Goal: Task Accomplishment & Management: Complete application form

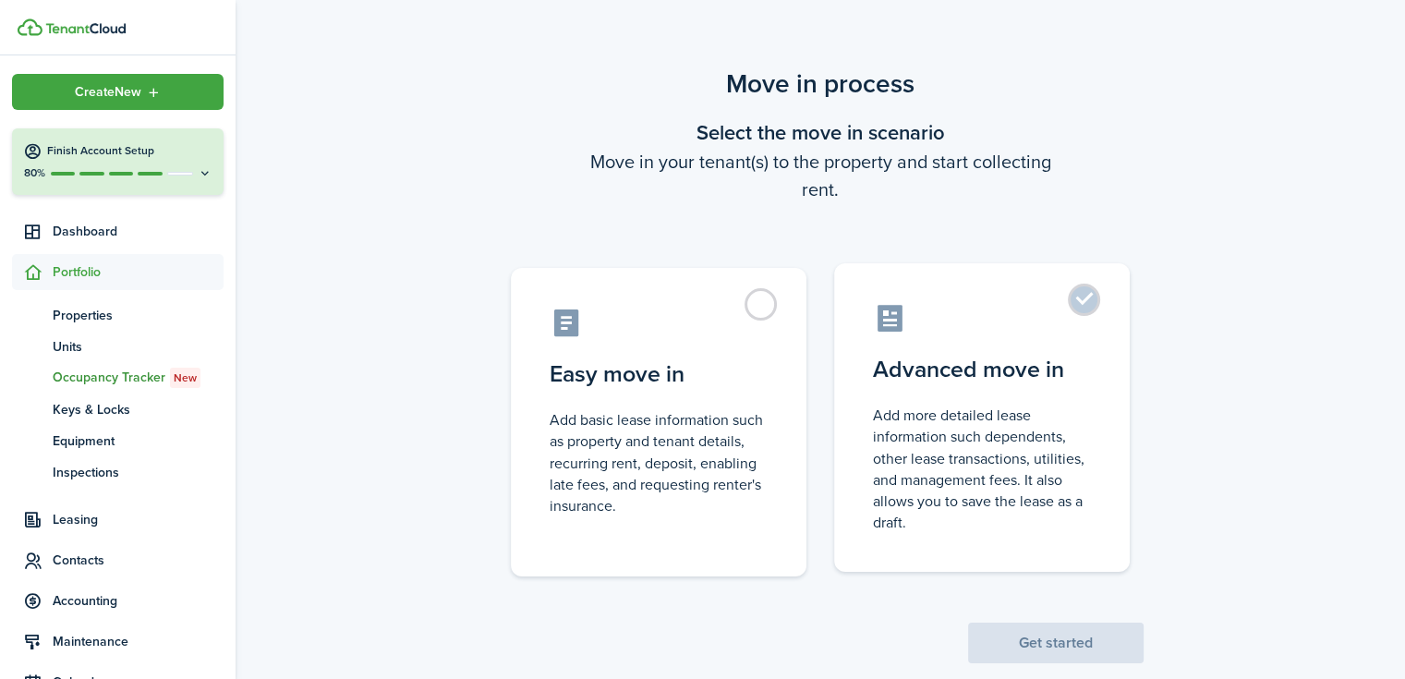
click at [1011, 446] on control-radio-card-description "Add more detailed lease information such dependents, other lease transactions, …" at bounding box center [982, 469] width 218 height 128
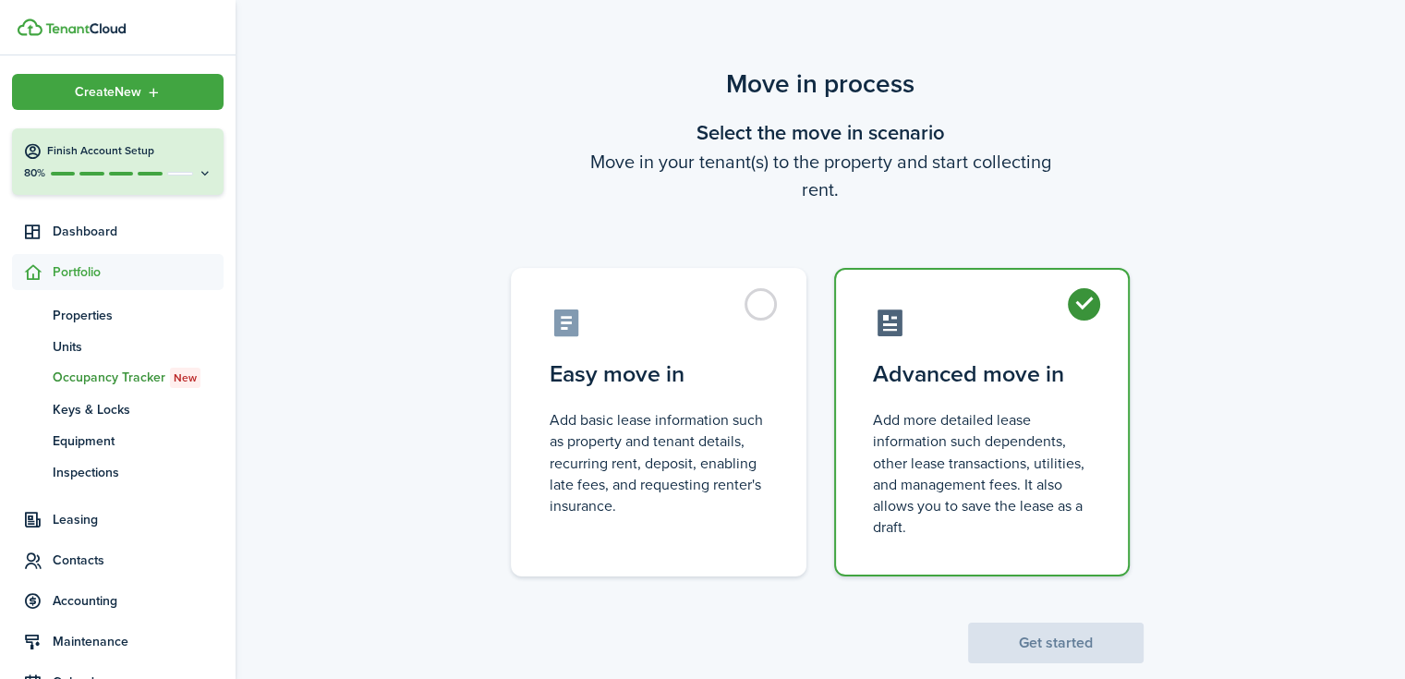
radio input "true"
click at [1046, 647] on button "Get started" at bounding box center [1055, 643] width 175 height 41
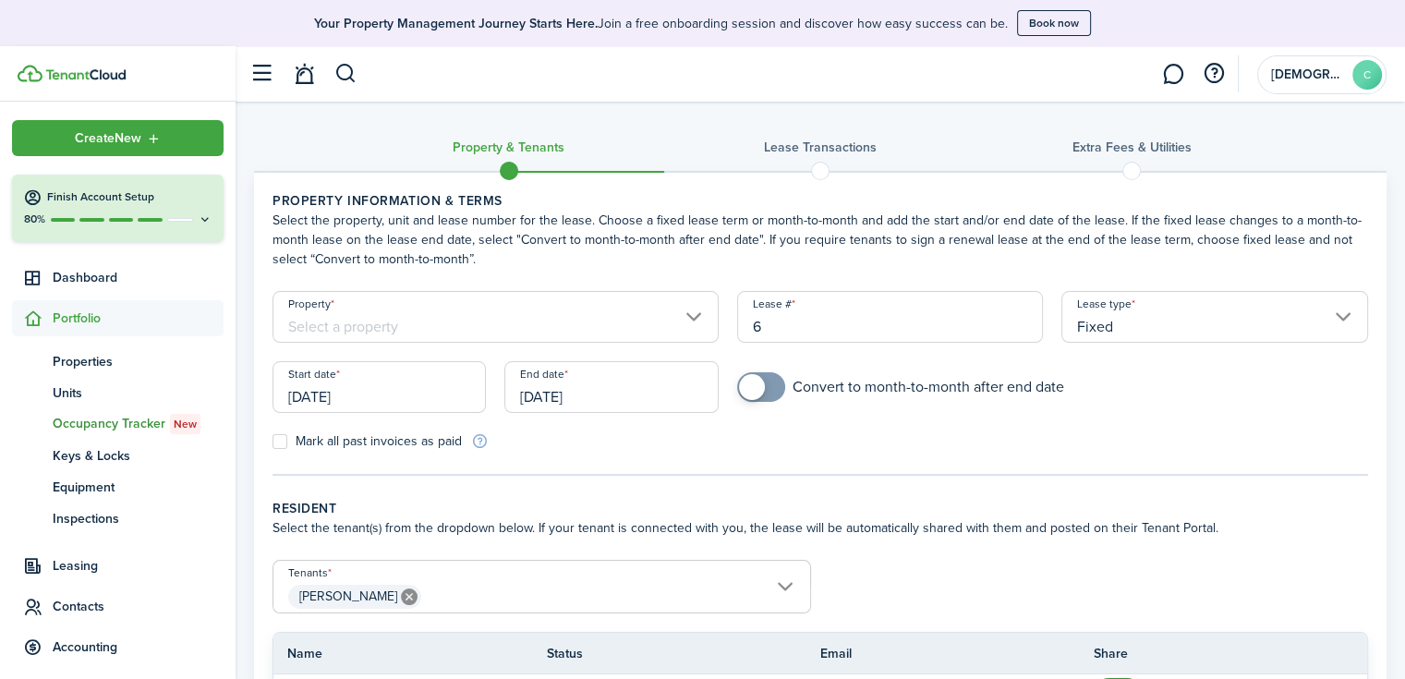
click at [347, 400] on input "[DATE]" at bounding box center [378, 387] width 213 height 52
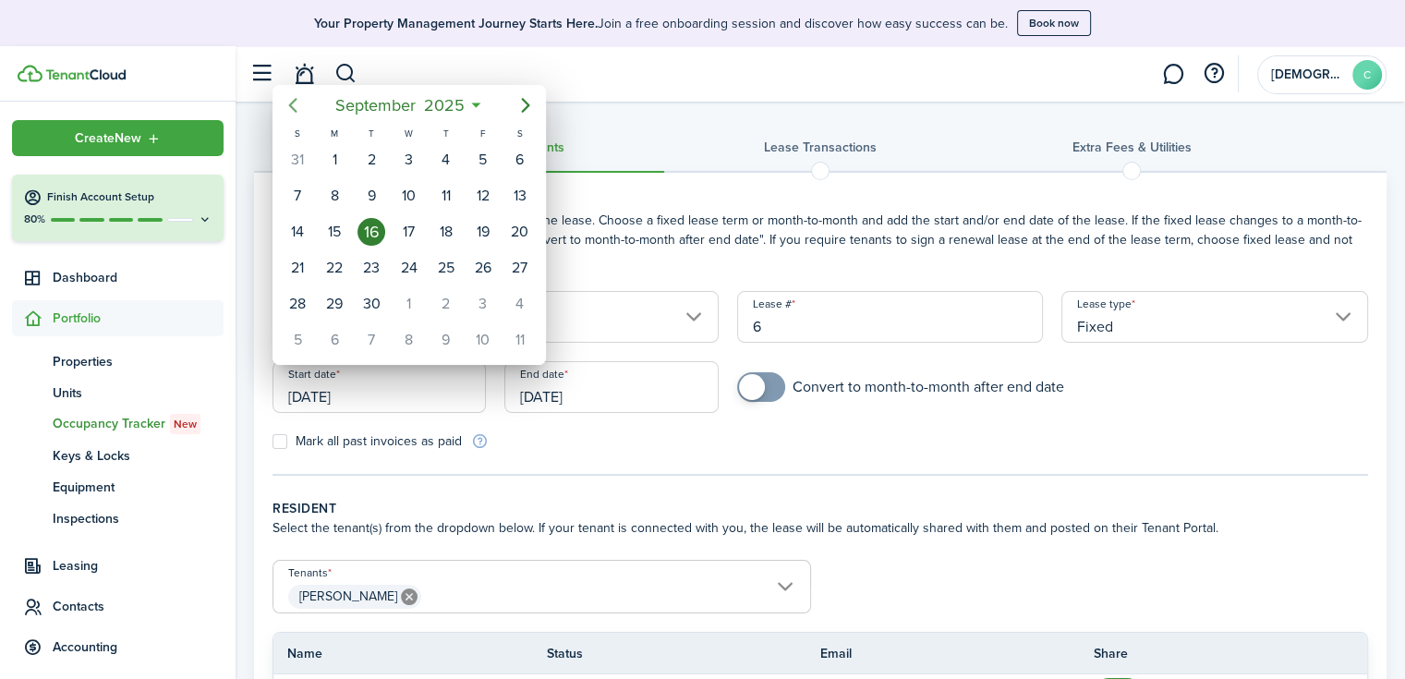
click at [296, 99] on icon "Previous page" at bounding box center [293, 105] width 22 height 22
click at [296, 196] on div "4" at bounding box center [298, 196] width 28 height 28
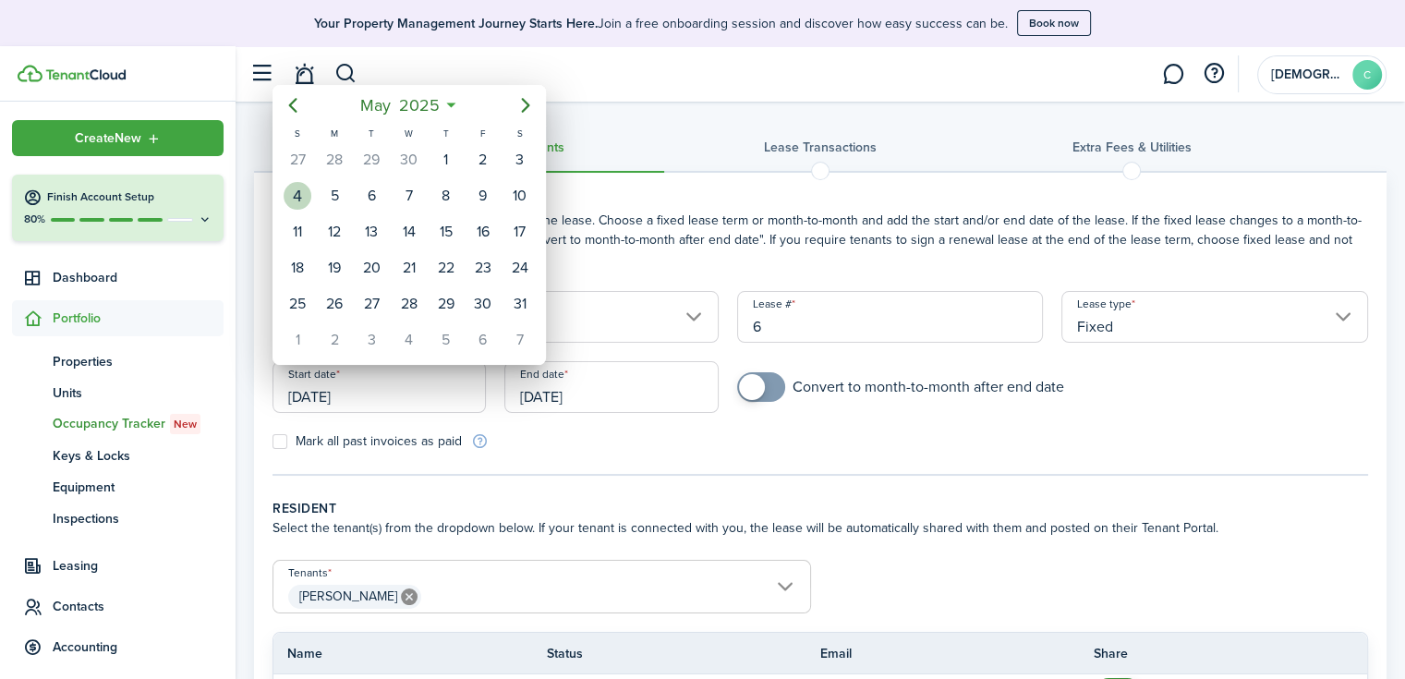
type input "[DATE]"
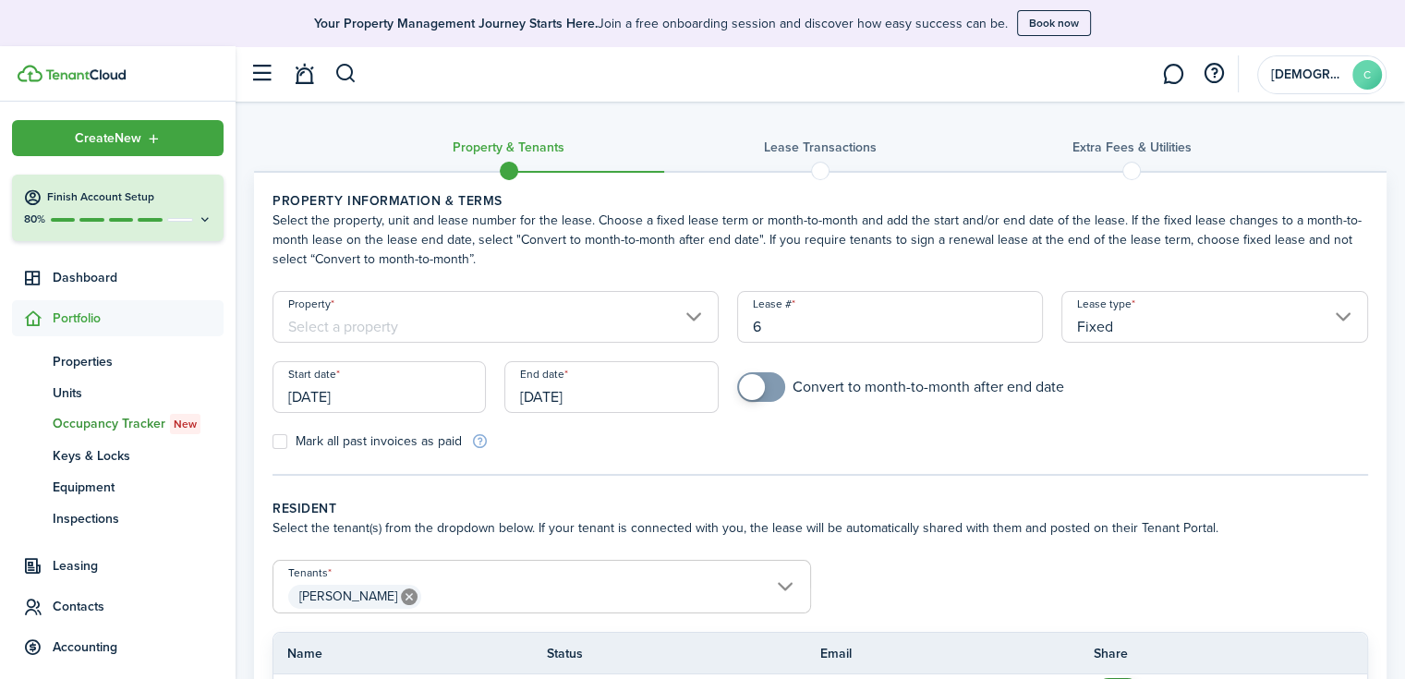
click at [574, 401] on input "[DATE]" at bounding box center [610, 387] width 213 height 52
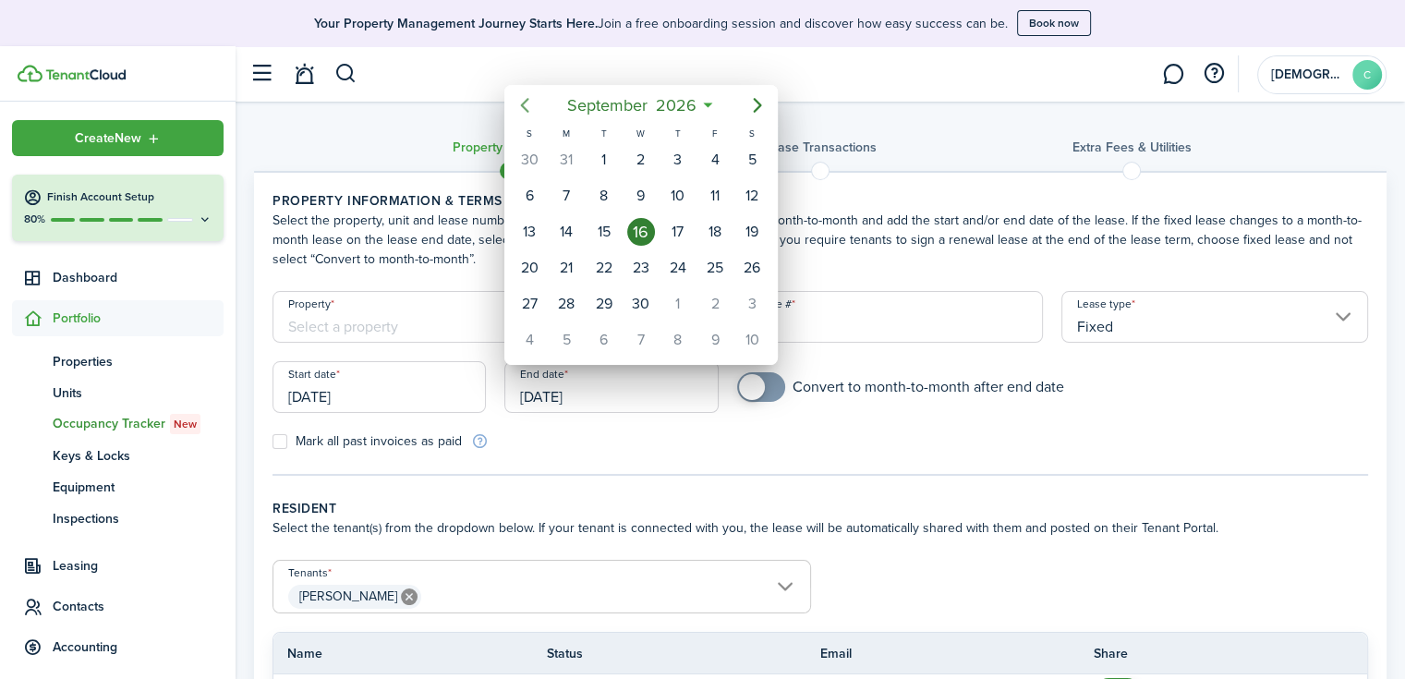
click at [532, 103] on icon "Previous page" at bounding box center [525, 105] width 22 height 22
click at [532, 105] on icon "Previous page" at bounding box center [525, 105] width 22 height 22
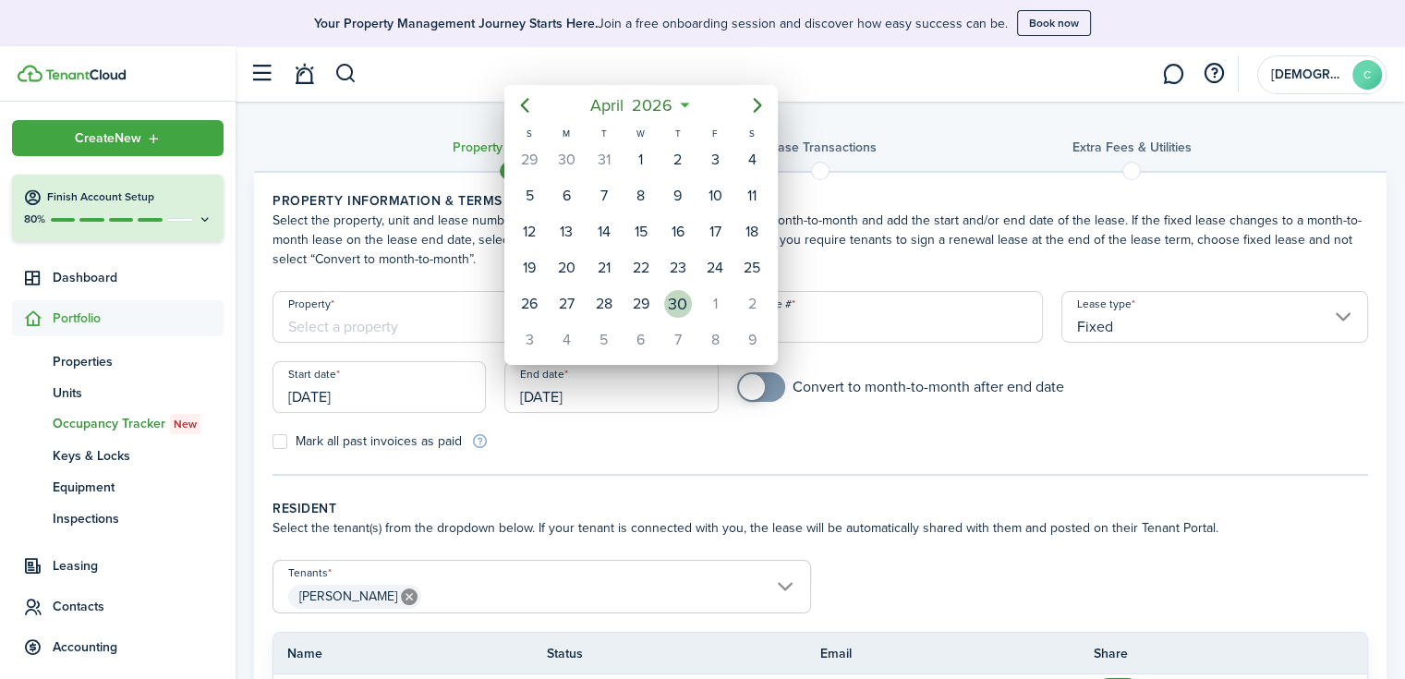
click at [688, 295] on div "30" at bounding box center [678, 304] width 28 height 28
type input "[DATE]"
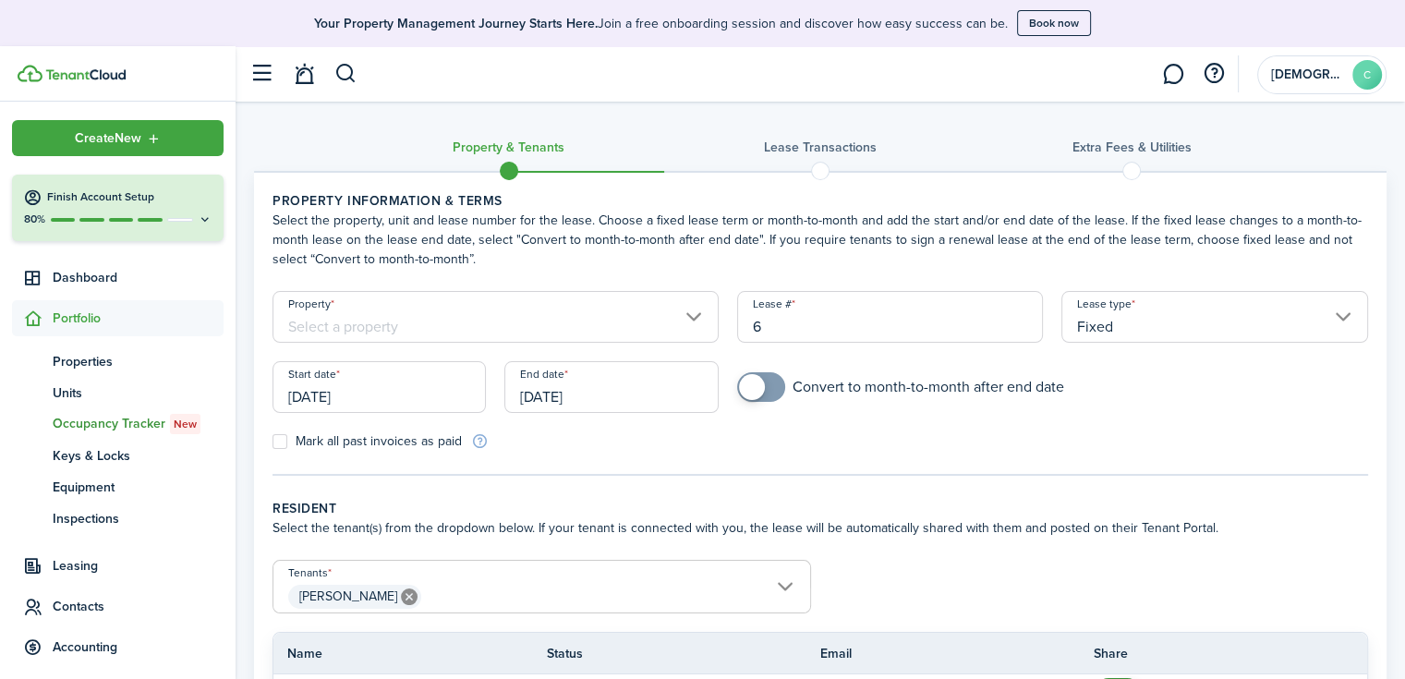
click at [1085, 320] on input "Fixed" at bounding box center [1214, 317] width 307 height 52
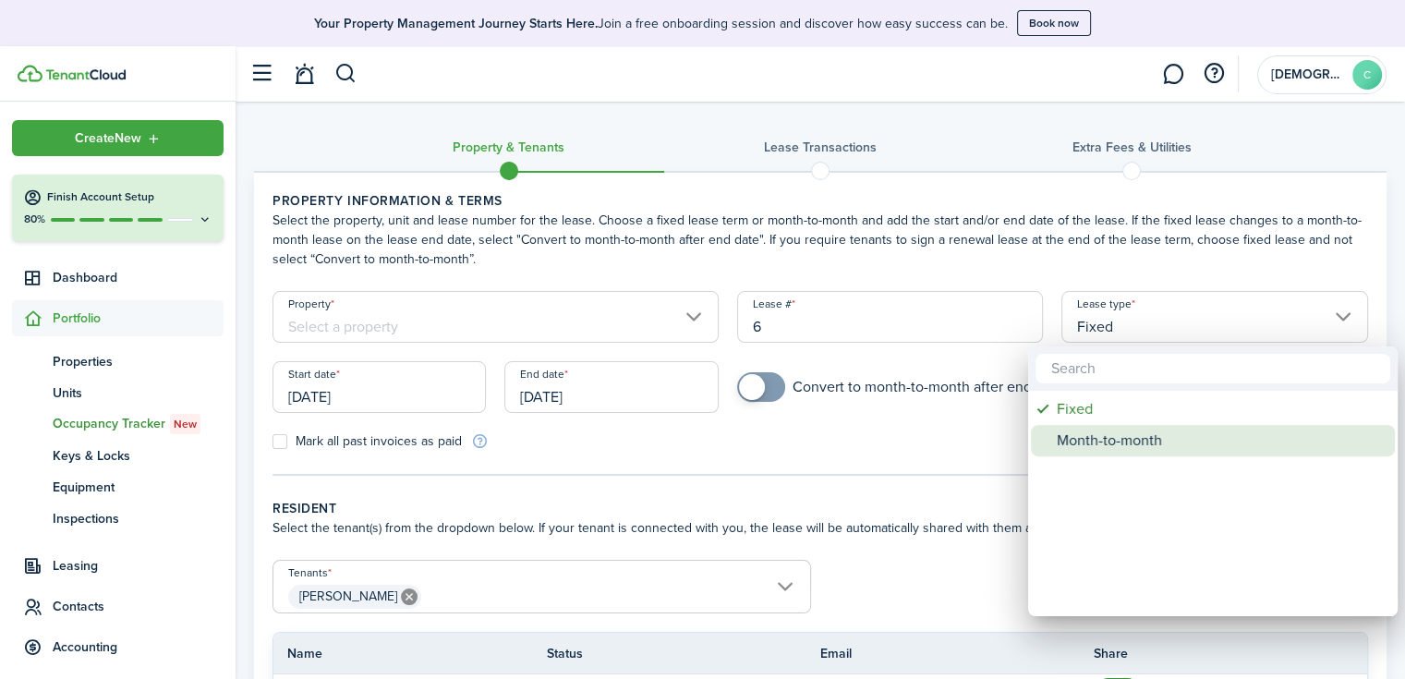
click at [1095, 432] on div "Month-to-month" at bounding box center [1220, 440] width 327 height 31
type input "Month-to-month"
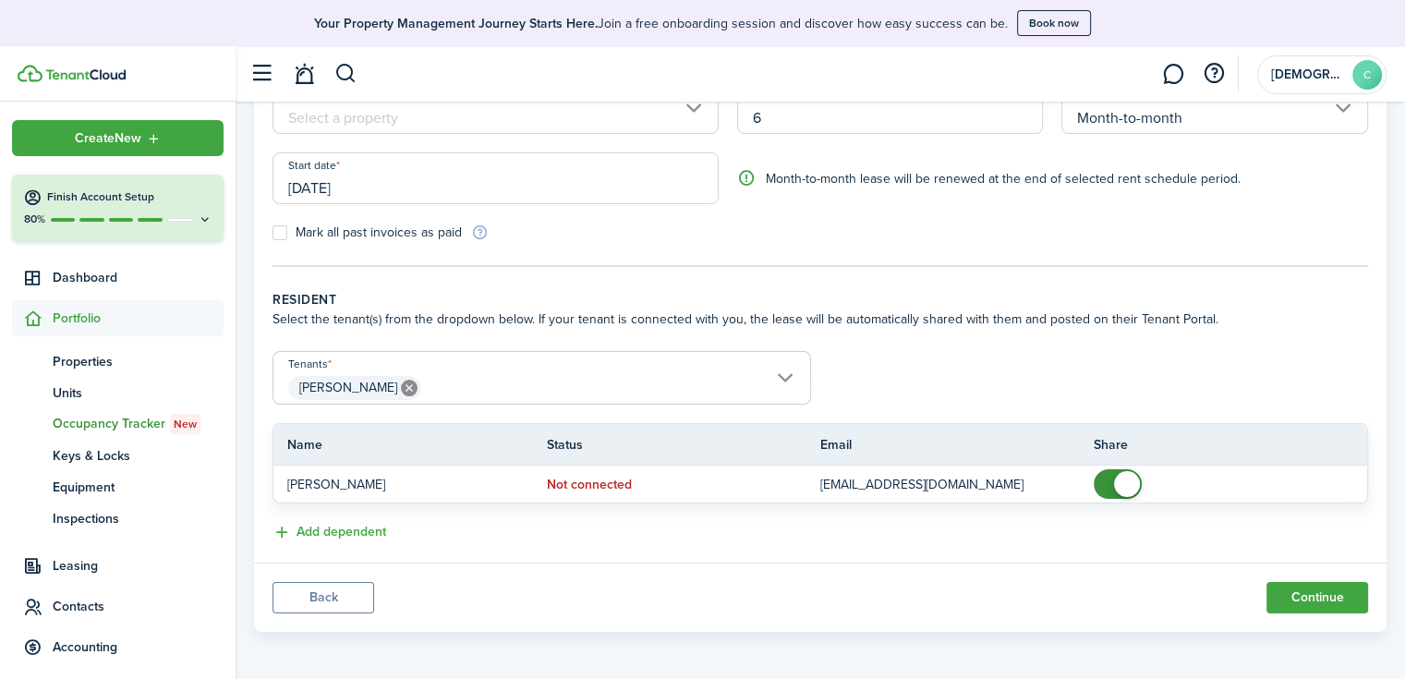
scroll to position [210, 0]
click at [281, 234] on label "Mark all past invoices as paid" at bounding box center [366, 231] width 189 height 15
click at [272, 233] on input "Mark all past invoices as paid" at bounding box center [272, 232] width 1 height 1
checkbox input "true"
click at [1297, 596] on button "Continue" at bounding box center [1317, 596] width 102 height 31
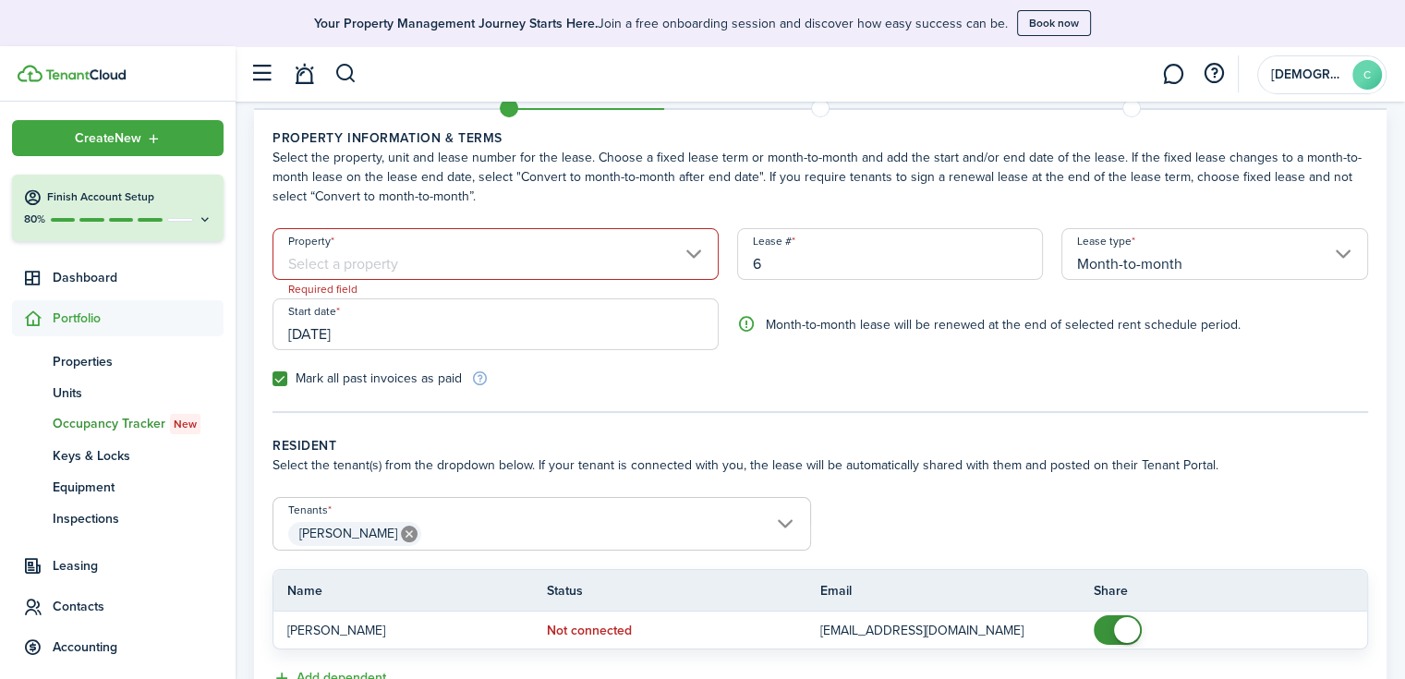
scroll to position [0, 0]
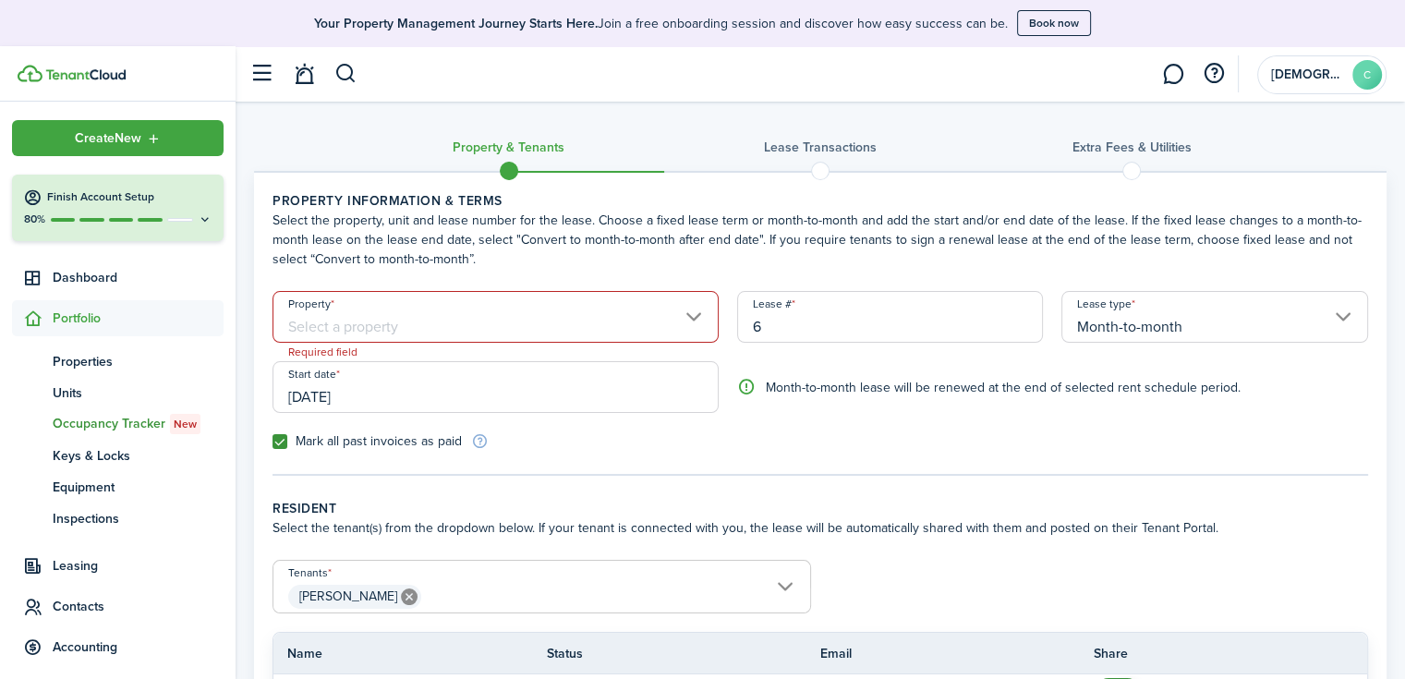
click at [469, 306] on input "Property" at bounding box center [495, 317] width 446 height 52
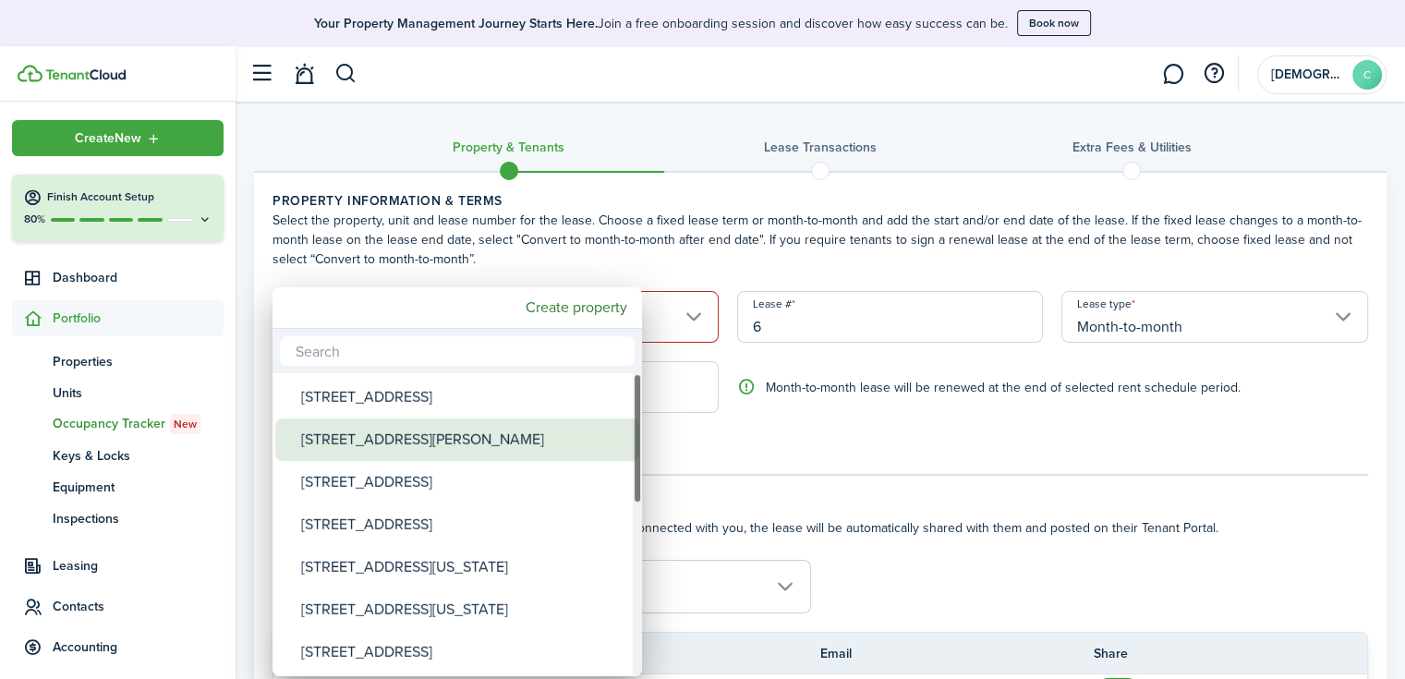
click at [416, 427] on div "[STREET_ADDRESS][PERSON_NAME]" at bounding box center [464, 439] width 327 height 42
type input "[STREET_ADDRESS][PERSON_NAME]"
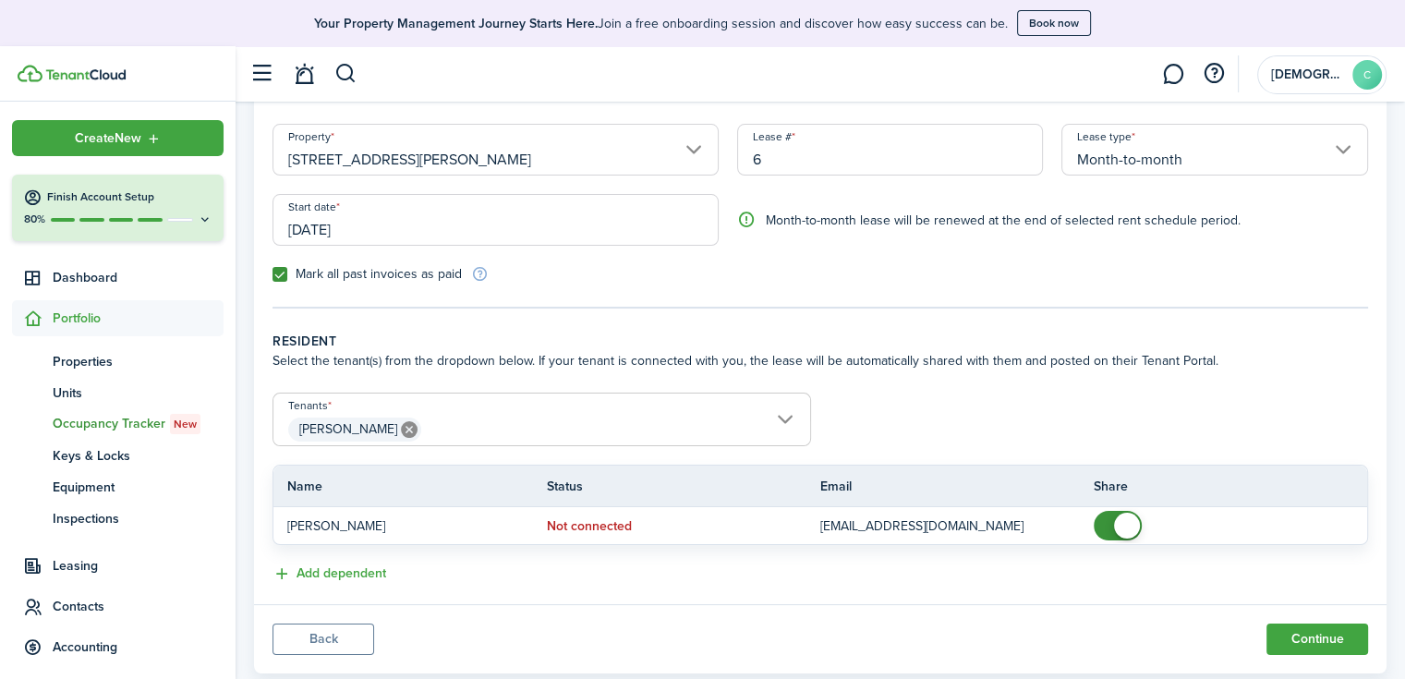
scroll to position [210, 0]
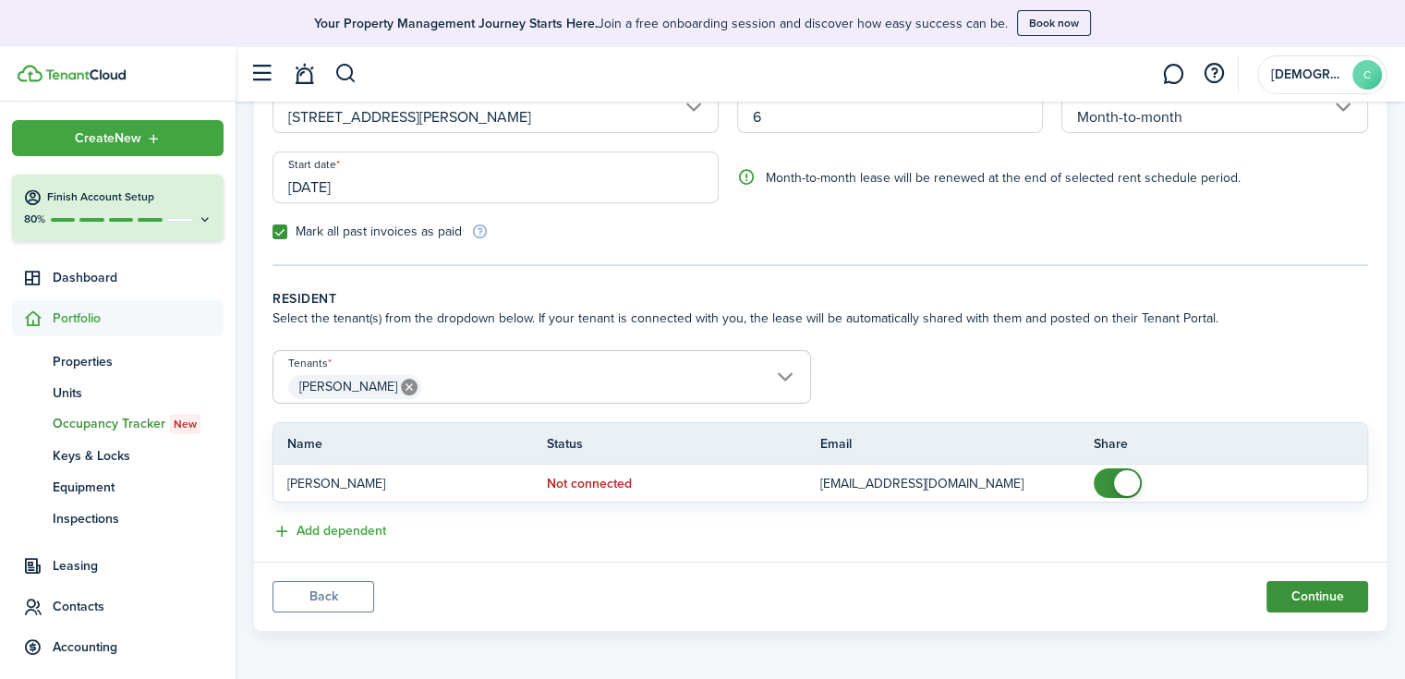
click at [1289, 592] on button "Continue" at bounding box center [1317, 596] width 102 height 31
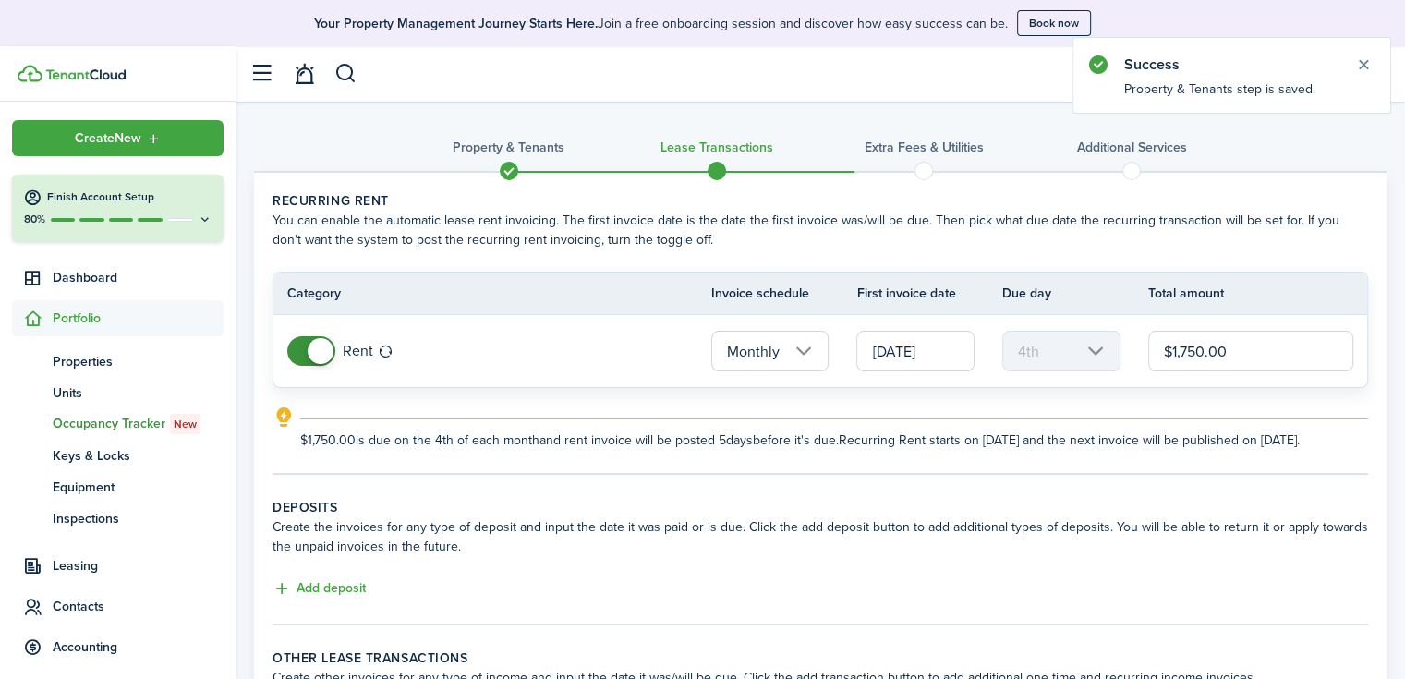
drag, startPoint x: 1241, startPoint y: 349, endPoint x: 1179, endPoint y: 347, distance: 62.8
click at [1179, 347] on input "$1,750.00" at bounding box center [1250, 351] width 205 height 41
click at [1179, 347] on input "$180" at bounding box center [1250, 351] width 205 height 41
type input "$1,800.00"
click at [1039, 475] on tc-wizard-step "Recurring rent You can enable the automatic lease rent invoicing. The first inv…" at bounding box center [819, 333] width 1095 height 284
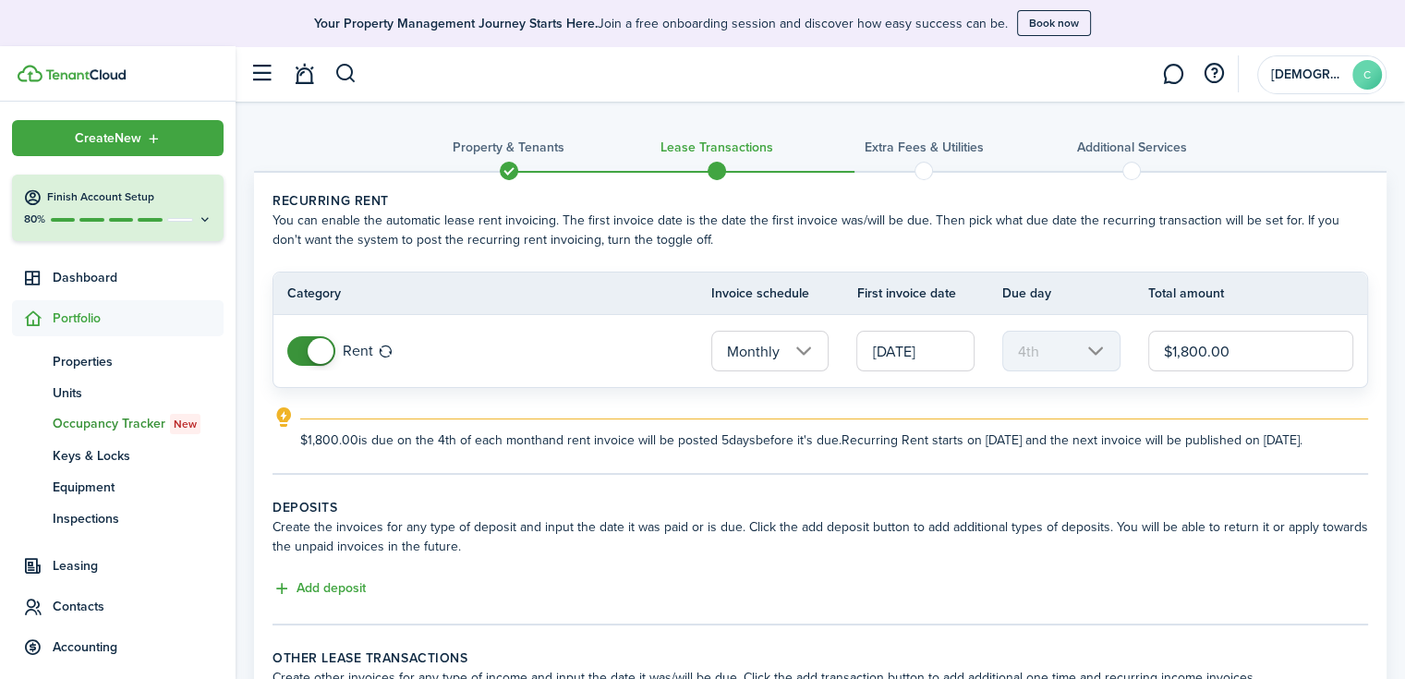
click at [911, 350] on input "[DATE]" at bounding box center [915, 351] width 118 height 41
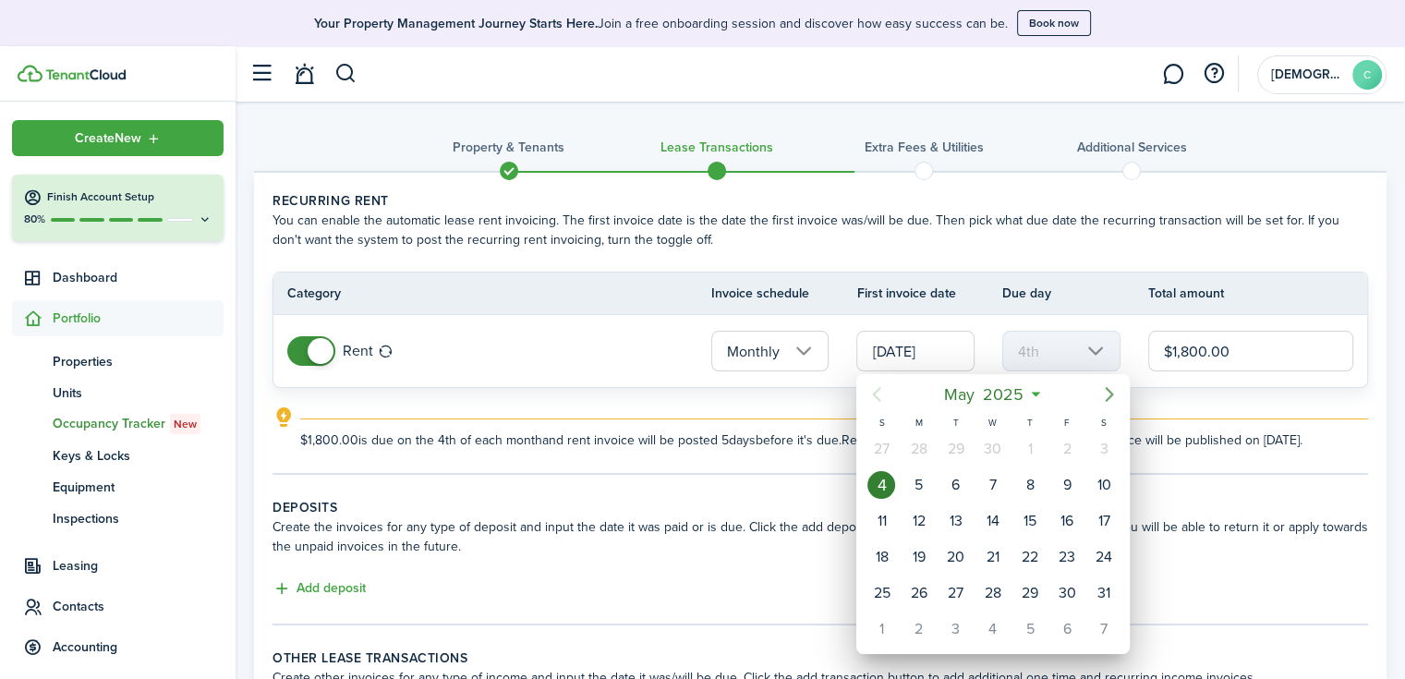
click at [1098, 394] on icon "Next page" at bounding box center [1109, 394] width 22 height 22
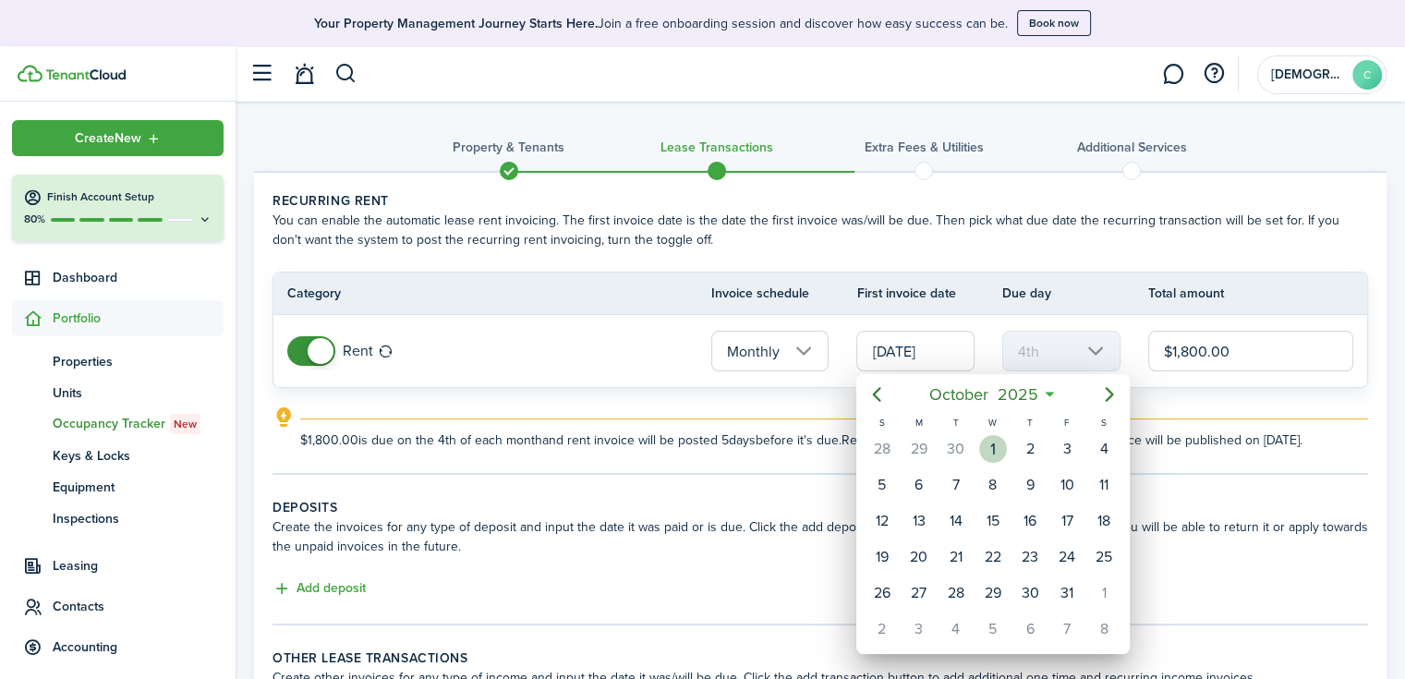
click at [997, 445] on div "1" at bounding box center [993, 449] width 28 height 28
type input "[DATE]"
type input "1st"
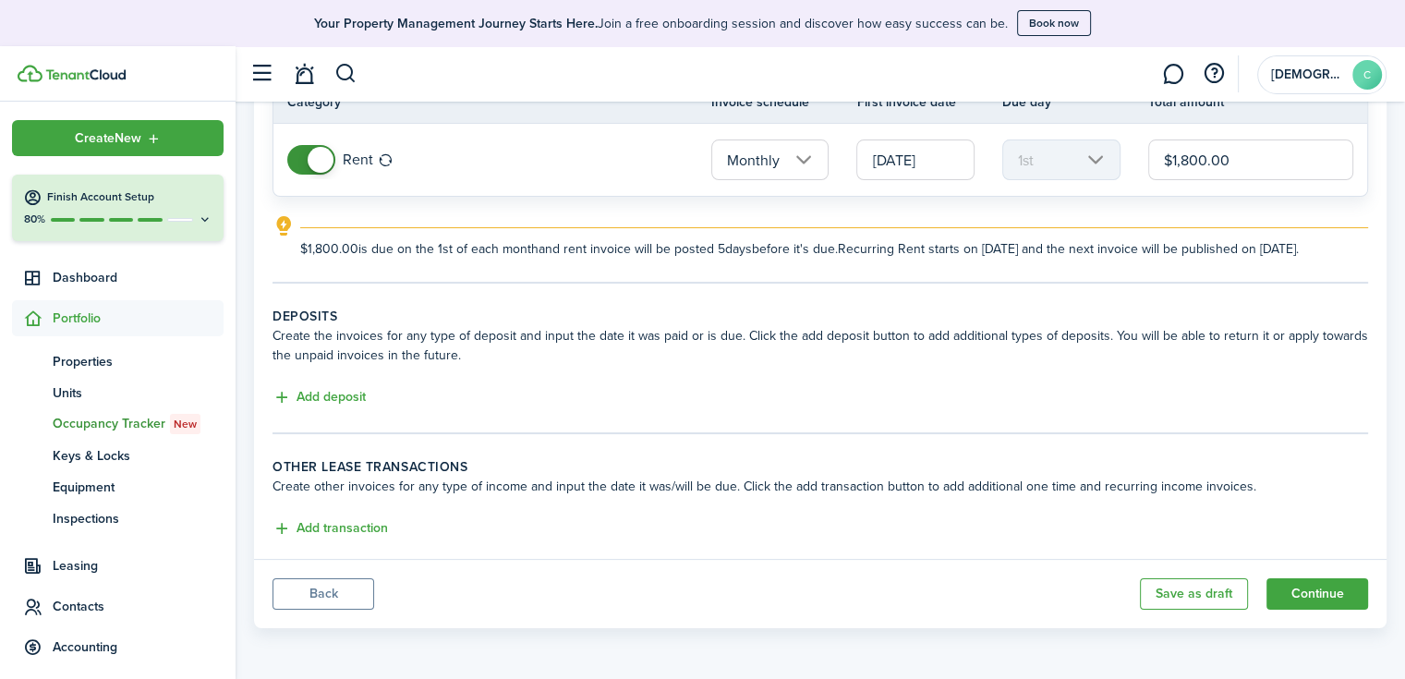
scroll to position [207, 0]
click at [339, 394] on button "Add deposit" at bounding box center [318, 397] width 93 height 21
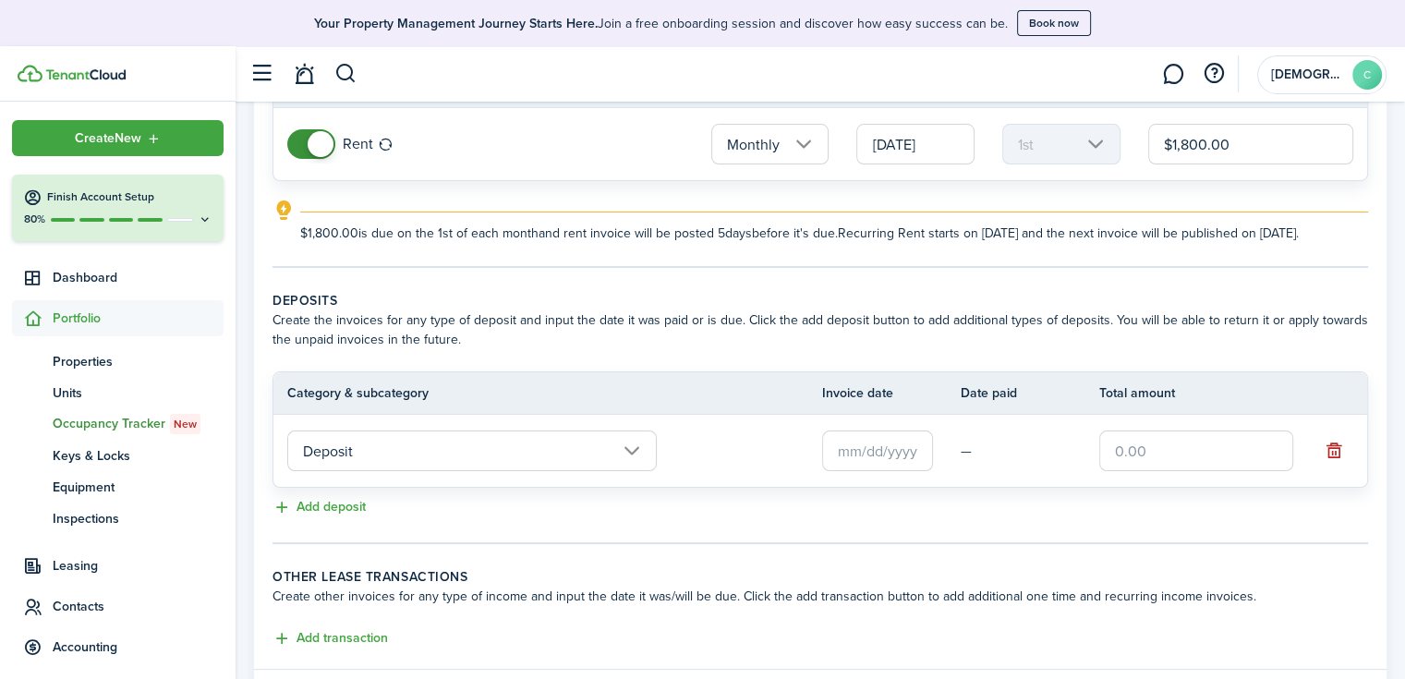
click at [846, 470] on input "text" at bounding box center [877, 450] width 111 height 41
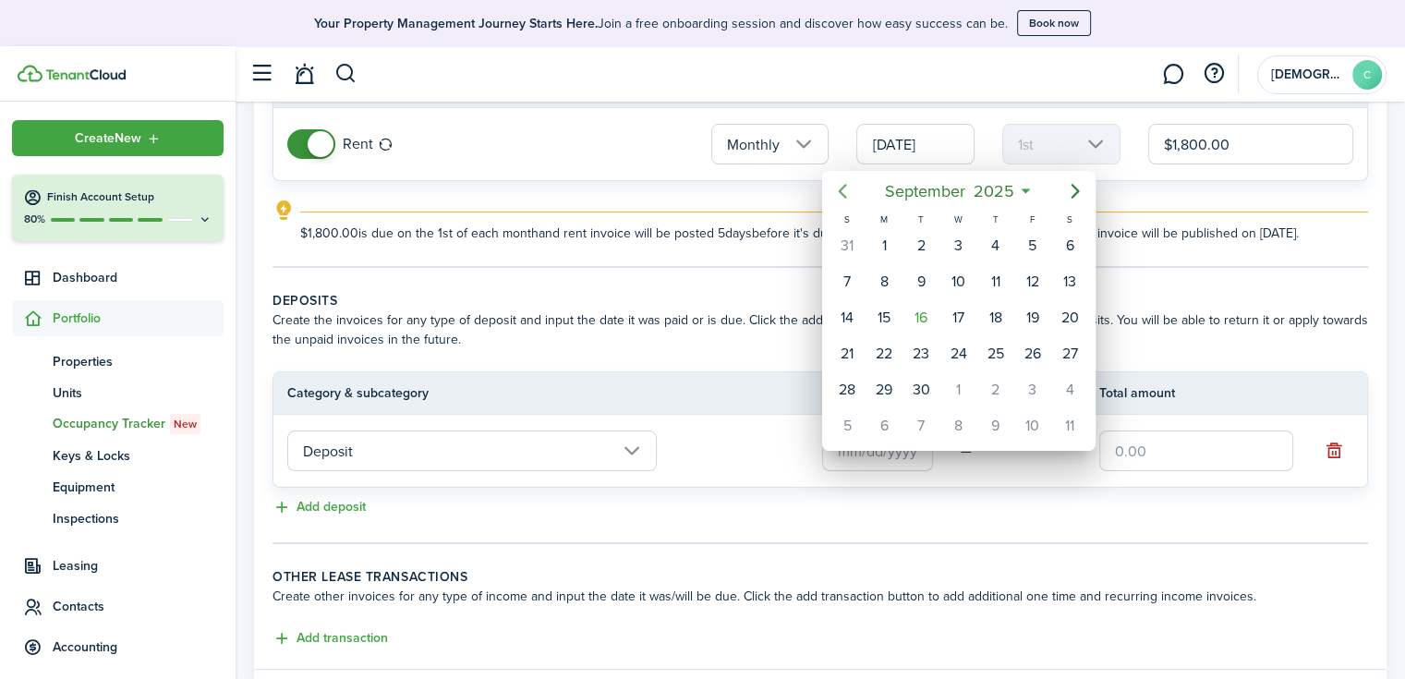
click at [836, 191] on icon "Previous page" at bounding box center [842, 191] width 22 height 22
click at [853, 282] on div "4" at bounding box center [847, 282] width 28 height 28
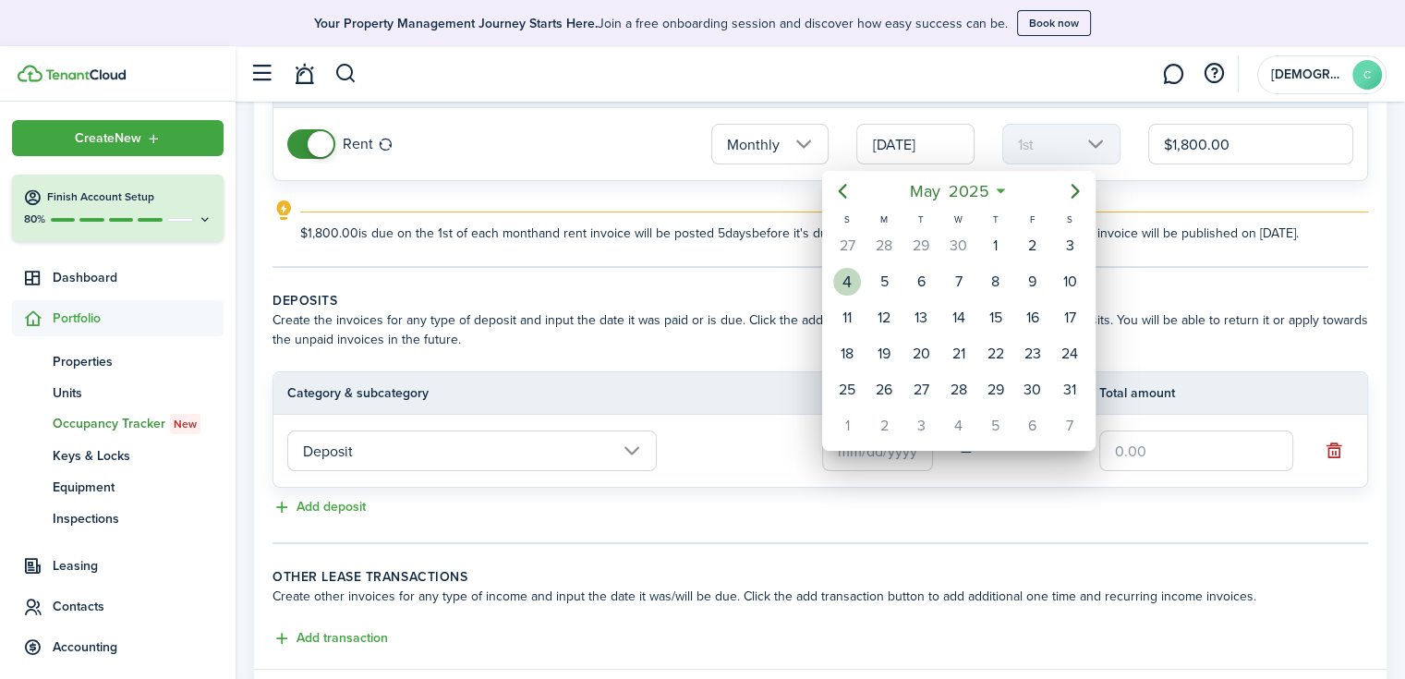
type input "[DATE]"
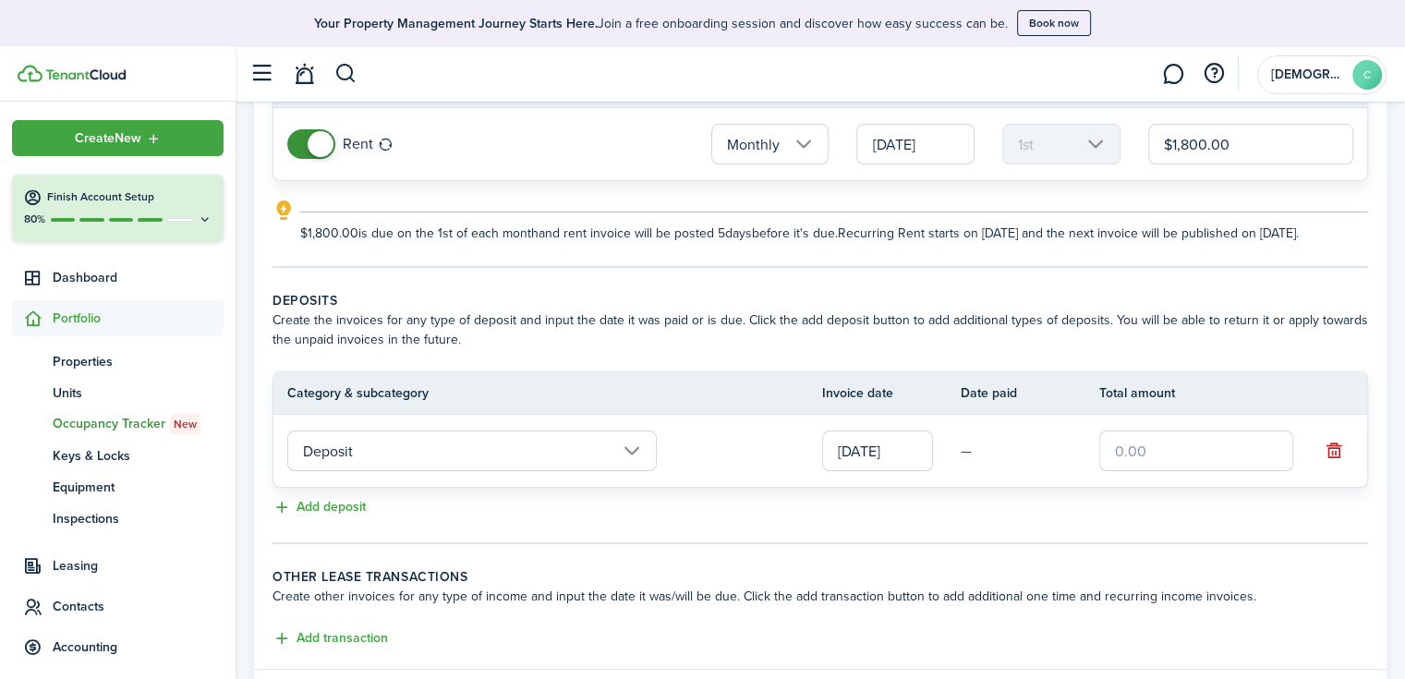
click at [1130, 464] on input "text" at bounding box center [1196, 450] width 194 height 41
type input "$1,750.00"
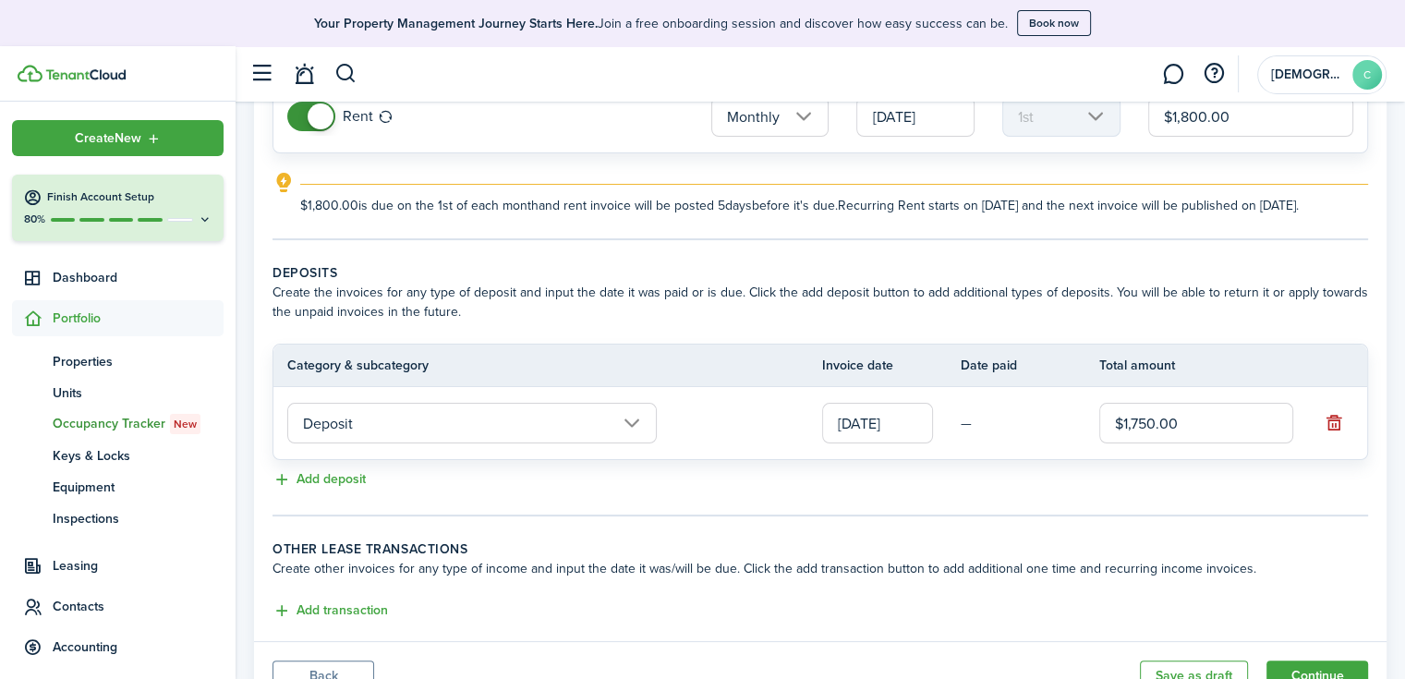
scroll to position [332, 0]
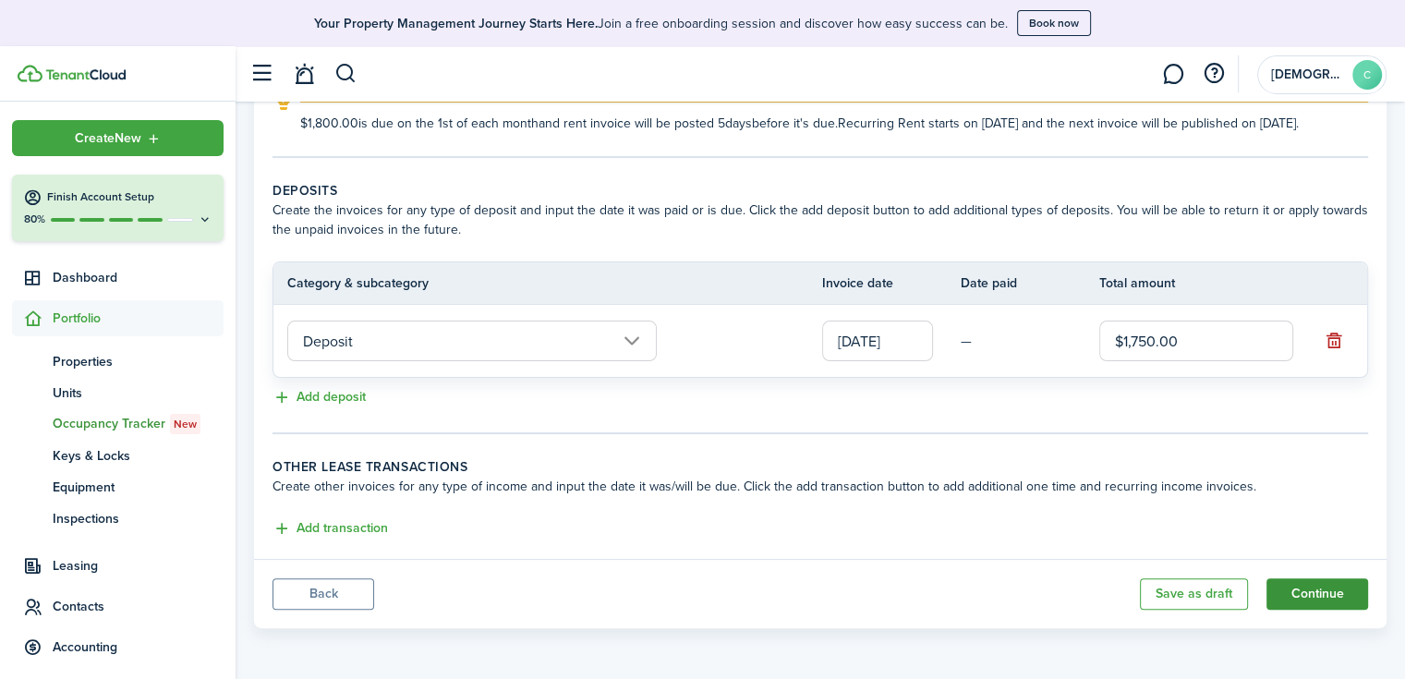
click at [1310, 594] on button "Continue" at bounding box center [1317, 593] width 102 height 31
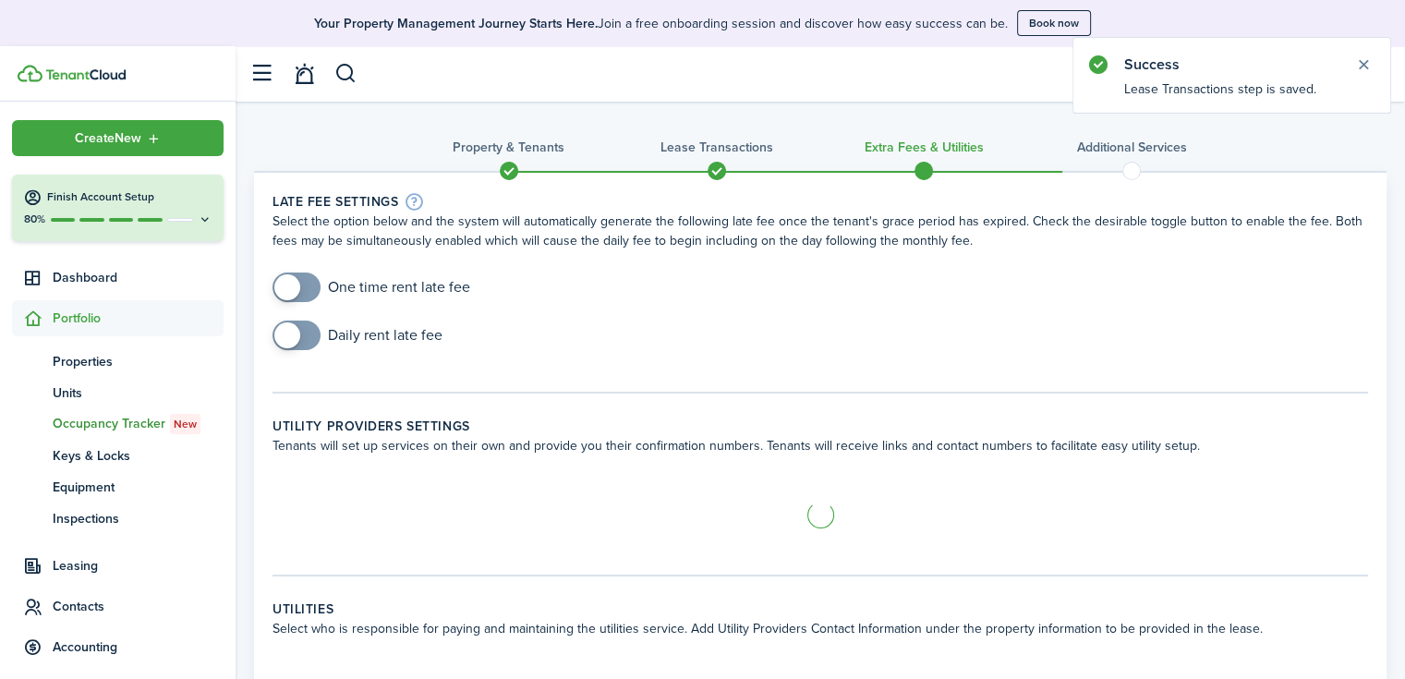
checkbox input "true"
click at [284, 284] on span at bounding box center [287, 287] width 26 height 26
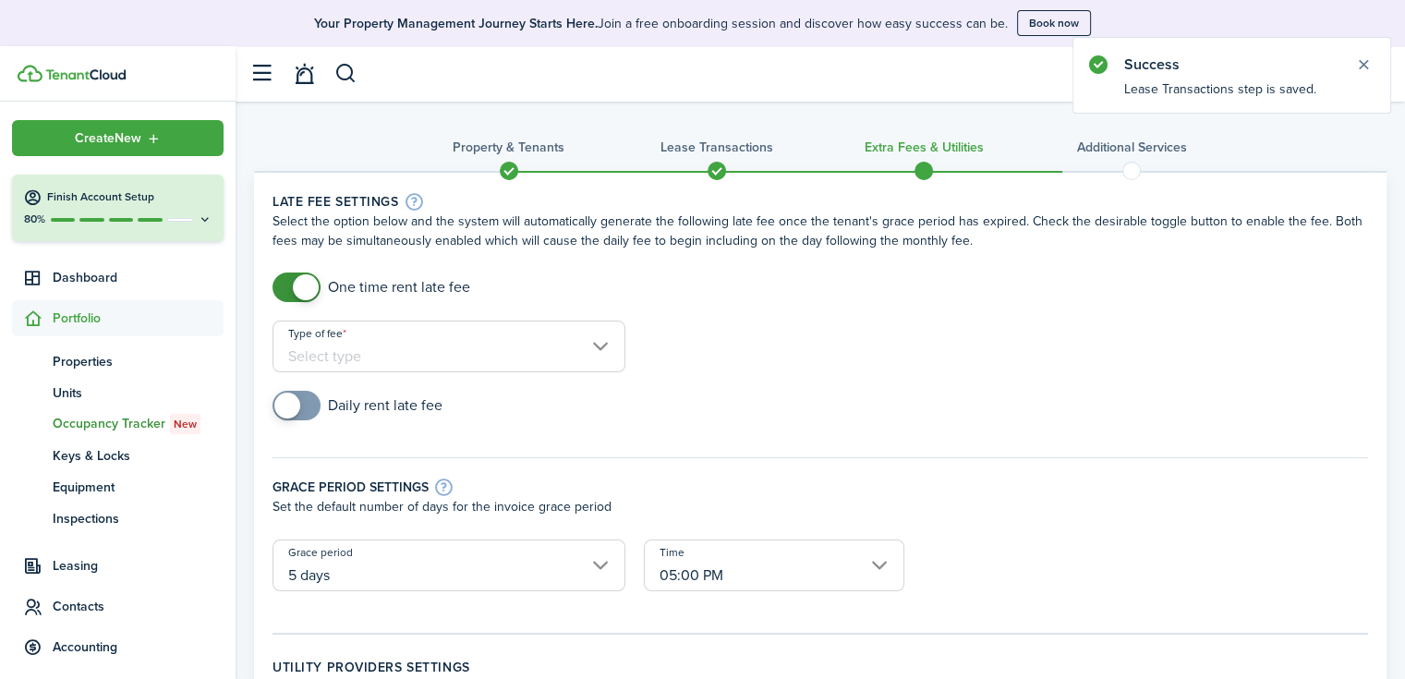
click at [353, 346] on input "Type of fee" at bounding box center [448, 346] width 353 height 52
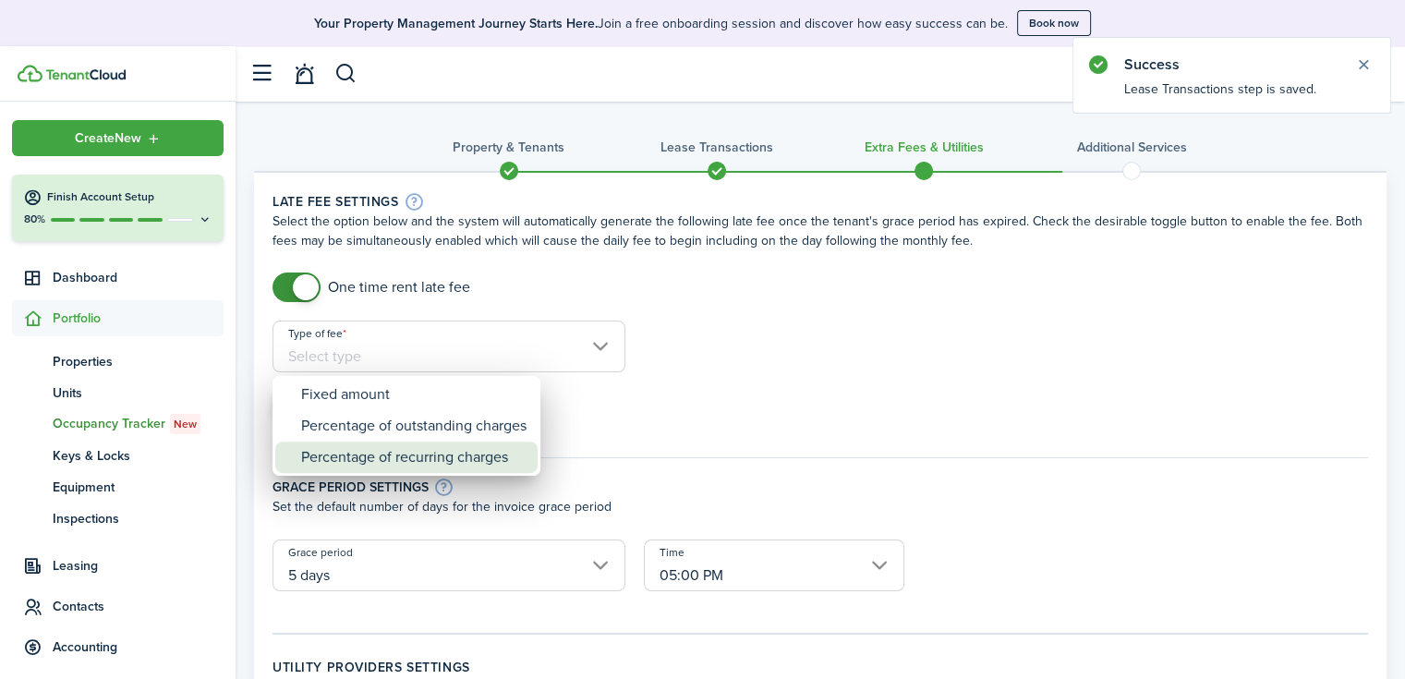
click at [371, 448] on div "Percentage of recurring charges" at bounding box center [413, 456] width 225 height 31
type input "Percentage of recurring charges"
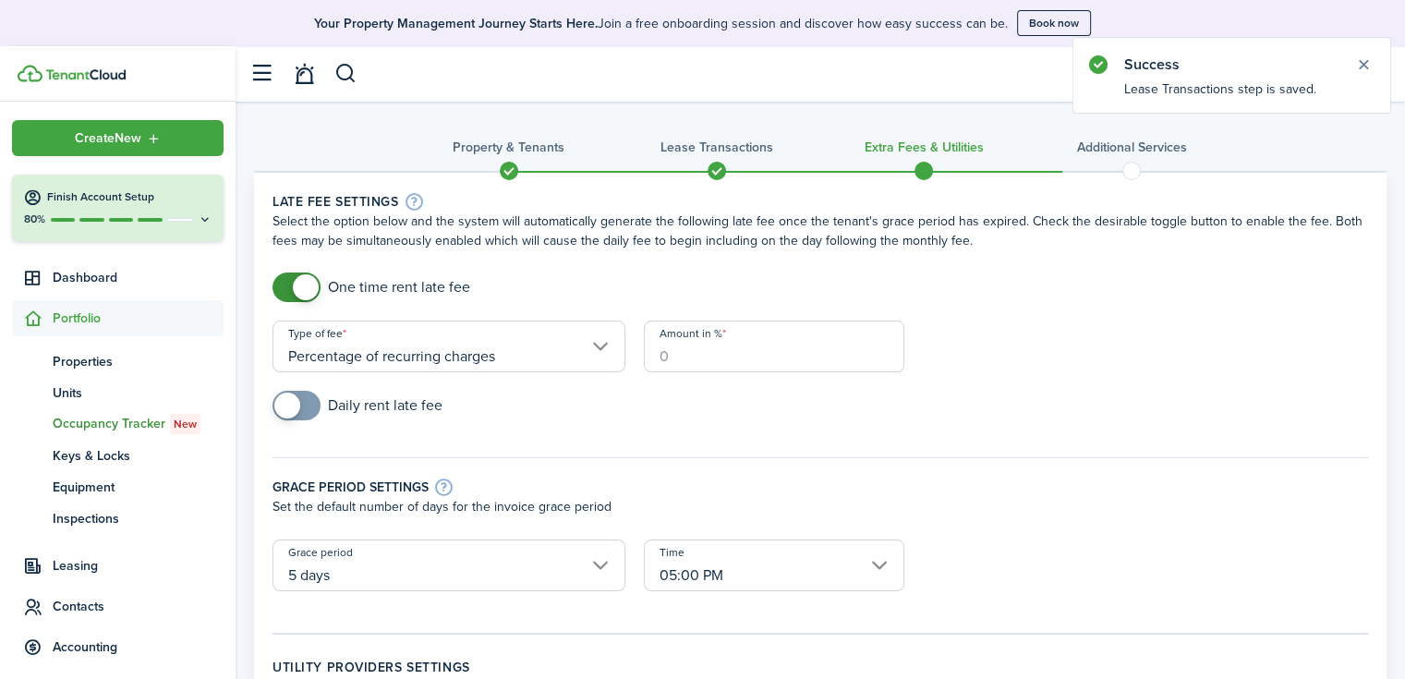
click at [701, 357] on input "Amount in %" at bounding box center [774, 346] width 260 height 52
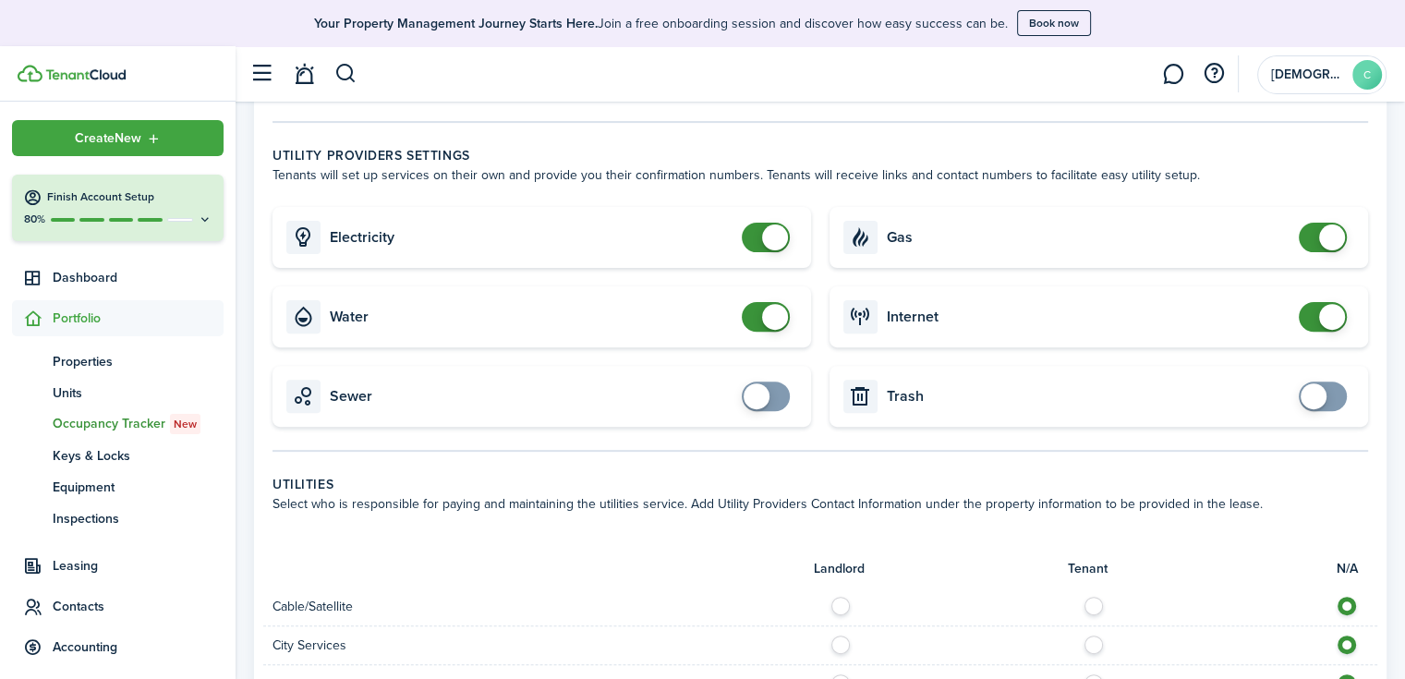
scroll to position [647, 0]
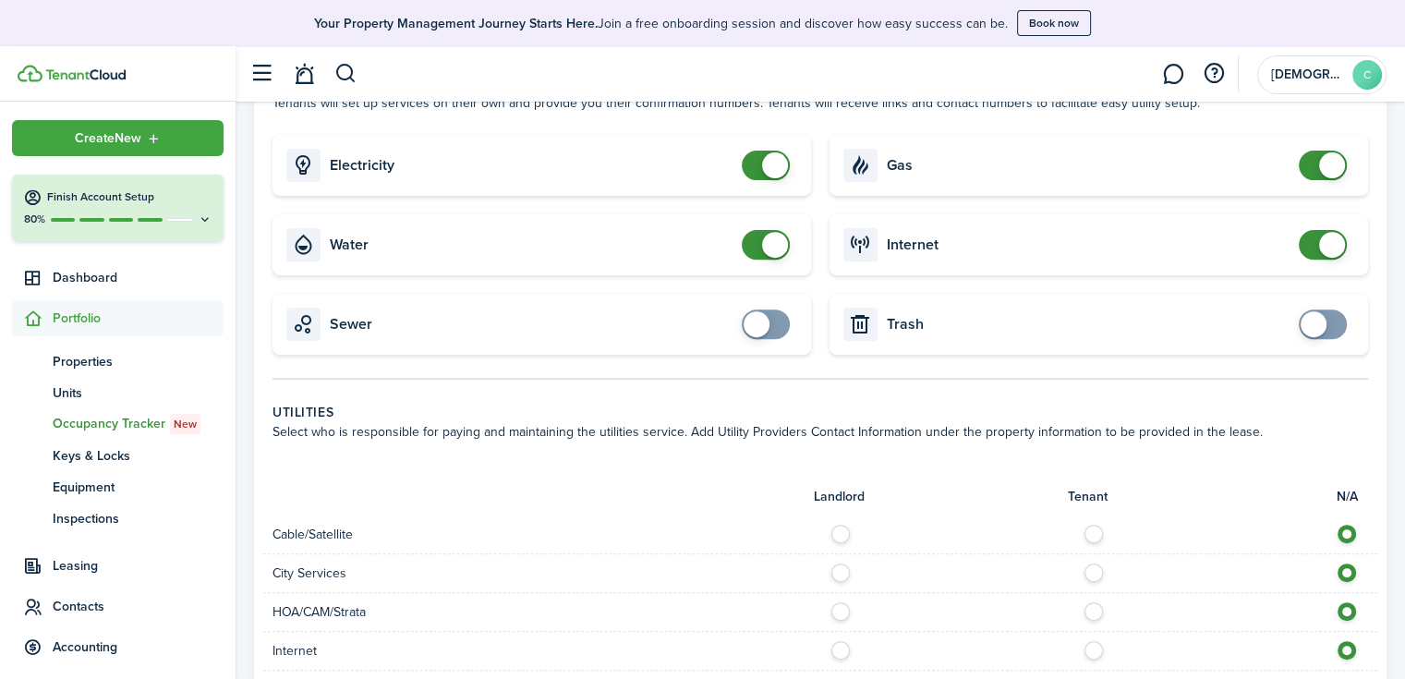
type input "8"
checkbox input "true"
click at [768, 327] on span at bounding box center [756, 324] width 26 height 26
checkbox input "true"
click at [1316, 332] on span at bounding box center [1313, 324] width 26 height 26
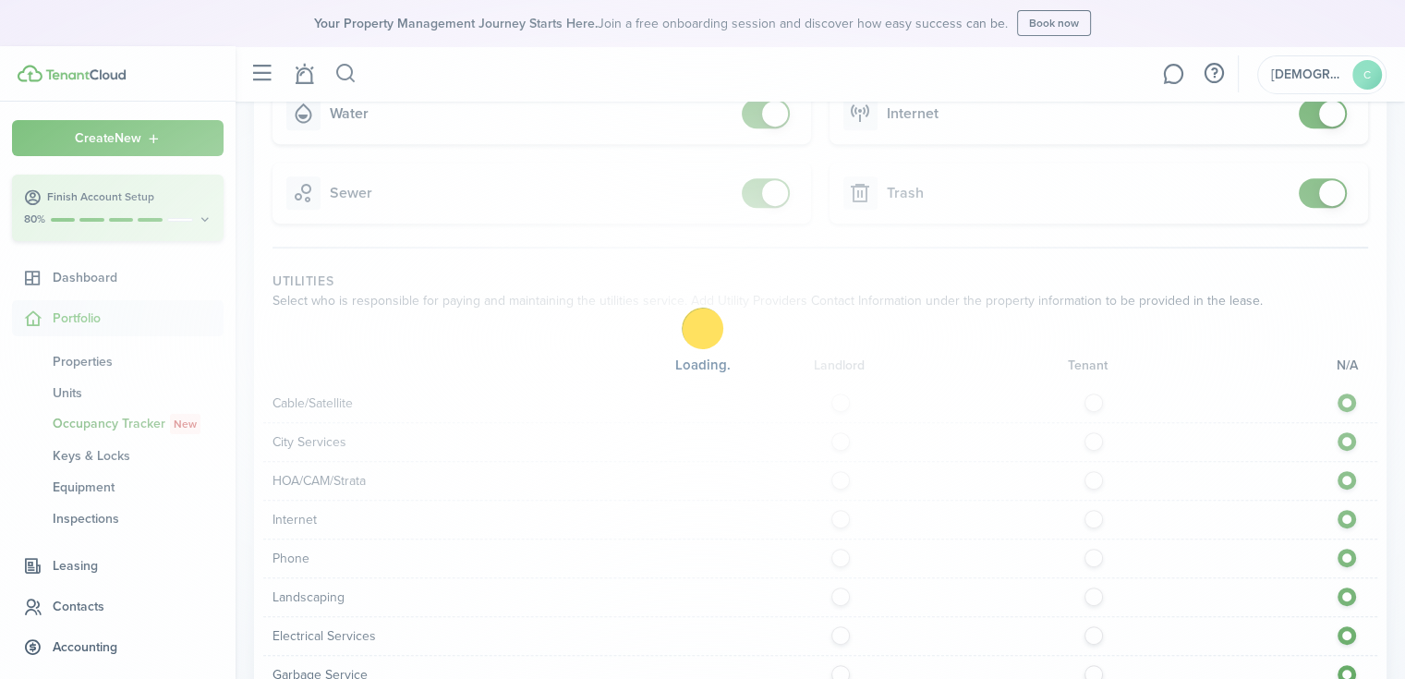
scroll to position [831, 0]
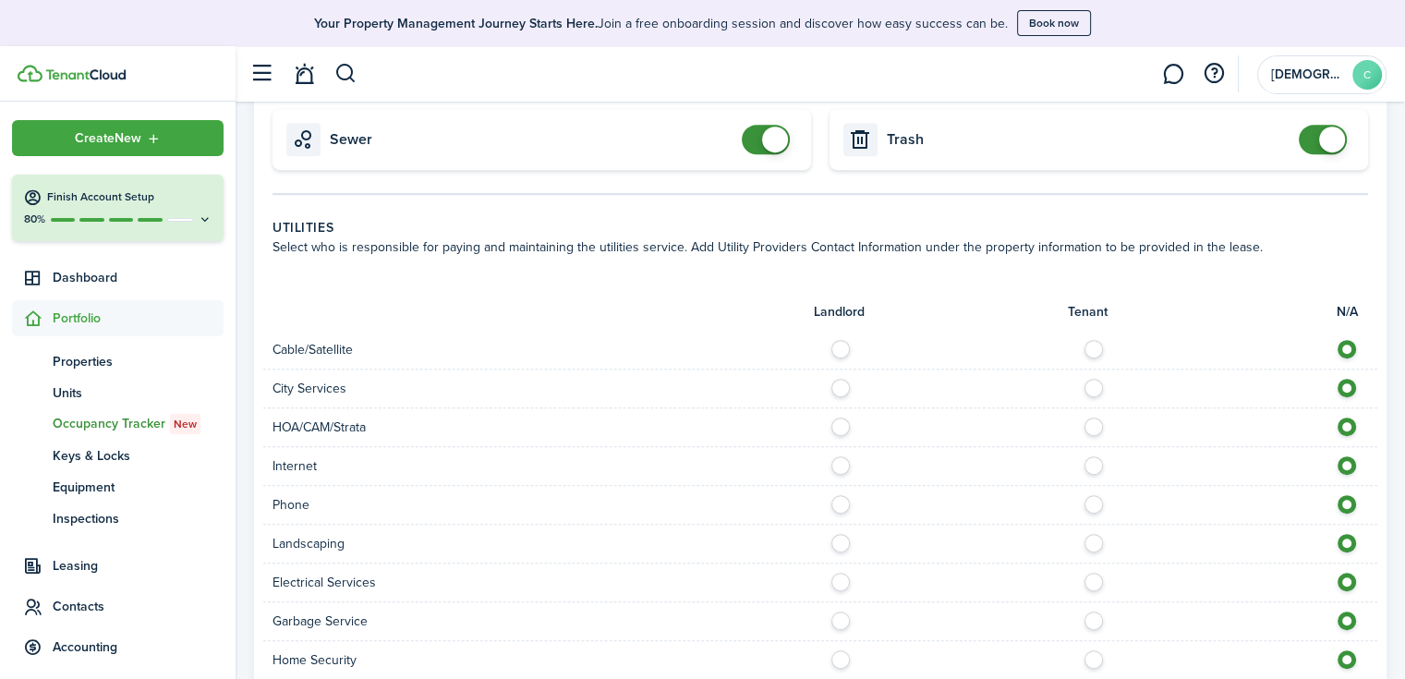
click at [1098, 349] on label at bounding box center [1098, 344] width 32 height 9
radio input "true"
click at [1090, 382] on label at bounding box center [1098, 383] width 32 height 9
radio input "true"
click at [1090, 424] on label at bounding box center [1098, 421] width 32 height 9
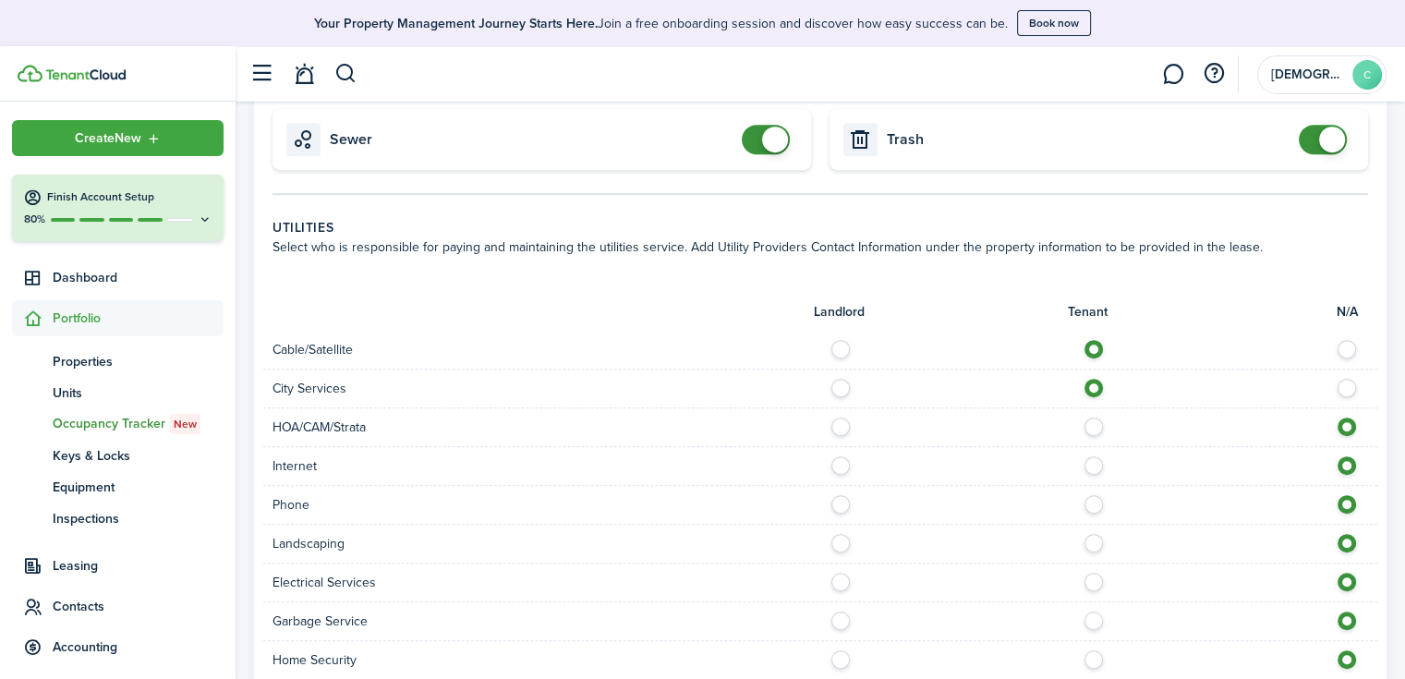
radio input "true"
click at [1089, 465] on label at bounding box center [1098, 460] width 32 height 9
radio input "true"
click at [1094, 504] on label at bounding box center [1098, 499] width 32 height 9
radio input "true"
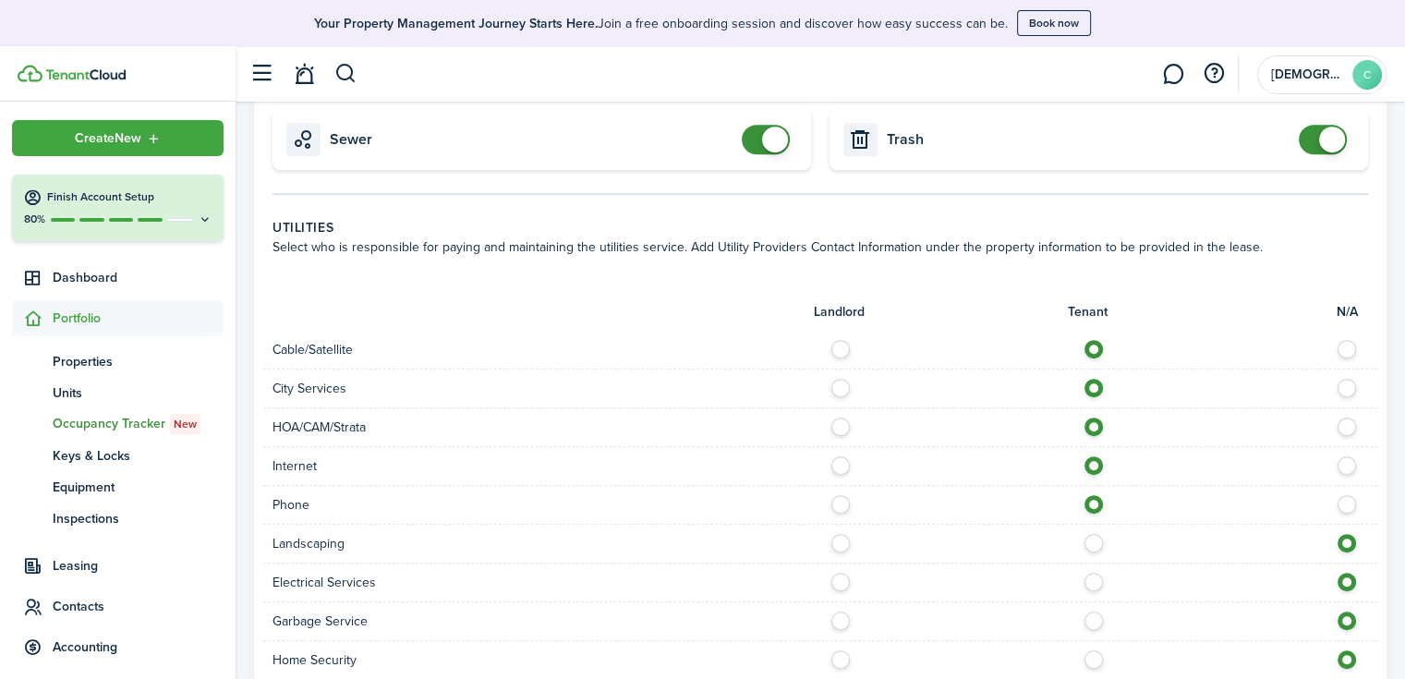
click at [1094, 543] on label at bounding box center [1098, 538] width 32 height 9
radio input "true"
click at [1094, 575] on label at bounding box center [1098, 577] width 32 height 9
radio input "true"
click at [1096, 627] on div at bounding box center [1098, 620] width 557 height 19
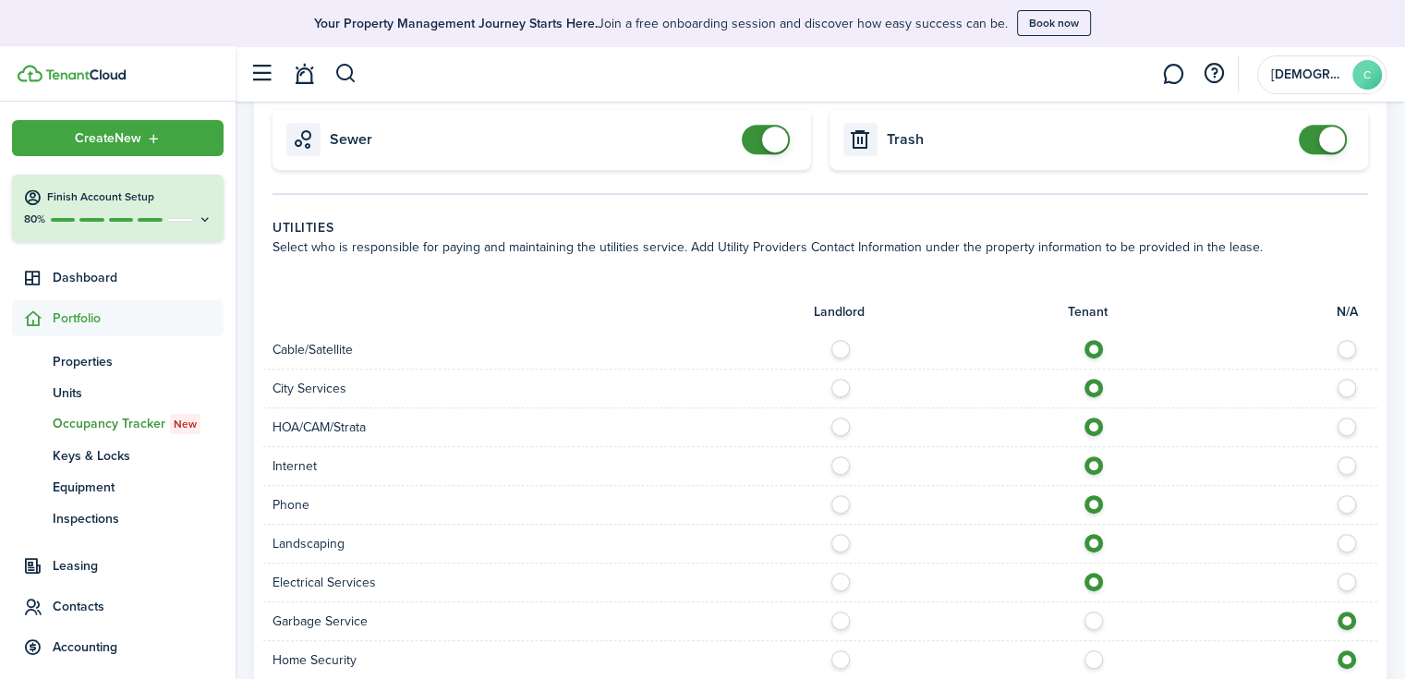
click at [1100, 620] on label at bounding box center [1098, 615] width 32 height 9
radio input "true"
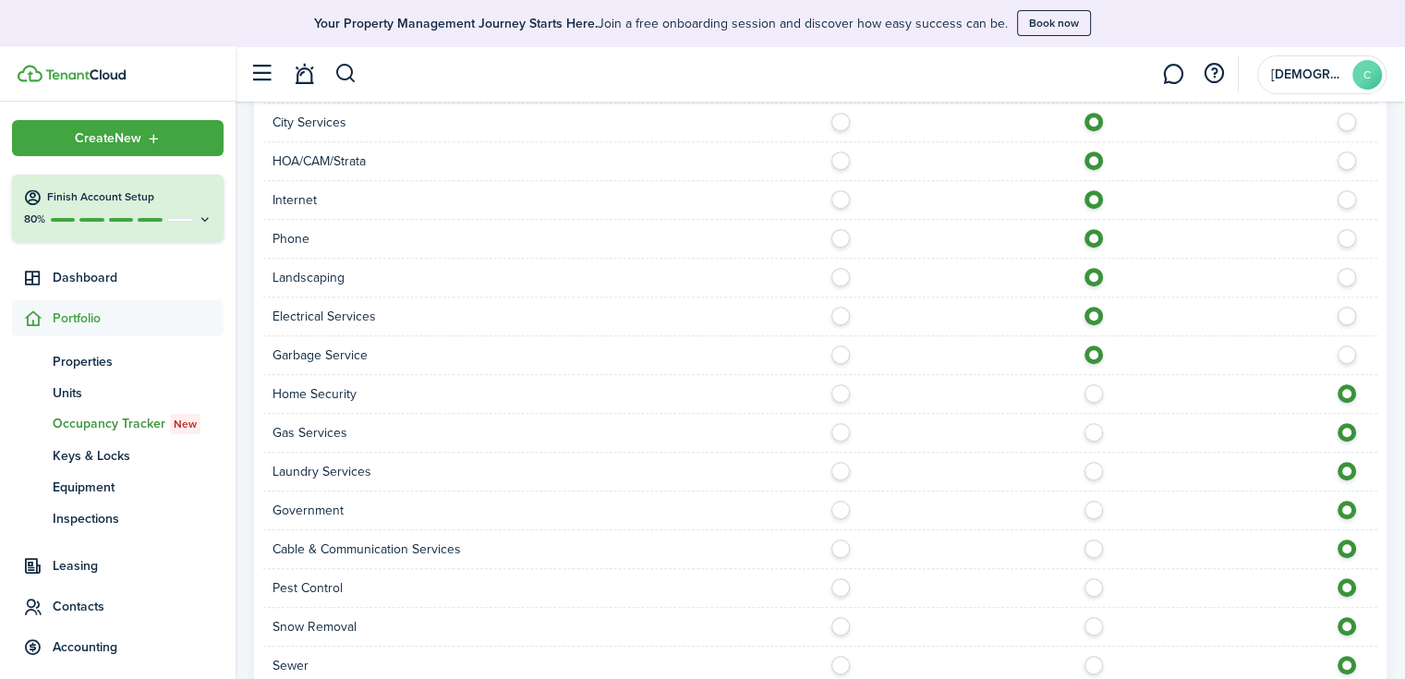
scroll to position [1108, 0]
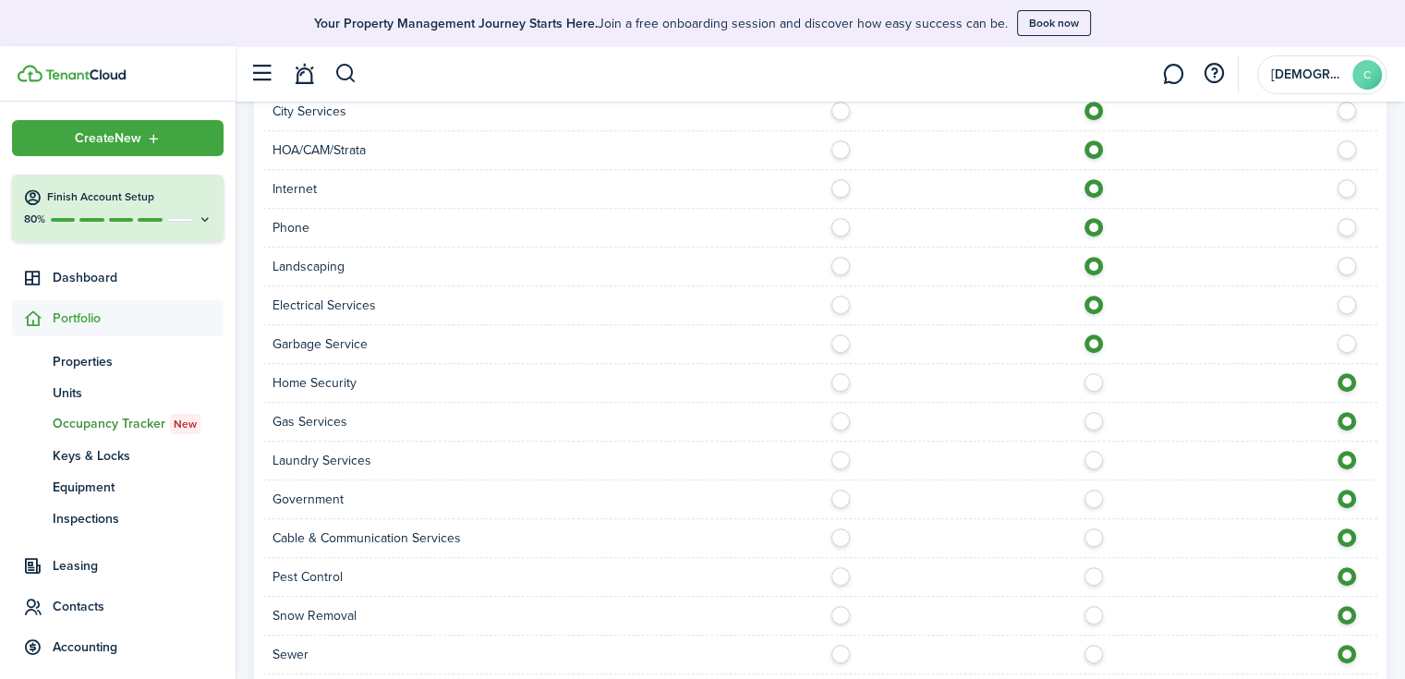
click at [1090, 382] on label at bounding box center [1098, 377] width 32 height 9
radio input "true"
click at [1094, 412] on label at bounding box center [1098, 416] width 32 height 9
radio input "true"
click at [1090, 455] on label at bounding box center [1098, 455] width 32 height 9
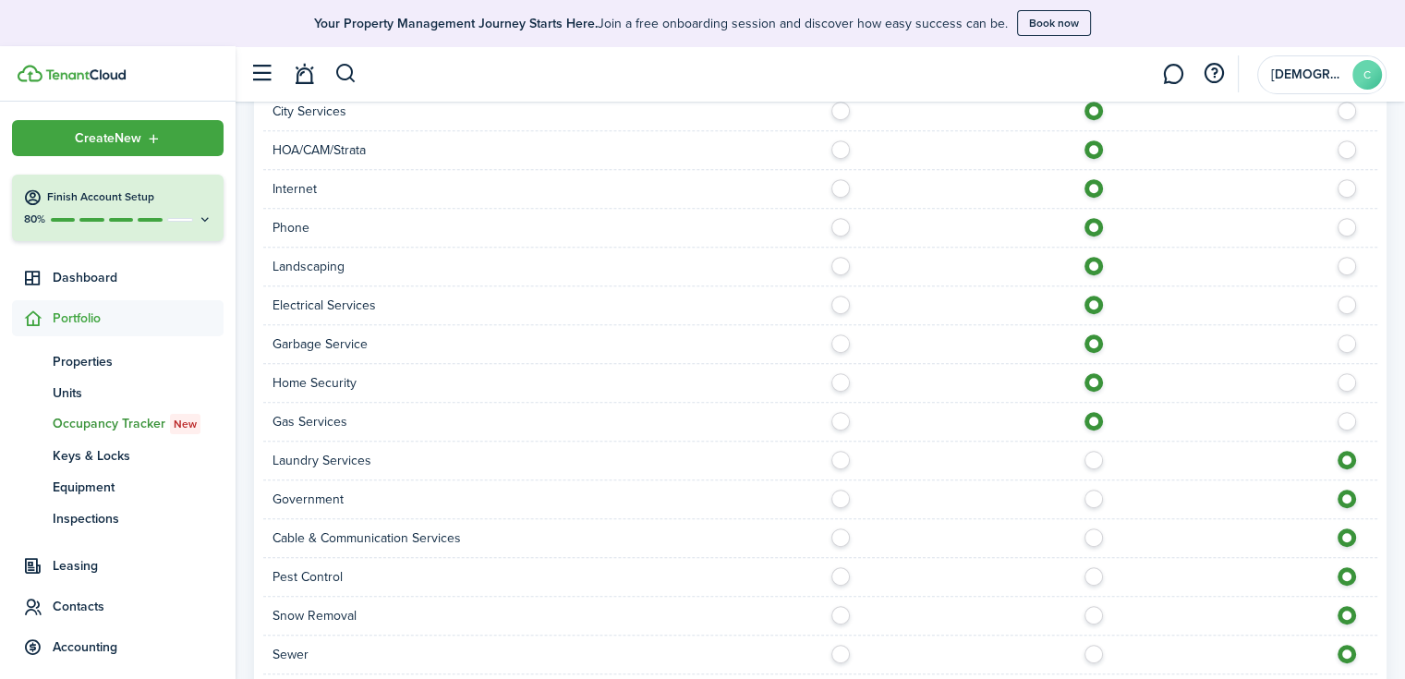
radio input "true"
click at [1094, 494] on label at bounding box center [1098, 494] width 32 height 9
radio input "true"
click at [1084, 536] on div at bounding box center [1098, 537] width 557 height 19
click at [1093, 545] on div "Cable & Communication Services" at bounding box center [820, 538] width 1114 height 39
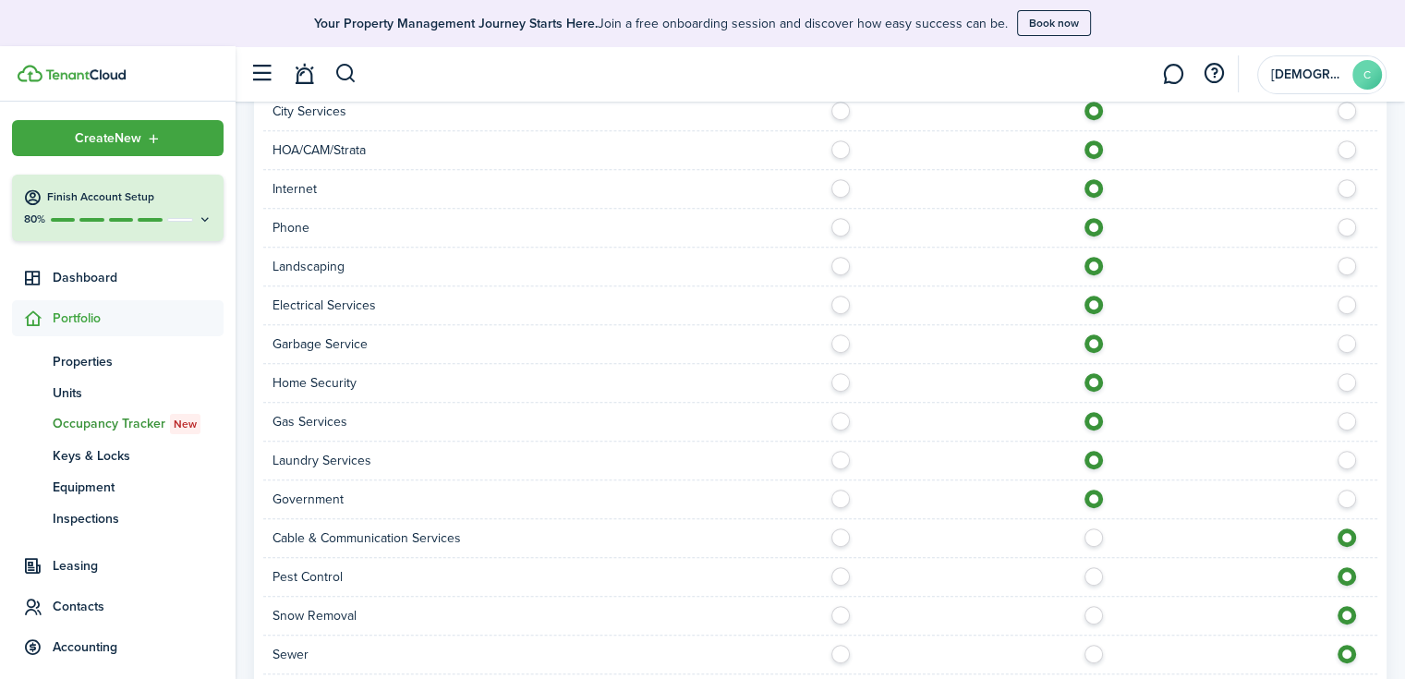
click at [1094, 530] on label at bounding box center [1098, 532] width 32 height 9
radio input "true"
click at [1092, 572] on label at bounding box center [1098, 571] width 32 height 9
radio input "true"
click at [1091, 615] on label at bounding box center [1098, 610] width 32 height 9
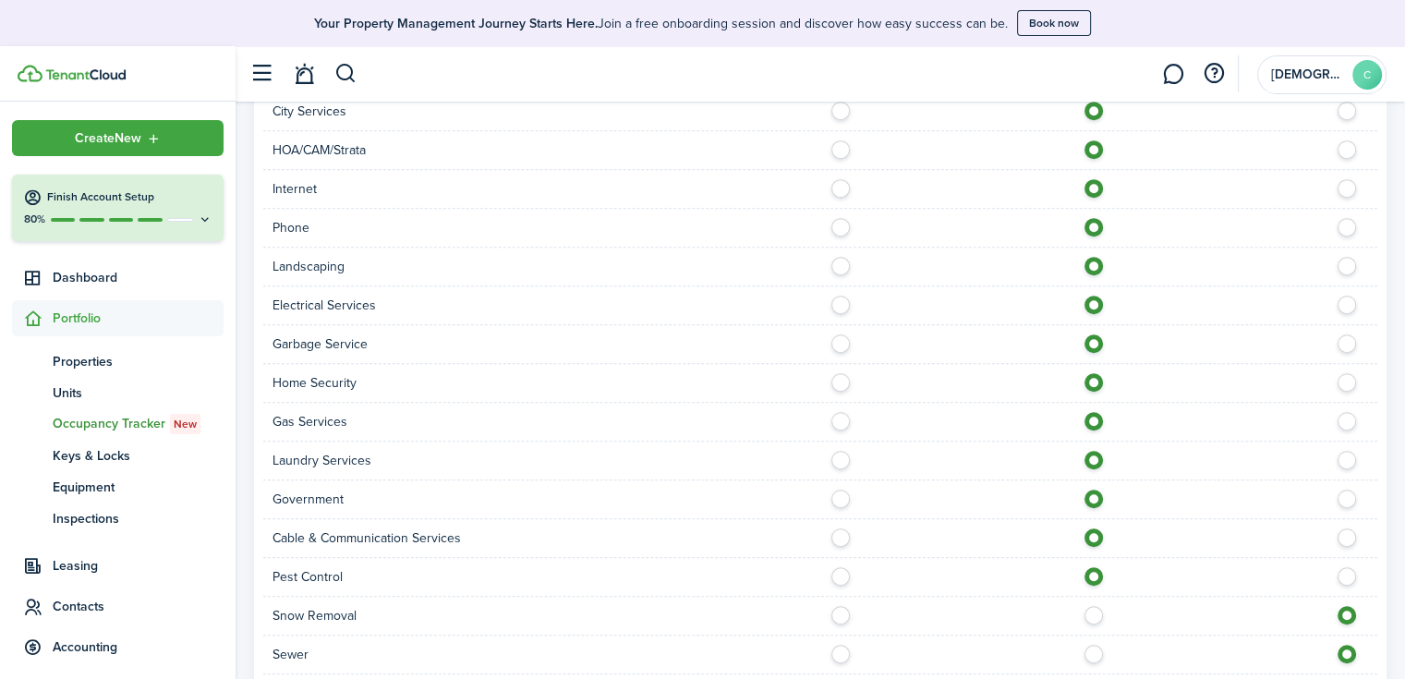
radio input "true"
click at [1092, 647] on label at bounding box center [1098, 649] width 32 height 9
radio input "true"
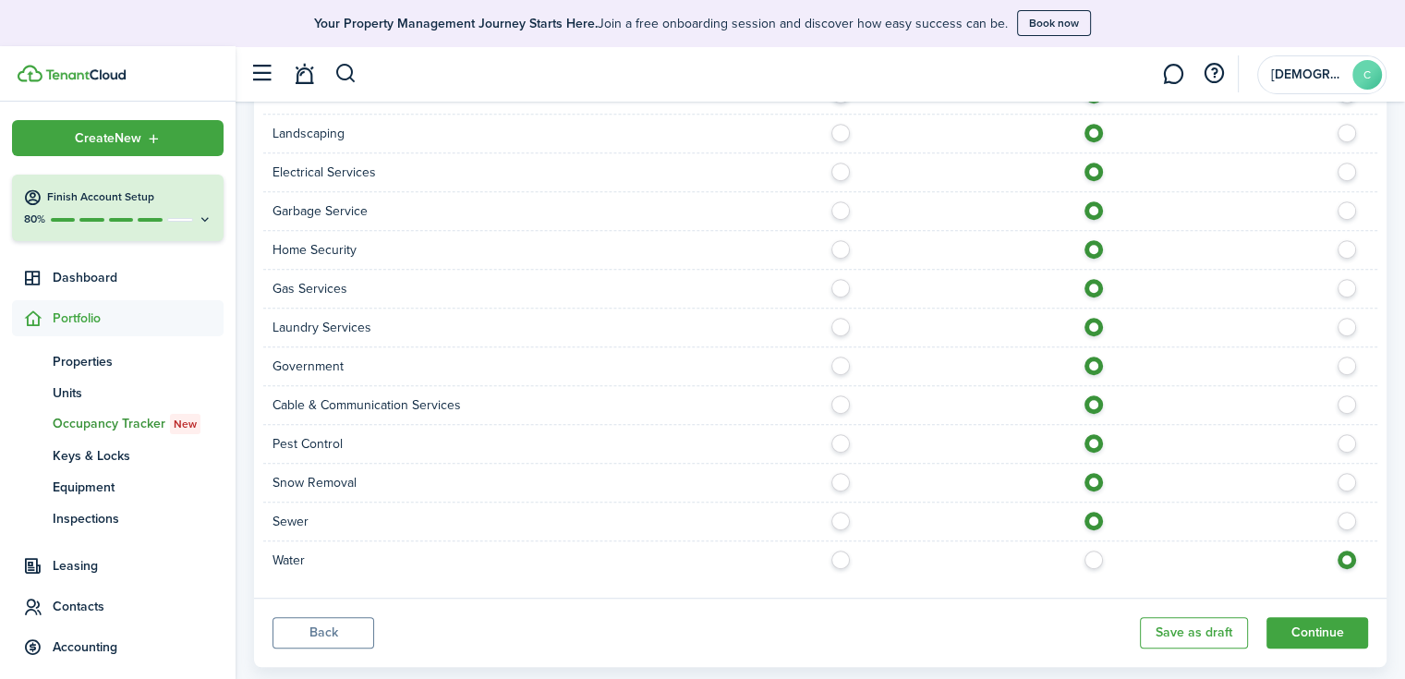
scroll to position [1275, 0]
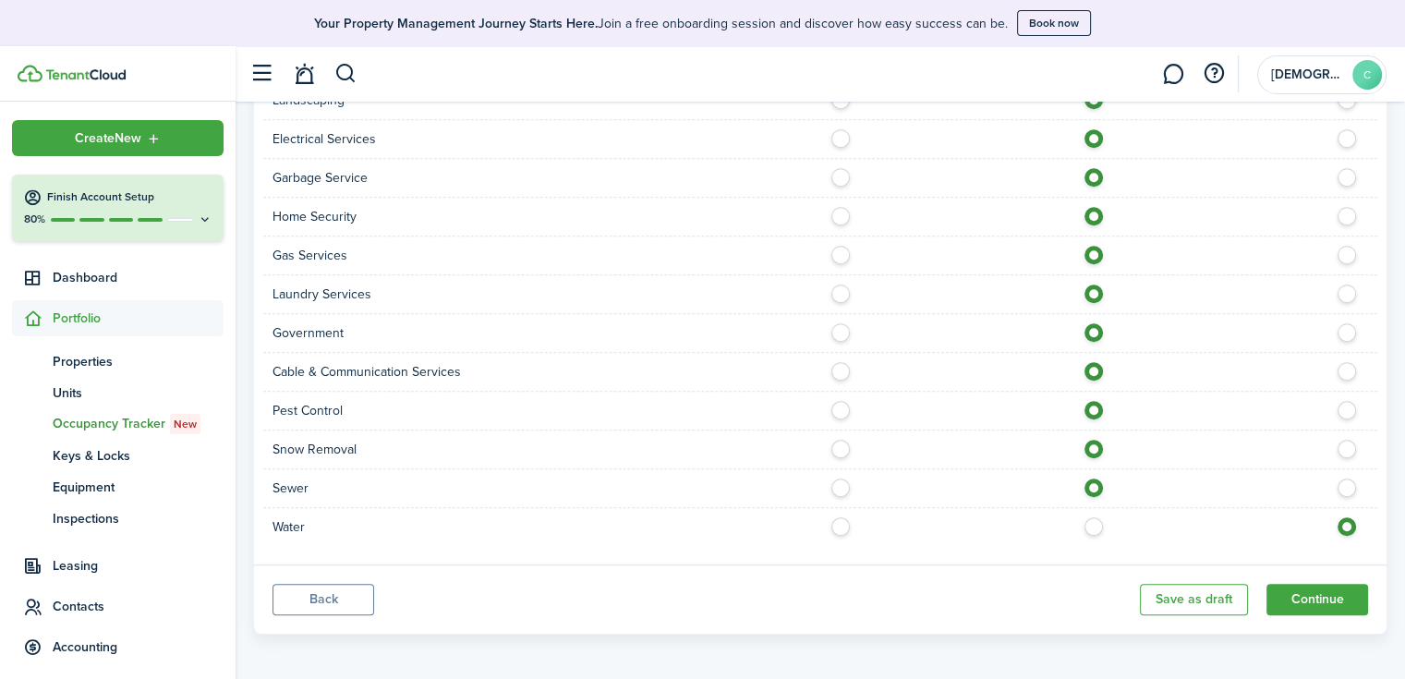
click at [1097, 521] on label at bounding box center [1098, 521] width 32 height 9
radio input "true"
click at [1307, 587] on button "Continue" at bounding box center [1317, 599] width 102 height 31
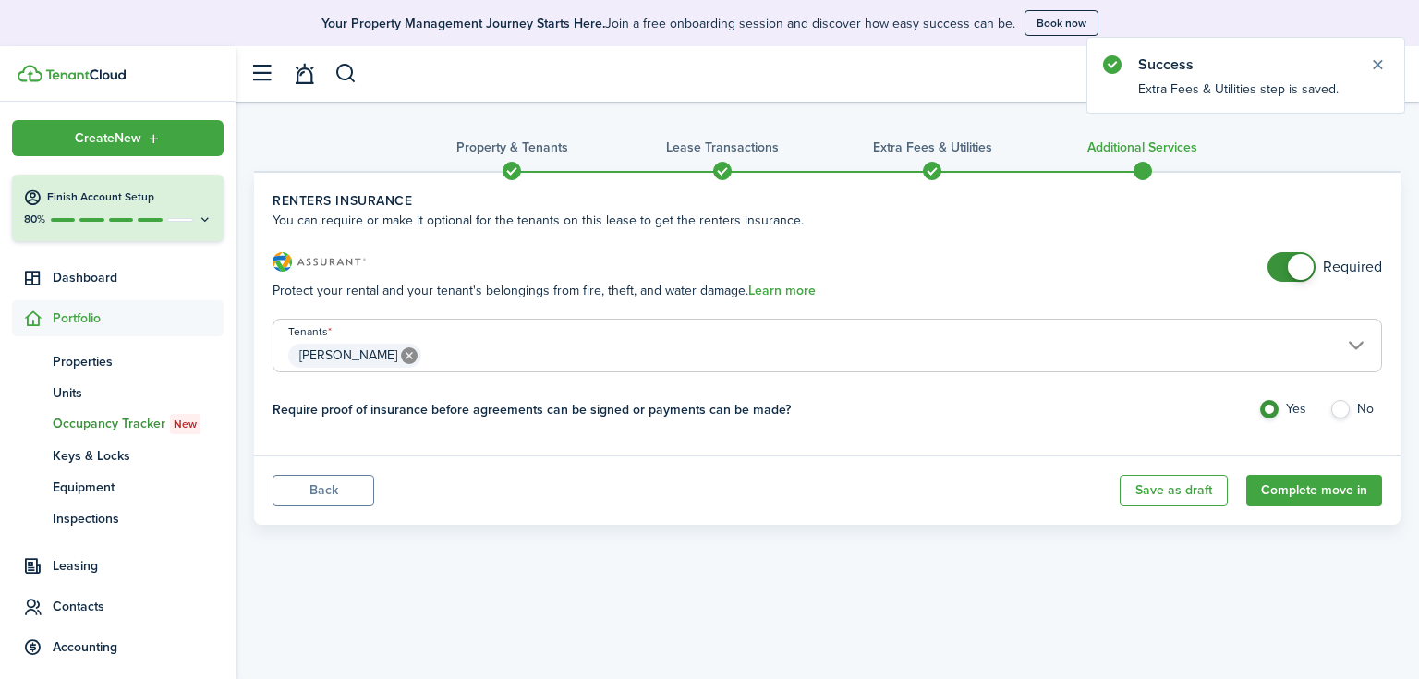
checkbox input "false"
click at [1282, 272] on span at bounding box center [1291, 267] width 18 height 30
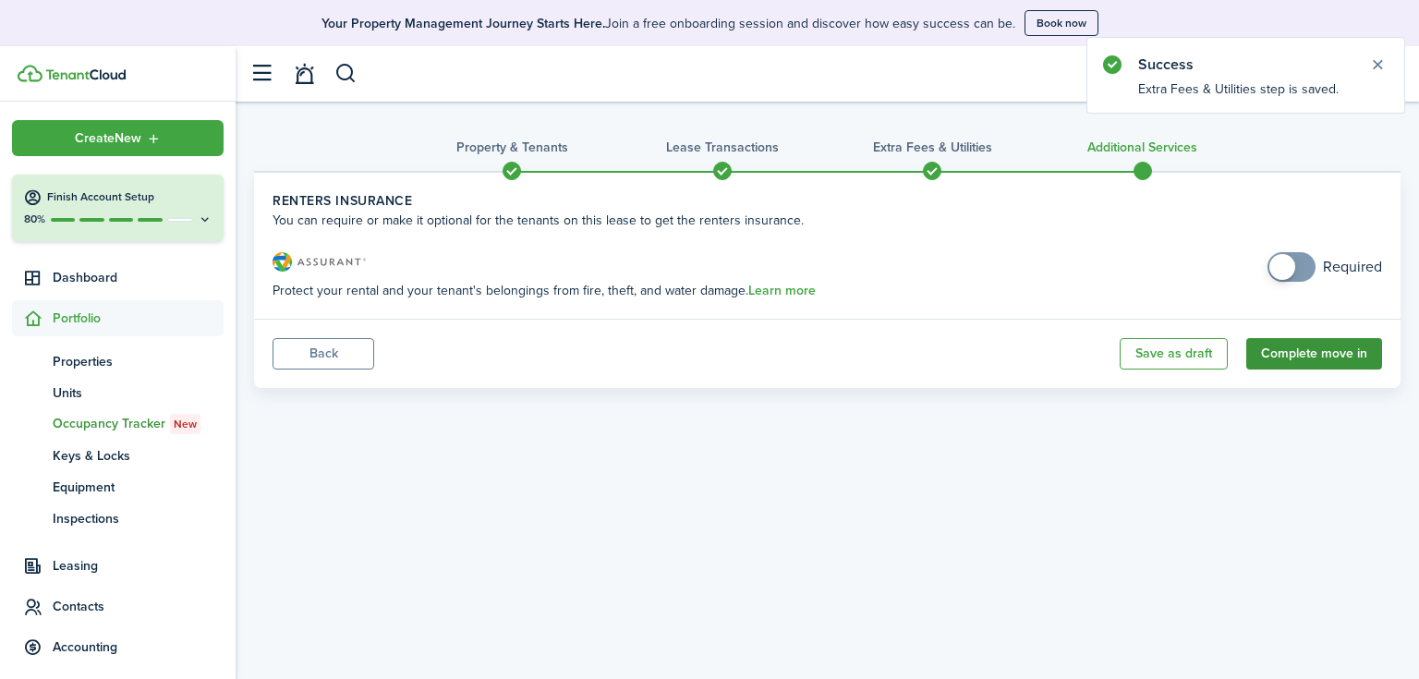
click at [1294, 352] on button "Complete move in" at bounding box center [1314, 353] width 136 height 31
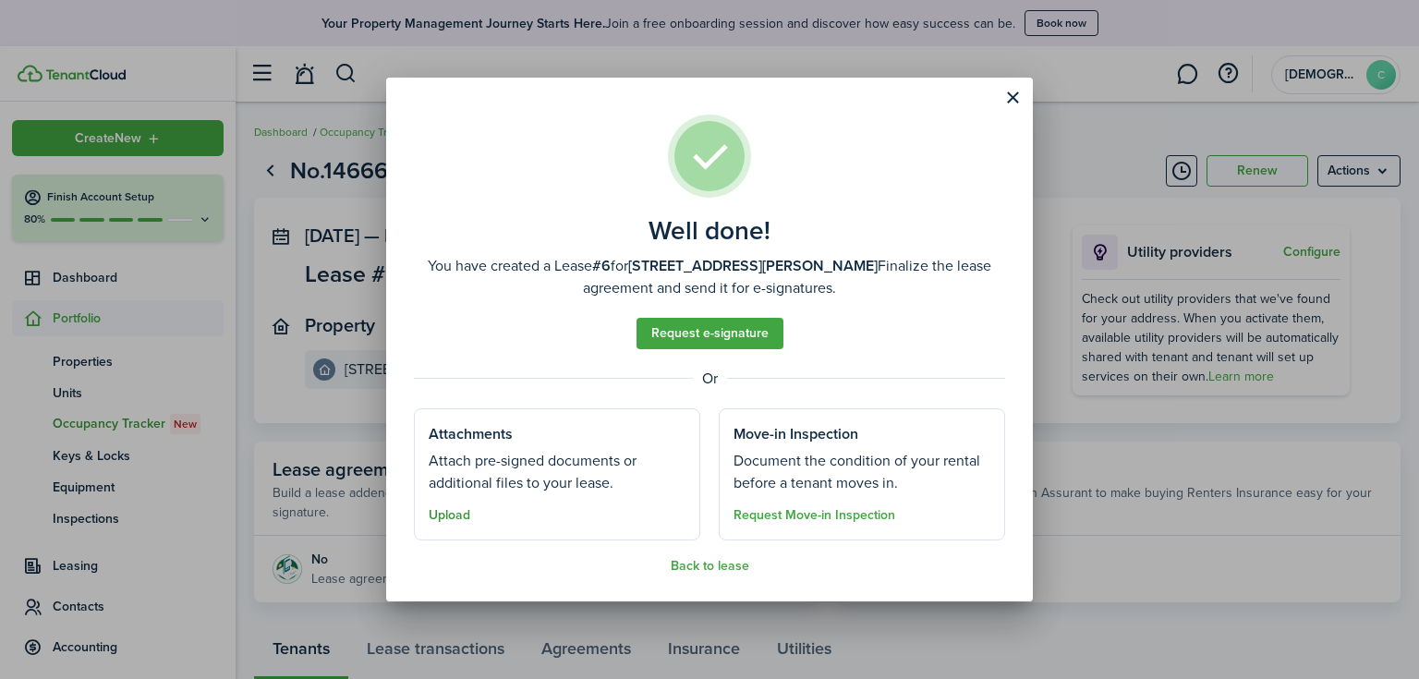
click at [447, 519] on button "Upload" at bounding box center [450, 515] width 42 height 15
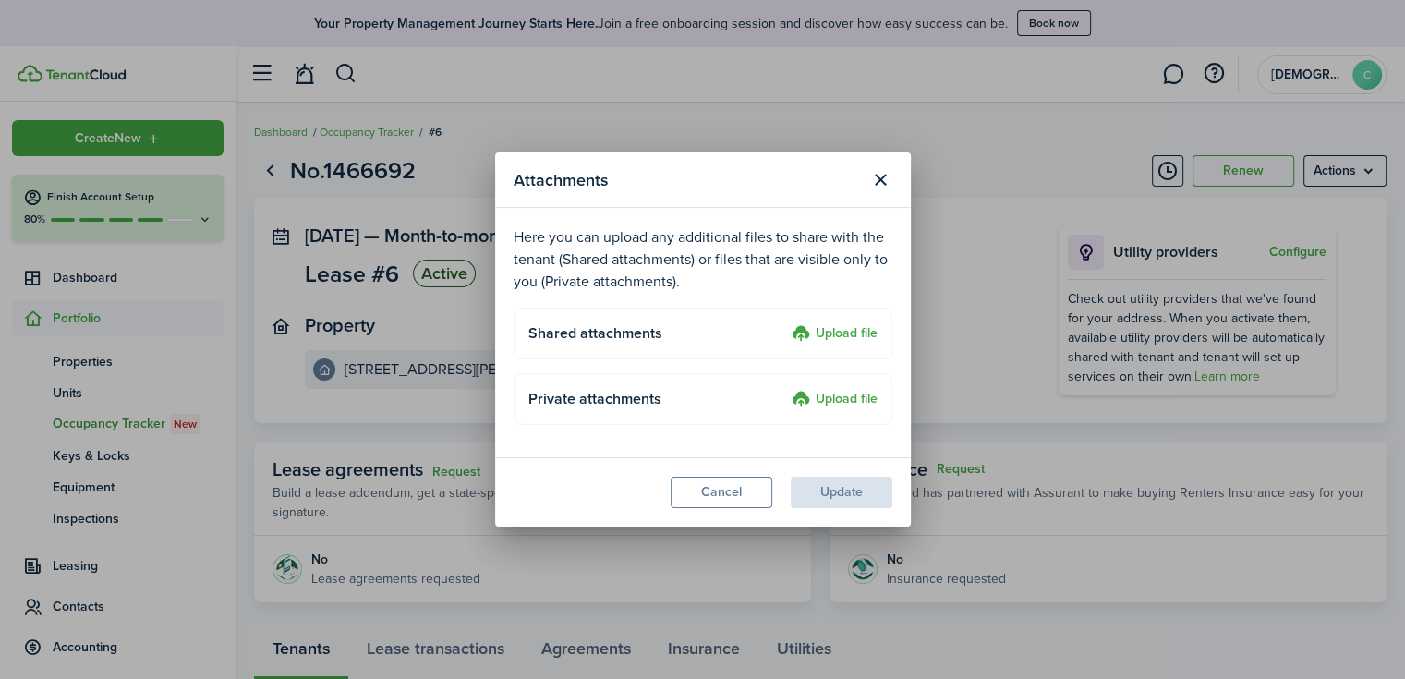
drag, startPoint x: 862, startPoint y: 315, endPoint x: 859, endPoint y: 324, distance: 9.6
click at [862, 318] on upload-layout "Shared attachments Upload file" at bounding box center [703, 334] width 379 height 52
click at [858, 325] on label "Upload file" at bounding box center [835, 334] width 86 height 22
click at [785, 323] on input "Upload file" at bounding box center [785, 323] width 0 height 0
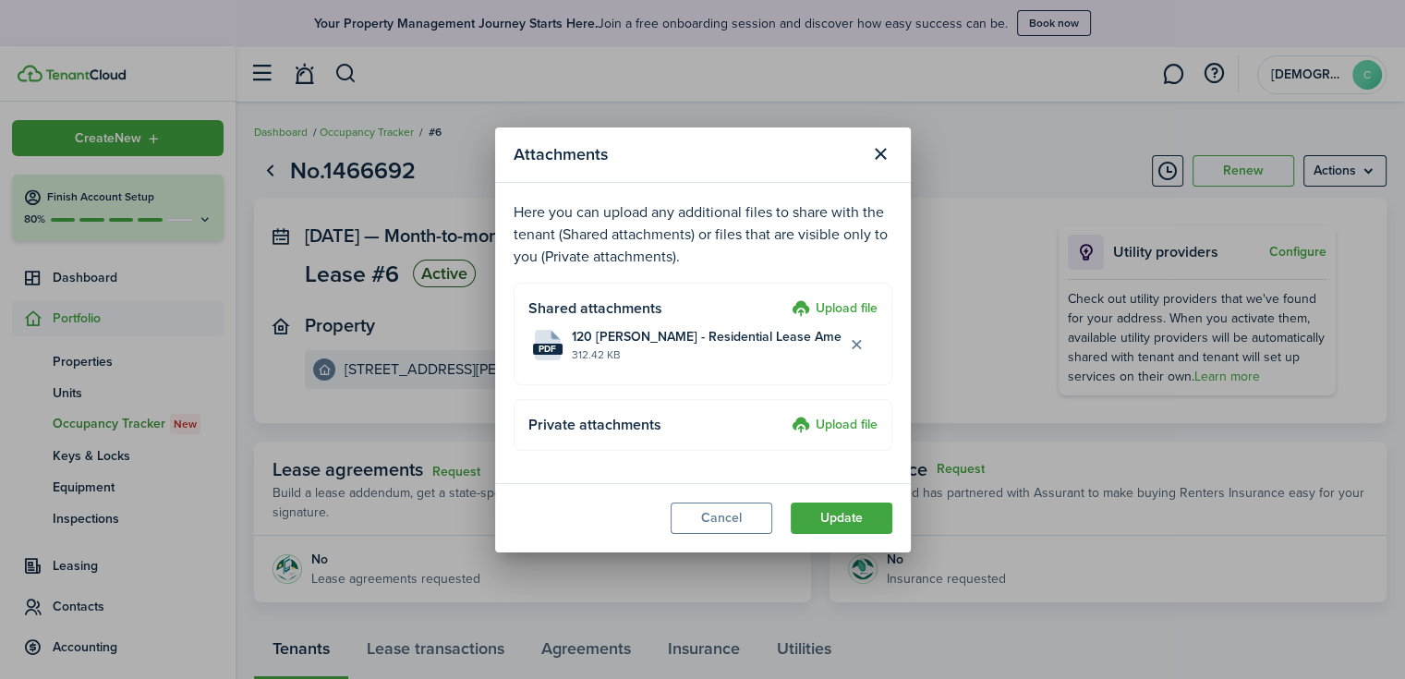
click at [854, 300] on label "Upload file" at bounding box center [835, 309] width 86 height 22
click at [785, 298] on input "Upload file" at bounding box center [785, 298] width 0 height 0
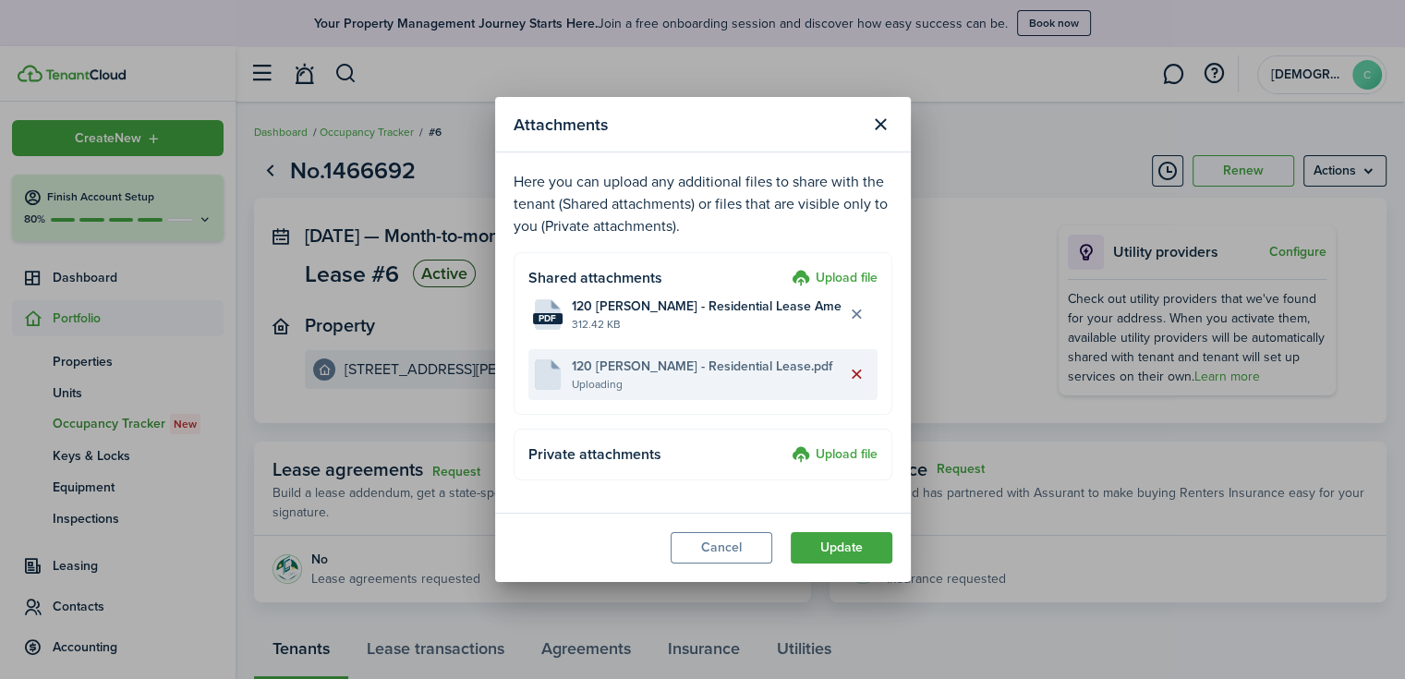
click at [850, 371] on button "Delete file" at bounding box center [856, 374] width 31 height 31
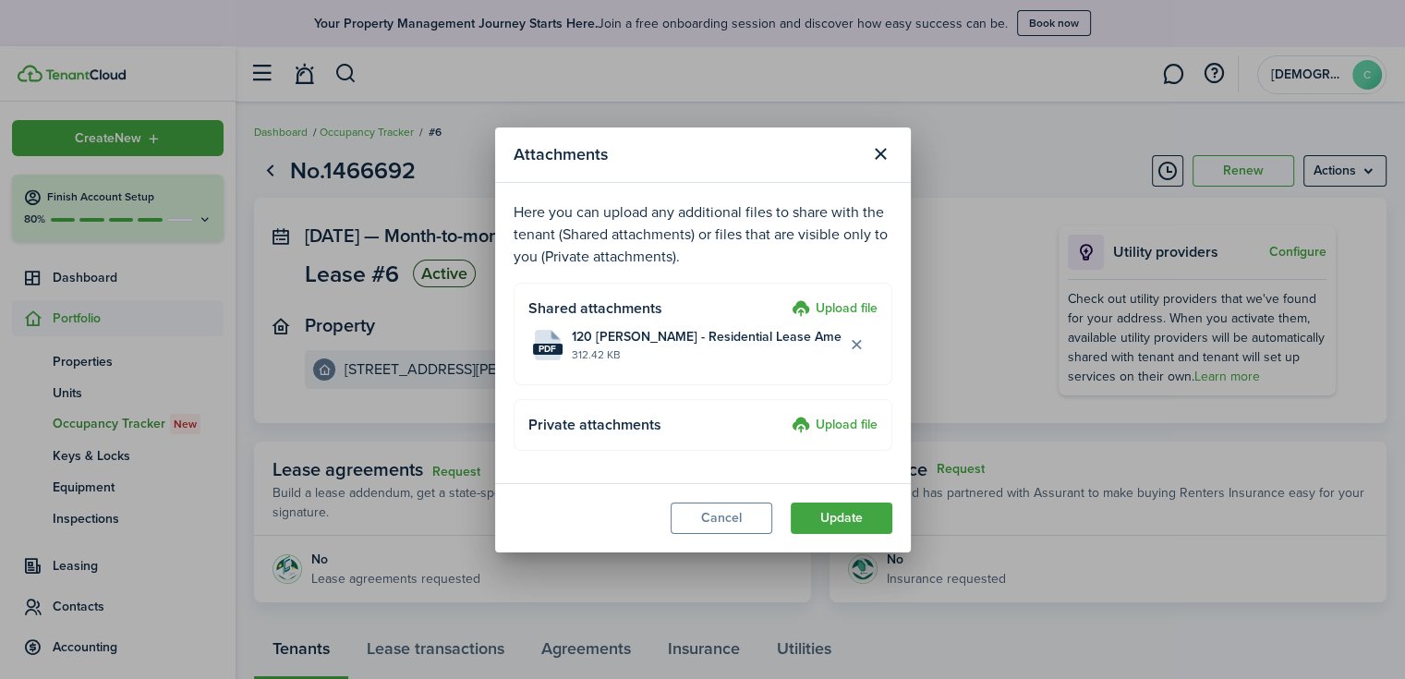
click at [838, 306] on label "Upload file" at bounding box center [835, 309] width 86 height 22
click at [785, 298] on input "Upload file" at bounding box center [785, 298] width 0 height 0
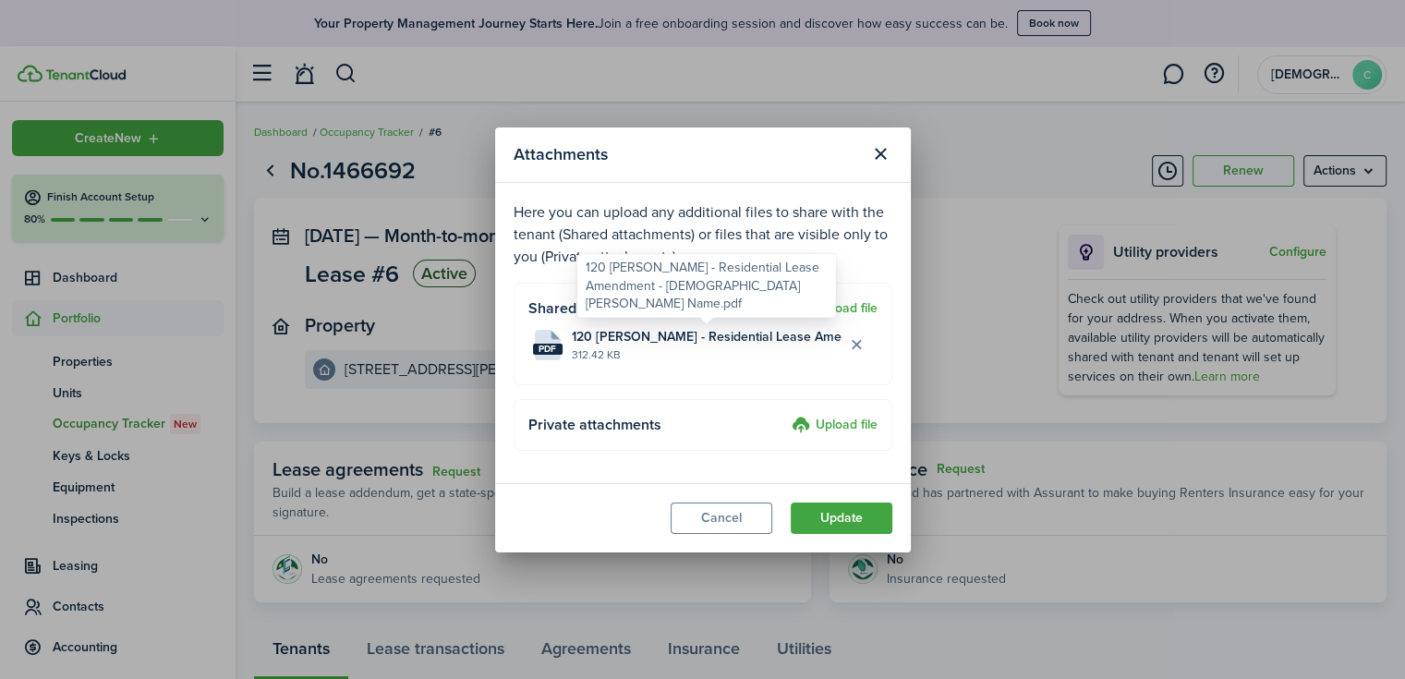
click at [820, 308] on div "120 [PERSON_NAME] - Residential Lease Amendment - [DEMOGRAPHIC_DATA] [PERSON_NA…" at bounding box center [707, 286] width 242 height 54
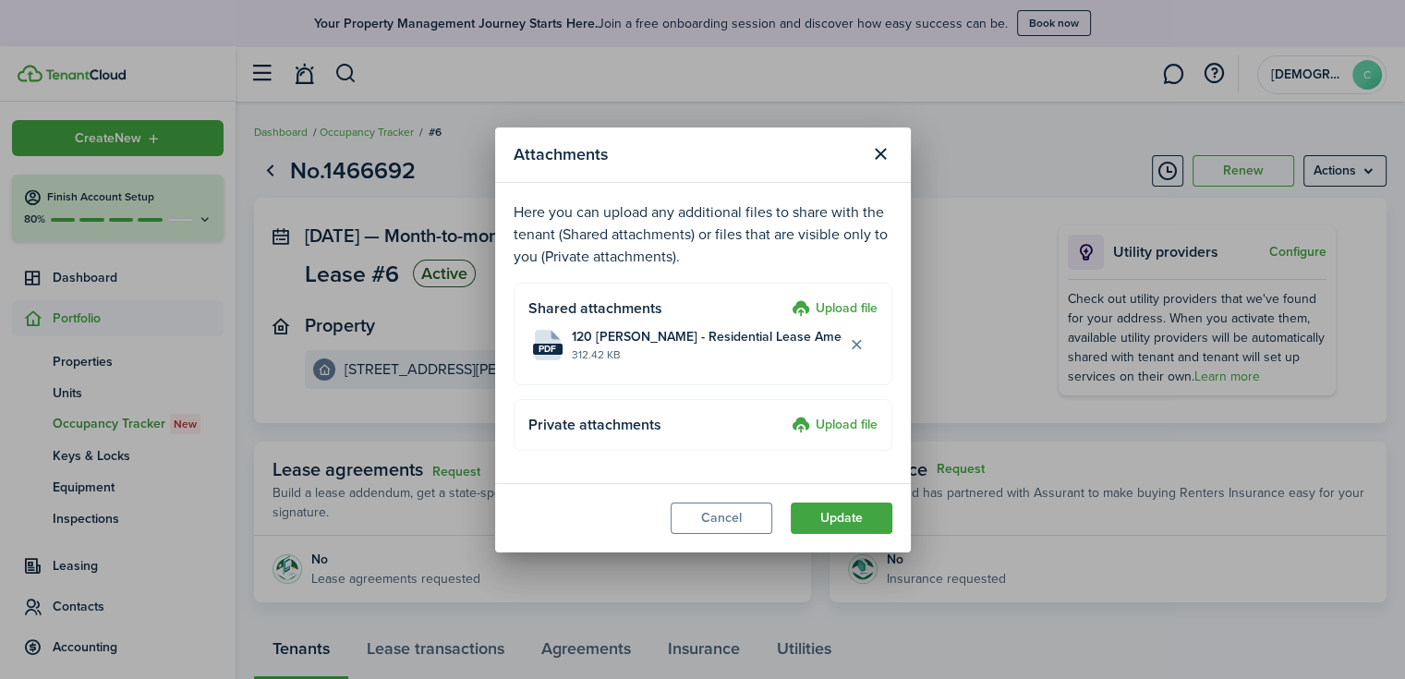
click at [864, 308] on label "Upload file" at bounding box center [835, 309] width 86 height 22
click at [785, 298] on input "Upload file" at bounding box center [785, 298] width 0 height 0
click at [854, 352] on button "Delete file" at bounding box center [856, 344] width 31 height 31
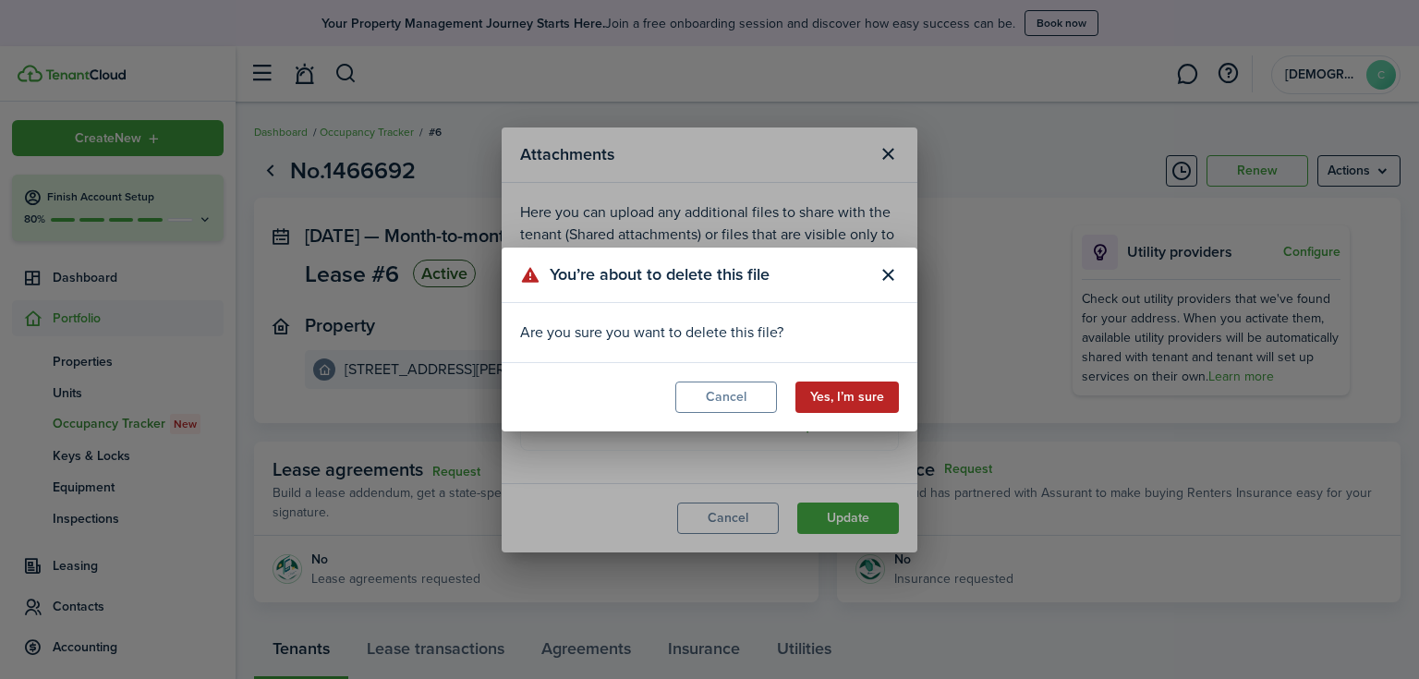
click at [843, 404] on button "Yes, I’m sure" at bounding box center [846, 396] width 103 height 31
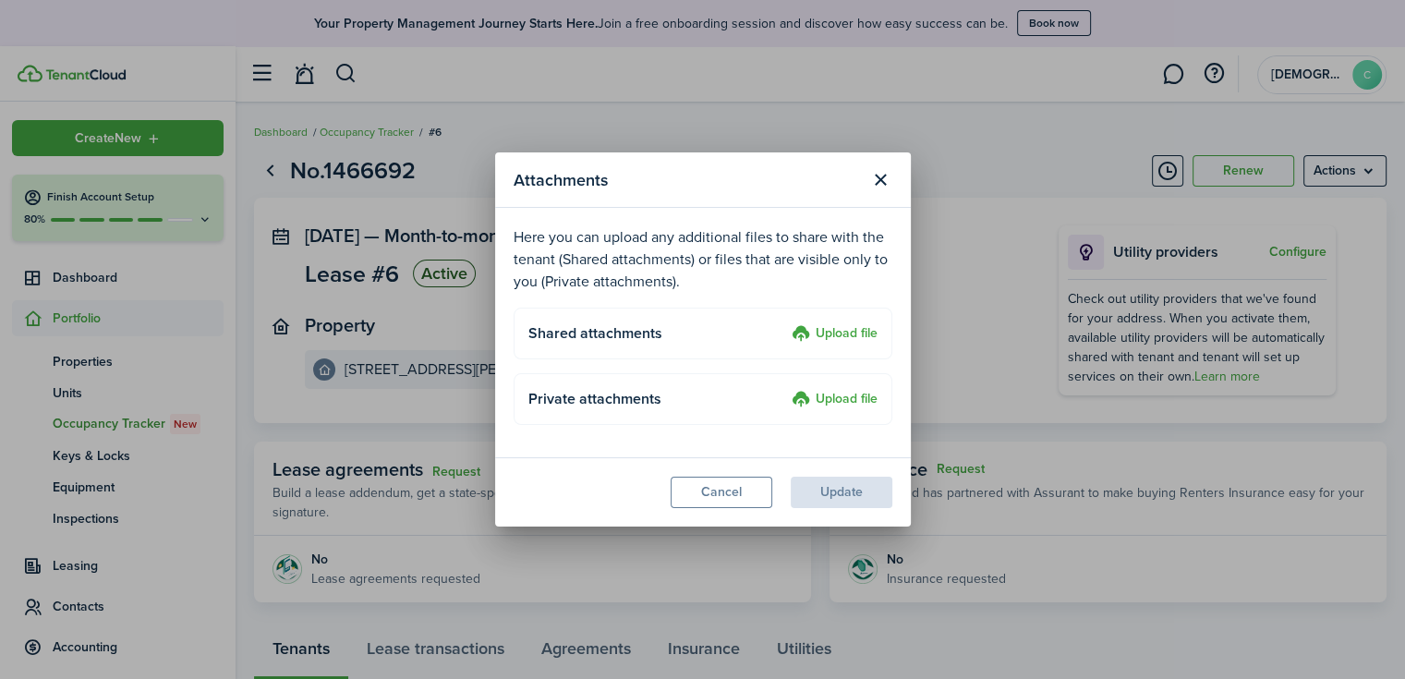
click at [847, 333] on label "Upload file" at bounding box center [835, 334] width 86 height 22
click at [785, 323] on input "Upload file" at bounding box center [785, 323] width 0 height 0
click at [732, 497] on button "Cancel" at bounding box center [722, 492] width 102 height 31
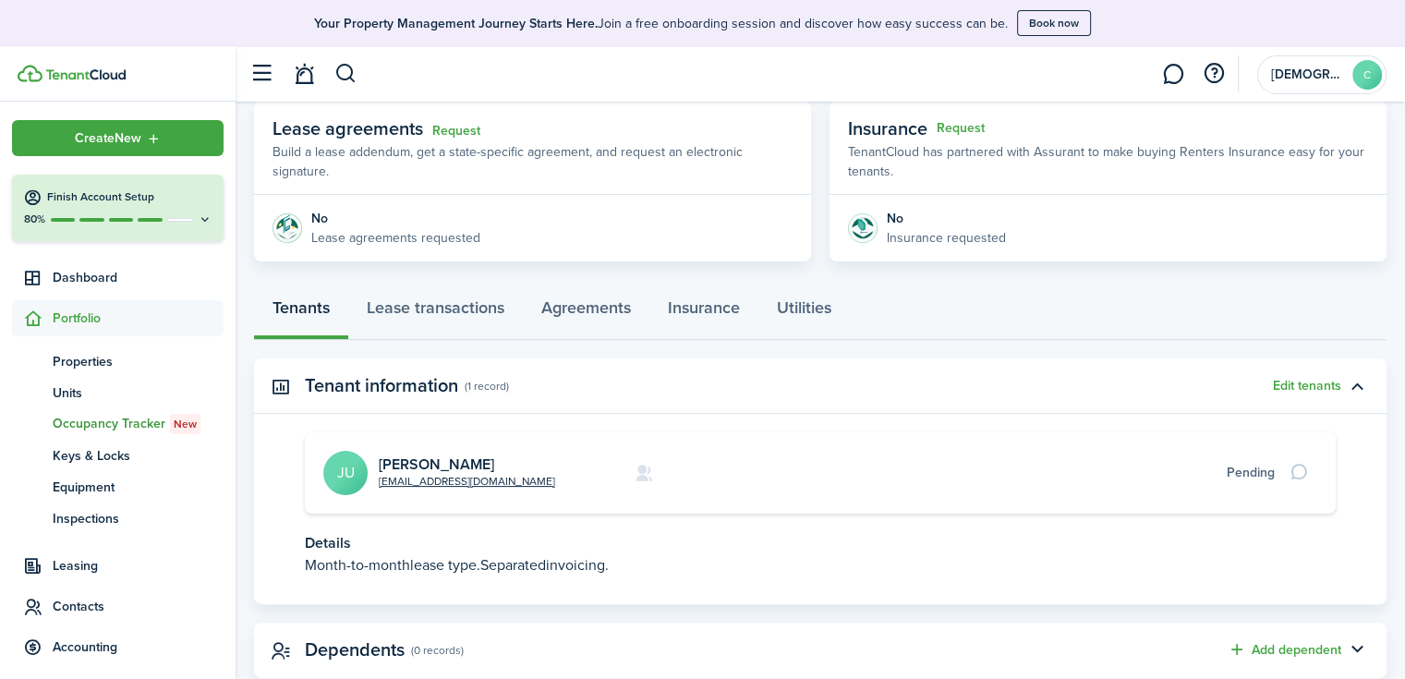
scroll to position [390, 0]
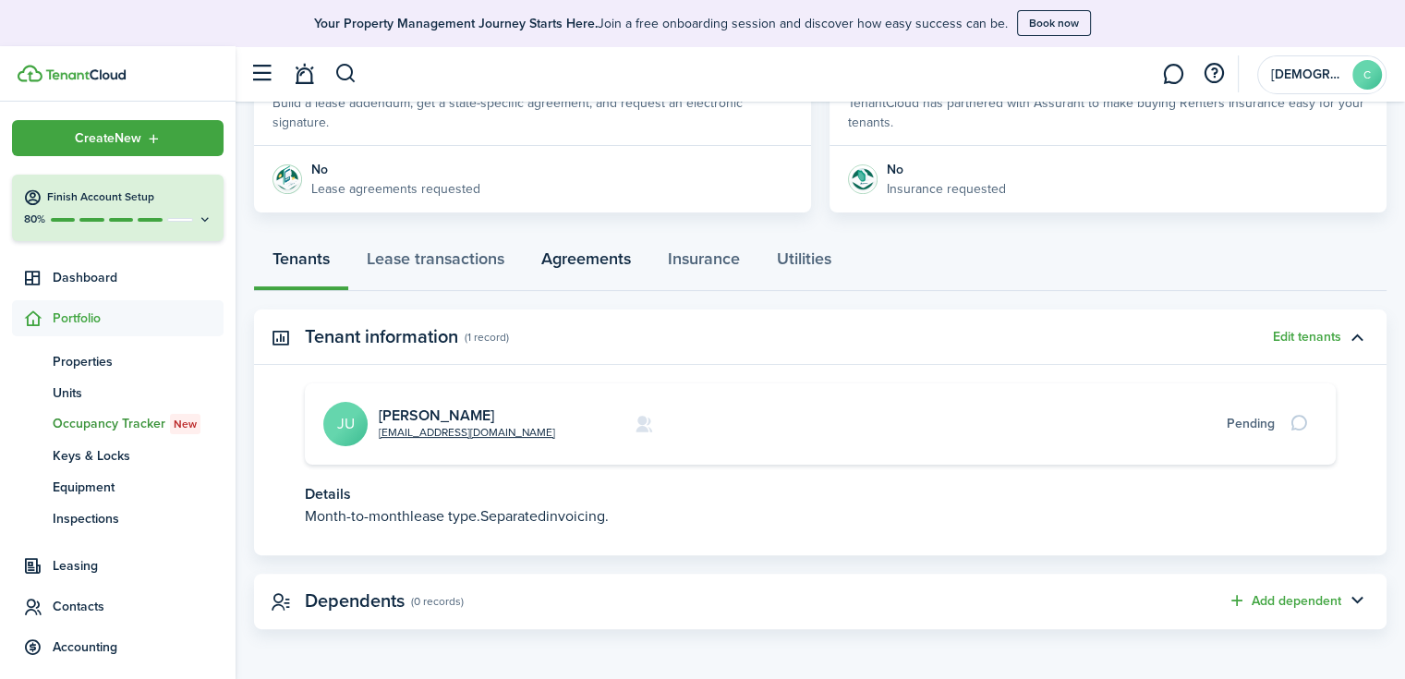
click at [553, 269] on link "Agreements" at bounding box center [586, 263] width 127 height 55
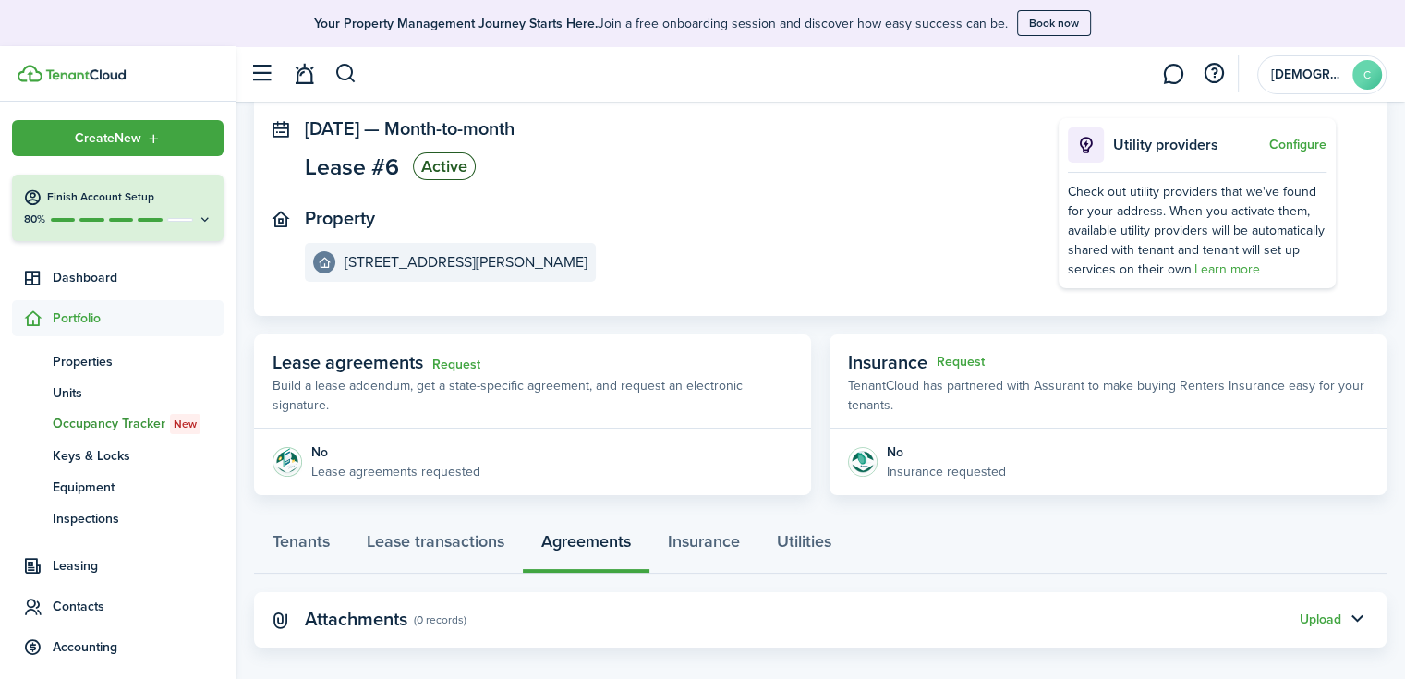
scroll to position [126, 0]
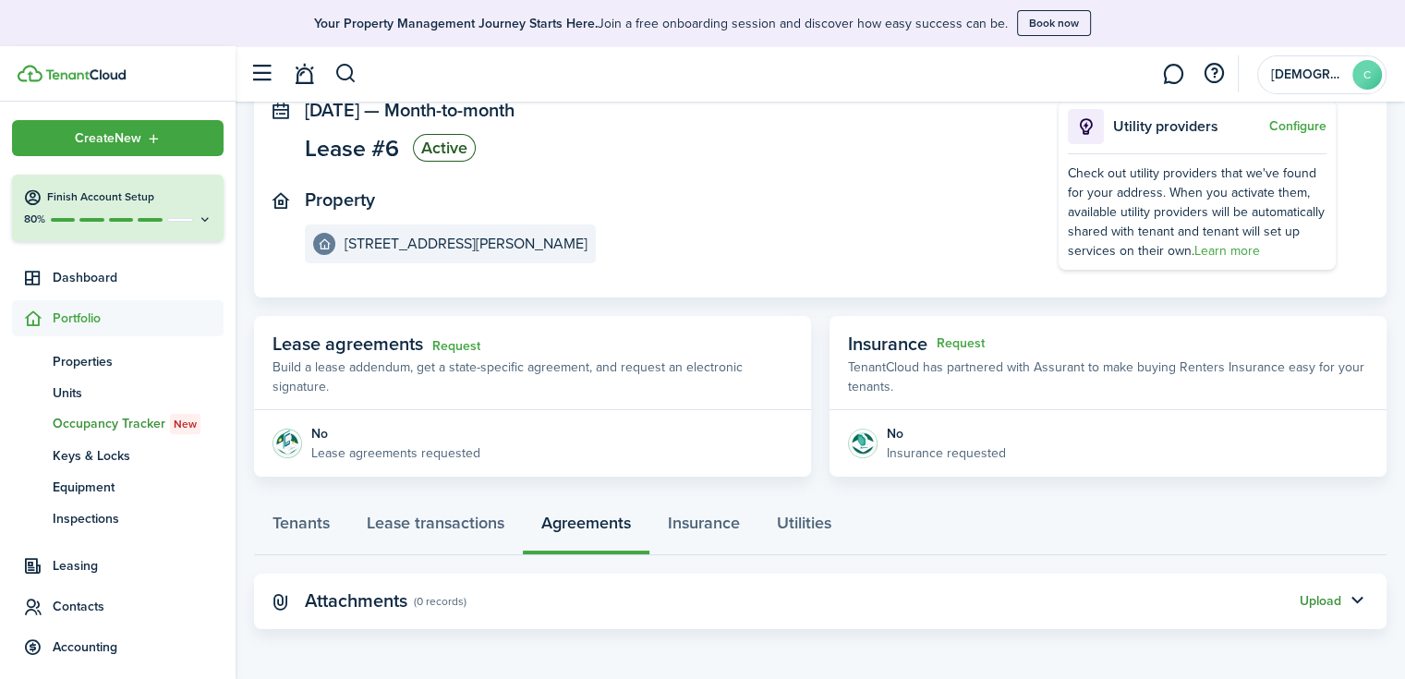
click at [1336, 601] on button "Upload" at bounding box center [1321, 601] width 42 height 15
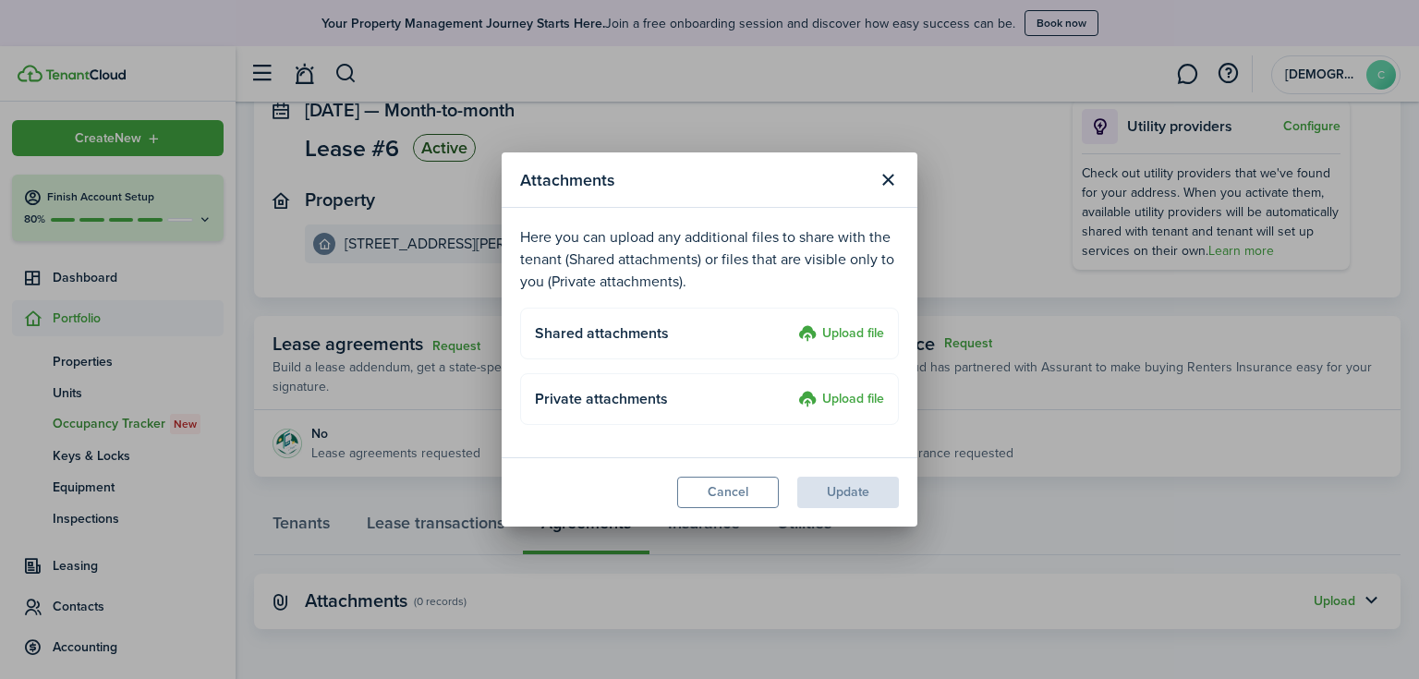
click at [854, 335] on label "Upload file" at bounding box center [841, 334] width 86 height 22
click at [792, 323] on input "Upload file" at bounding box center [792, 323] width 0 height 0
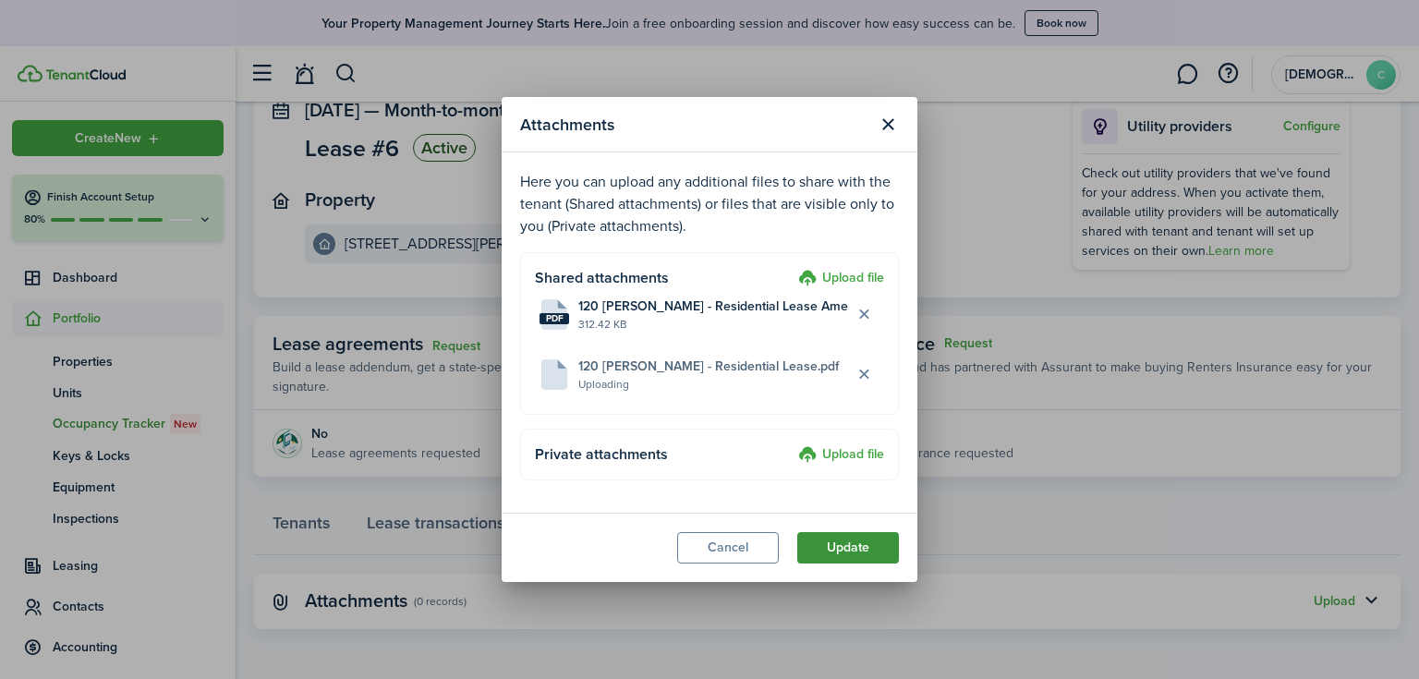
click at [854, 547] on button "Update" at bounding box center [848, 547] width 102 height 31
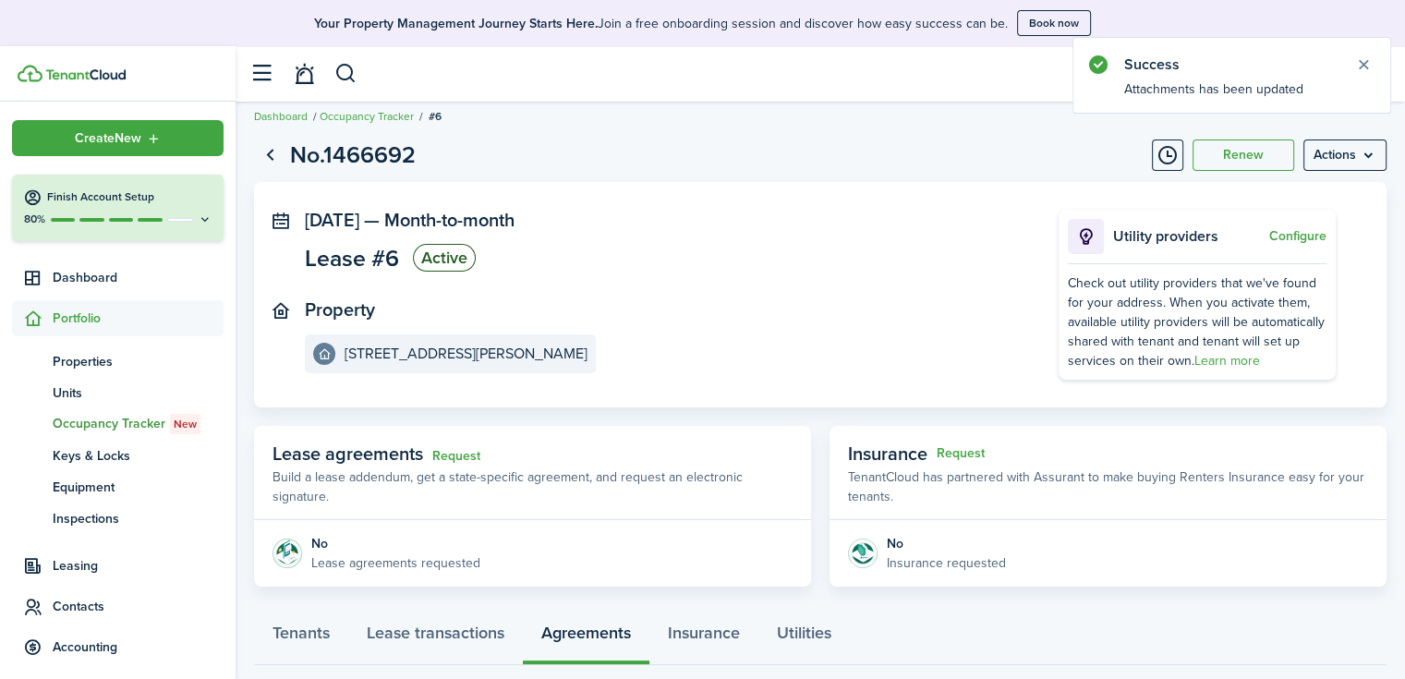
scroll to position [0, 0]
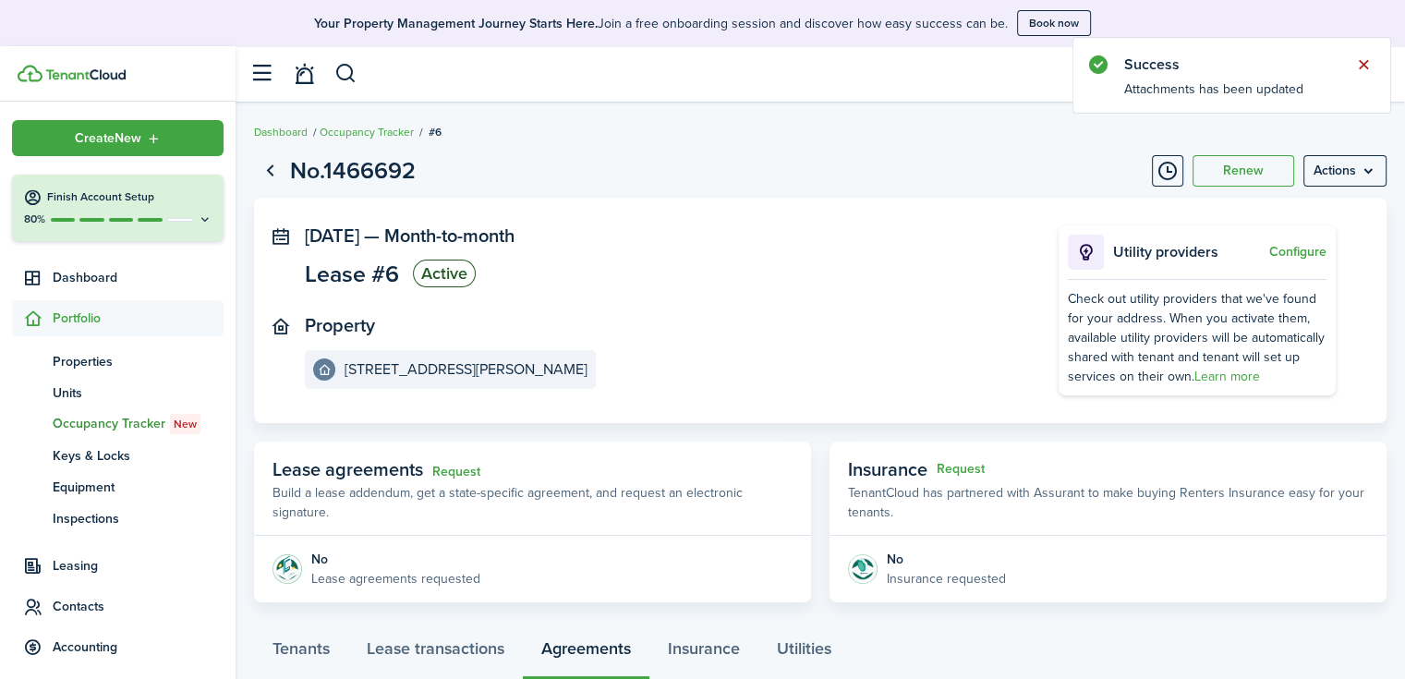
click at [1363, 67] on button "Close notify" at bounding box center [1363, 65] width 26 height 26
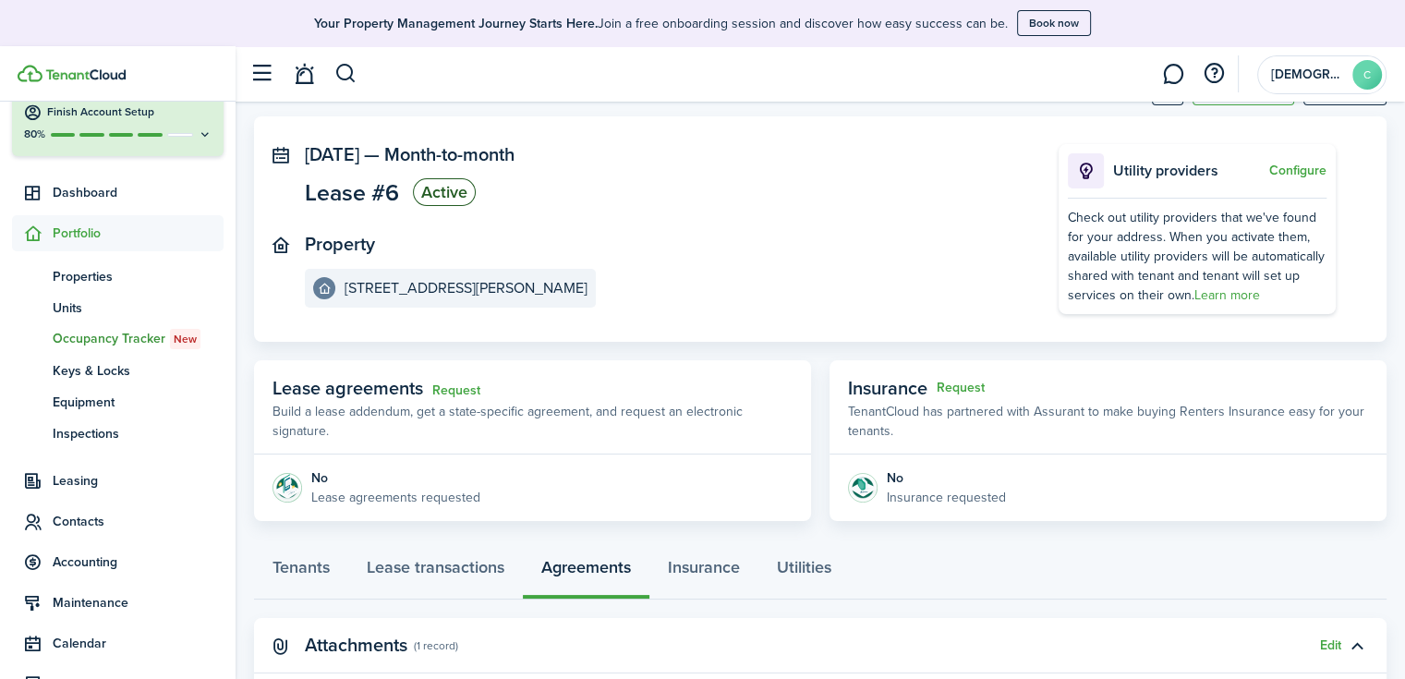
scroll to position [277, 0]
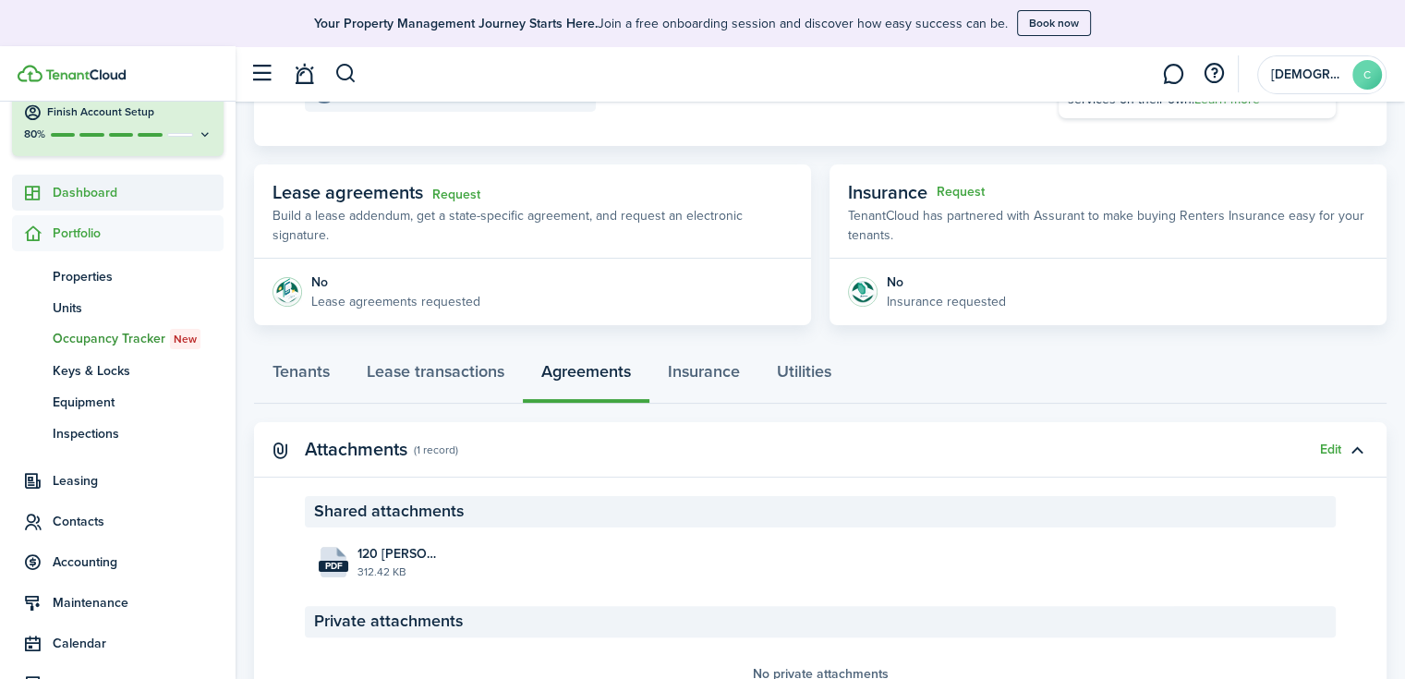
click at [109, 187] on span "Dashboard" at bounding box center [138, 192] width 171 height 19
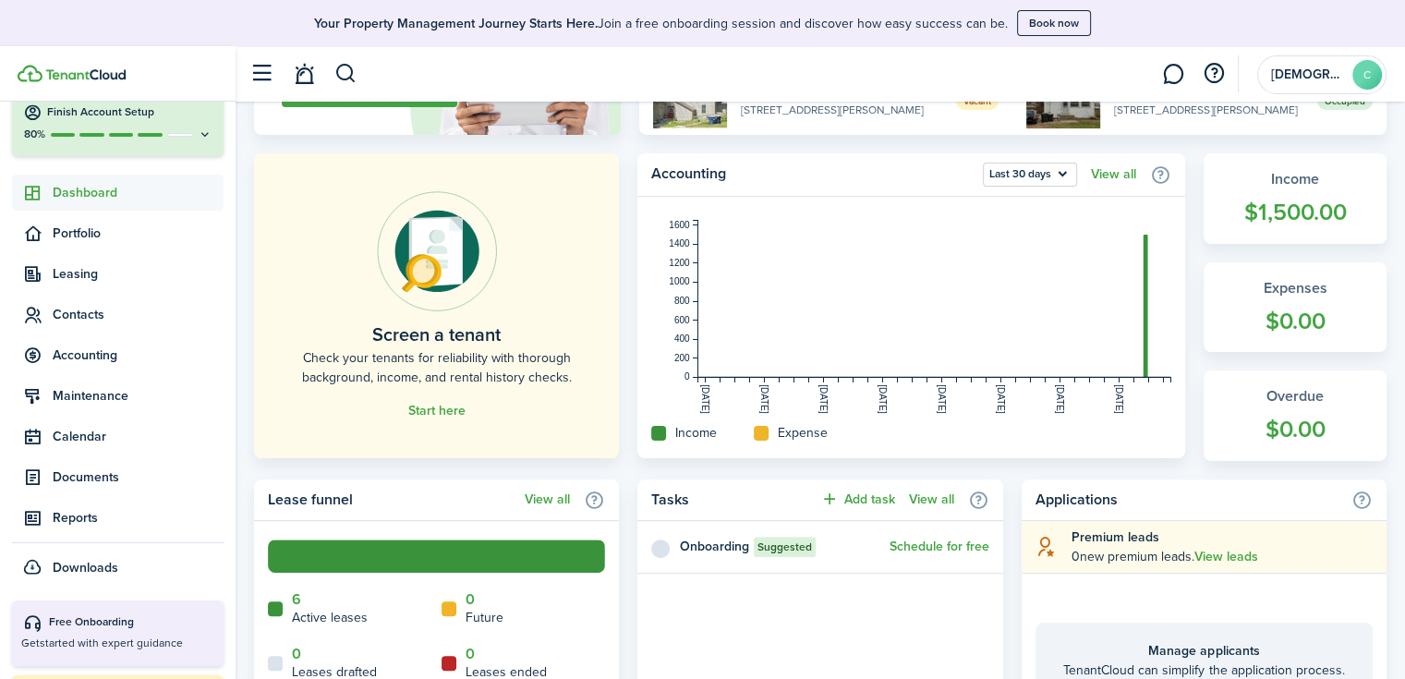
scroll to position [369, 0]
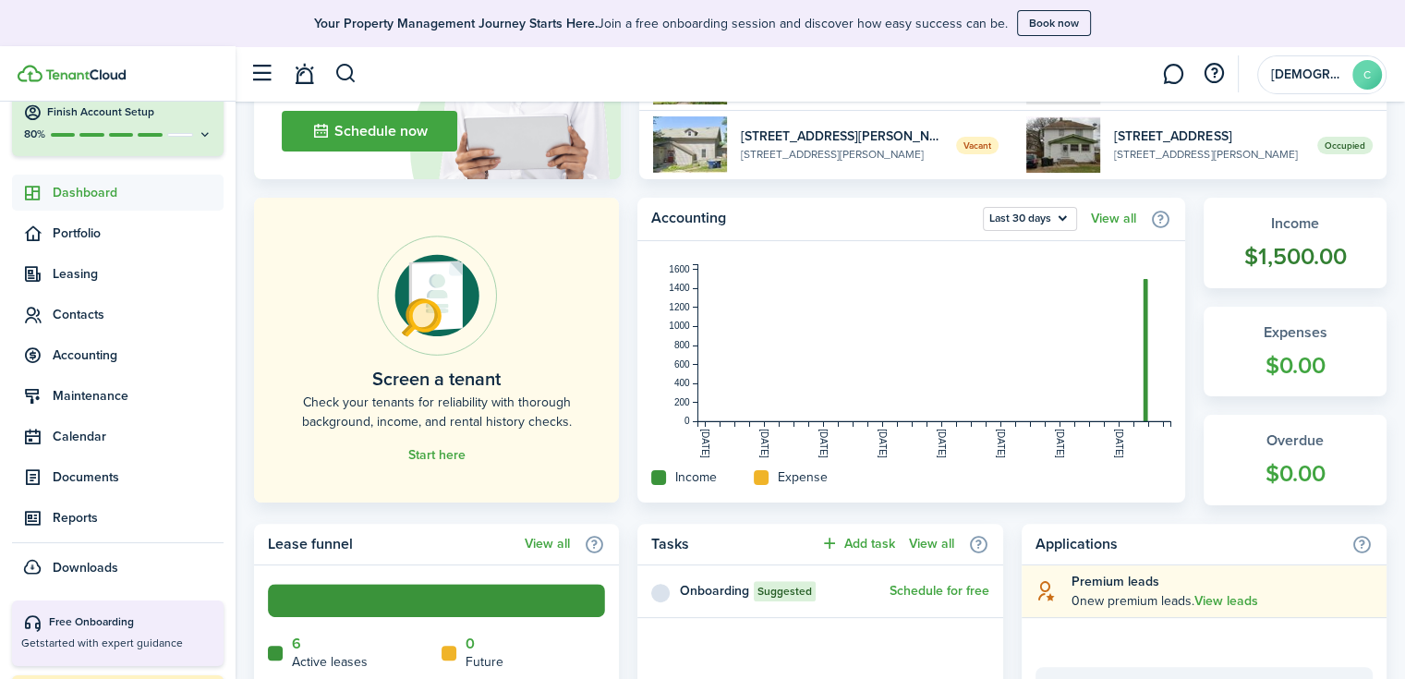
click at [1301, 252] on widget-stats-count "$1,500.00" at bounding box center [1295, 256] width 146 height 35
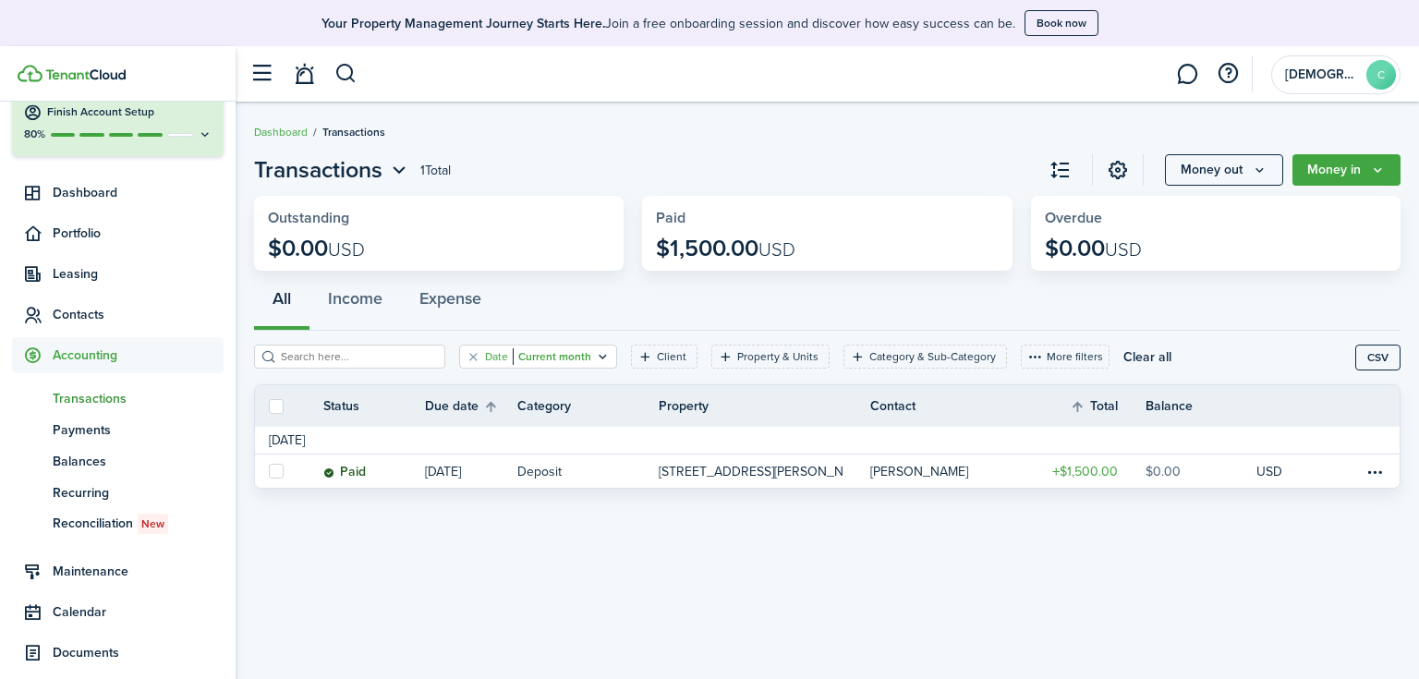
click at [485, 350] on filter-tag-label "Date" at bounding box center [496, 356] width 23 height 17
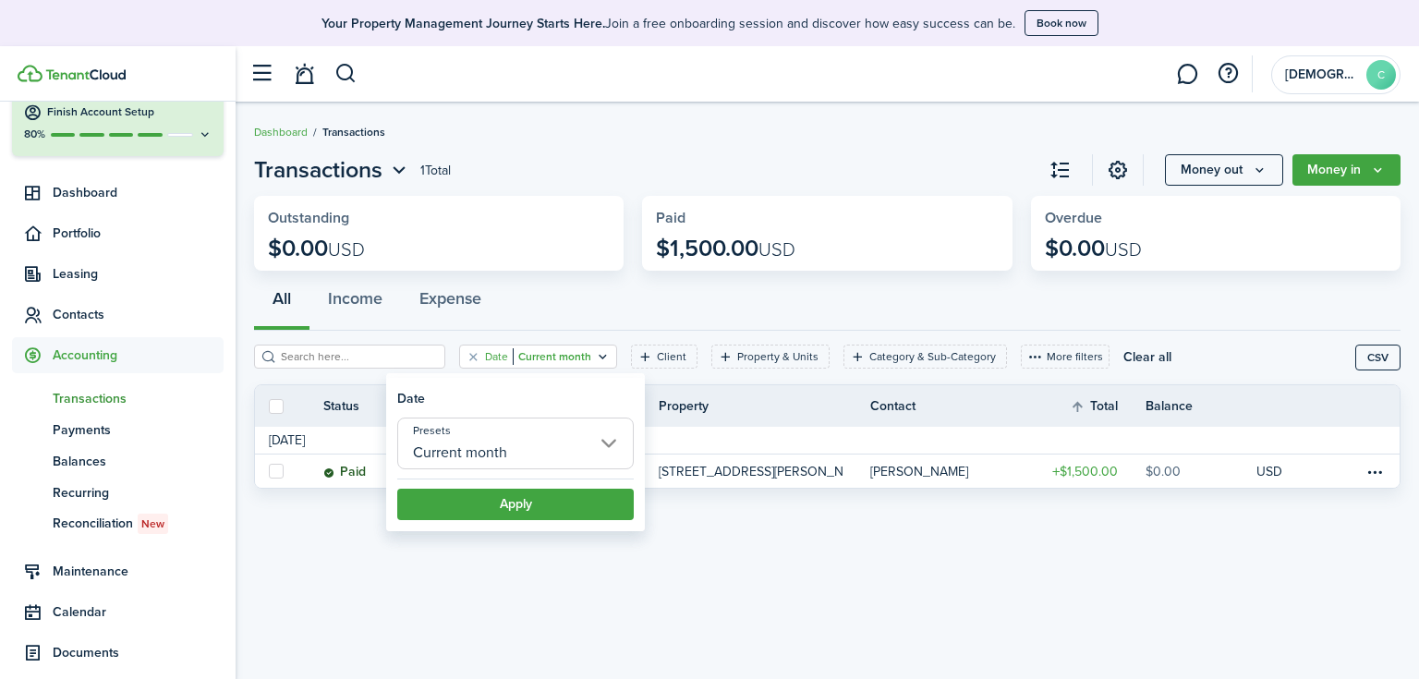
click at [598, 582] on div "Transactions 1 Total Money out Money in Outstanding $0.00 USD Paid $1,500.00 US…" at bounding box center [827, 390] width 1183 height 493
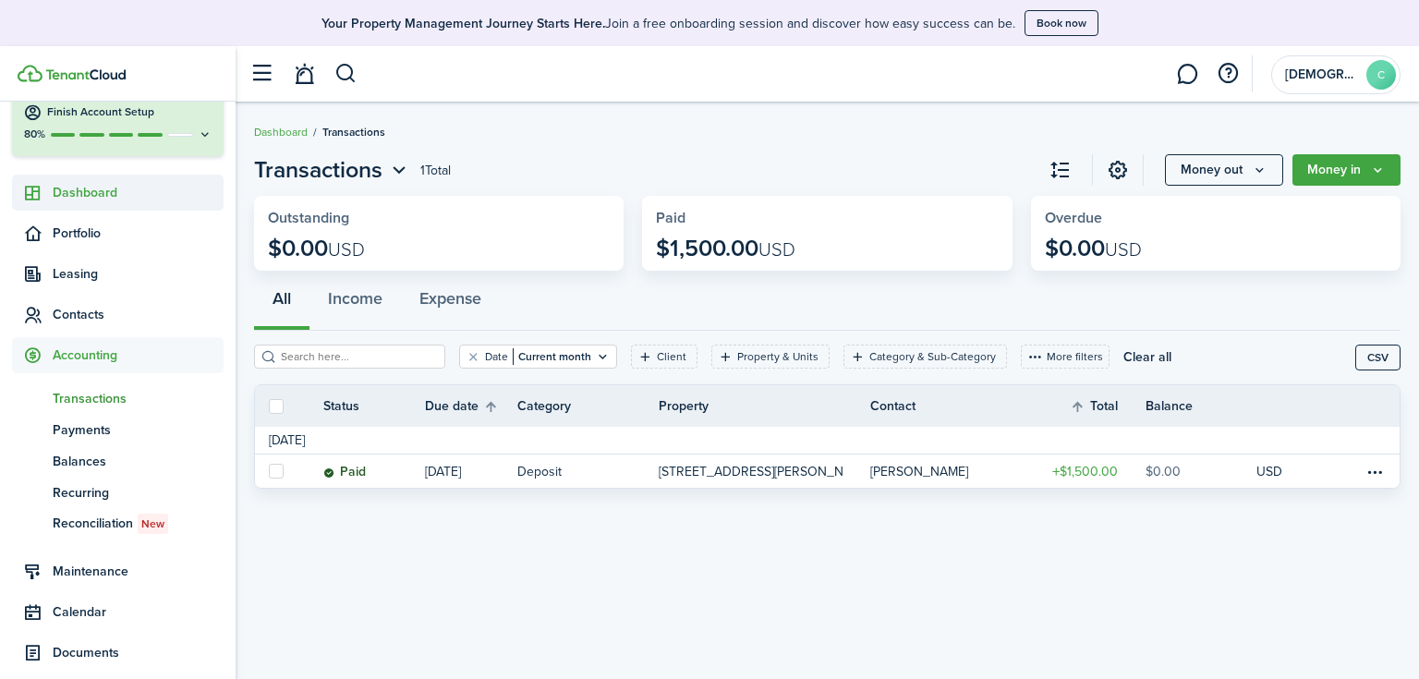
click at [119, 184] on span "Dashboard" at bounding box center [138, 192] width 171 height 19
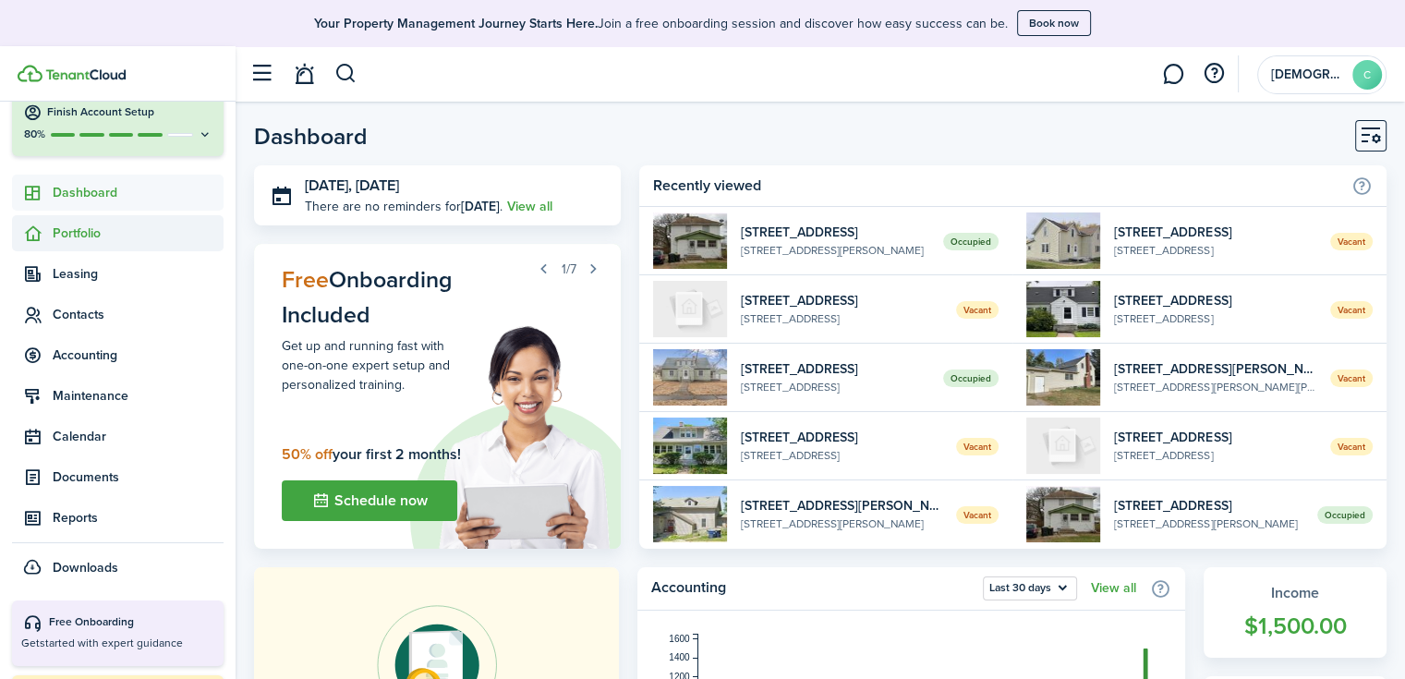
click at [80, 235] on span "Portfolio" at bounding box center [138, 233] width 171 height 19
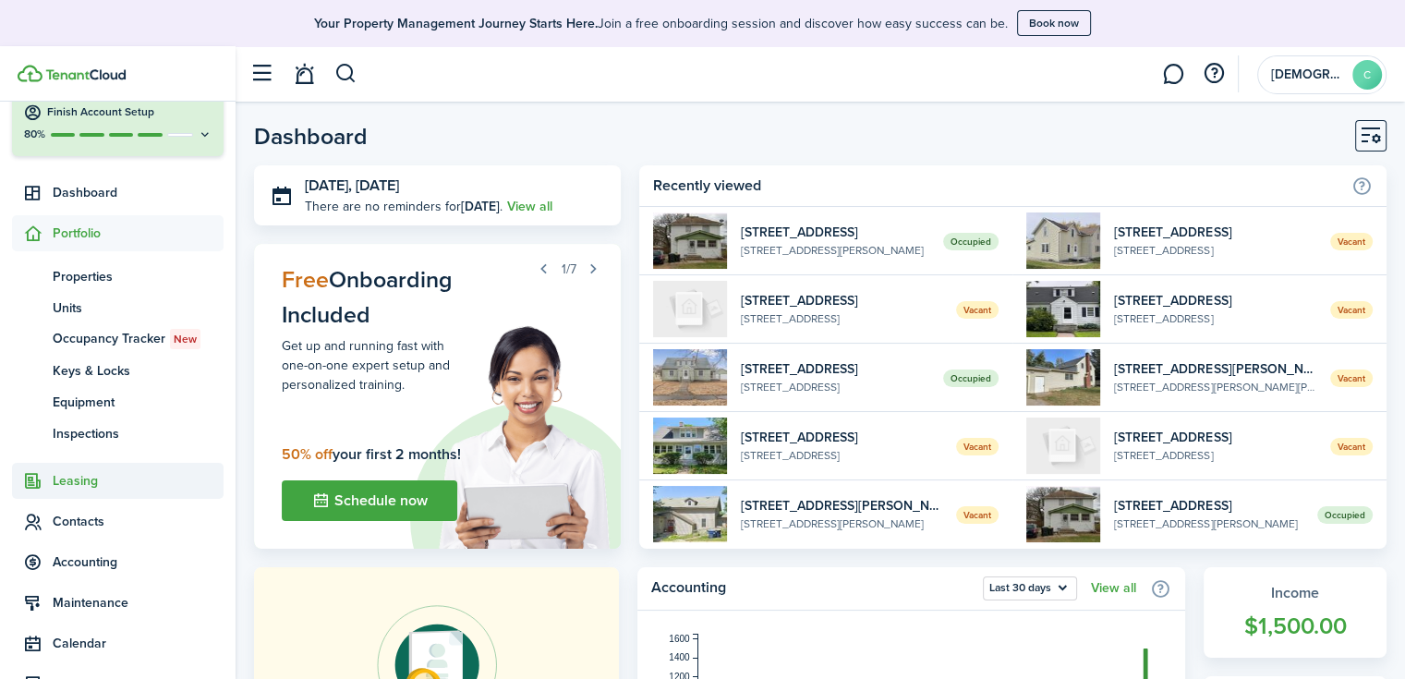
click at [56, 477] on span "Leasing" at bounding box center [138, 480] width 171 height 19
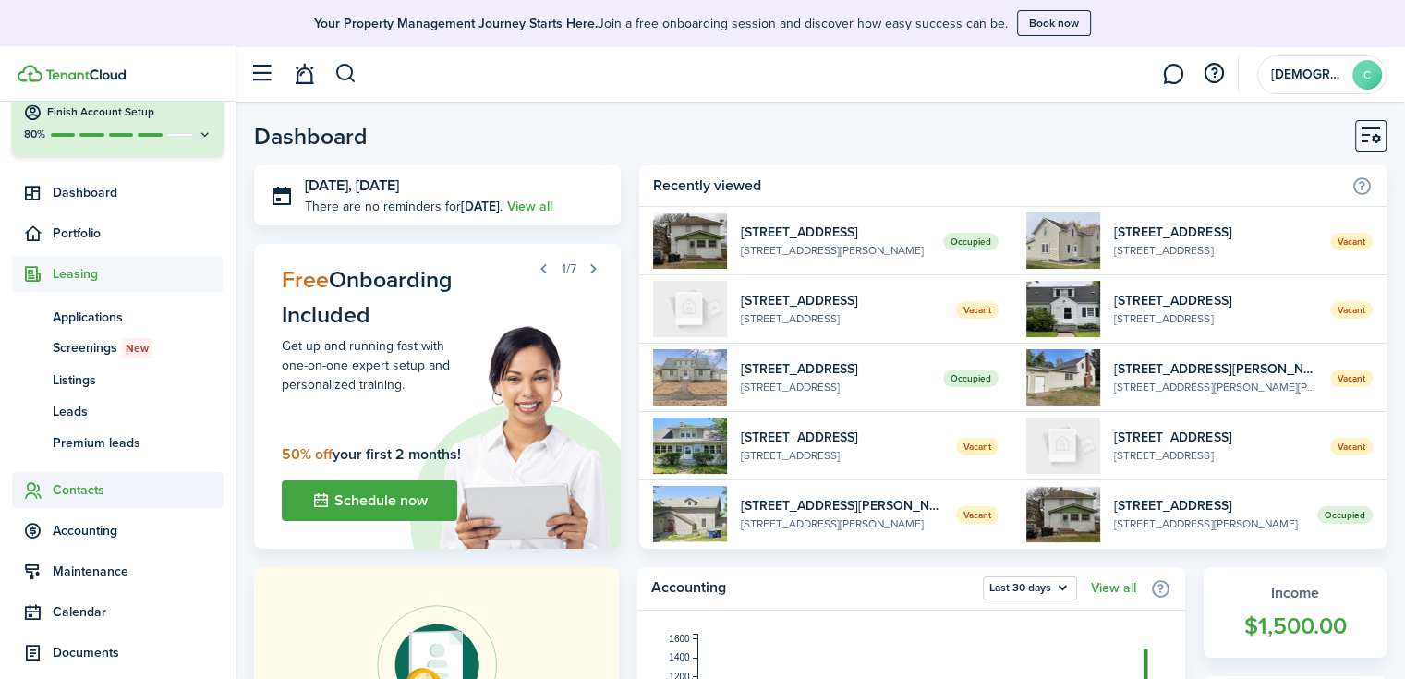
click at [61, 490] on span "Contacts" at bounding box center [138, 489] width 171 height 19
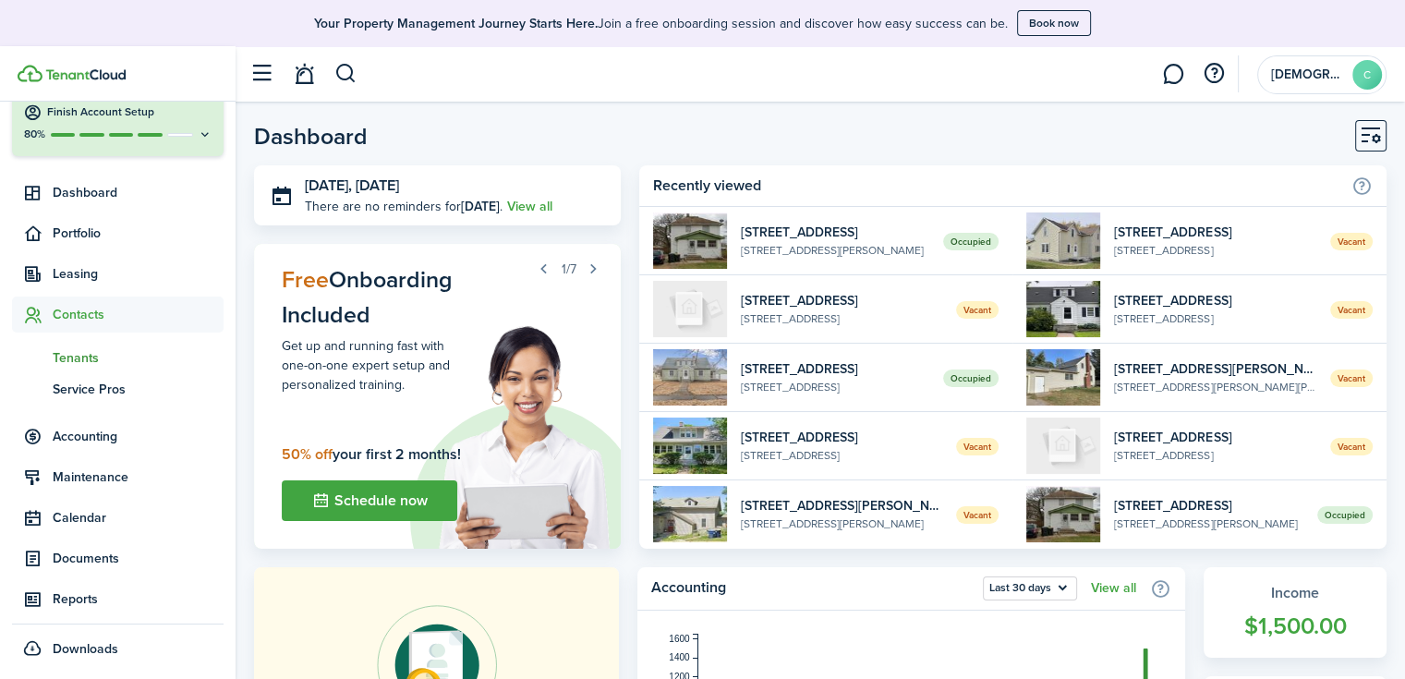
click at [83, 353] on span "Tenants" at bounding box center [138, 357] width 171 height 19
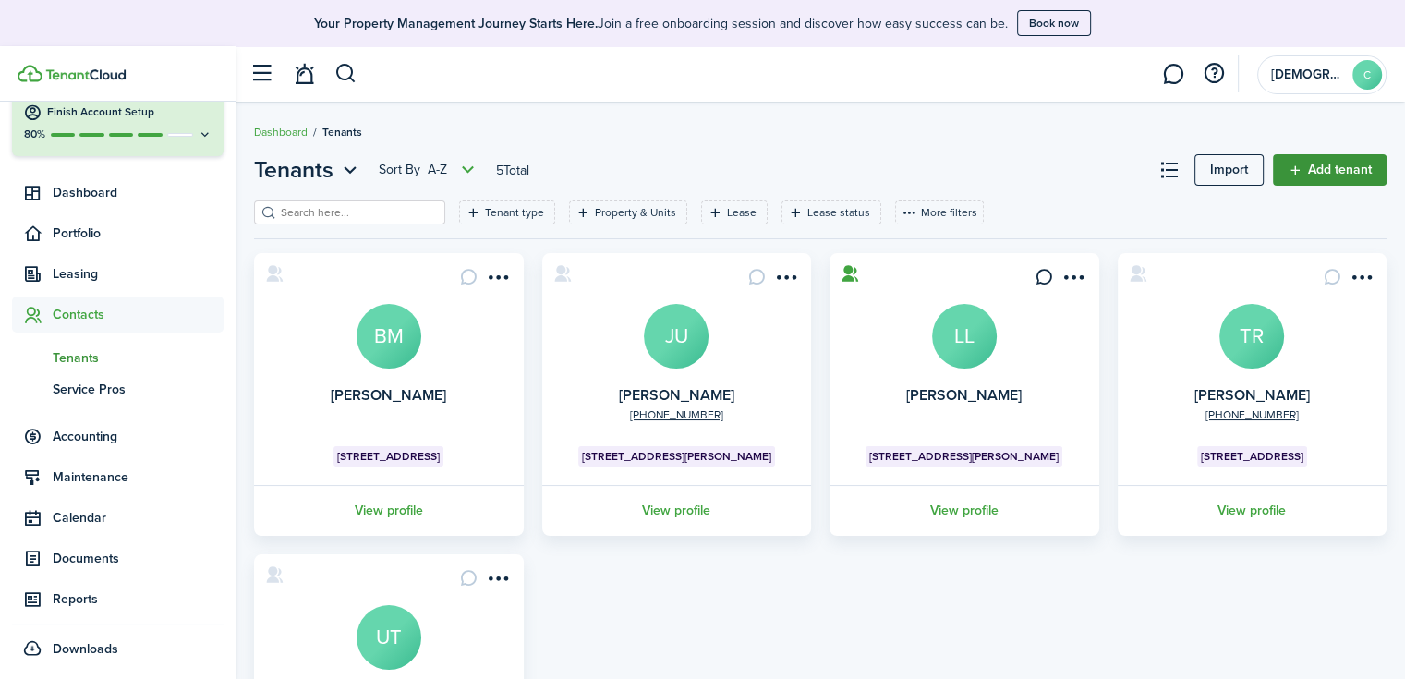
click at [1313, 165] on link "Add tenant" at bounding box center [1330, 169] width 114 height 31
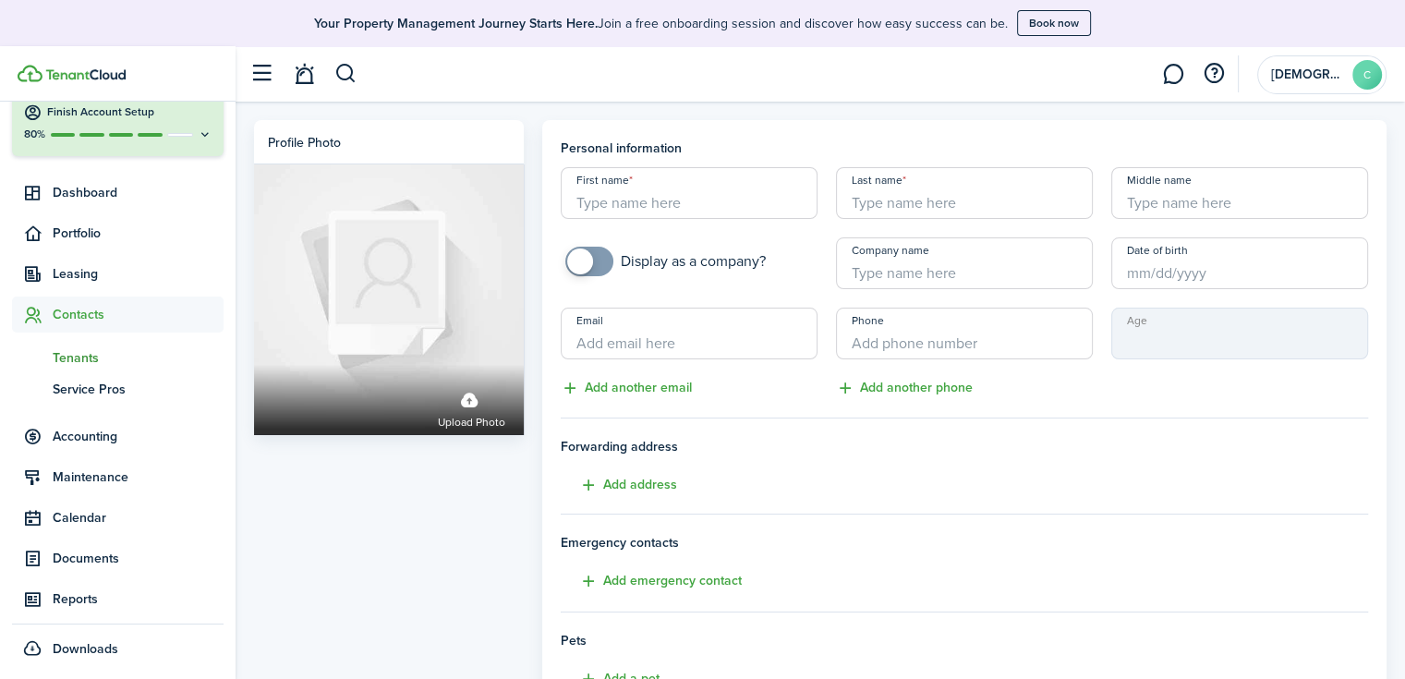
click at [688, 207] on input "First name" at bounding box center [689, 193] width 257 height 52
type input "[PERSON_NAME]"
type input "[GEOGRAPHIC_DATA]"
paste input "Just writing to let you know that we have given our 30 day notice with RVRE pro…"
type input "Just writing to let you know that we have given our 30 day notice with RVRE pro…"
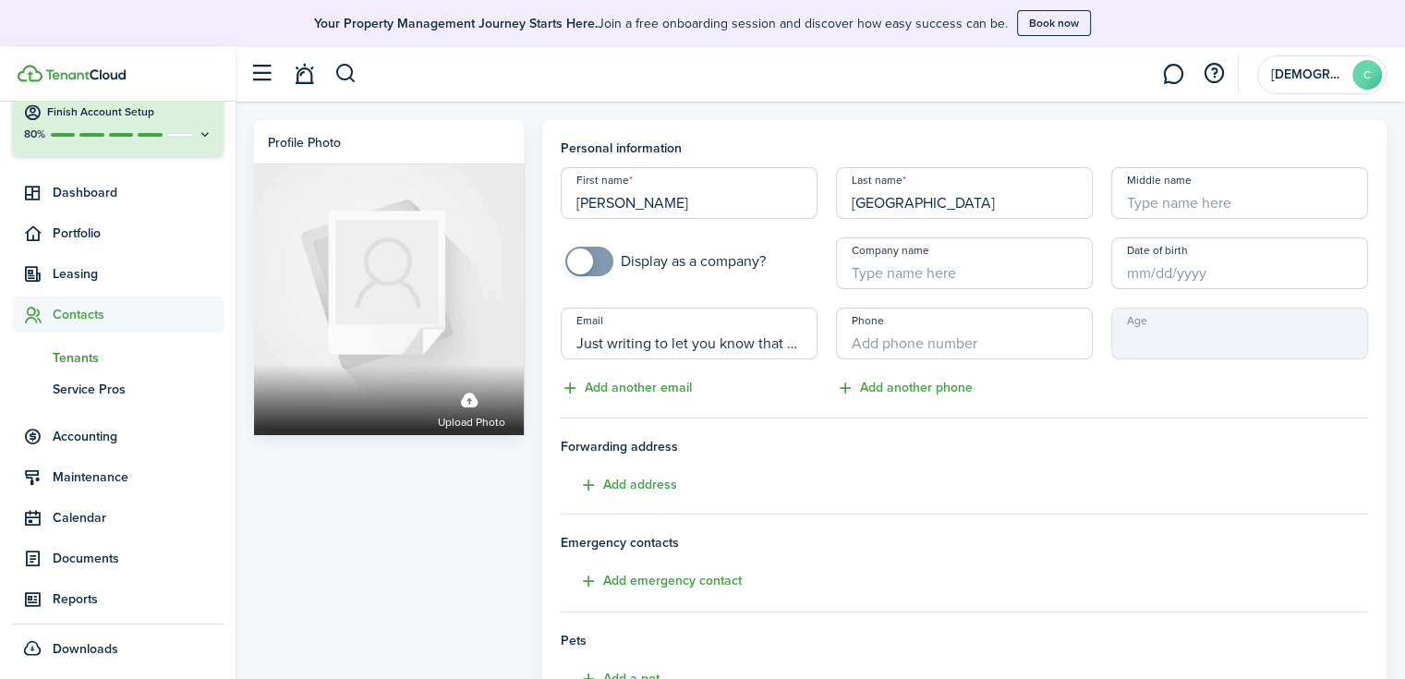
scroll to position [0, 2254]
click at [653, 345] on input "Just writing to let you know that we have given our 30 day notice with RVRE pro…" at bounding box center [689, 334] width 257 height 52
type input "\"
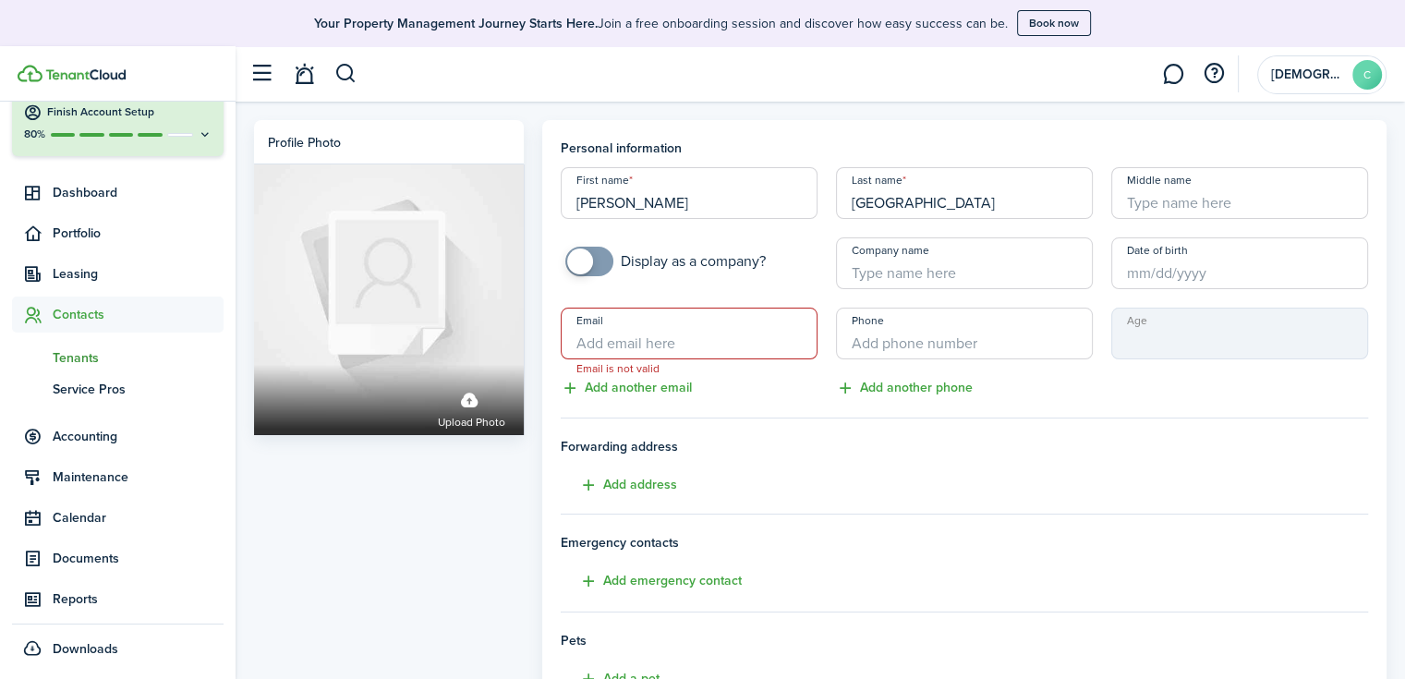
scroll to position [0, 0]
paste input "[EMAIL_ADDRESS][DOMAIN_NAME]"
type input "[EMAIL_ADDRESS][DOMAIN_NAME]"
click at [902, 338] on input "+1" at bounding box center [964, 334] width 257 height 52
paste input "[PHONE_NUMBER]"
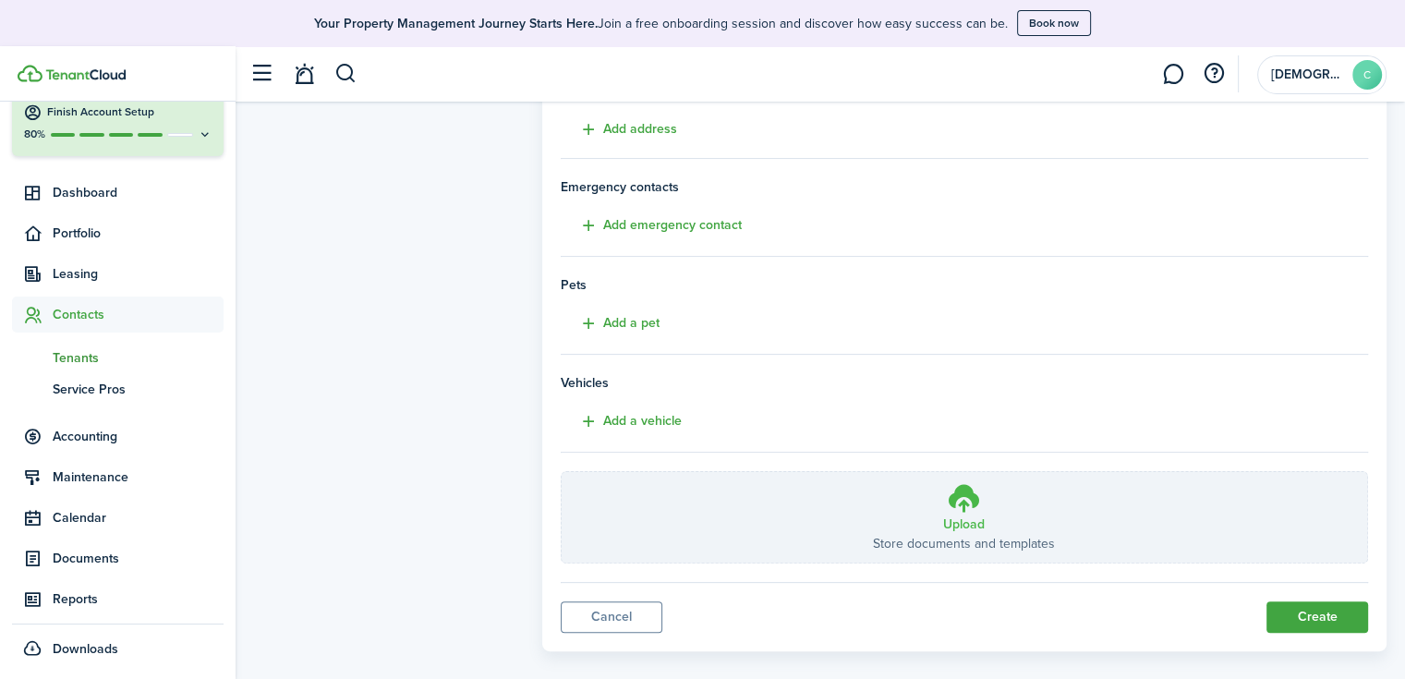
scroll to position [375, 0]
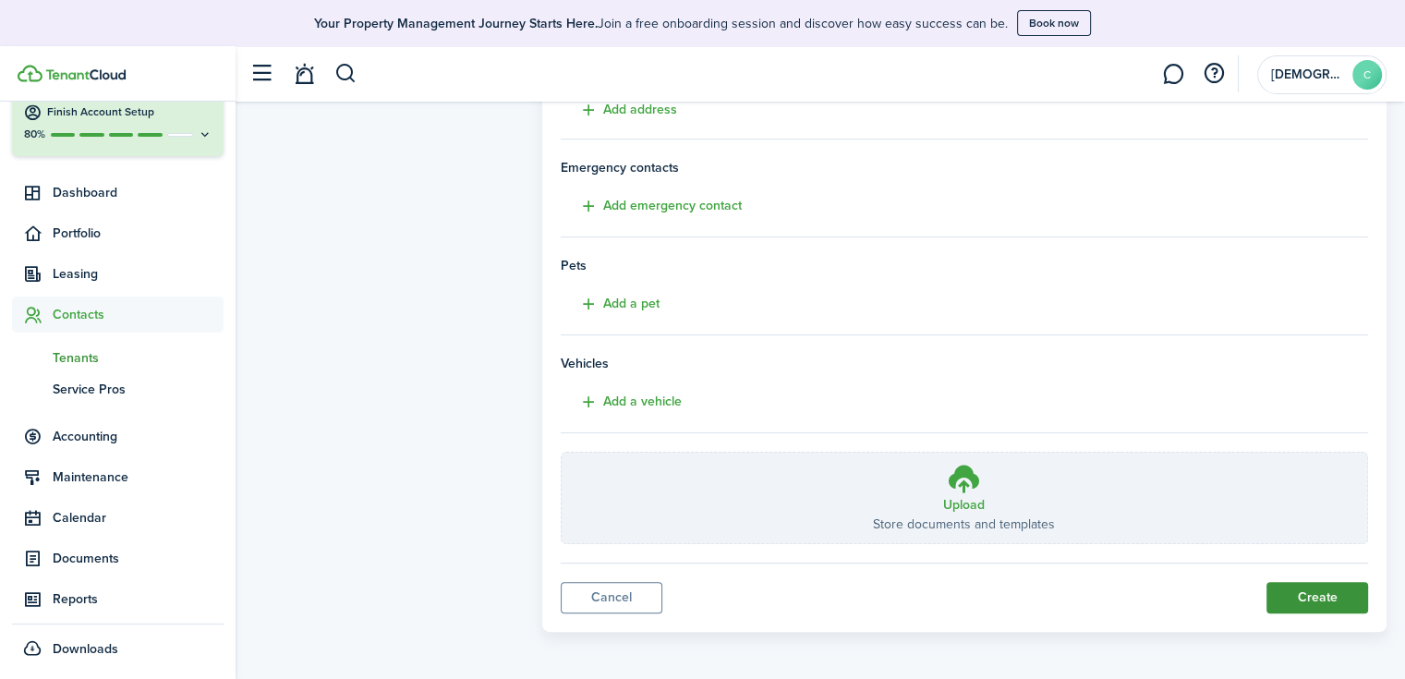
type input "[PHONE_NUMBER]"
click at [1315, 598] on button "Create" at bounding box center [1317, 597] width 102 height 31
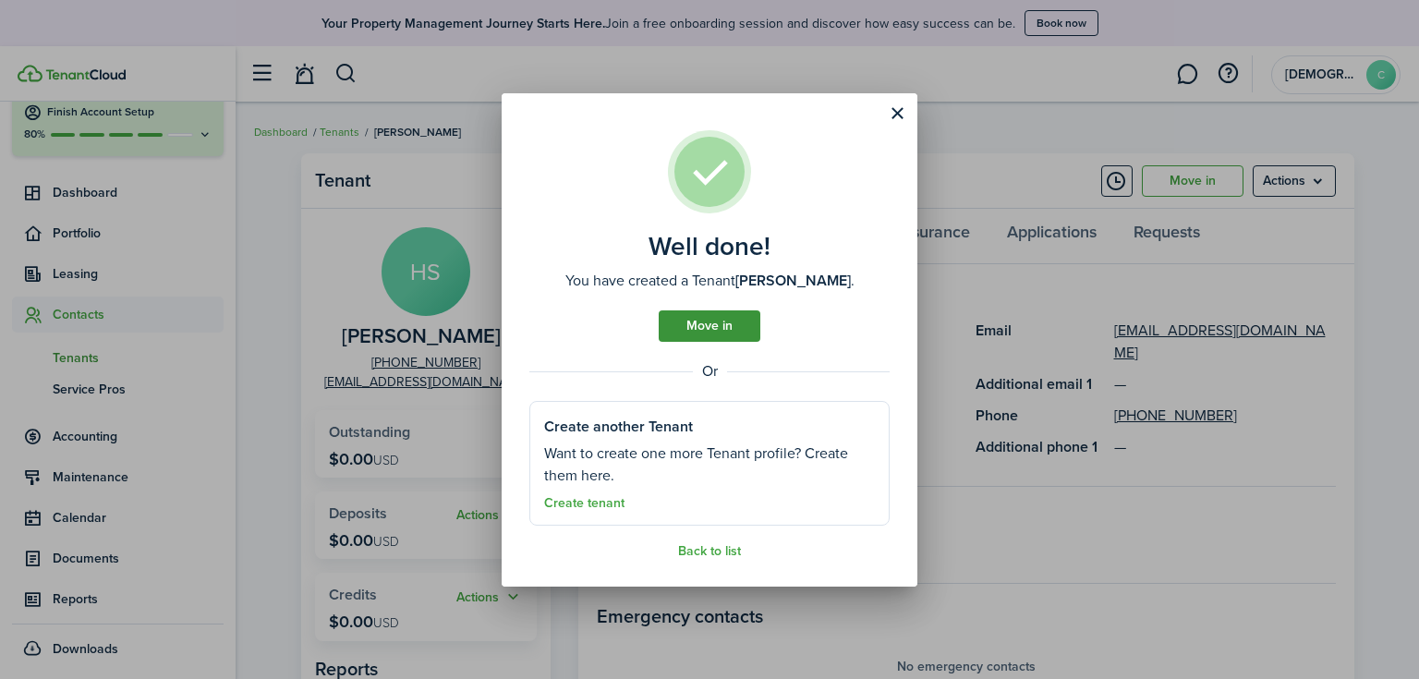
click at [698, 320] on link "Move in" at bounding box center [710, 325] width 102 height 31
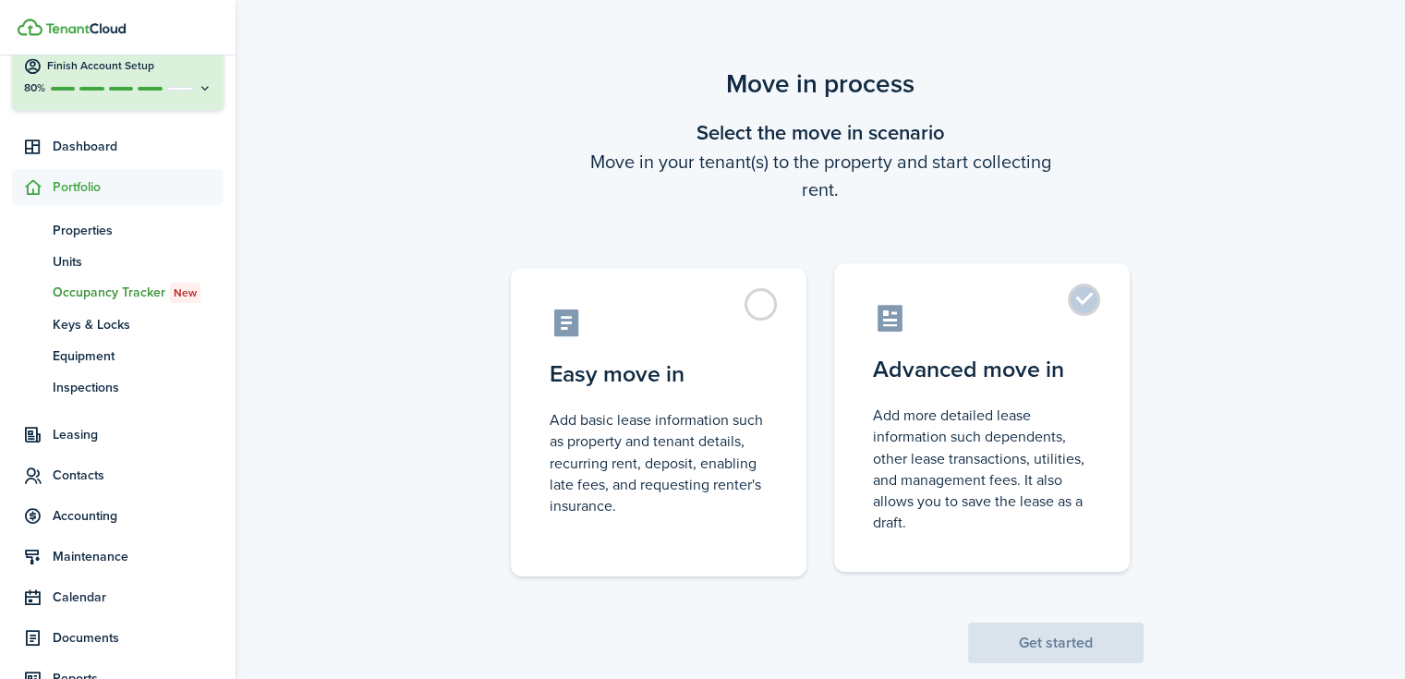
click at [976, 406] on control-radio-card-description "Add more detailed lease information such dependents, other lease transactions, …" at bounding box center [982, 469] width 218 height 128
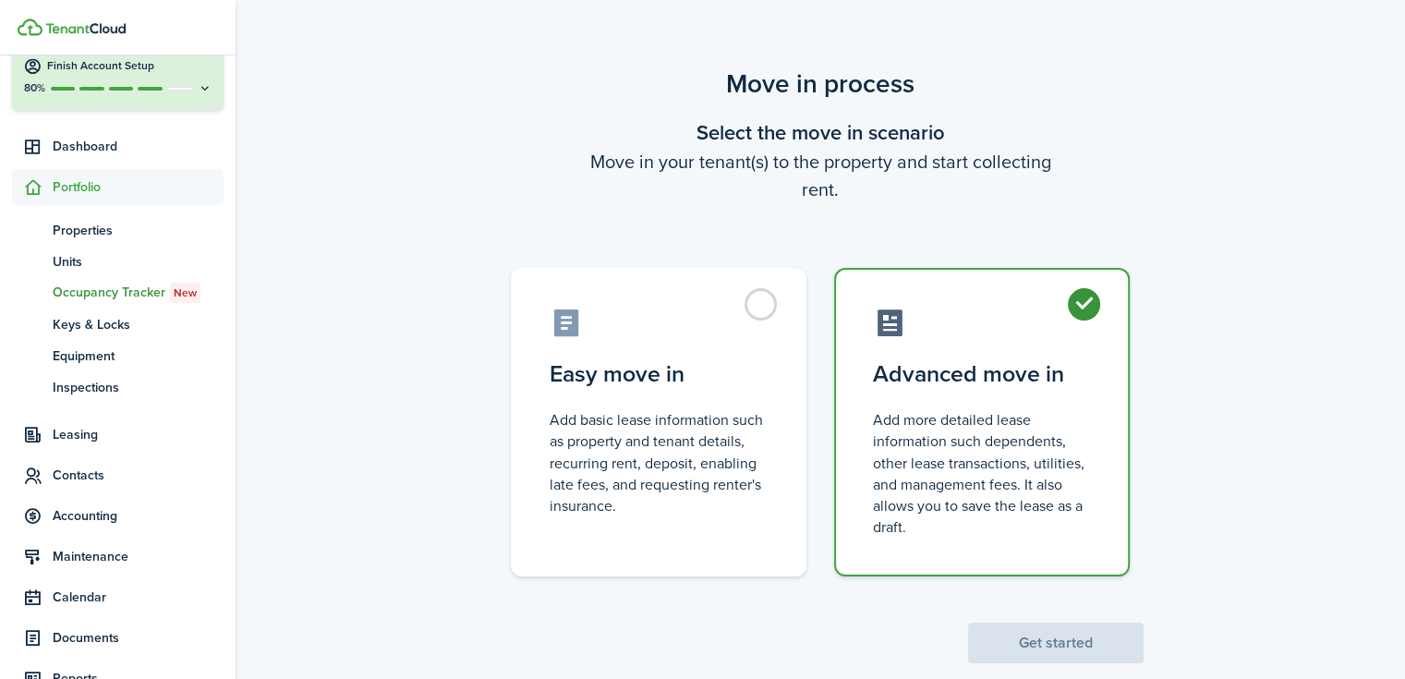
radio input "true"
click at [1063, 637] on button "Get started" at bounding box center [1055, 643] width 175 height 41
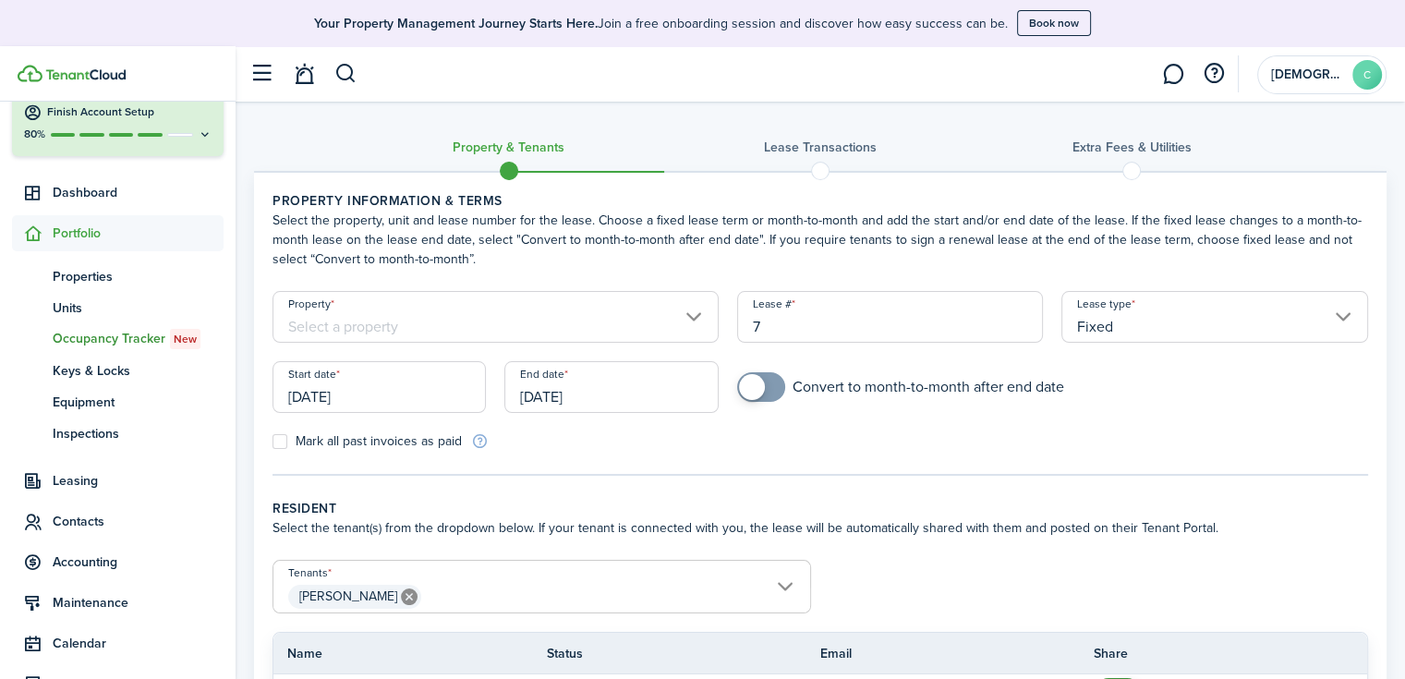
click at [525, 324] on input "Property" at bounding box center [495, 317] width 446 height 52
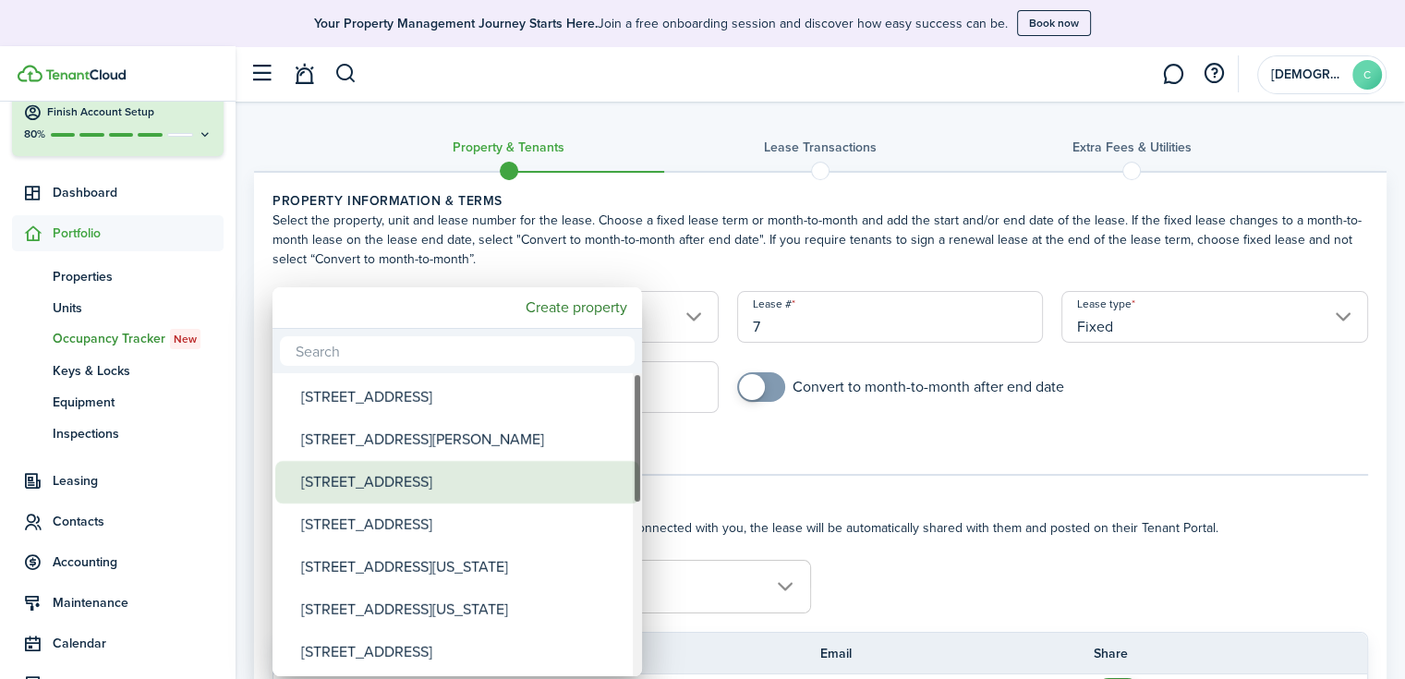
click at [429, 472] on div "[STREET_ADDRESS]" at bounding box center [464, 482] width 327 height 42
type input "[STREET_ADDRESS]"
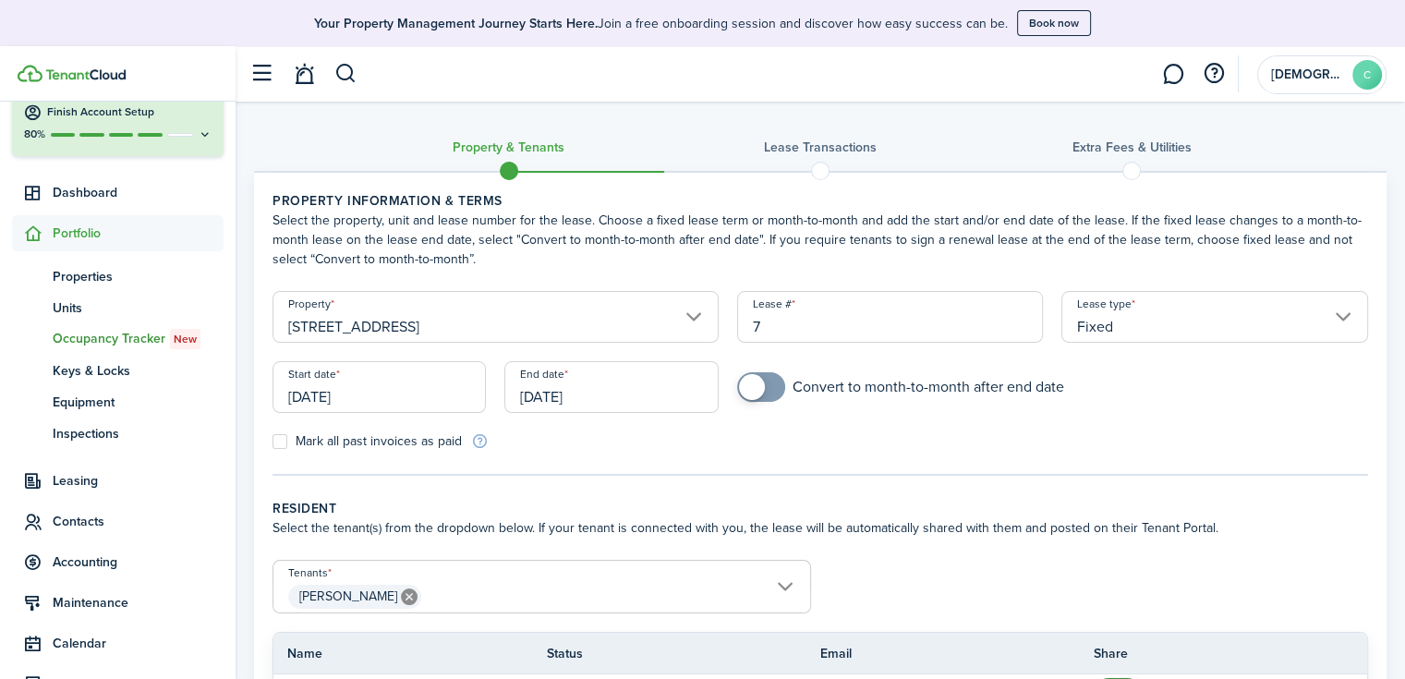
click at [1089, 320] on input "Fixed" at bounding box center [1214, 317] width 307 height 52
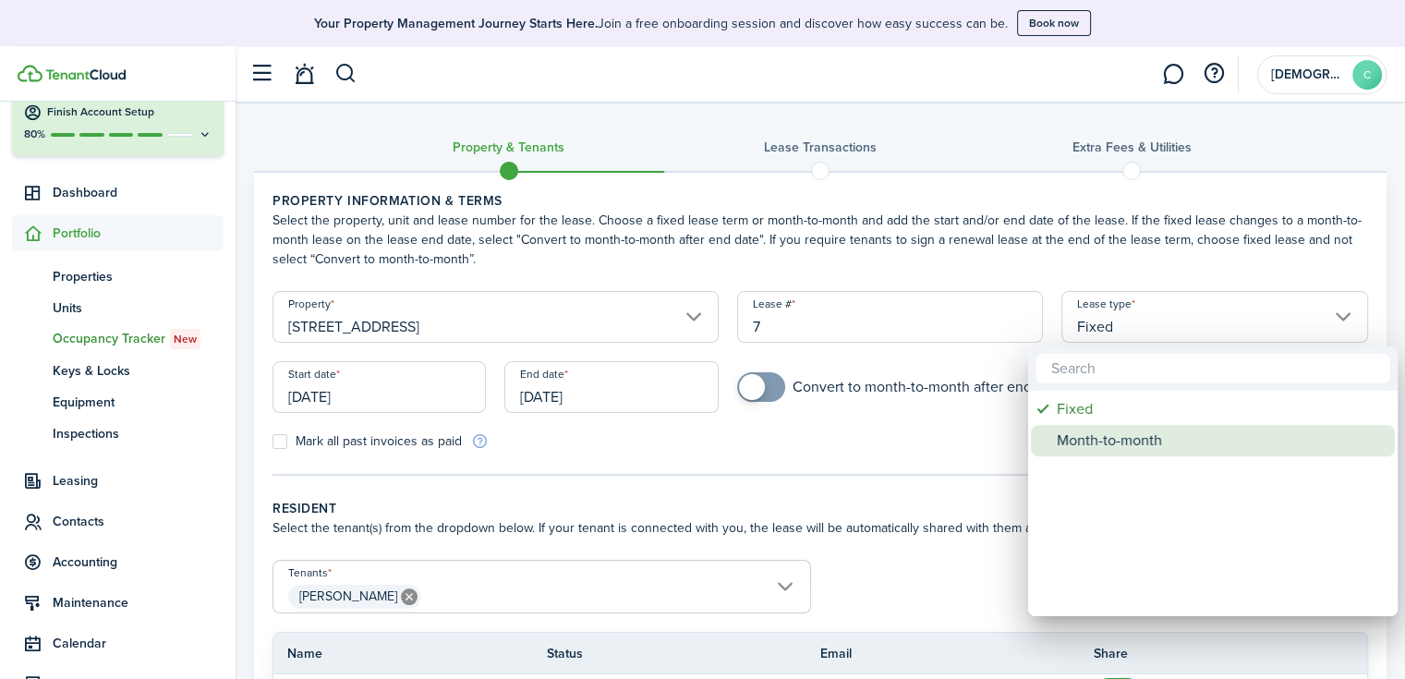
click at [1124, 451] on div "Month-to-month" at bounding box center [1220, 440] width 327 height 31
type input "Month-to-month"
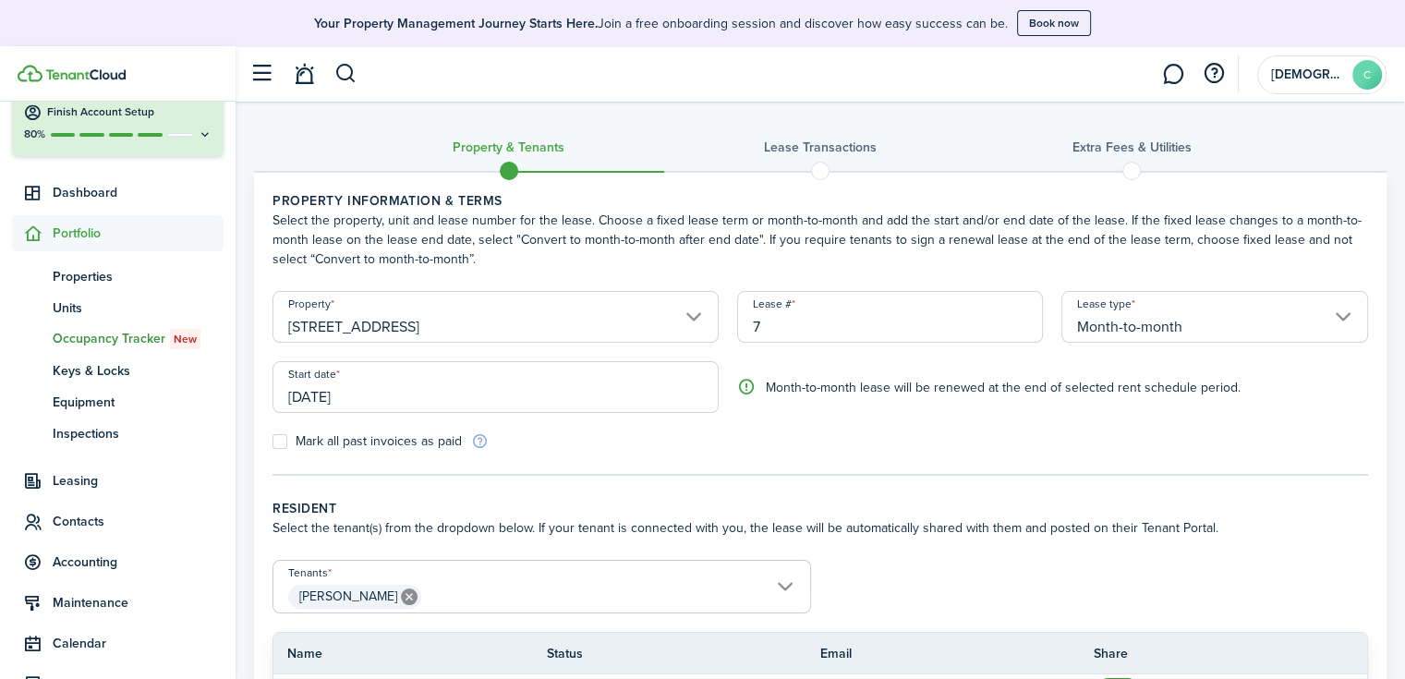
click at [373, 400] on input "[DATE]" at bounding box center [495, 387] width 446 height 52
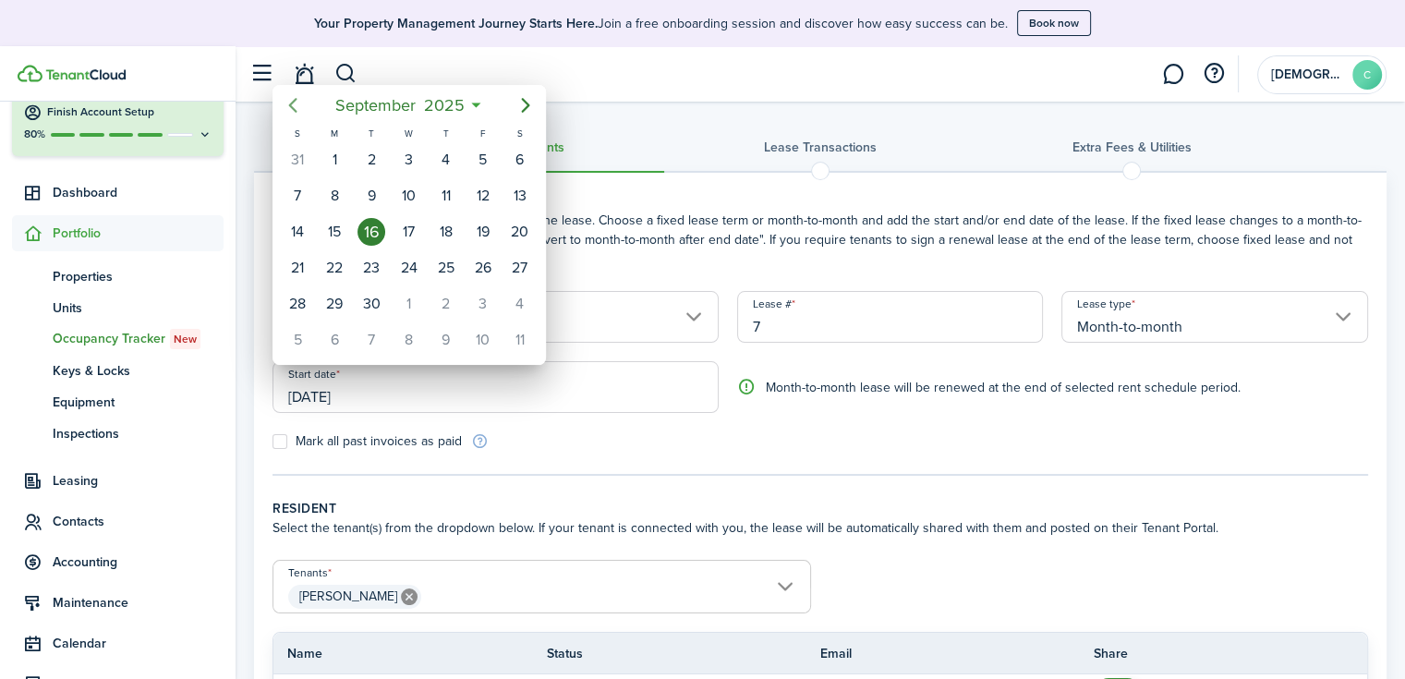
click at [299, 104] on icon "Previous page" at bounding box center [293, 105] width 22 height 22
click at [299, 103] on icon "Previous page" at bounding box center [293, 105] width 22 height 22
click at [300, 107] on icon "Previous page" at bounding box center [293, 105] width 22 height 22
click at [340, 260] on div "19" at bounding box center [334, 268] width 28 height 28
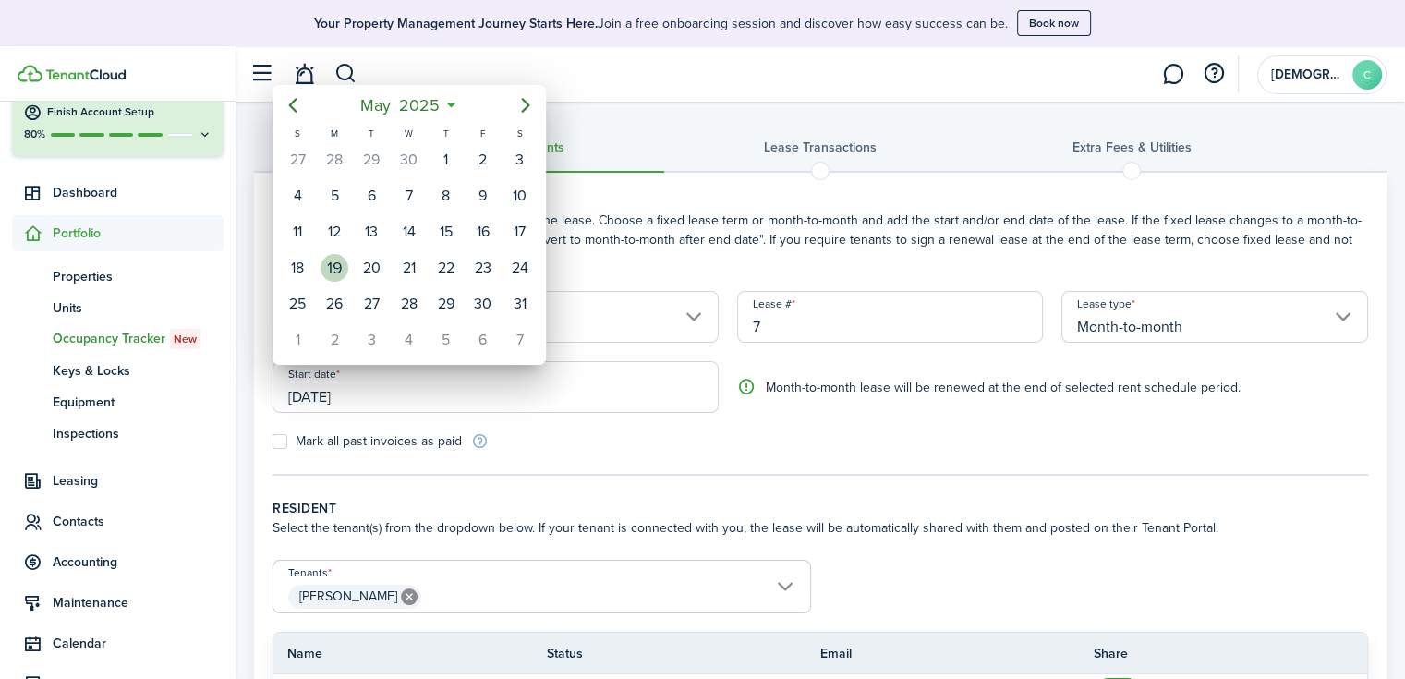
type input "[DATE]"
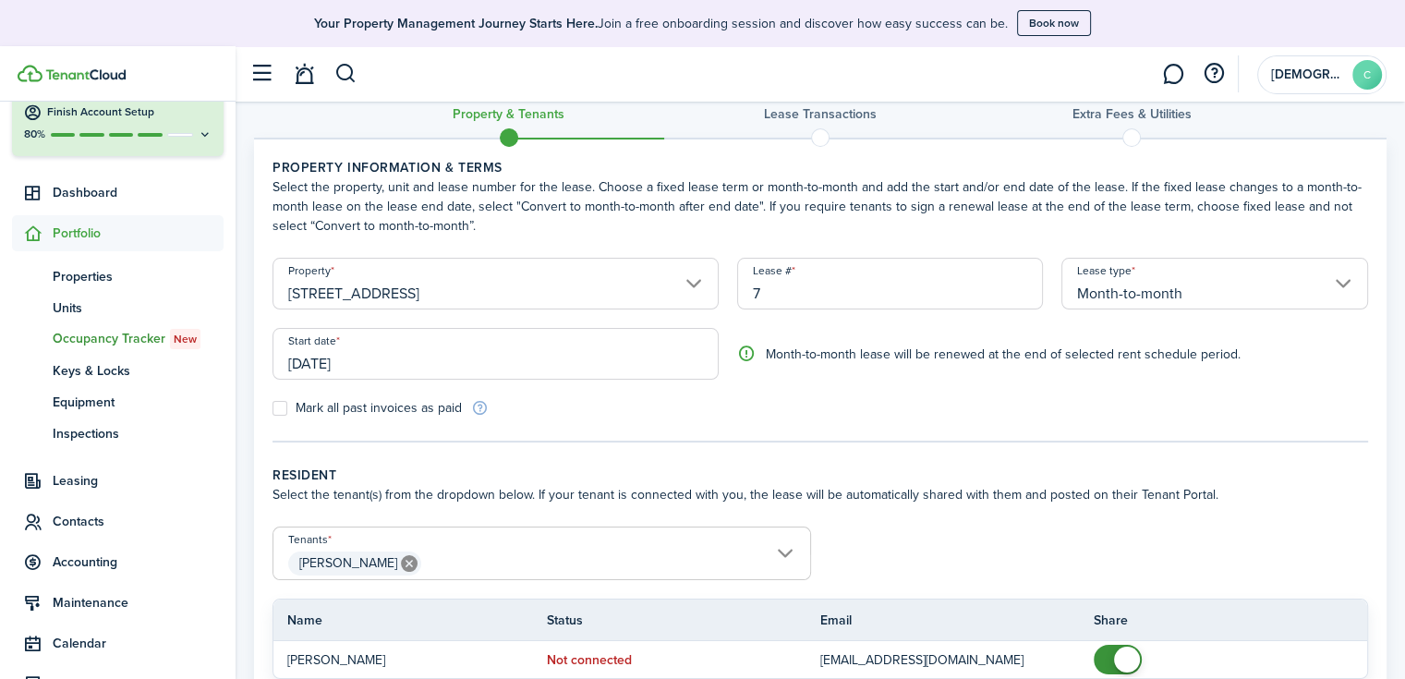
scroll to position [92, 0]
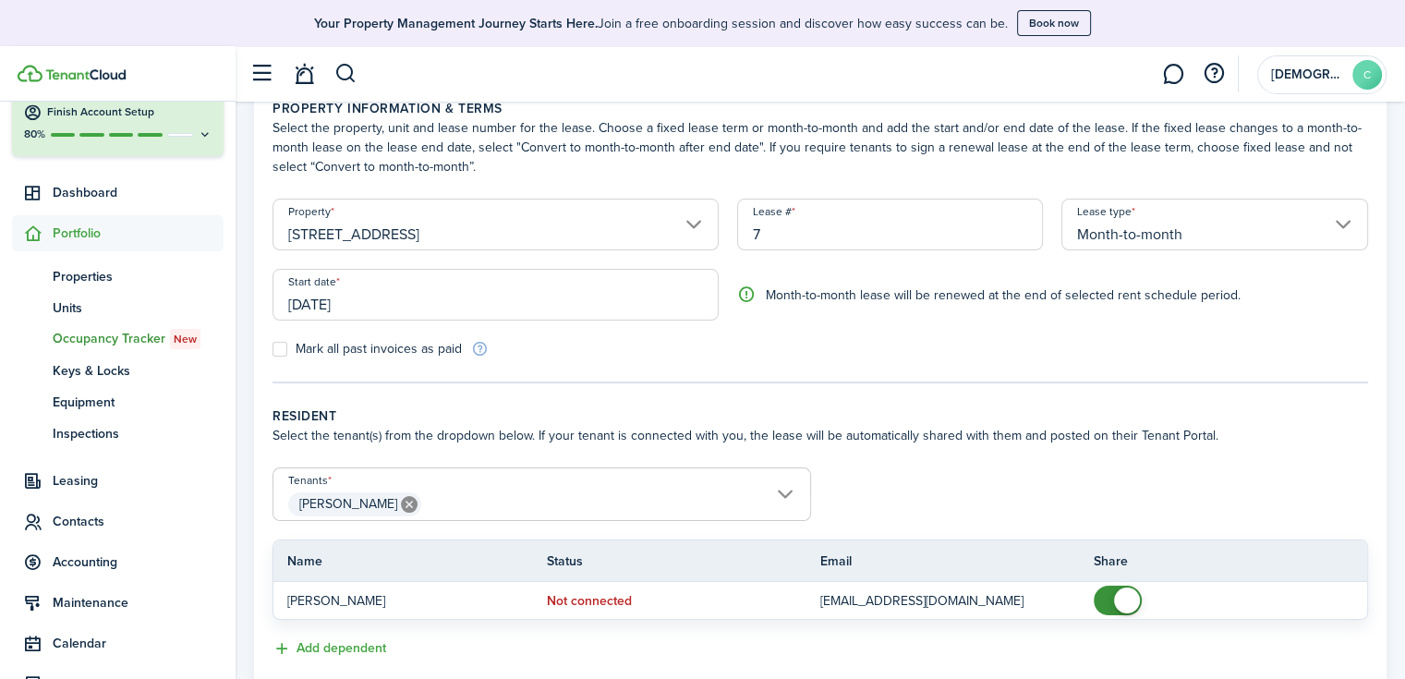
click at [272, 350] on label "Mark all past invoices as paid" at bounding box center [366, 349] width 189 height 15
click at [272, 350] on input "Mark all past invoices as paid" at bounding box center [272, 349] width 1 height 1
checkbox input "true"
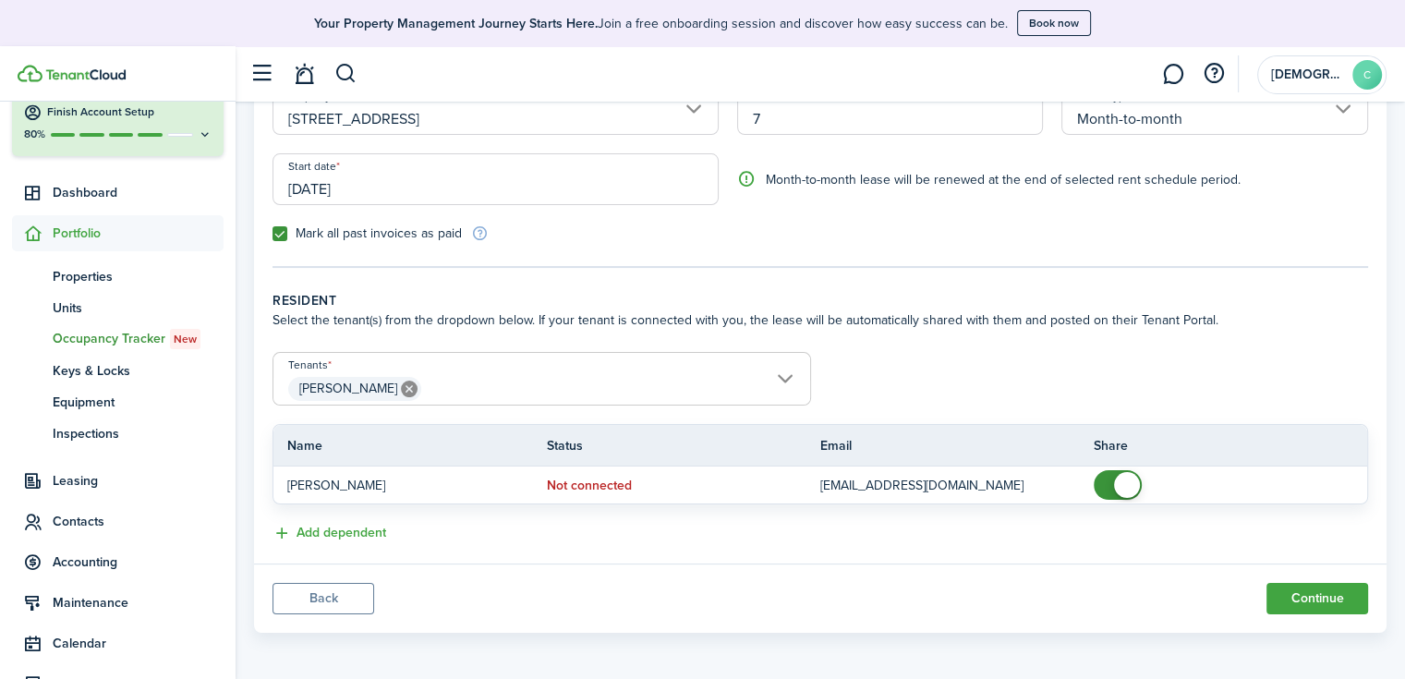
scroll to position [210, 0]
click at [1282, 587] on button "Continue" at bounding box center [1317, 596] width 102 height 31
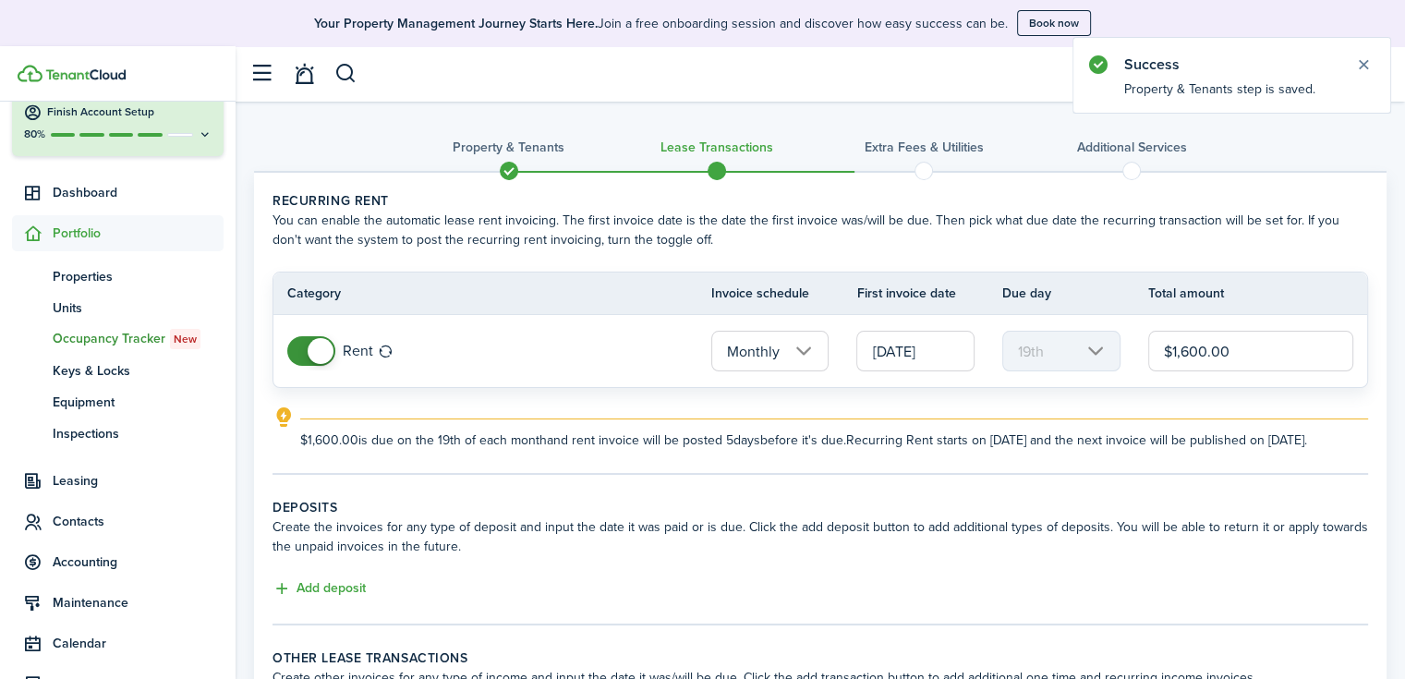
click at [1200, 347] on input "$1,600.00" at bounding box center [1250, 351] width 205 height 41
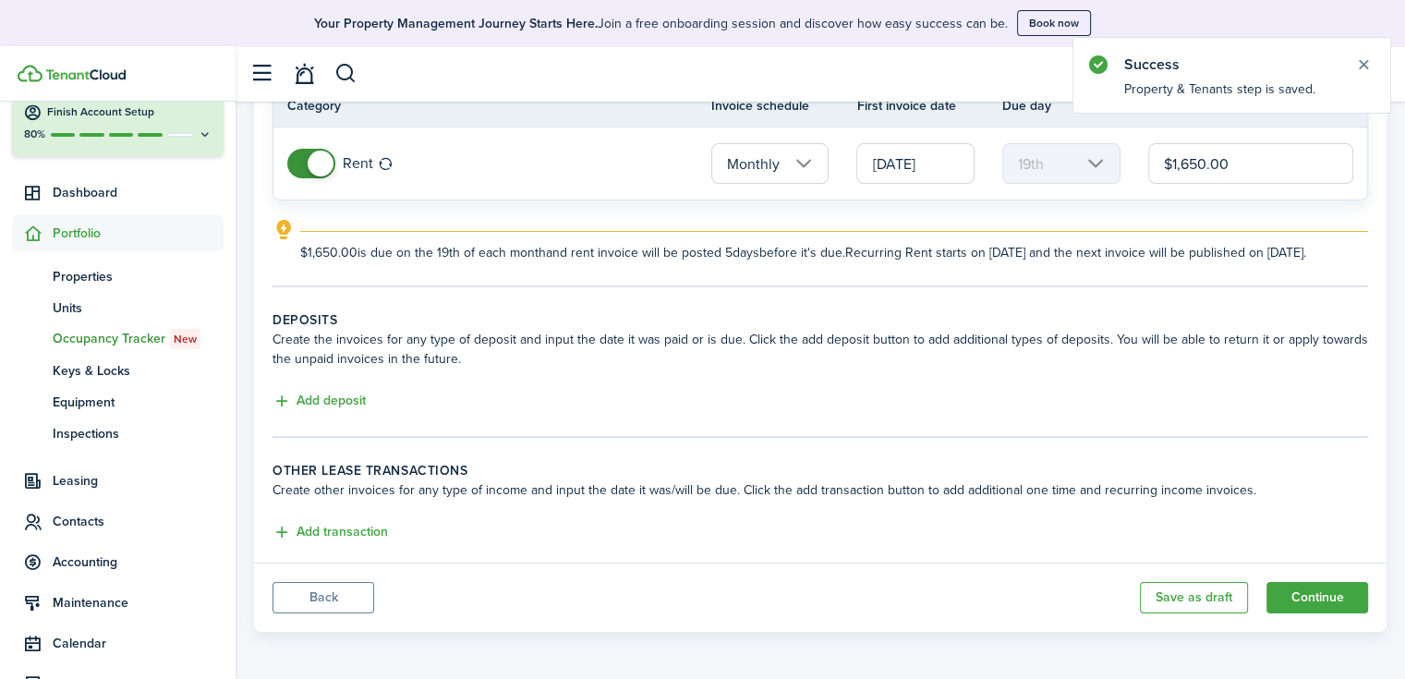
scroll to position [207, 0]
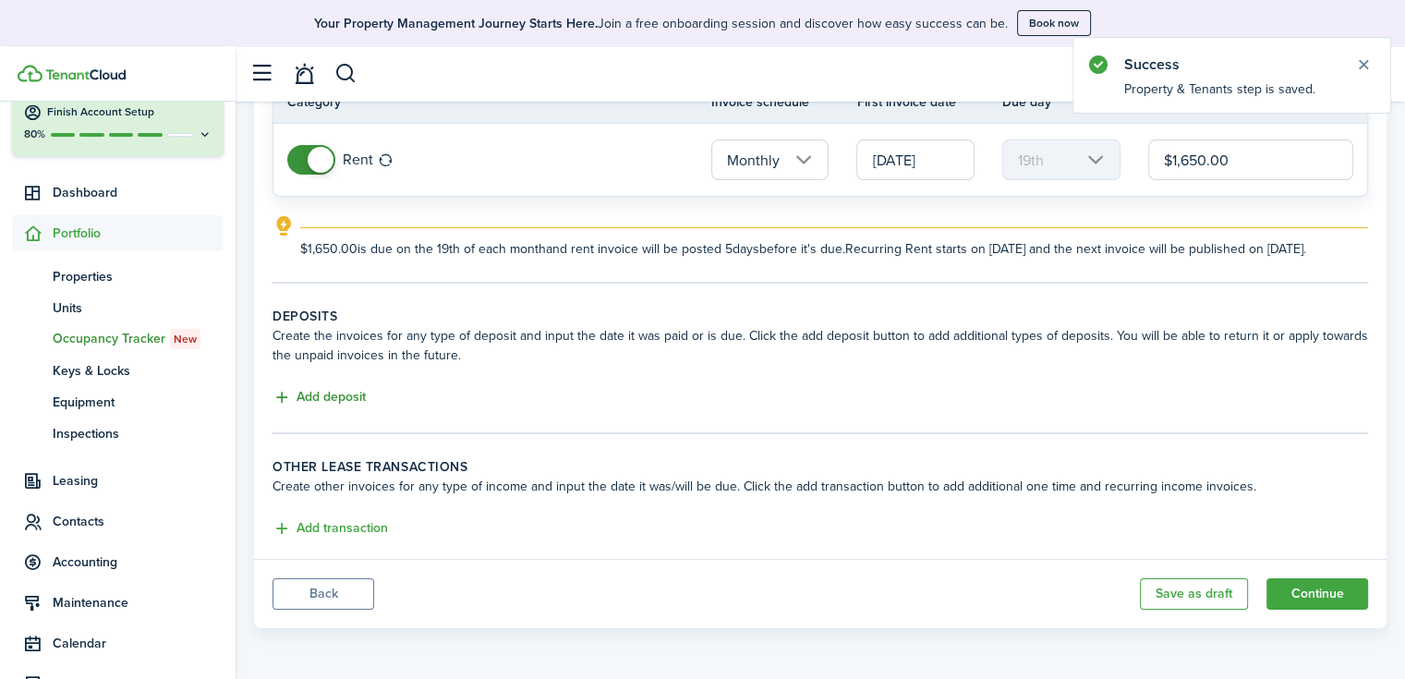
type input "$1,650.00"
click at [324, 396] on button "Add deposit" at bounding box center [318, 397] width 93 height 21
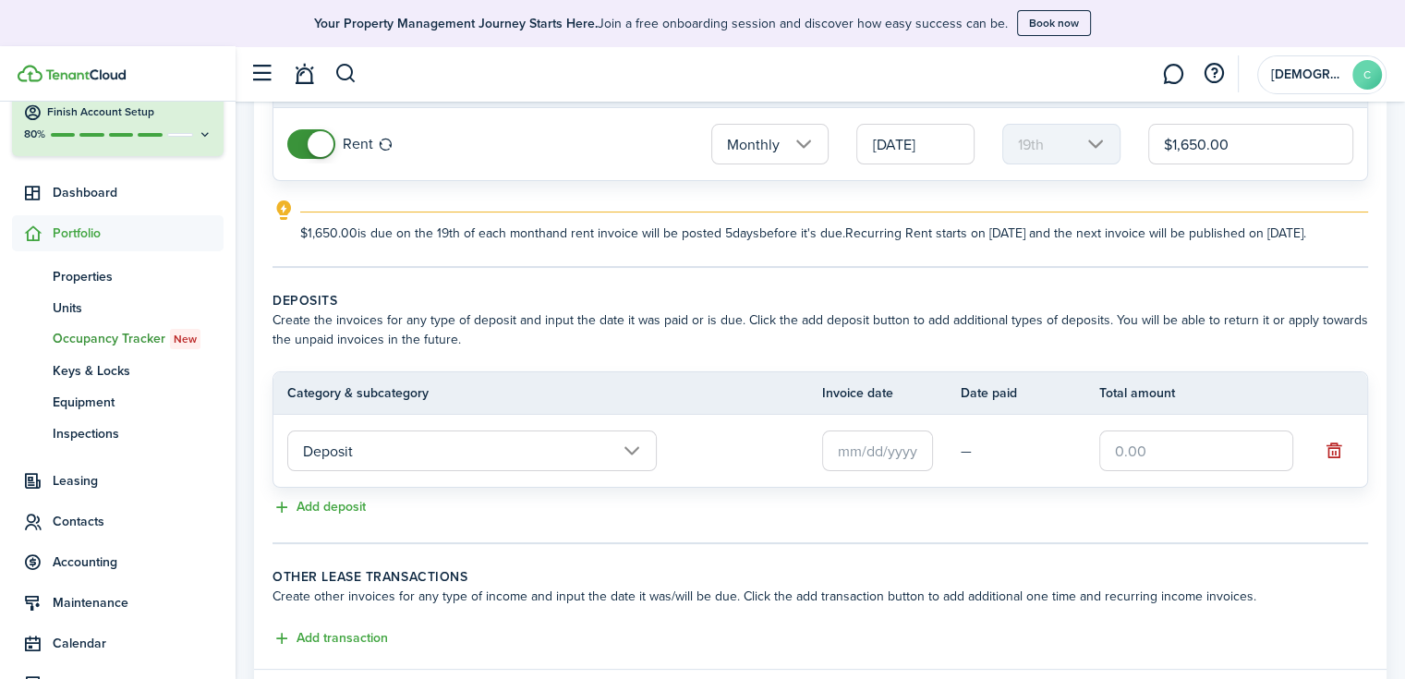
click at [890, 468] on input "text" at bounding box center [877, 450] width 111 height 41
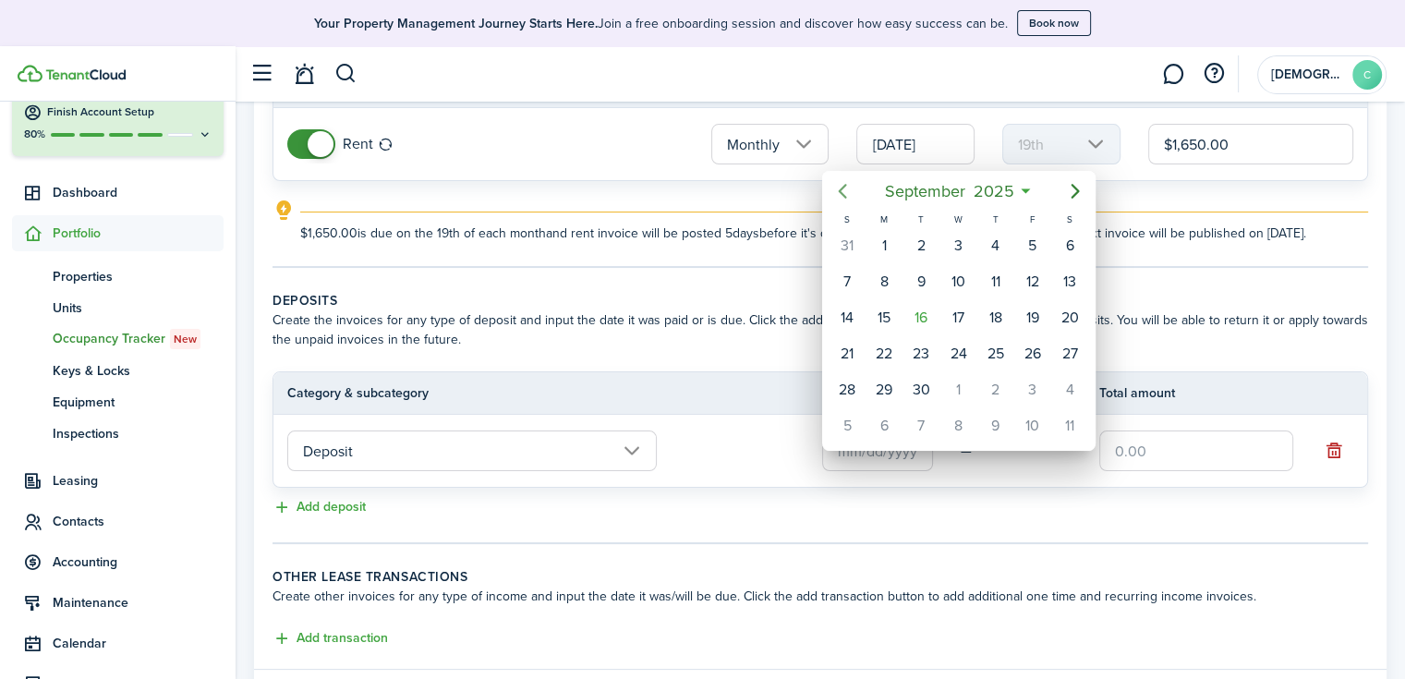
click at [846, 187] on icon "Previous page" at bounding box center [842, 191] width 22 height 22
click at [887, 346] on div "19" at bounding box center [884, 354] width 28 height 28
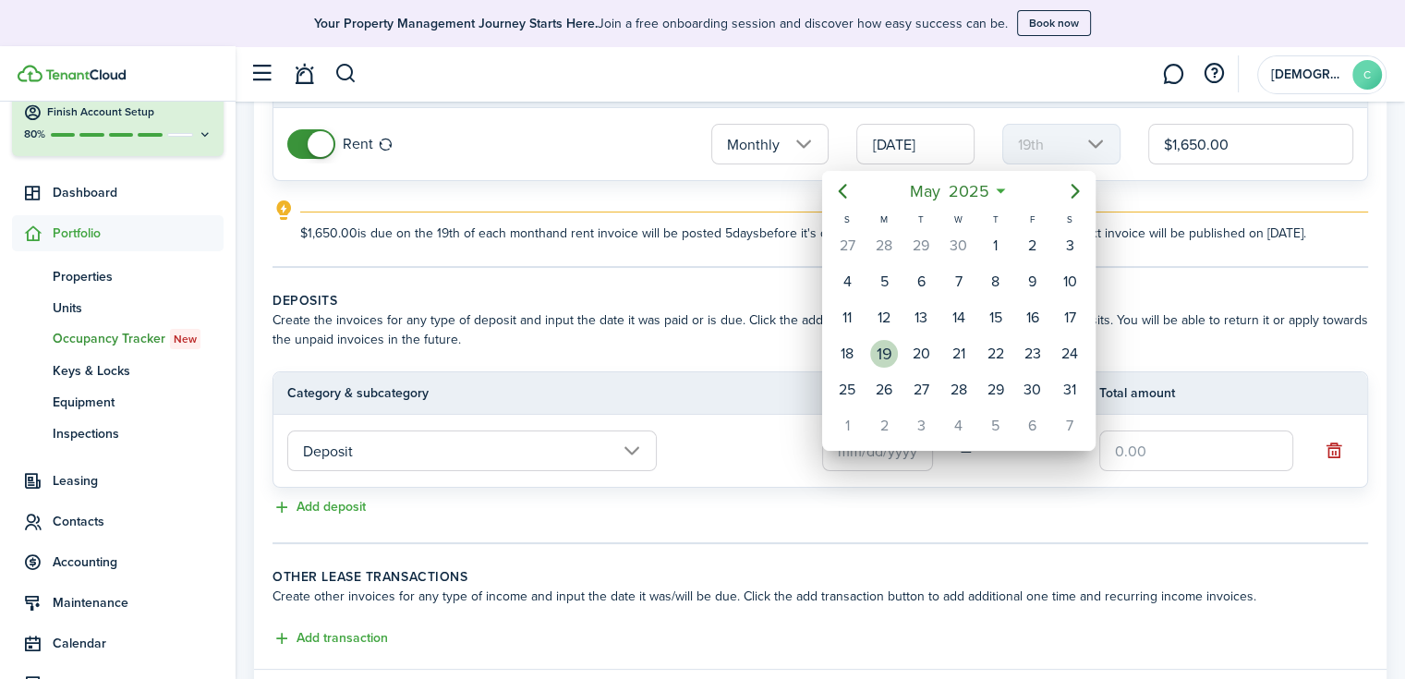
type input "[DATE]"
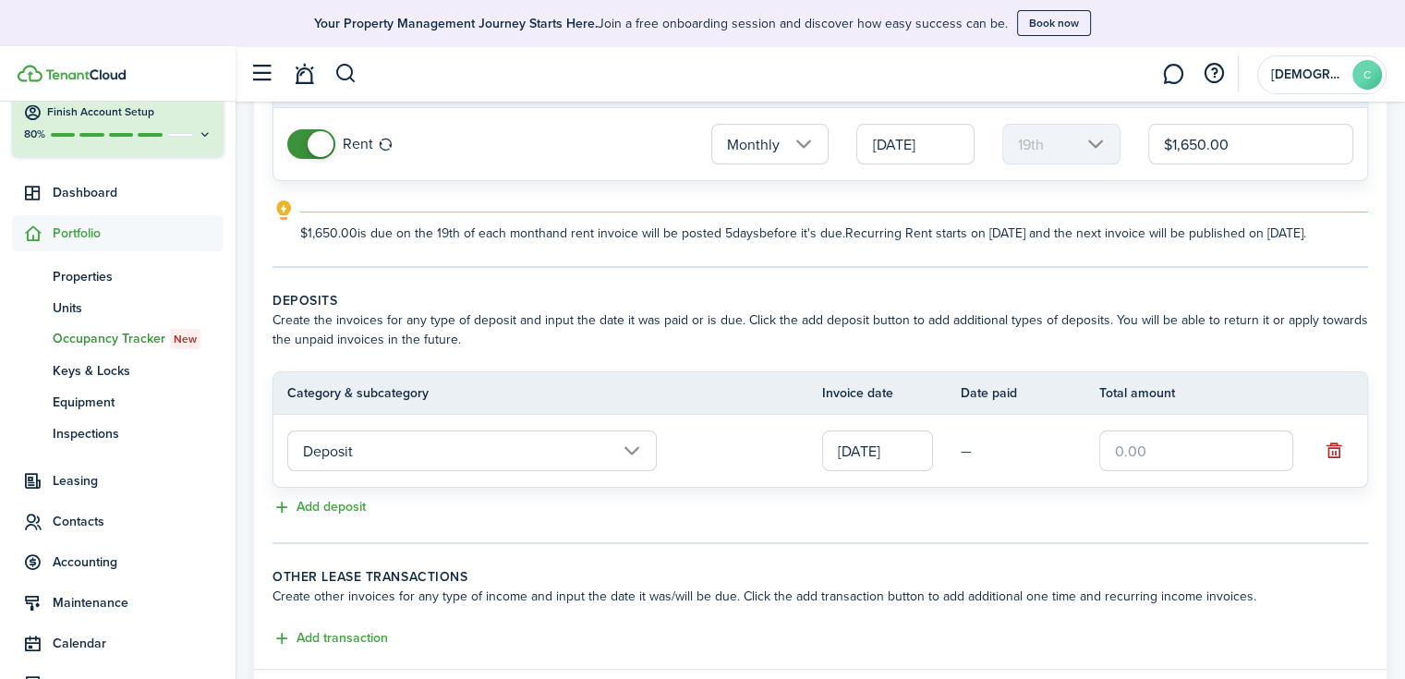
click at [1129, 462] on input "text" at bounding box center [1196, 450] width 194 height 41
type input "$1,600.00"
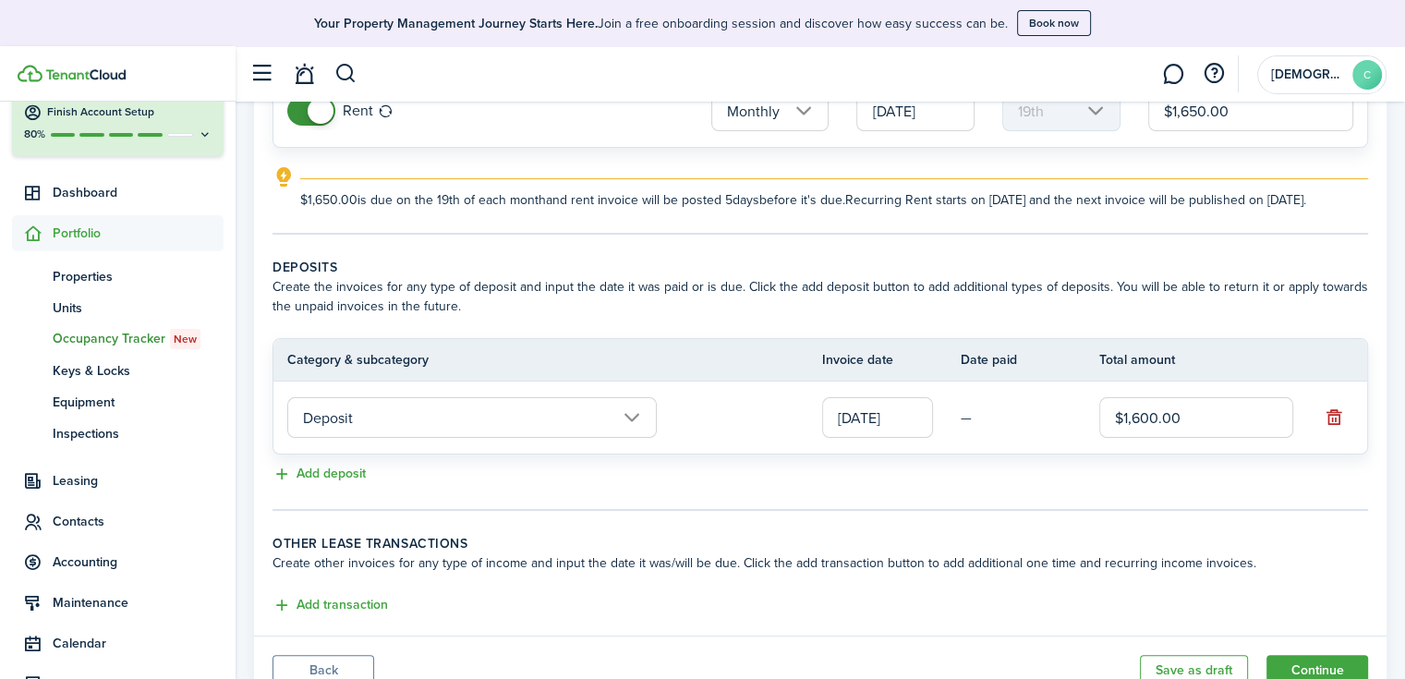
scroll to position [332, 0]
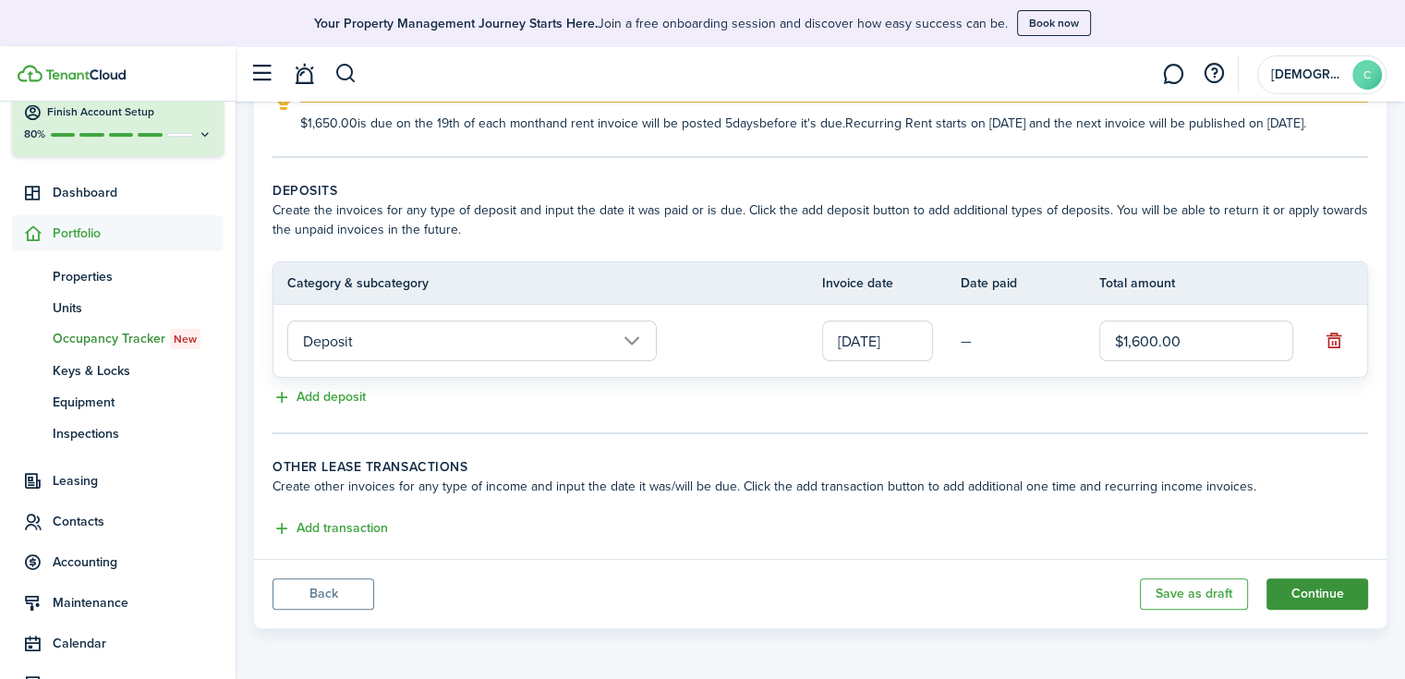
click at [1333, 599] on button "Continue" at bounding box center [1317, 593] width 102 height 31
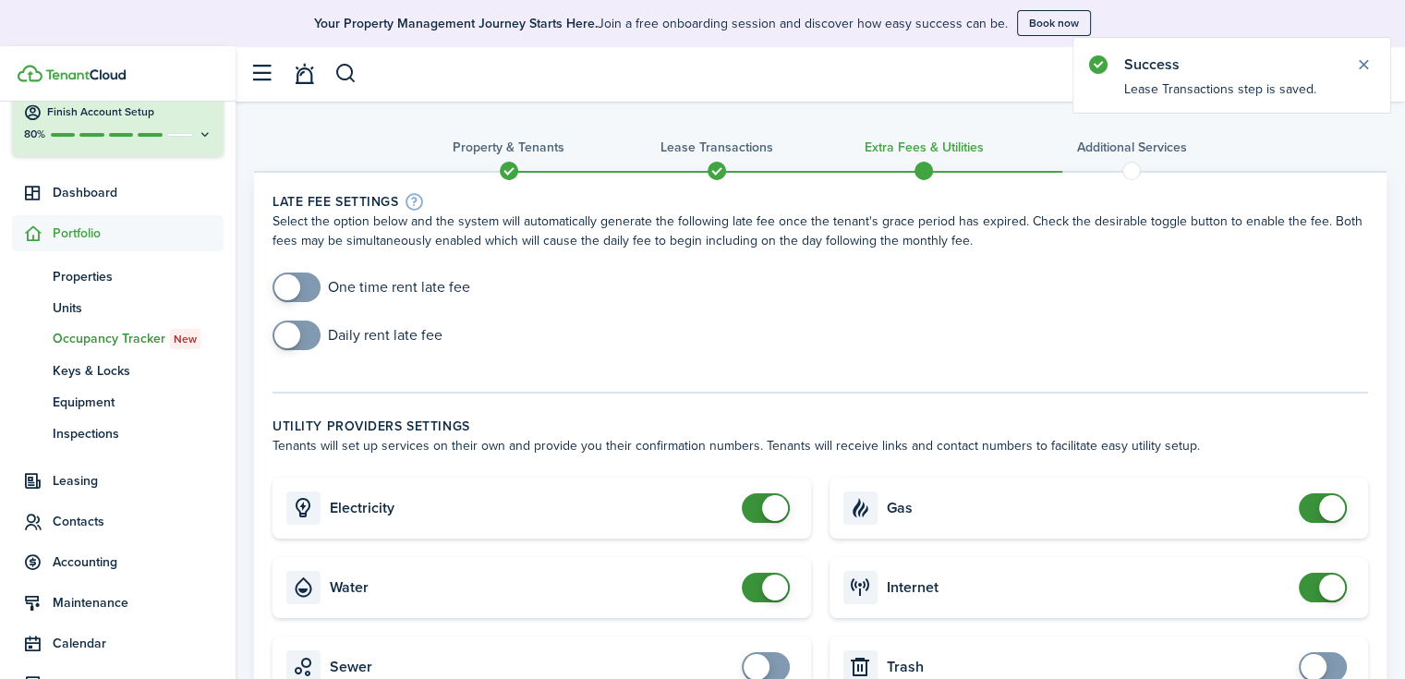
checkbox input "true"
click at [306, 285] on span at bounding box center [296, 287] width 18 height 30
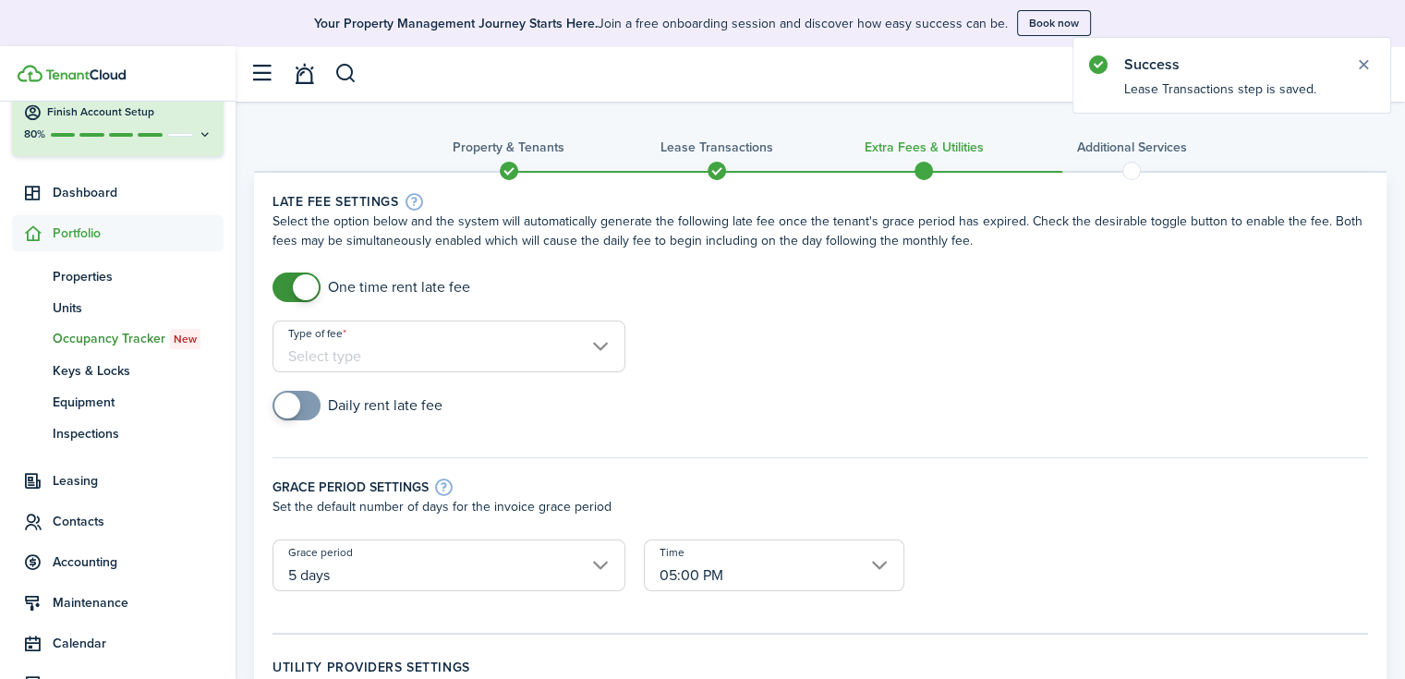
click at [413, 360] on input "Type of fee" at bounding box center [448, 346] width 353 height 52
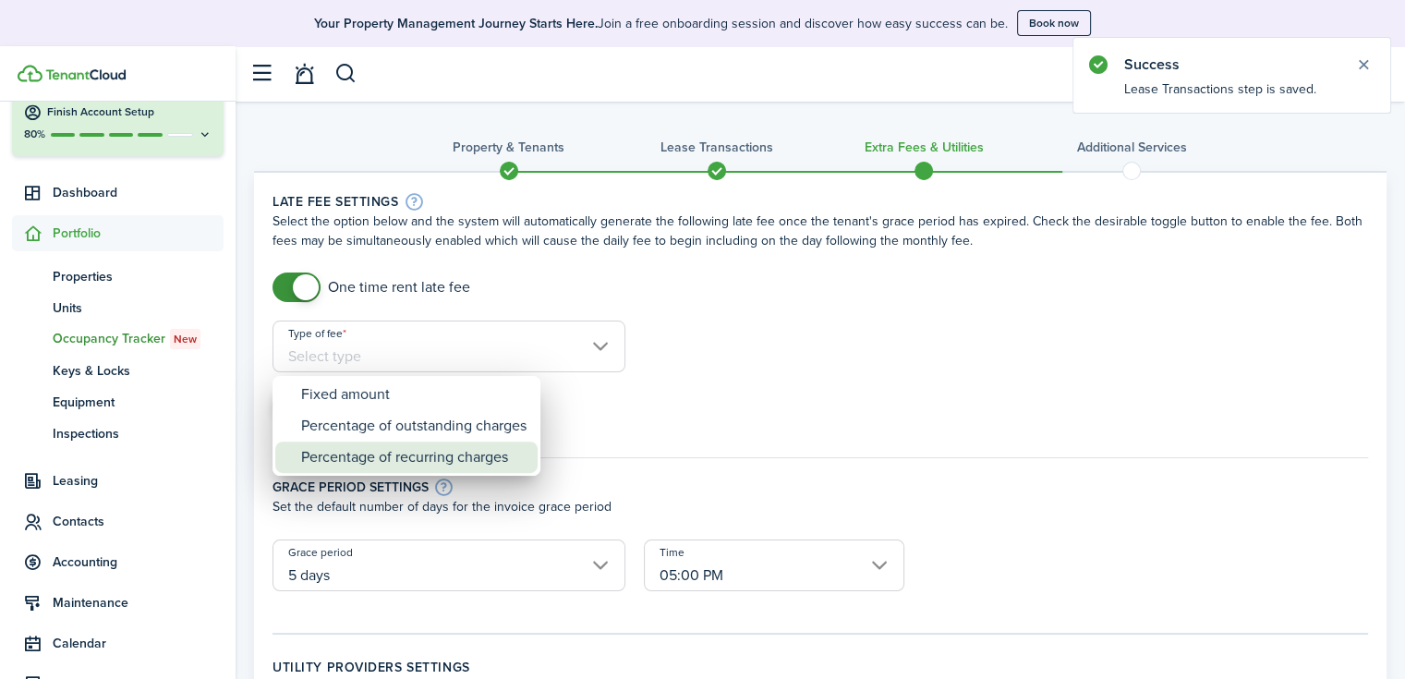
click at [388, 450] on div "Percentage of recurring charges" at bounding box center [413, 456] width 225 height 31
type input "Percentage of recurring charges"
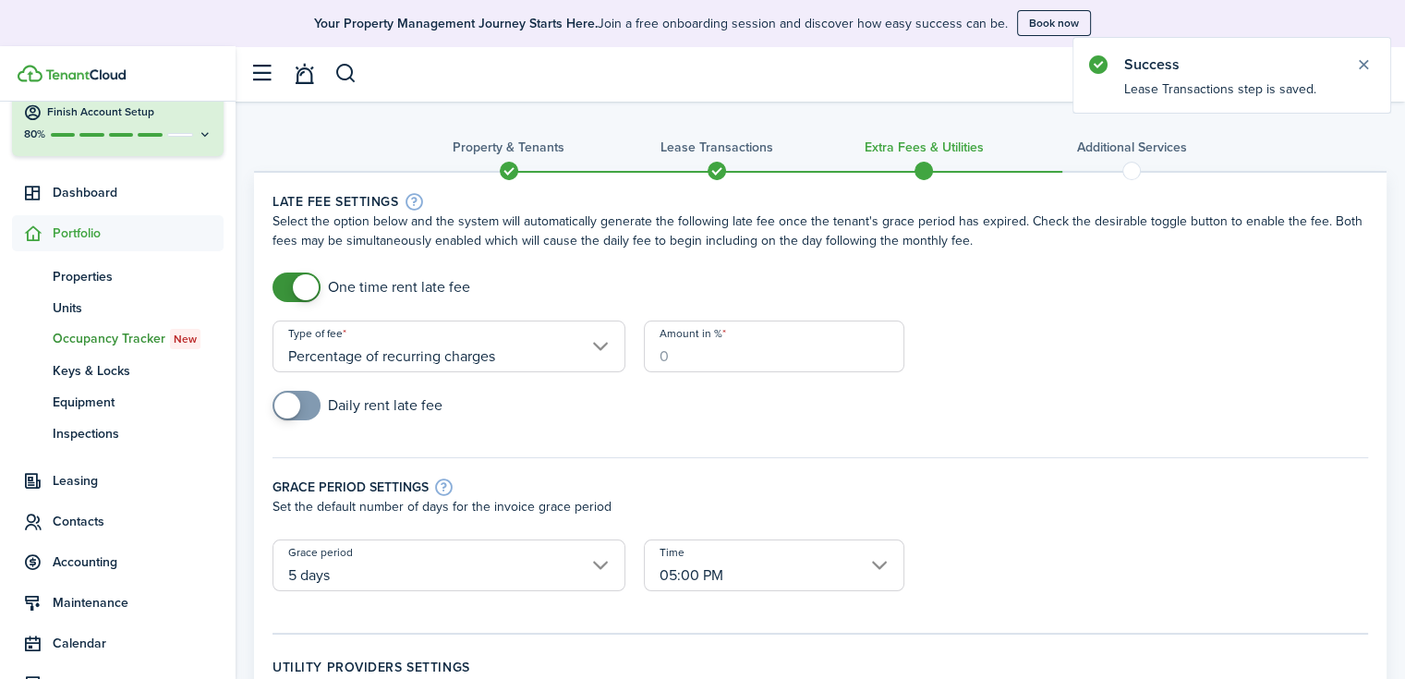
click at [657, 351] on input "Amount in %" at bounding box center [774, 346] width 260 height 52
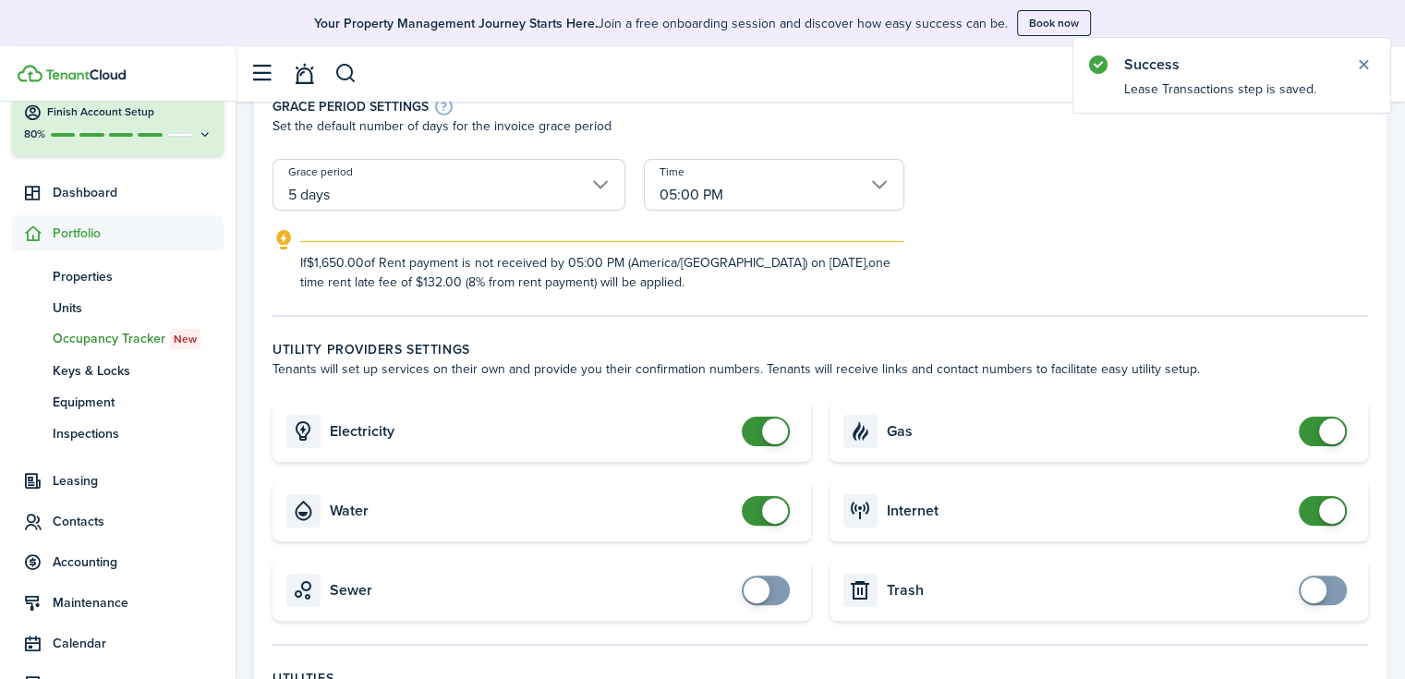
scroll to position [462, 0]
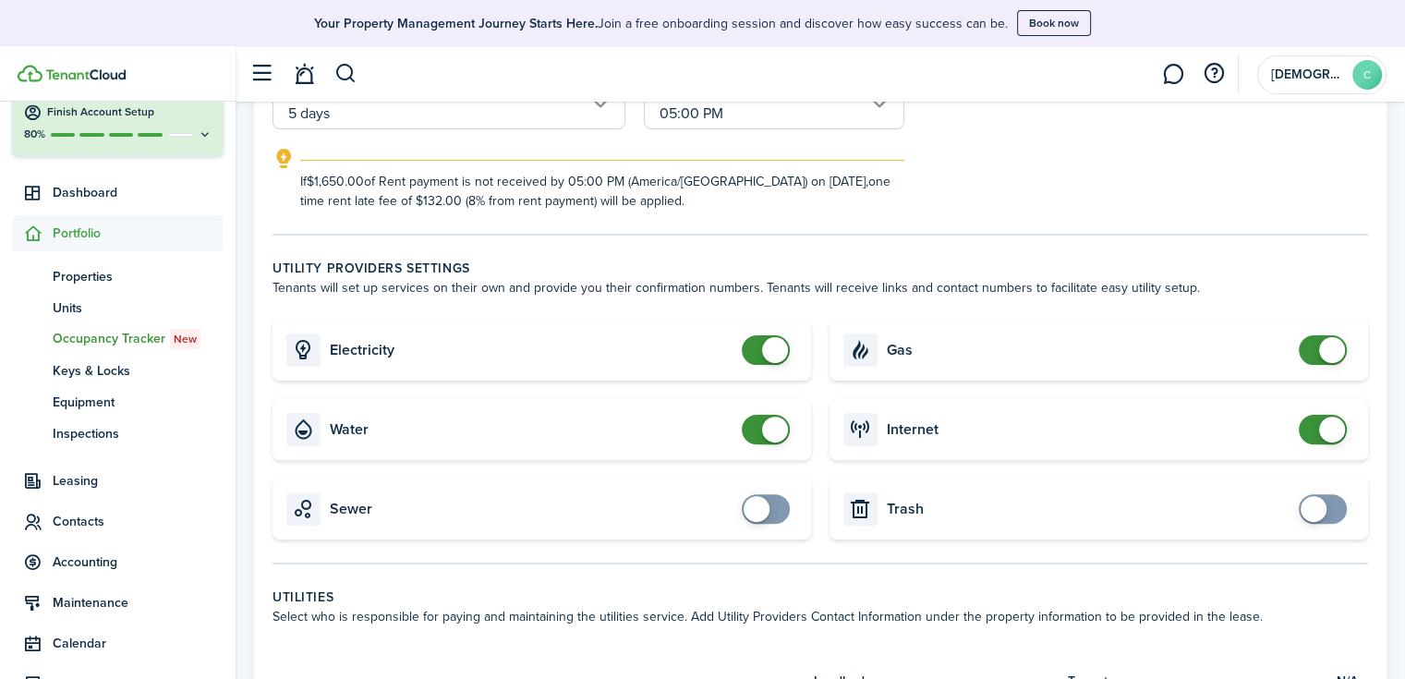
type input "8"
checkbox input "true"
click at [746, 508] on span at bounding box center [756, 509] width 26 height 26
checkbox input "true"
click at [1330, 511] on span at bounding box center [1322, 509] width 18 height 30
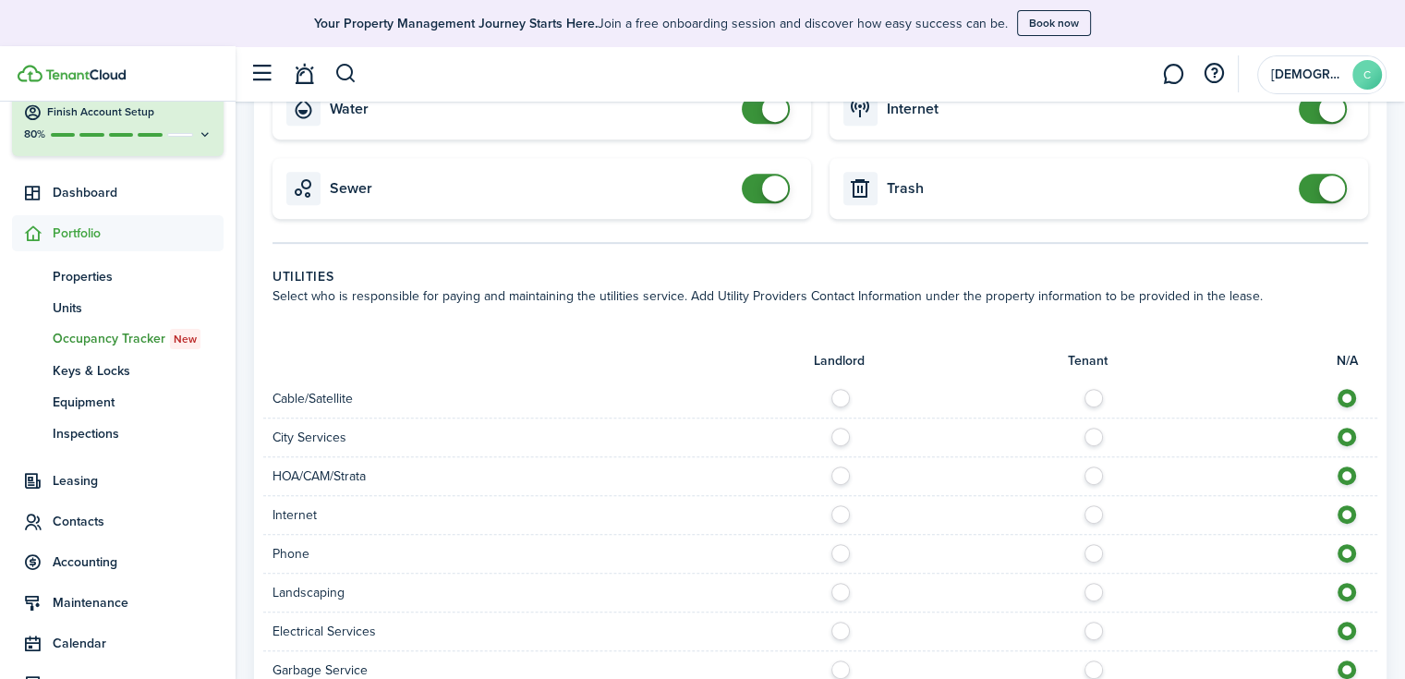
scroll to position [924, 0]
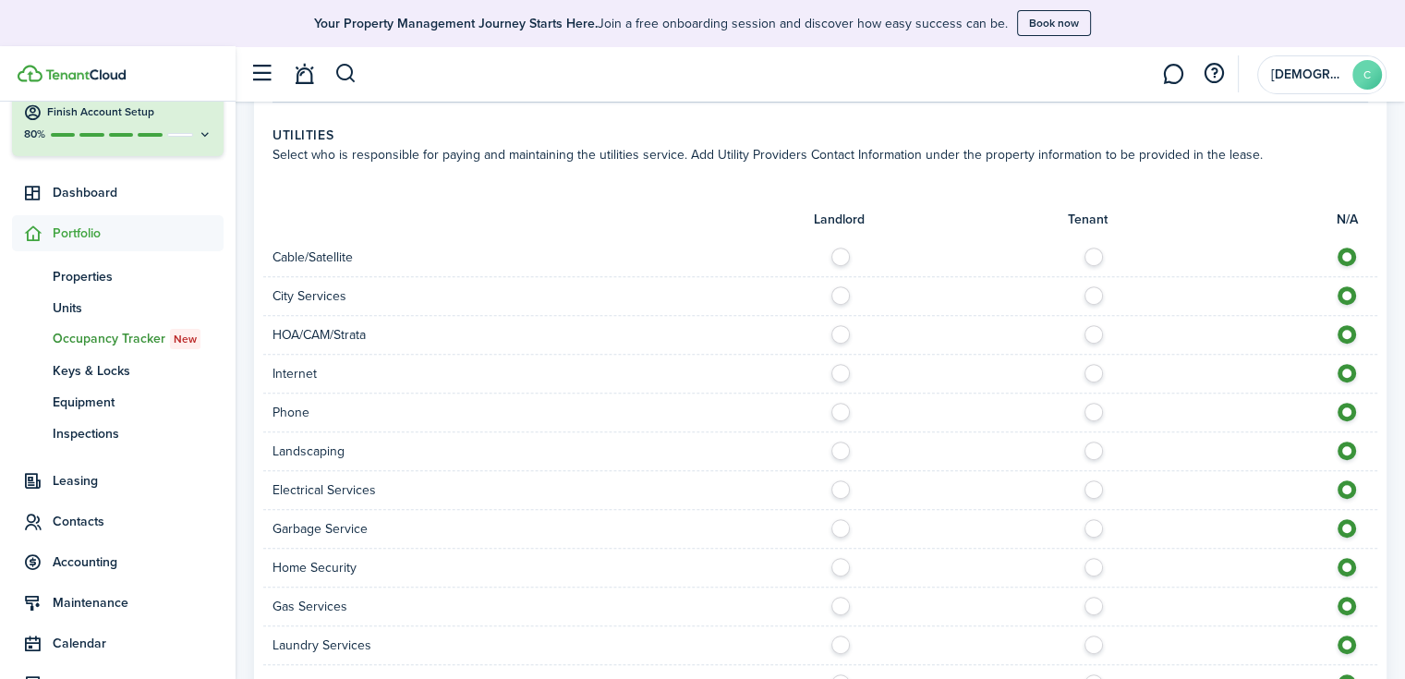
click at [1086, 250] on label at bounding box center [1098, 252] width 32 height 9
radio input "true"
click at [1094, 291] on label at bounding box center [1098, 290] width 32 height 9
radio input "true"
drag, startPoint x: 1092, startPoint y: 315, endPoint x: 1088, endPoint y: 332, distance: 17.0
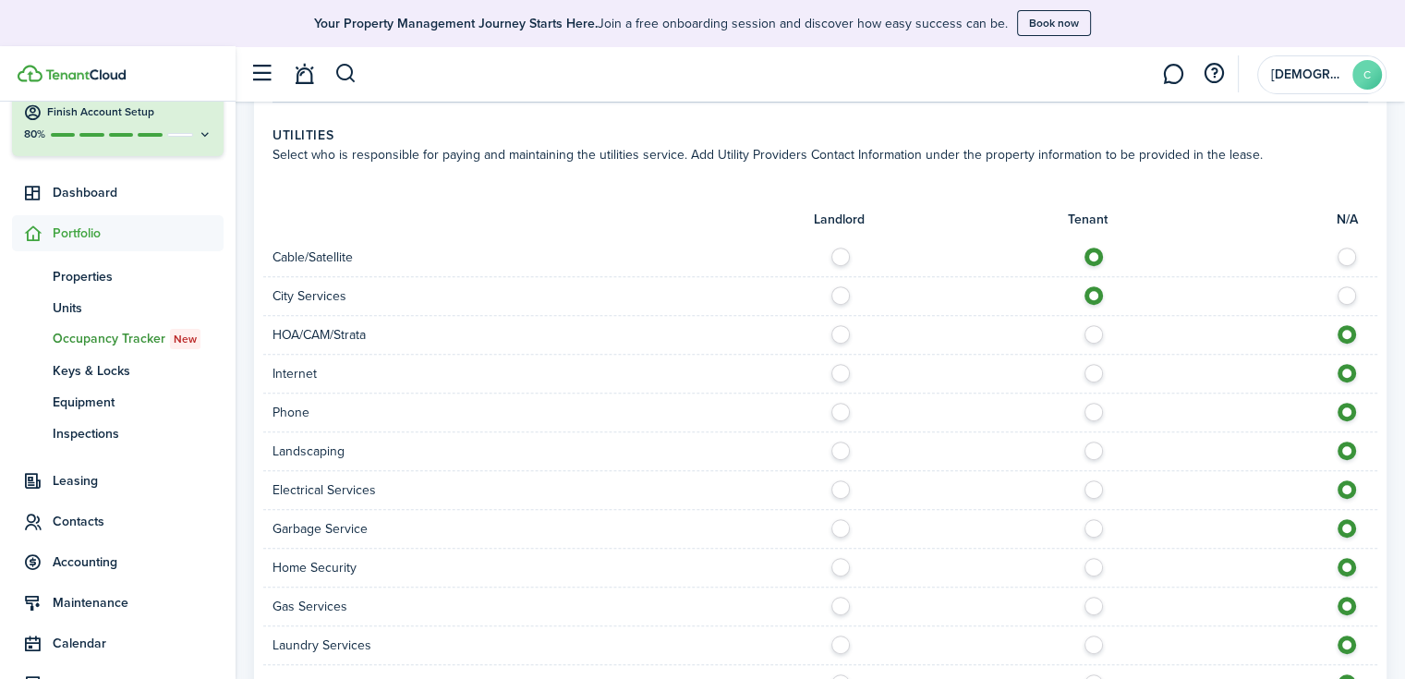
click at [1092, 318] on div "HOA/CAM/Strata" at bounding box center [820, 335] width 1114 height 39
click at [1088, 333] on label at bounding box center [1098, 329] width 32 height 9
radio input "true"
click at [1091, 367] on label at bounding box center [1098, 368] width 32 height 9
radio input "true"
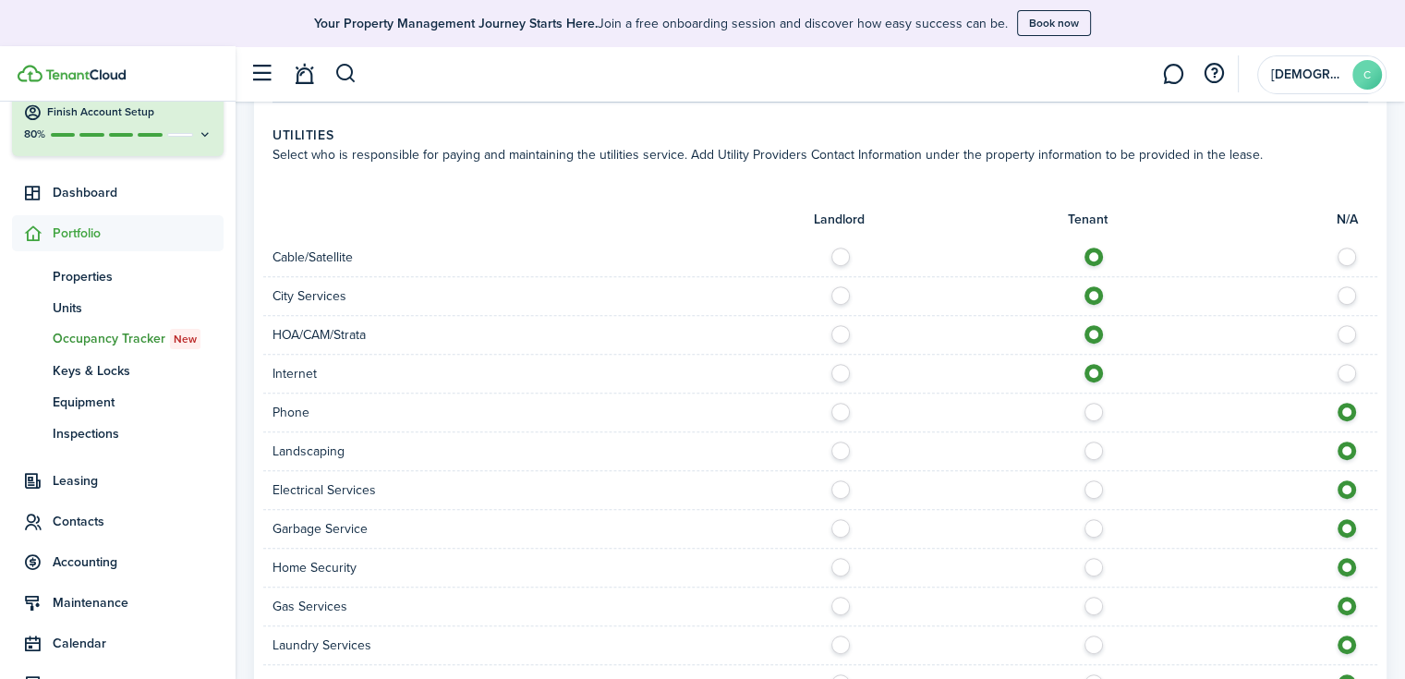
click at [1091, 412] on label at bounding box center [1098, 407] width 32 height 9
radio input "true"
click at [1094, 444] on label at bounding box center [1098, 445] width 32 height 9
radio input "true"
click at [1092, 482] on label at bounding box center [1098, 484] width 32 height 9
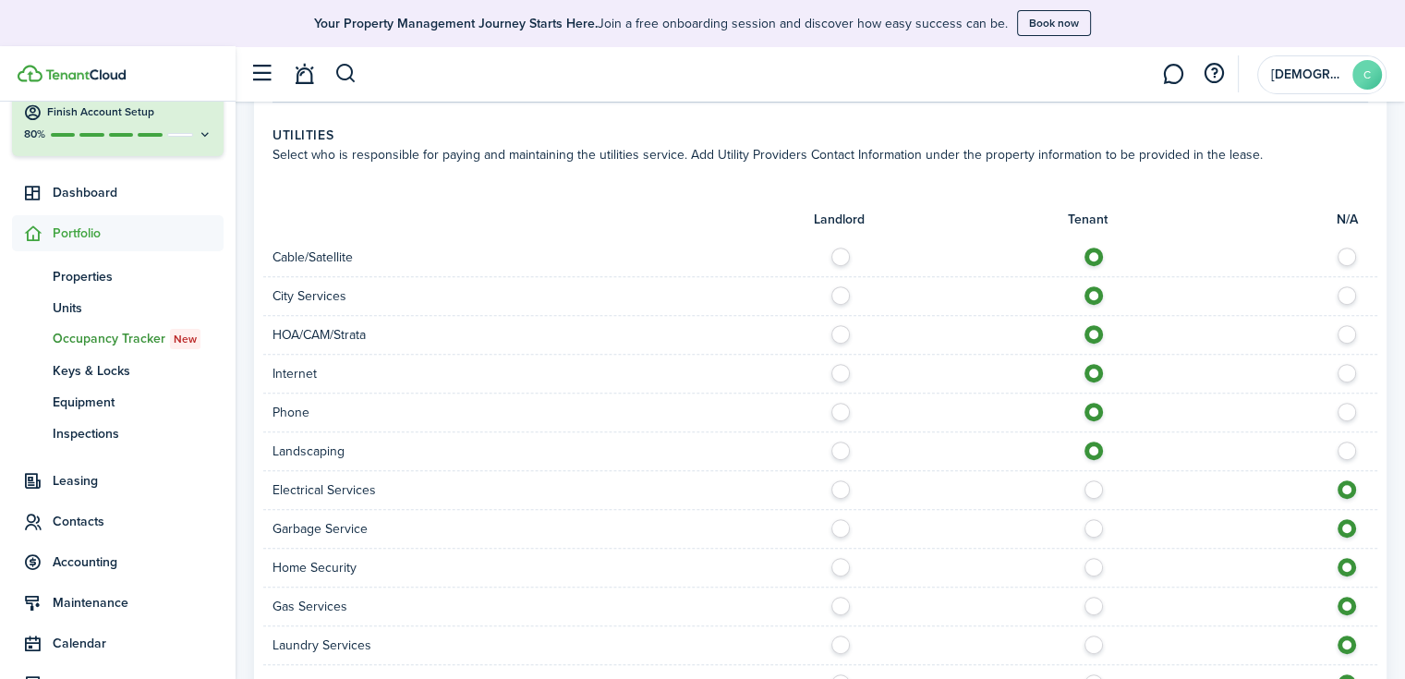
radio input "true"
click at [1090, 525] on label at bounding box center [1098, 523] width 32 height 9
radio input "true"
click at [1094, 563] on label at bounding box center [1098, 562] width 32 height 9
radio input "true"
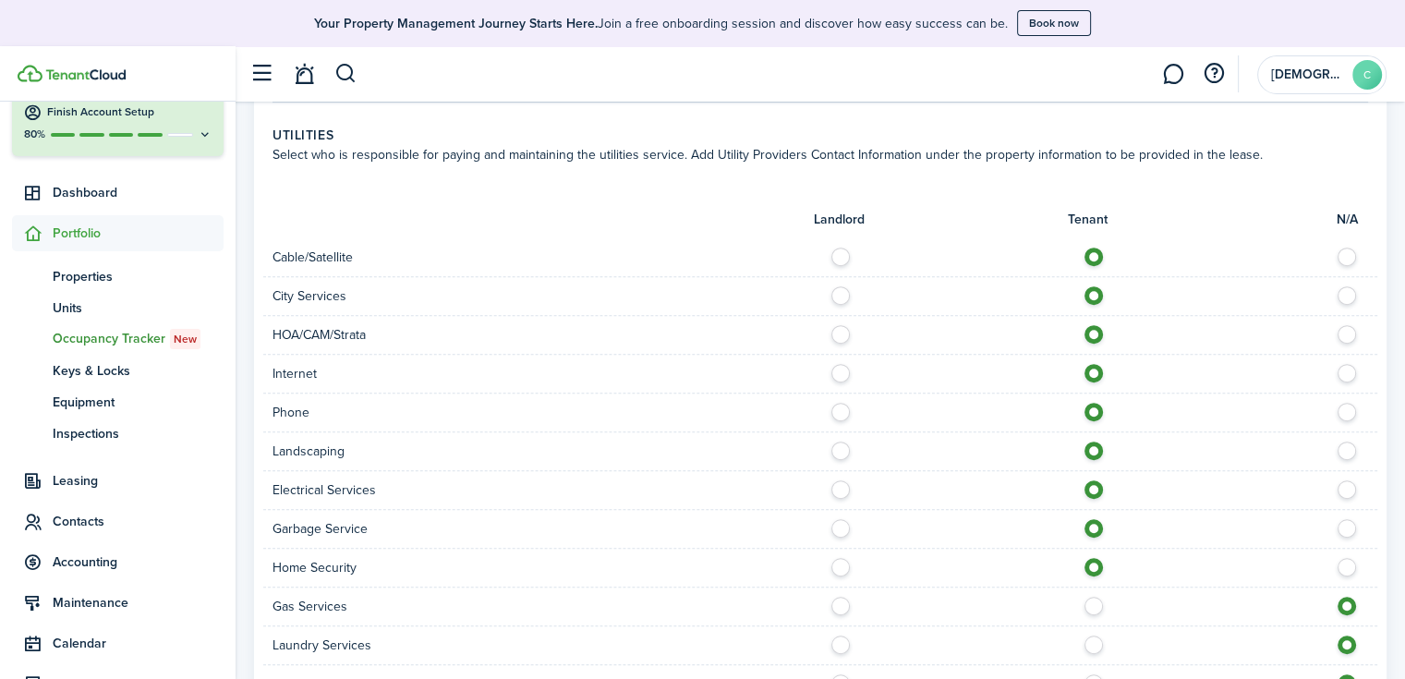
click at [1094, 606] on label at bounding box center [1098, 601] width 32 height 9
radio input "true"
click at [1094, 635] on label at bounding box center [1098, 639] width 32 height 9
radio input "true"
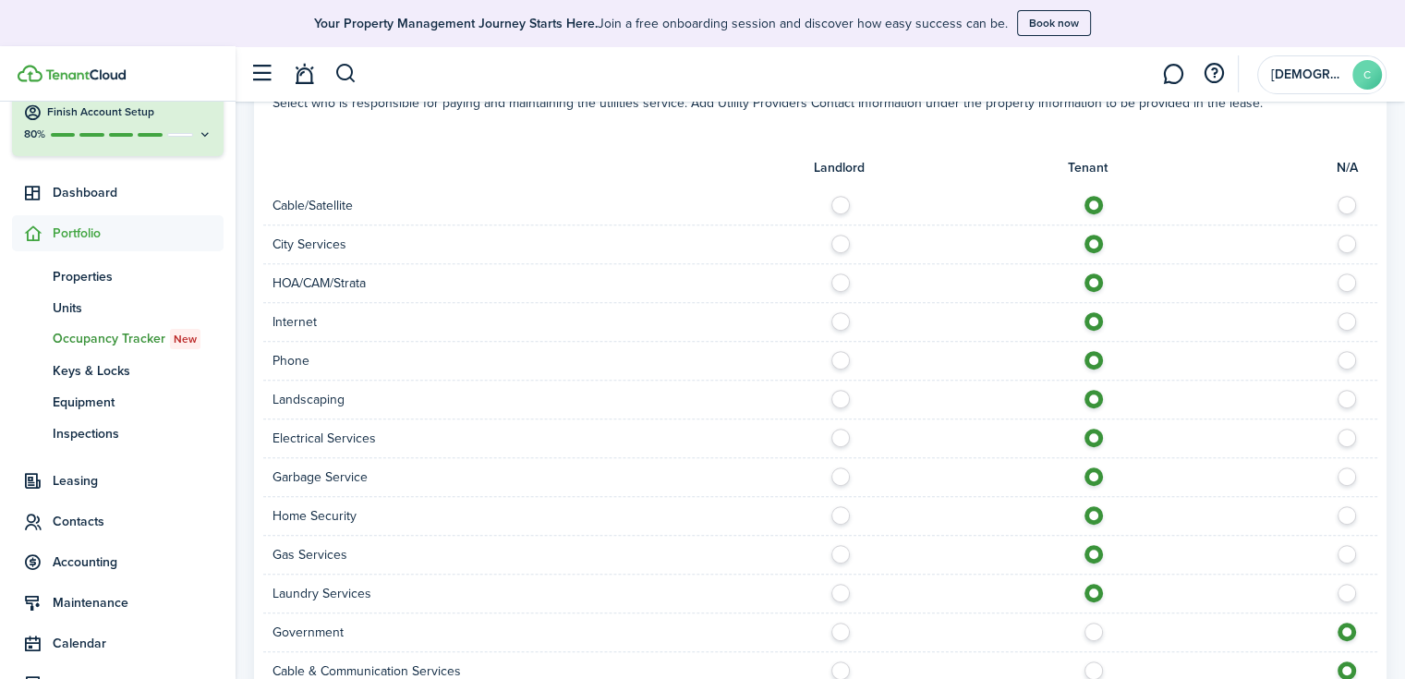
scroll to position [1201, 0]
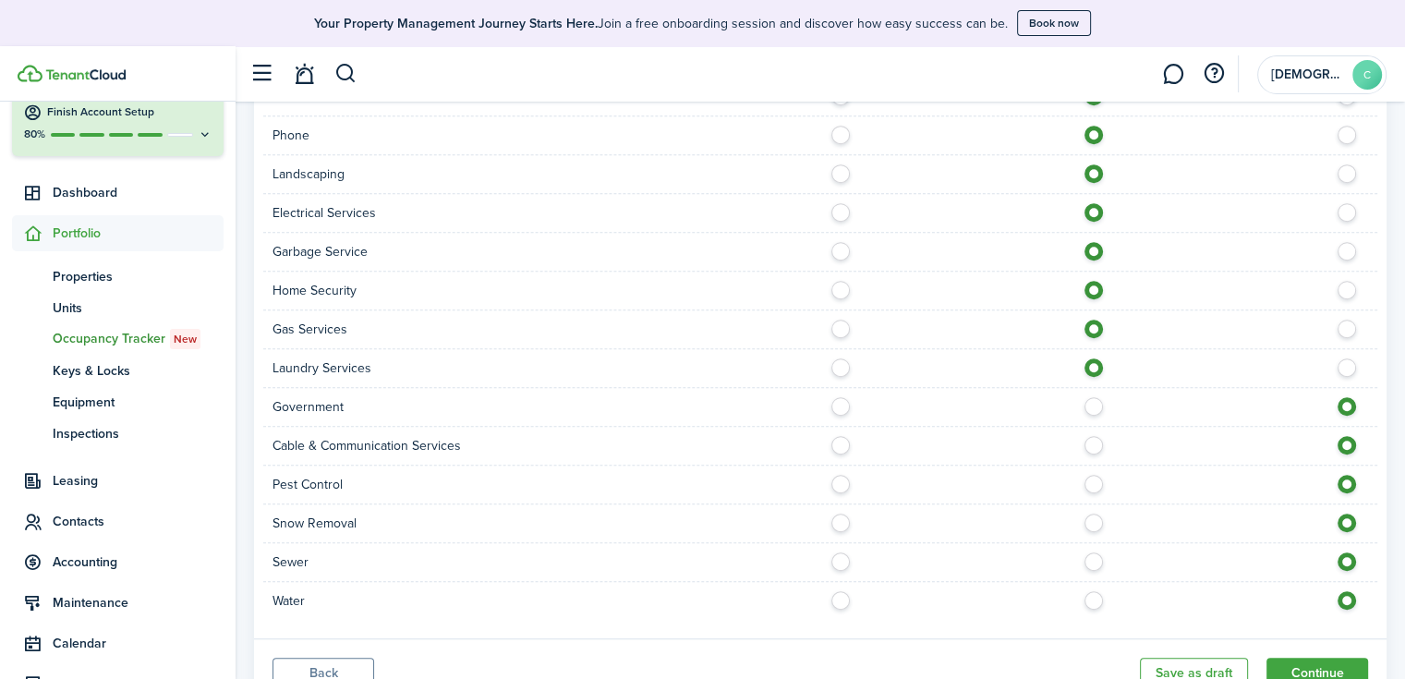
click at [1093, 402] on label at bounding box center [1098, 401] width 32 height 9
radio input "true"
click at [1094, 445] on label at bounding box center [1098, 440] width 32 height 9
radio input "true"
click at [1095, 475] on label at bounding box center [1098, 479] width 32 height 9
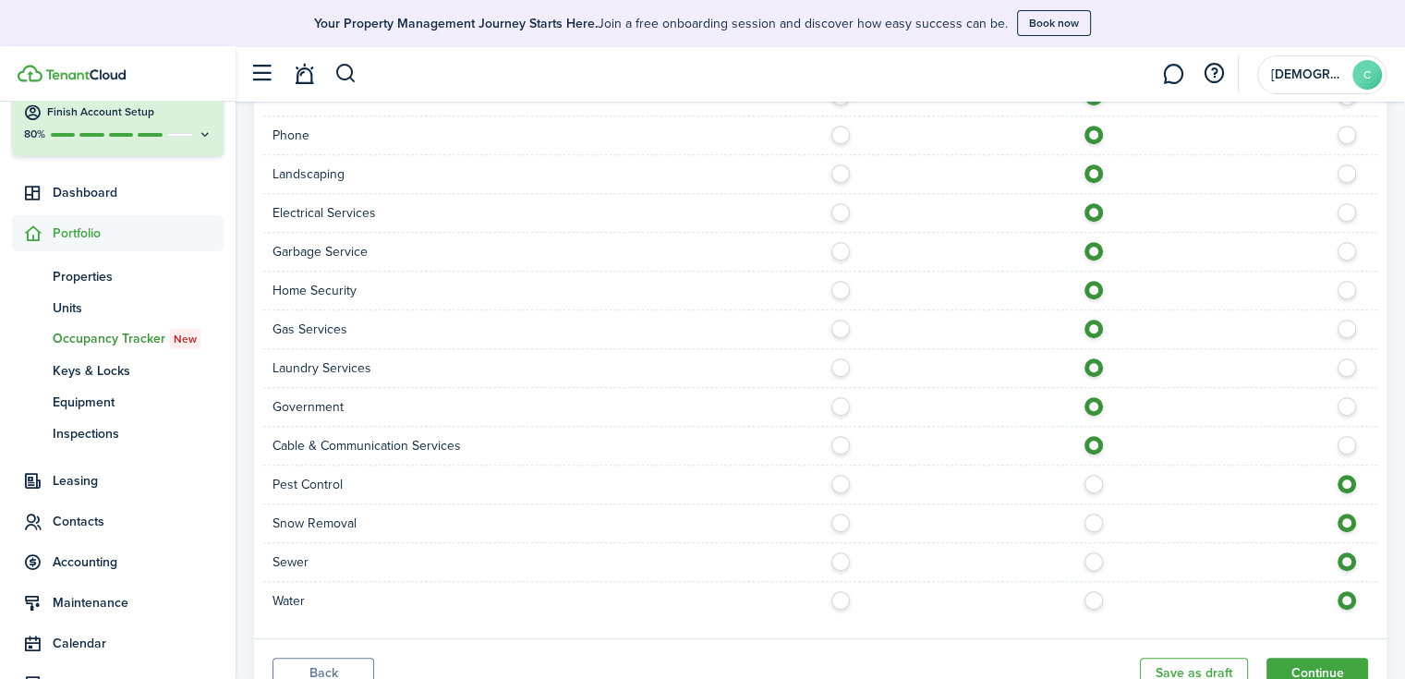
radio input "true"
drag, startPoint x: 1091, startPoint y: 524, endPoint x: 1092, endPoint y: 538, distance: 13.9
click at [1092, 523] on label at bounding box center [1098, 518] width 32 height 9
radio input "true"
click at [1093, 556] on label at bounding box center [1098, 556] width 32 height 9
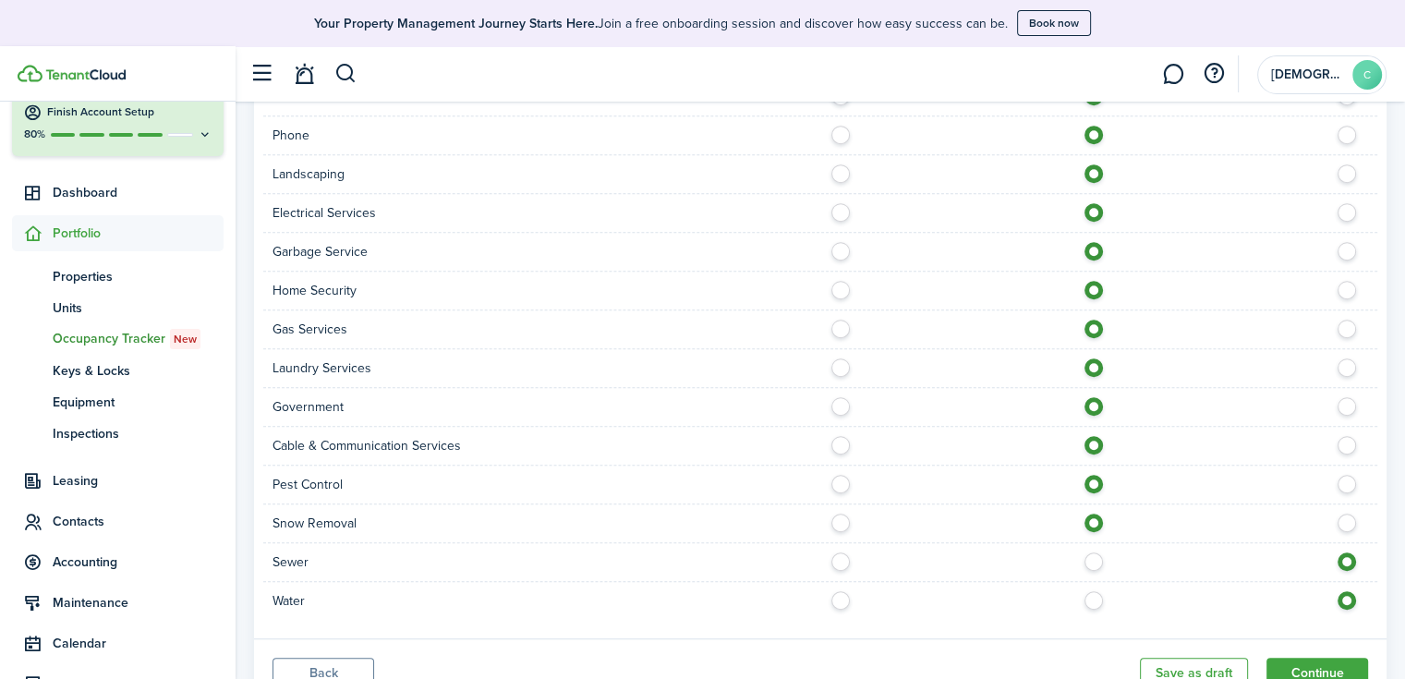
radio input "true"
click at [1093, 591] on label at bounding box center [1098, 595] width 32 height 9
radio input "true"
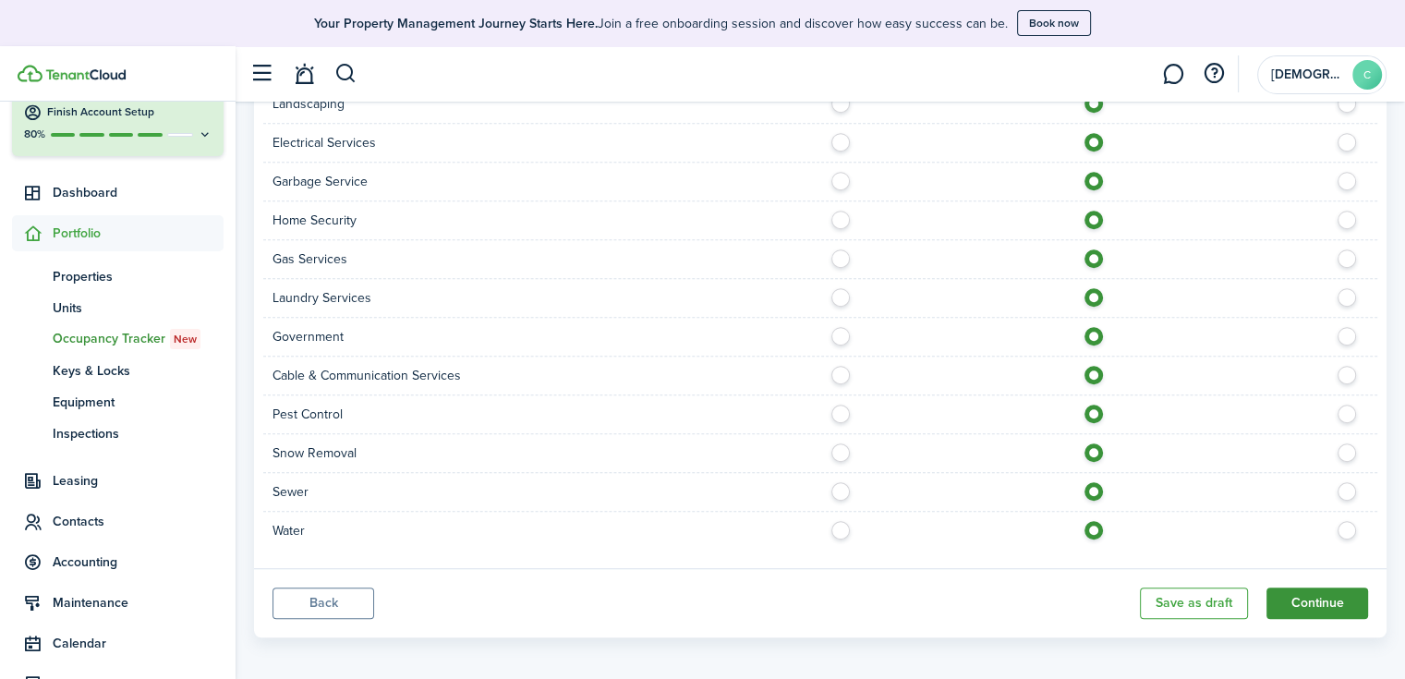
scroll to position [1275, 0]
click at [1326, 586] on button "Continue" at bounding box center [1317, 599] width 102 height 31
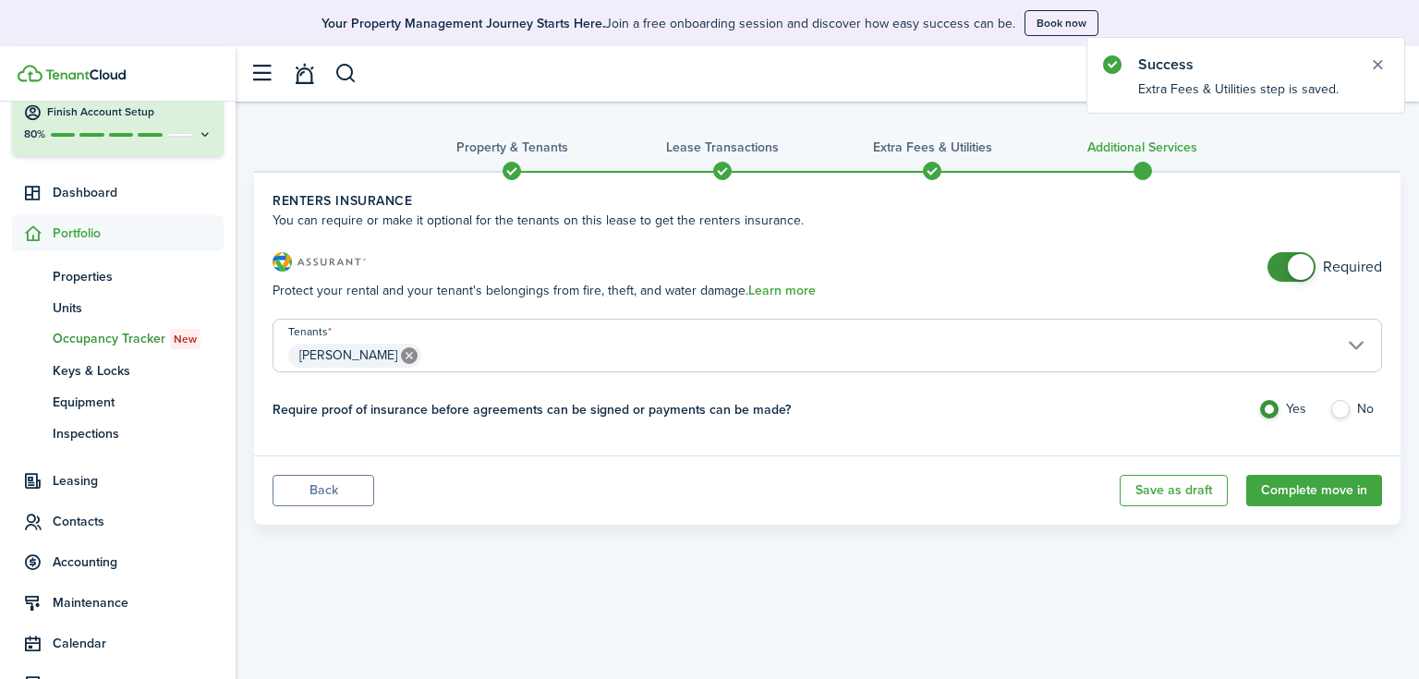
checkbox input "false"
click at [1294, 258] on span at bounding box center [1300, 267] width 26 height 26
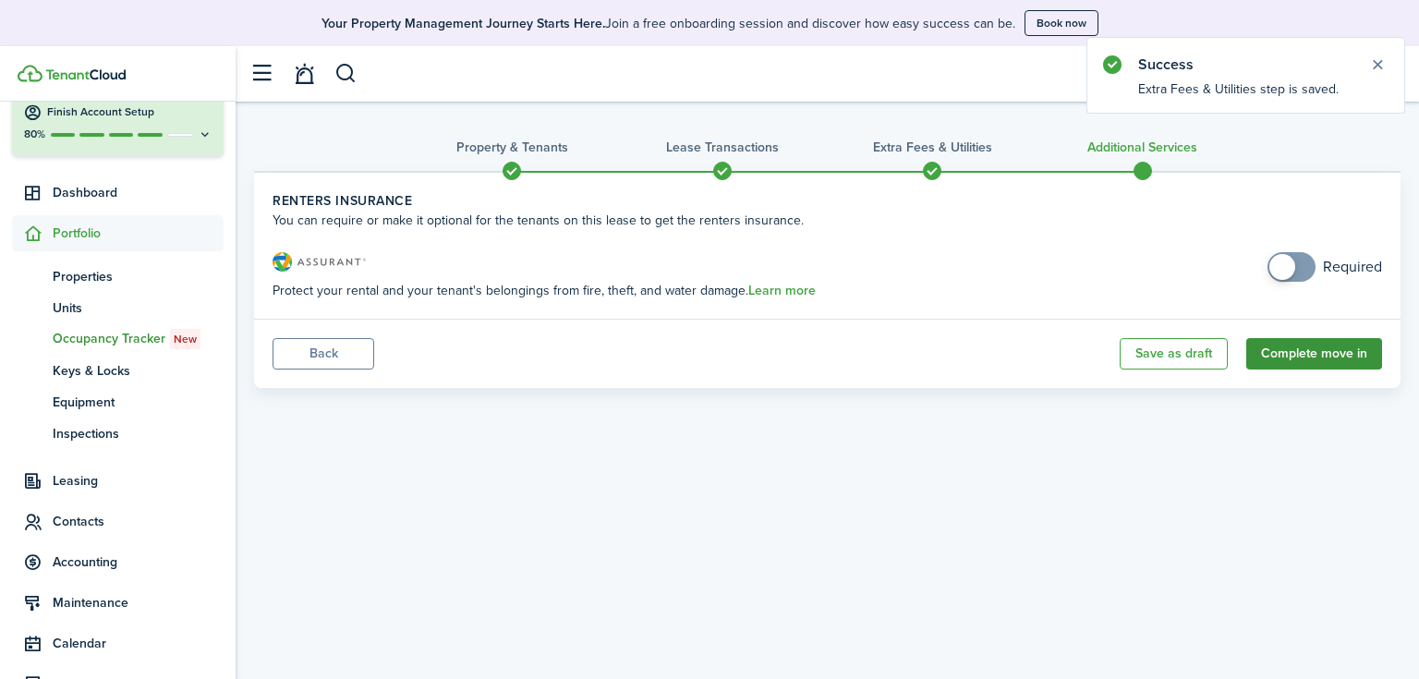
click at [1317, 351] on button "Complete move in" at bounding box center [1314, 353] width 136 height 31
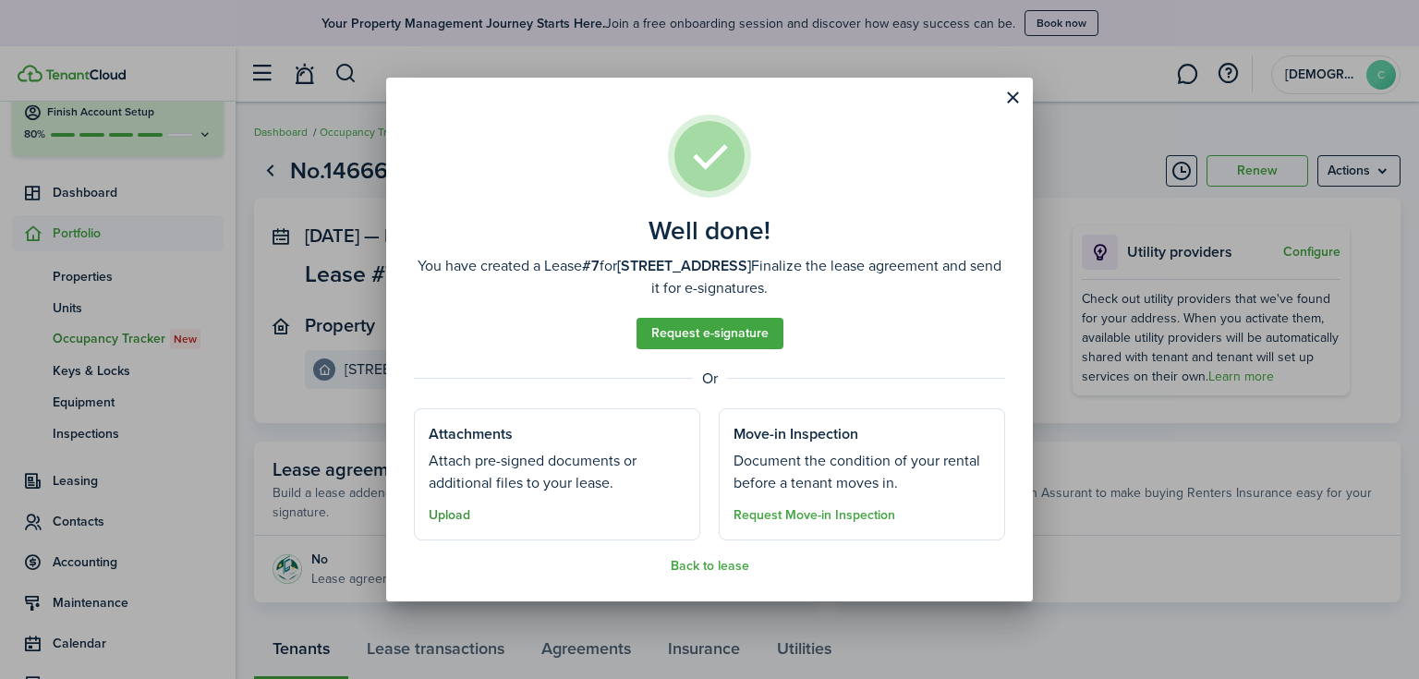
click at [453, 518] on button "Upload" at bounding box center [450, 515] width 42 height 15
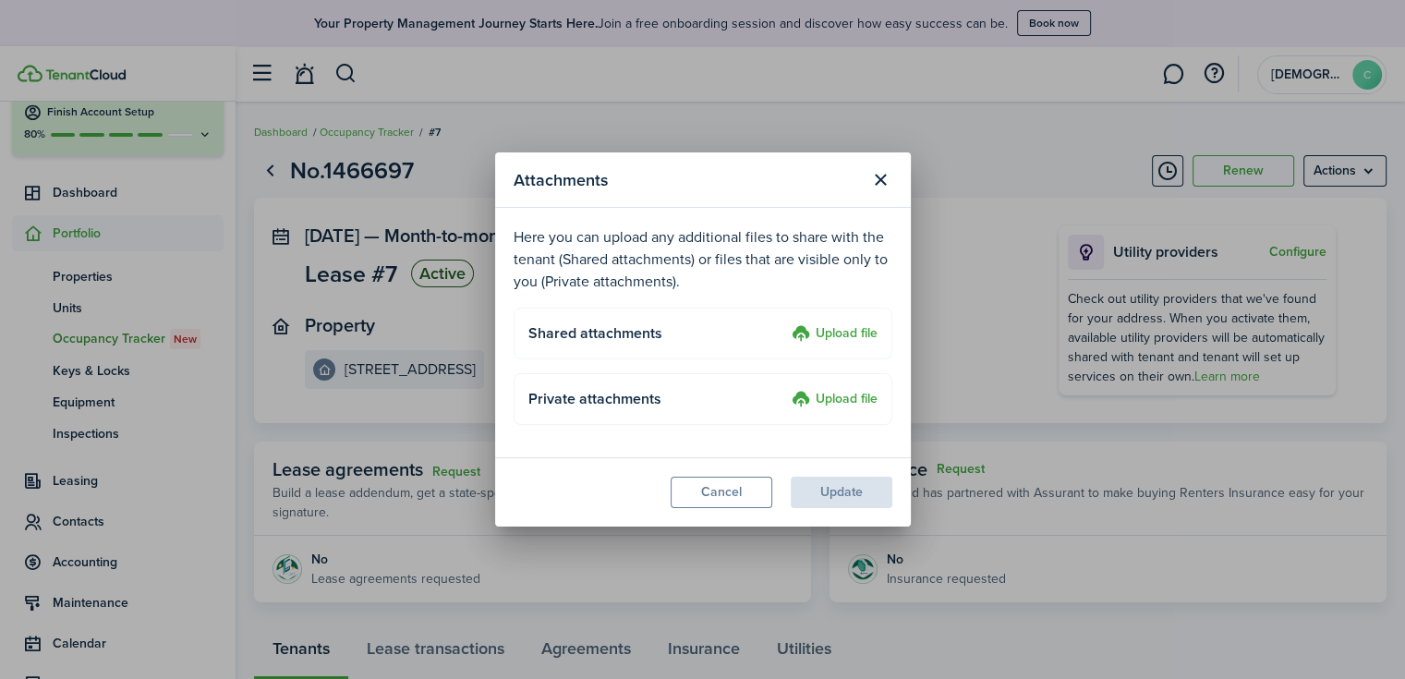
click at [840, 328] on label "Upload file" at bounding box center [835, 334] width 86 height 22
click at [785, 323] on input "Upload file" at bounding box center [785, 323] width 0 height 0
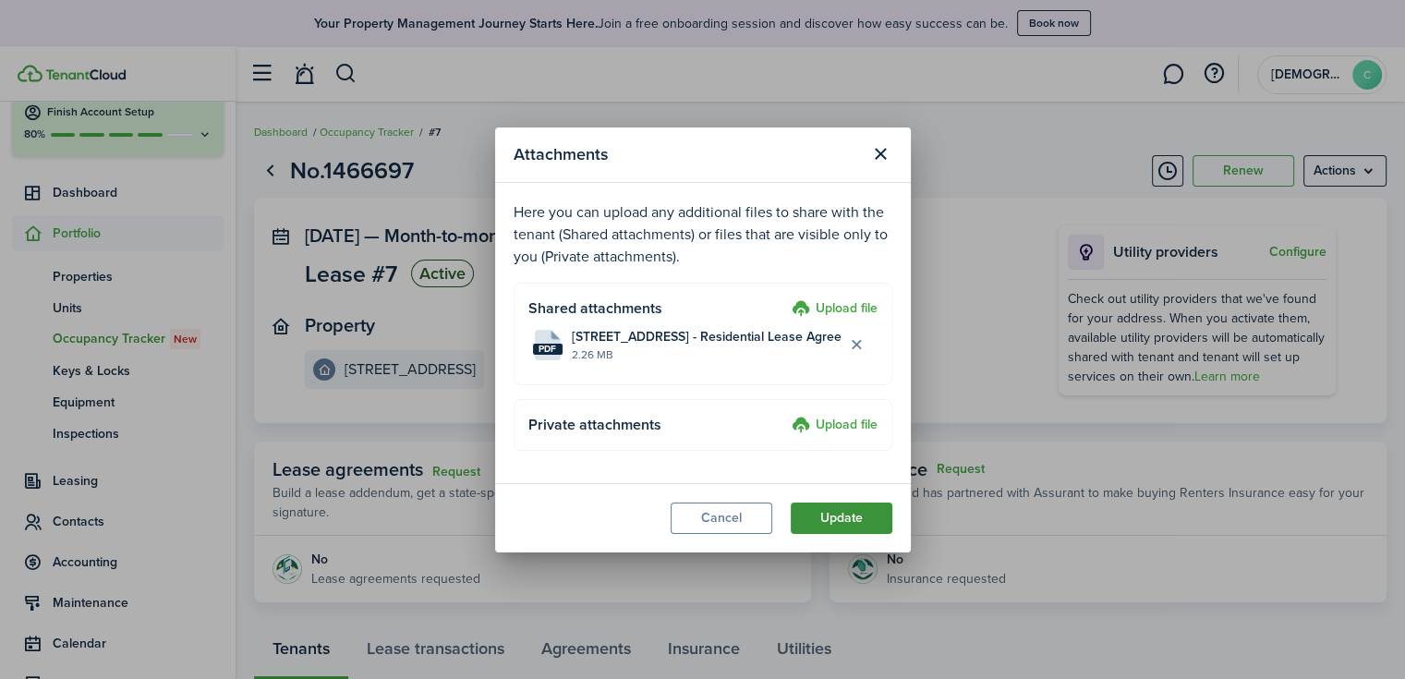
click at [840, 517] on button "Update" at bounding box center [842, 517] width 102 height 31
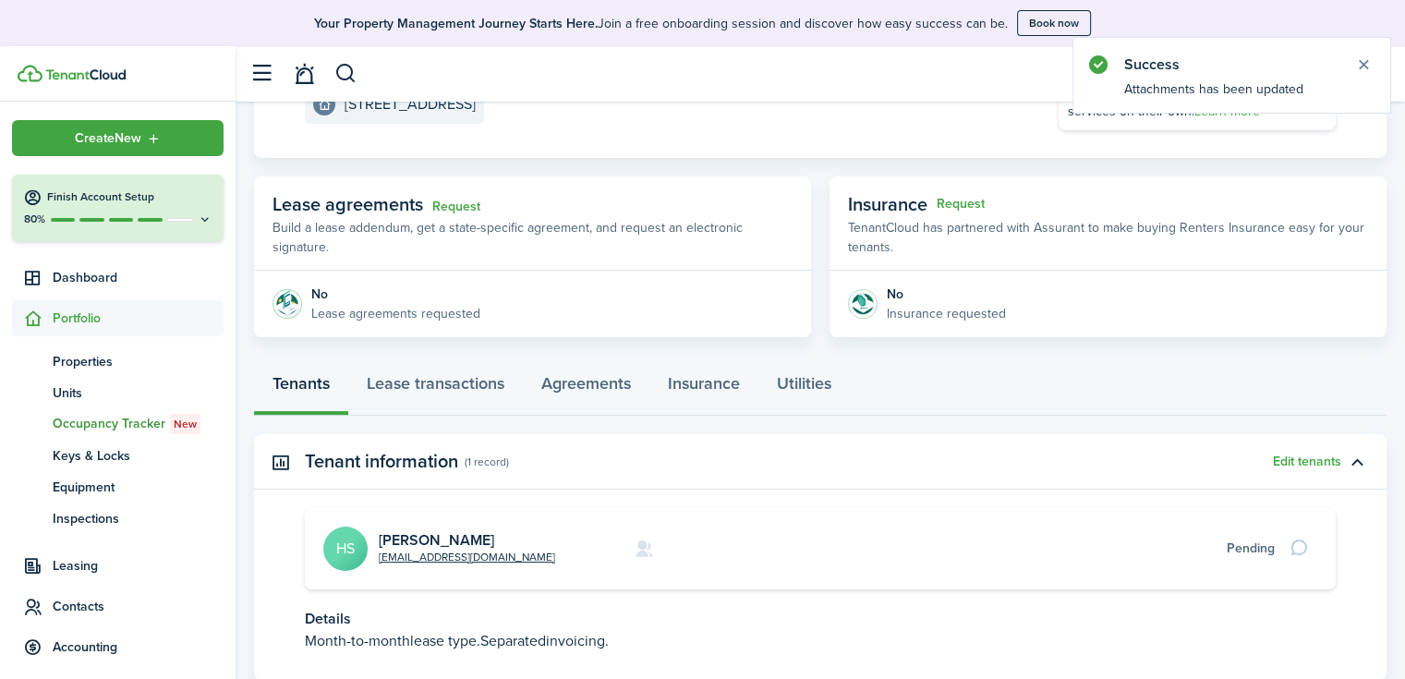
scroll to position [277, 0]
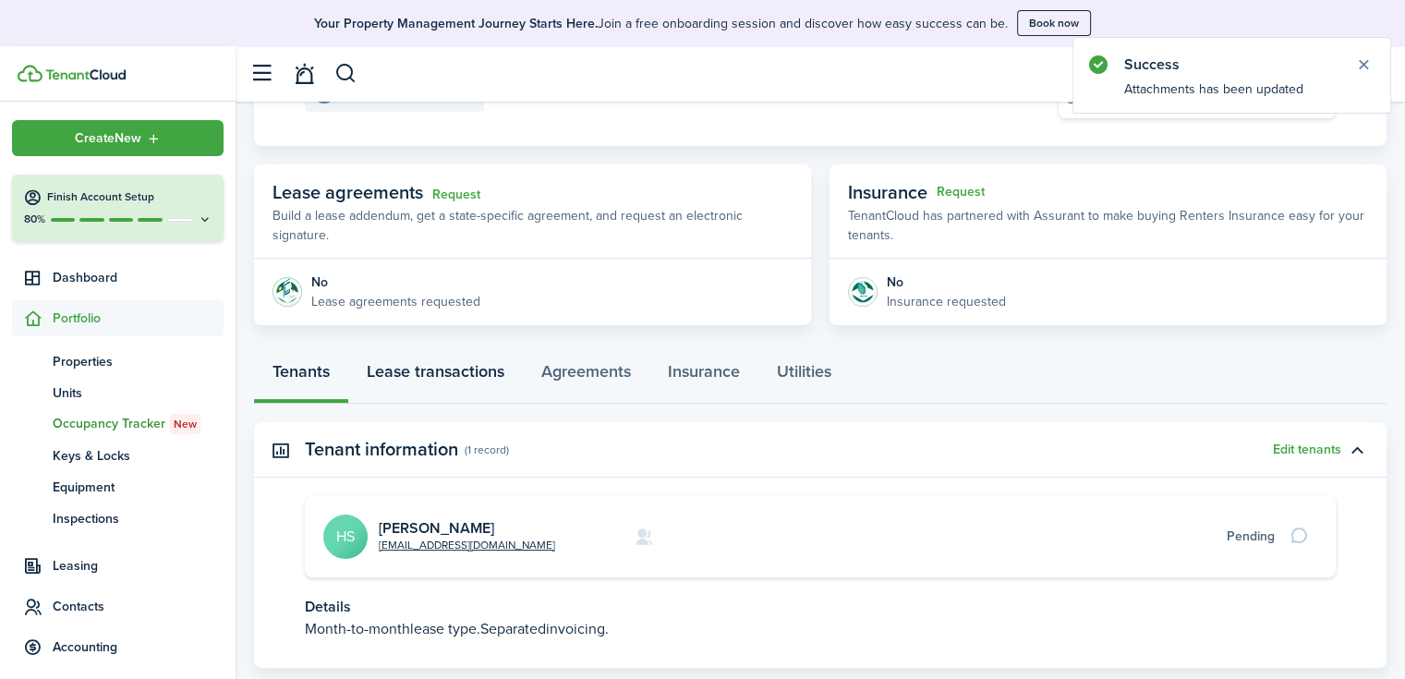
click at [474, 381] on link "Lease transactions" at bounding box center [435, 375] width 175 height 55
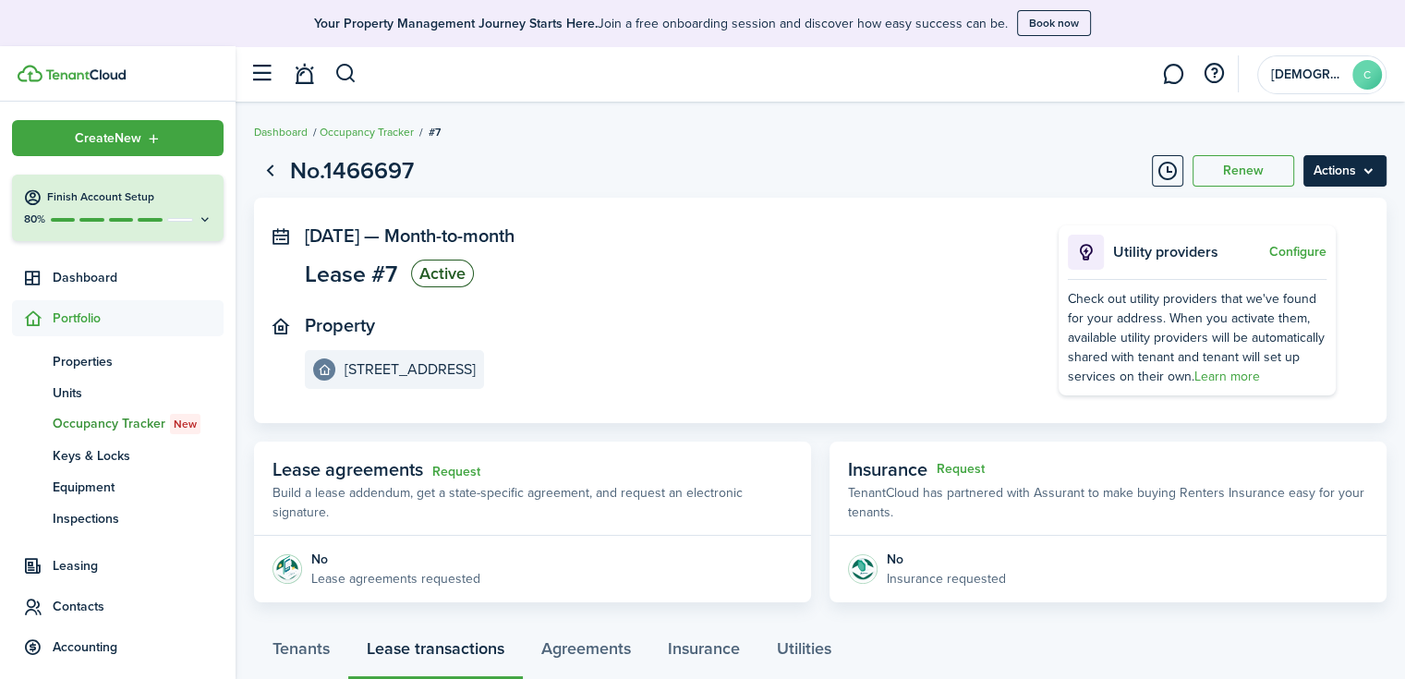
click at [1358, 177] on menu-btn "Actions" at bounding box center [1344, 170] width 83 height 31
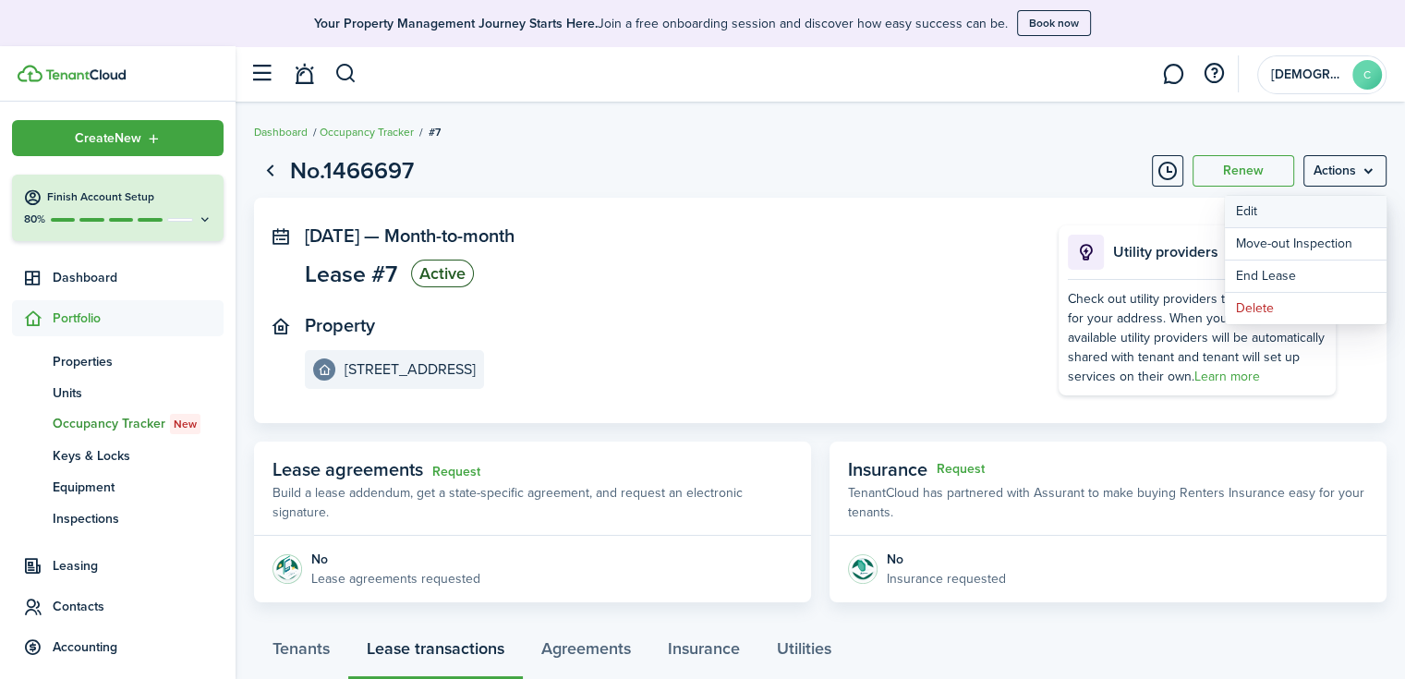
click at [1317, 212] on button "Edit" at bounding box center [1306, 211] width 162 height 31
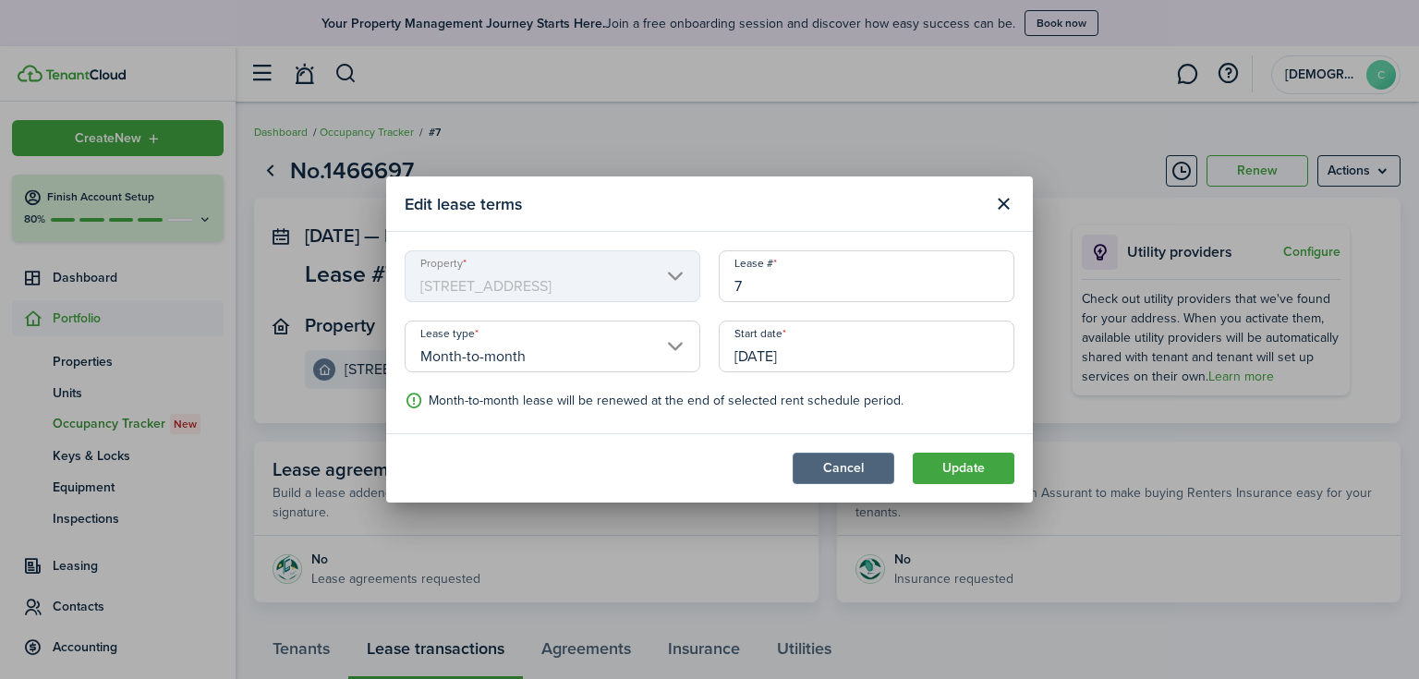
click at [842, 472] on button "Cancel" at bounding box center [843, 468] width 102 height 31
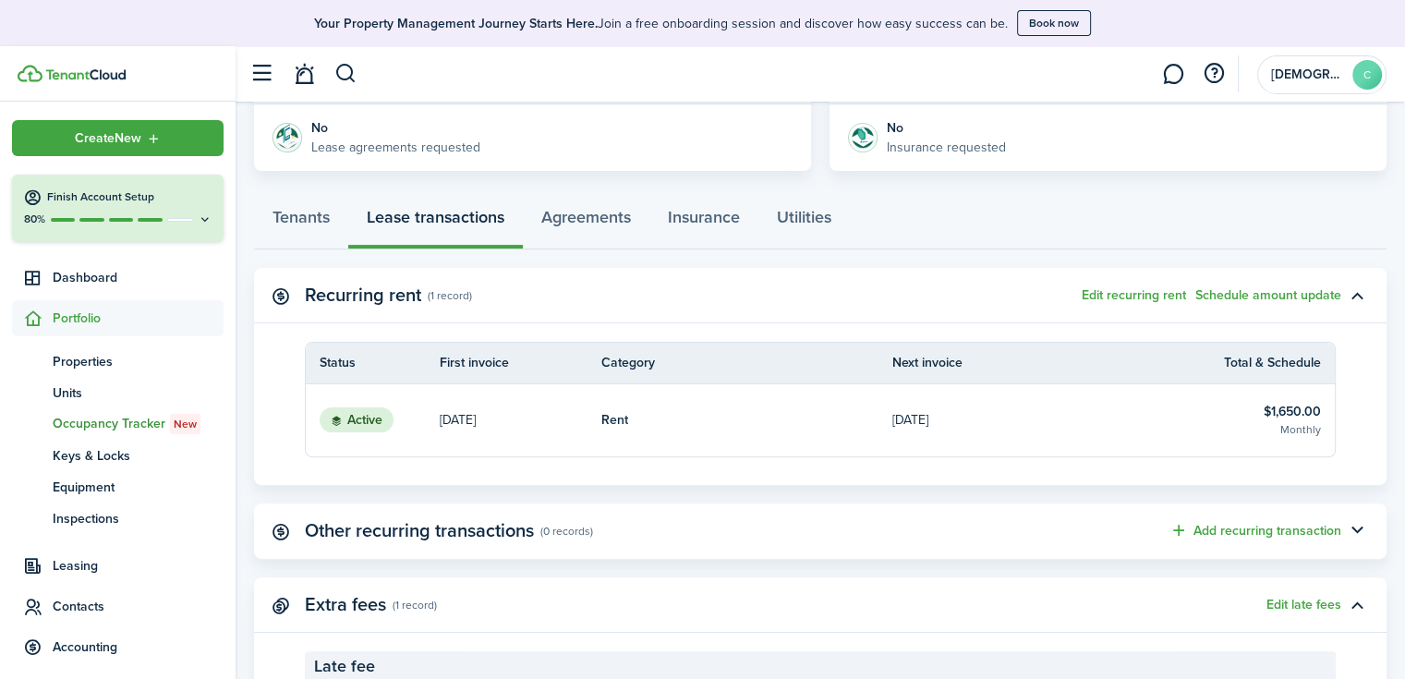
scroll to position [543, 0]
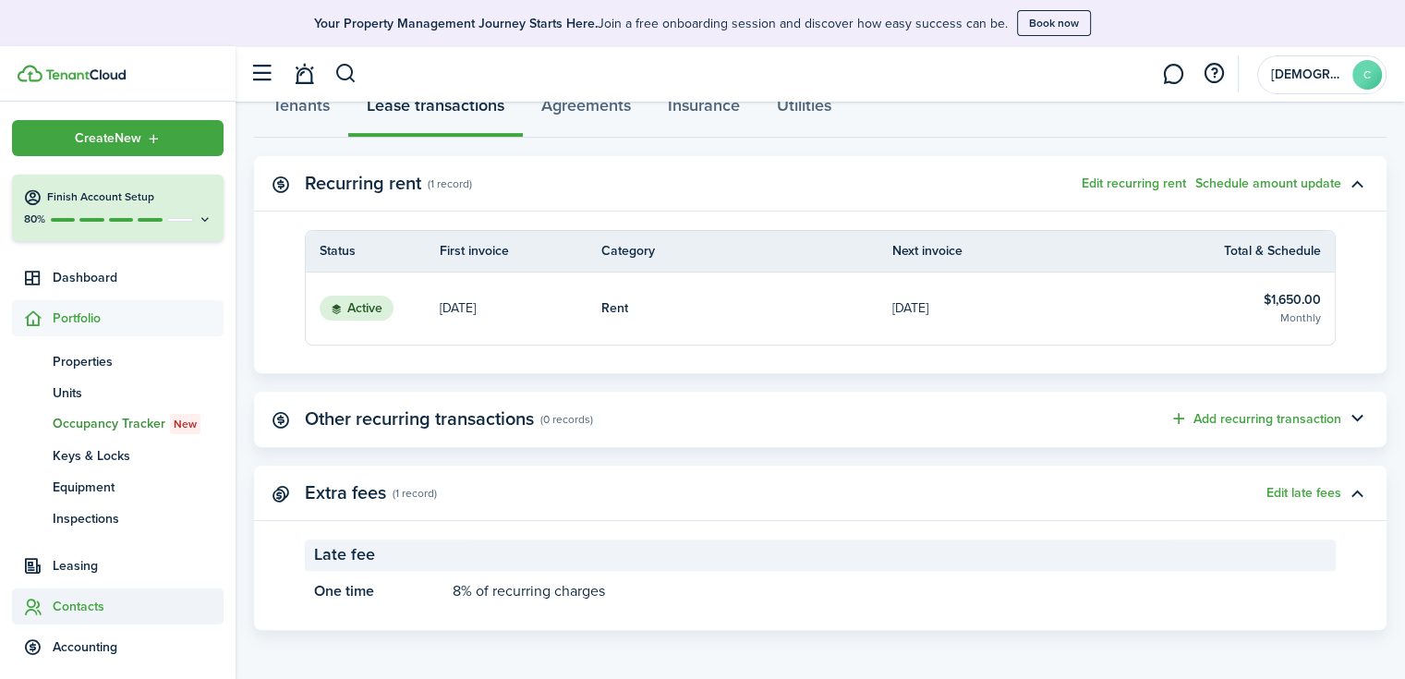
click at [80, 598] on span "Contacts" at bounding box center [138, 606] width 171 height 19
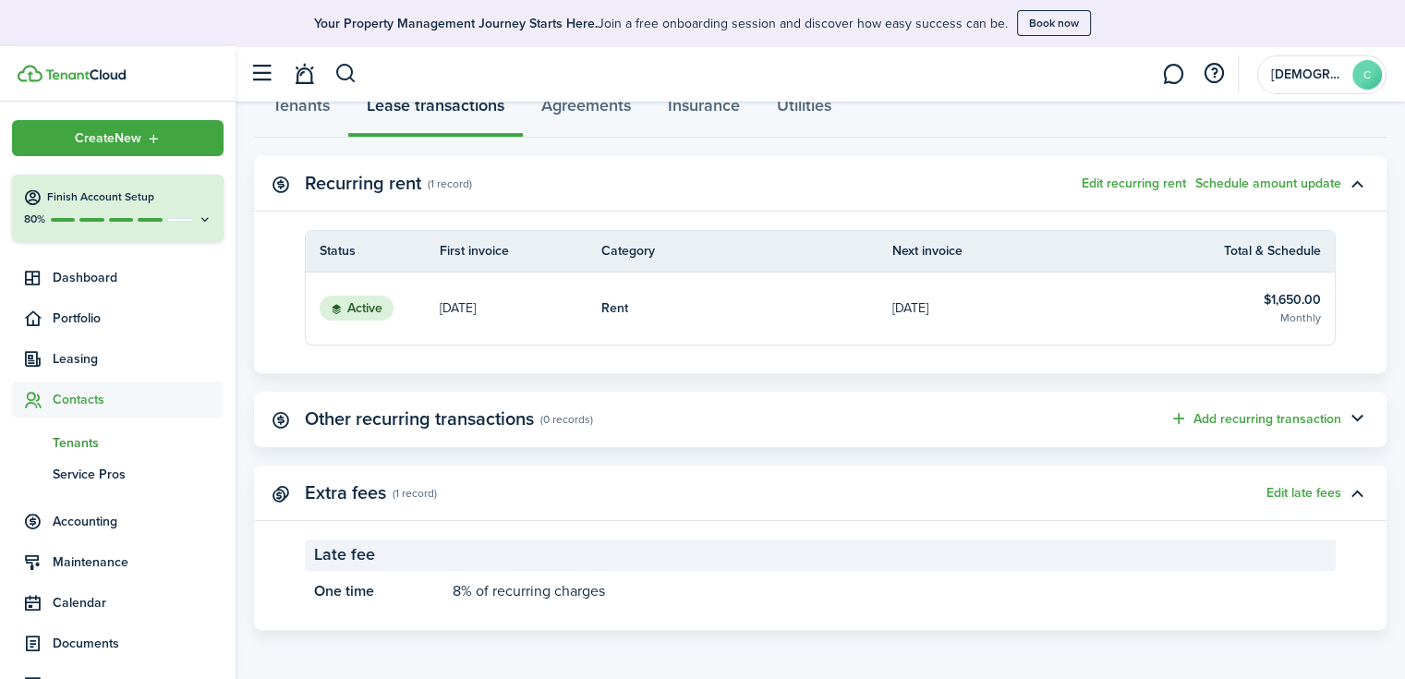
click at [81, 440] on span "Tenants" at bounding box center [138, 442] width 171 height 19
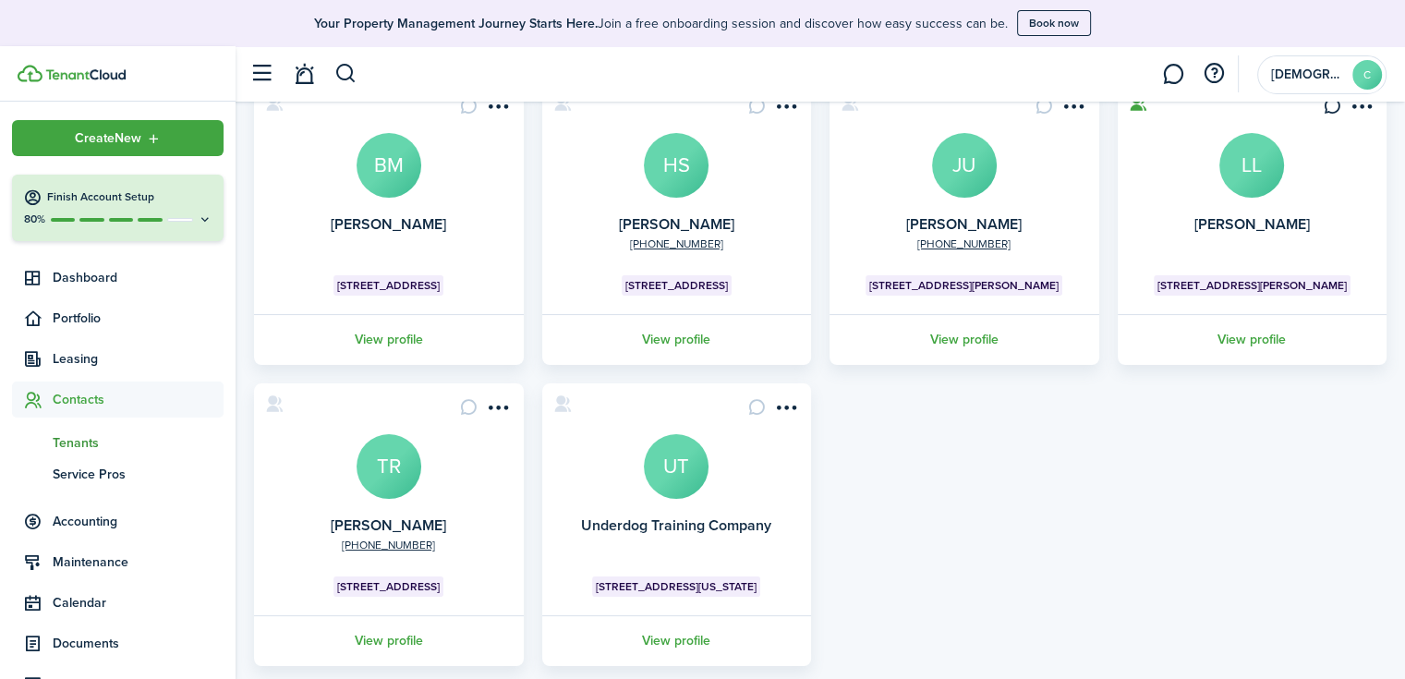
scroll to position [185, 0]
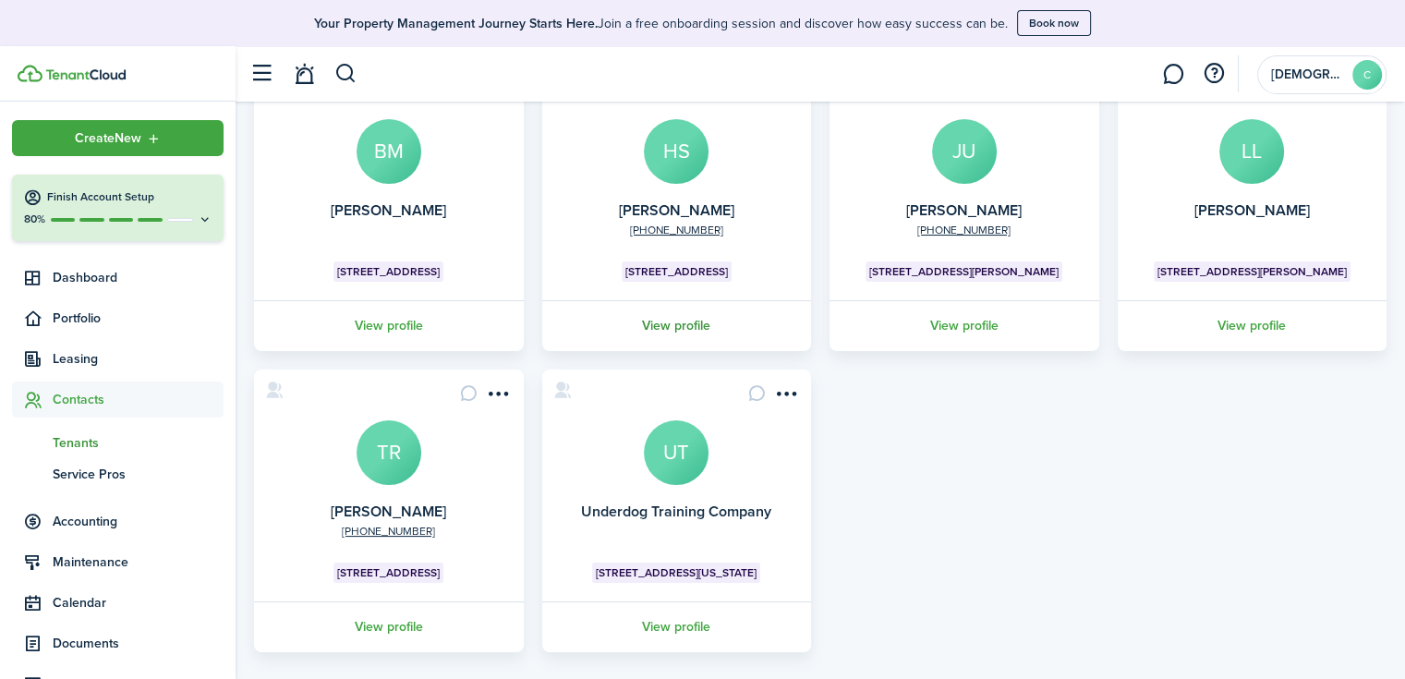
click at [686, 329] on link "View profile" at bounding box center [676, 325] width 275 height 51
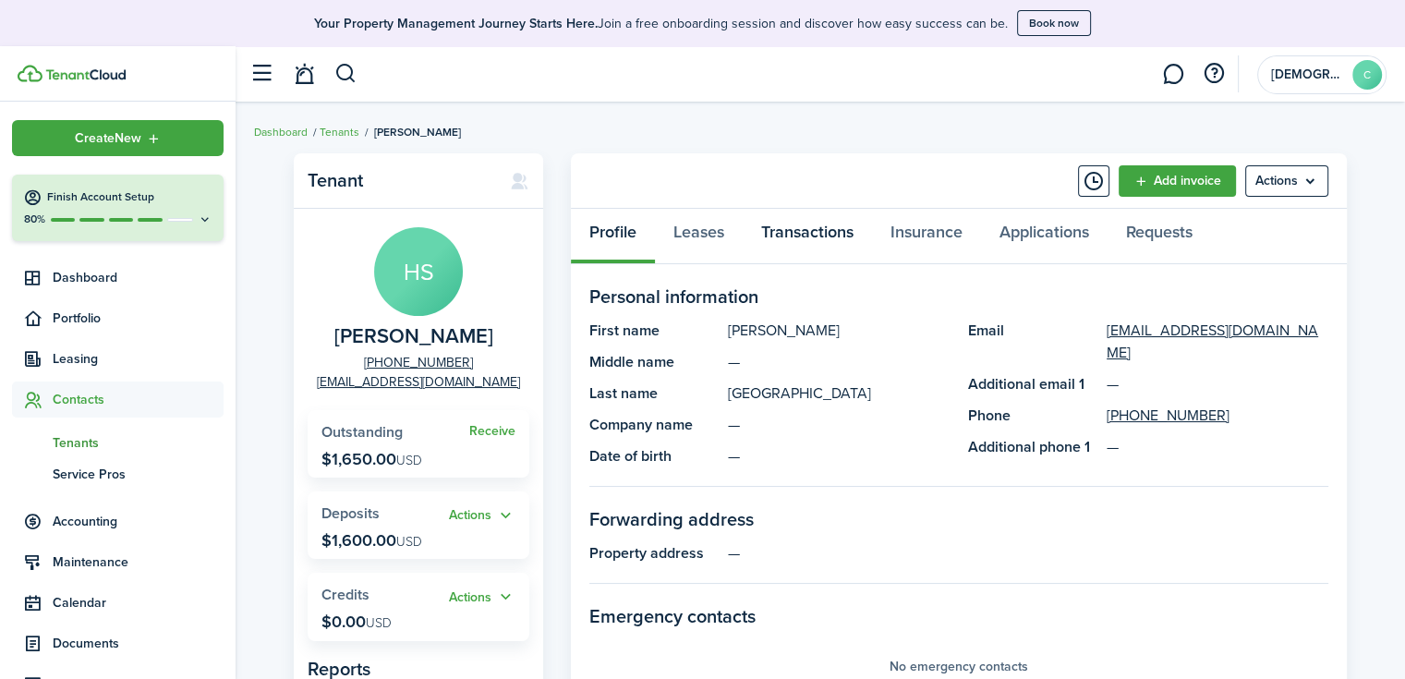
click at [795, 234] on link "Transactions" at bounding box center [807, 236] width 129 height 55
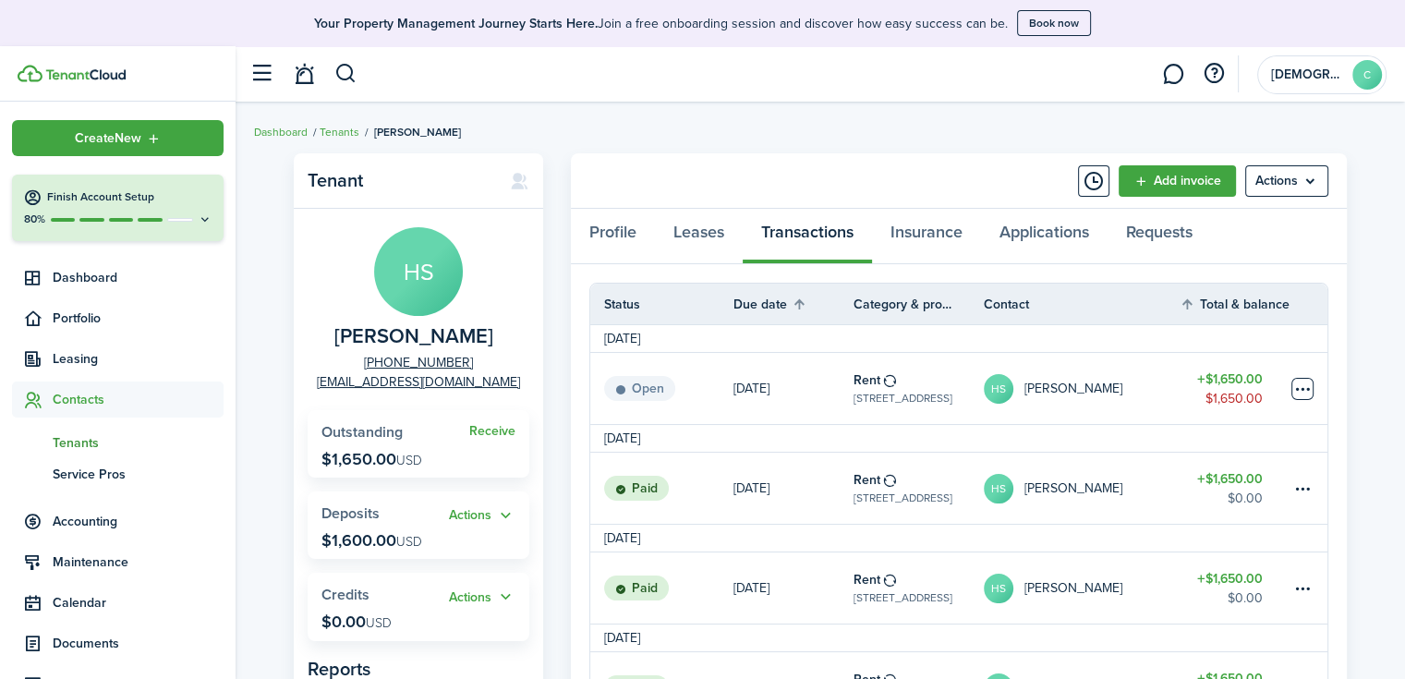
click at [1292, 386] on table-menu-btn-icon at bounding box center [1302, 389] width 22 height 22
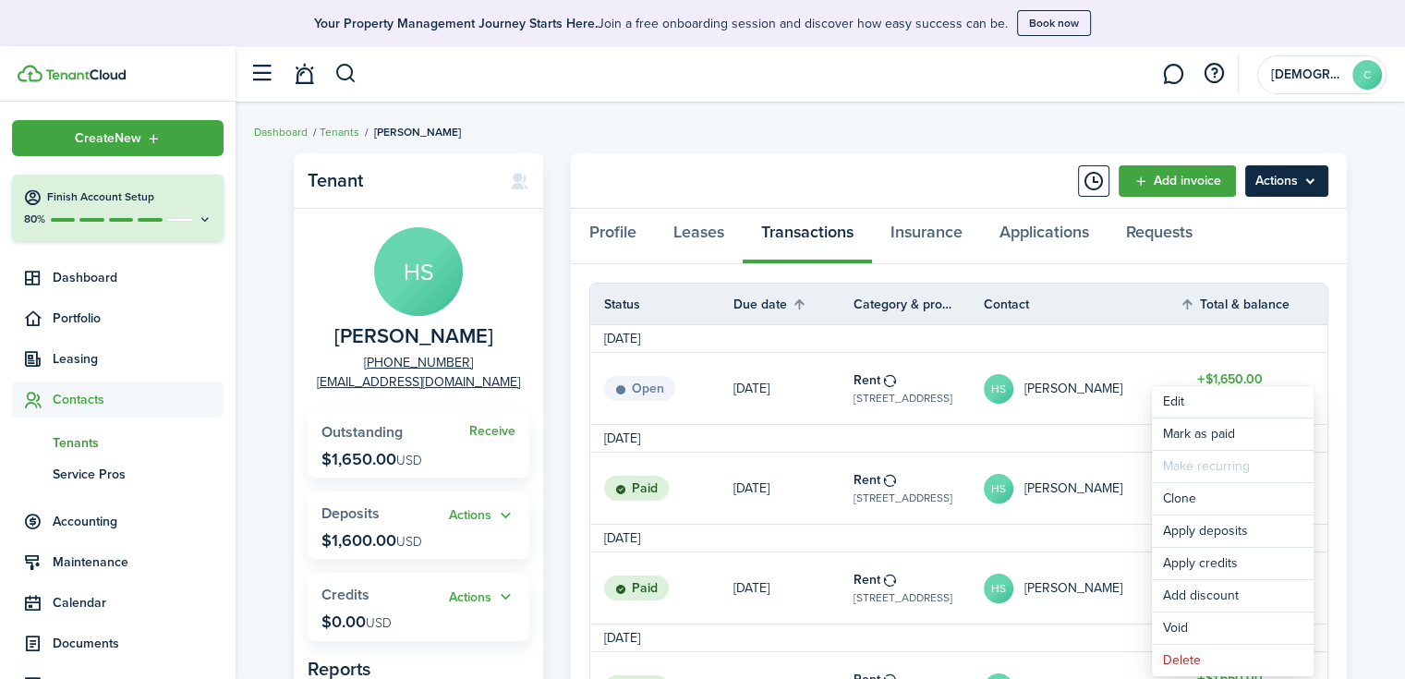
click at [1287, 184] on menu-btn "Actions" at bounding box center [1286, 180] width 83 height 31
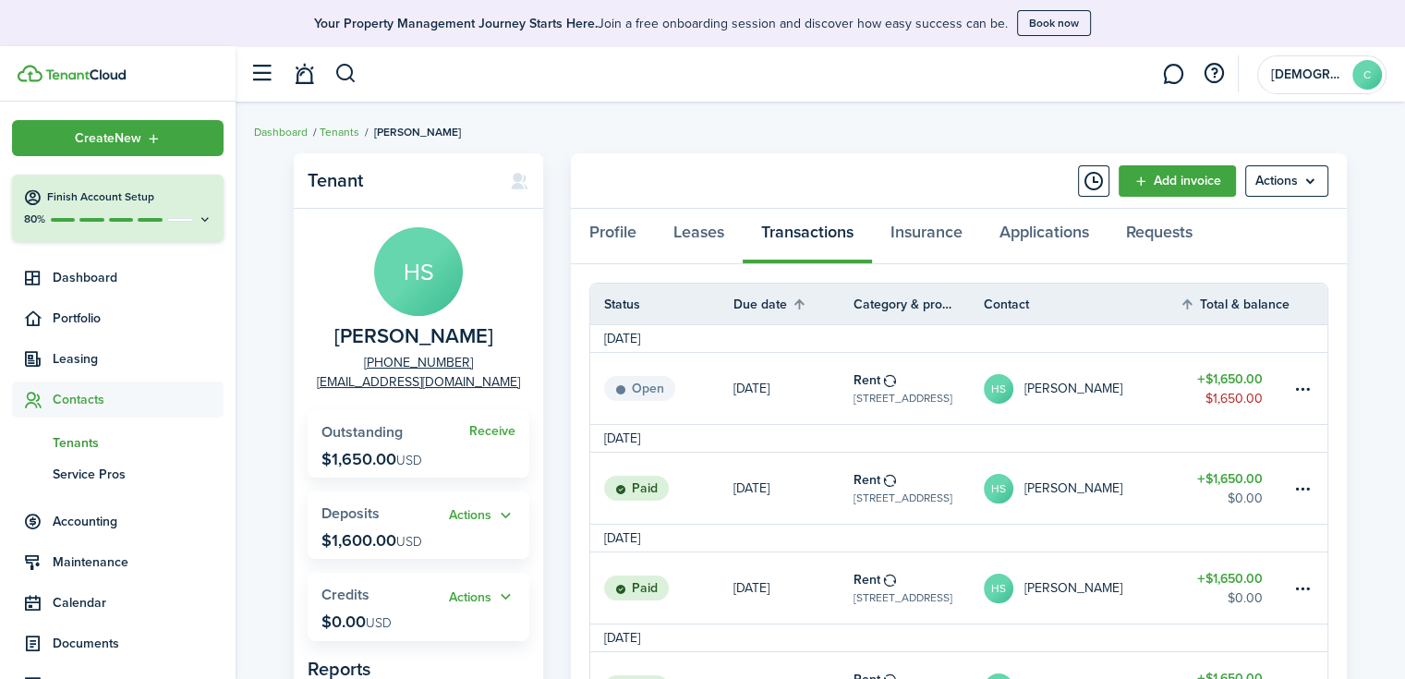
click at [798, 167] on panel-main-header "Add invoice Actions" at bounding box center [959, 180] width 776 height 55
click at [1268, 180] on menu-btn "Actions" at bounding box center [1286, 180] width 83 height 31
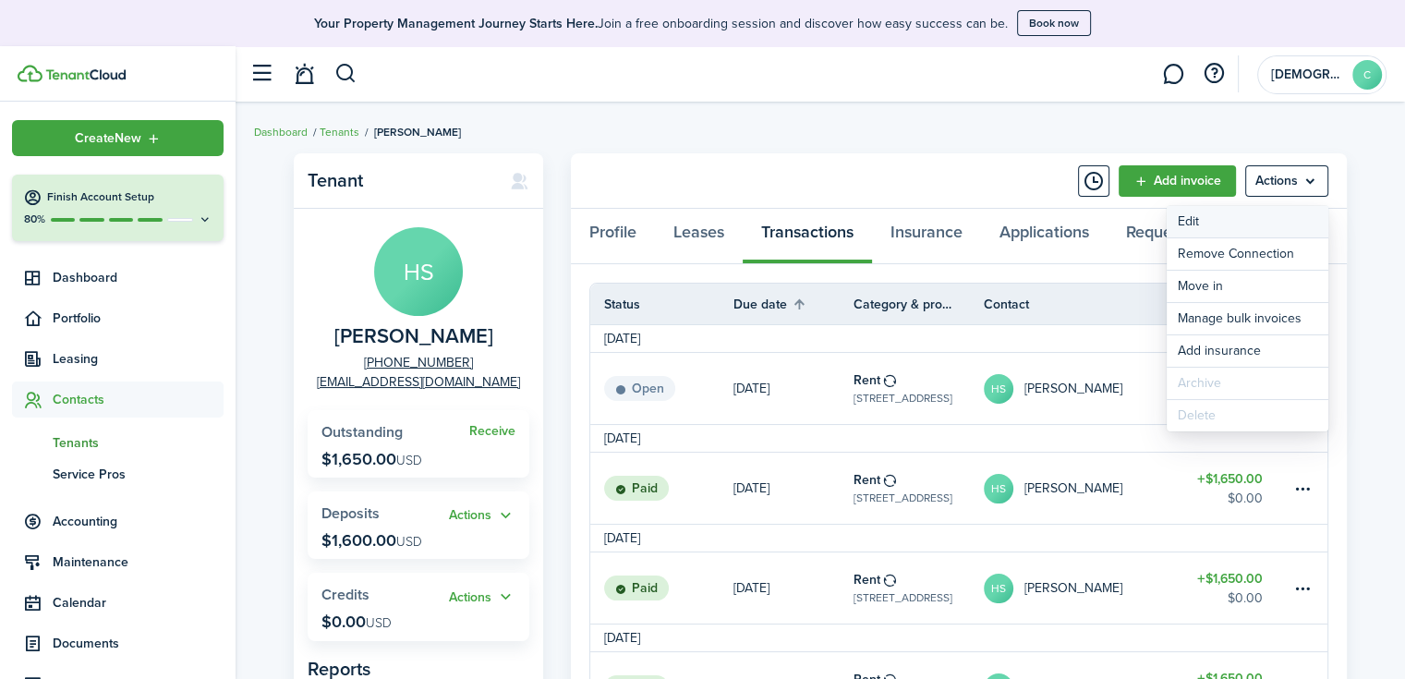
click at [1214, 228] on link "Edit" at bounding box center [1248, 221] width 162 height 31
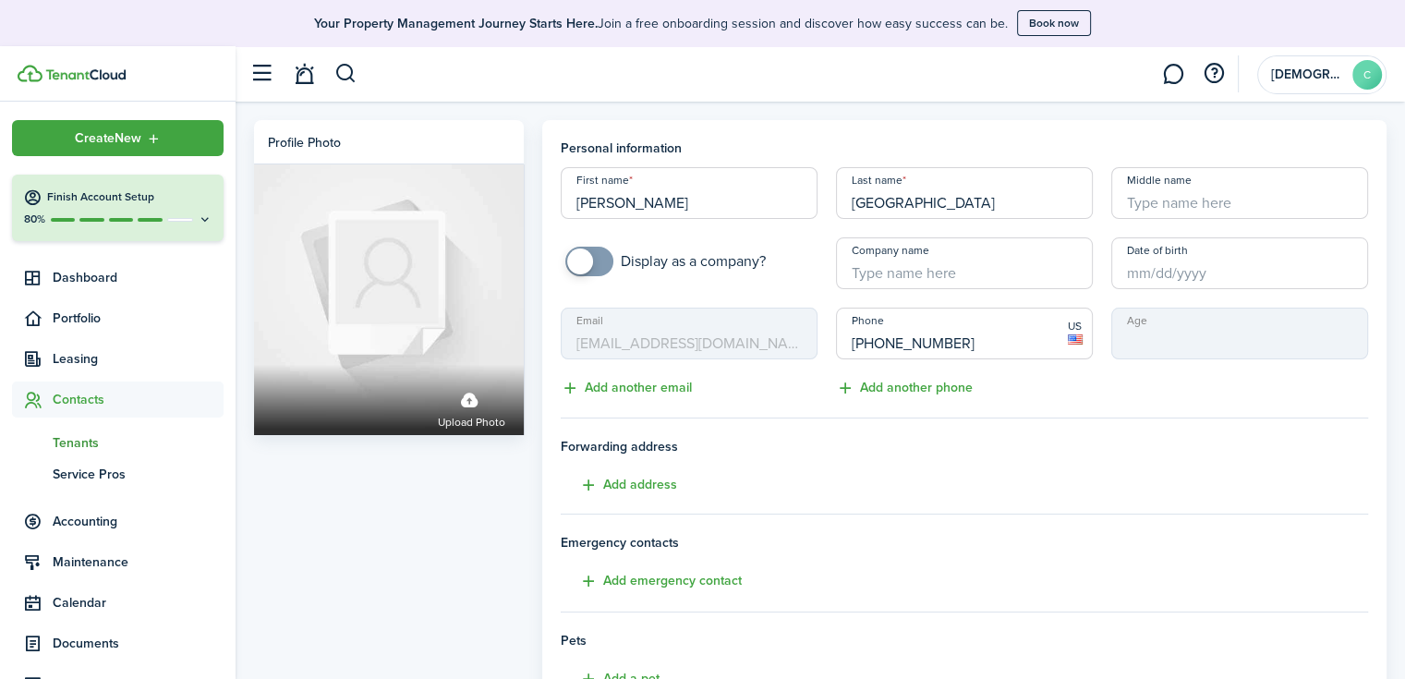
click at [83, 443] on span "Tenants" at bounding box center [138, 442] width 171 height 19
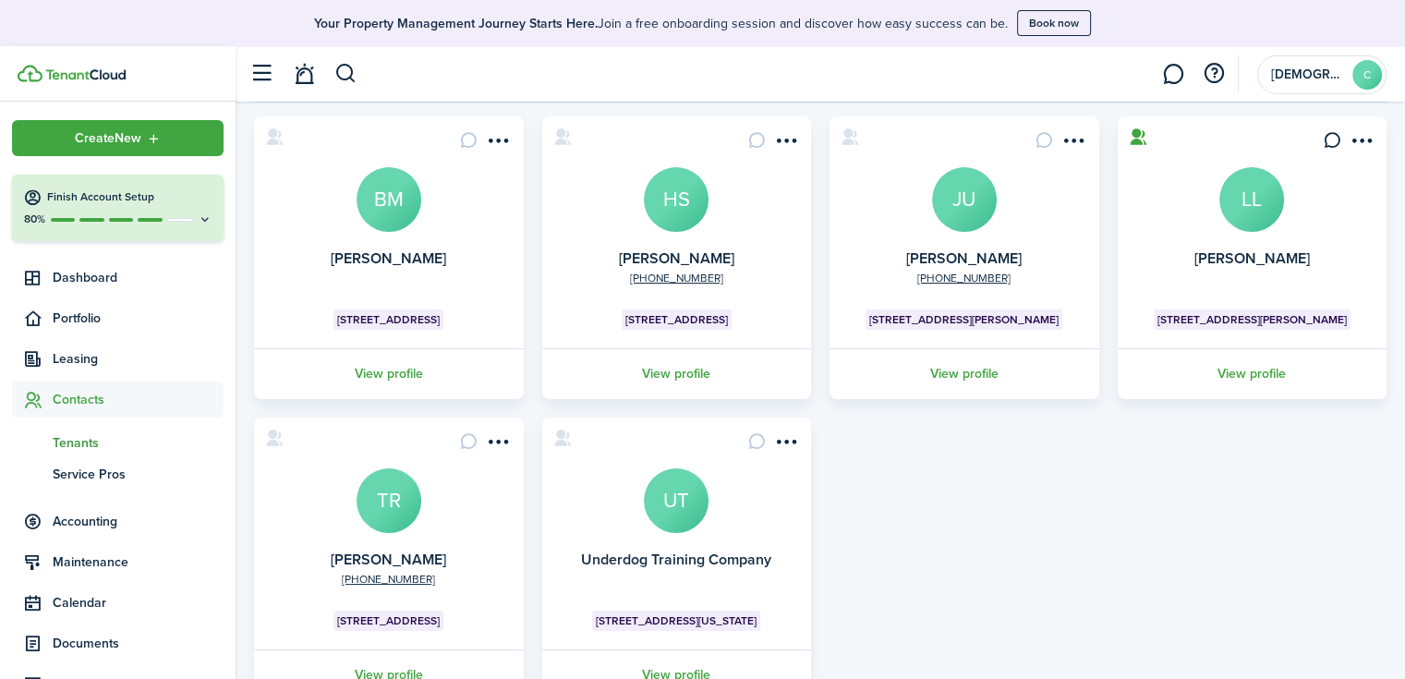
scroll to position [185, 0]
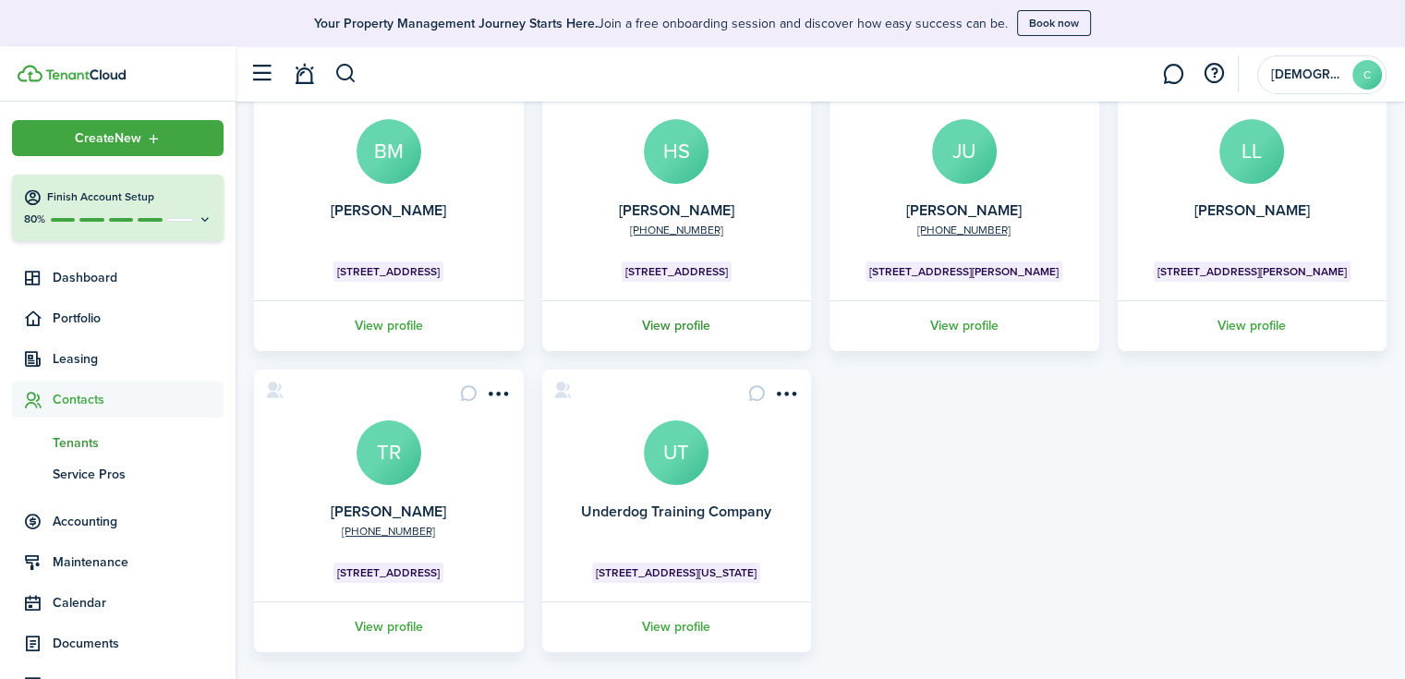
click at [676, 328] on link "View profile" at bounding box center [676, 325] width 275 height 51
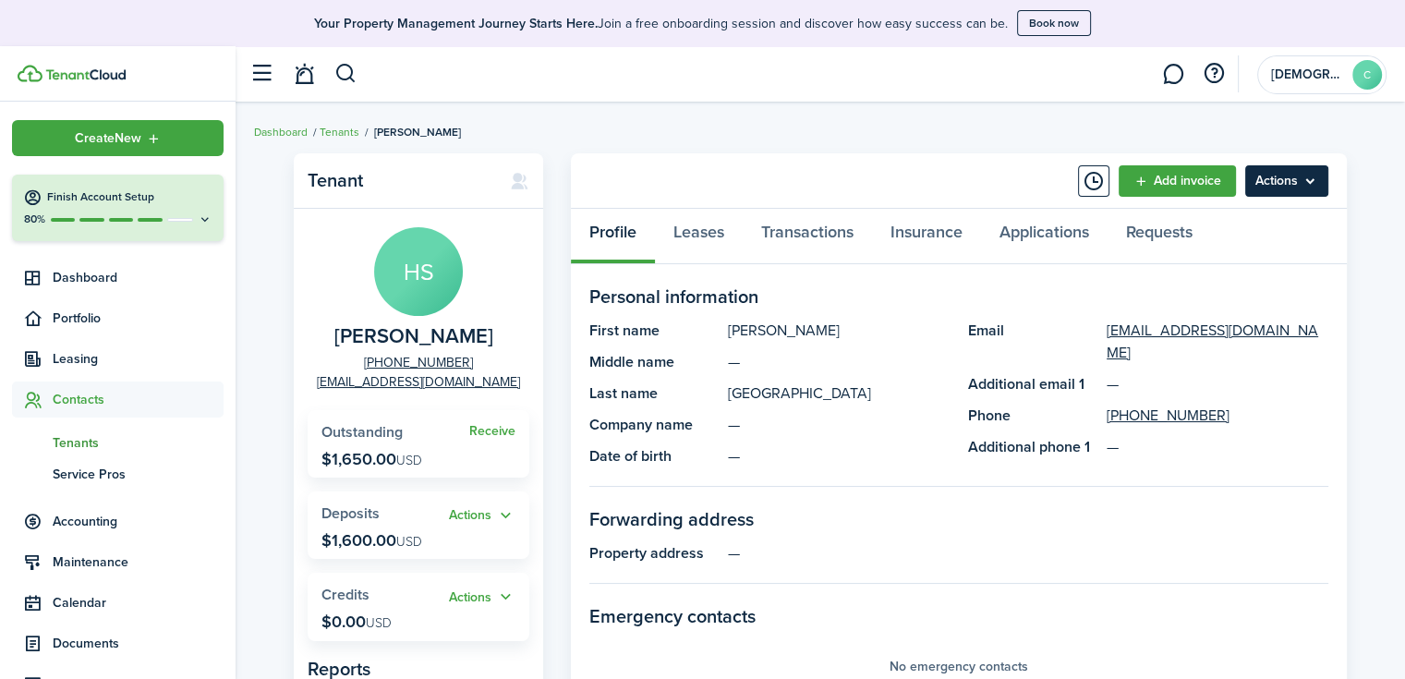
click at [1275, 185] on menu-btn "Actions" at bounding box center [1286, 180] width 83 height 31
click at [710, 233] on link "Leases" at bounding box center [699, 236] width 88 height 55
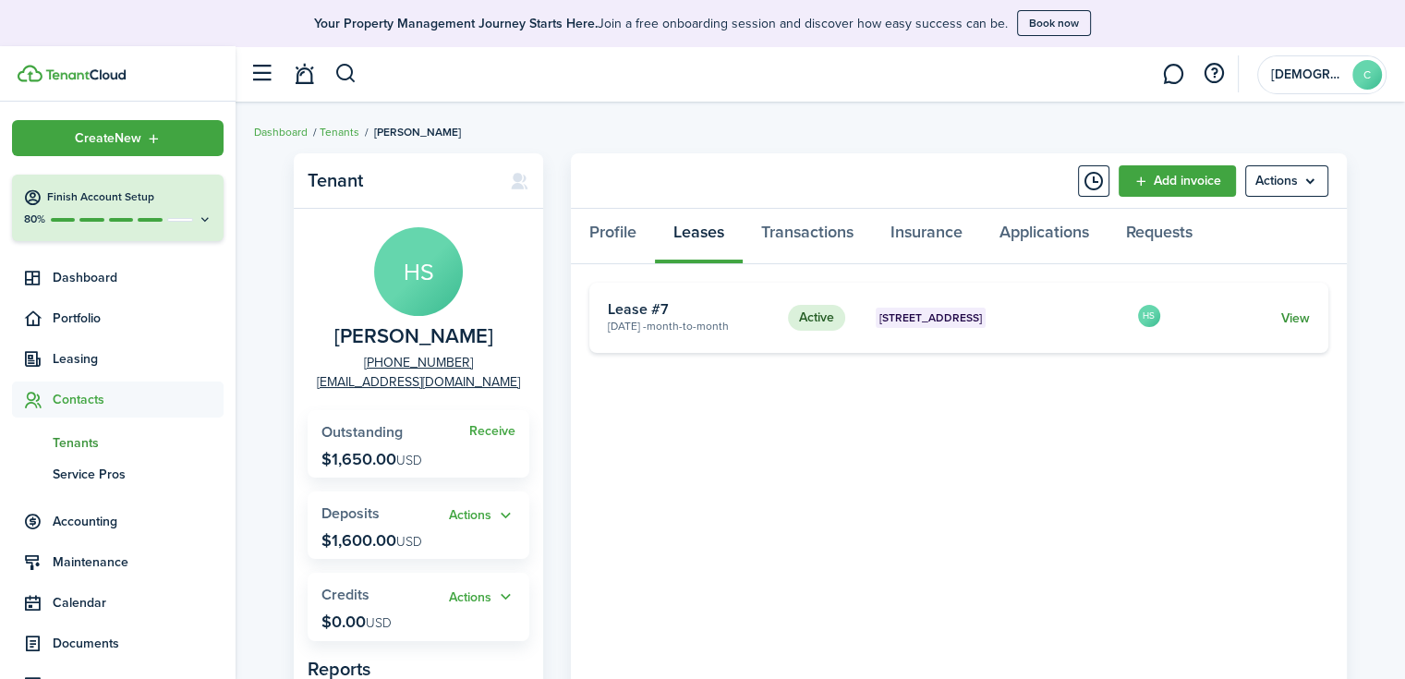
click at [1292, 316] on link "View" at bounding box center [1295, 317] width 29 height 19
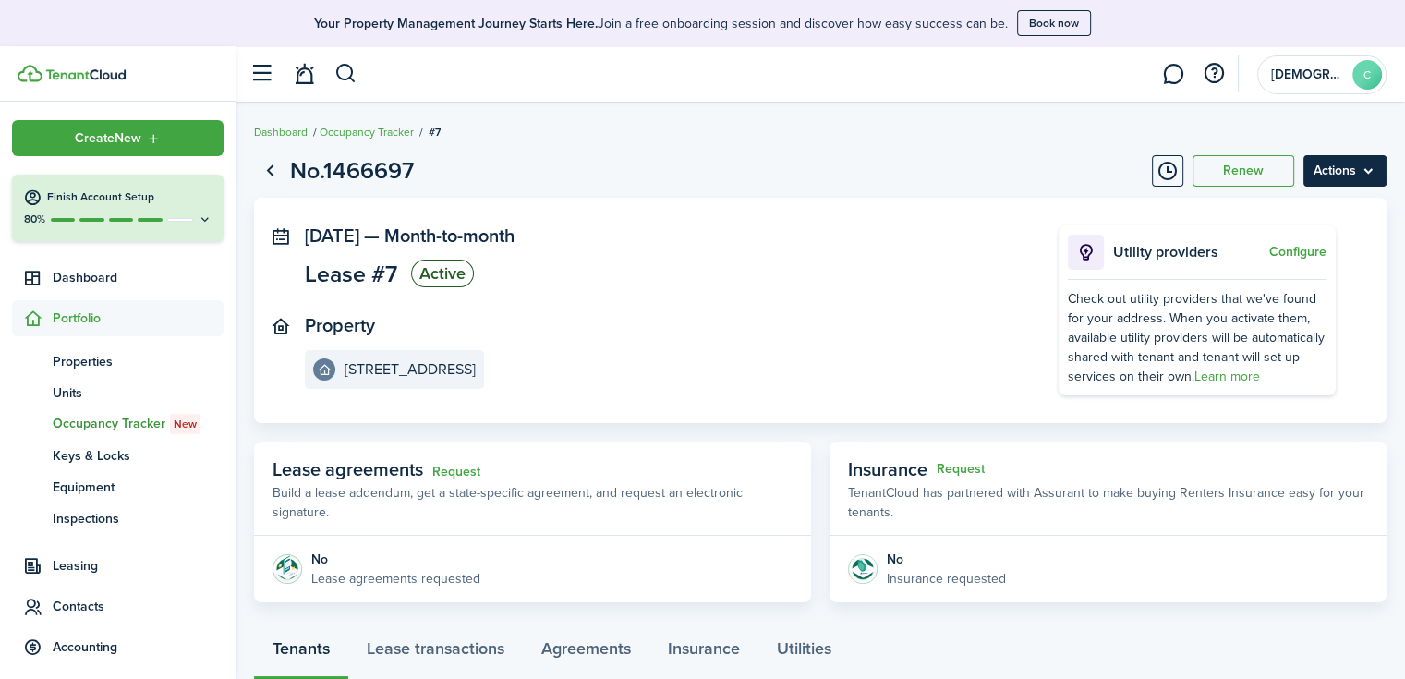
click at [1355, 184] on menu-btn "Actions" at bounding box center [1344, 170] width 83 height 31
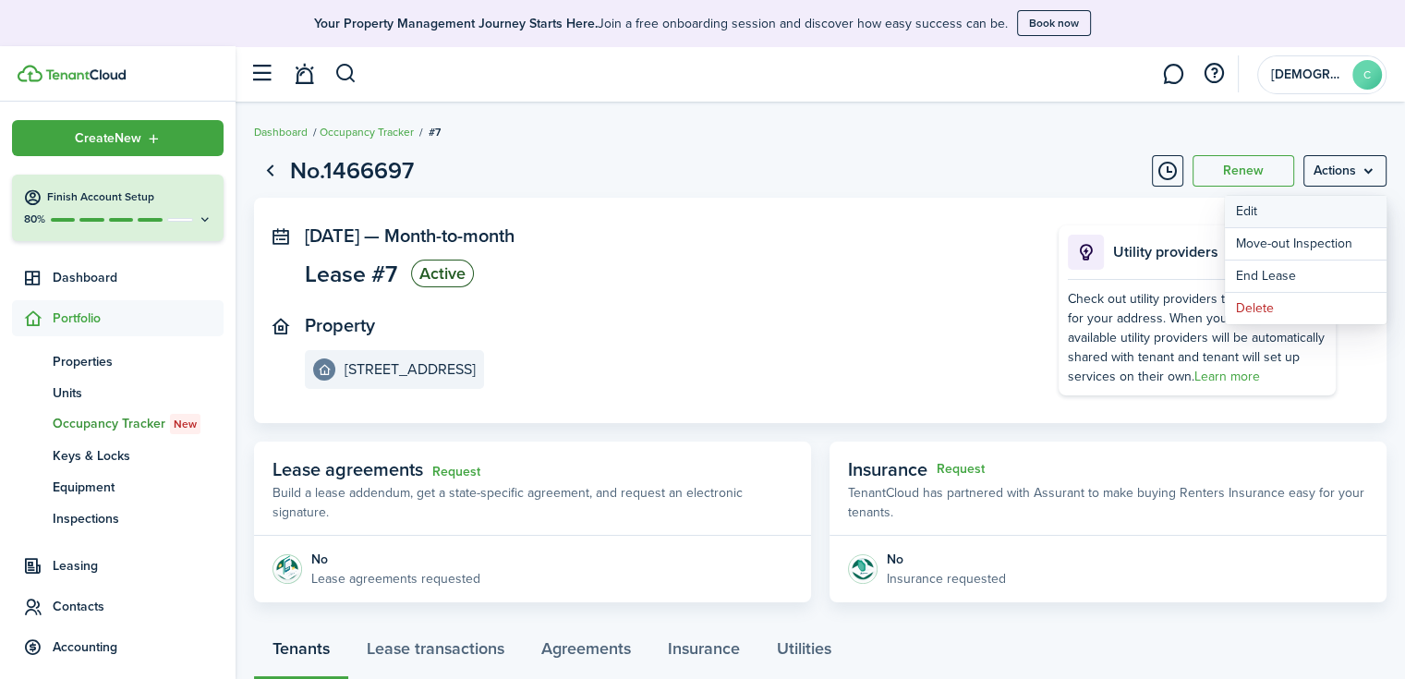
click at [1337, 212] on button "Edit" at bounding box center [1306, 211] width 162 height 31
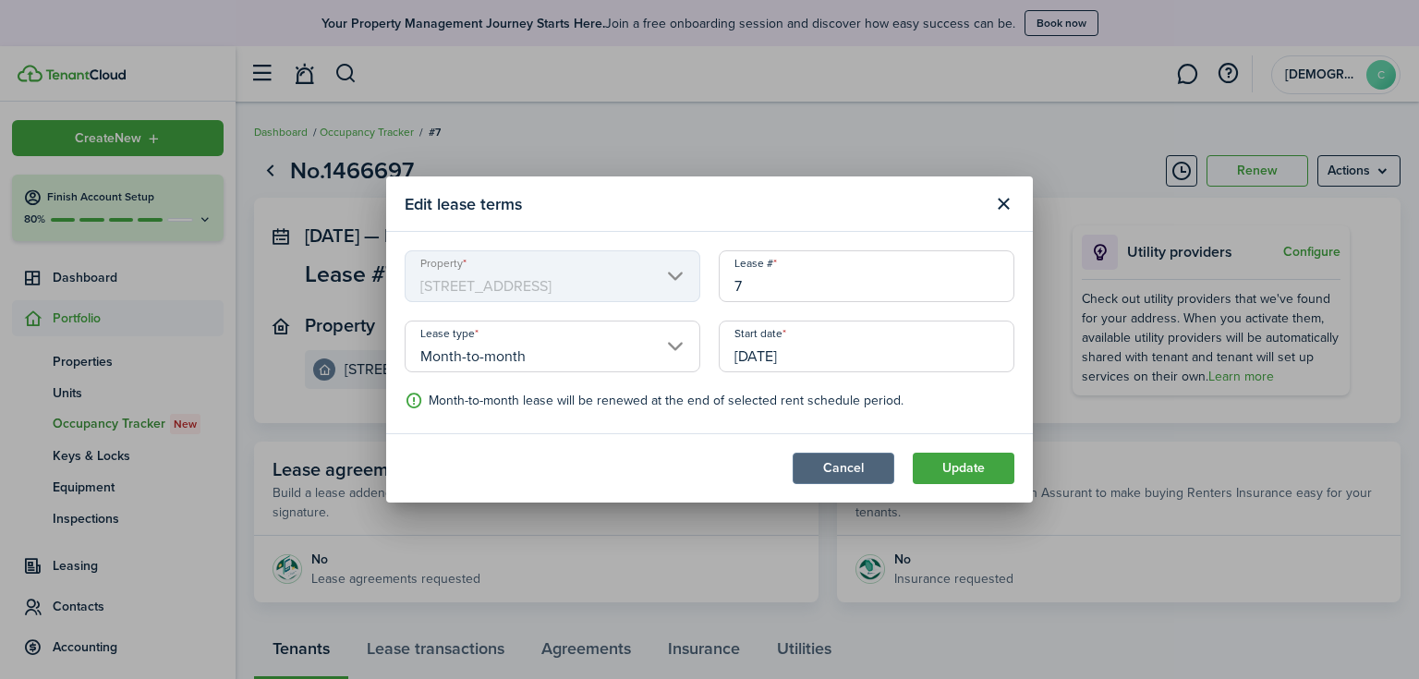
click at [839, 465] on button "Cancel" at bounding box center [843, 468] width 102 height 31
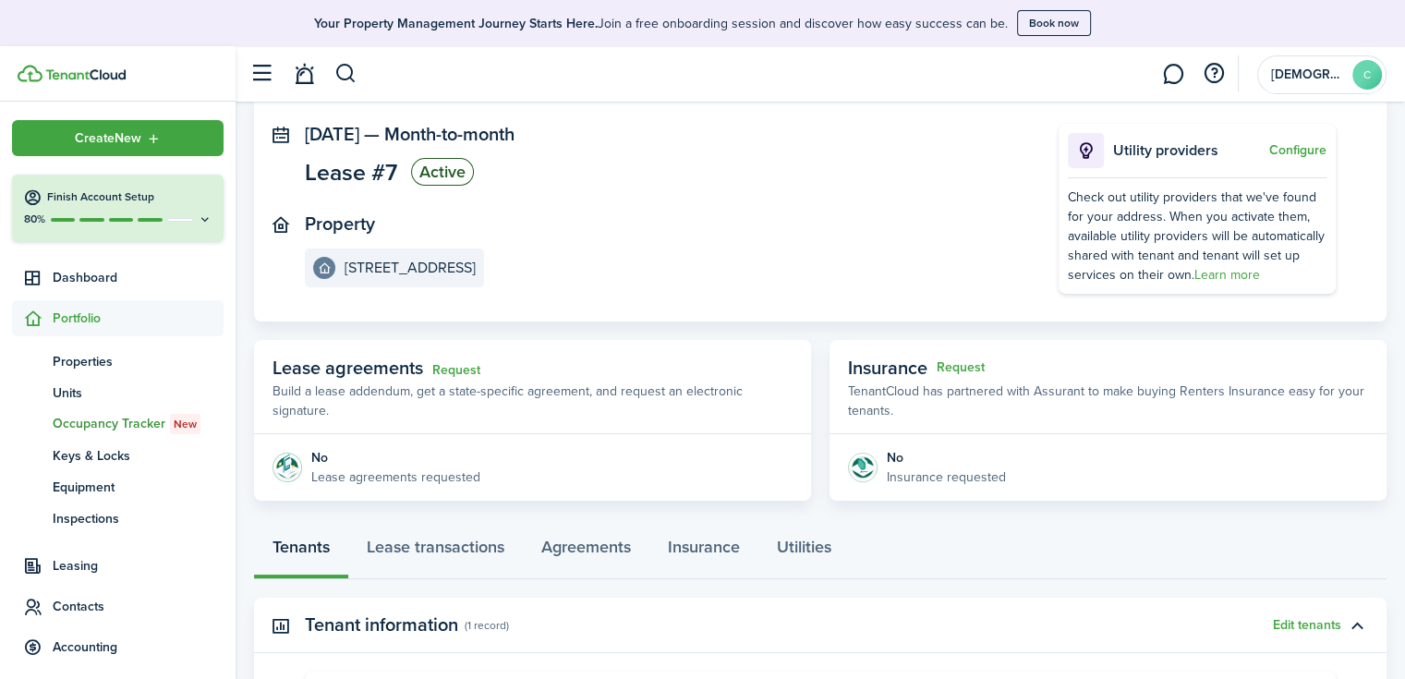
scroll to position [369, 0]
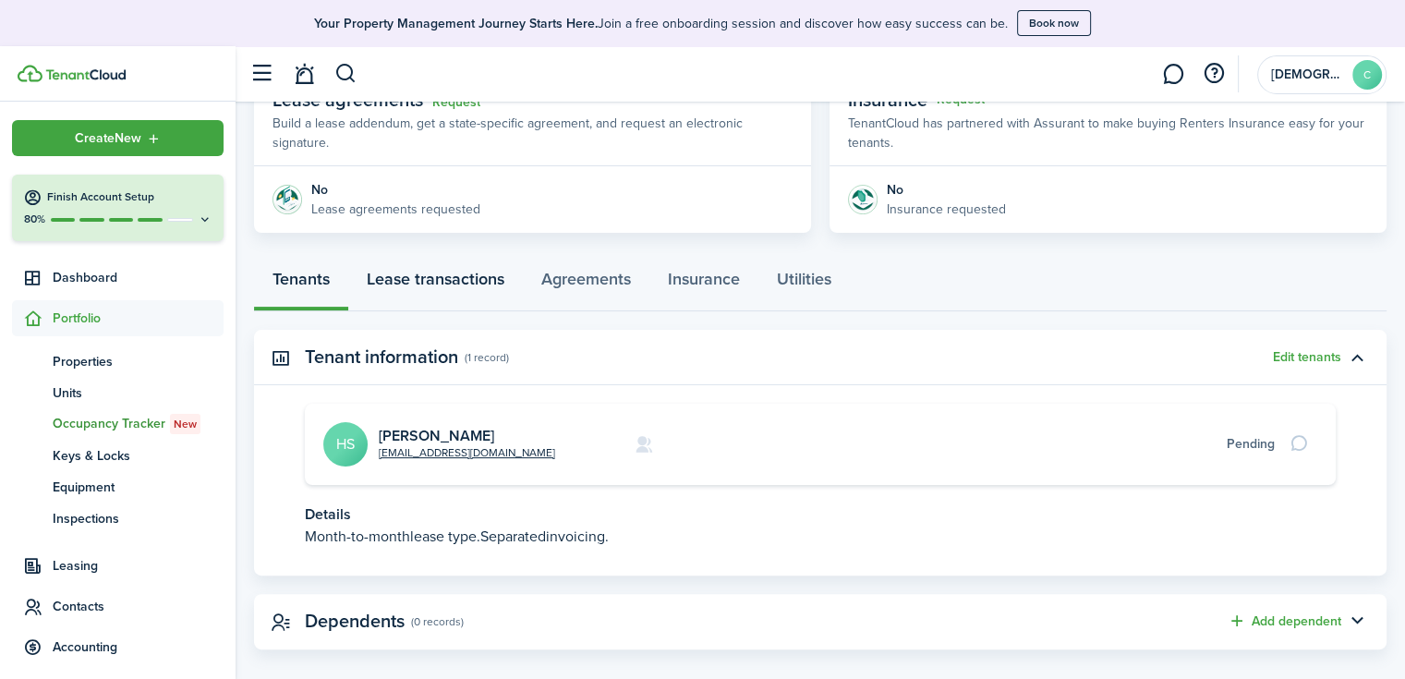
click at [447, 269] on link "Lease transactions" at bounding box center [435, 283] width 175 height 55
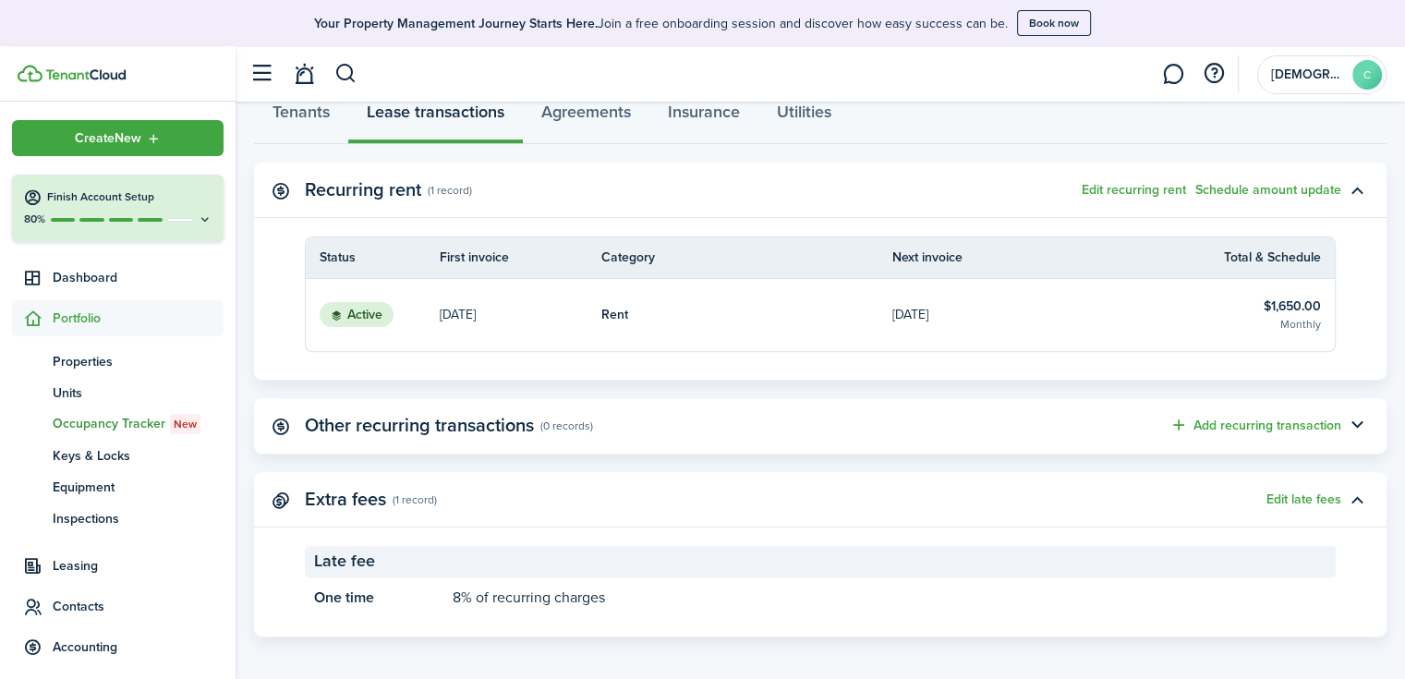
scroll to position [543, 0]
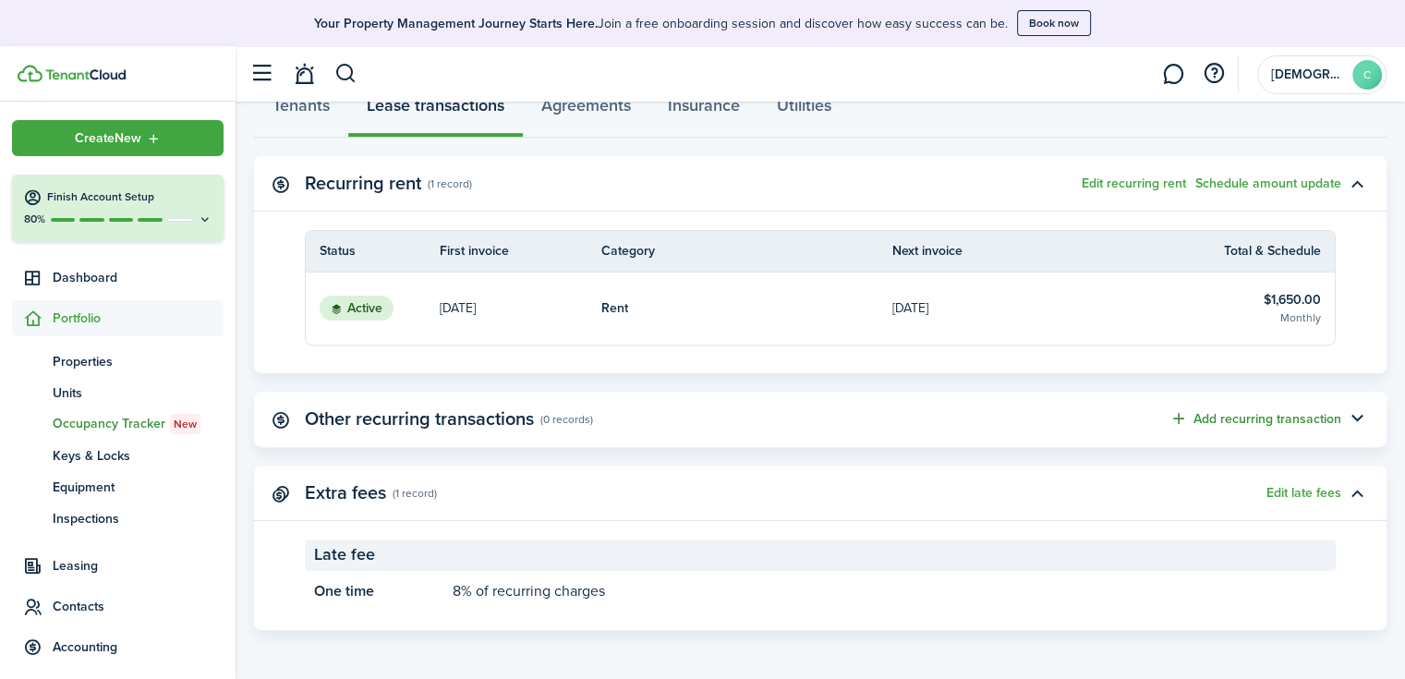
click at [1245, 411] on button "Add recurring transaction" at bounding box center [1255, 418] width 172 height 21
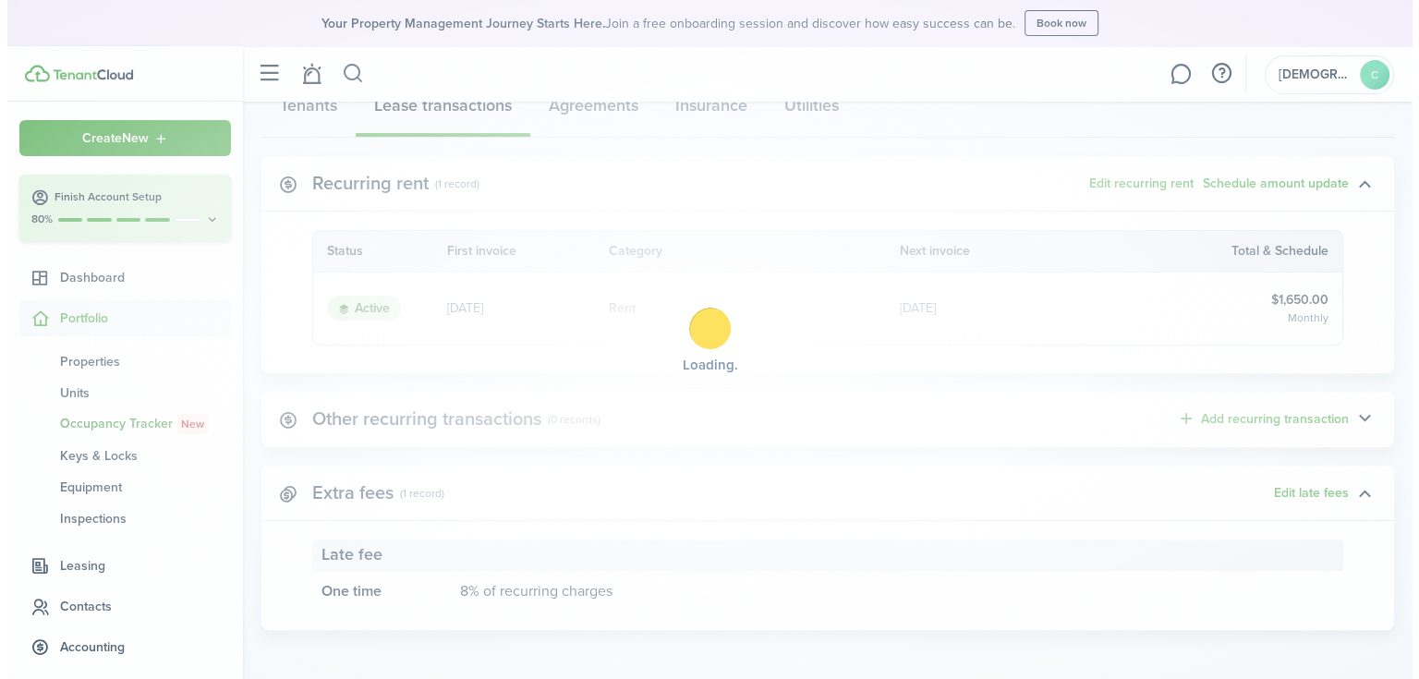
scroll to position [525, 0]
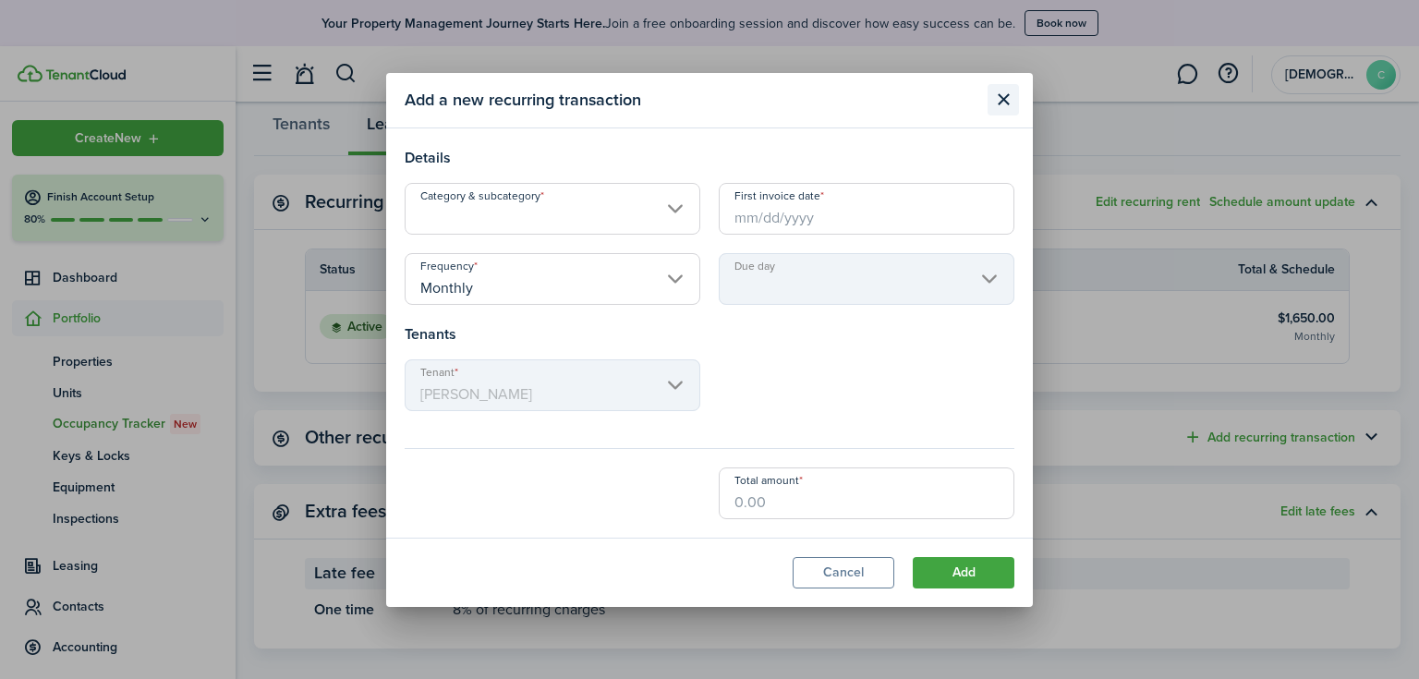
click at [1004, 103] on button "Close modal" at bounding box center [1002, 99] width 31 height 31
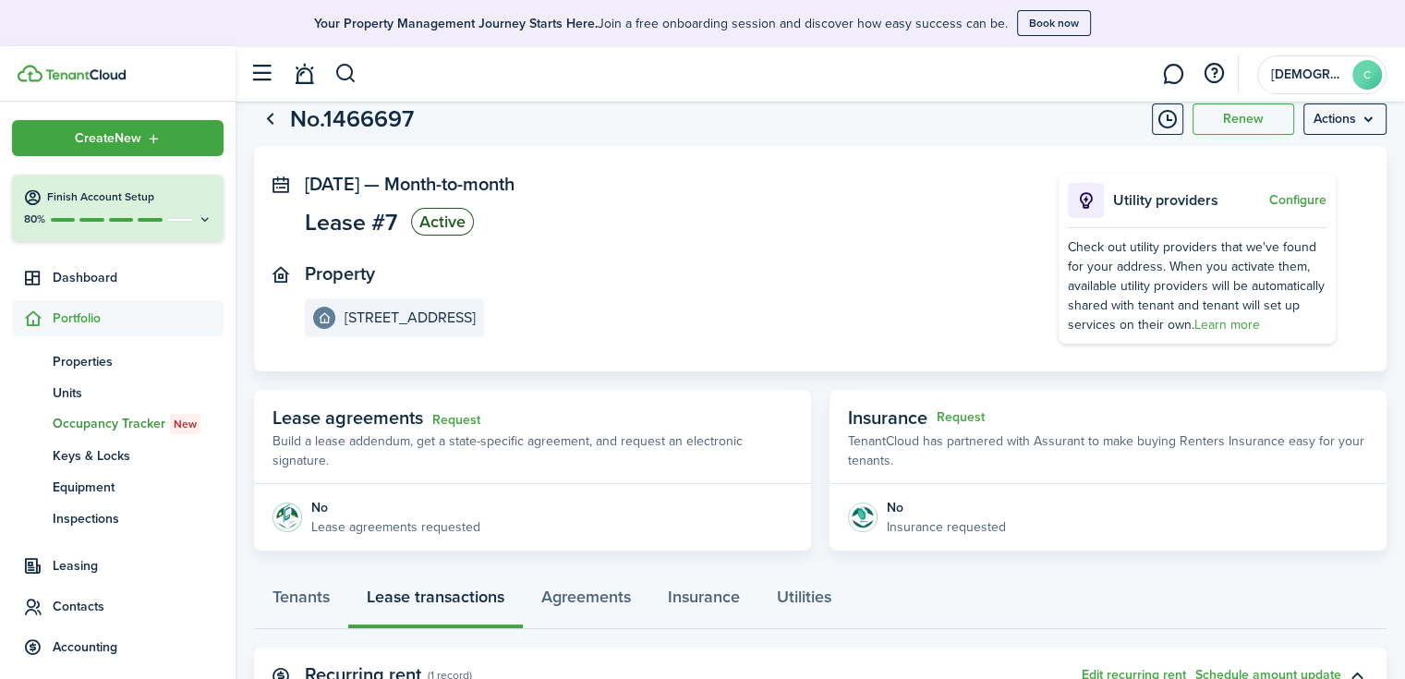
scroll to position [0, 0]
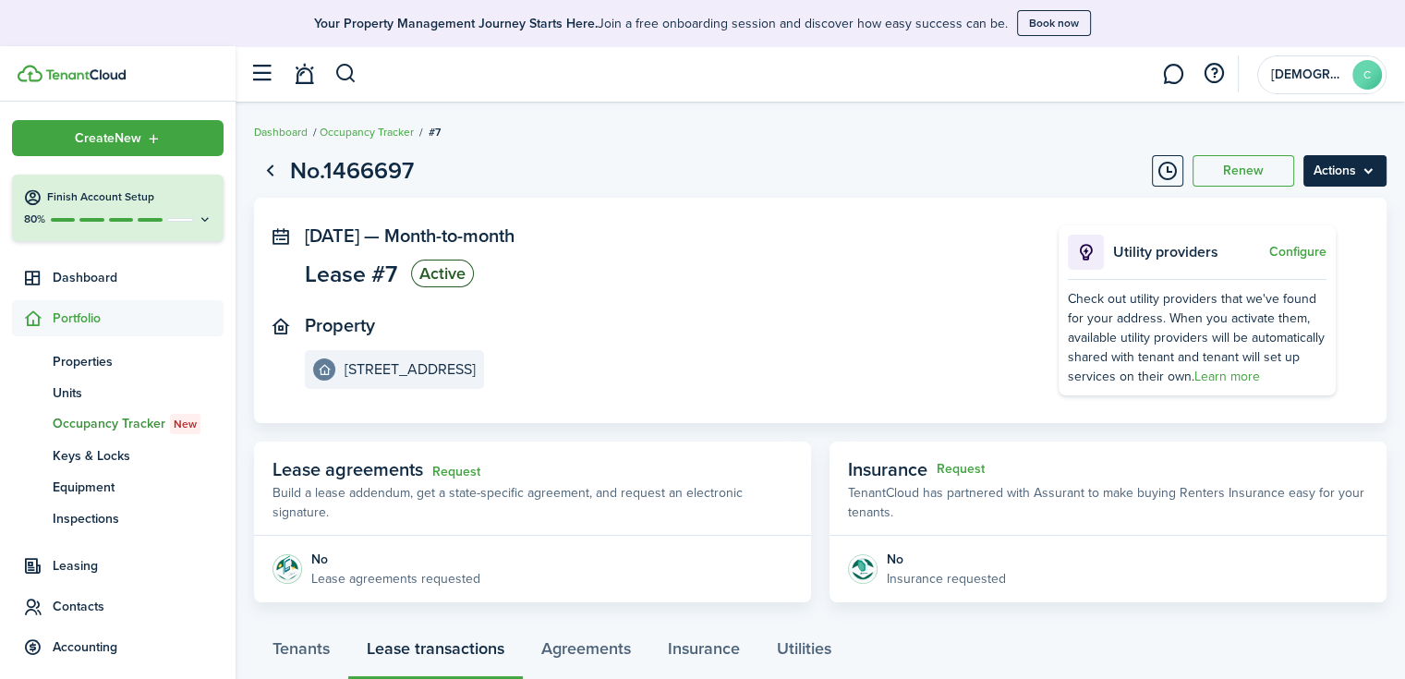
click at [1325, 173] on menu-btn "Actions" at bounding box center [1344, 170] width 83 height 31
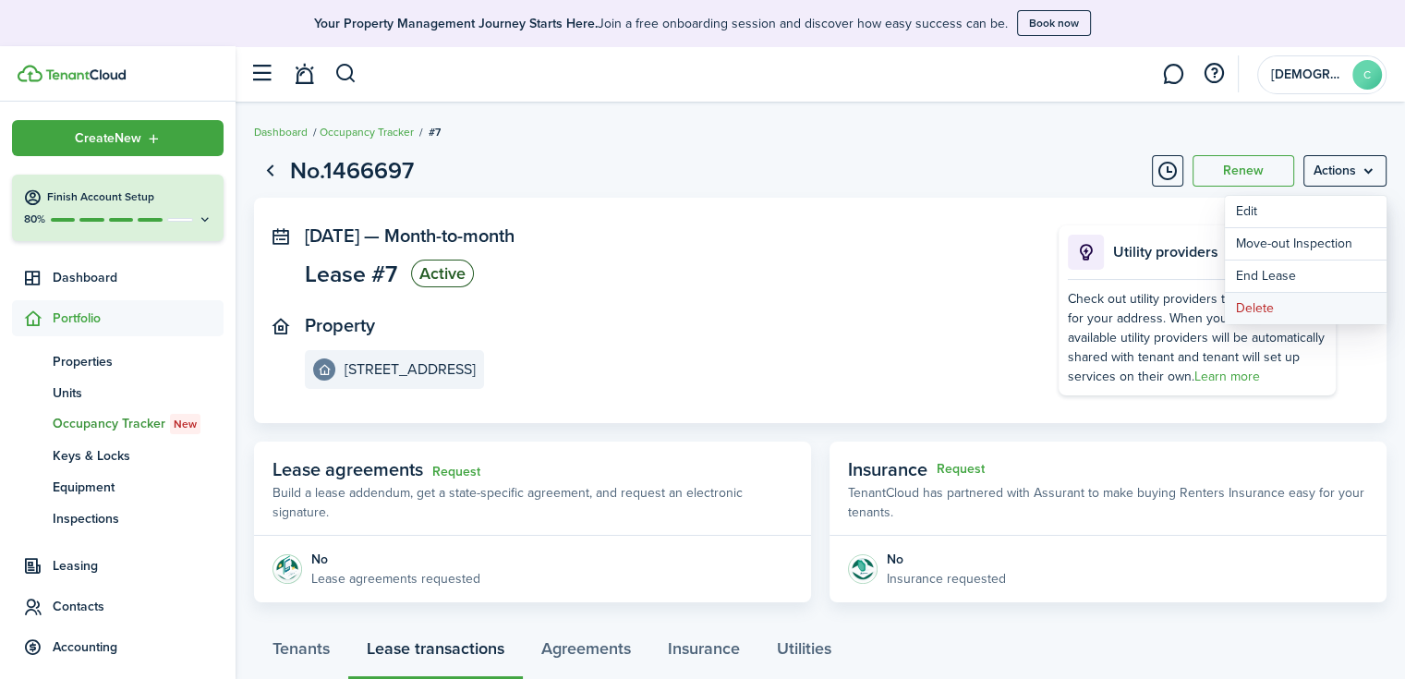
click at [1290, 309] on button "Delete" at bounding box center [1306, 308] width 162 height 31
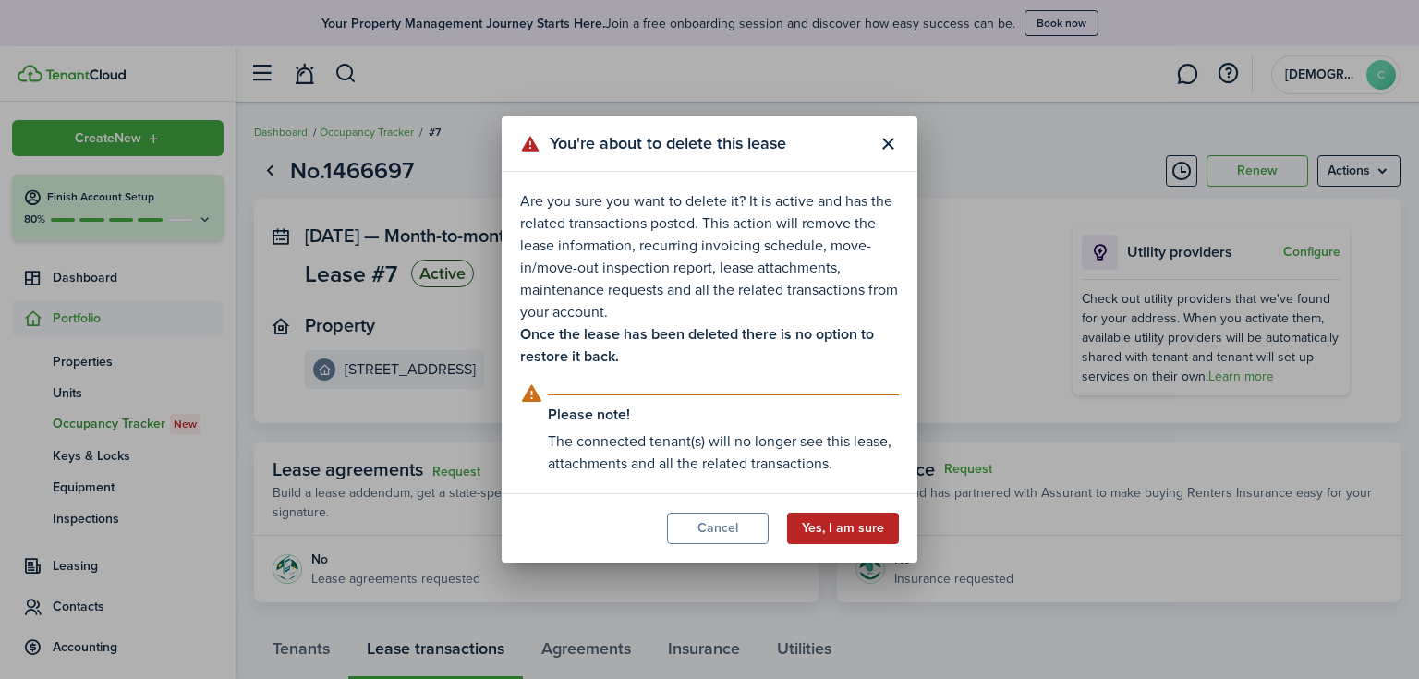
click at [840, 538] on button "Yes, I am sure" at bounding box center [843, 528] width 112 height 31
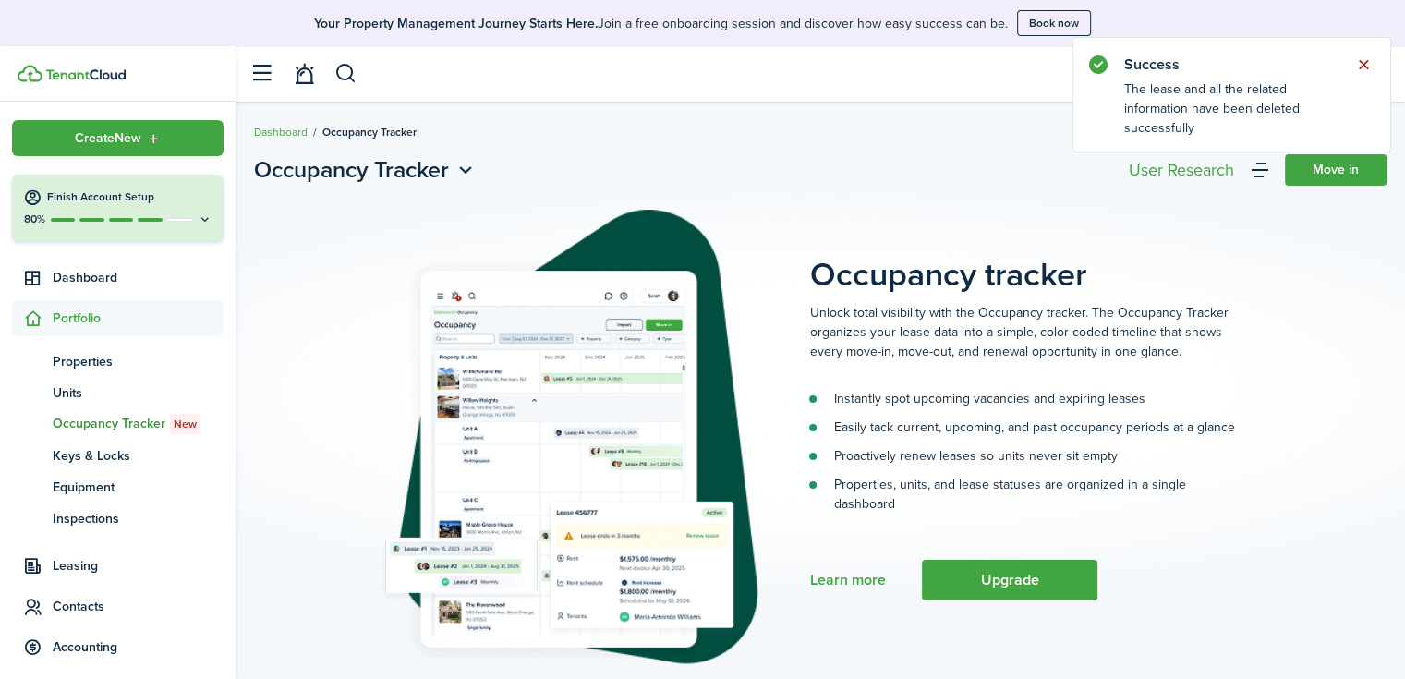
click at [1360, 64] on button "Close notify" at bounding box center [1363, 65] width 26 height 26
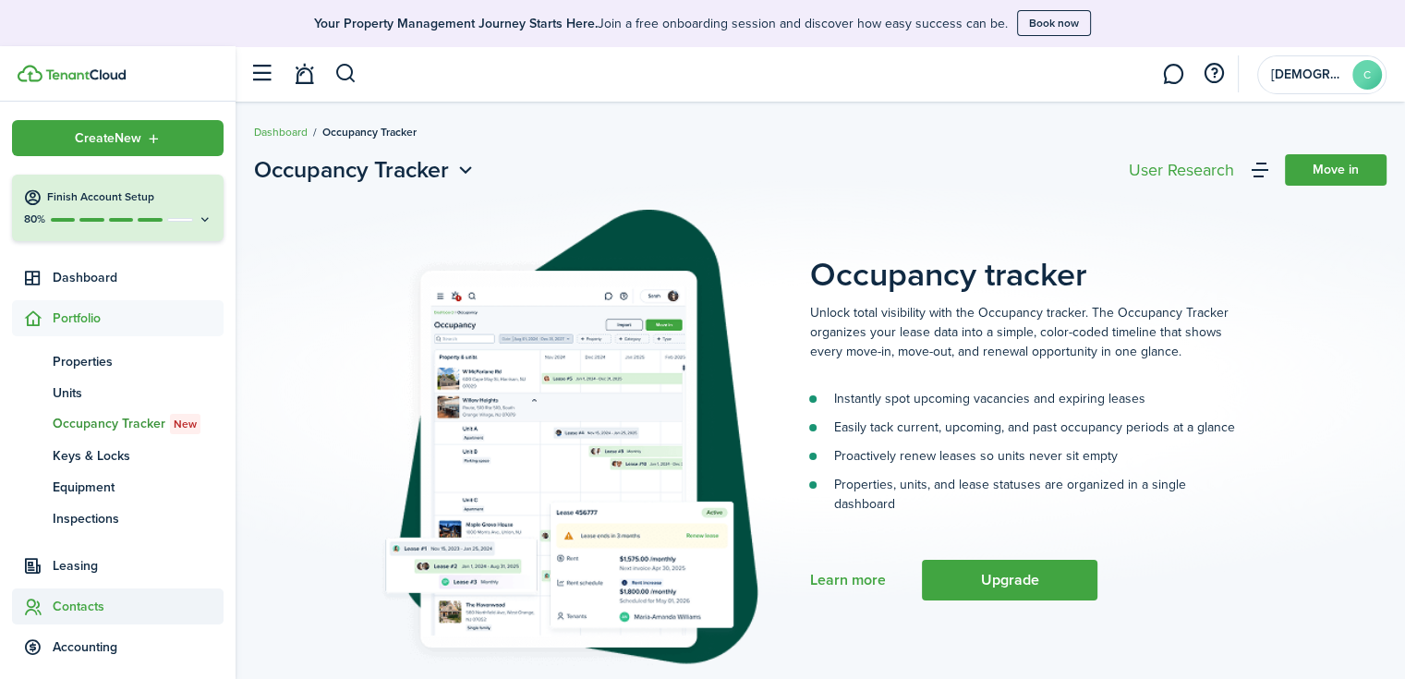
click at [80, 610] on span "Contacts" at bounding box center [138, 606] width 171 height 19
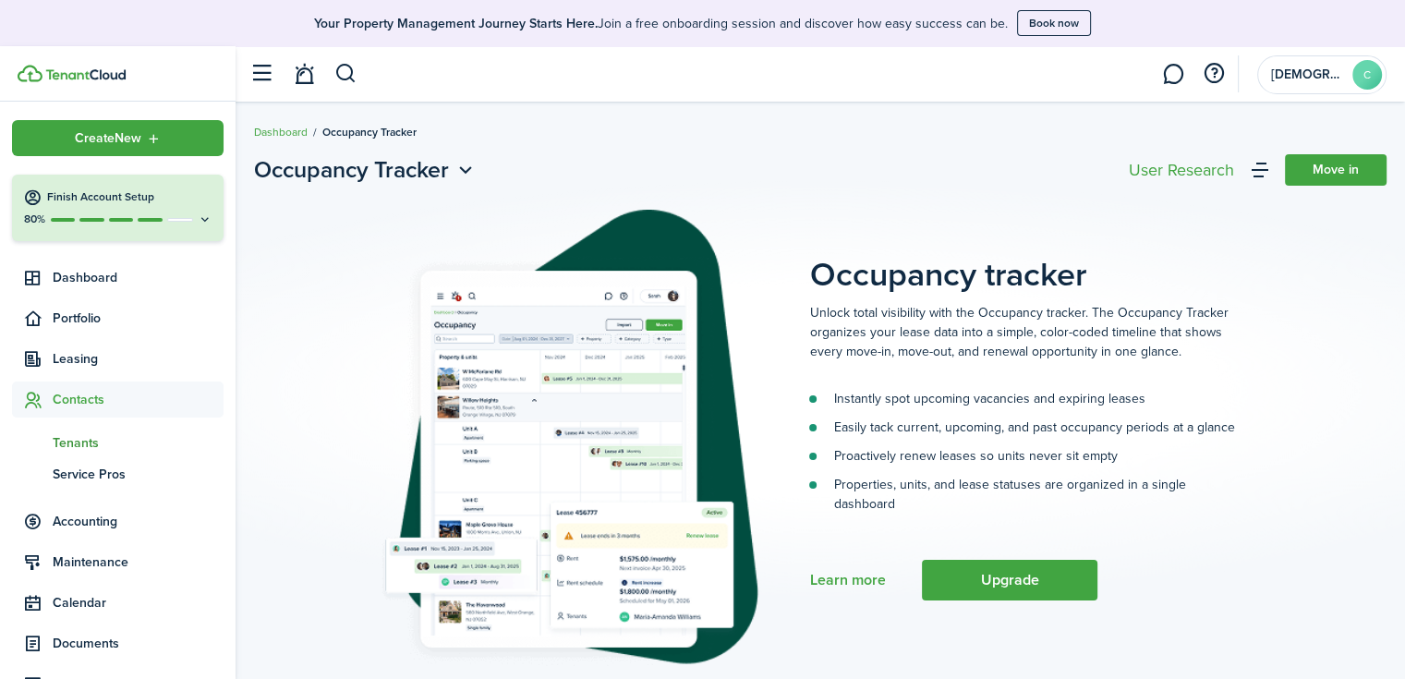
click at [84, 434] on span "Tenants" at bounding box center [138, 442] width 171 height 19
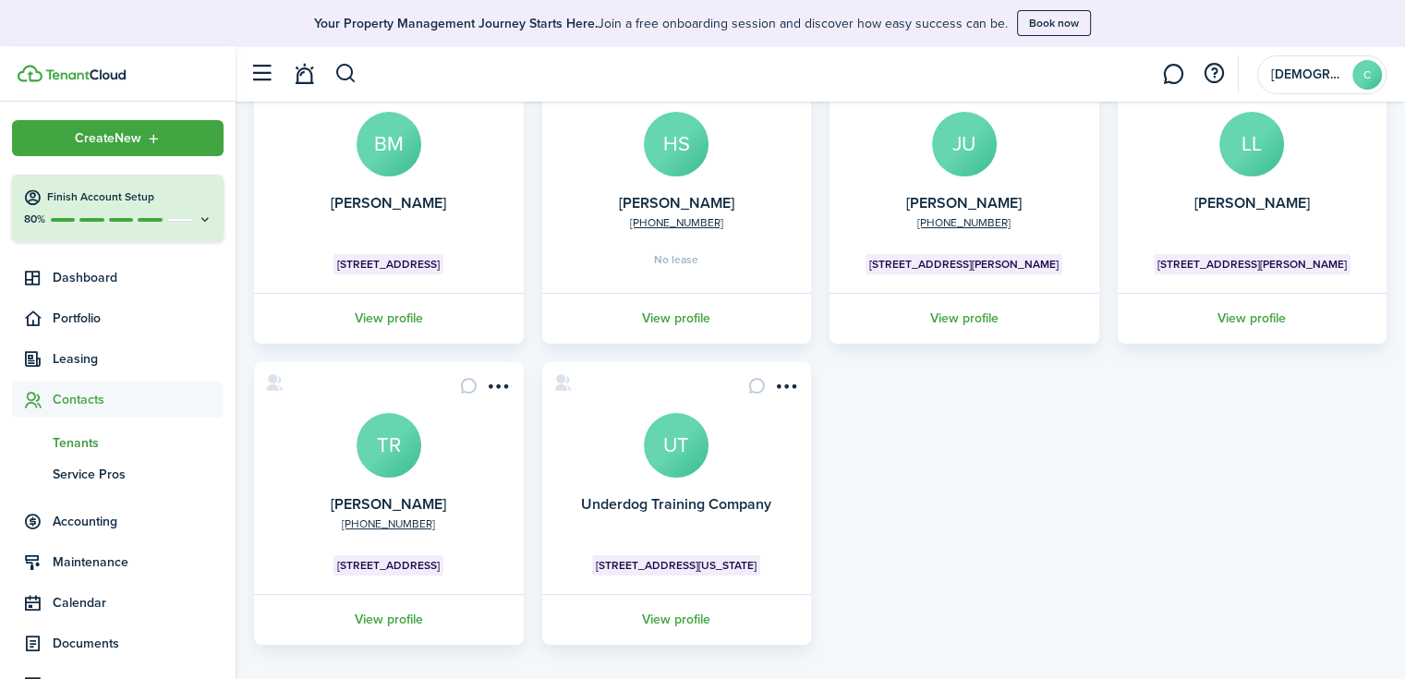
scroll to position [208, 0]
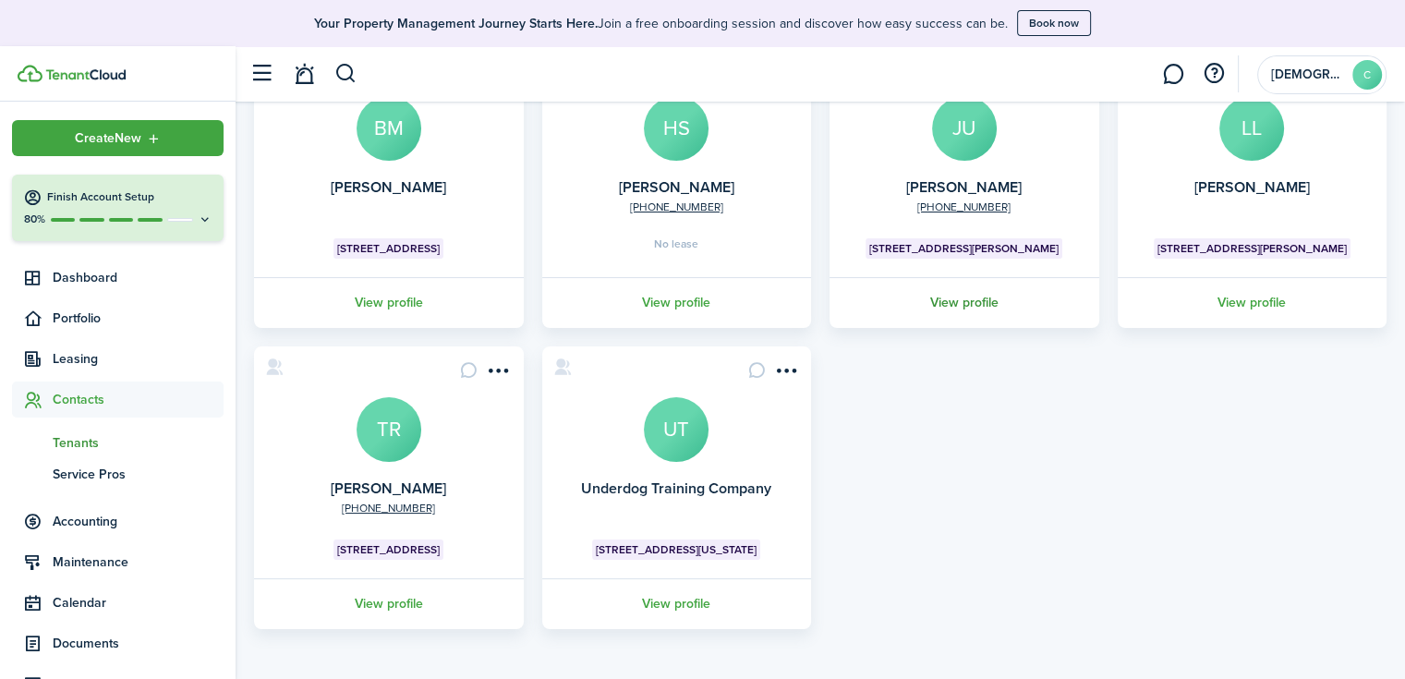
click at [953, 306] on link "View profile" at bounding box center [964, 302] width 275 height 51
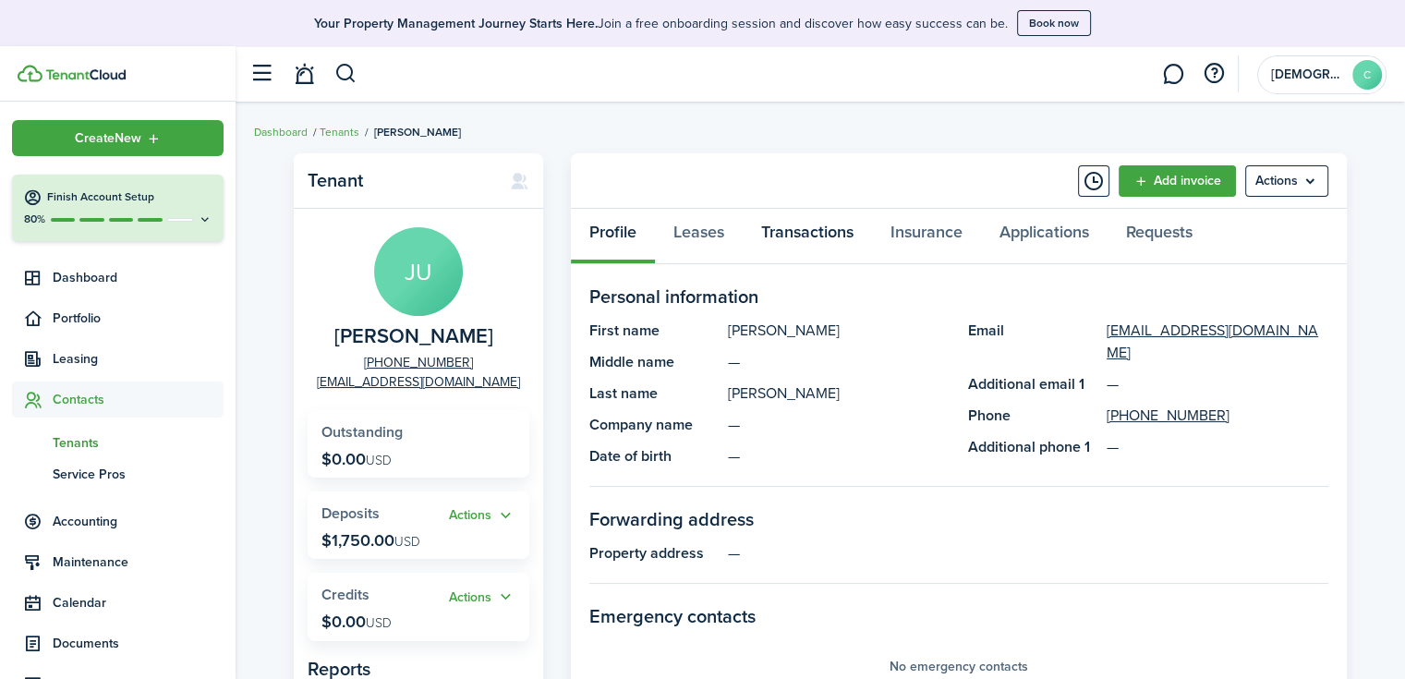
click at [816, 233] on link "Transactions" at bounding box center [807, 236] width 129 height 55
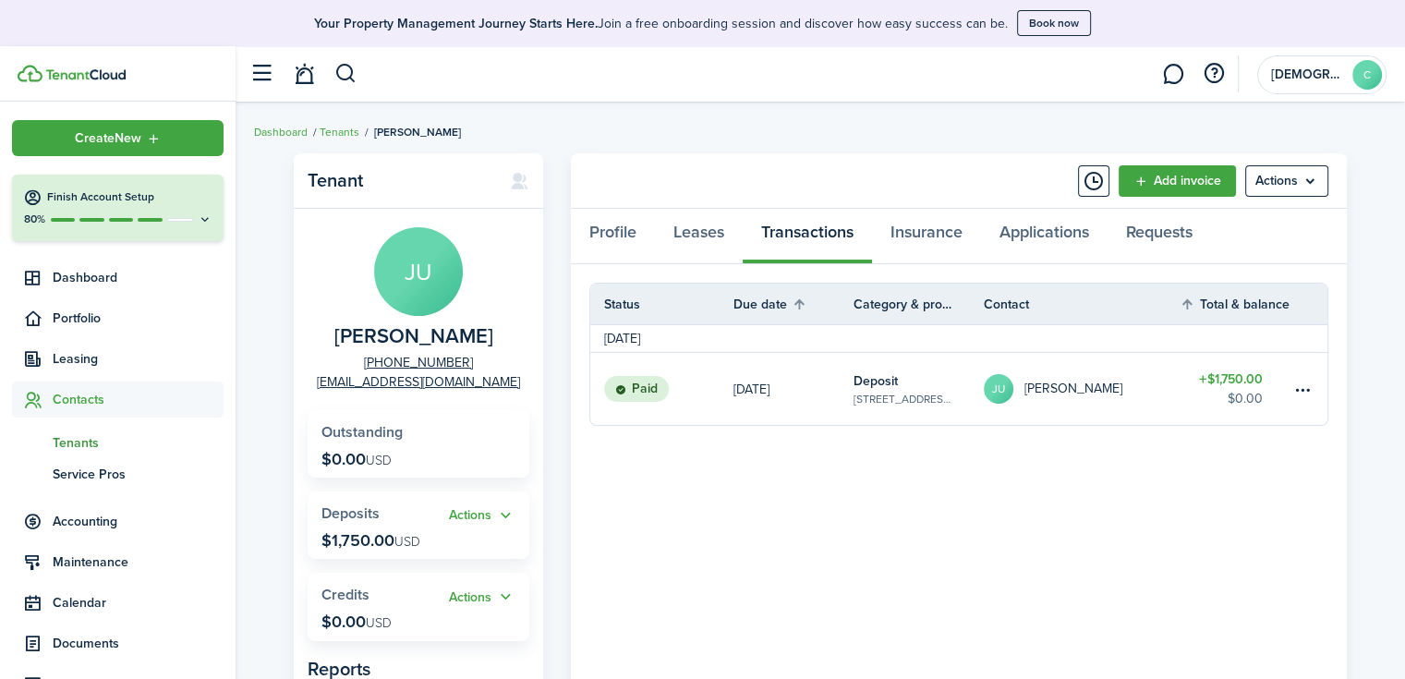
click at [72, 442] on span "Tenants" at bounding box center [138, 442] width 171 height 19
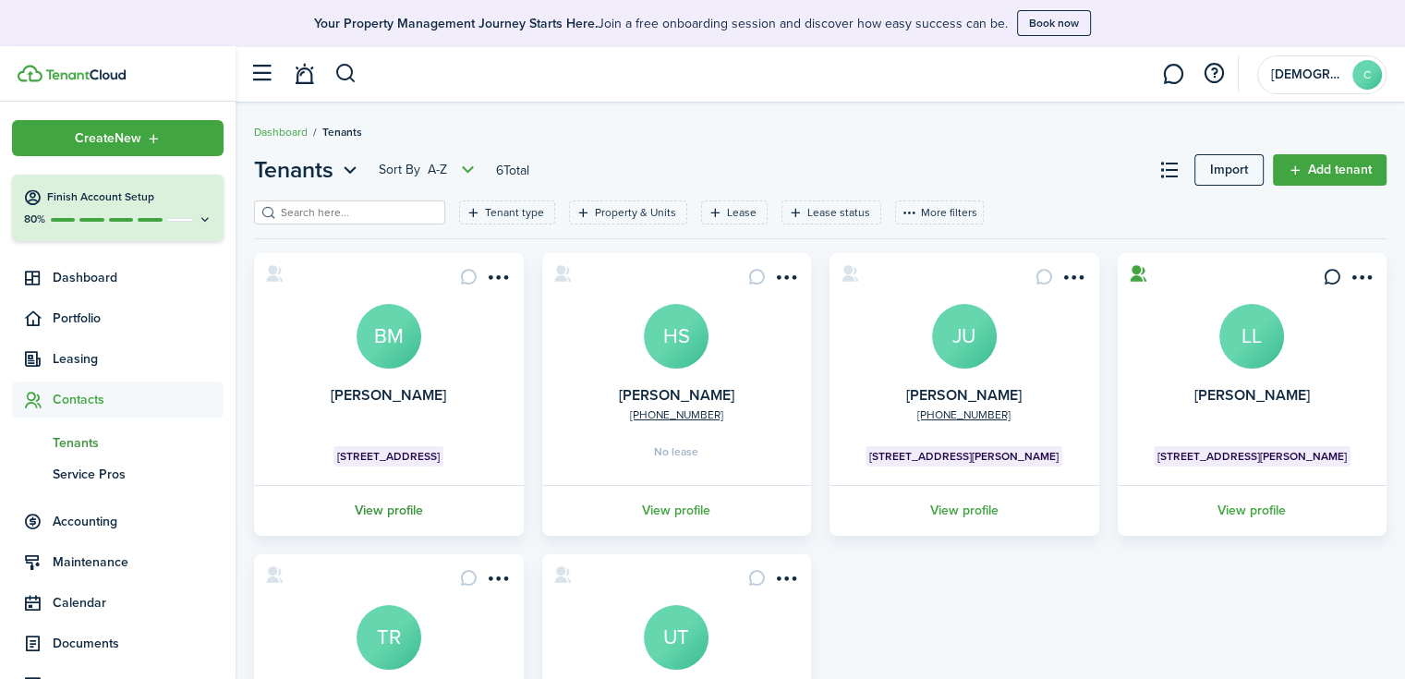
click at [399, 500] on link "View profile" at bounding box center [388, 510] width 275 height 51
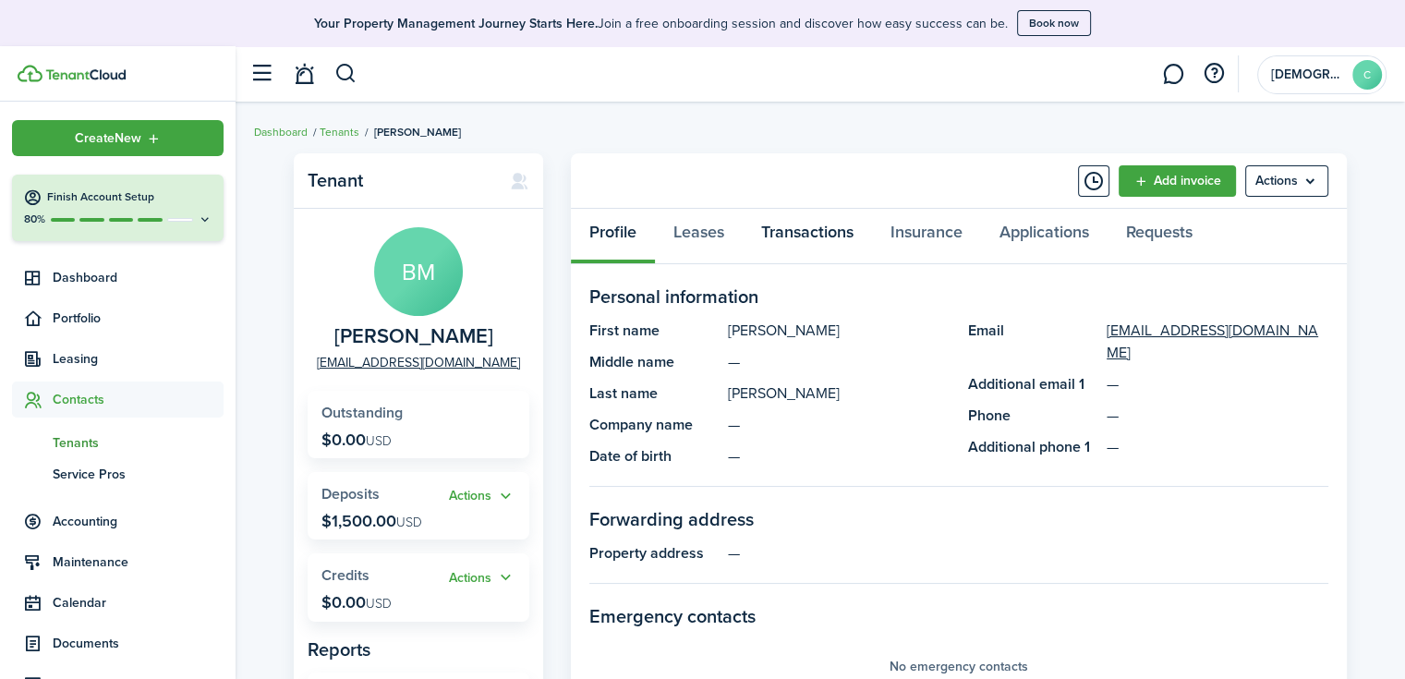
click at [803, 239] on link "Transactions" at bounding box center [807, 236] width 129 height 55
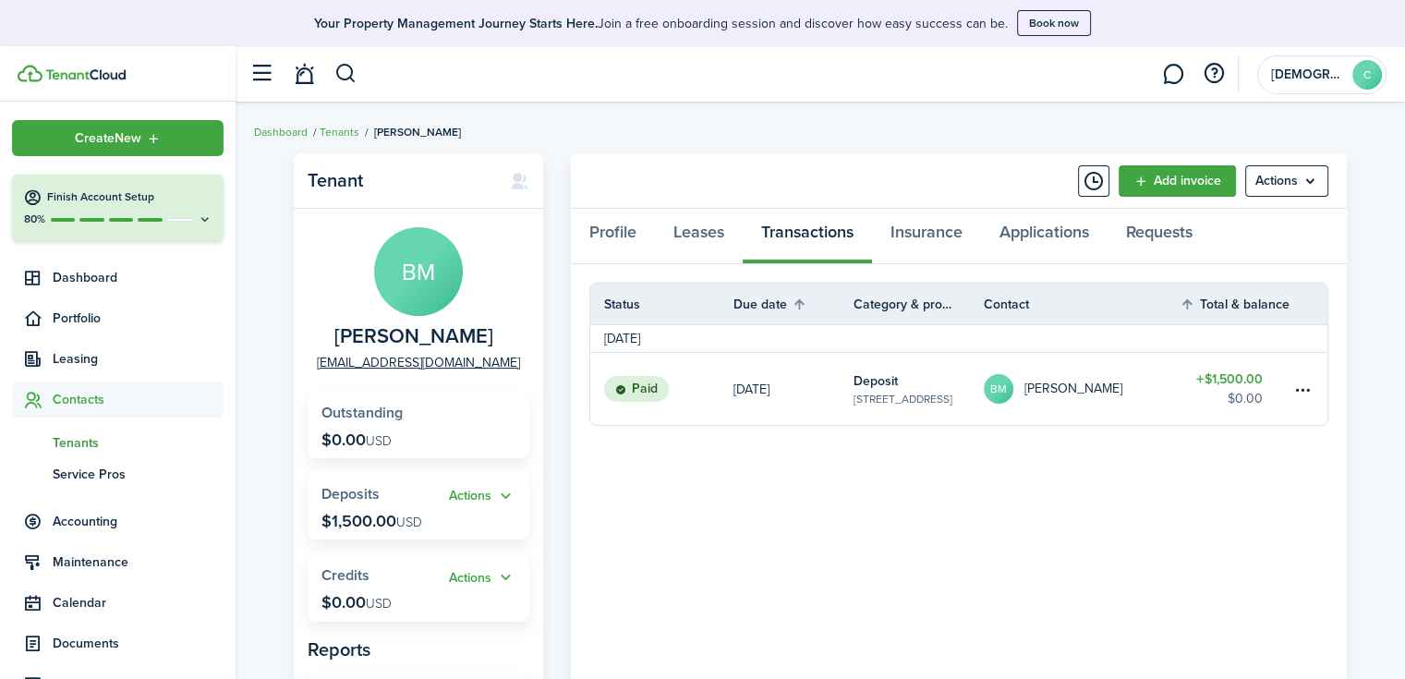
click at [88, 439] on span "Tenants" at bounding box center [138, 442] width 171 height 19
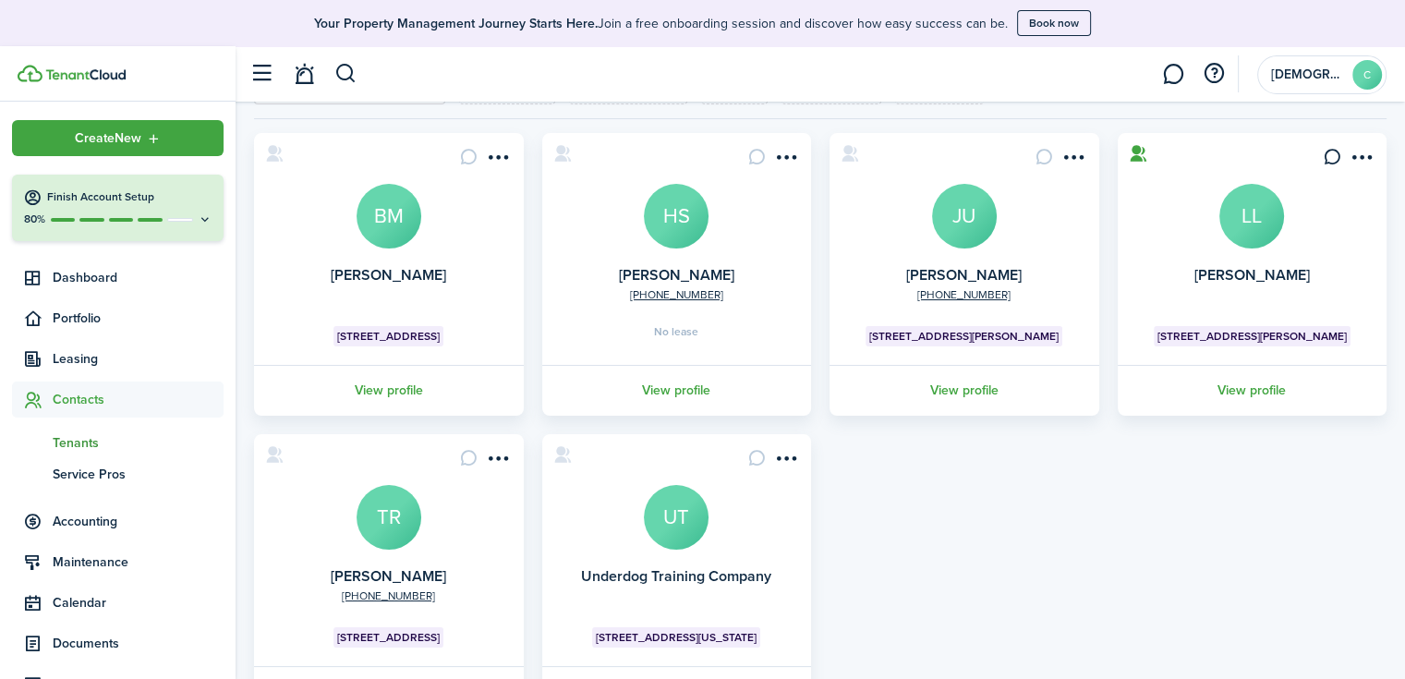
scroll to position [115, 0]
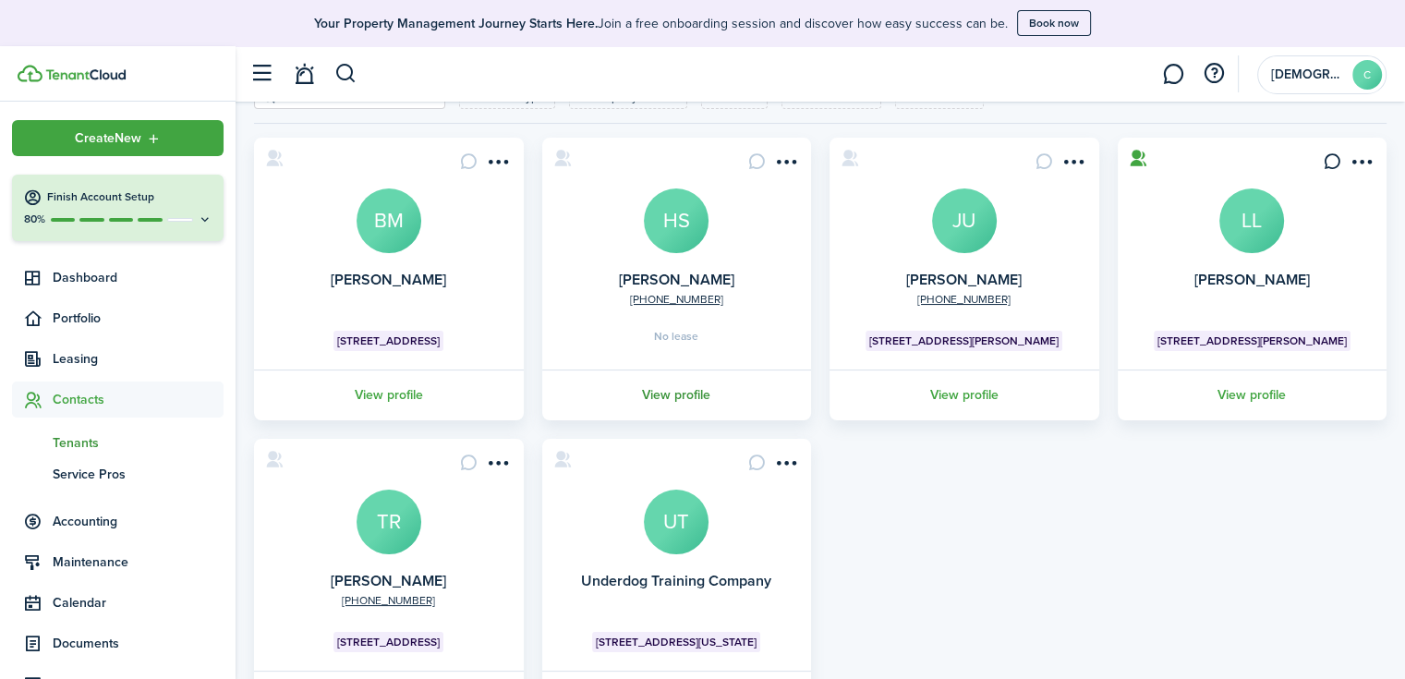
click at [672, 394] on link "View profile" at bounding box center [676, 394] width 275 height 51
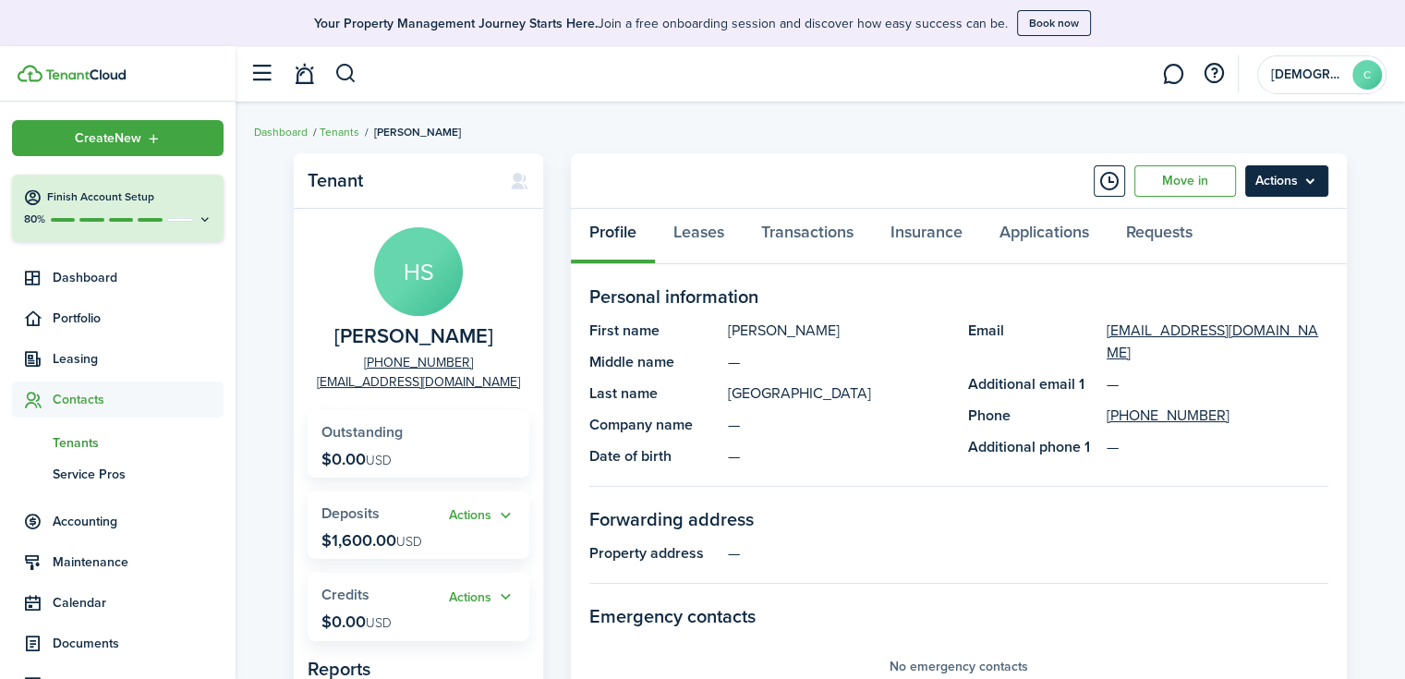
click at [1295, 179] on menu-btn "Actions" at bounding box center [1286, 180] width 83 height 31
click at [1184, 189] on link "Move in" at bounding box center [1185, 180] width 102 height 31
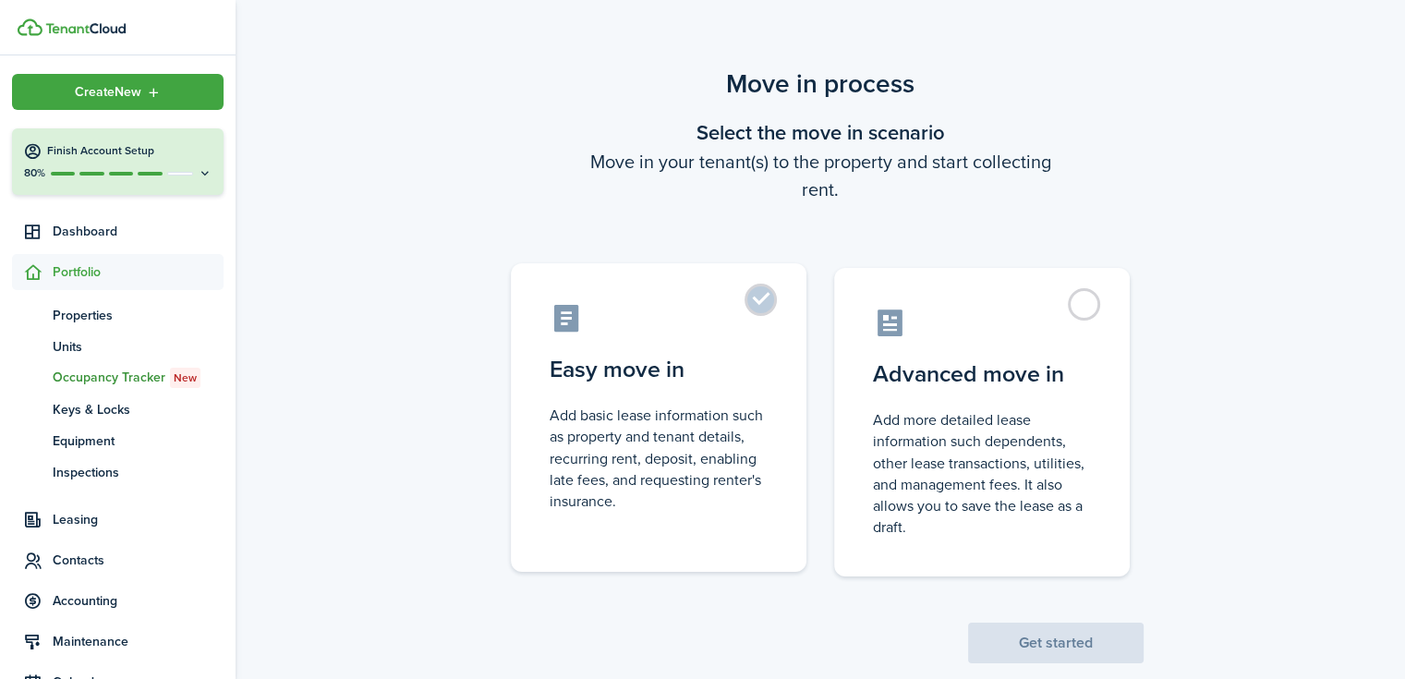
click at [739, 431] on control-radio-card-description "Add basic lease information such as property and tenant details, recurring rent…" at bounding box center [659, 458] width 218 height 107
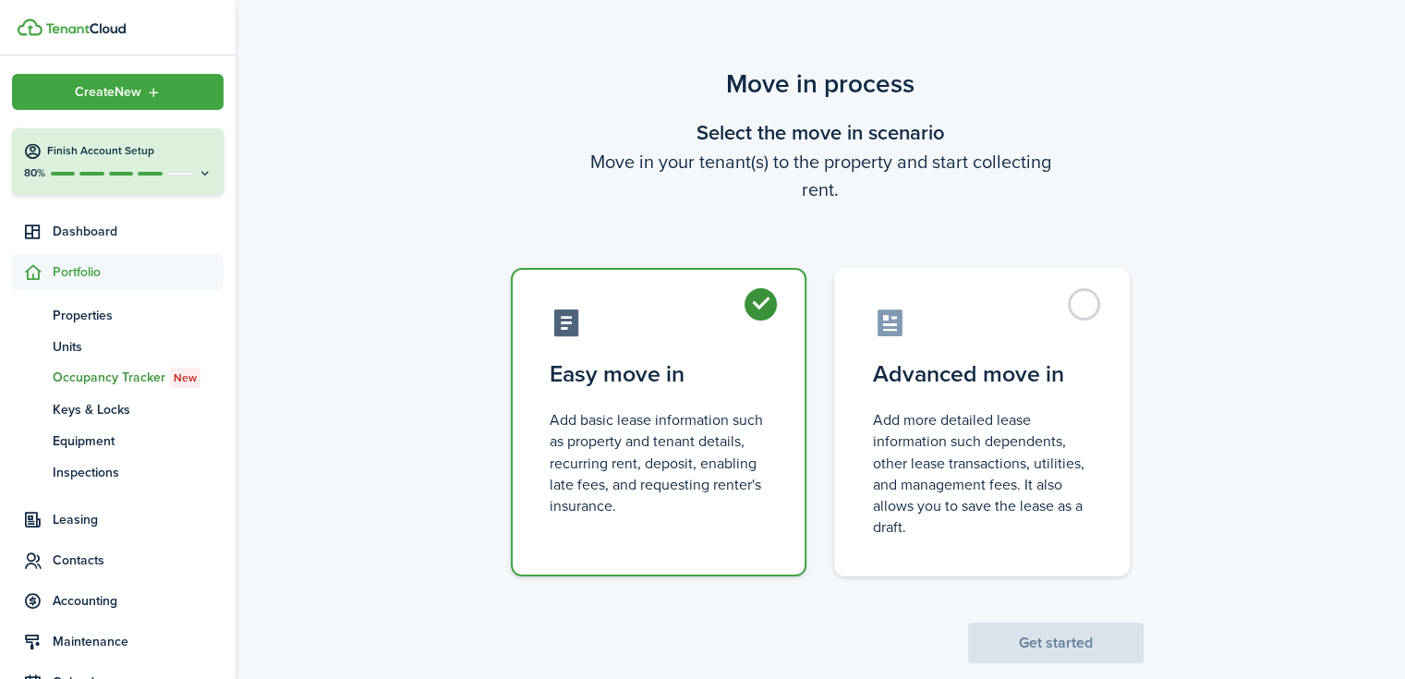
radio input "true"
click at [1002, 637] on button "Get started" at bounding box center [1055, 643] width 175 height 41
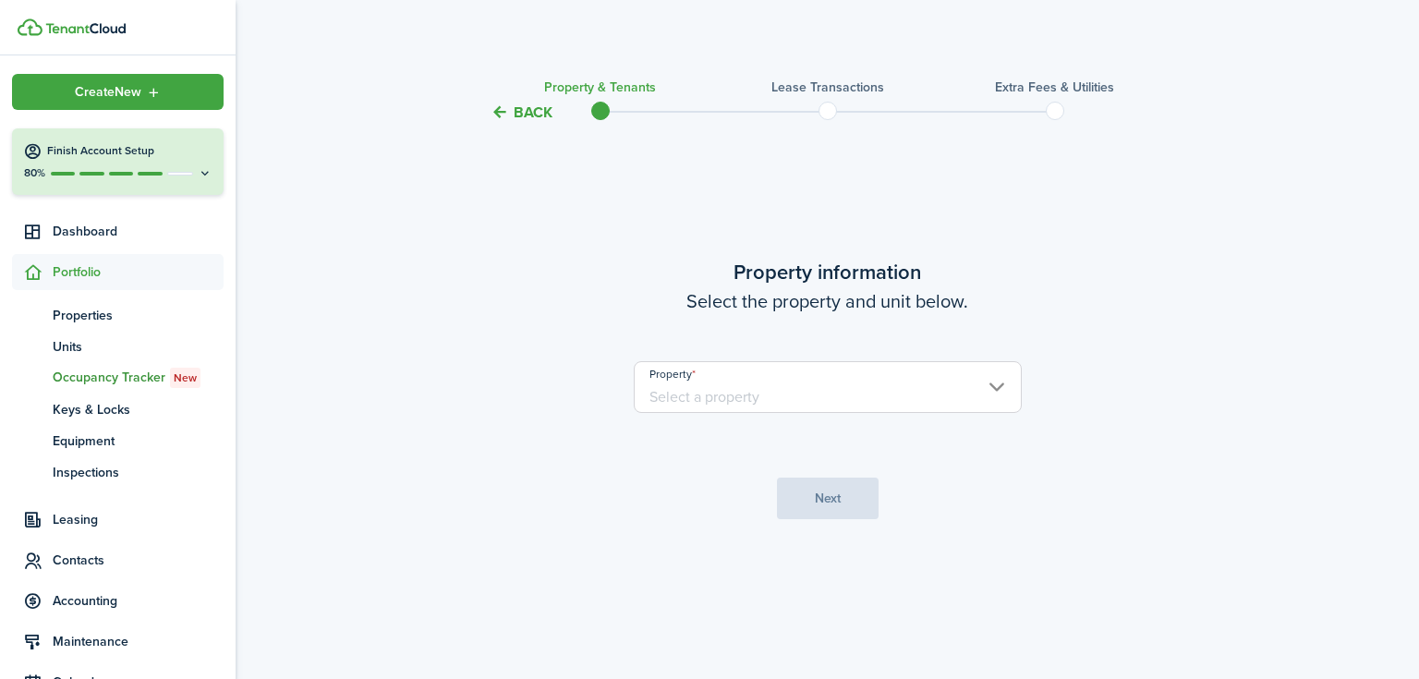
click at [861, 401] on input "Property" at bounding box center [828, 387] width 388 height 52
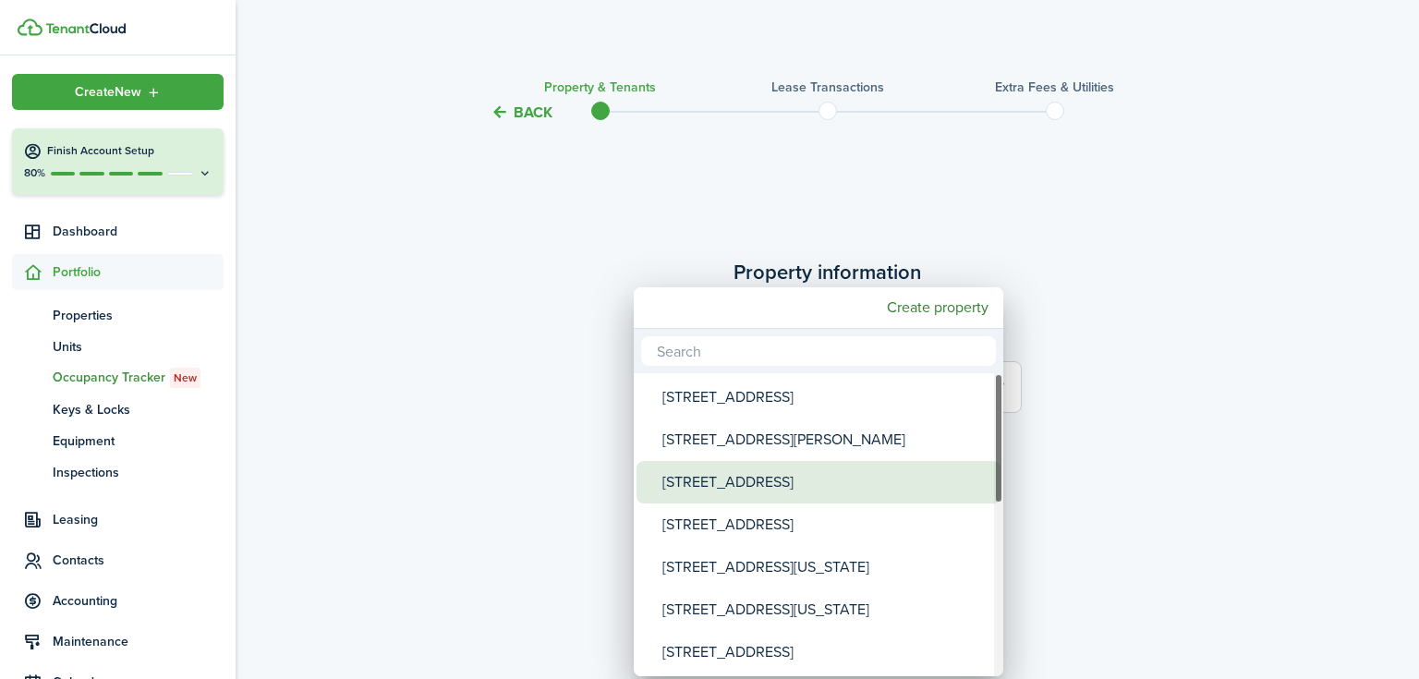
click at [773, 487] on div "[STREET_ADDRESS]" at bounding box center [825, 482] width 327 height 42
type input "[STREET_ADDRESS]"
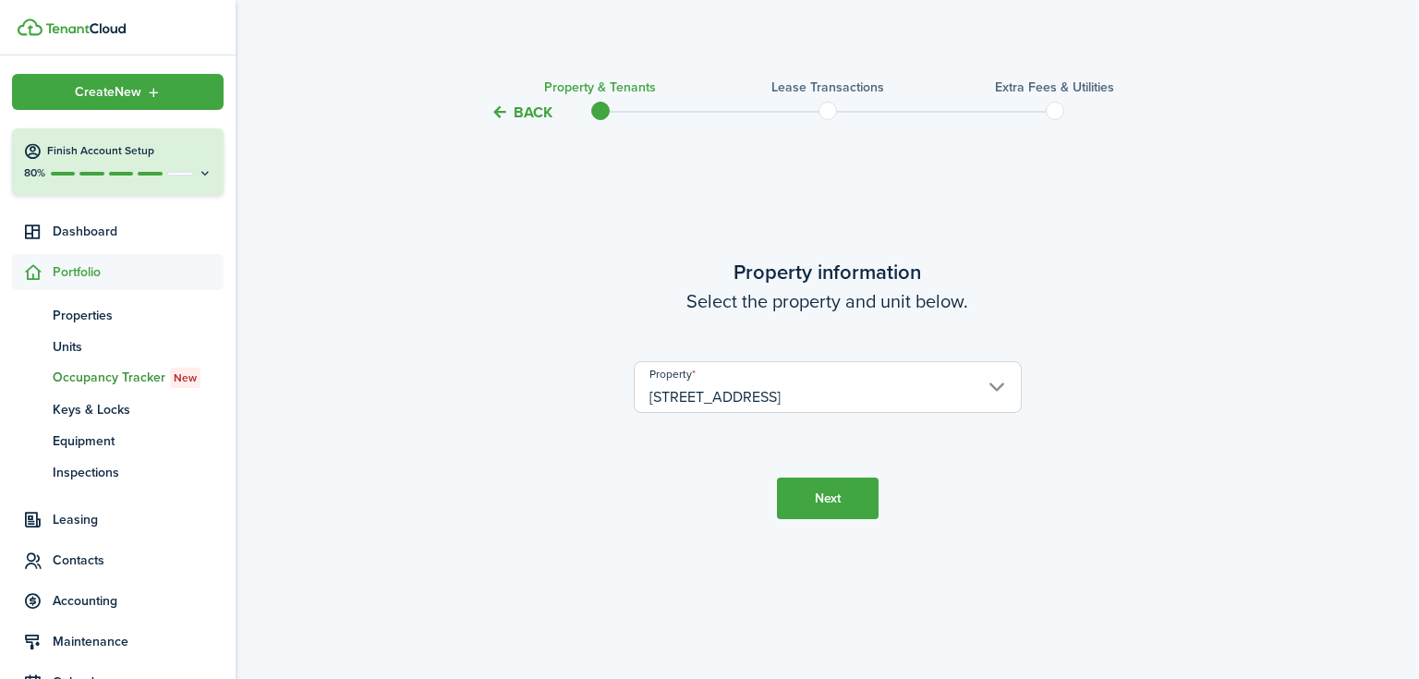
click at [830, 497] on button "Next" at bounding box center [828, 498] width 102 height 42
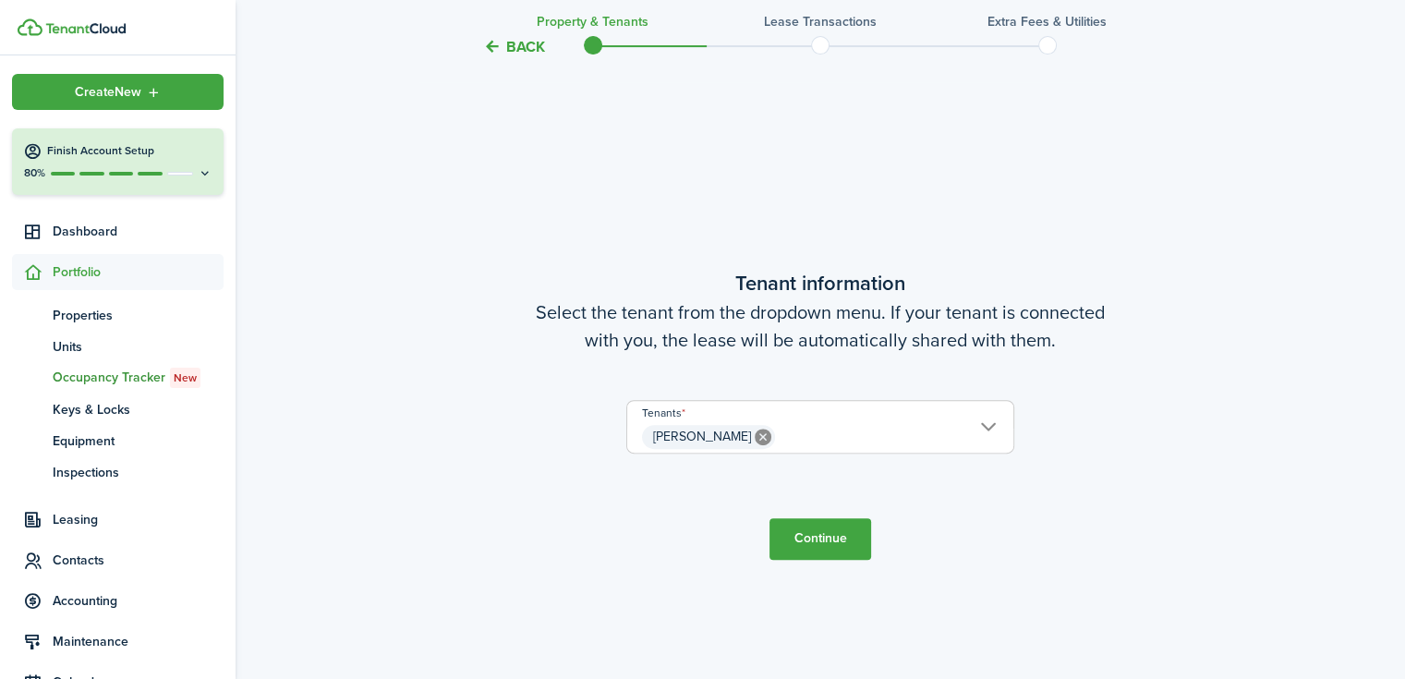
scroll to position [555, 0]
click at [807, 509] on tc-wizard-step "Tenant information Select the tenant from the dropdown menu. If your tenant is …" at bounding box center [820, 412] width 776 height 679
click at [818, 545] on button "Continue" at bounding box center [820, 538] width 102 height 42
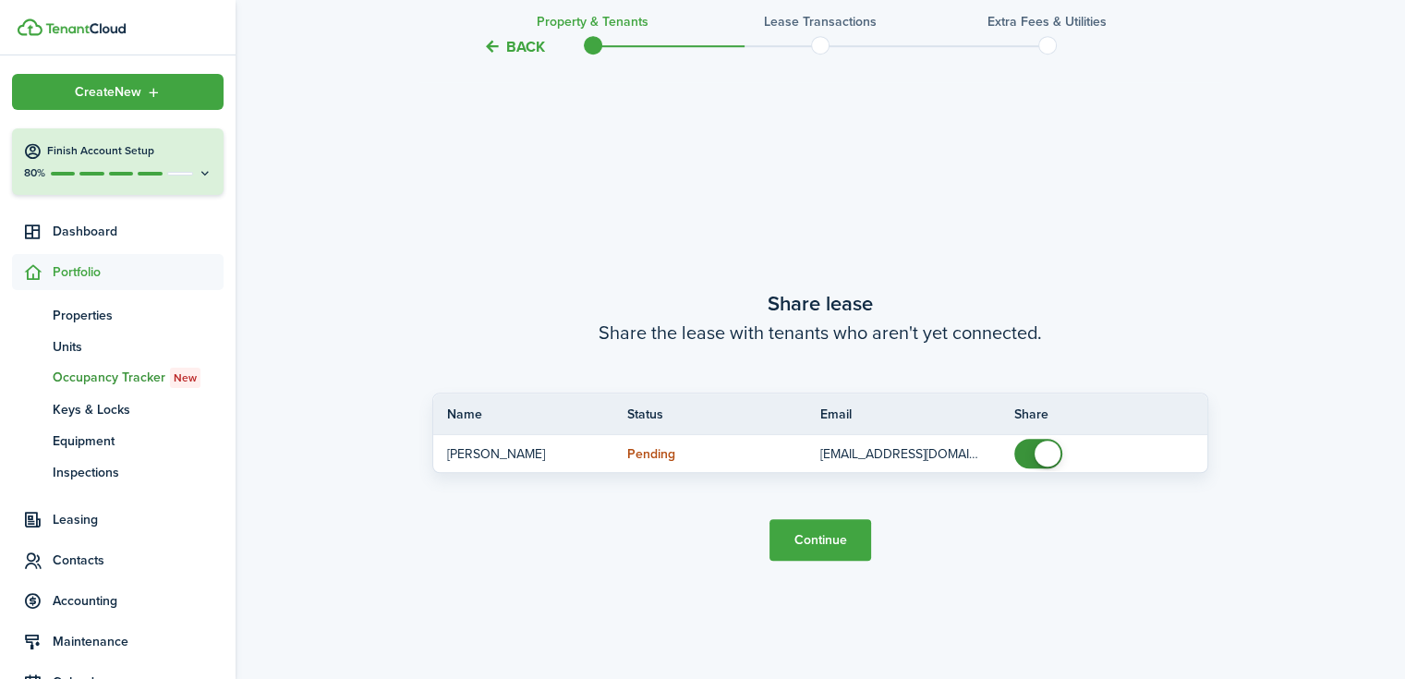
scroll to position [1234, 0]
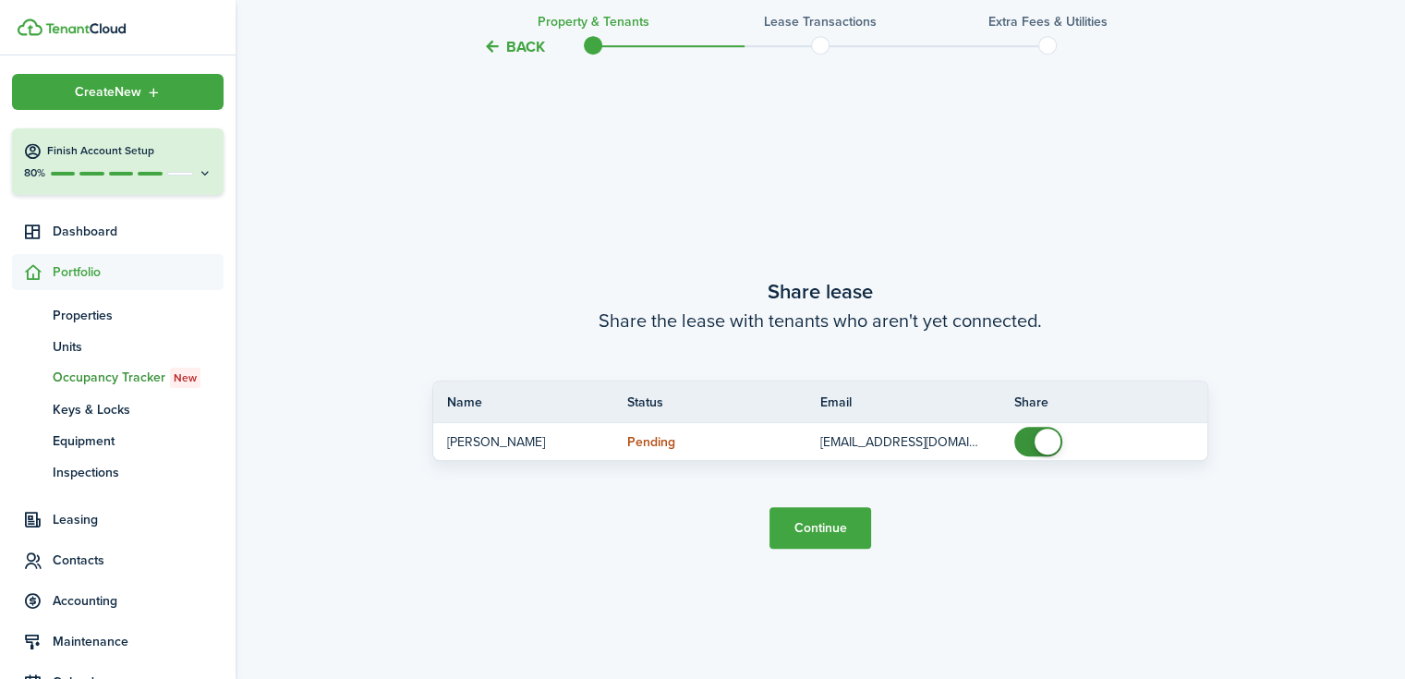
click at [819, 527] on button "Continue" at bounding box center [820, 528] width 102 height 42
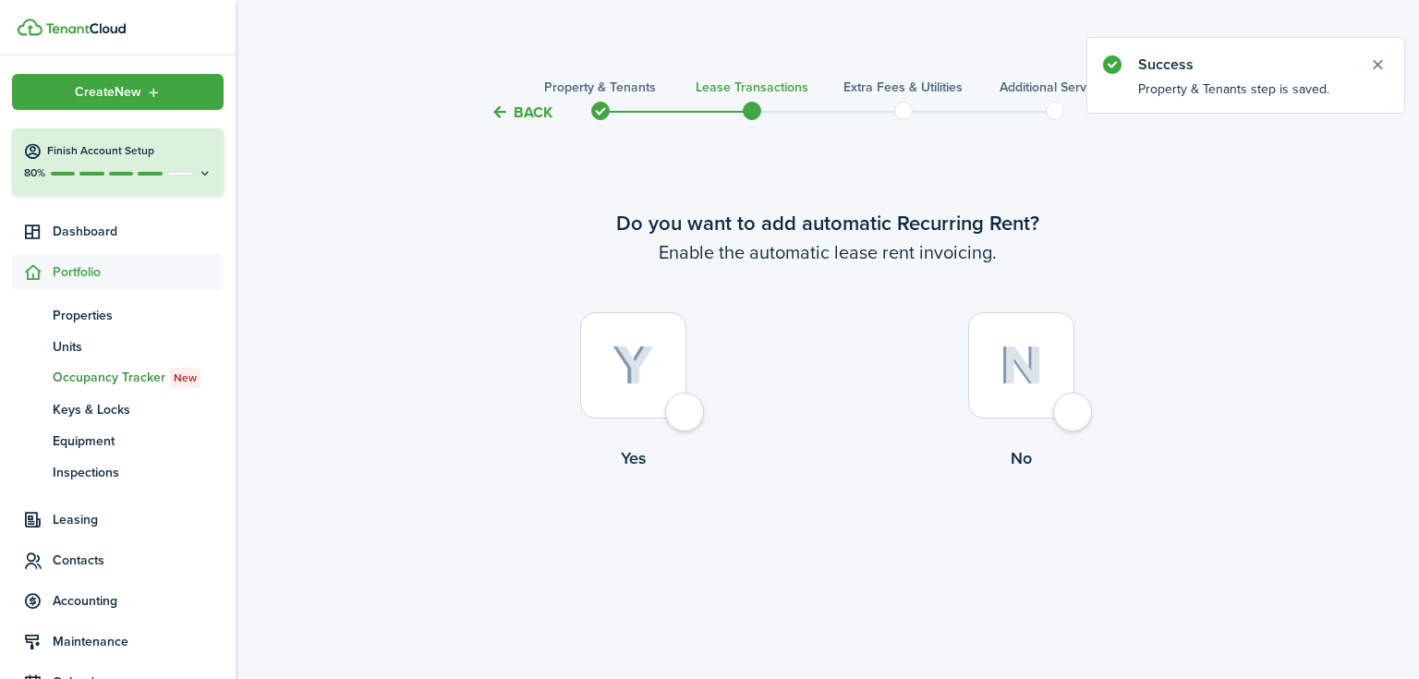
click at [647, 353] on img at bounding box center [633, 365] width 42 height 41
radio input "true"
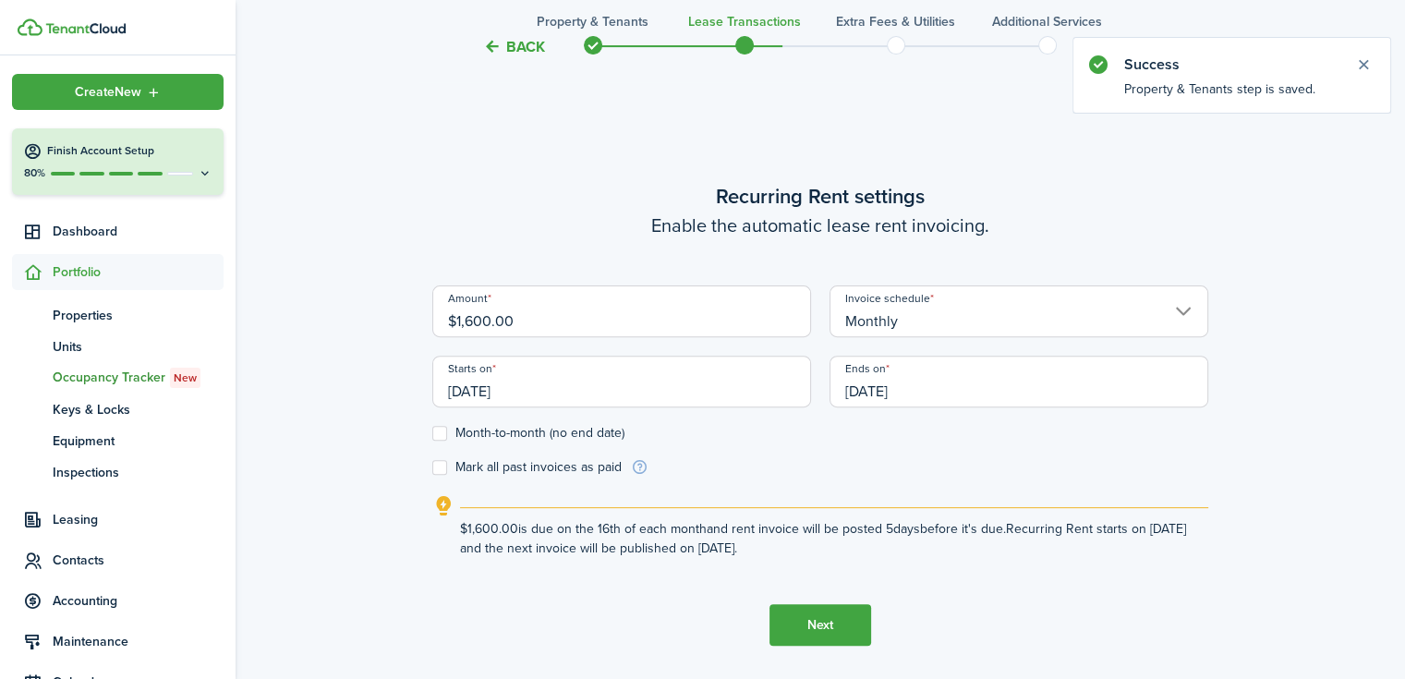
scroll to position [555, 0]
click at [616, 320] on input "$1,600.00" at bounding box center [621, 310] width 379 height 52
click at [484, 320] on input "$1,600.00" at bounding box center [621, 310] width 379 height 52
click at [552, 384] on input "[DATE]" at bounding box center [621, 381] width 379 height 52
type input "$1,650.00"
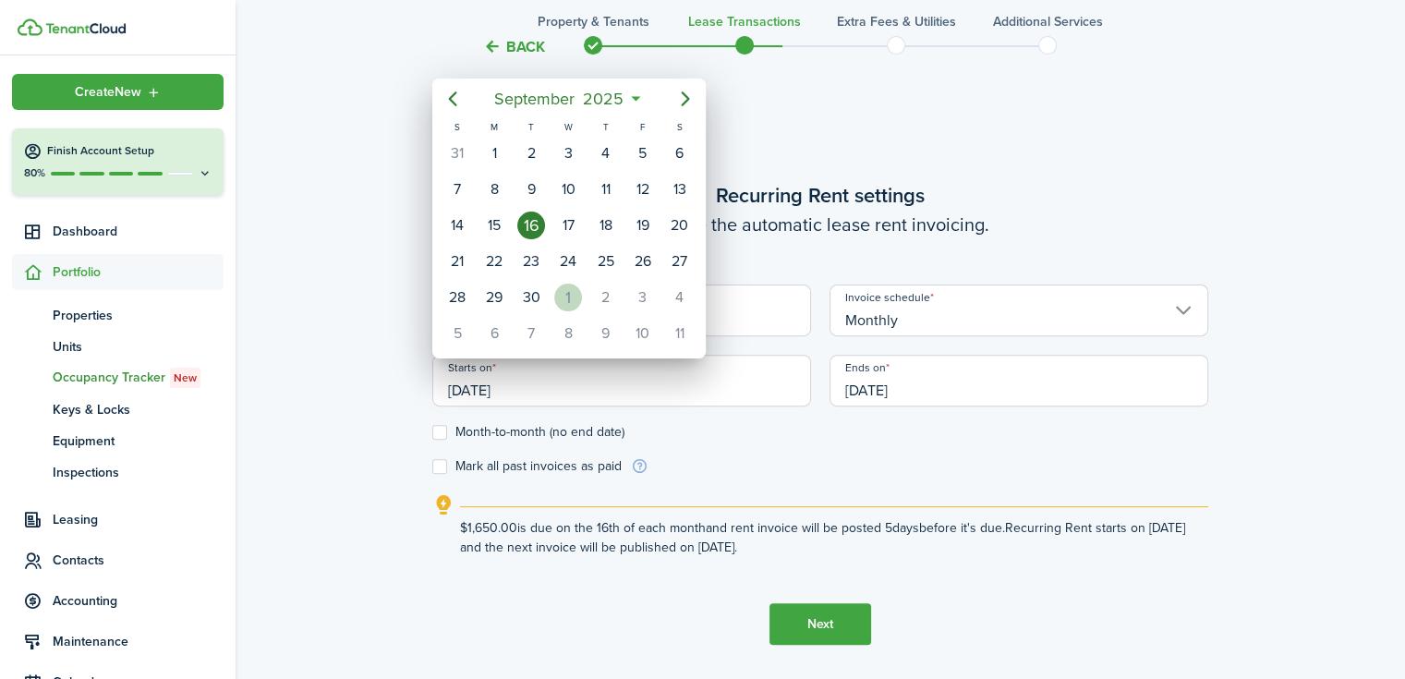
click at [579, 296] on div "1" at bounding box center [568, 298] width 28 height 28
type input "[DATE]"
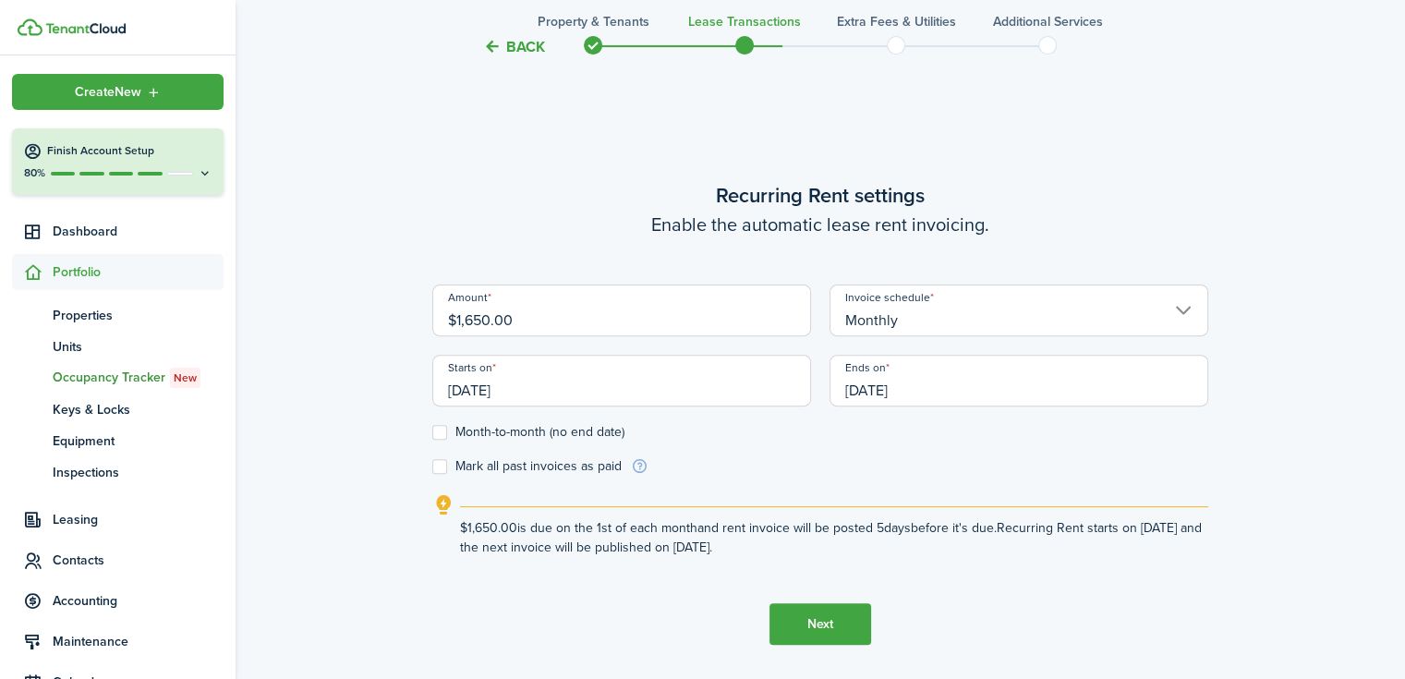
scroll to position [0, 0]
click at [901, 388] on input "[DATE]" at bounding box center [1018, 381] width 379 height 52
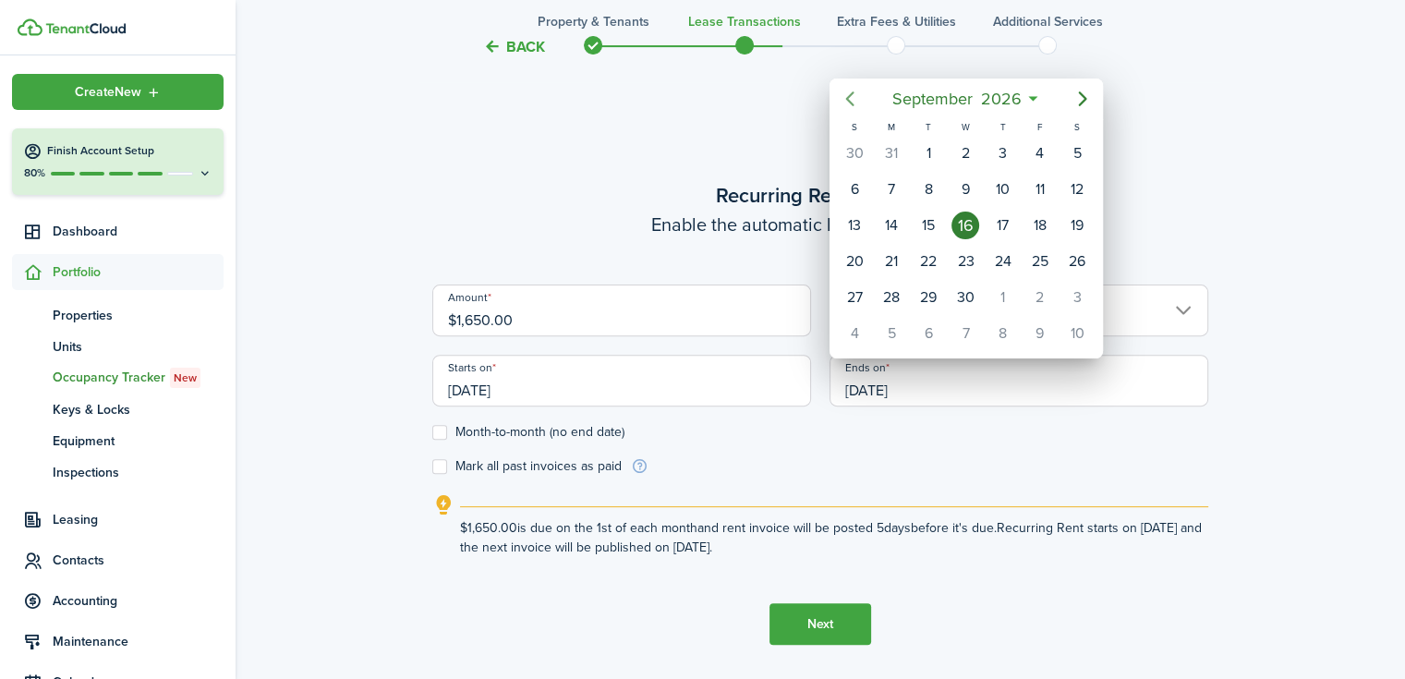
click at [844, 101] on icon "Previous page" at bounding box center [850, 99] width 22 height 22
click at [1285, 175] on div at bounding box center [702, 339] width 1700 height 974
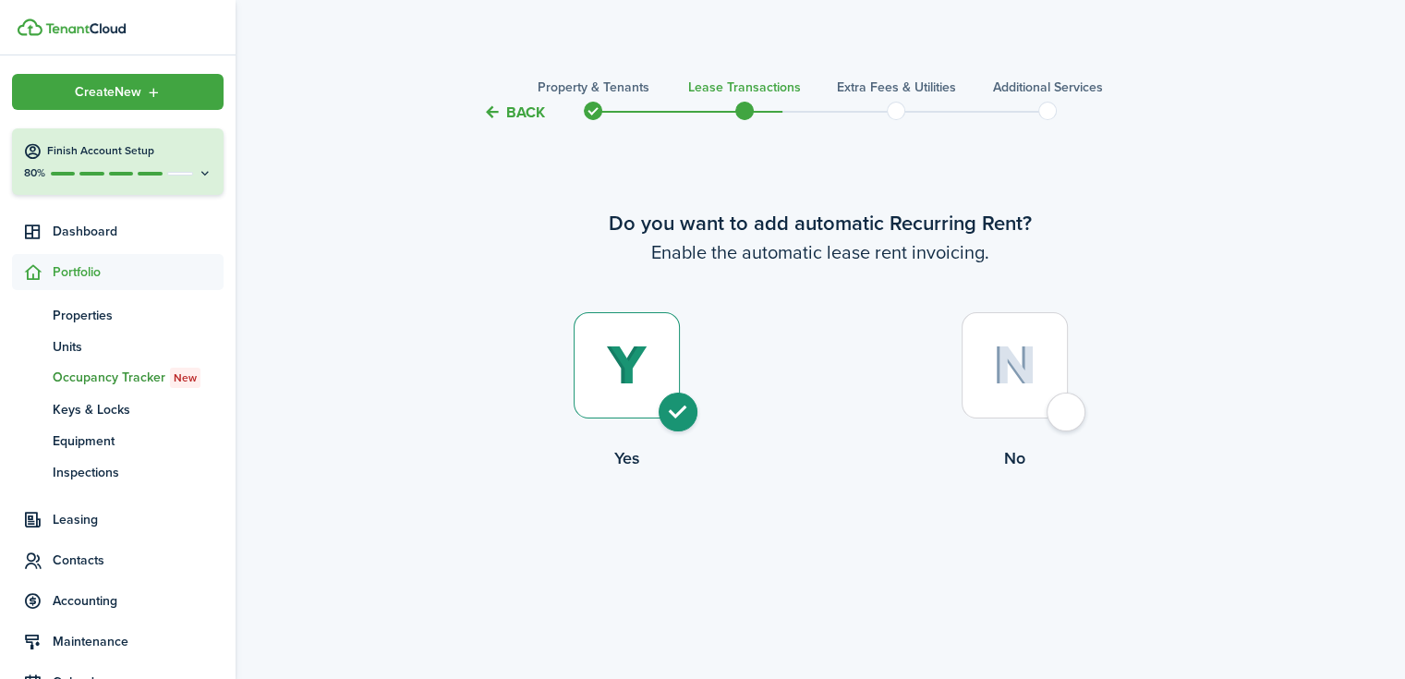
click at [591, 107] on span at bounding box center [593, 111] width 28 height 28
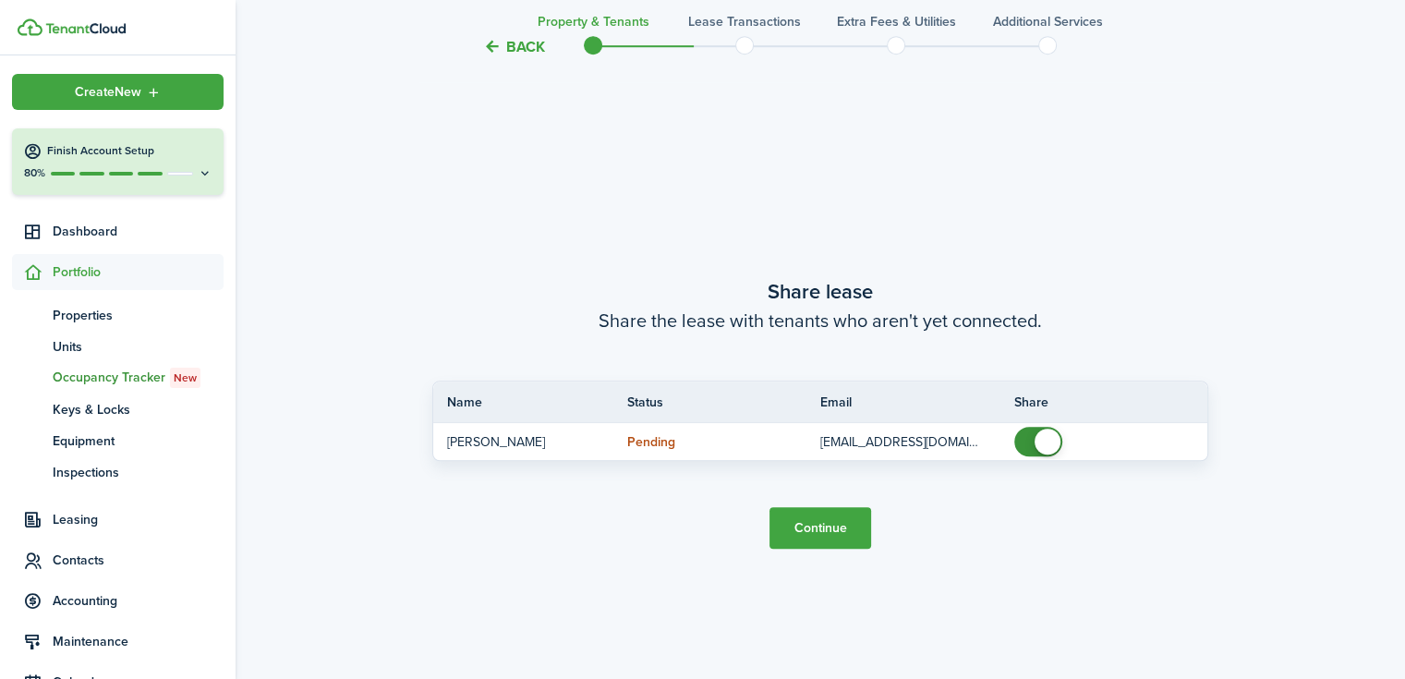
click at [518, 52] on button "Back" at bounding box center [514, 46] width 62 height 19
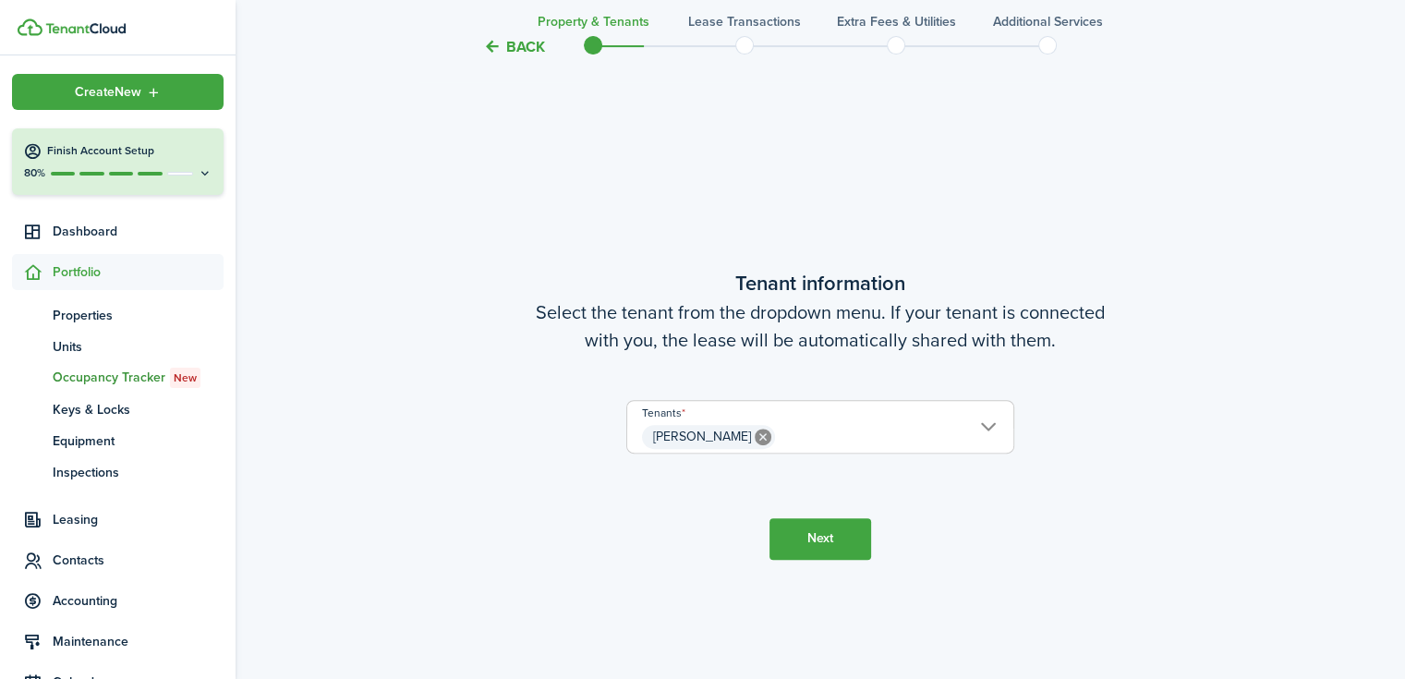
scroll to position [555, 0]
click at [514, 44] on button "Back" at bounding box center [514, 46] width 62 height 19
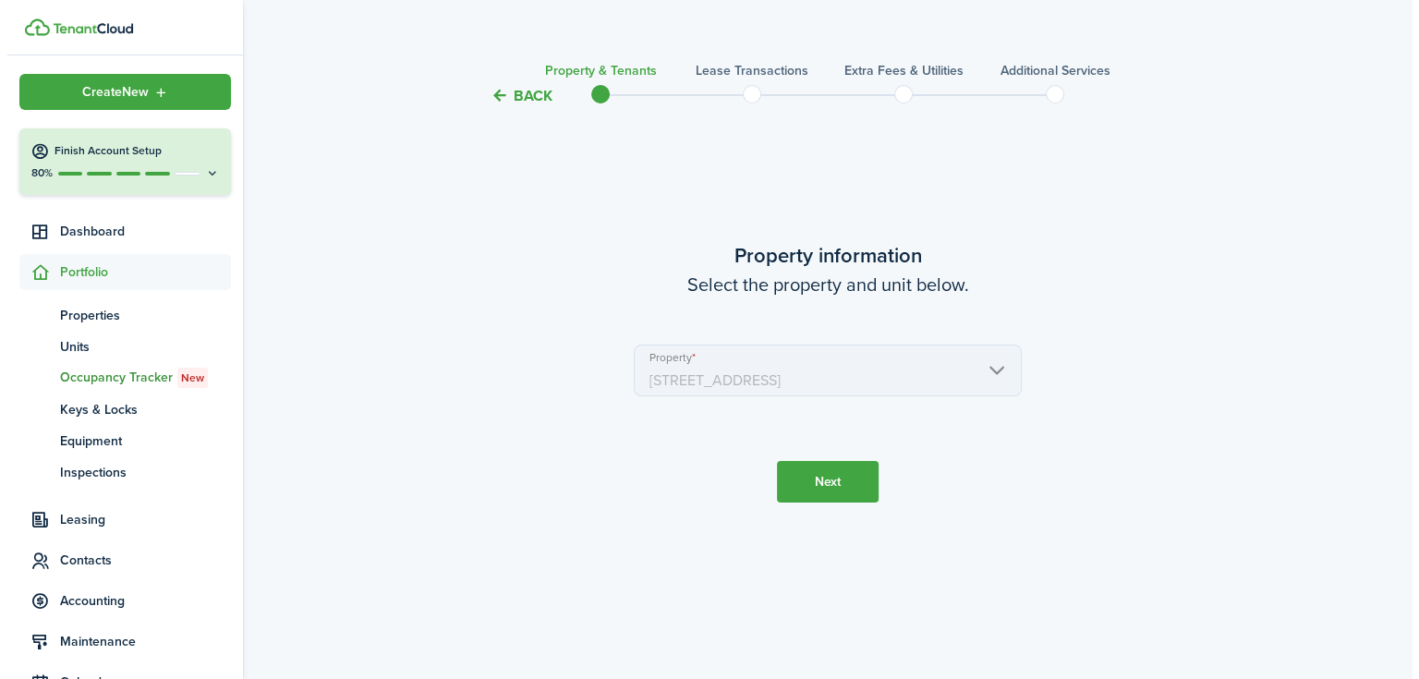
scroll to position [0, 0]
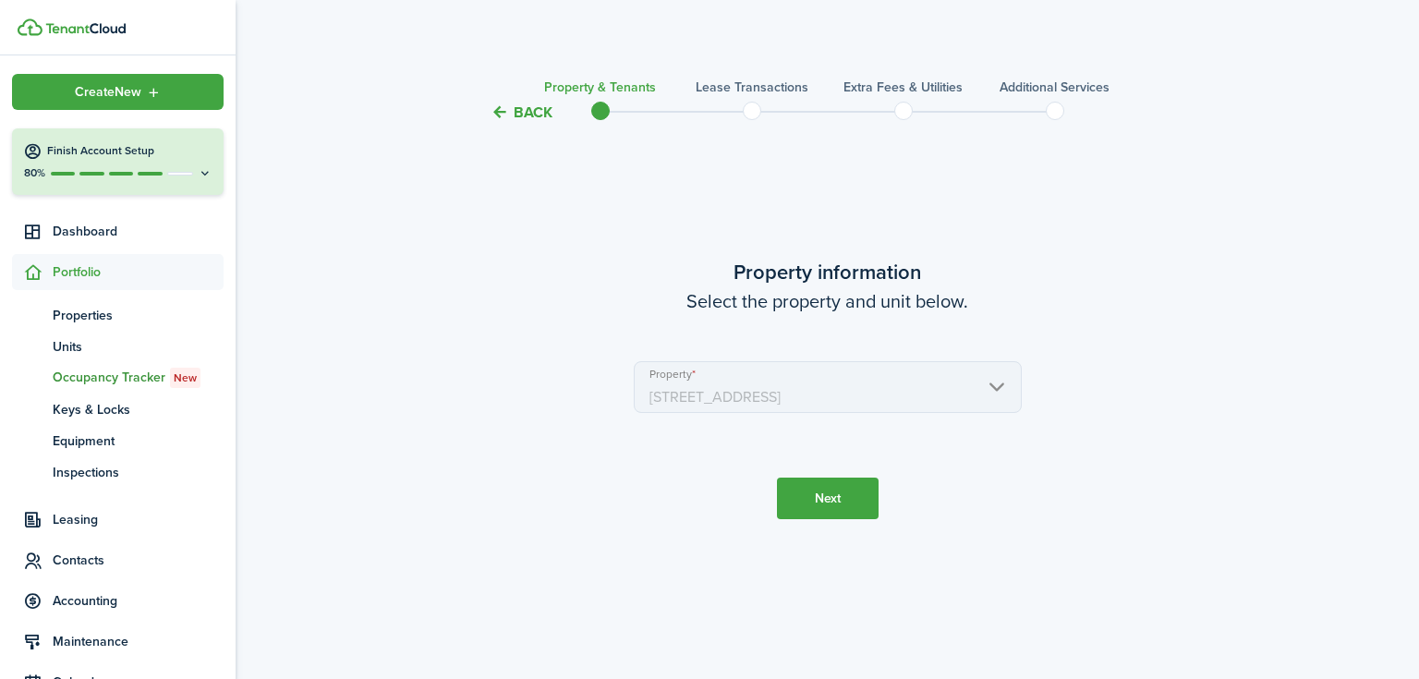
click at [853, 510] on button "Next" at bounding box center [828, 498] width 102 height 42
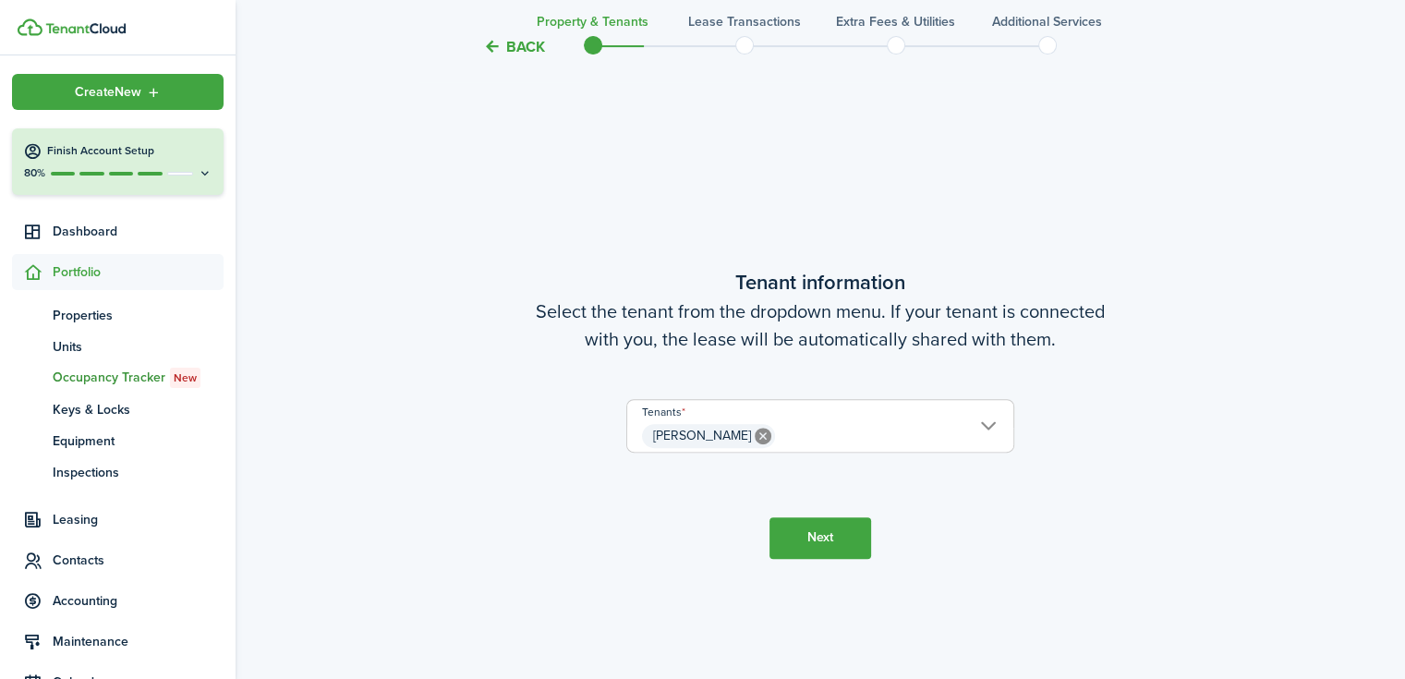
click at [839, 537] on button "Next" at bounding box center [820, 538] width 102 height 42
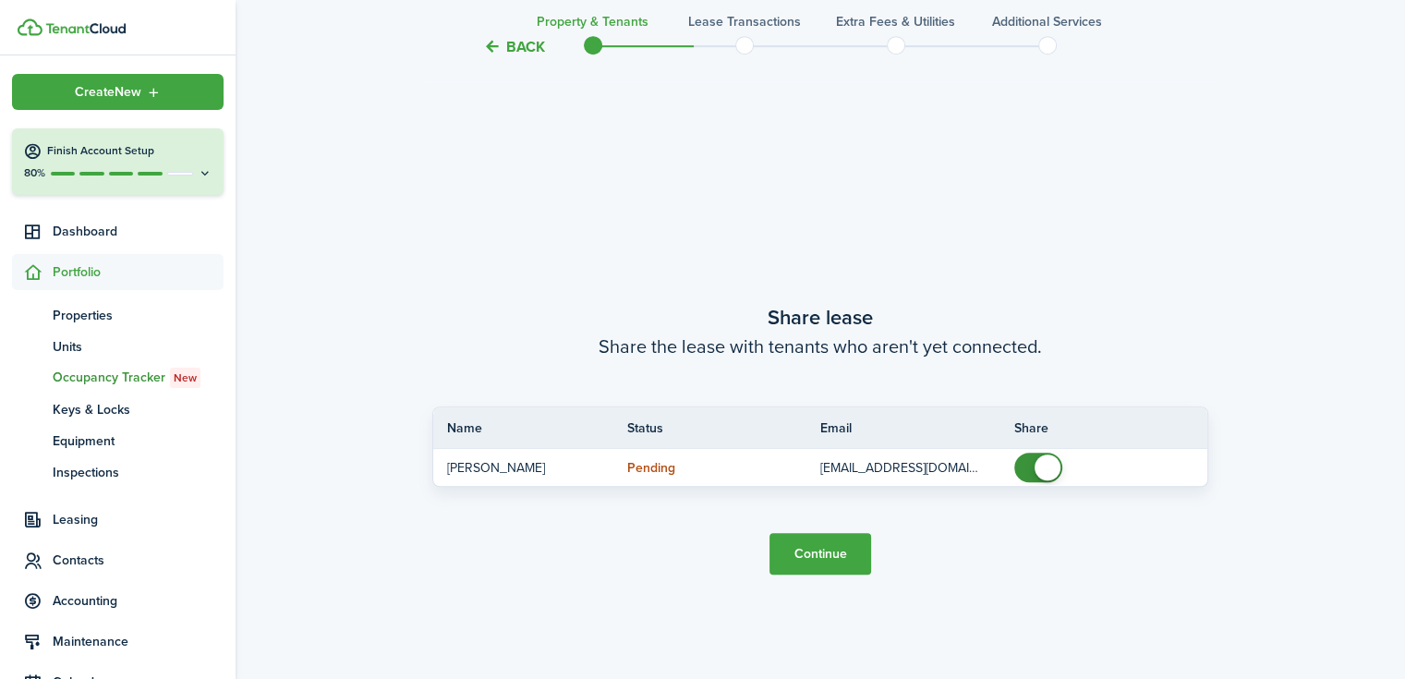
scroll to position [1234, 0]
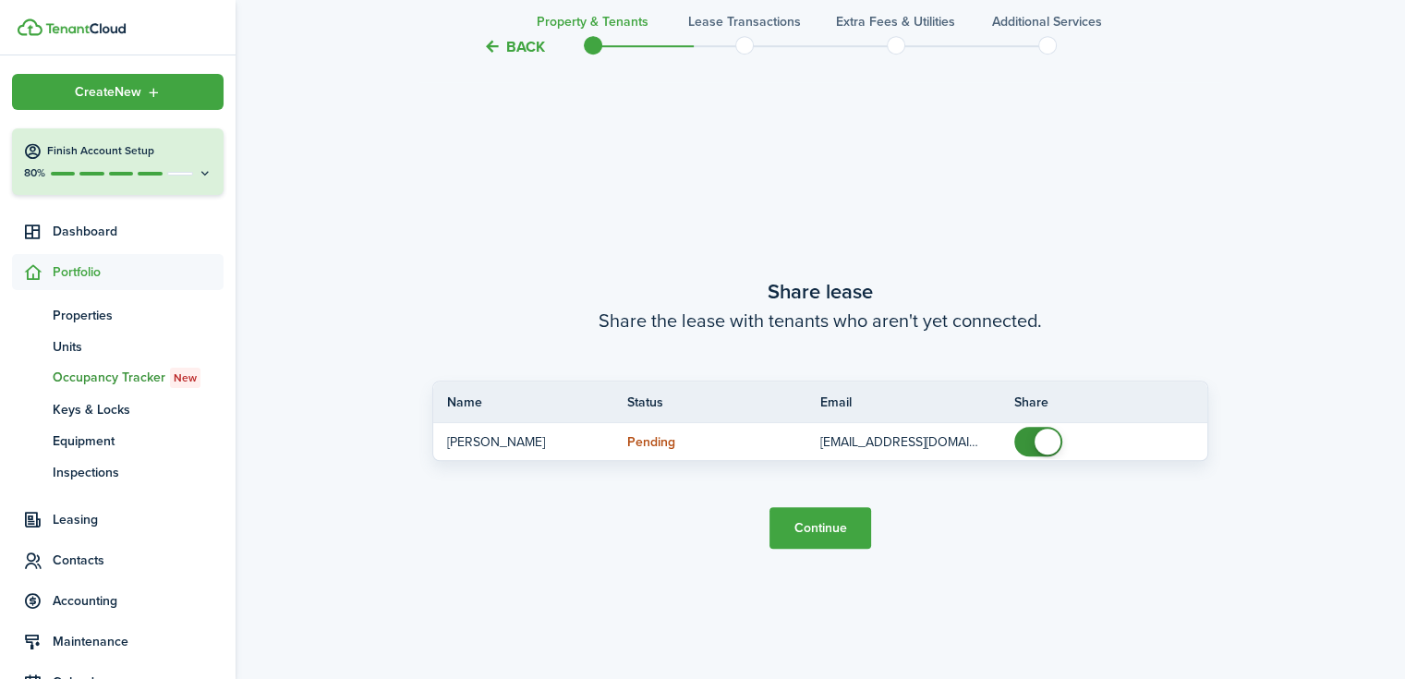
click at [840, 533] on button "Continue" at bounding box center [820, 528] width 102 height 42
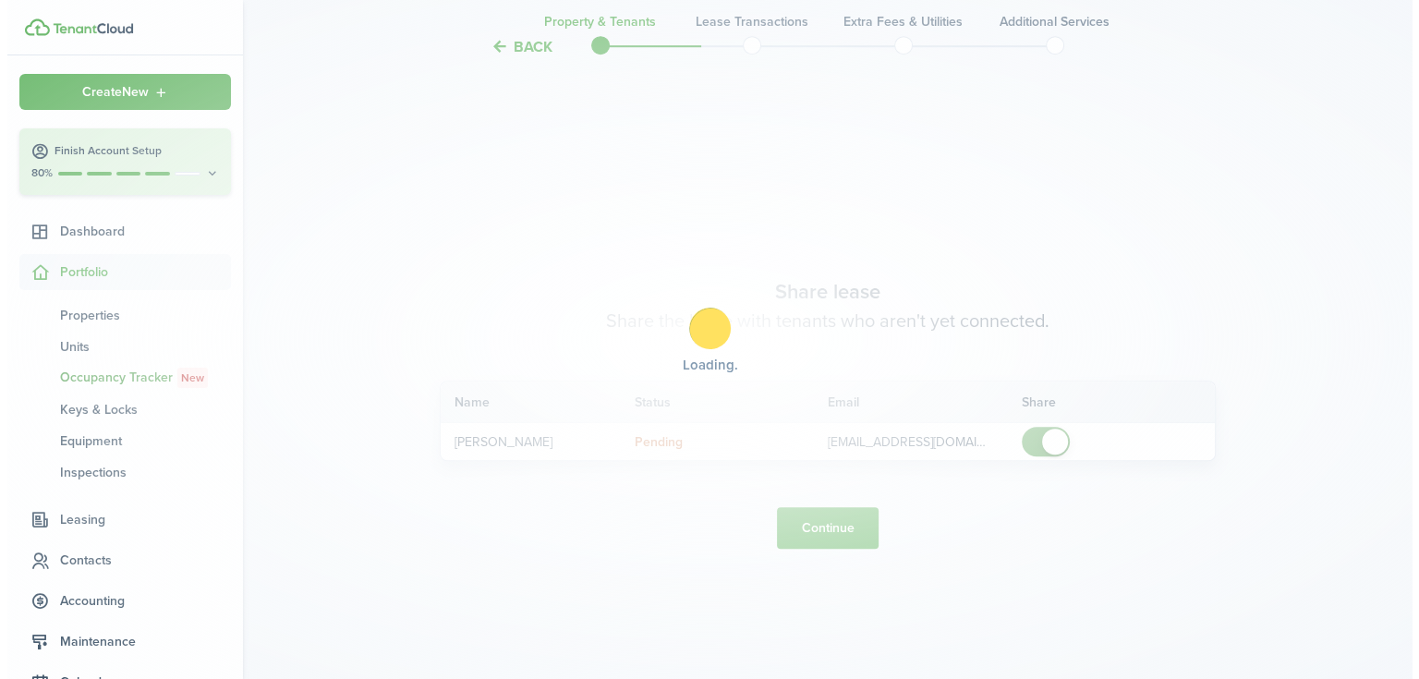
scroll to position [0, 0]
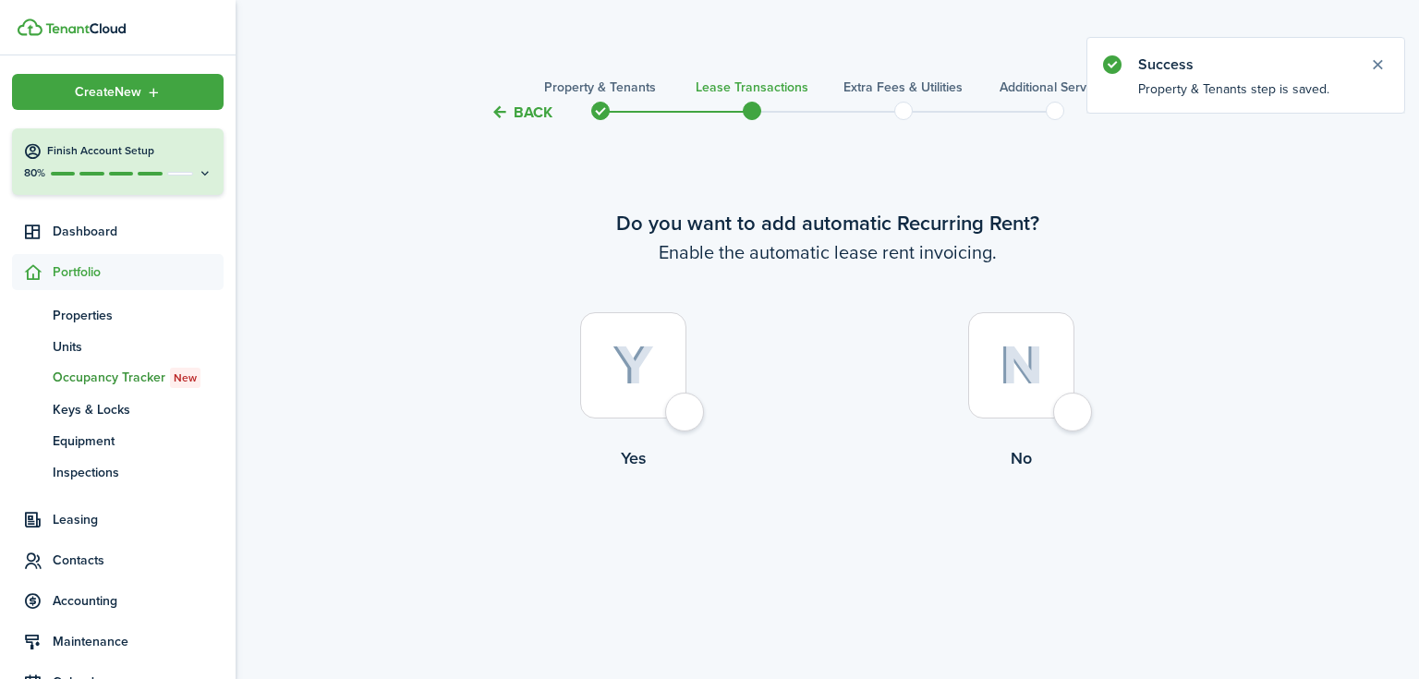
click at [609, 358] on div at bounding box center [633, 365] width 106 height 106
radio input "true"
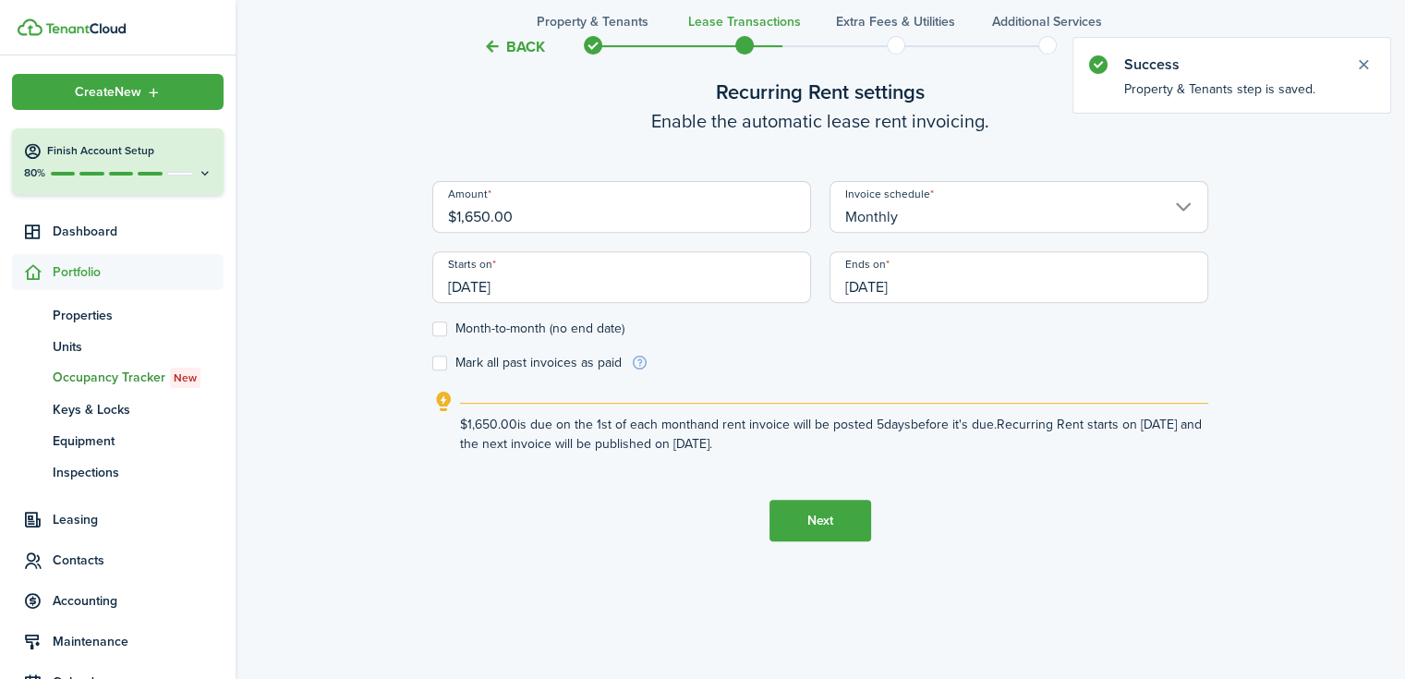
scroll to position [679, 0]
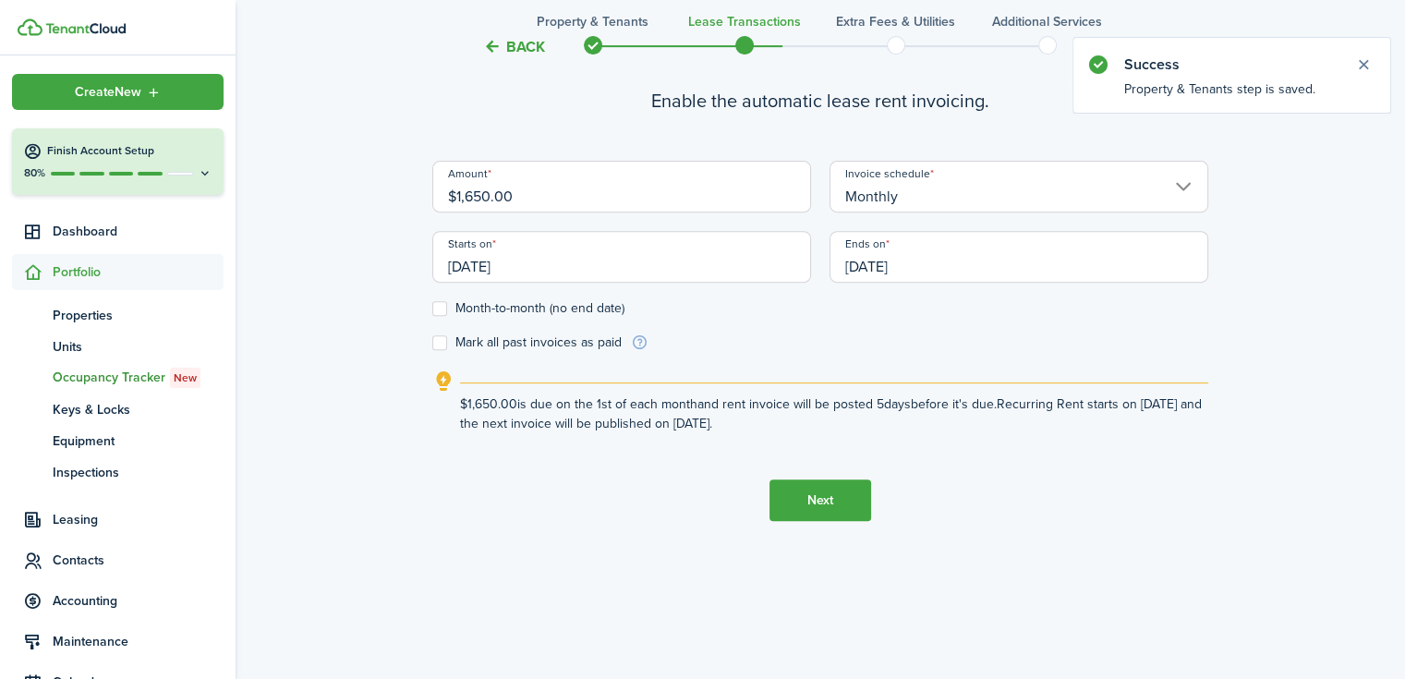
click at [916, 180] on input "Monthly" at bounding box center [1018, 187] width 379 height 52
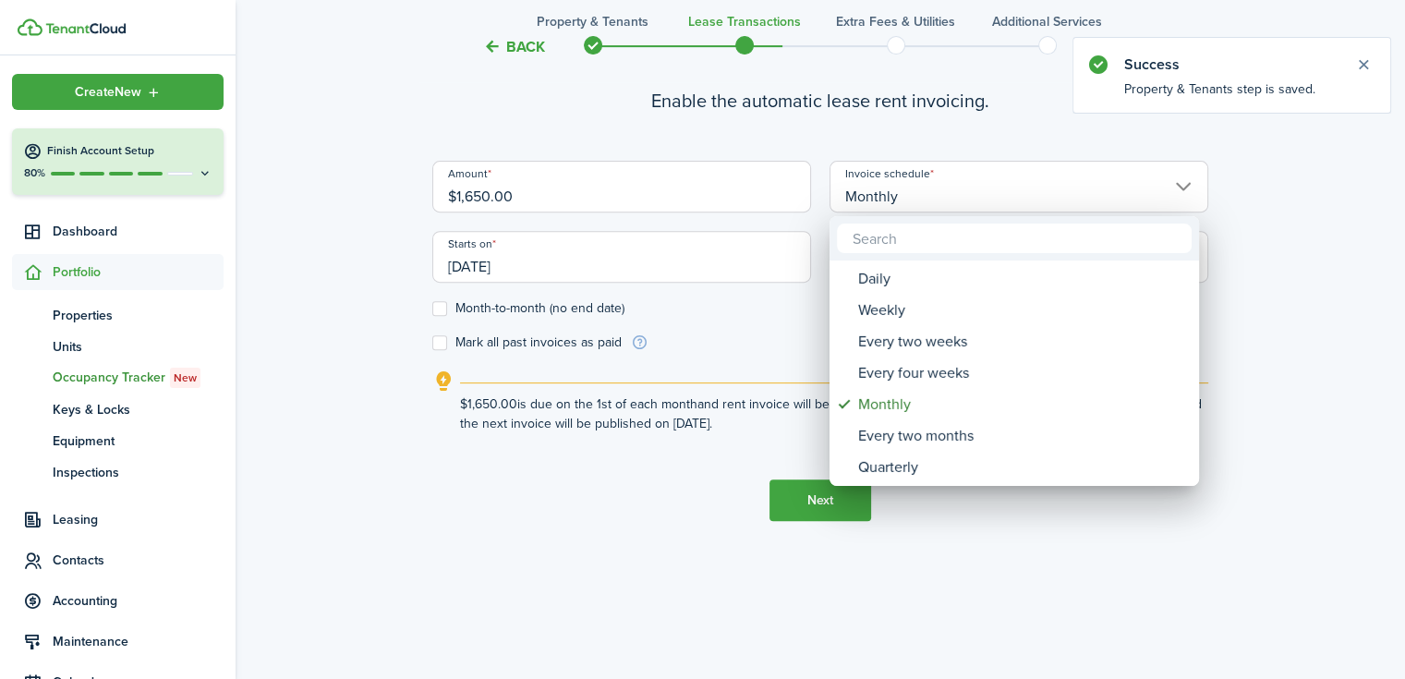
click at [916, 180] on div at bounding box center [702, 339] width 1700 height 974
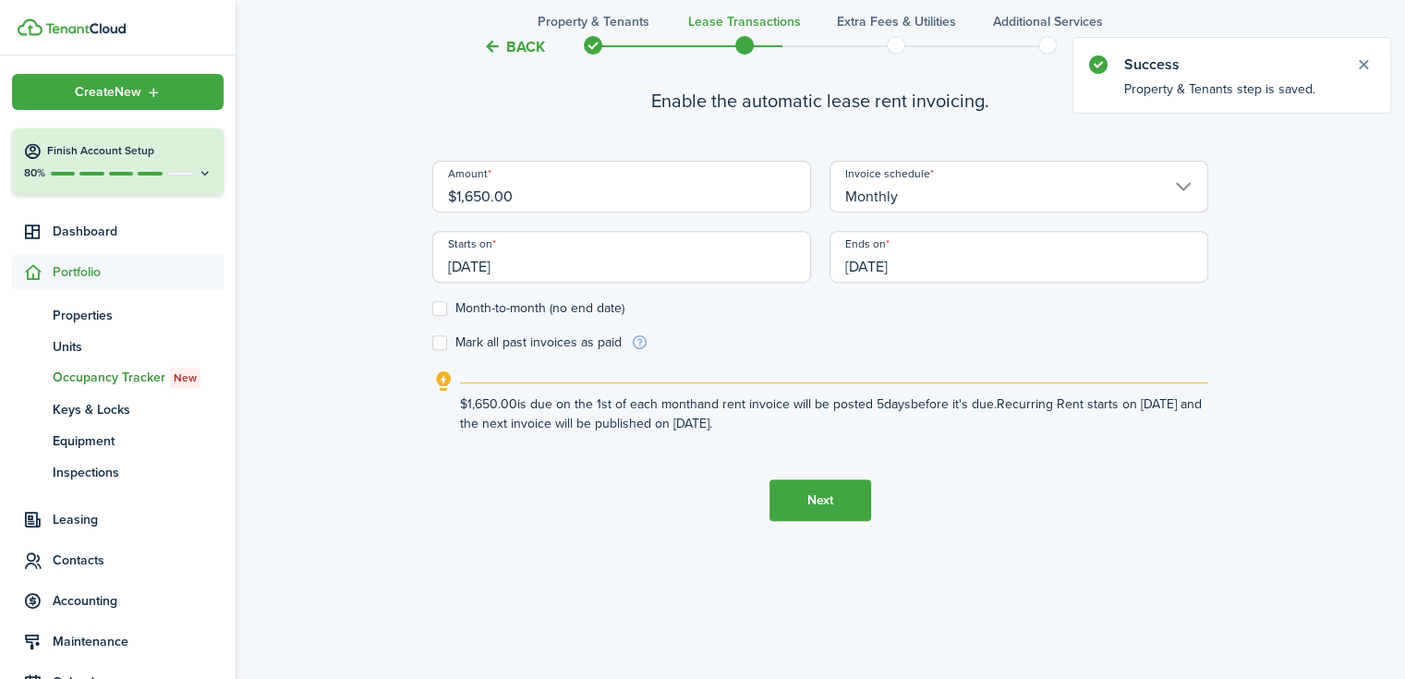
click at [888, 277] on input "[DATE]" at bounding box center [1018, 257] width 379 height 52
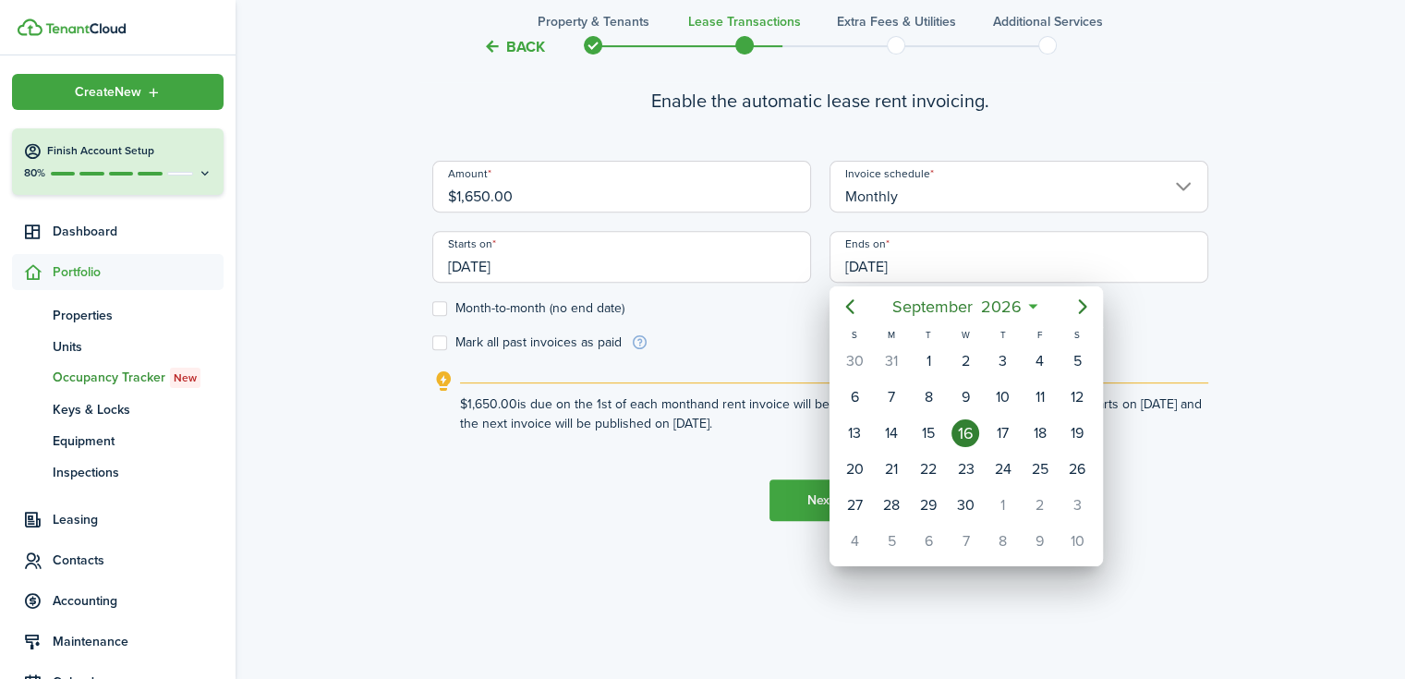
click at [442, 316] on div at bounding box center [702, 339] width 1700 height 974
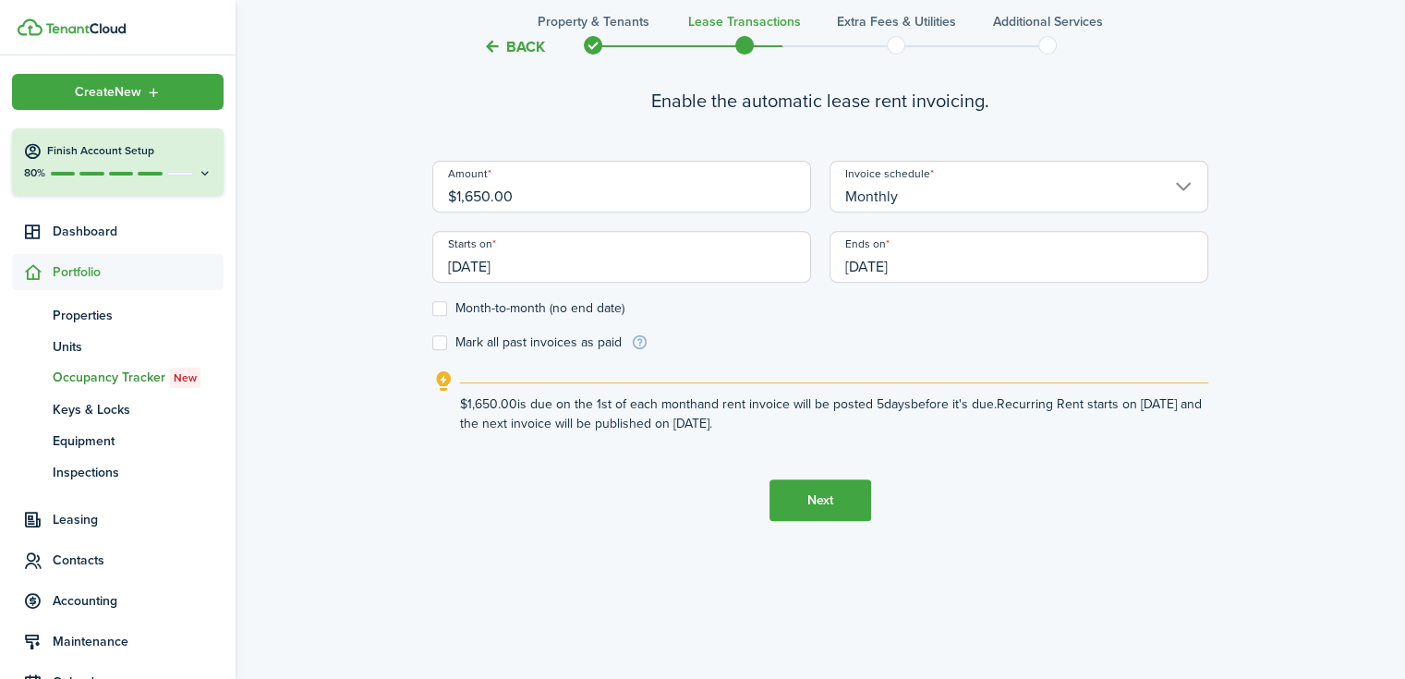
click at [443, 312] on label "Month-to-month (no end date)" at bounding box center [528, 308] width 192 height 15
click at [432, 309] on input "Month-to-month (no end date)" at bounding box center [431, 308] width 1 height 1
checkbox input "true"
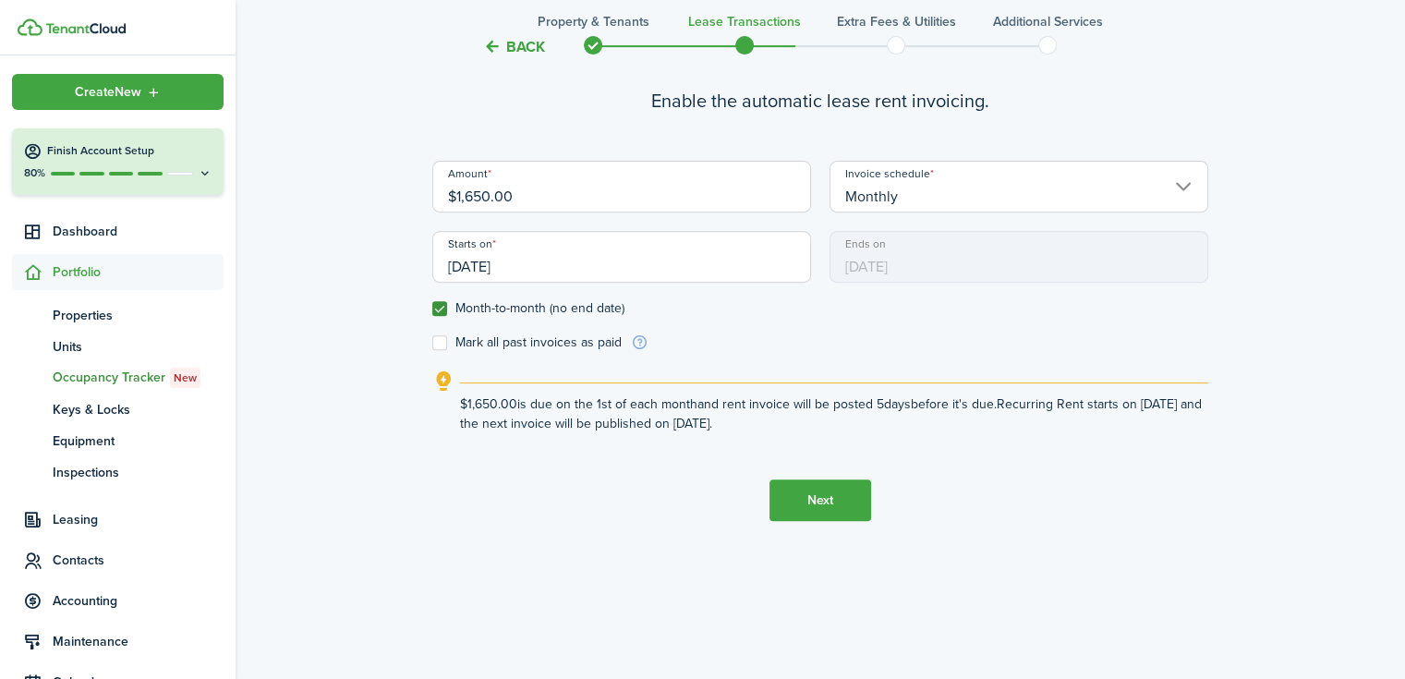
click at [443, 346] on label "Mark all past invoices as paid" at bounding box center [526, 342] width 189 height 15
click at [432, 344] on input "Mark all past invoices as paid" at bounding box center [431, 343] width 1 height 1
checkbox input "true"
click at [822, 499] on button "Next" at bounding box center [820, 500] width 102 height 42
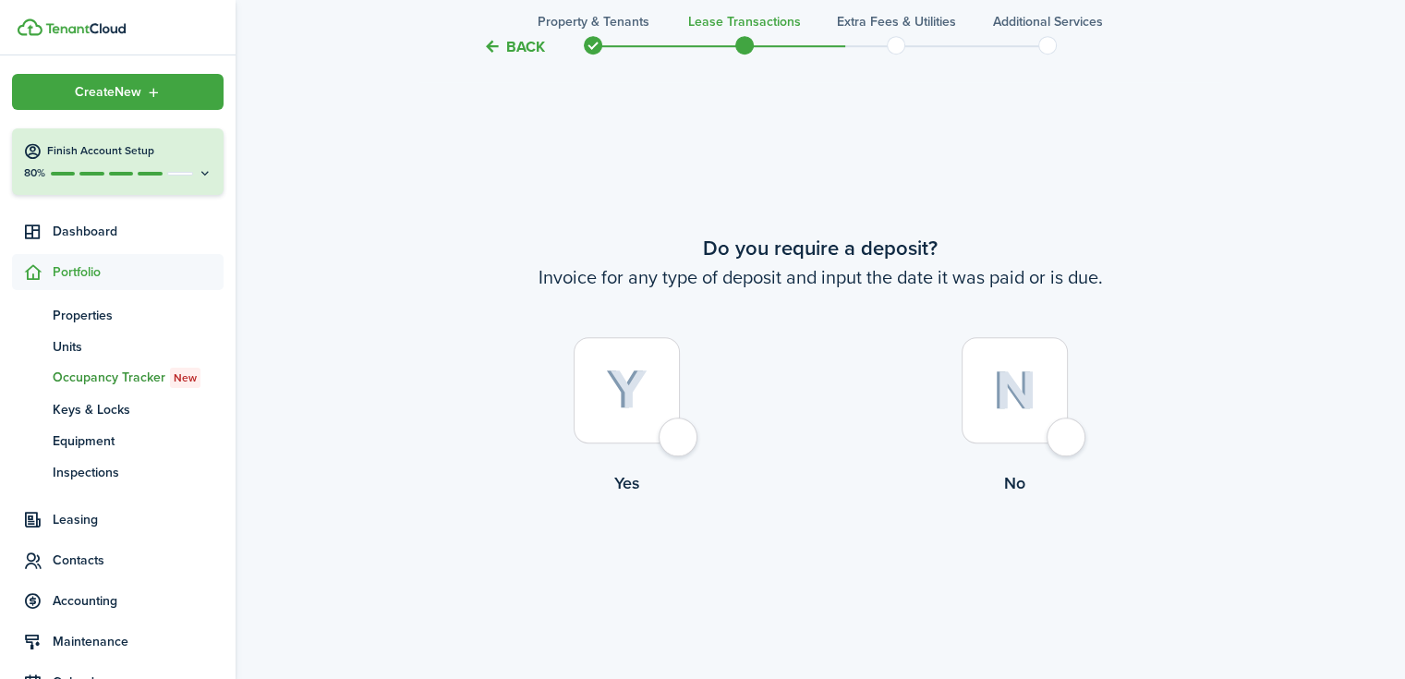
scroll to position [1234, 0]
click at [648, 384] on div at bounding box center [627, 390] width 106 height 106
radio input "true"
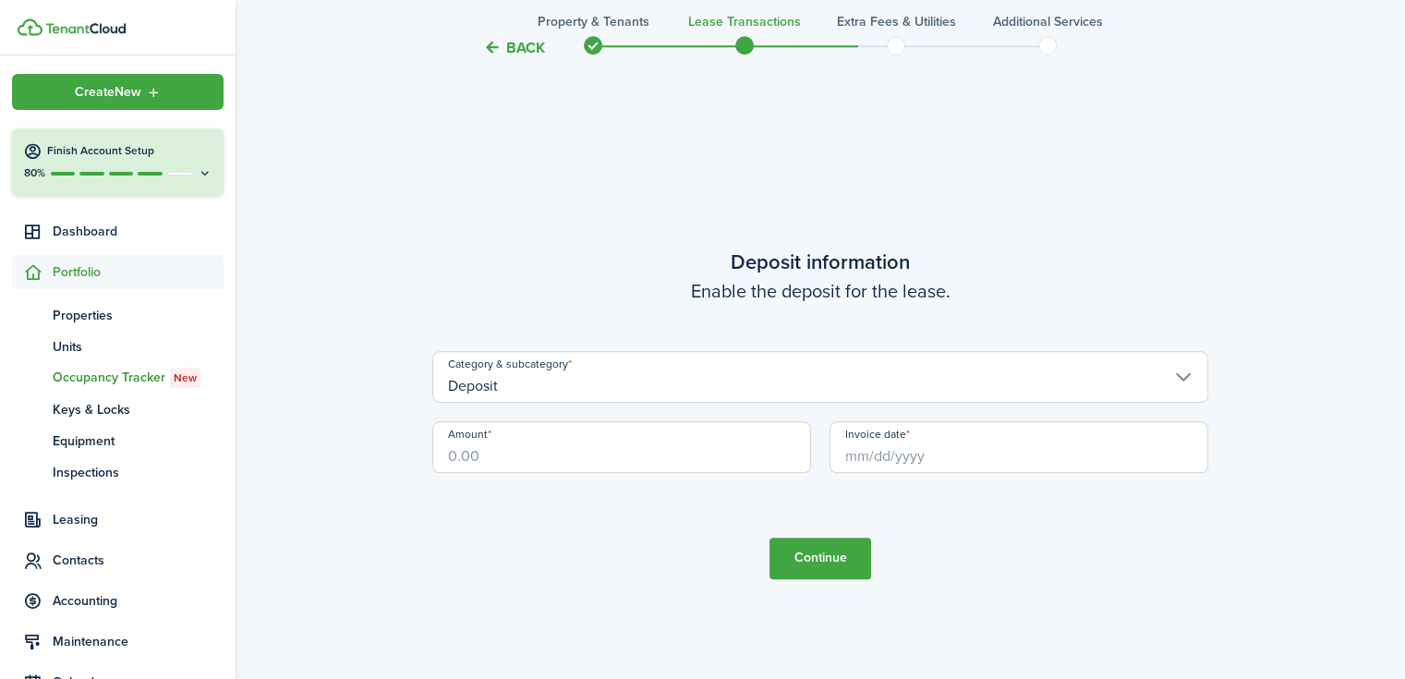
scroll to position [1914, 0]
click at [609, 448] on input "Amount" at bounding box center [621, 446] width 379 height 52
click at [933, 465] on input "Invoice date" at bounding box center [1018, 446] width 379 height 52
type input "$1,600.00"
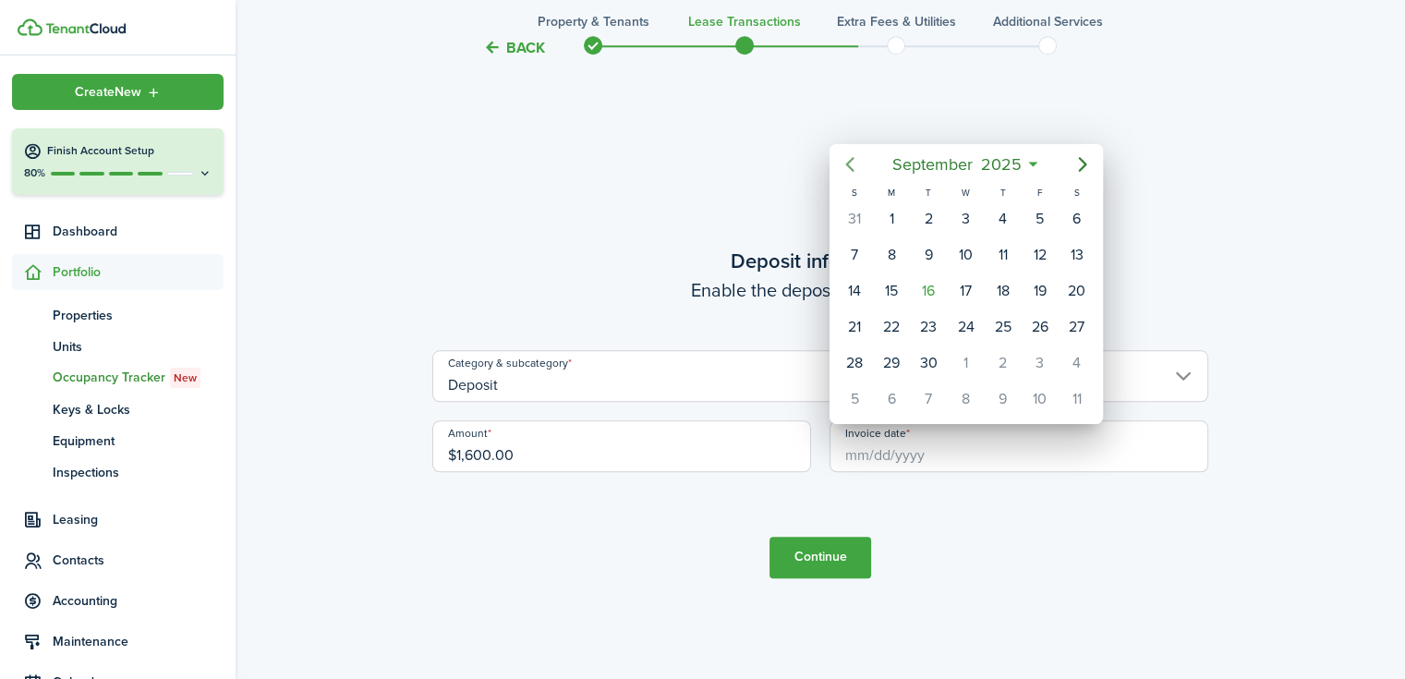
click at [851, 169] on icon "Previous page" at bounding box center [849, 164] width 8 height 15
click at [850, 169] on icon "Previous page" at bounding box center [849, 164] width 8 height 15
click at [889, 322] on div "19" at bounding box center [891, 327] width 28 height 28
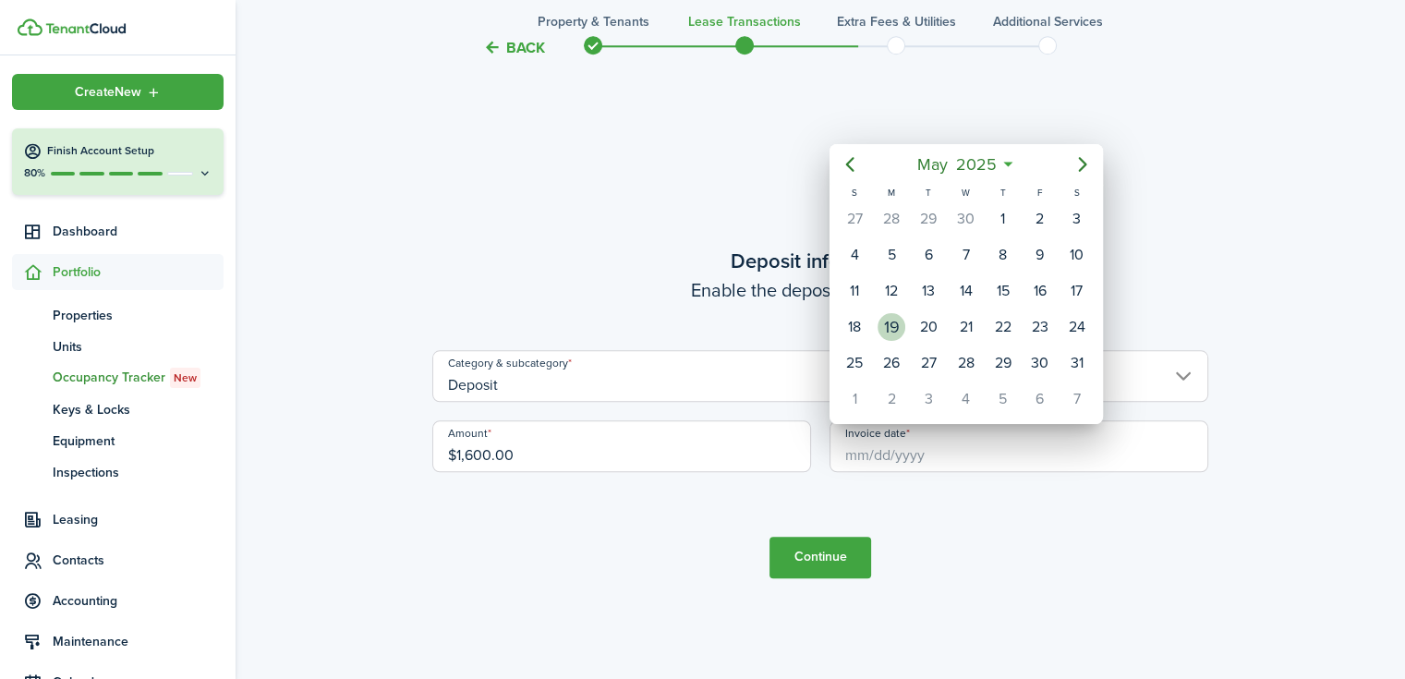
type input "[DATE]"
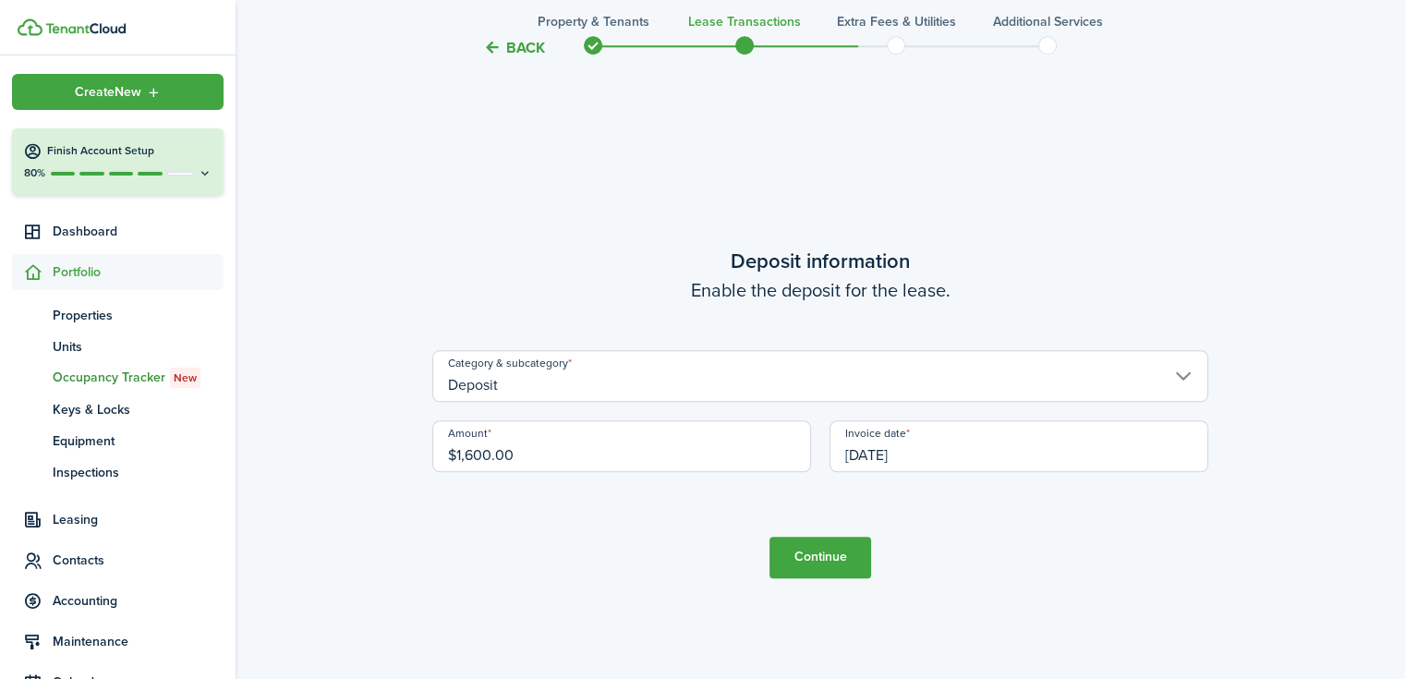
click at [845, 566] on button "Continue" at bounding box center [820, 558] width 102 height 42
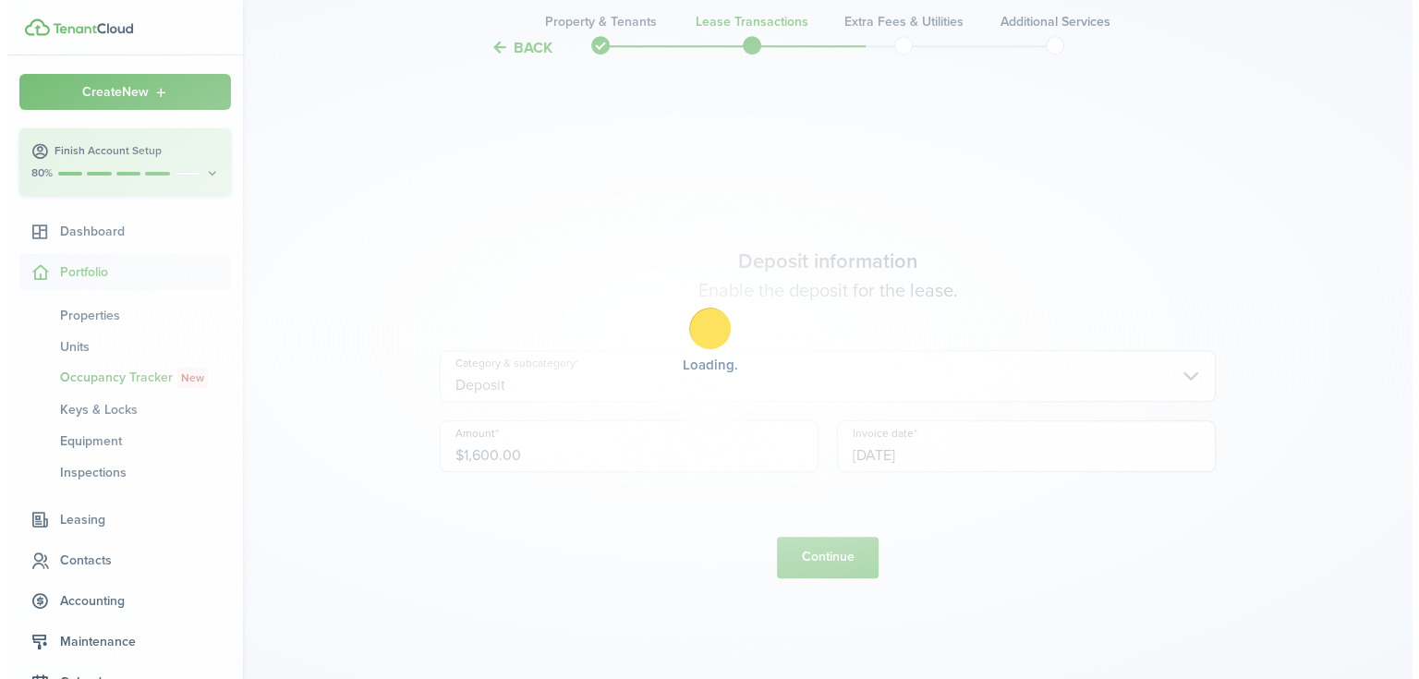
scroll to position [0, 0]
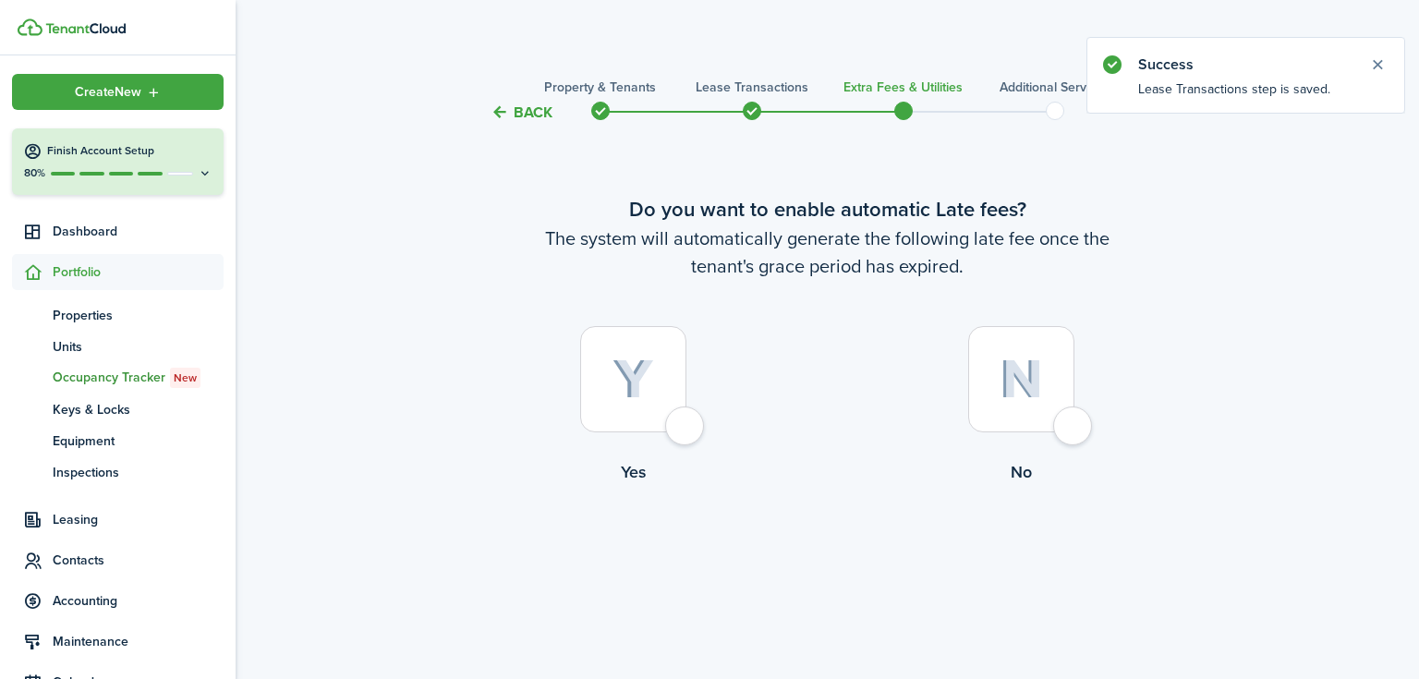
click at [643, 406] on div at bounding box center [633, 379] width 106 height 106
radio input "true"
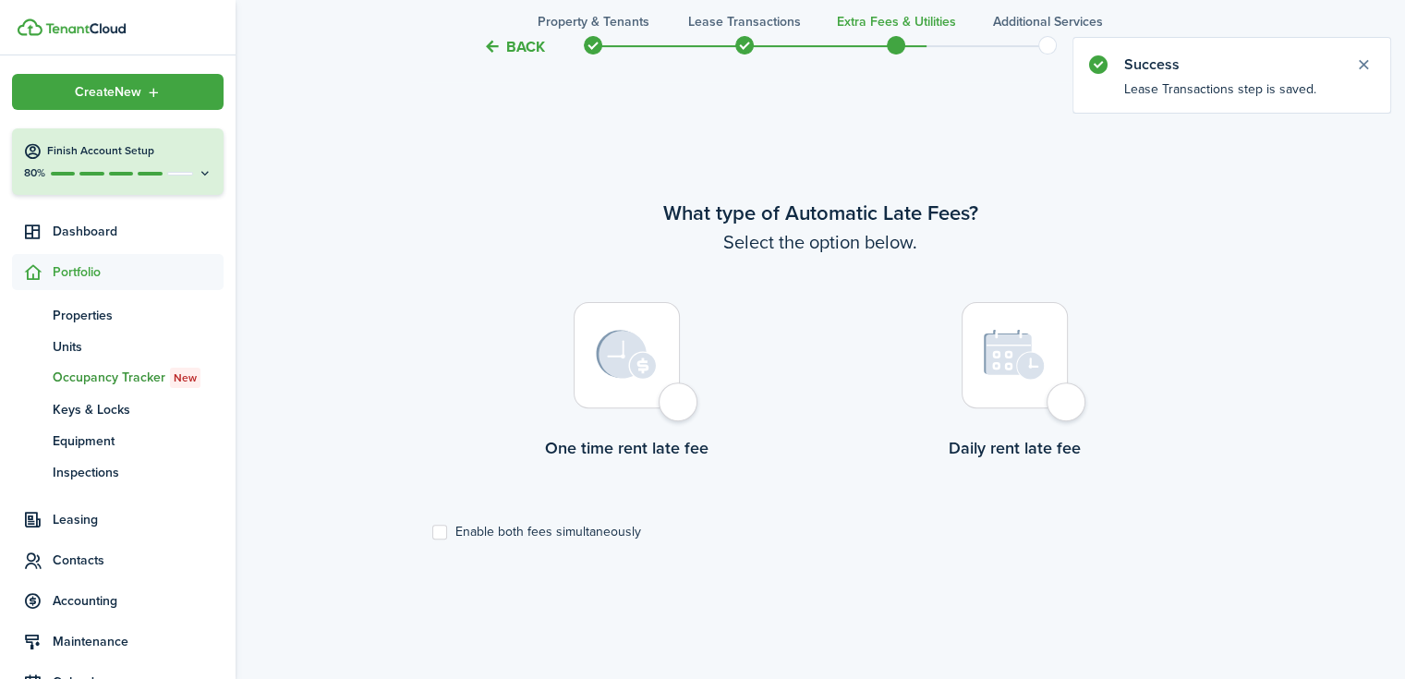
click at [649, 375] on img at bounding box center [626, 355] width 61 height 50
radio input "true"
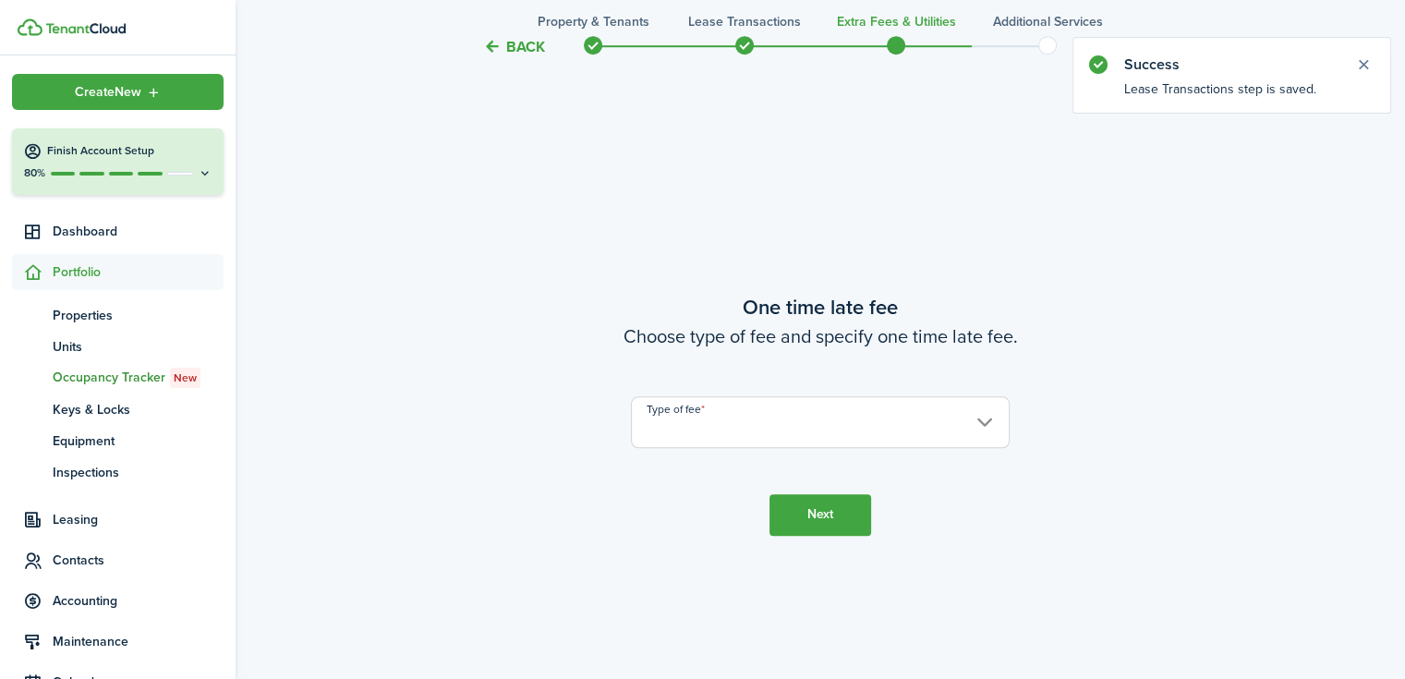
scroll to position [1234, 0]
click at [714, 407] on input "Type of fee" at bounding box center [820, 421] width 379 height 52
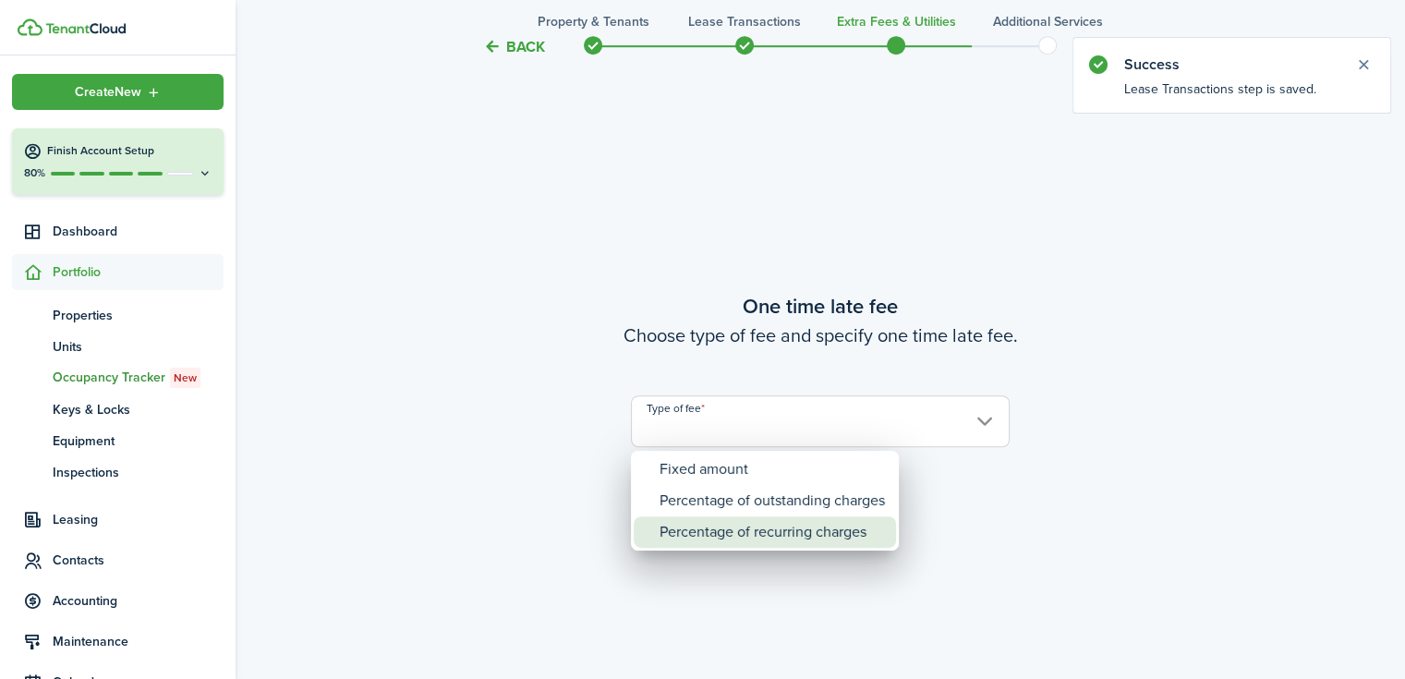
click at [720, 520] on div "Percentage of recurring charges" at bounding box center [771, 531] width 225 height 31
type input "Percentage of recurring charges"
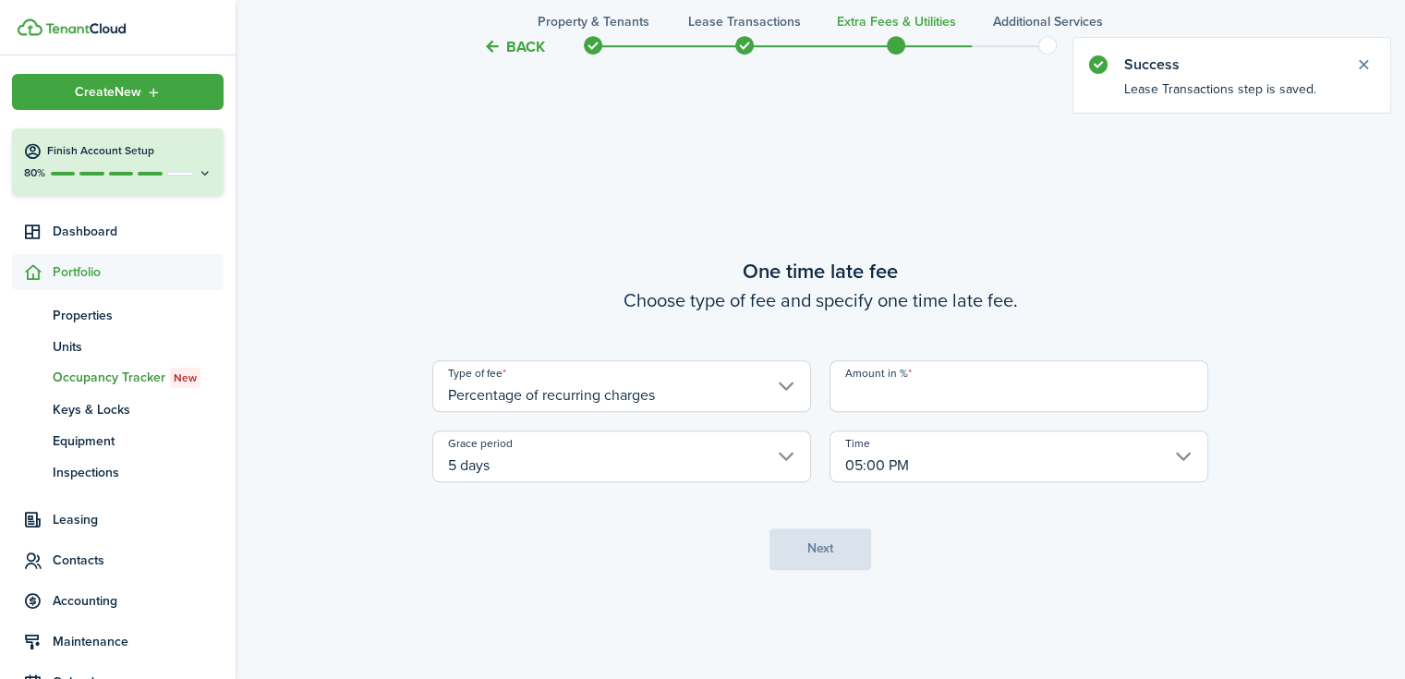
click at [937, 393] on input "Amount in %" at bounding box center [1018, 386] width 379 height 52
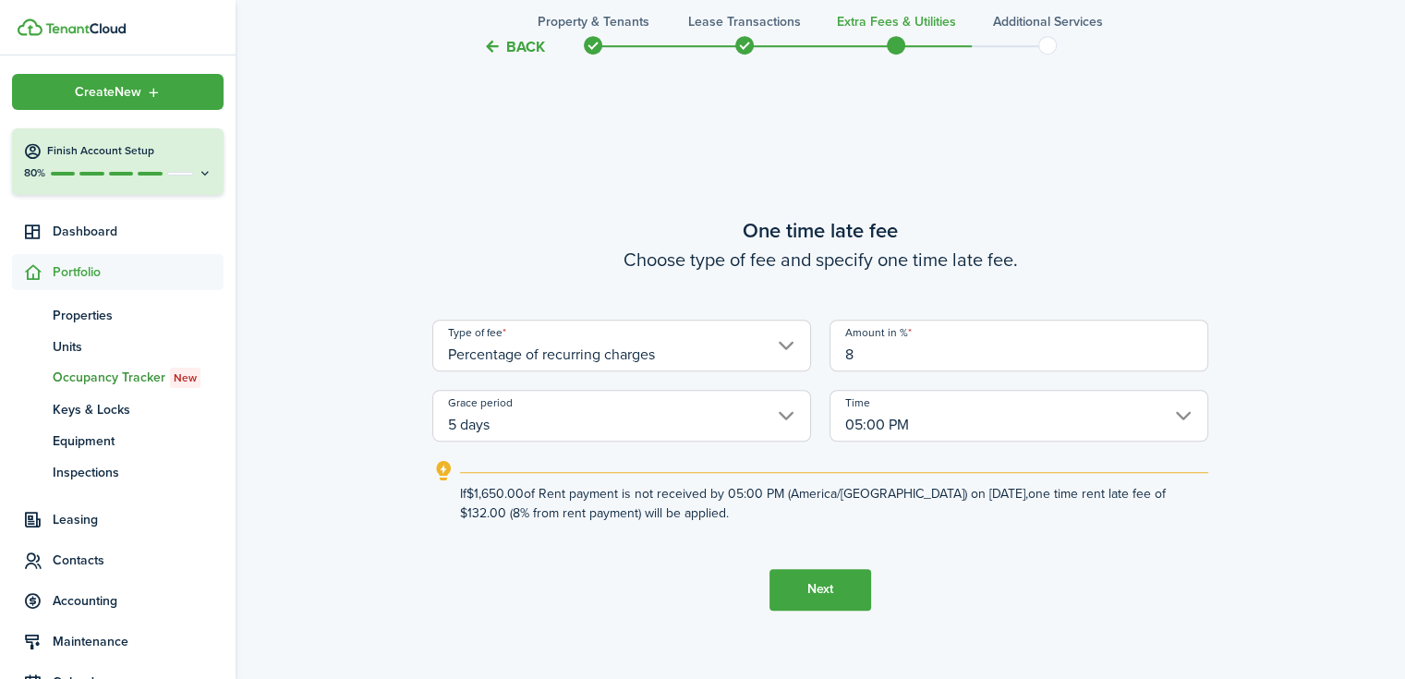
type input "8"
click at [838, 584] on button "Next" at bounding box center [820, 590] width 102 height 42
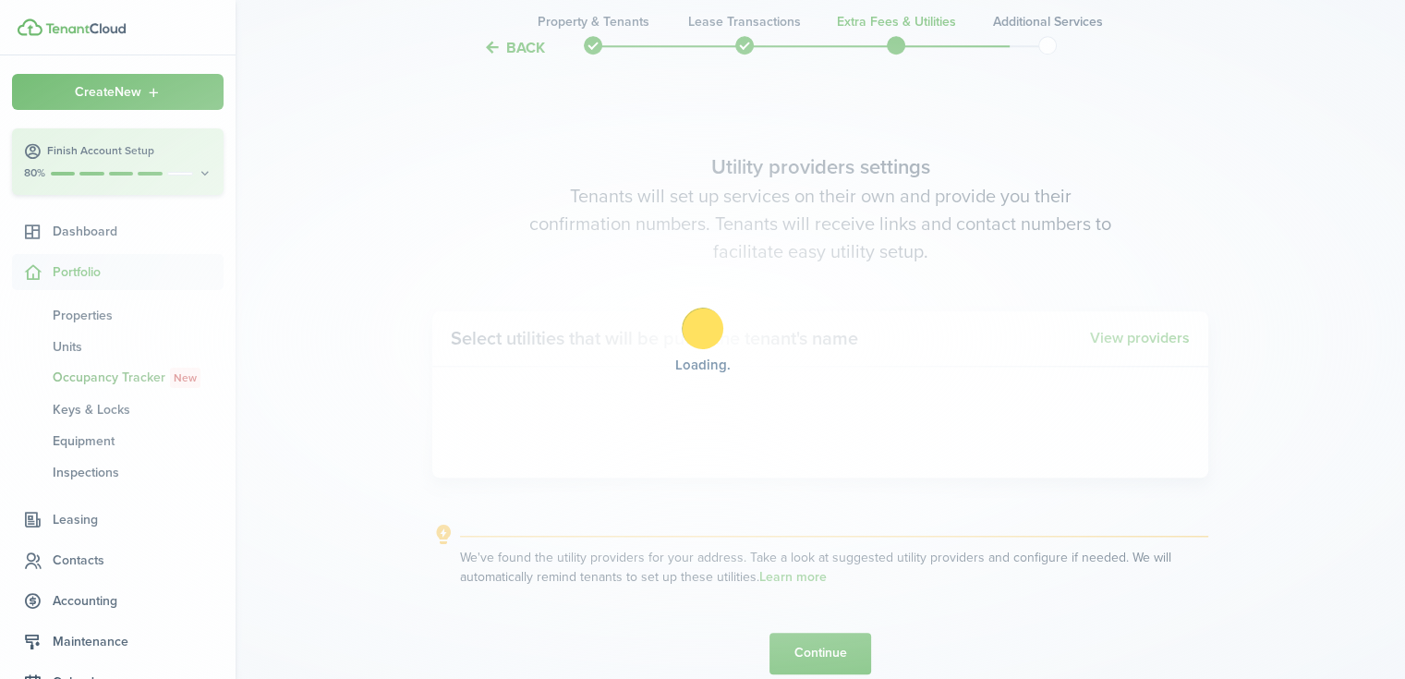
scroll to position [1914, 0]
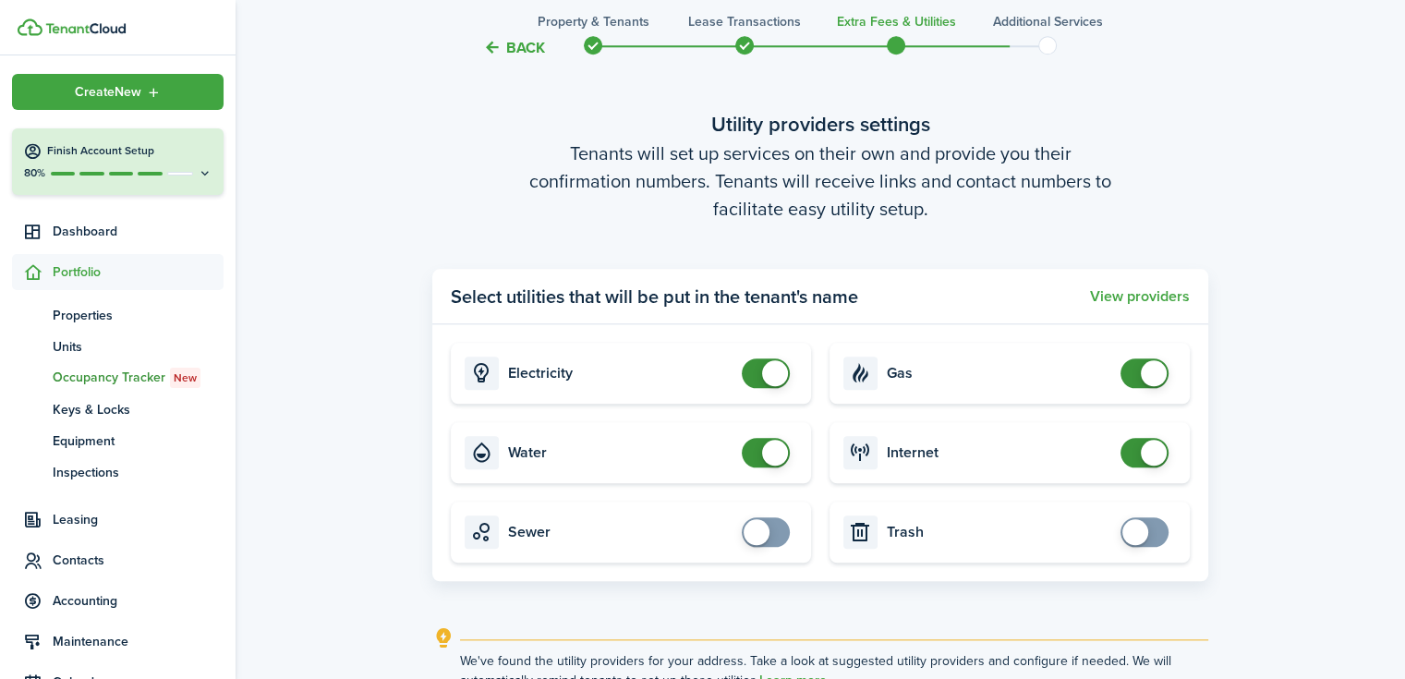
checkbox input "true"
click at [760, 537] on span at bounding box center [756, 532] width 26 height 26
checkbox input "true"
click at [1144, 535] on span at bounding box center [1135, 532] width 26 height 26
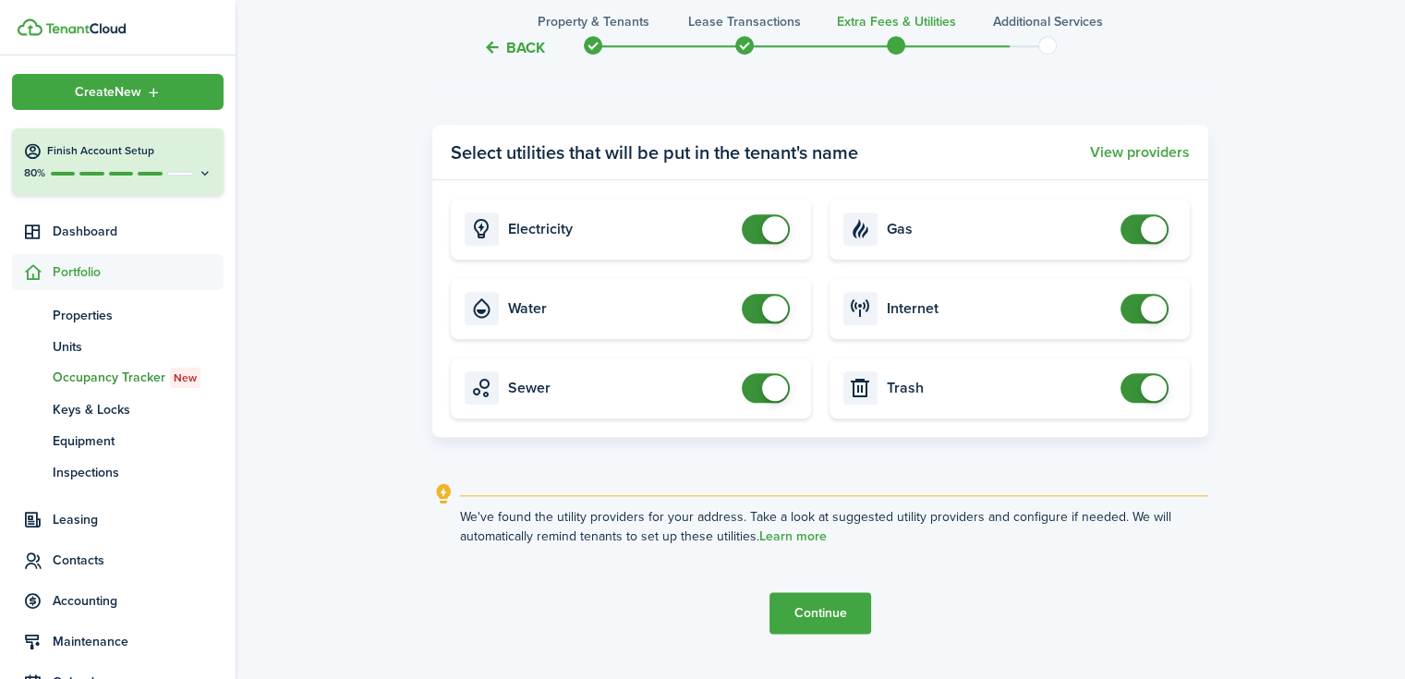
scroll to position [2100, 0]
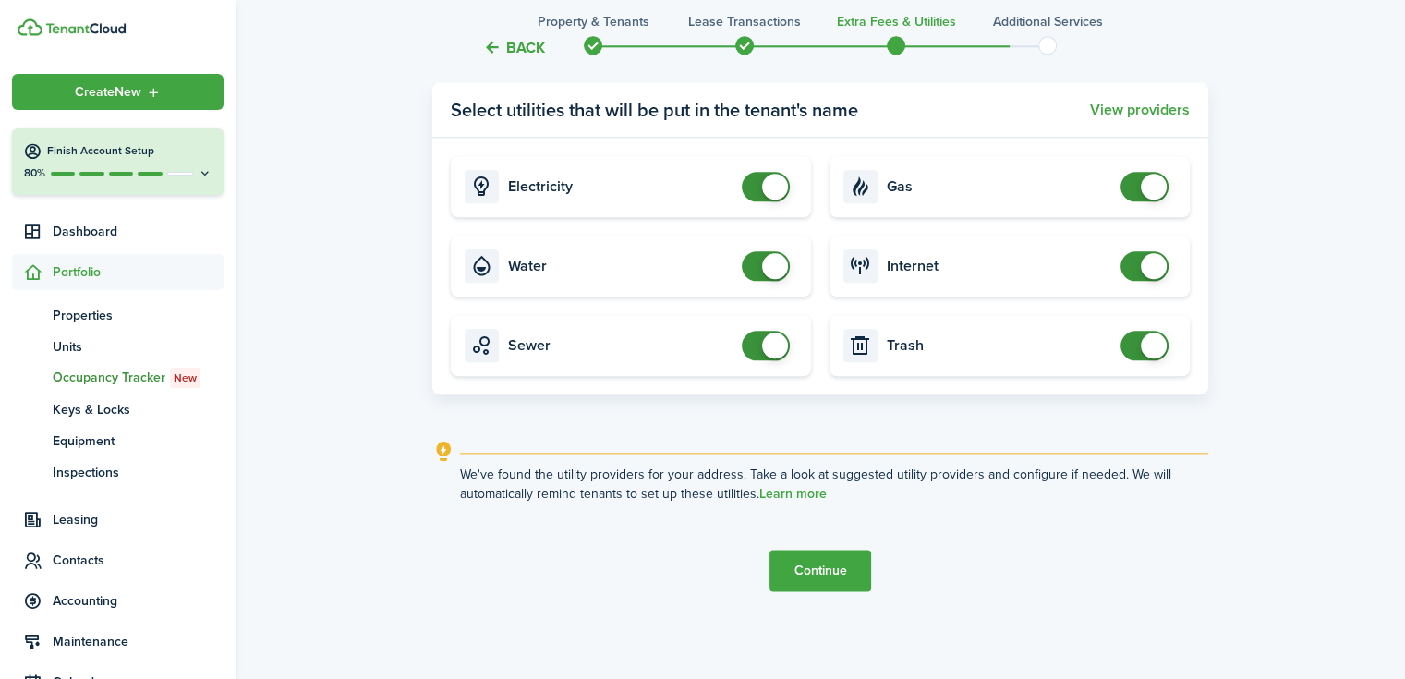
click at [846, 564] on button "Continue" at bounding box center [820, 571] width 102 height 42
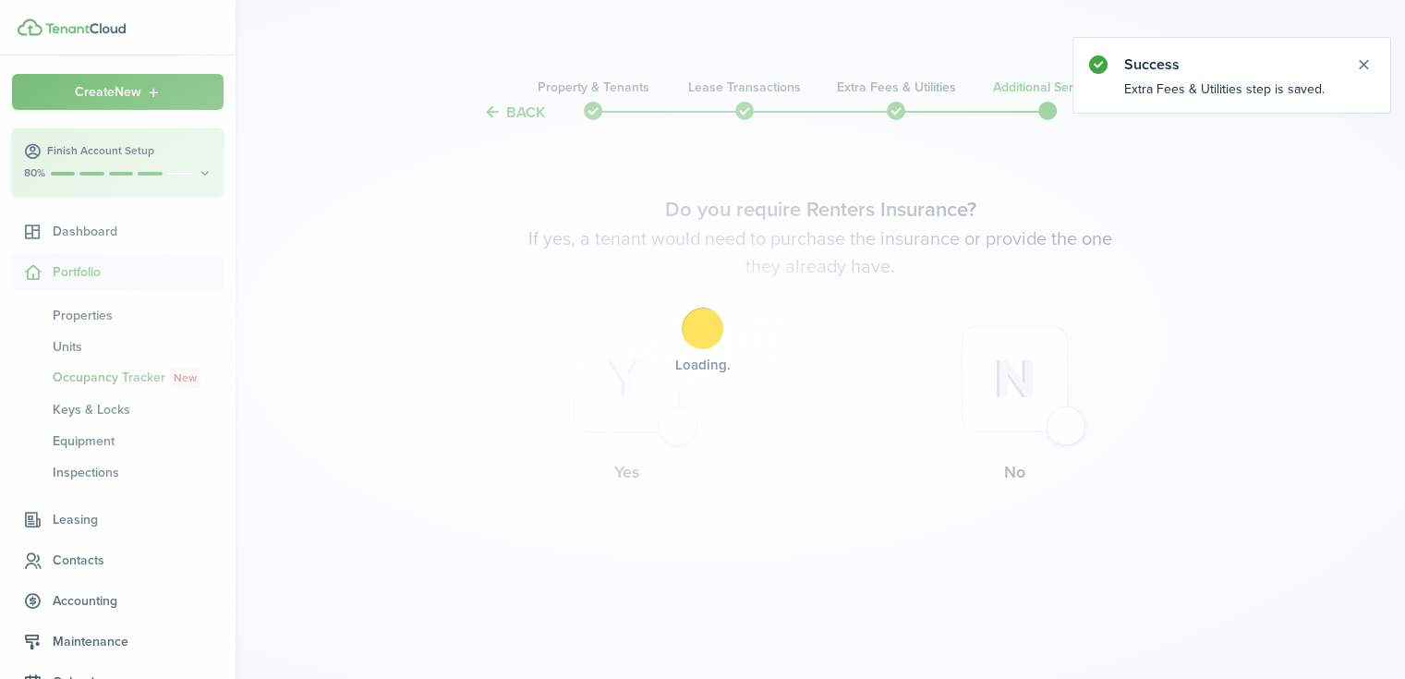
scroll to position [0, 0]
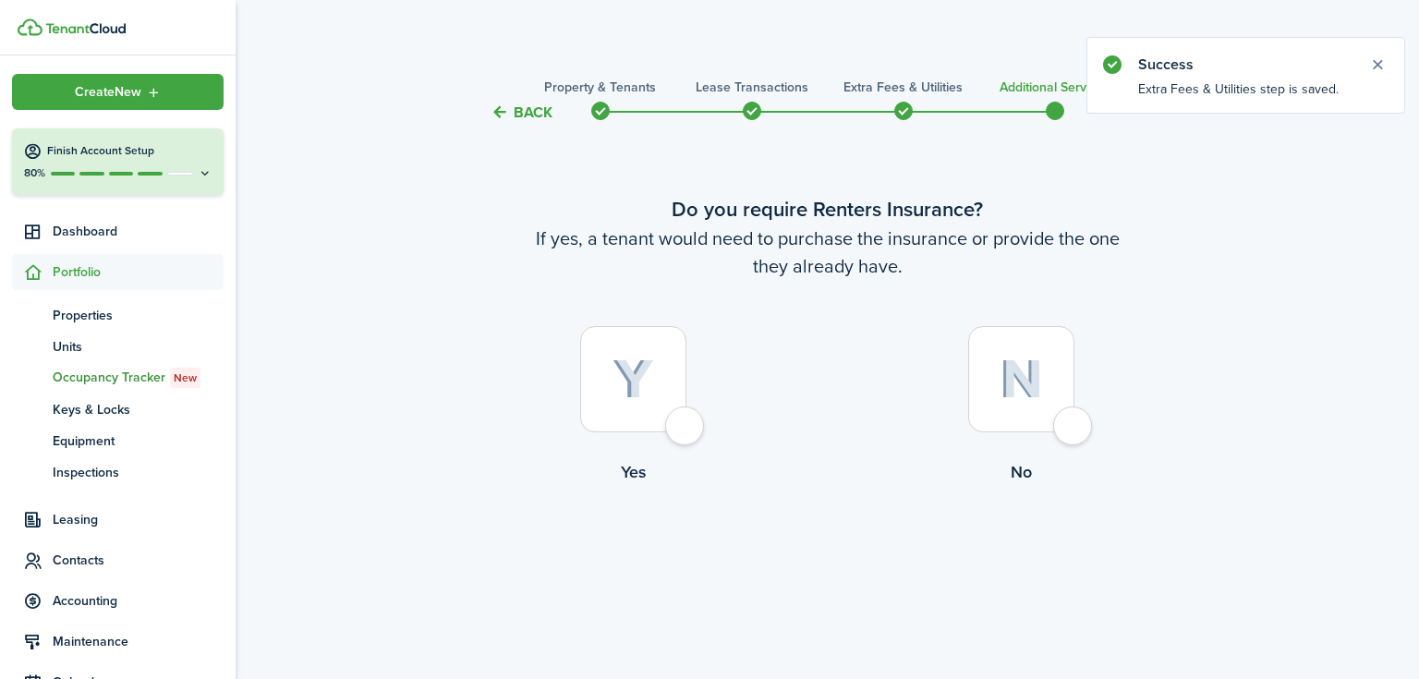
click at [1022, 361] on img at bounding box center [1020, 379] width 43 height 40
radio input "true"
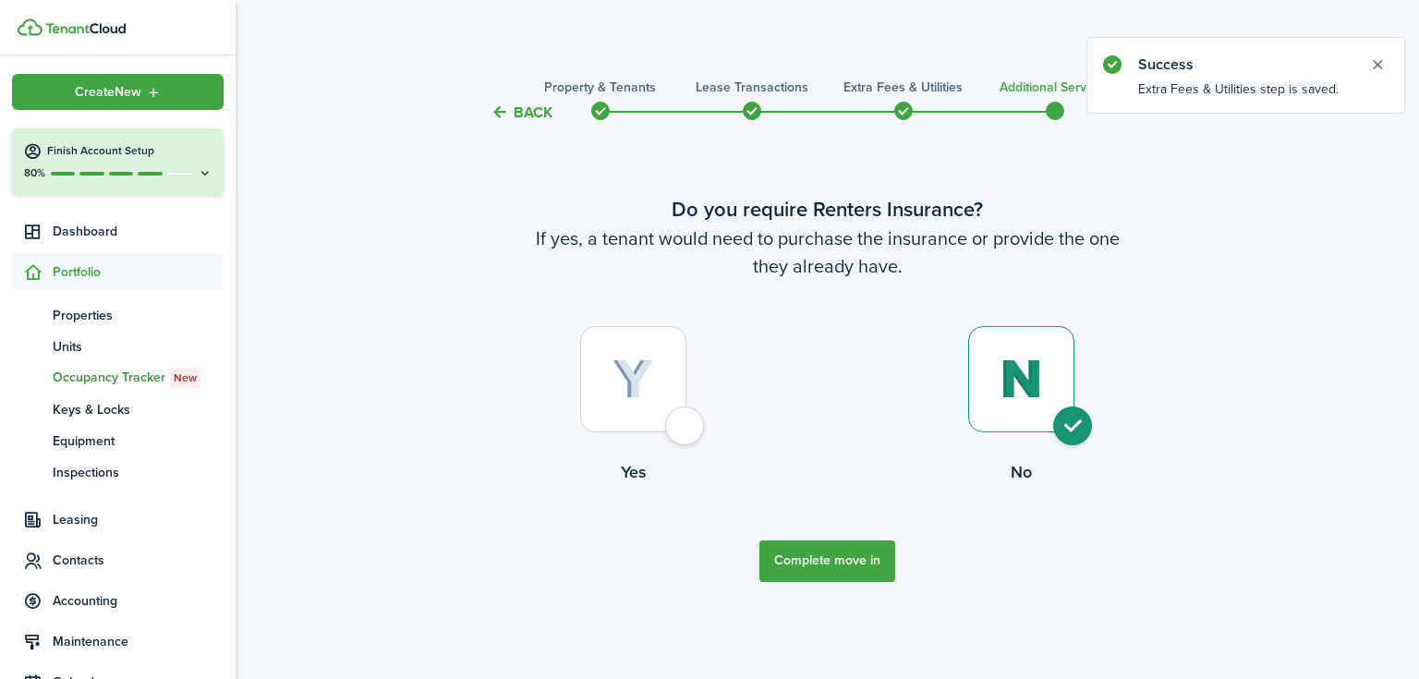
click at [851, 554] on button "Complete move in" at bounding box center [827, 561] width 136 height 42
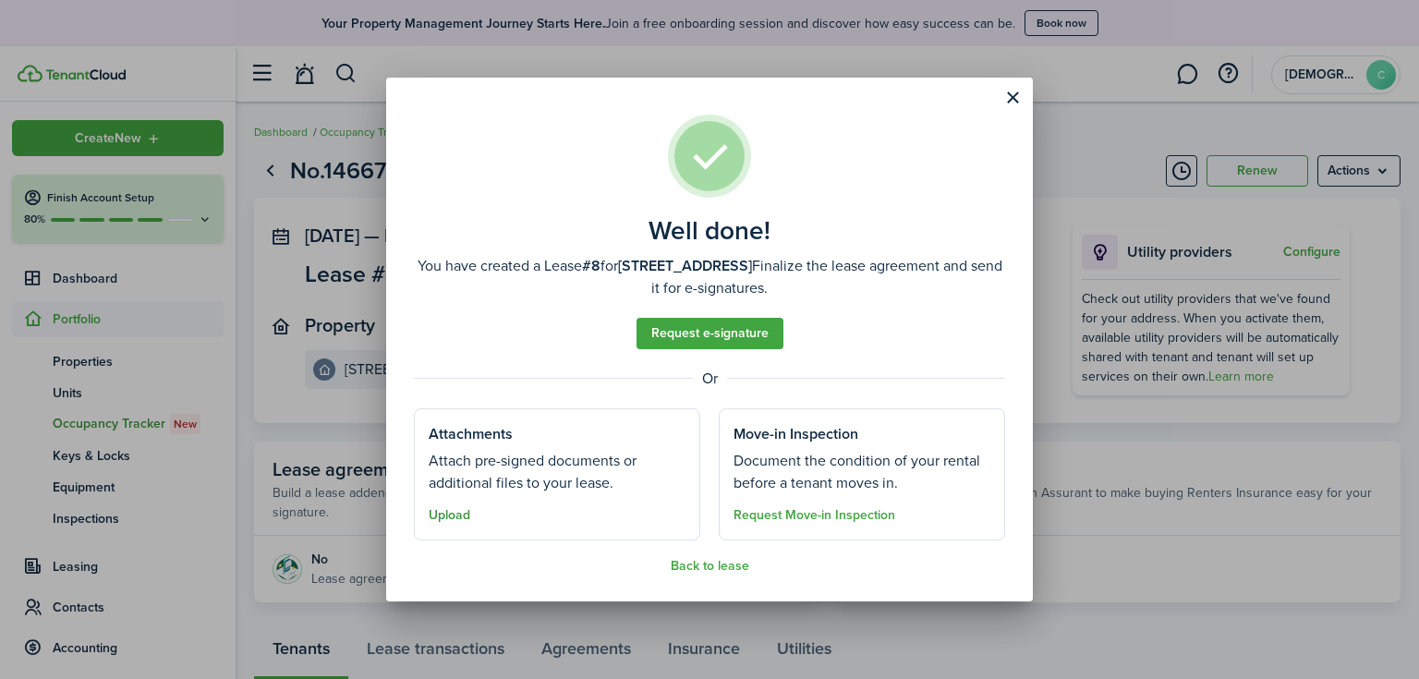
click at [460, 519] on button "Upload" at bounding box center [450, 515] width 42 height 15
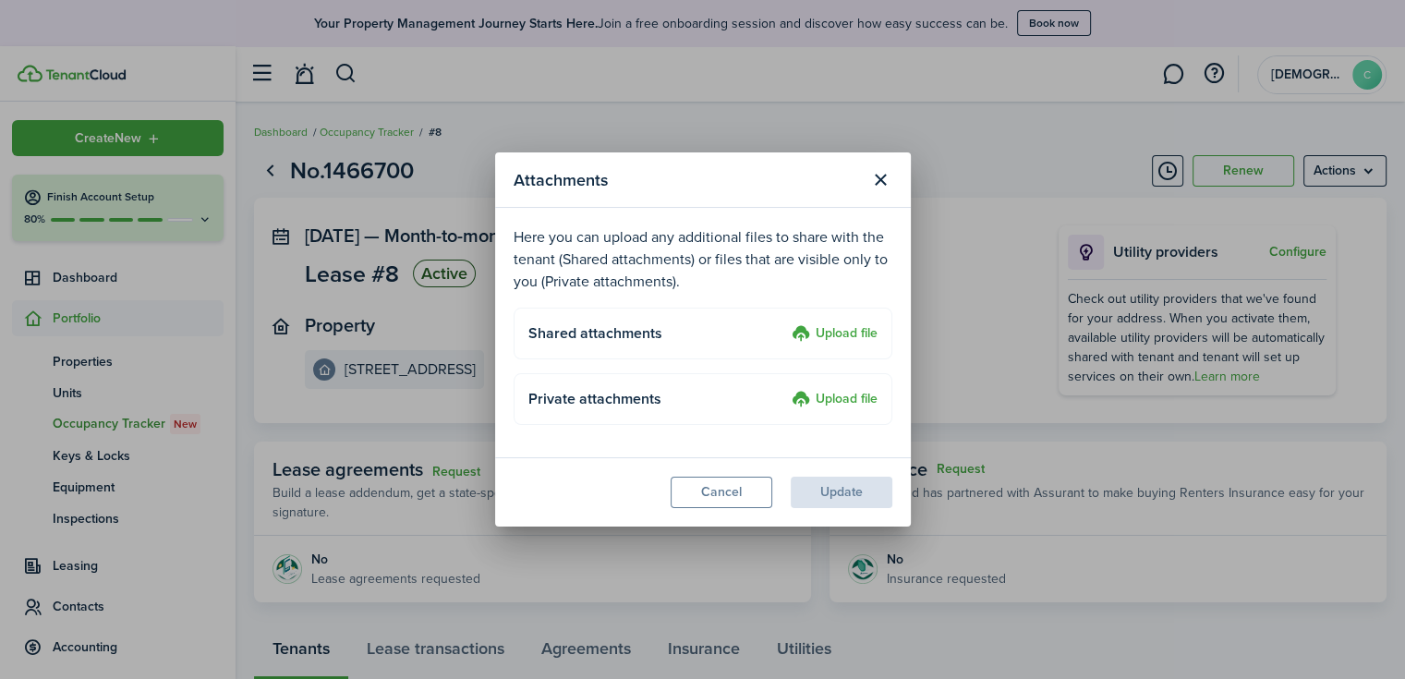
click at [809, 335] on label "Upload file" at bounding box center [835, 334] width 86 height 22
click at [785, 323] on input "Upload file" at bounding box center [785, 323] width 0 height 0
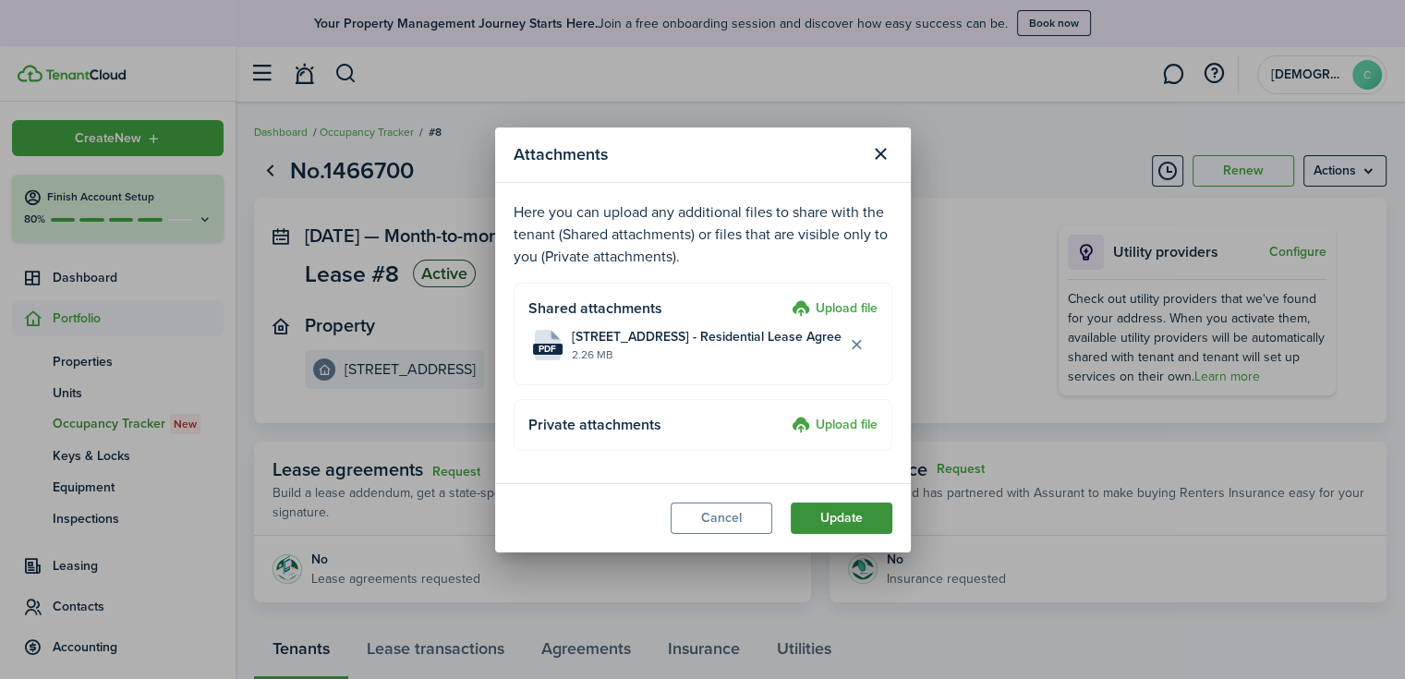
click at [845, 532] on button "Update" at bounding box center [842, 517] width 102 height 31
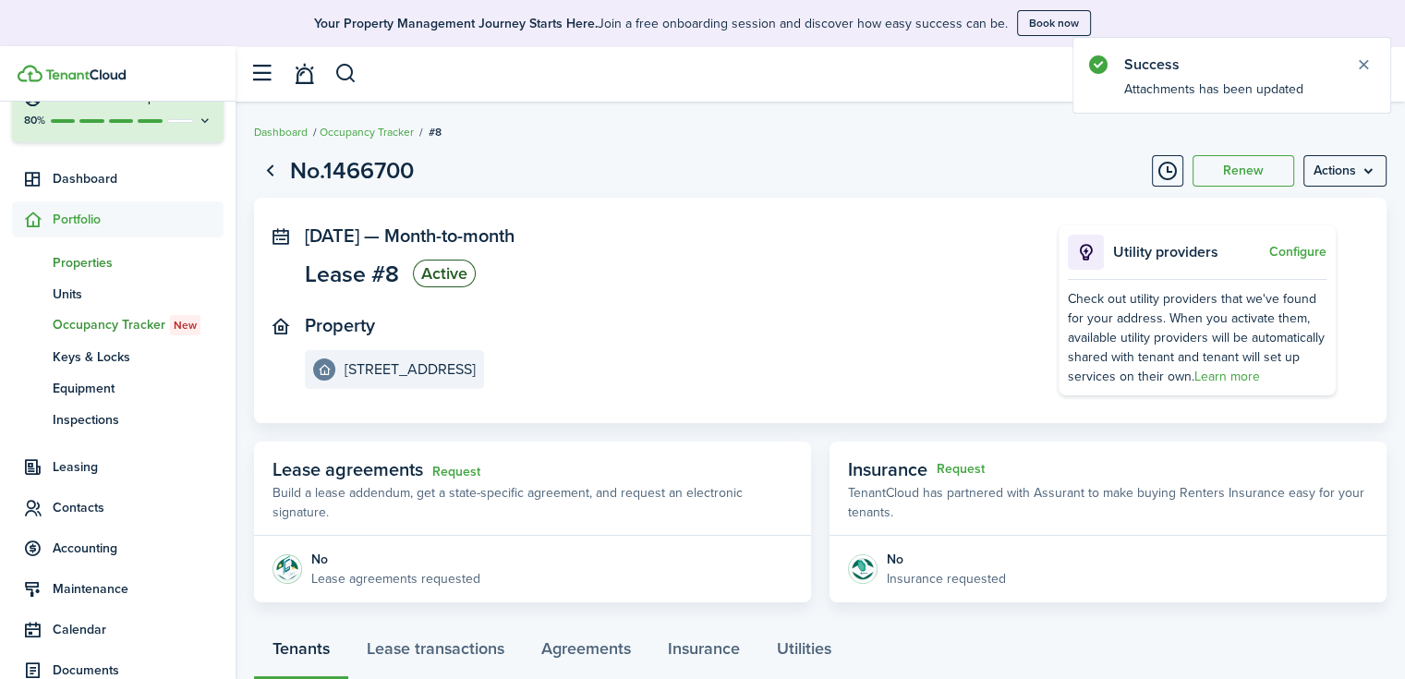
scroll to position [92, 0]
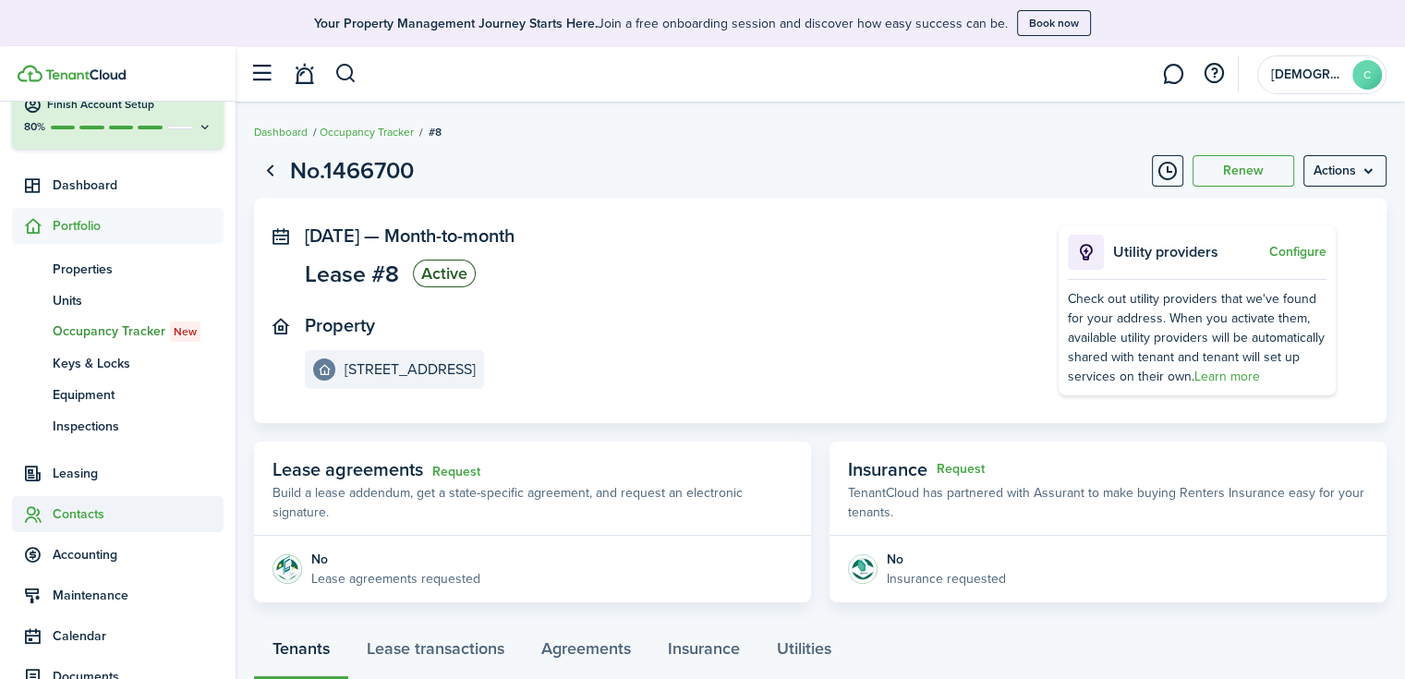
click at [87, 509] on span "Contacts" at bounding box center [138, 513] width 171 height 19
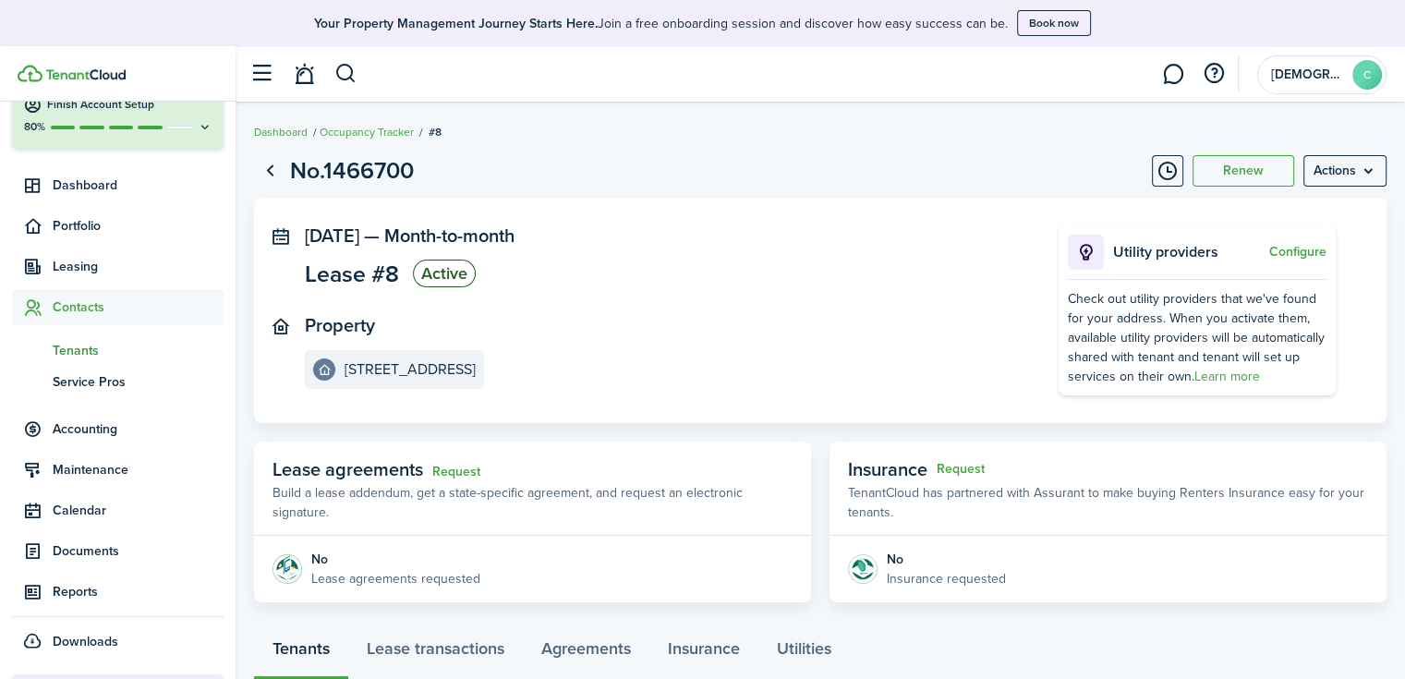
click at [83, 345] on span "Tenants" at bounding box center [138, 350] width 171 height 19
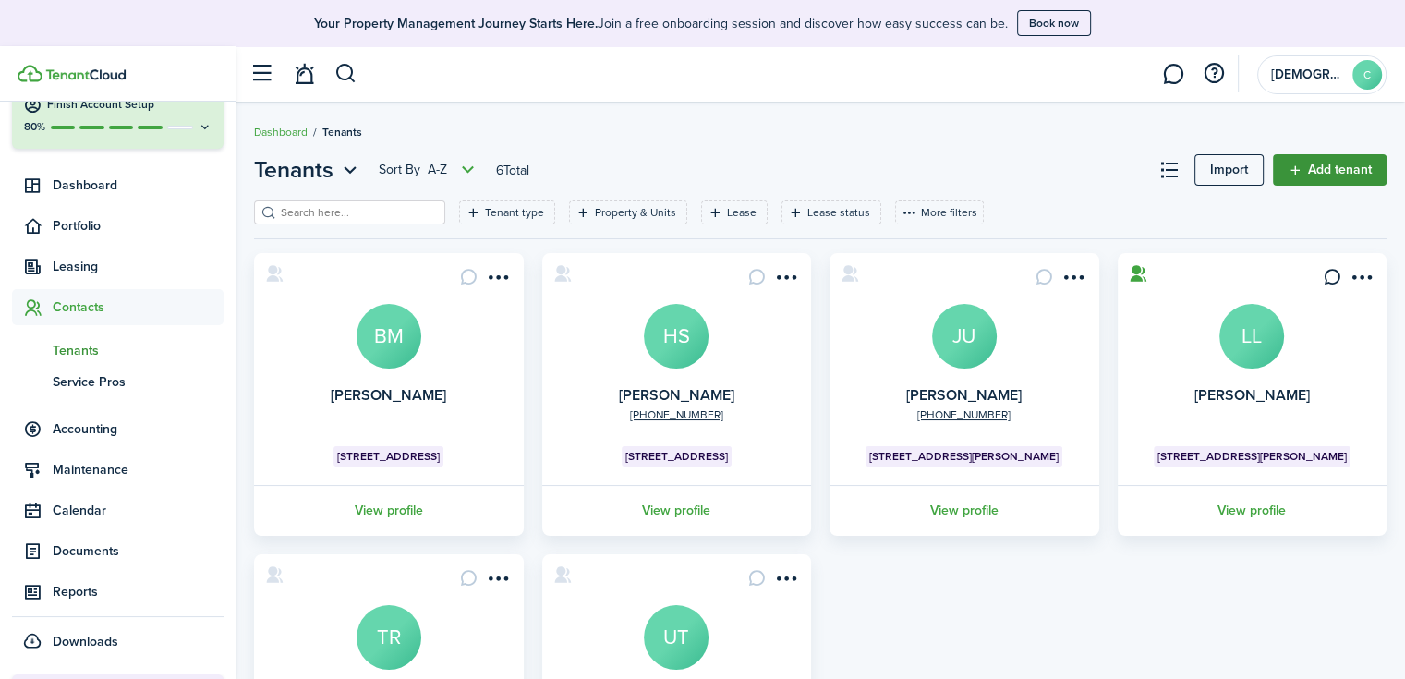
click at [1308, 173] on link "Add tenant" at bounding box center [1330, 169] width 114 height 31
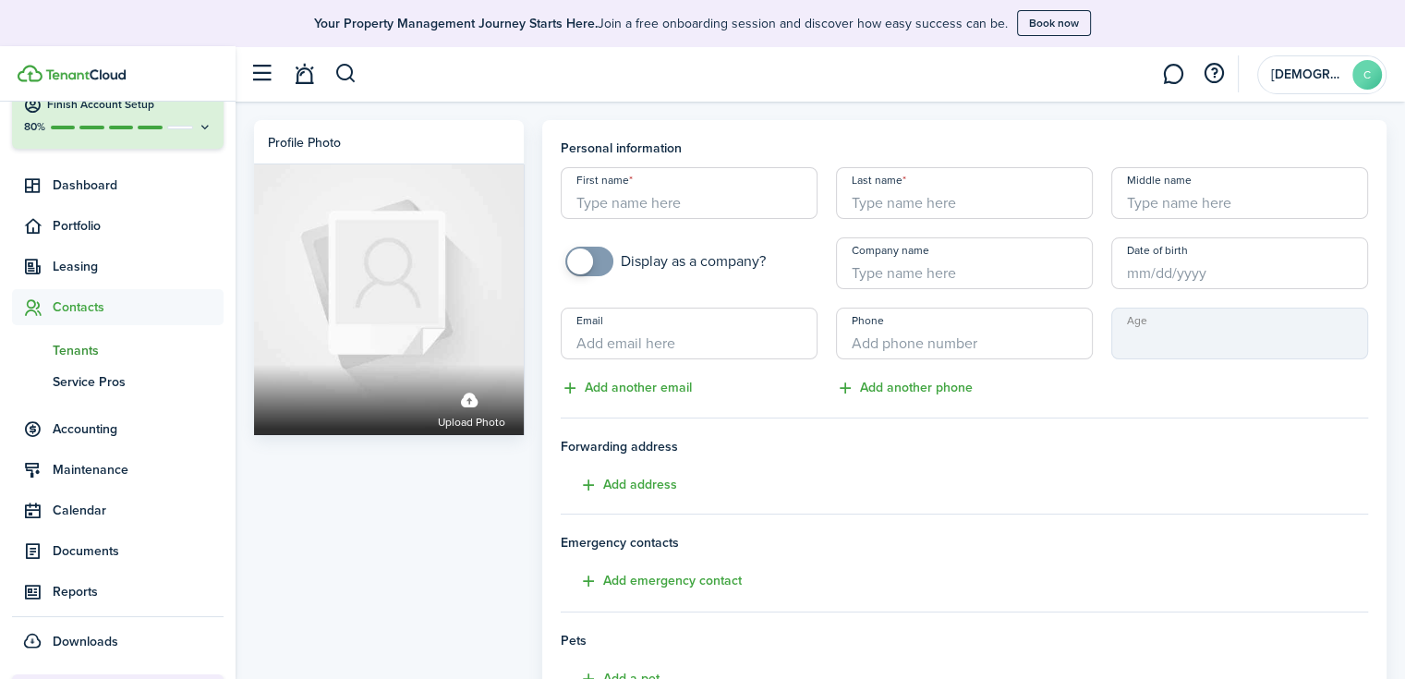
click at [599, 198] on input "First name" at bounding box center [689, 193] width 257 height 52
type input "[PERSON_NAME]"
paste input "Just writing to let you know that we have given our 30 day notice with RVRE pro…"
type input "Just writing to let you know that we have given our 30 day notice with RVRE pro…"
paste input "Khenkitisak"
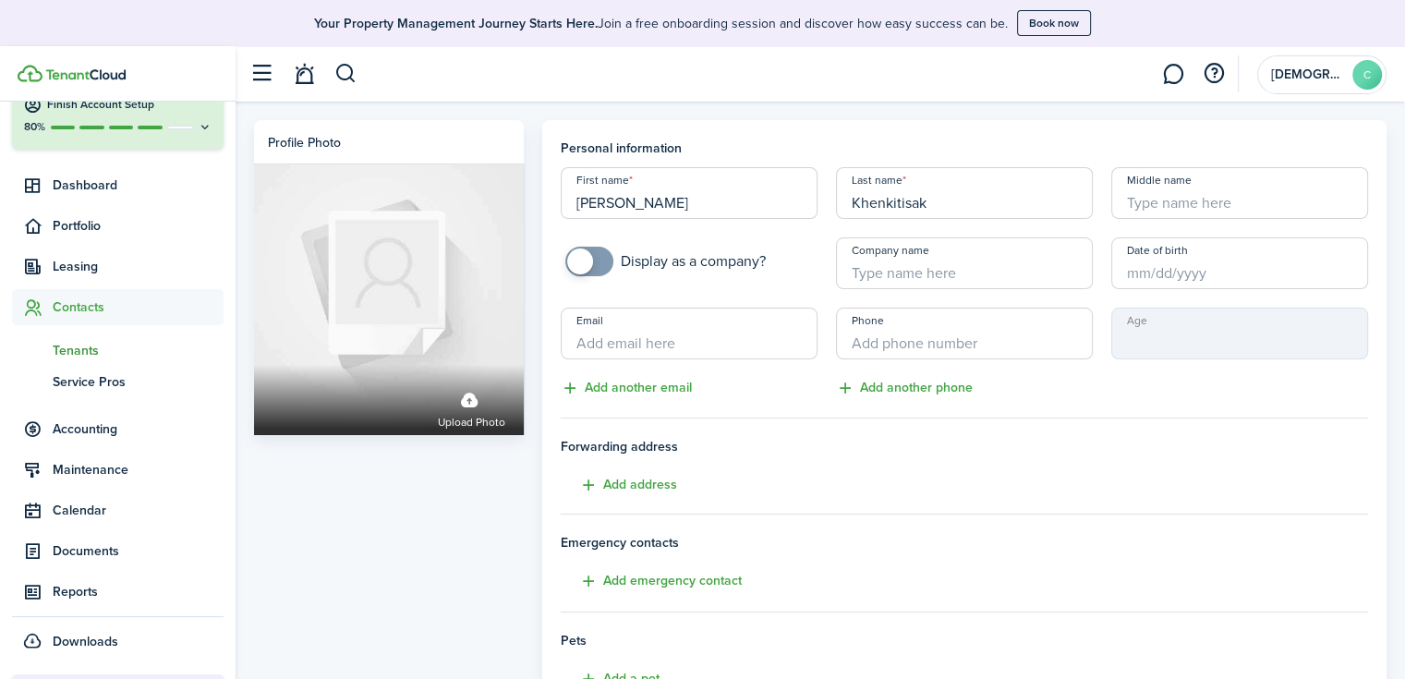
type input "Khenkitisak"
click at [659, 333] on input "Email" at bounding box center [689, 334] width 257 height 52
paste input "[EMAIL_ADDRESS][DOMAIN_NAME]"
type input "[EMAIL_ADDRESS][DOMAIN_NAME]"
click at [924, 340] on input "+1" at bounding box center [964, 334] width 257 height 52
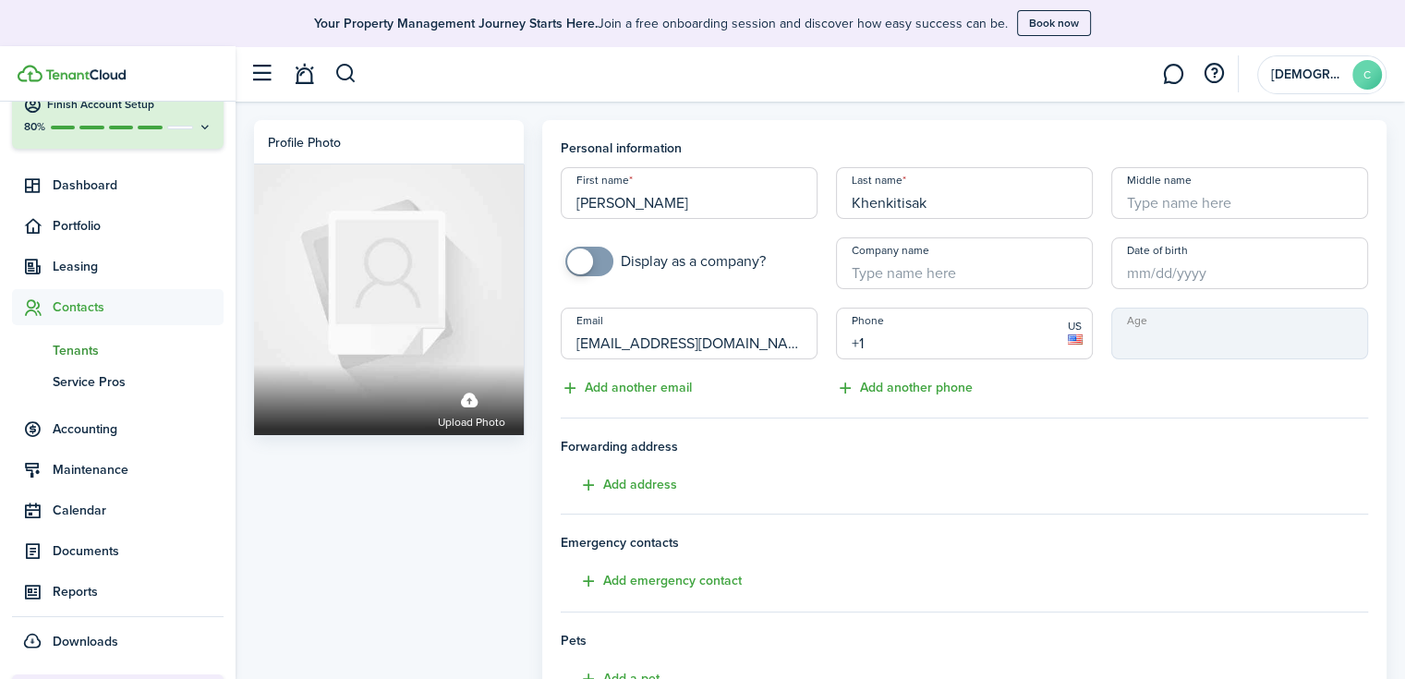
paste input "[PHONE_NUMBER]"
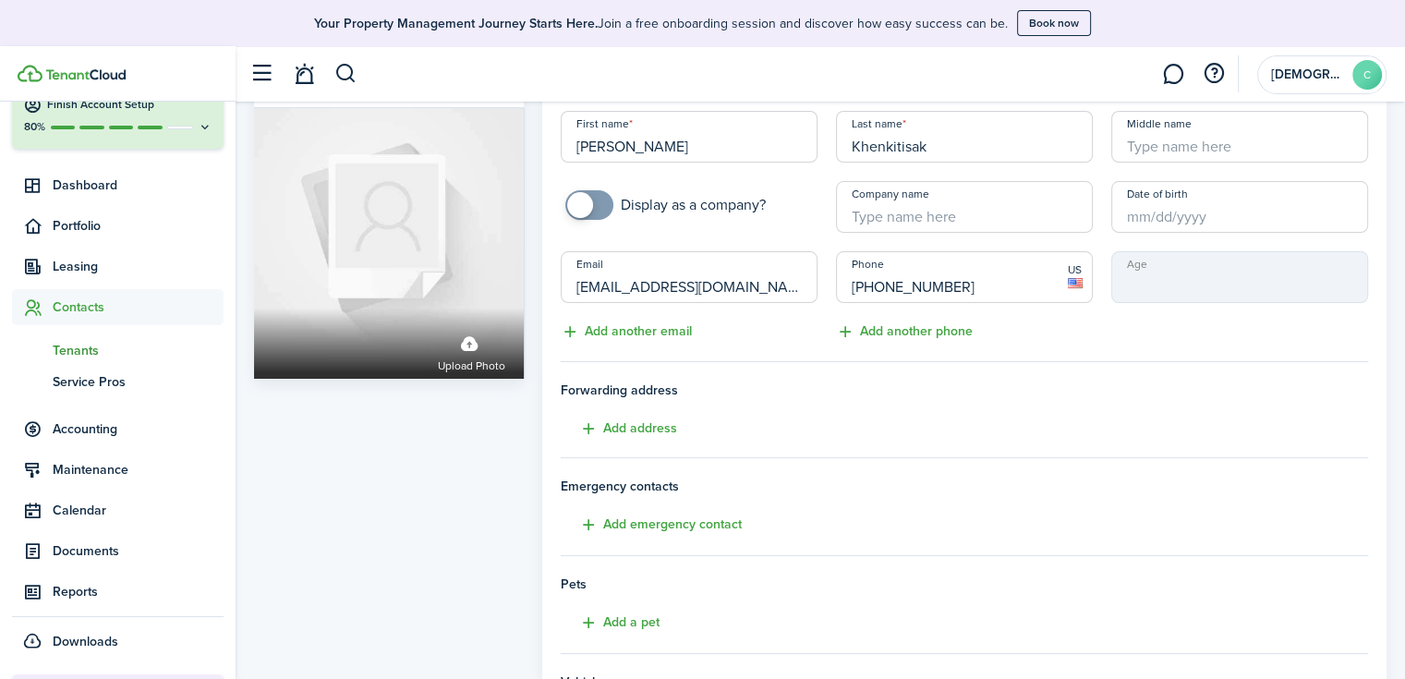
scroll to position [369, 0]
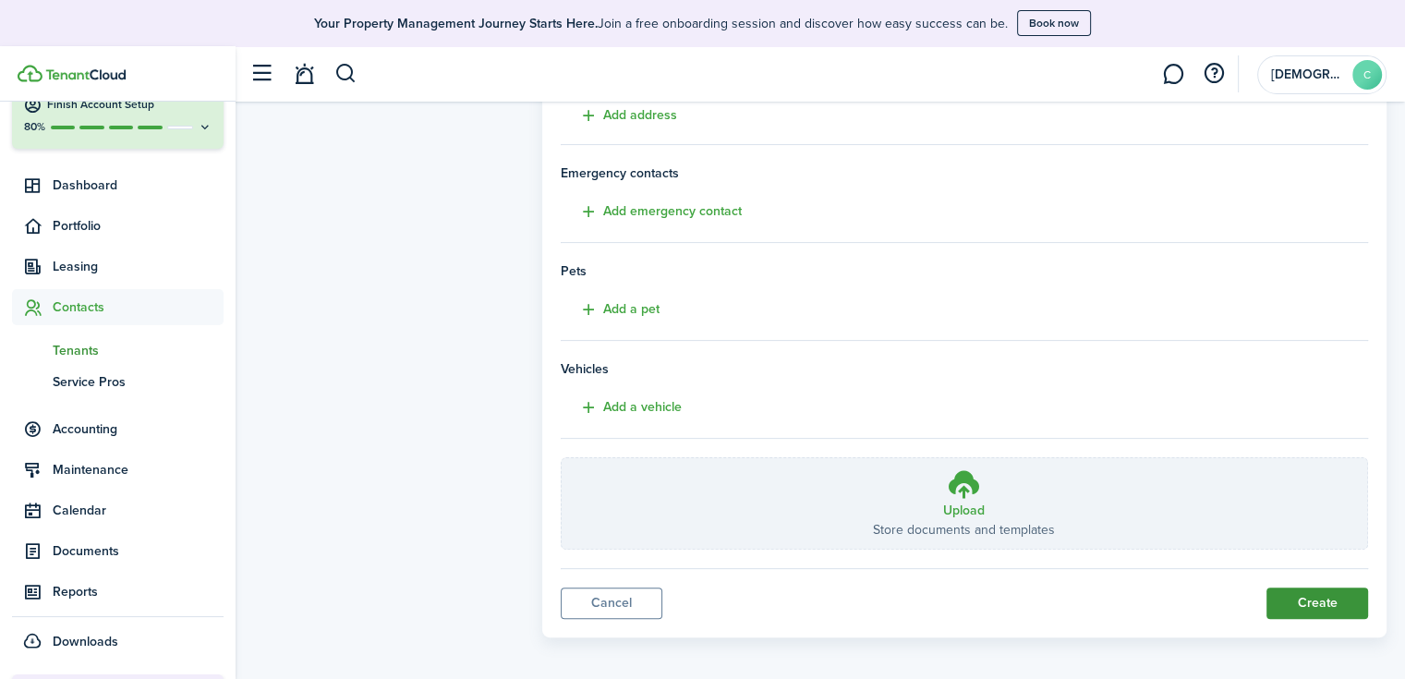
type input "[PHONE_NUMBER]"
click at [1337, 589] on button "Create" at bounding box center [1317, 602] width 102 height 31
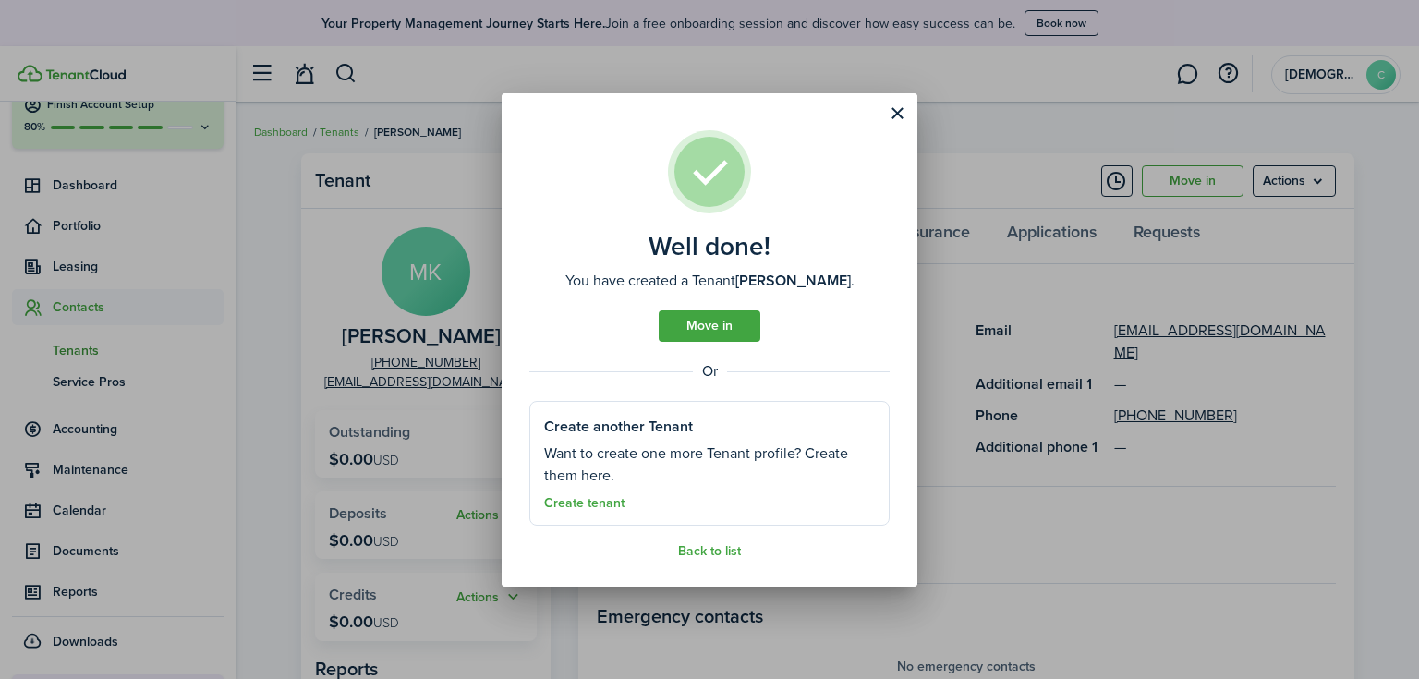
click at [707, 343] on assembled-view "Well done! You have created a Tenant [PERSON_NAME] . Move in Or Create another …" at bounding box center [709, 344] width 360 height 429
click at [714, 317] on link "Move in" at bounding box center [710, 325] width 102 height 31
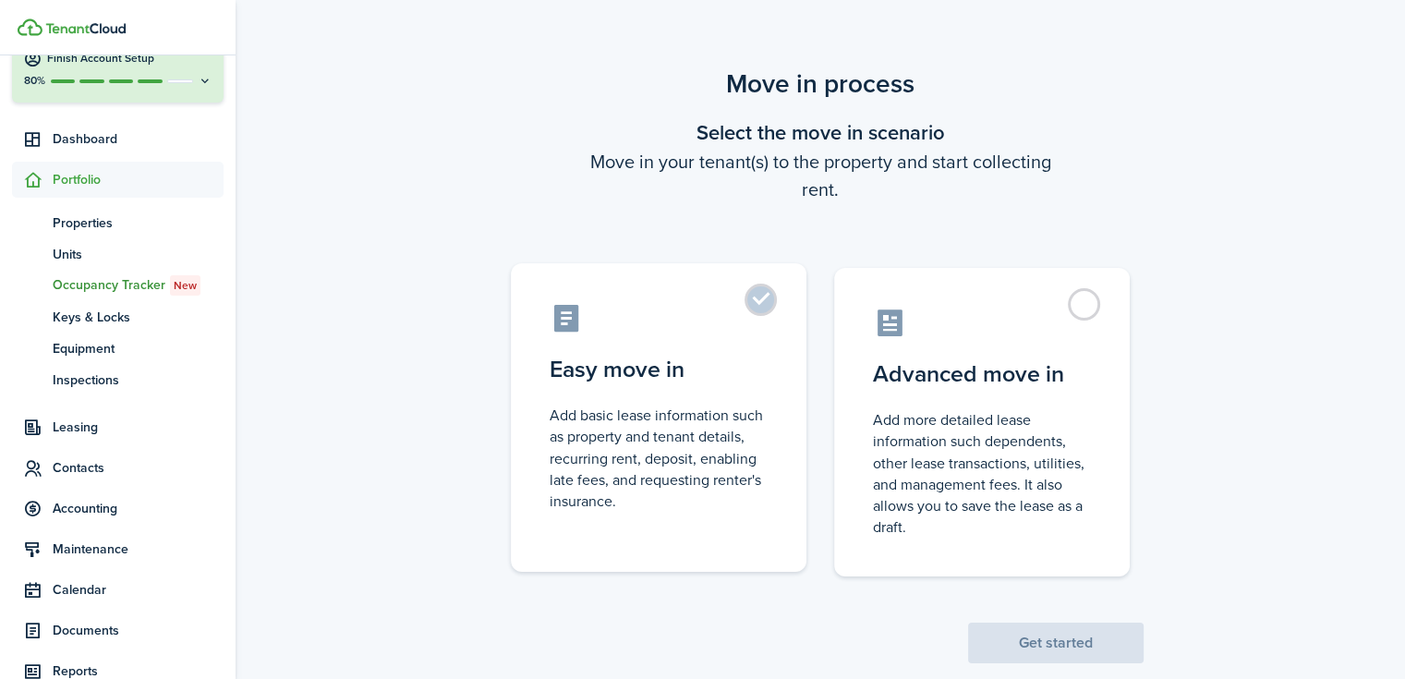
click at [719, 331] on control-radio-card-icon at bounding box center [659, 318] width 218 height 32
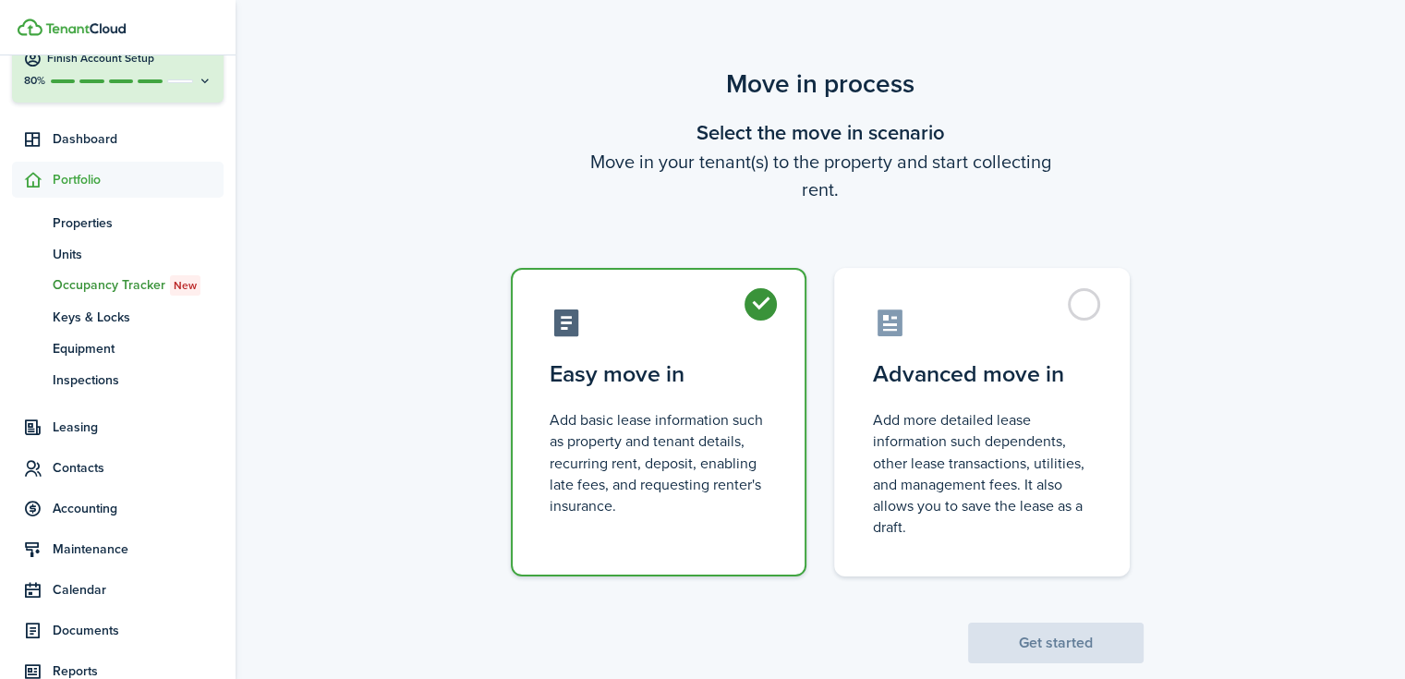
radio input "true"
click at [1064, 642] on button "Get started" at bounding box center [1055, 643] width 175 height 41
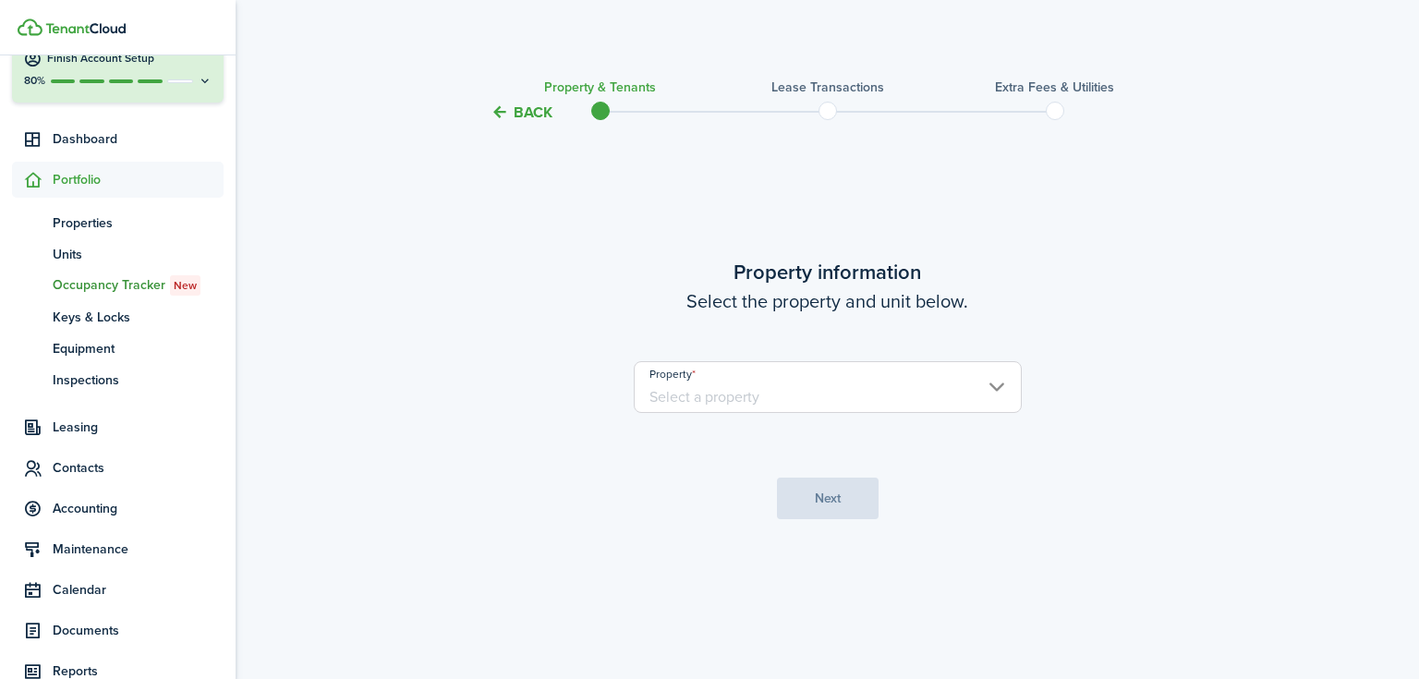
click at [744, 391] on input "Property" at bounding box center [828, 387] width 388 height 52
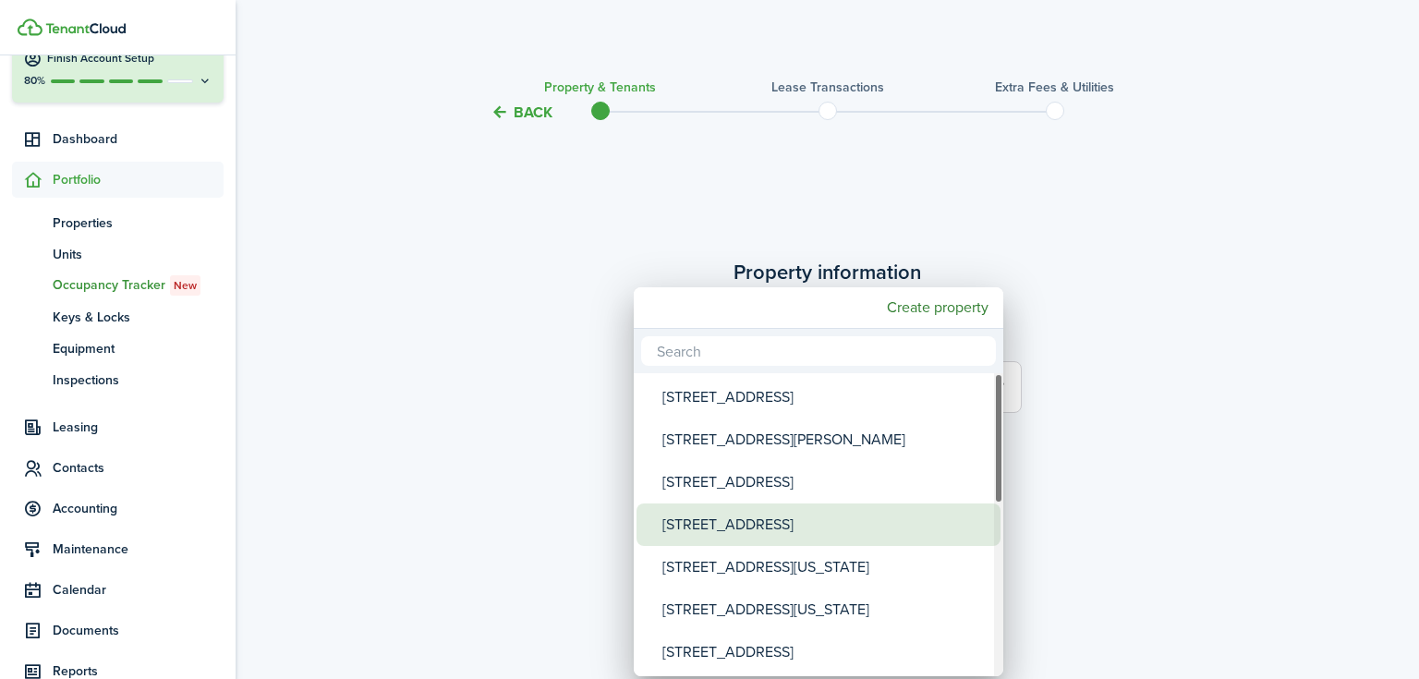
click at [745, 538] on div "[STREET_ADDRESS]" at bounding box center [825, 524] width 327 height 42
type input "[STREET_ADDRESS]"
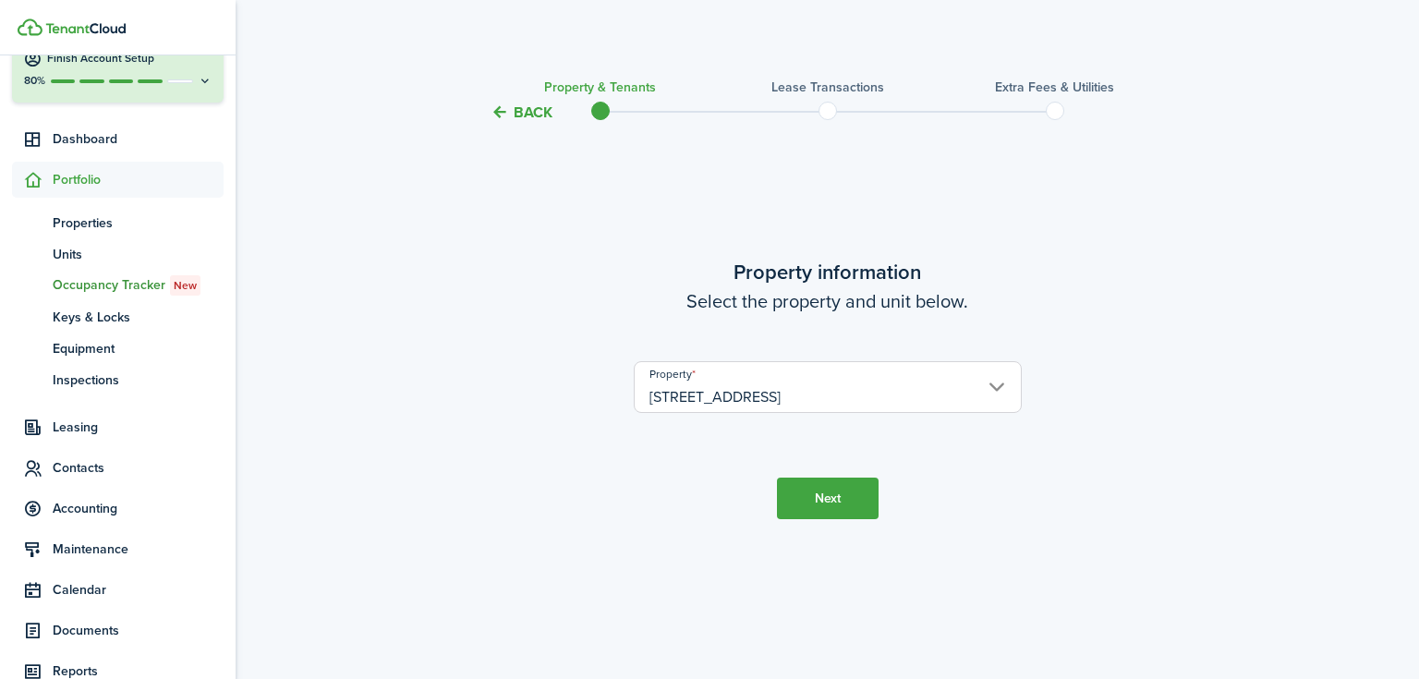
click at [816, 496] on button "Next" at bounding box center [828, 498] width 102 height 42
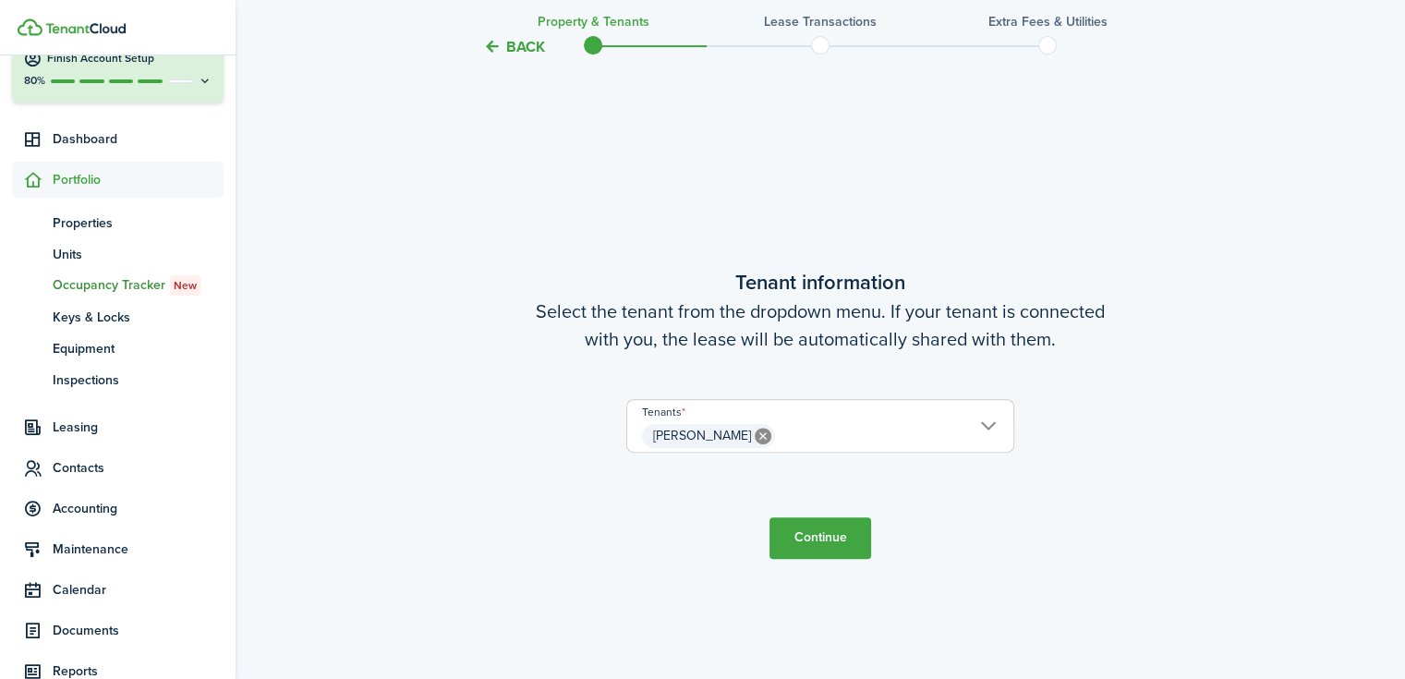
click at [819, 546] on button "Continue" at bounding box center [820, 538] width 102 height 42
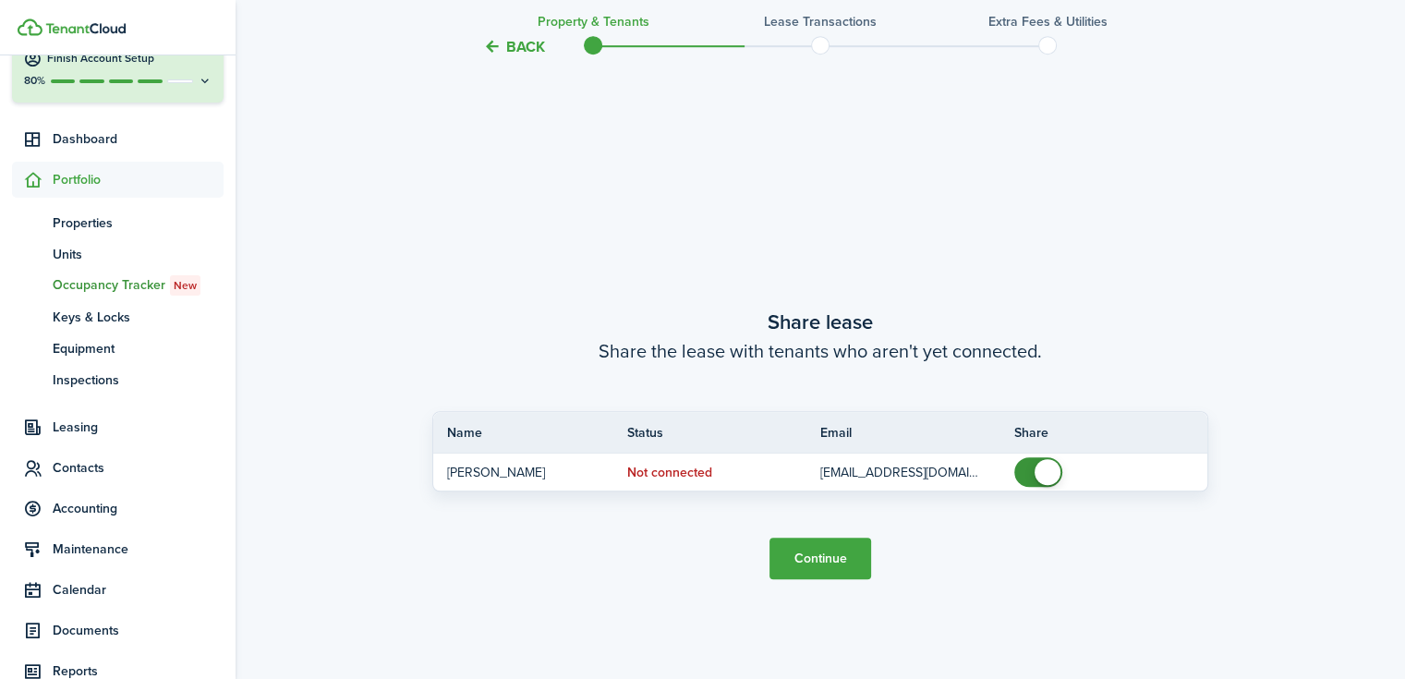
scroll to position [1234, 0]
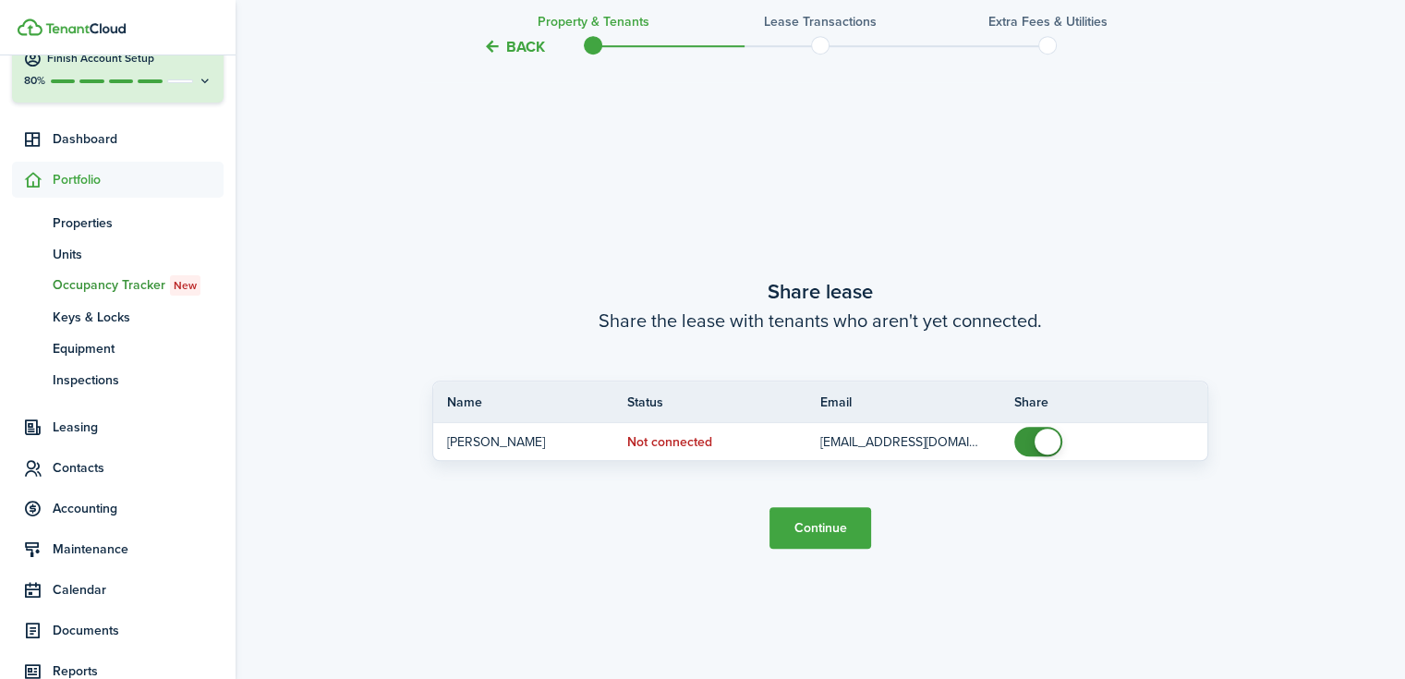
click at [831, 521] on button "Continue" at bounding box center [820, 528] width 102 height 42
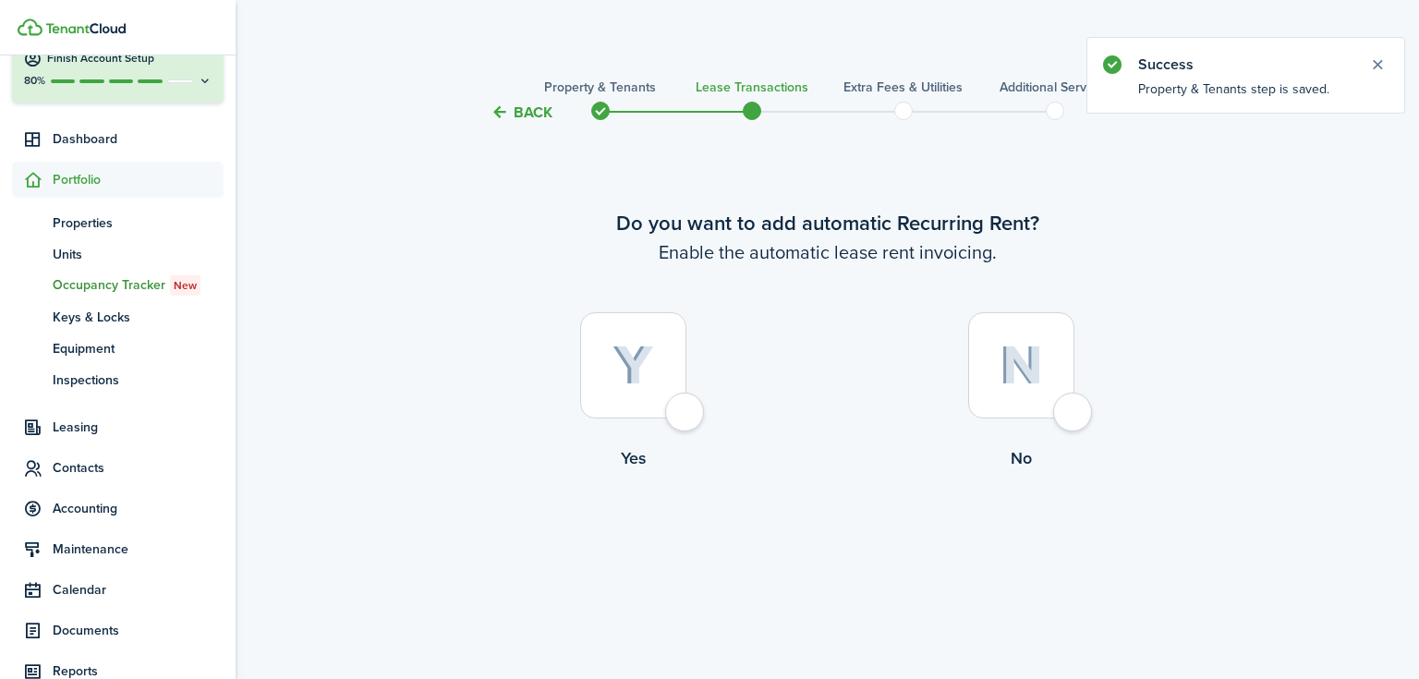
click at [610, 373] on div at bounding box center [633, 365] width 106 height 106
radio input "true"
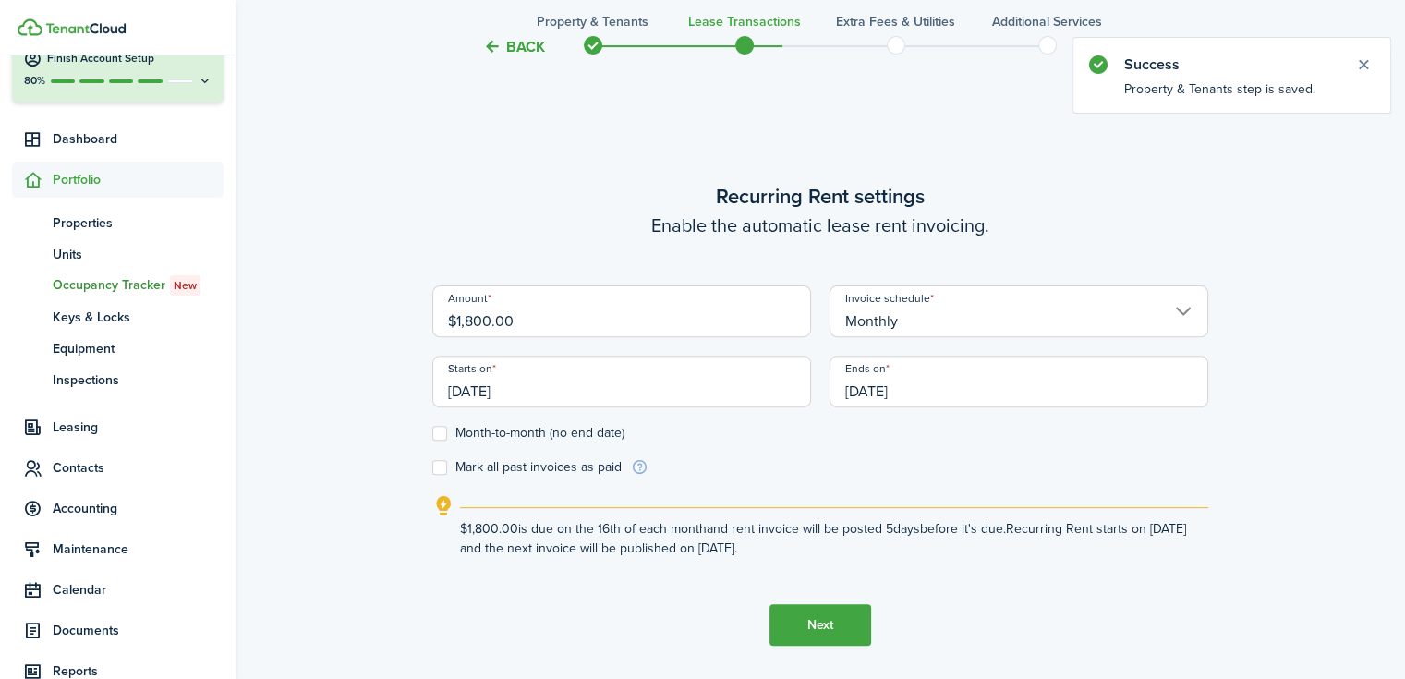
scroll to position [555, 0]
click at [570, 323] on input "$1,800.00" at bounding box center [621, 310] width 379 height 52
click at [485, 320] on input "$1,800.00" at bounding box center [621, 310] width 379 height 52
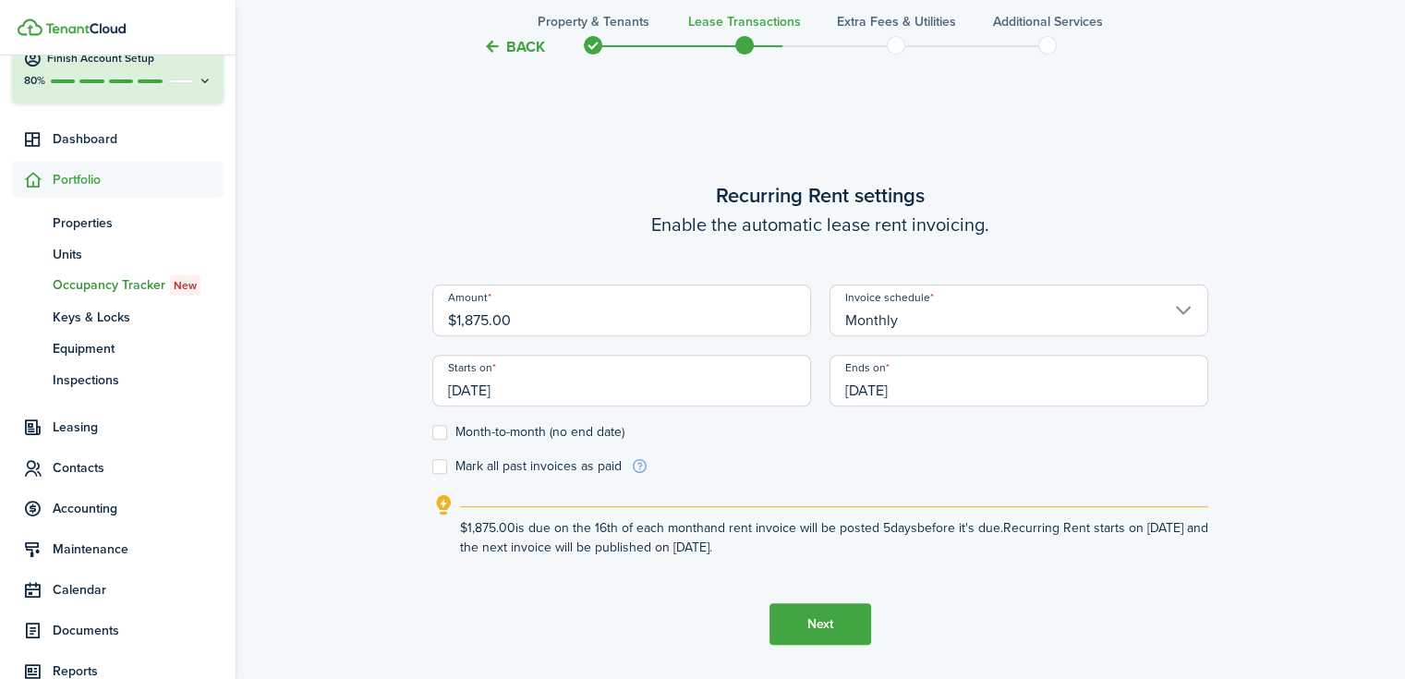
type input "$1,875.00"
click at [543, 388] on input "[DATE]" at bounding box center [621, 381] width 379 height 52
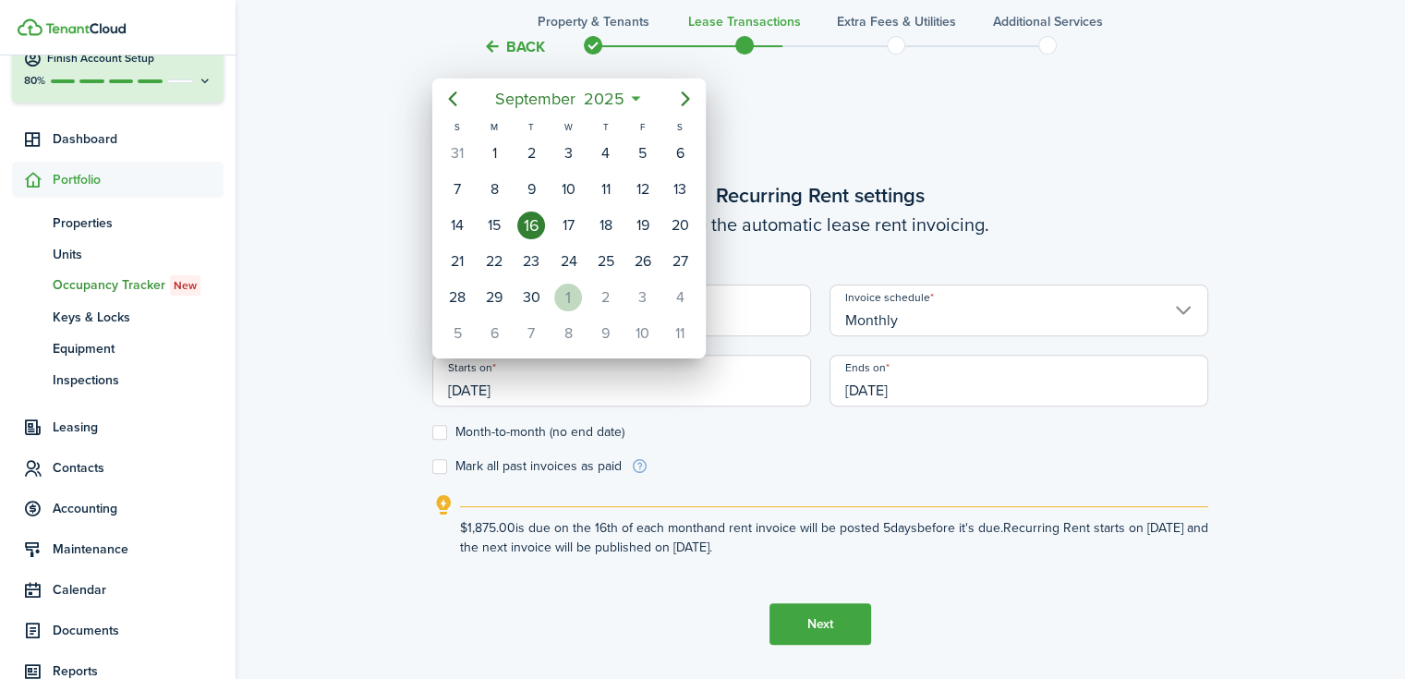
click at [580, 290] on div "1" at bounding box center [568, 298] width 28 height 28
type input "[DATE]"
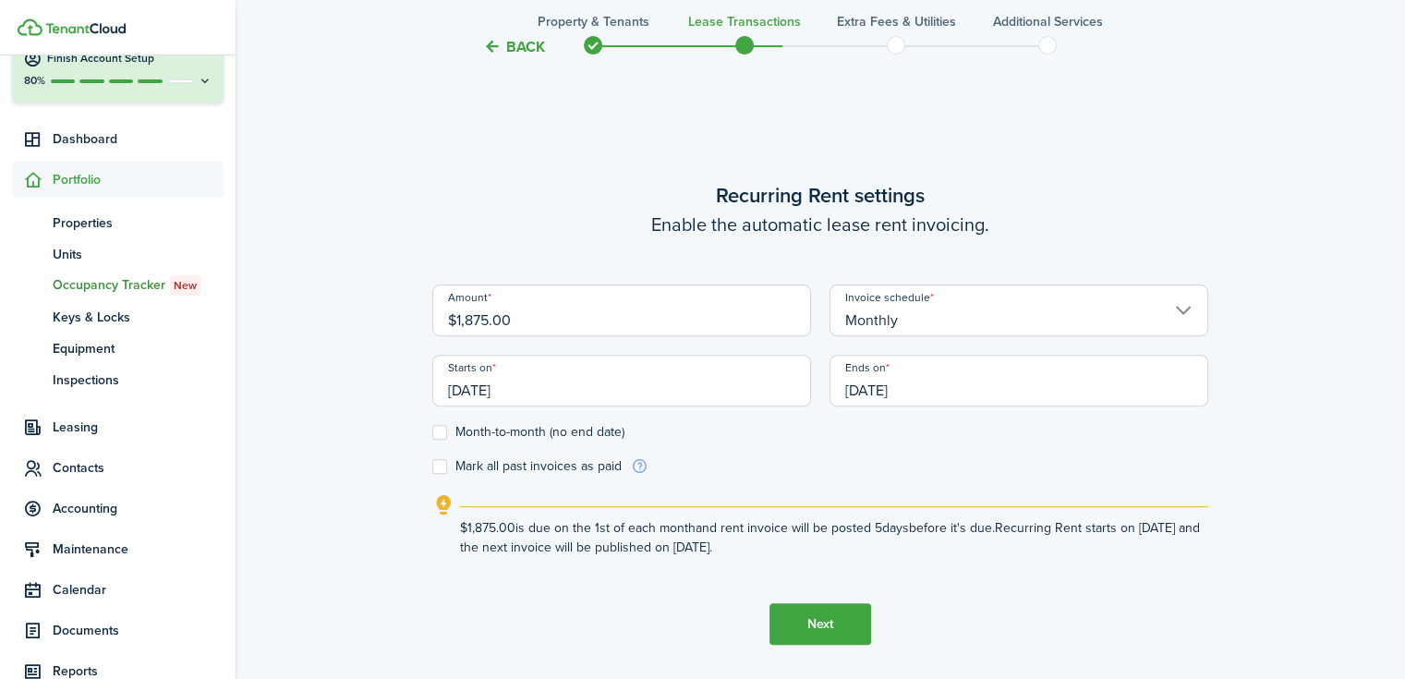
click at [926, 397] on input "[DATE]" at bounding box center [1018, 381] width 379 height 52
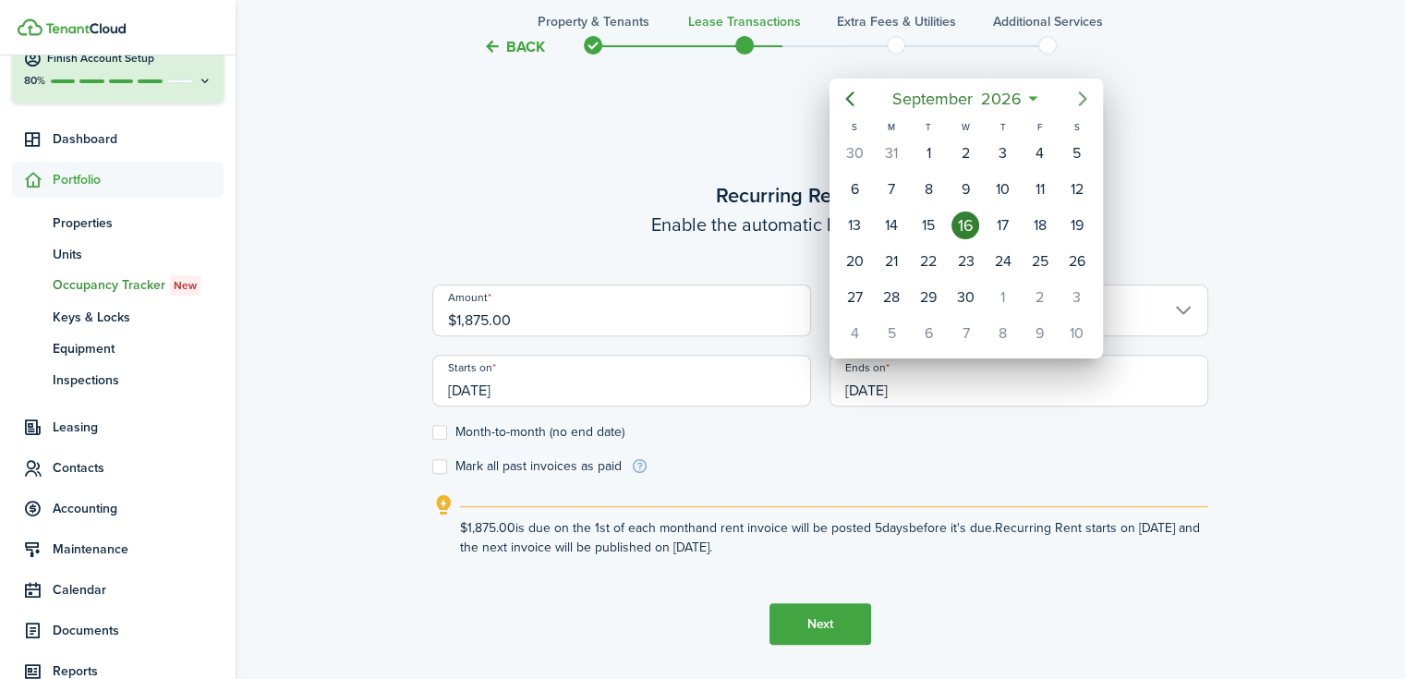
click at [1074, 98] on icon "Next page" at bounding box center [1082, 99] width 22 height 22
click at [1079, 95] on icon "Next page" at bounding box center [1082, 99] width 22 height 22
click at [1076, 99] on icon "Next page" at bounding box center [1082, 99] width 22 height 22
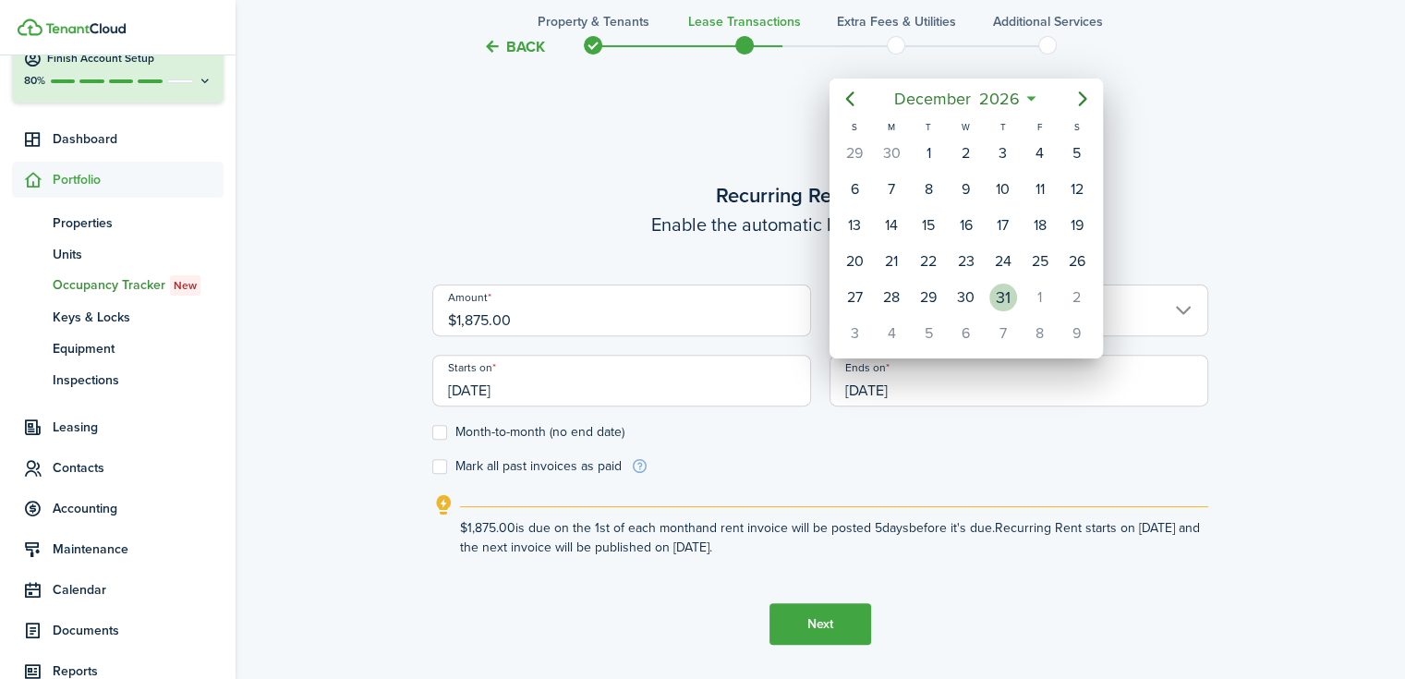
click at [994, 284] on div "31" at bounding box center [1003, 298] width 28 height 28
type input "[DATE]"
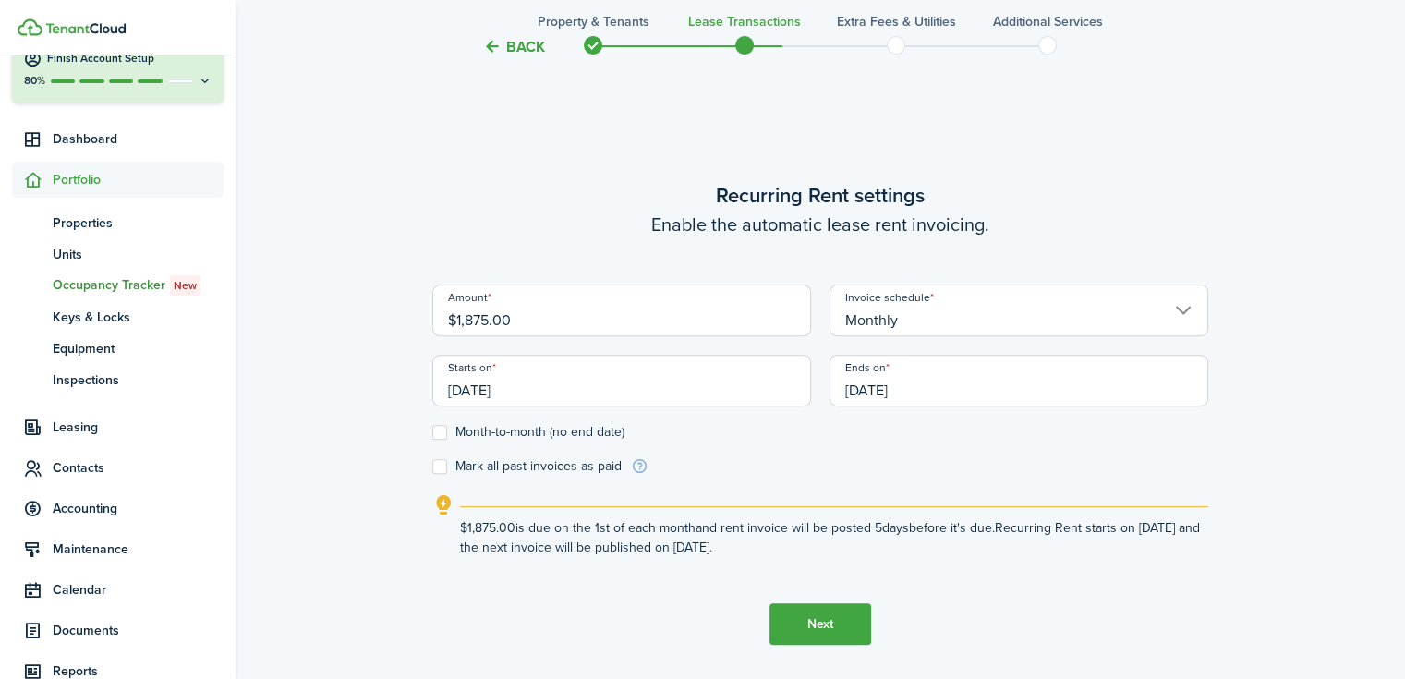
click at [441, 468] on label "Mark all past invoices as paid" at bounding box center [526, 466] width 189 height 15
click at [432, 467] on input "Mark all past invoices as paid" at bounding box center [431, 466] width 1 height 1
checkbox input "true"
click at [810, 626] on button "Next" at bounding box center [820, 624] width 102 height 42
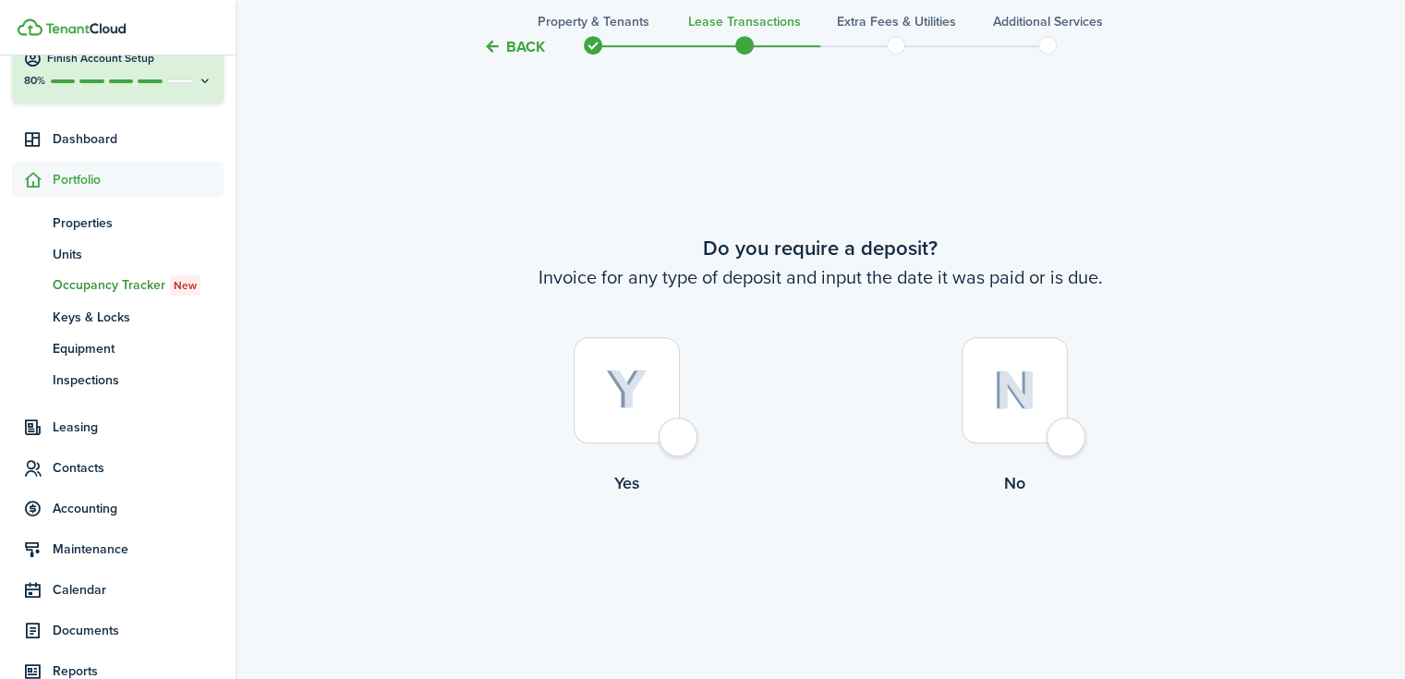
click at [632, 383] on img at bounding box center [627, 389] width 42 height 41
radio input "true"
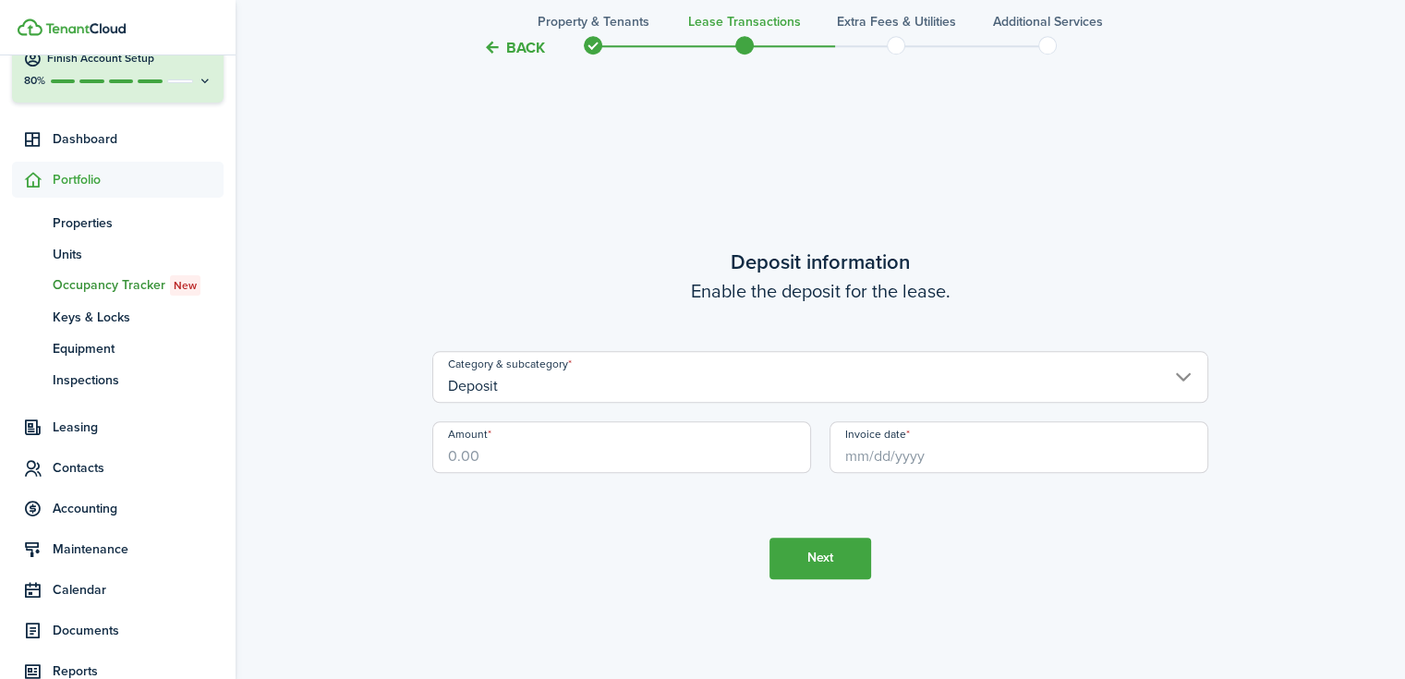
scroll to position [1914, 0]
click at [618, 453] on input "Amount" at bounding box center [621, 446] width 379 height 52
click at [875, 454] on input "Invoice date" at bounding box center [1018, 446] width 379 height 52
type input "$1,800.00"
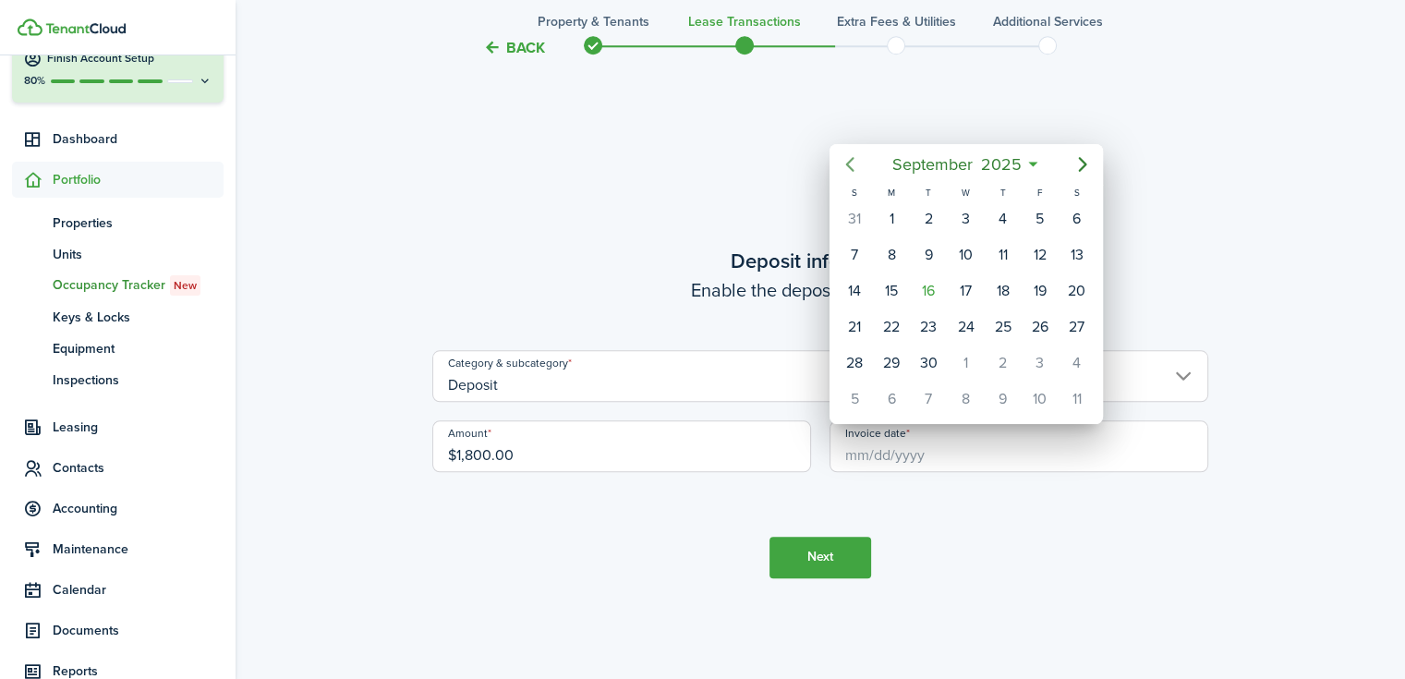
click at [857, 154] on icon "Previous page" at bounding box center [850, 164] width 22 height 22
click at [856, 154] on icon "Previous page" at bounding box center [850, 164] width 22 height 22
click at [854, 154] on icon "Previous page" at bounding box center [850, 164] width 22 height 22
click at [853, 154] on icon "Previous page" at bounding box center [850, 164] width 22 height 22
click at [853, 155] on icon "Previous page" at bounding box center [850, 164] width 22 height 22
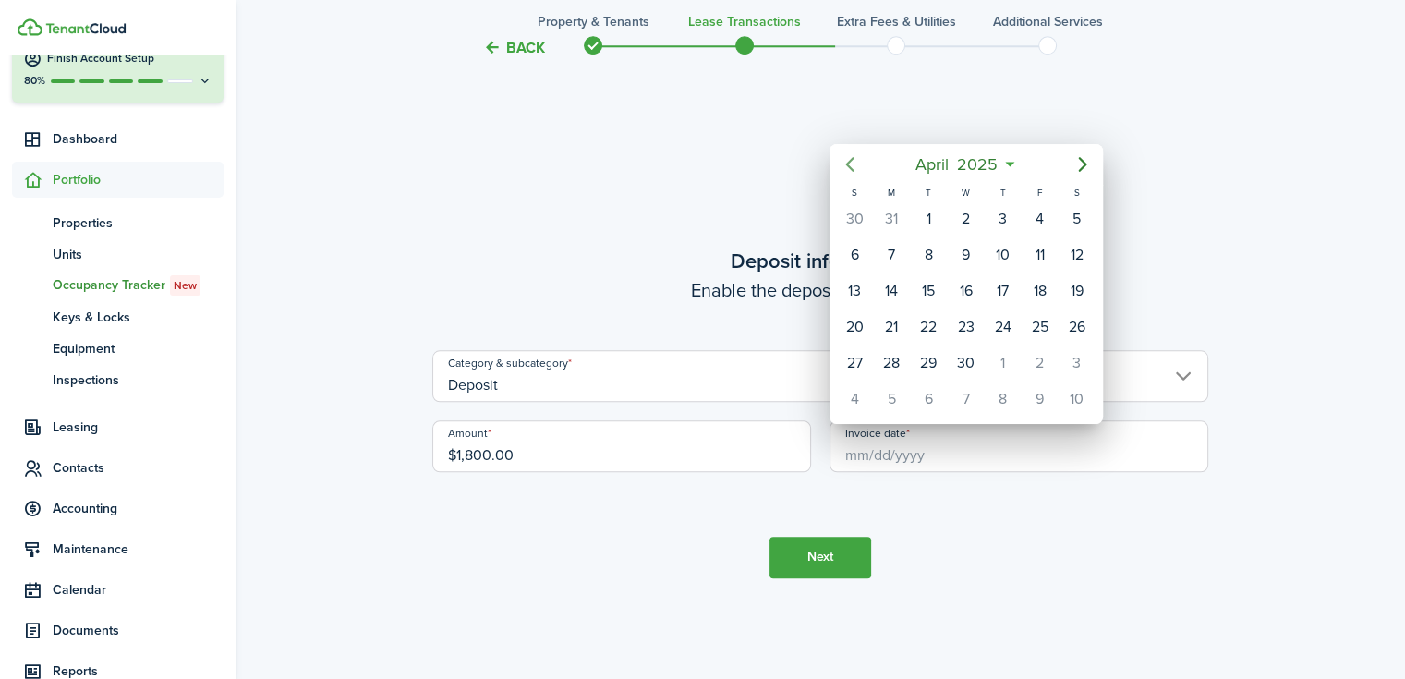
click at [853, 155] on icon "Previous page" at bounding box center [850, 164] width 22 height 22
click at [853, 156] on icon "Previous page" at bounding box center [850, 164] width 22 height 22
click at [968, 213] on div "1" at bounding box center [965, 219] width 28 height 28
type input "[DATE]"
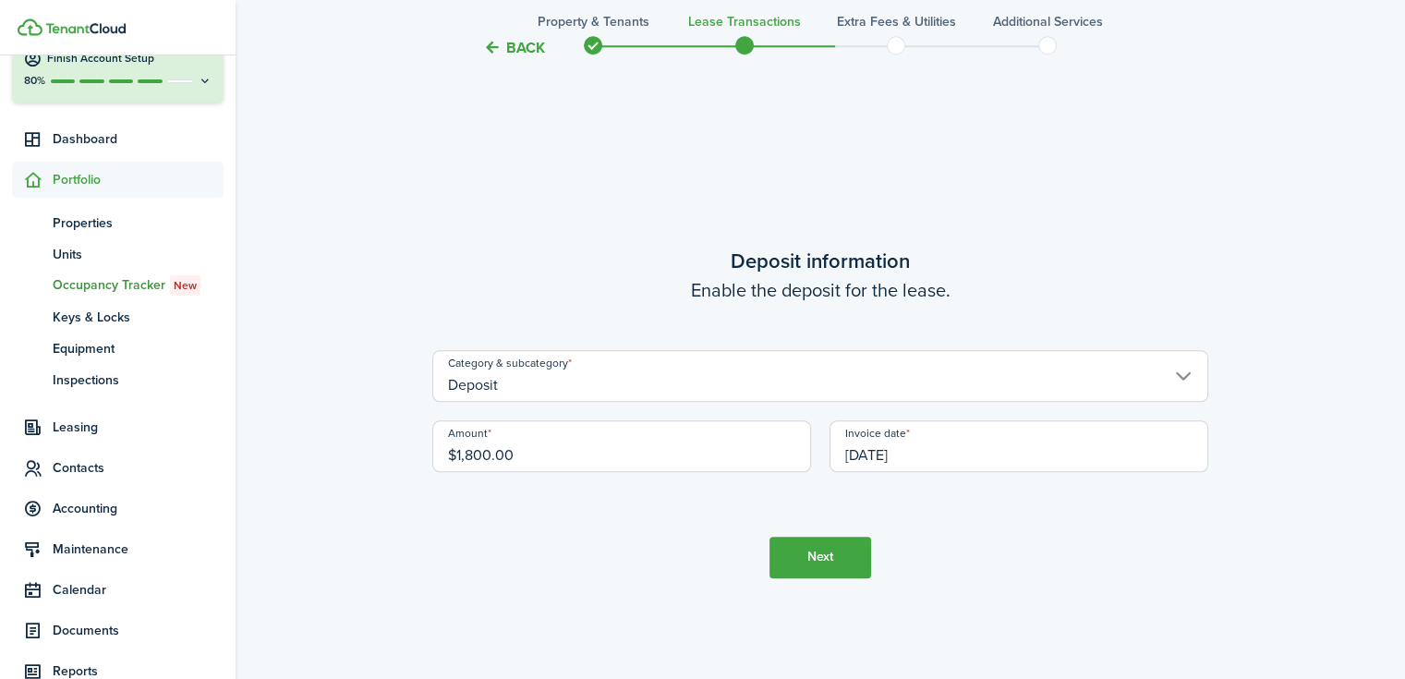
click at [829, 561] on button "Next" at bounding box center [820, 558] width 102 height 42
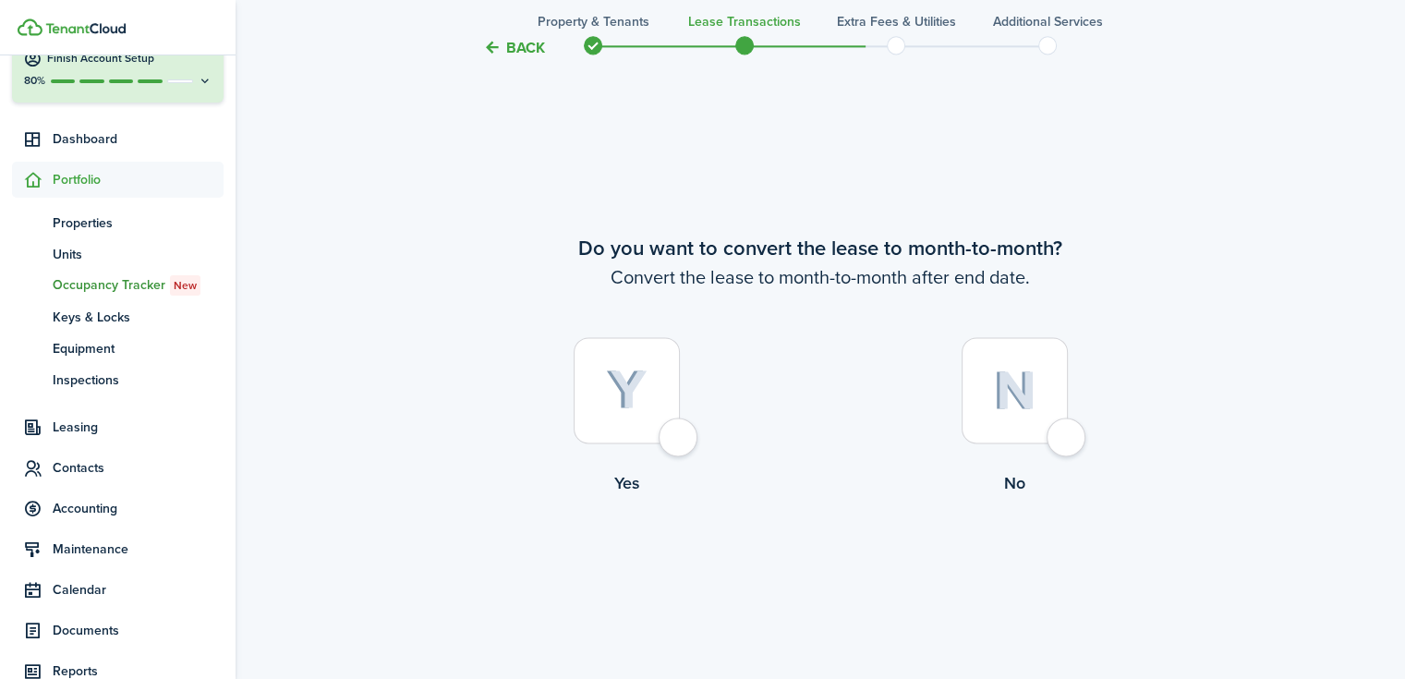
scroll to position [2593, 0]
click at [660, 396] on div at bounding box center [627, 389] width 106 height 106
click at [1021, 394] on img at bounding box center [1014, 389] width 43 height 40
radio input "false"
radio input "true"
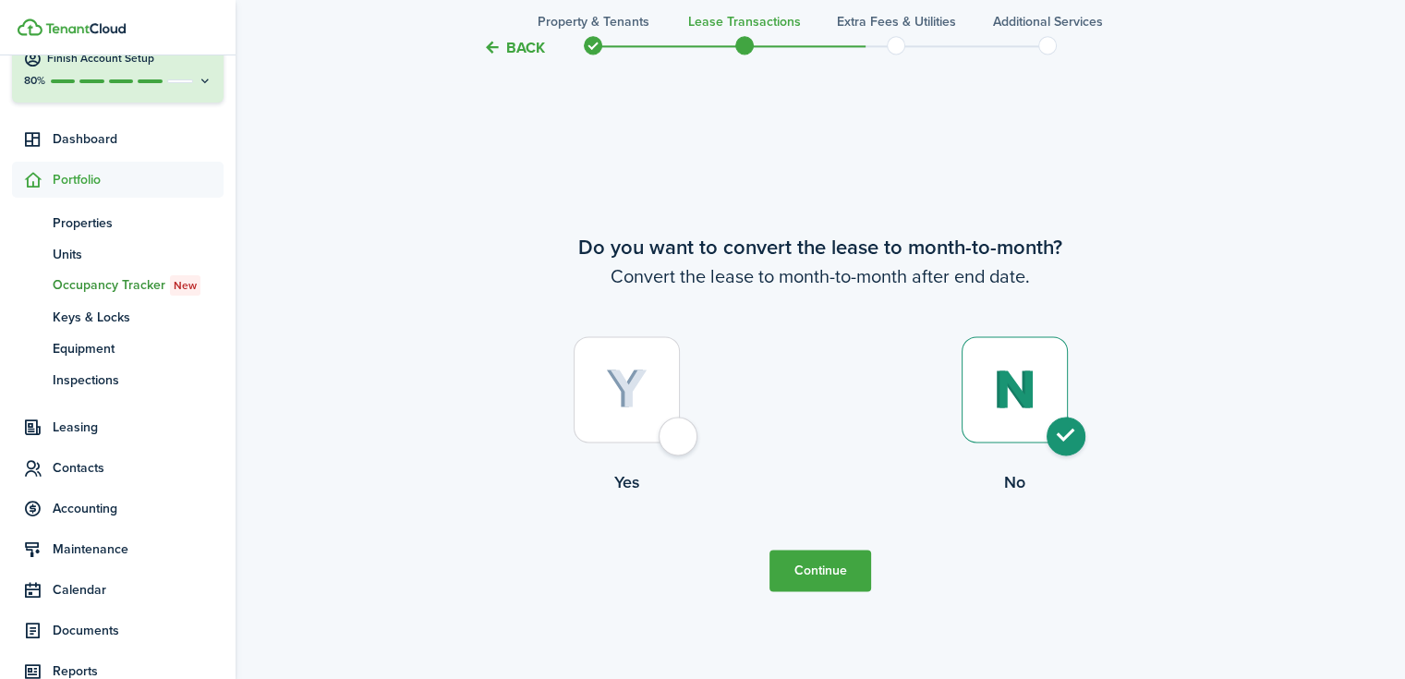
click at [848, 566] on button "Continue" at bounding box center [820, 571] width 102 height 42
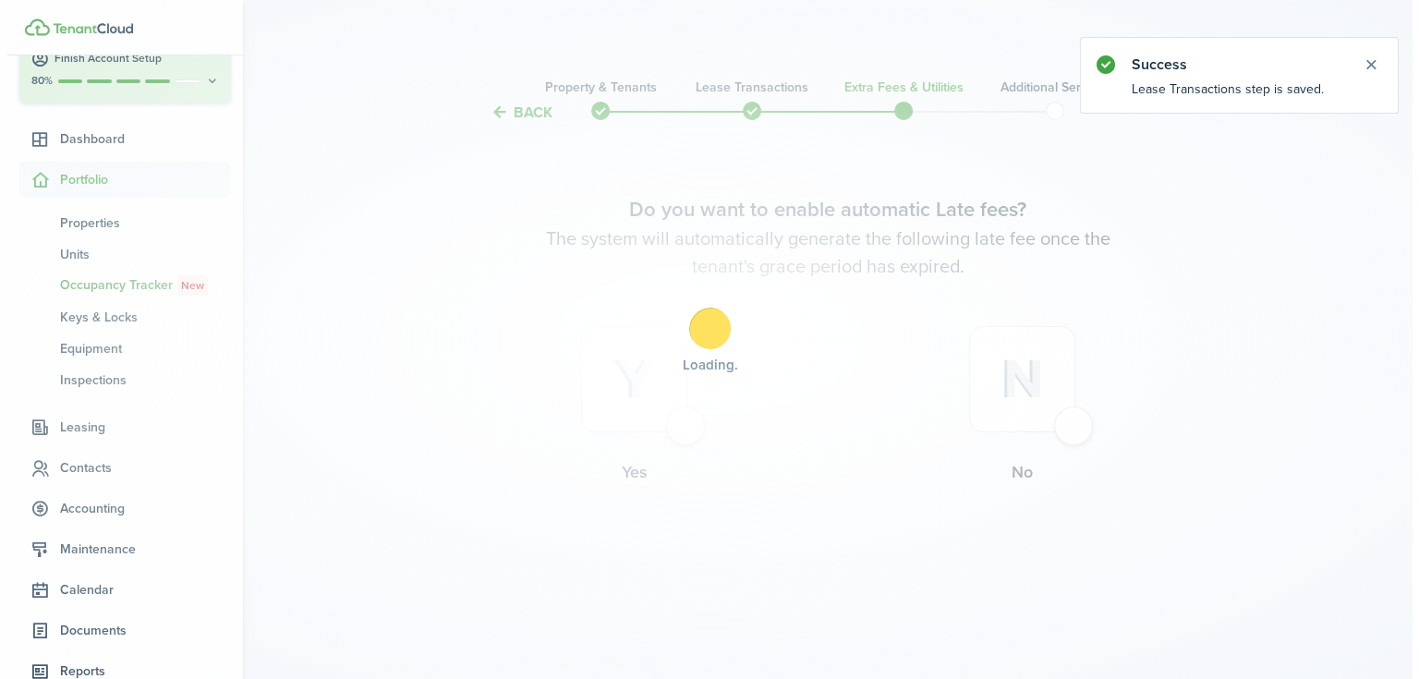
scroll to position [0, 0]
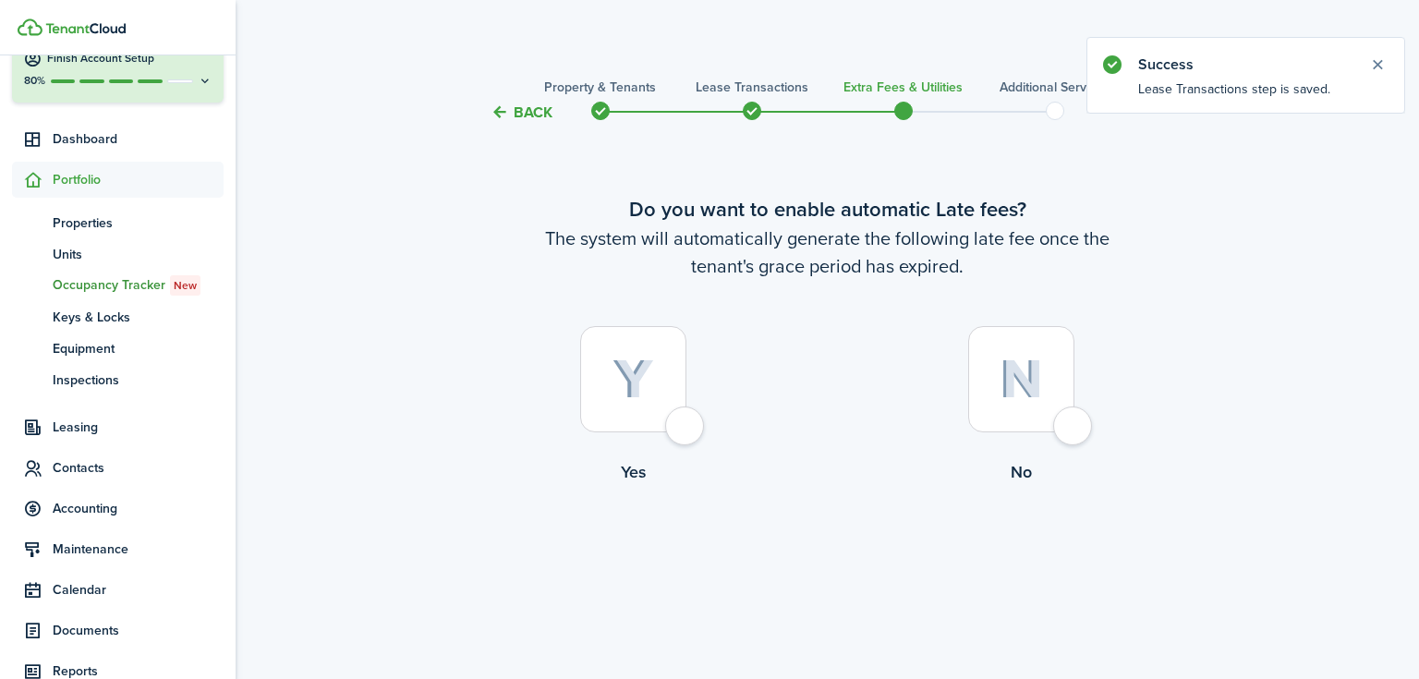
click at [635, 371] on img at bounding box center [633, 379] width 42 height 41
radio input "true"
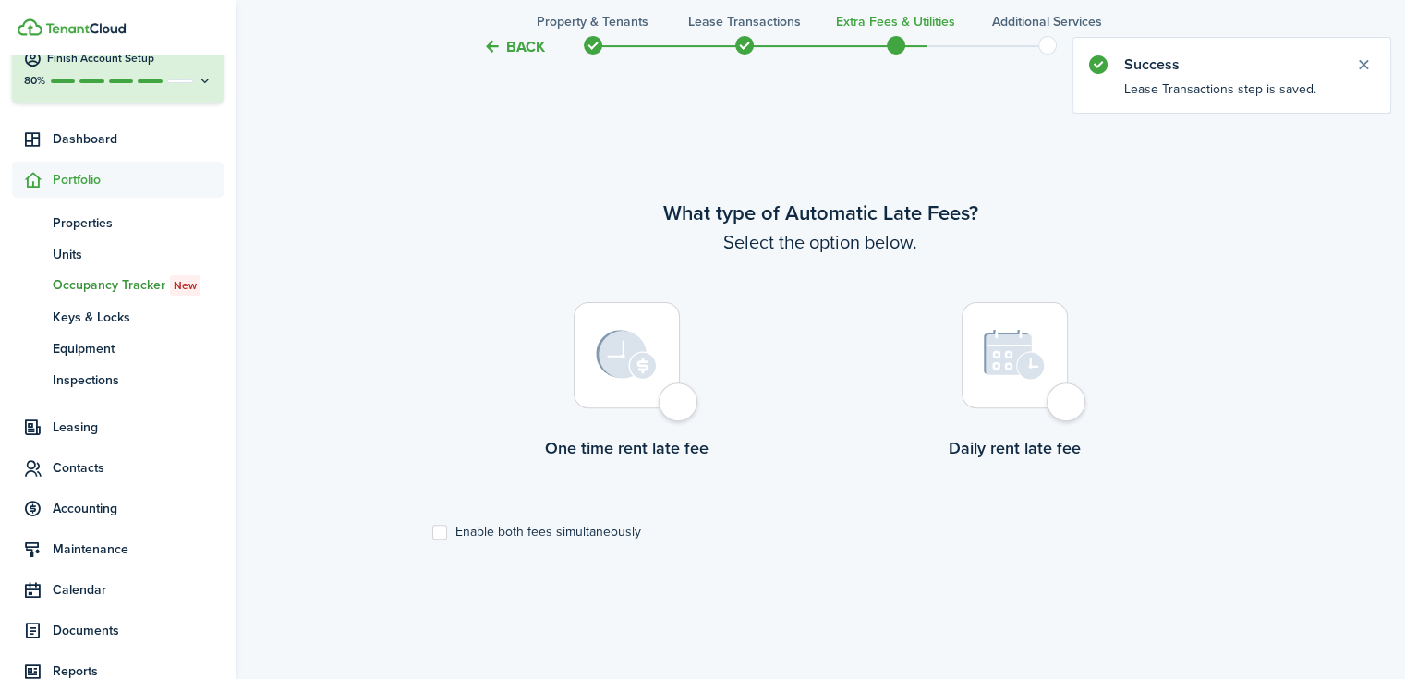
click at [648, 380] on img at bounding box center [626, 355] width 61 height 50
radio input "true"
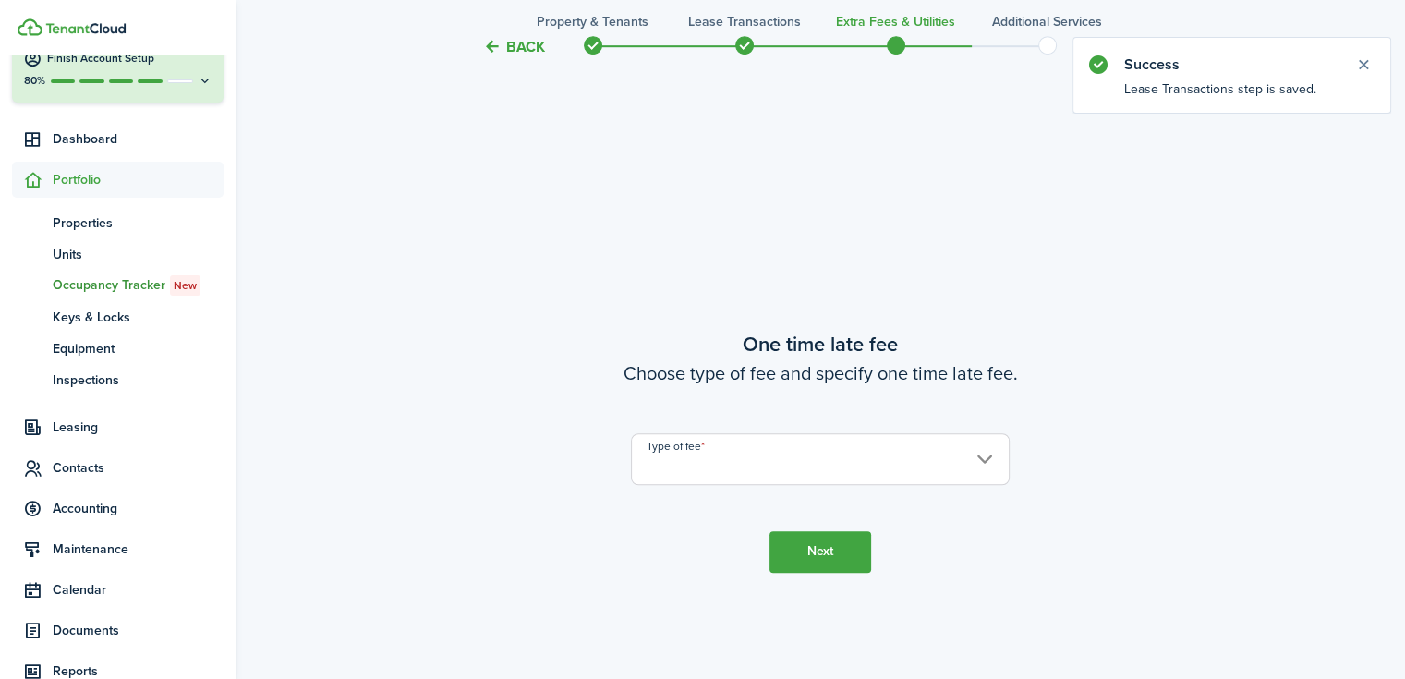
scroll to position [1234, 0]
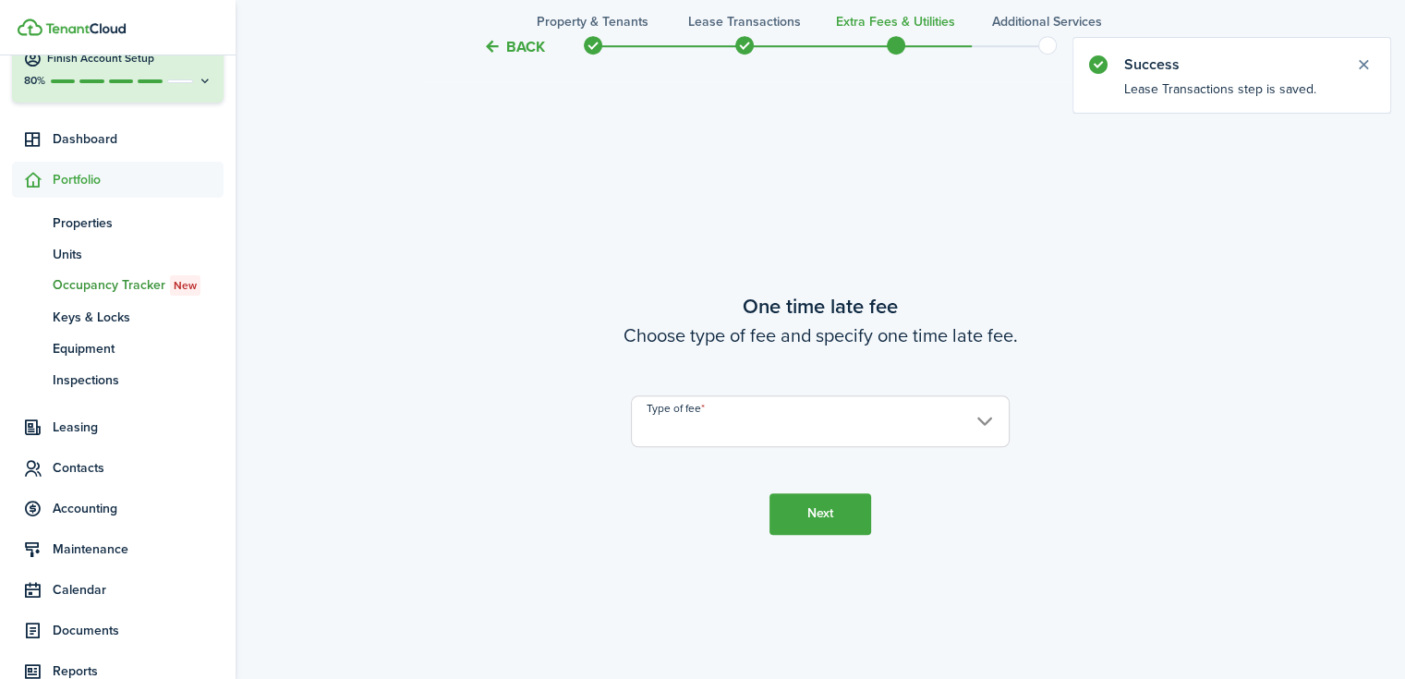
click at [729, 418] on input "Type of fee" at bounding box center [820, 421] width 379 height 52
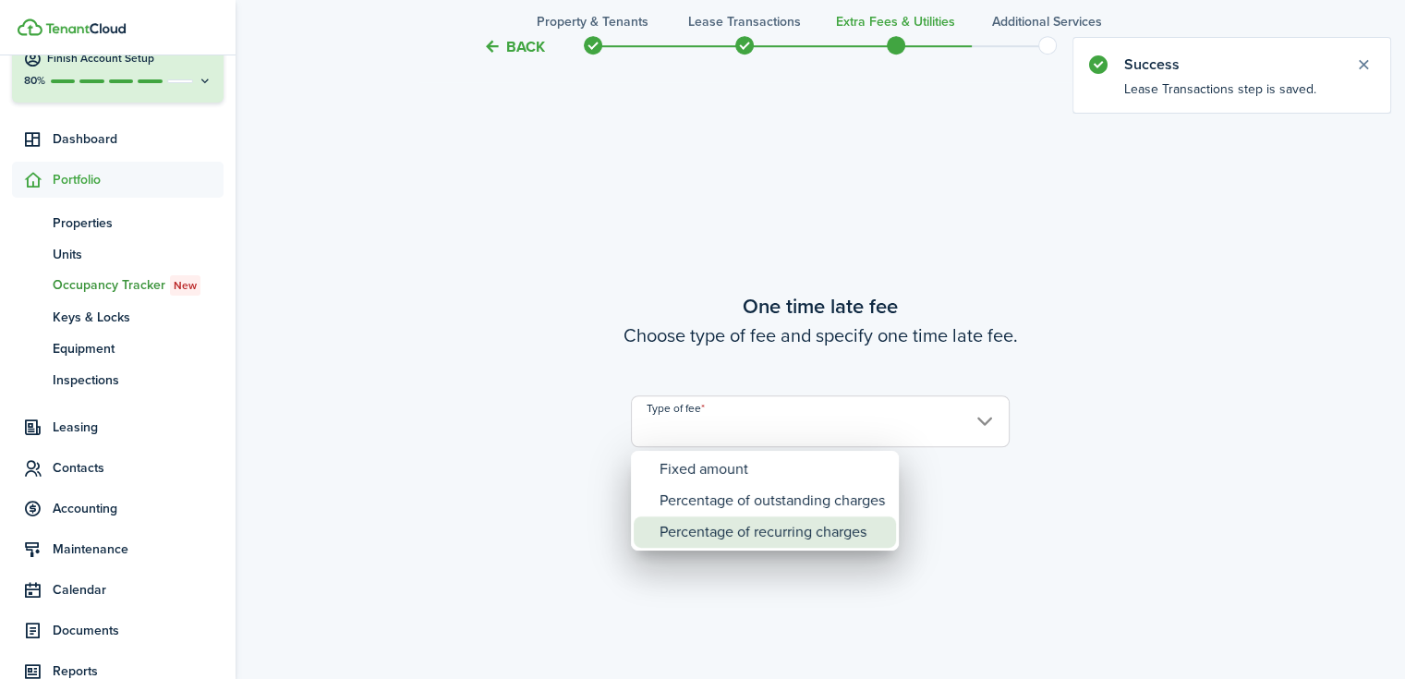
click at [736, 536] on div "Percentage of recurring charges" at bounding box center [771, 531] width 225 height 31
type input "Percentage of recurring charges"
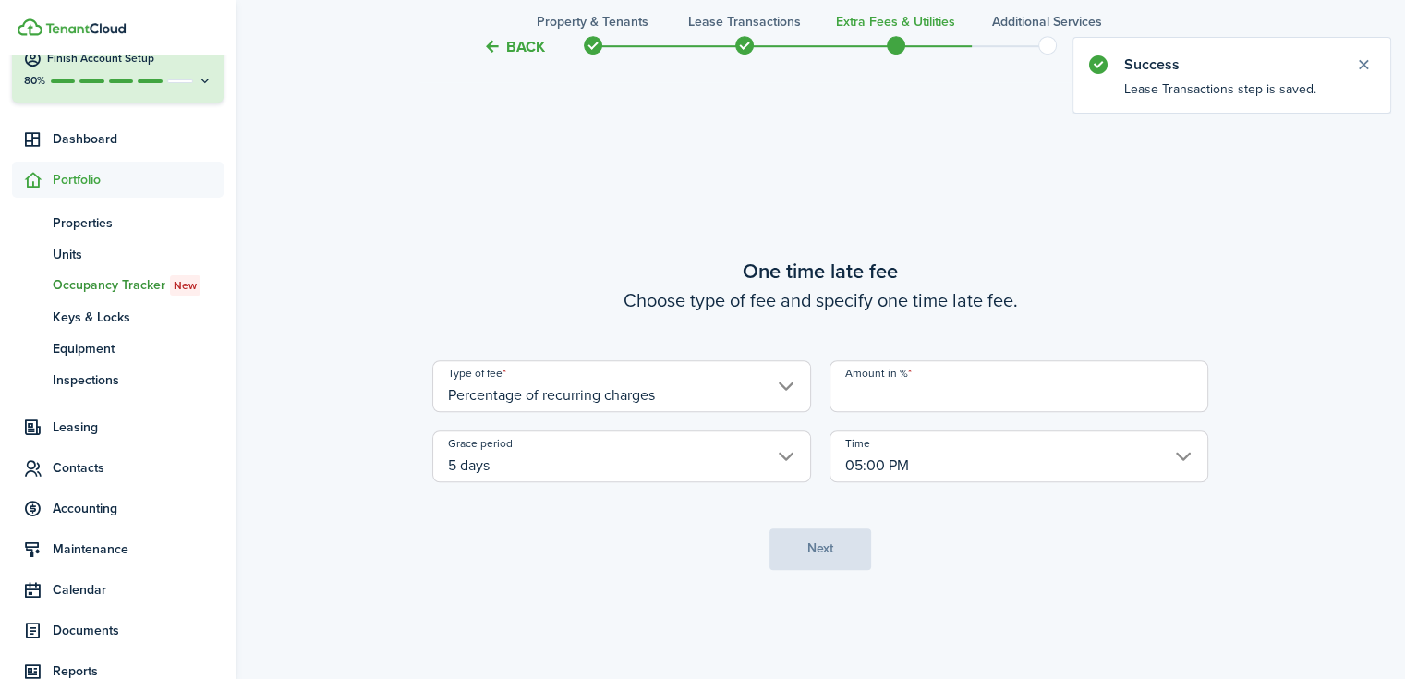
click at [924, 385] on input "Amount in %" at bounding box center [1018, 386] width 379 height 52
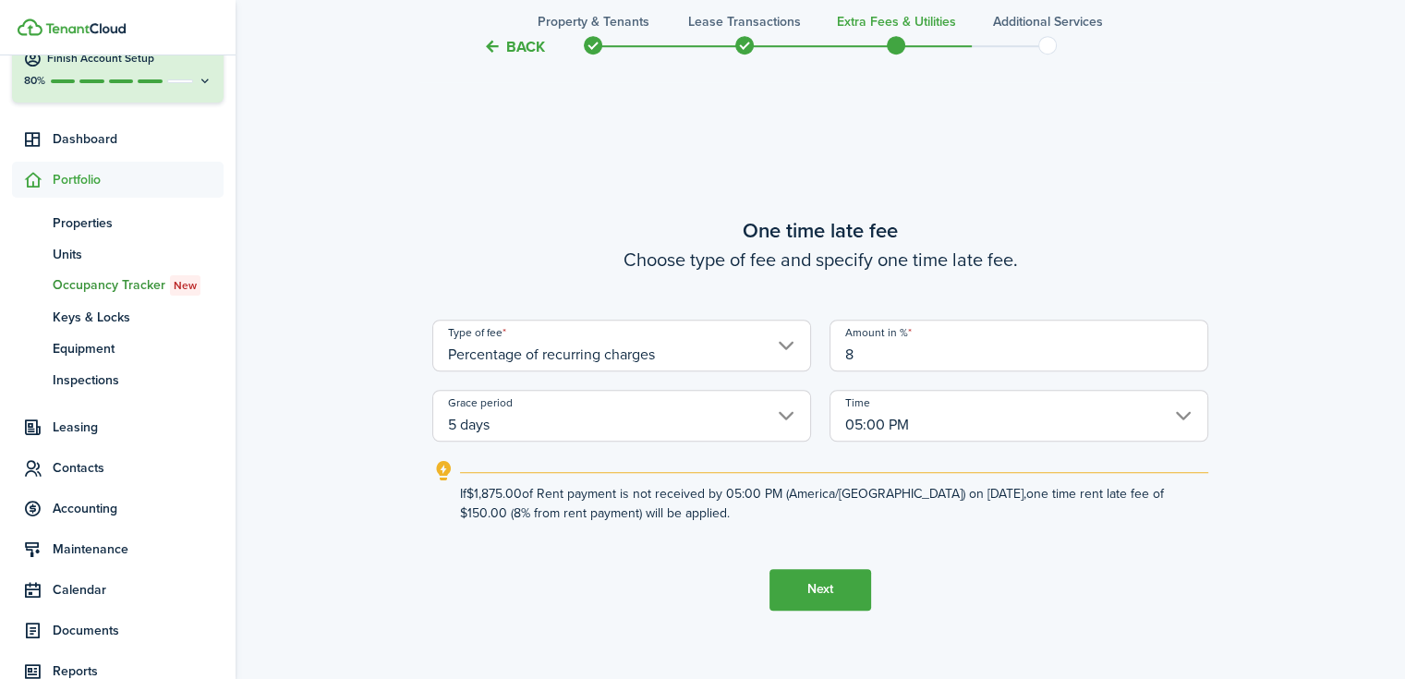
type input "8"
click at [864, 579] on button "Next" at bounding box center [820, 590] width 102 height 42
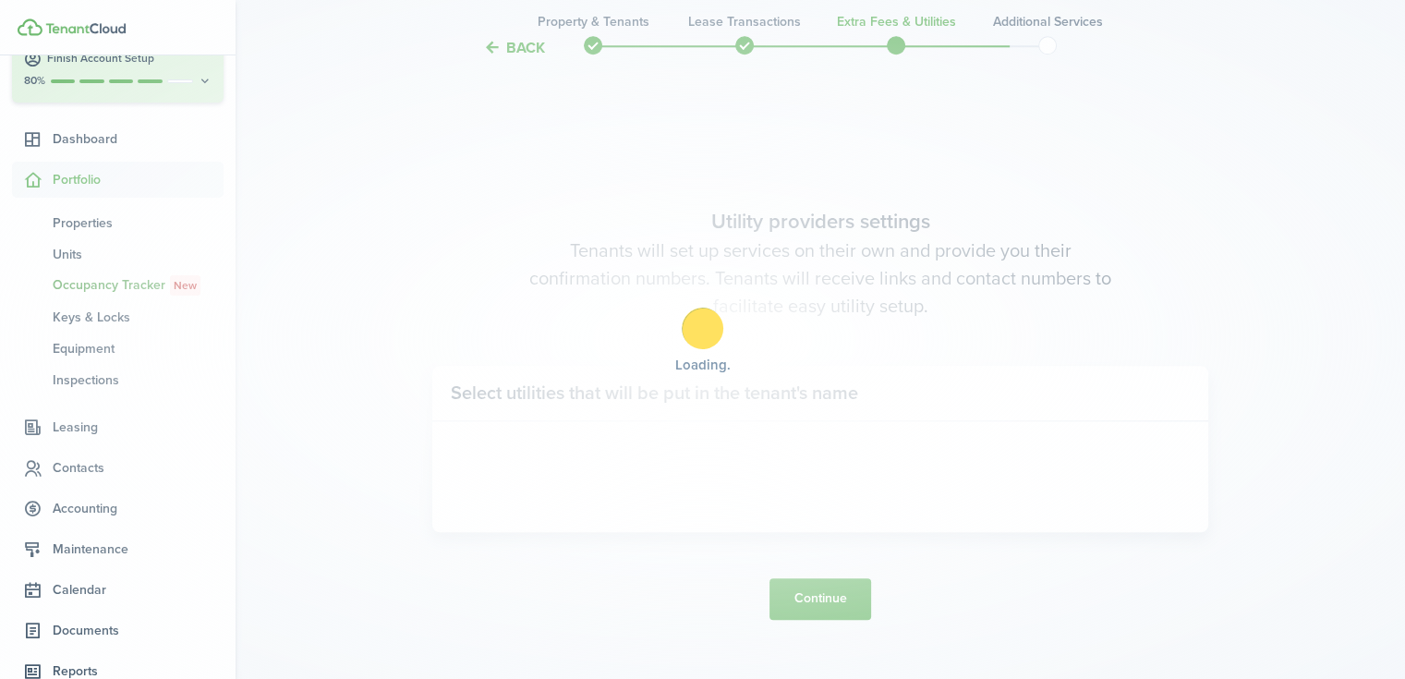
scroll to position [1914, 0]
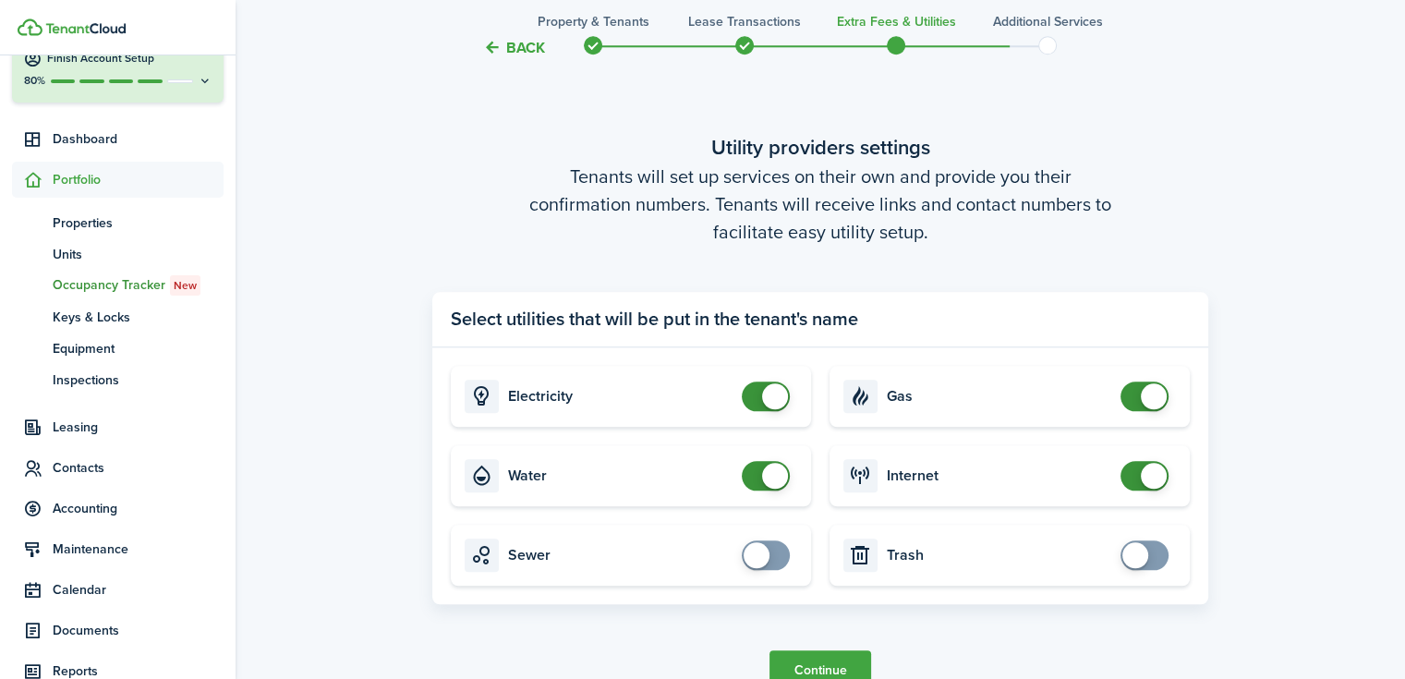
checkbox input "true"
click at [774, 547] on span at bounding box center [765, 555] width 18 height 30
checkbox input "true"
click at [1152, 562] on span at bounding box center [1144, 555] width 18 height 30
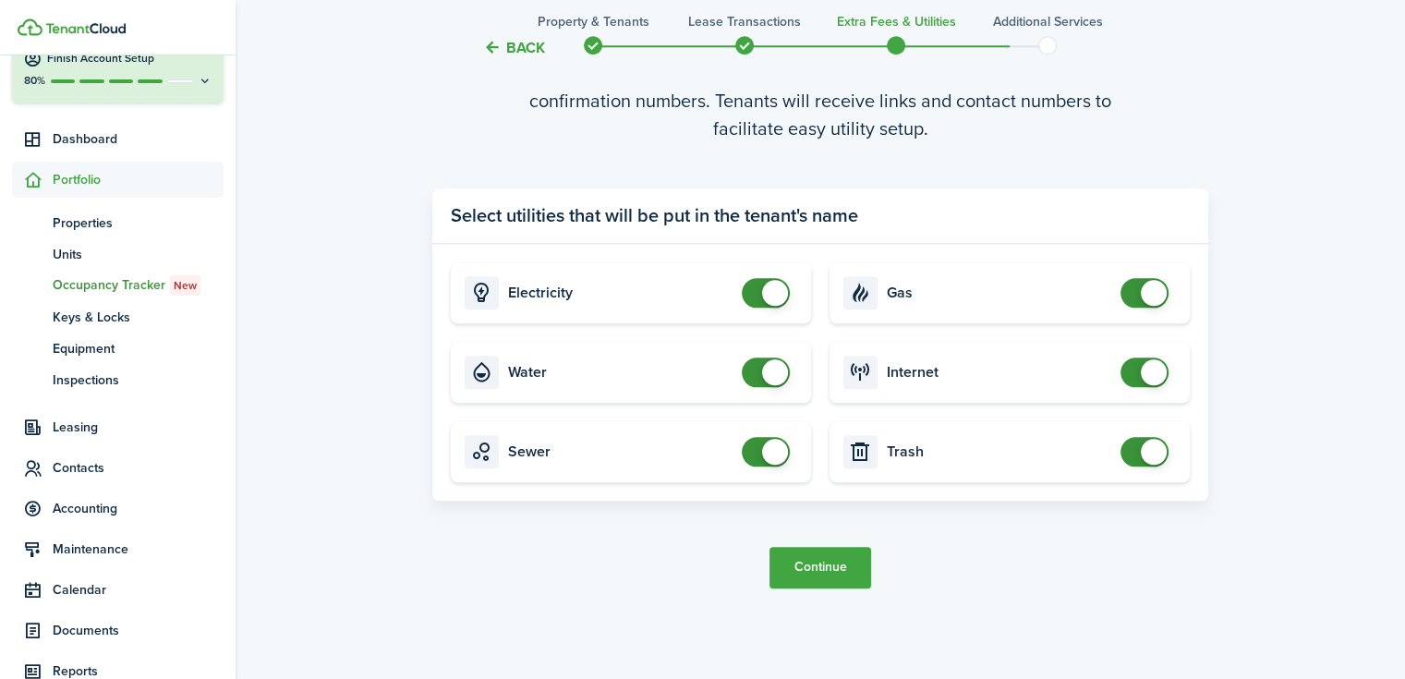
scroll to position [2037, 0]
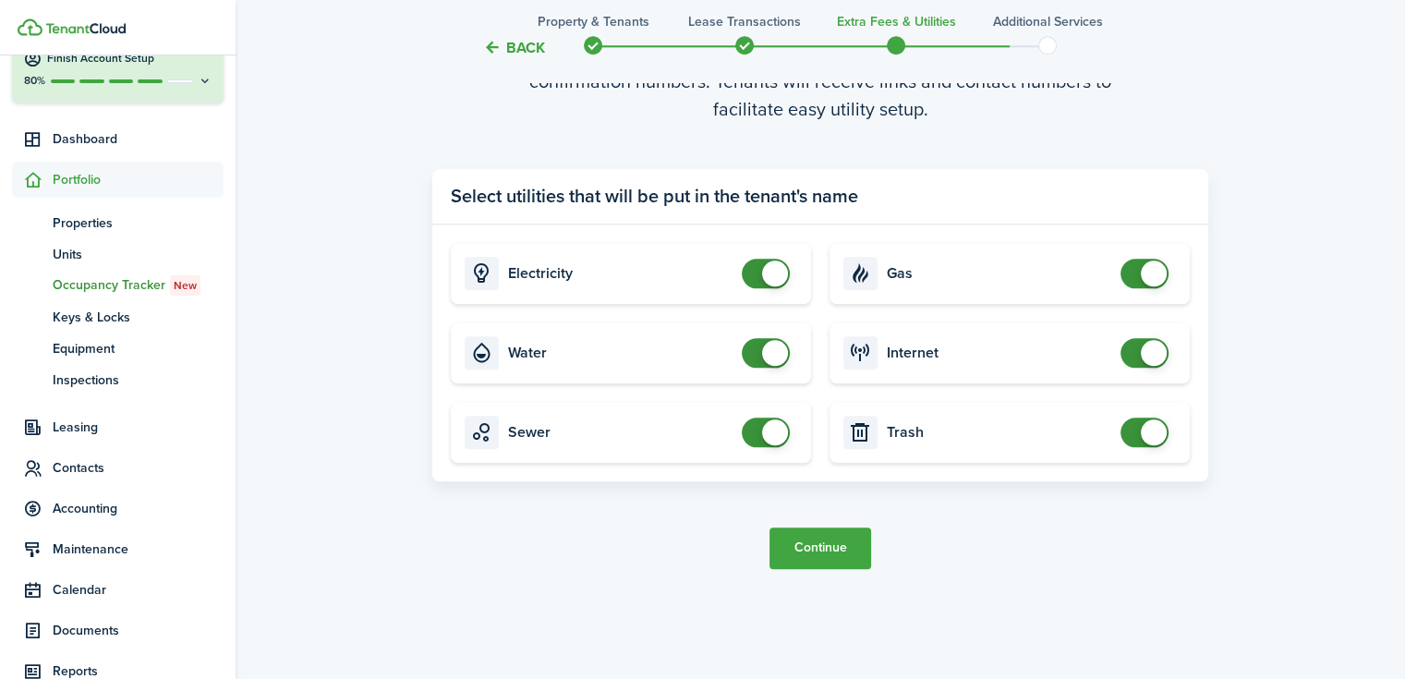
click at [853, 547] on button "Continue" at bounding box center [820, 548] width 102 height 42
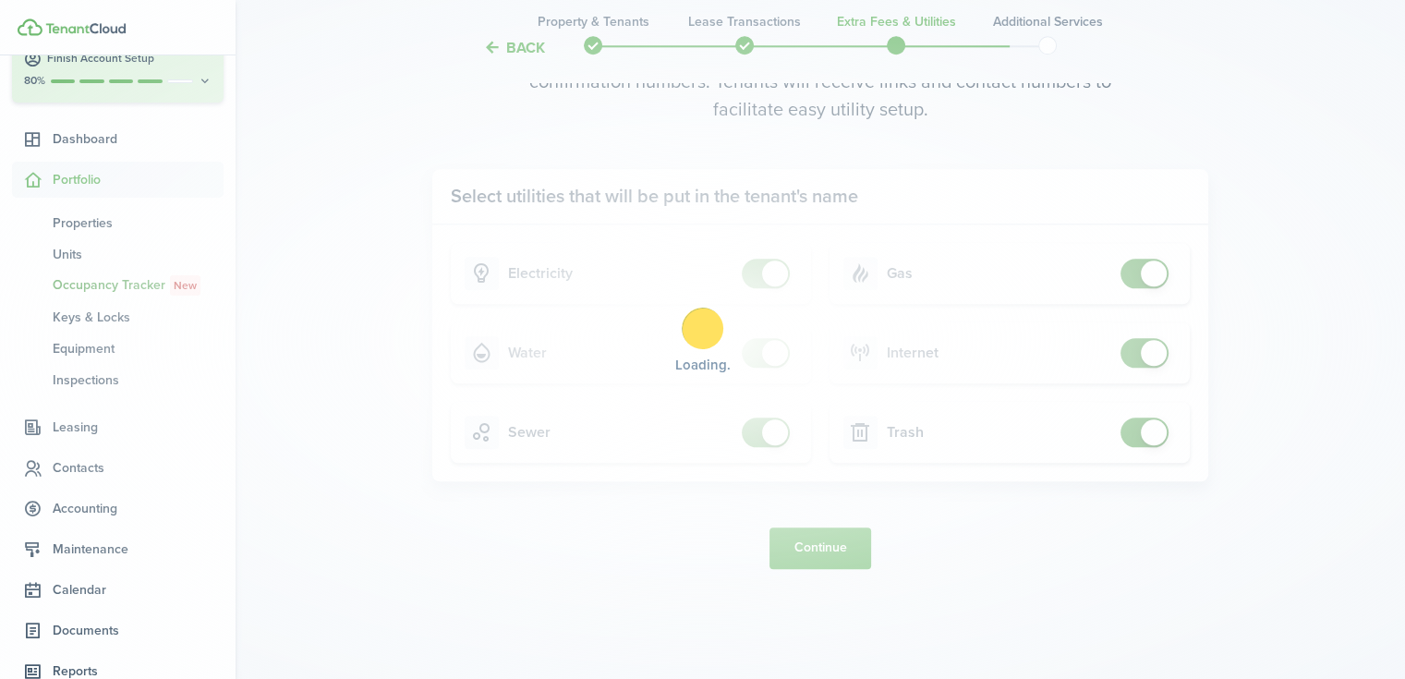
scroll to position [0, 0]
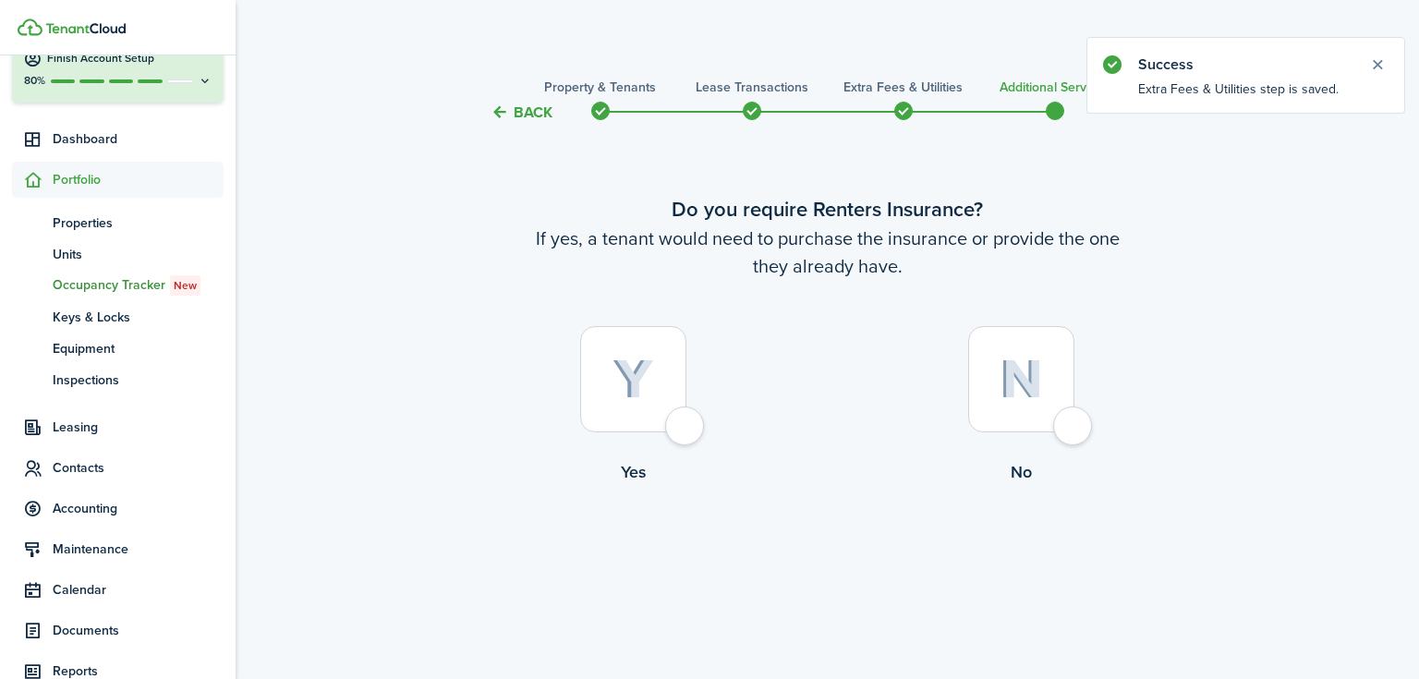
drag, startPoint x: 946, startPoint y: 378, endPoint x: 986, endPoint y: 379, distance: 40.6
click at [946, 378] on label "No" at bounding box center [1022, 409] width 388 height 167
radio input "true"
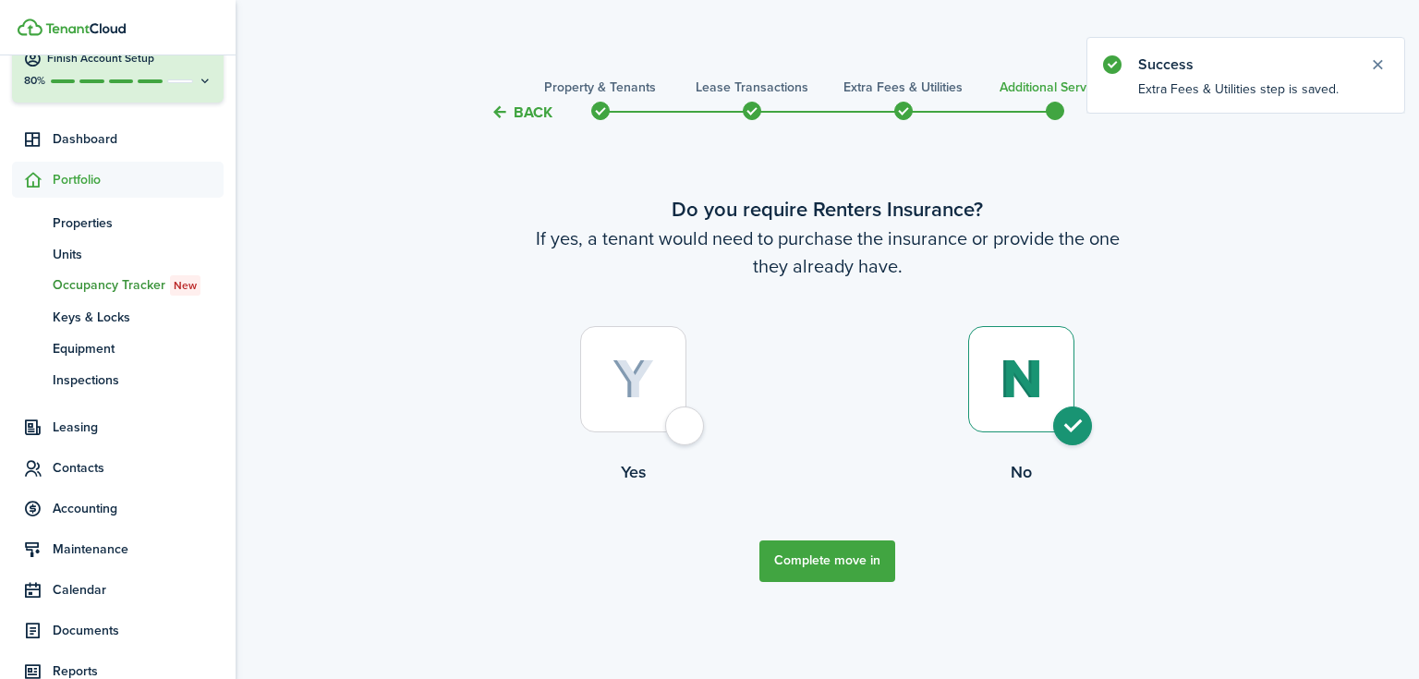
click at [1008, 377] on img at bounding box center [1020, 379] width 43 height 40
click at [788, 548] on button "Complete move in" at bounding box center [827, 561] width 136 height 42
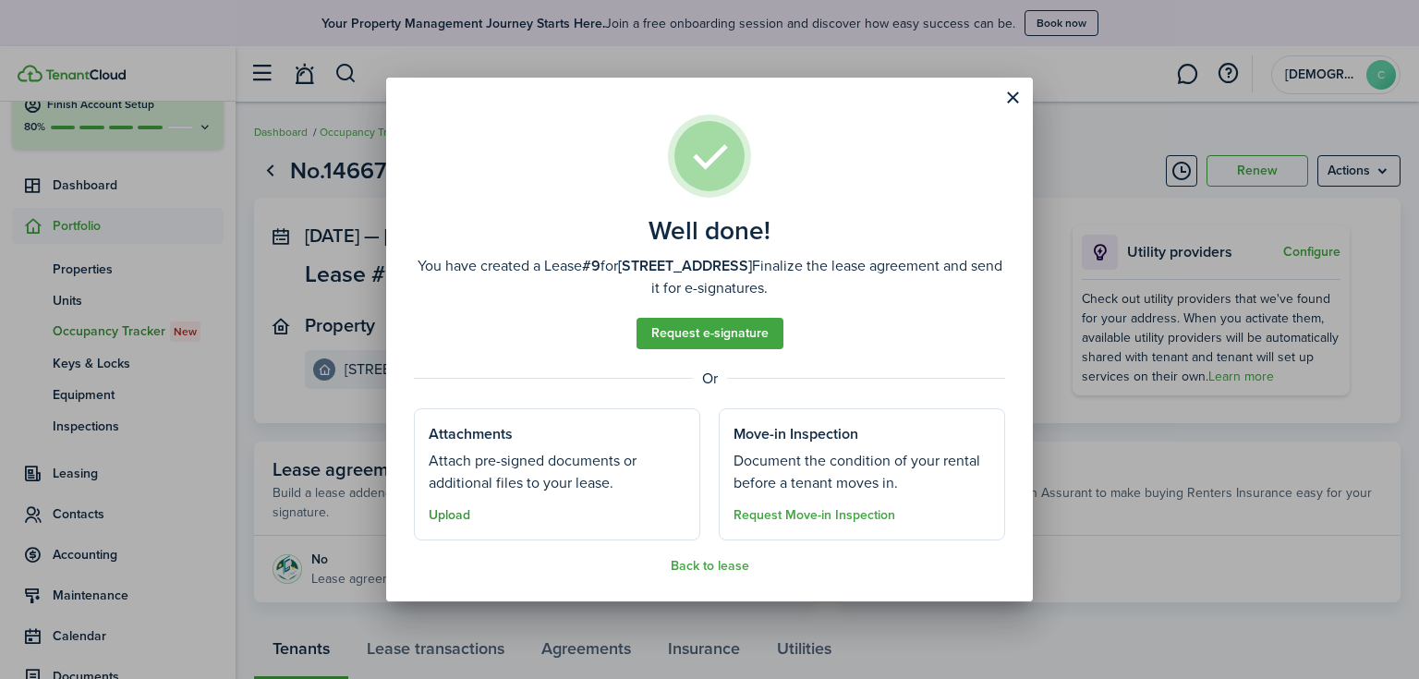
click at [453, 521] on button "Upload" at bounding box center [450, 515] width 42 height 15
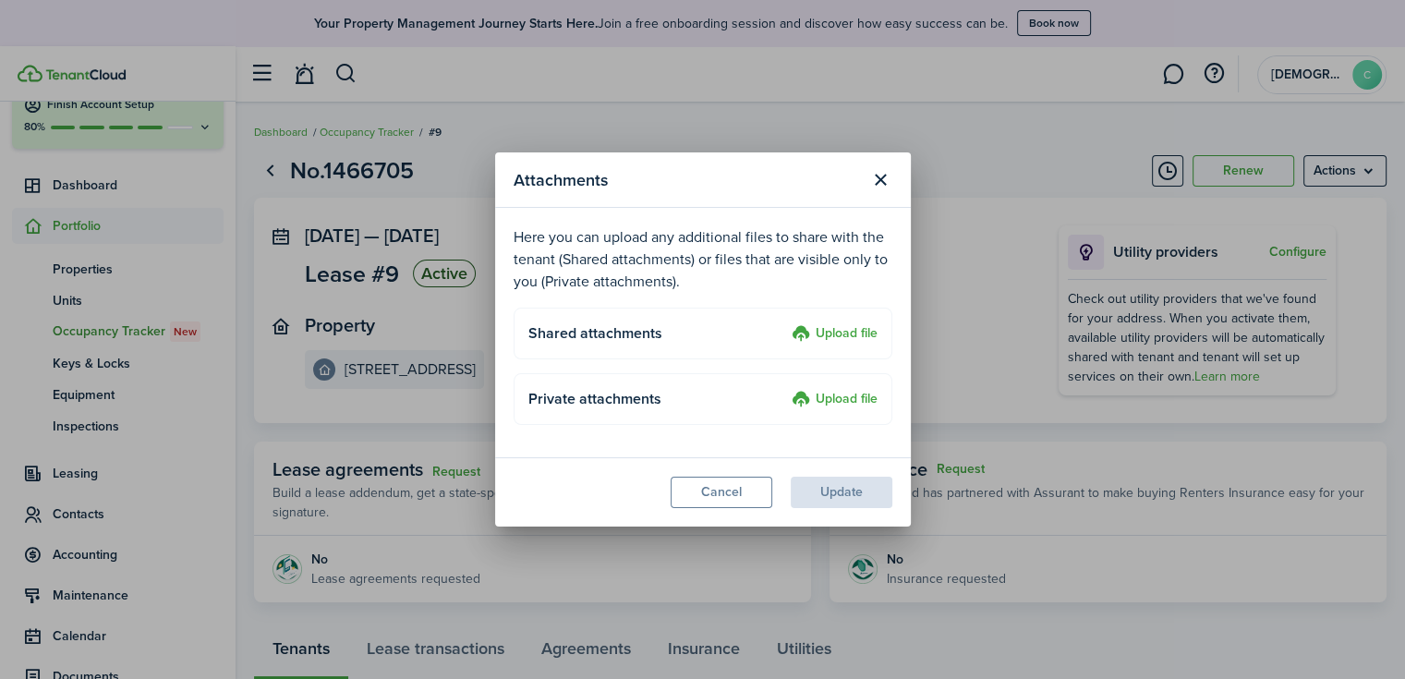
click at [840, 320] on upload-layout "Shared attachments Upload file" at bounding box center [703, 334] width 379 height 52
click at [840, 335] on label "Upload file" at bounding box center [835, 334] width 86 height 22
click at [785, 323] on input "Upload file" at bounding box center [785, 323] width 0 height 0
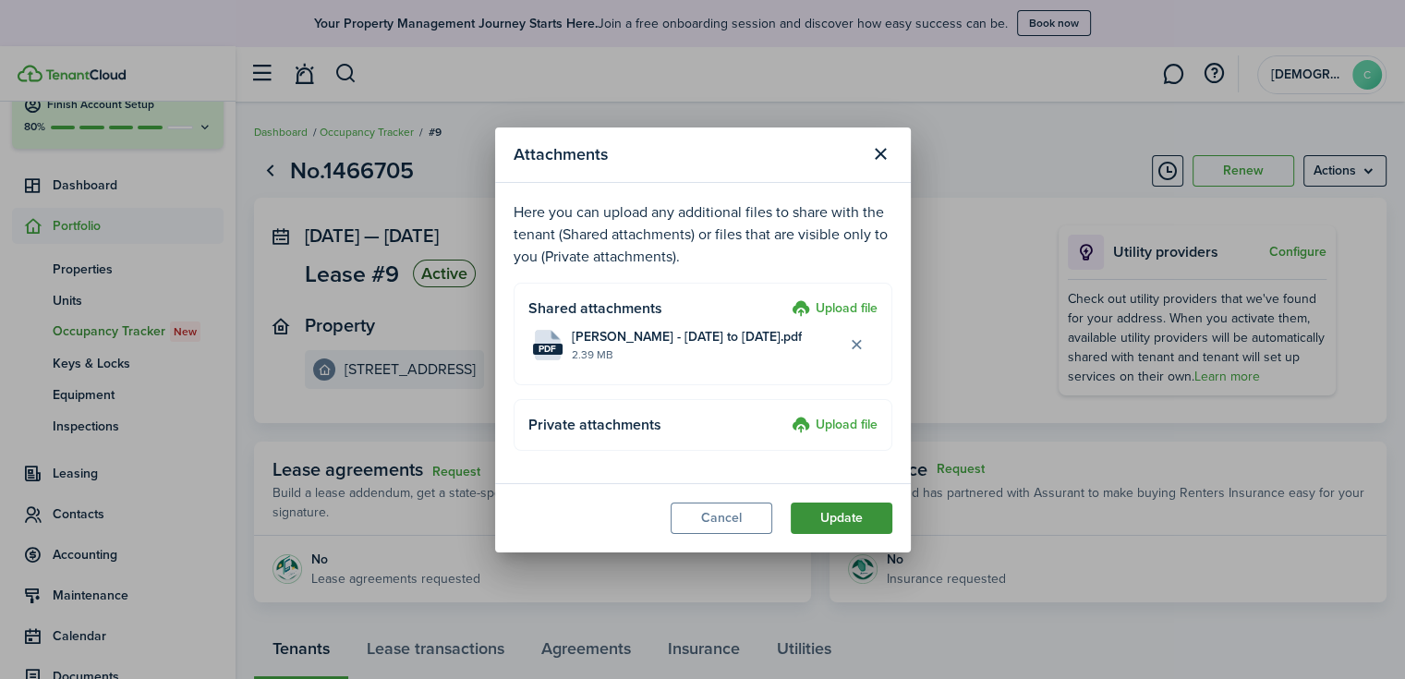
click at [832, 515] on button "Update" at bounding box center [842, 517] width 102 height 31
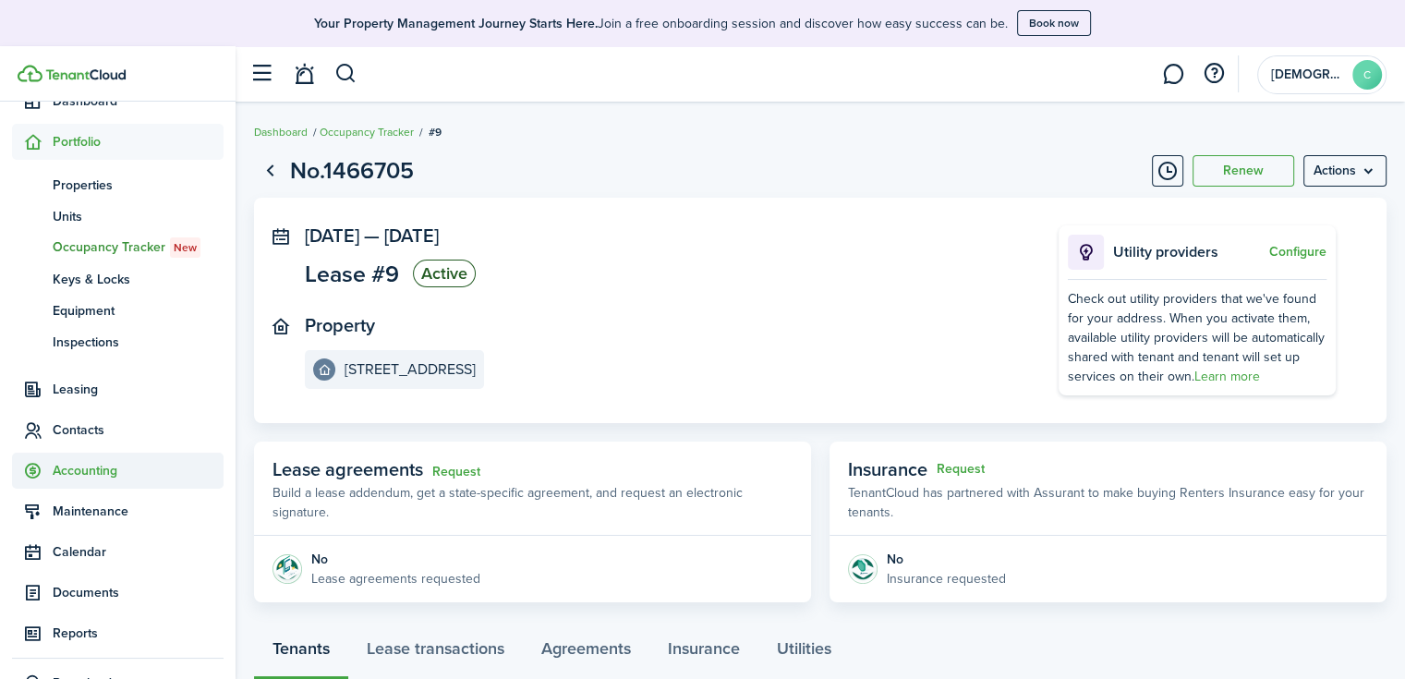
scroll to position [185, 0]
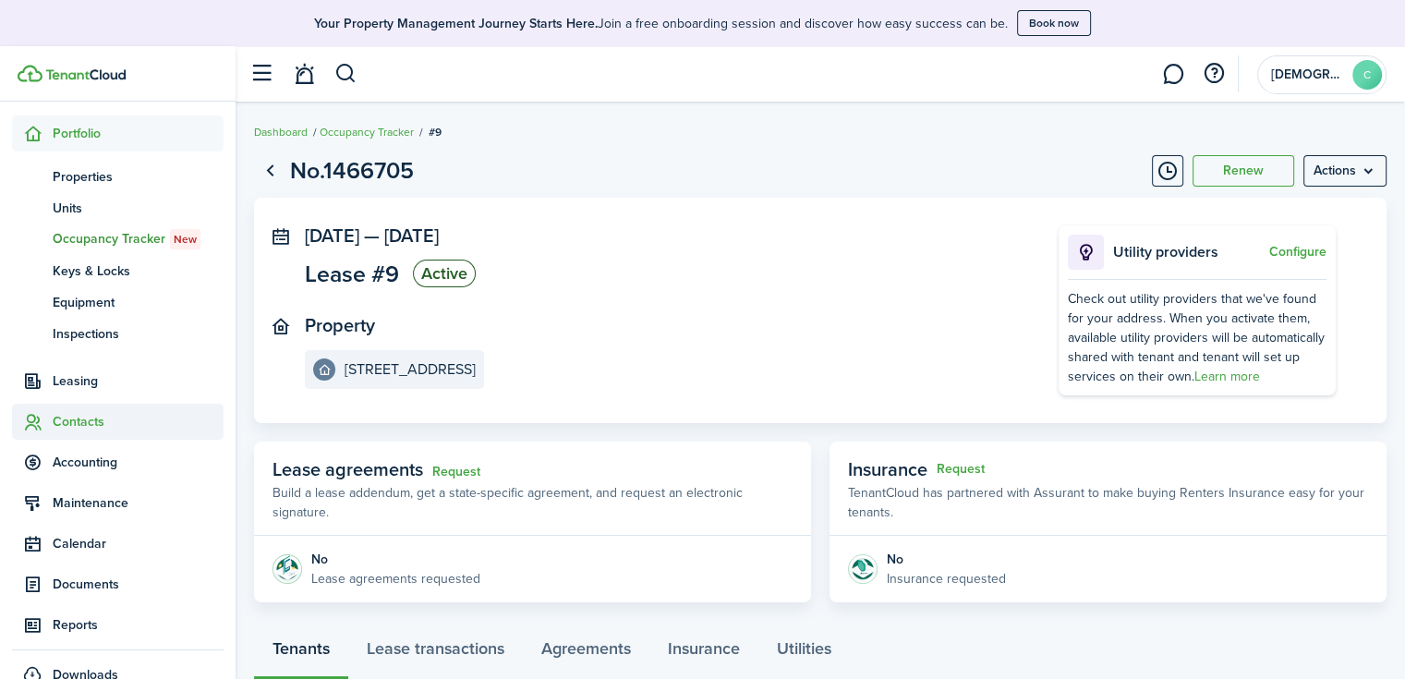
click at [69, 417] on span "Contacts" at bounding box center [138, 421] width 171 height 19
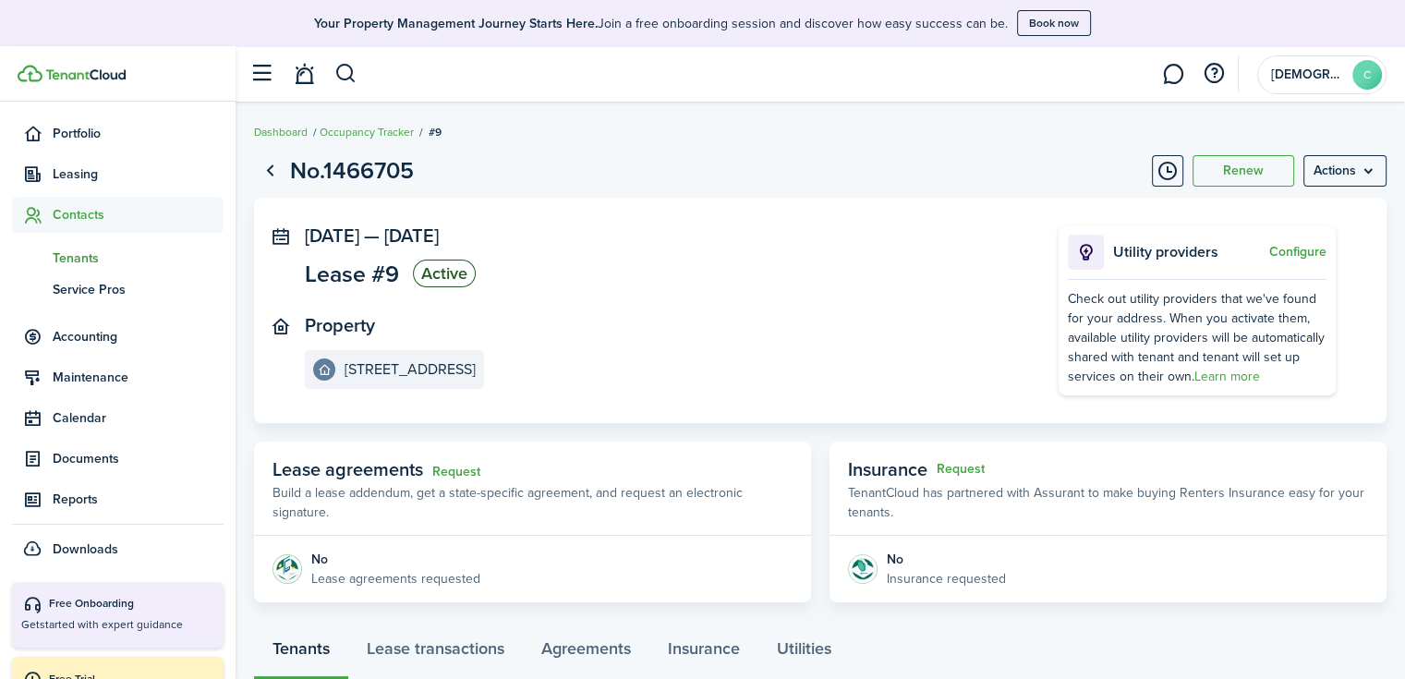
click at [93, 263] on span "Tenants" at bounding box center [138, 257] width 171 height 19
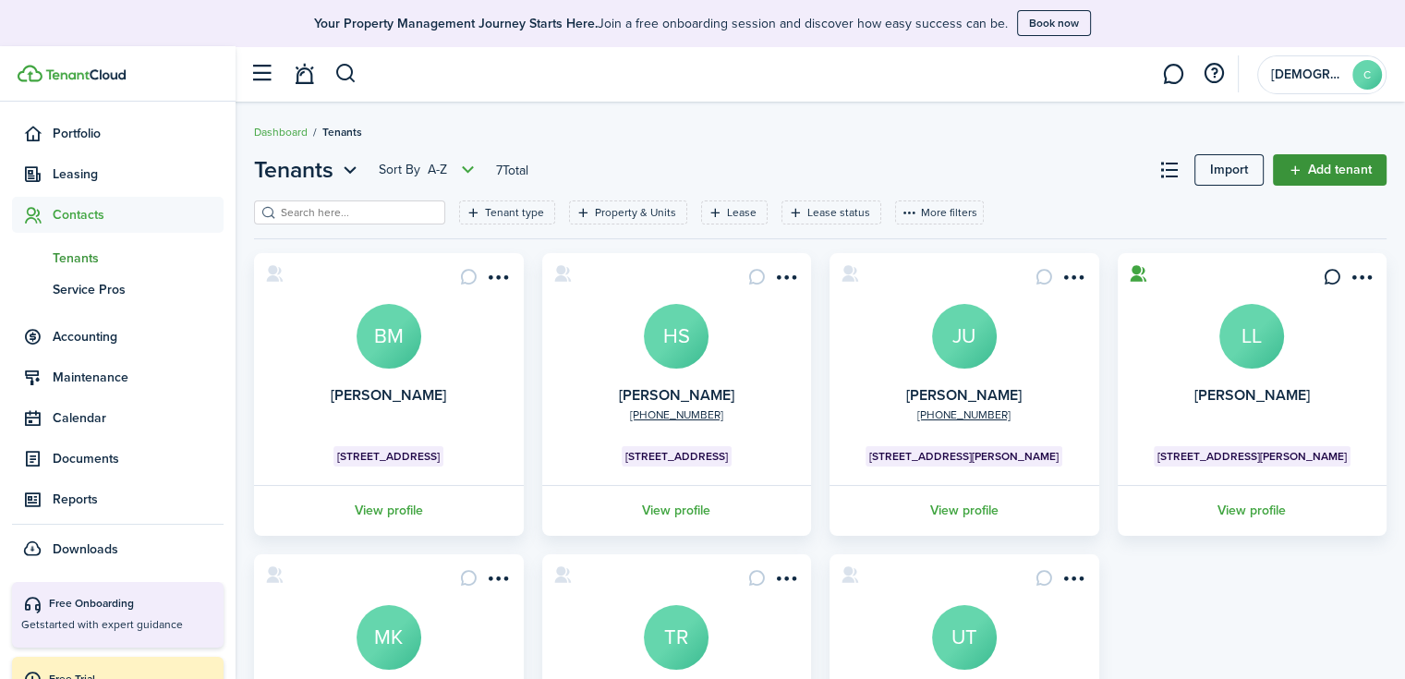
click at [1349, 177] on link "Add tenant" at bounding box center [1330, 169] width 114 height 31
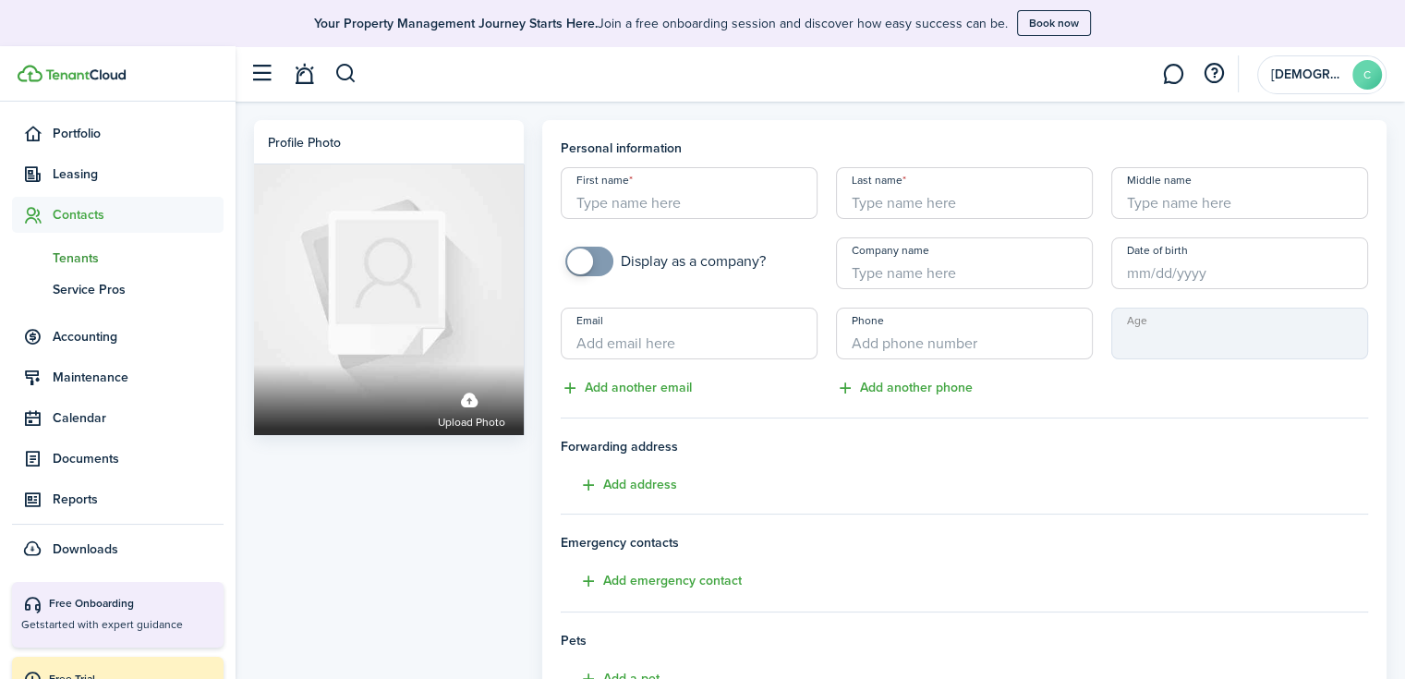
click at [610, 249] on input "checkbox" at bounding box center [665, 262] width 200 height 30
checkbox input "true"
click at [913, 276] on input "Company name" at bounding box center [964, 263] width 257 height 52
type input "Triple R Pet Treats"
click at [652, 343] on input "Email" at bounding box center [689, 334] width 257 height 52
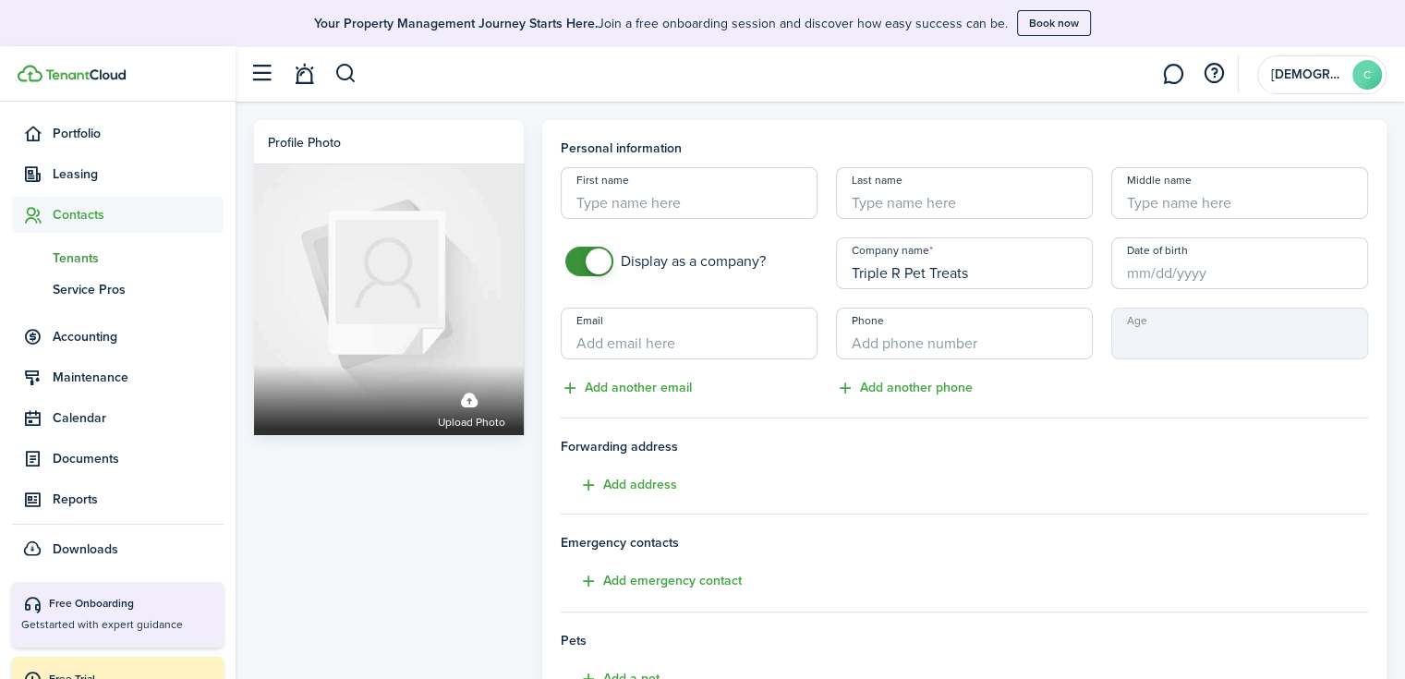
paste input "[EMAIL_ADDRESS][DOMAIN_NAME]"
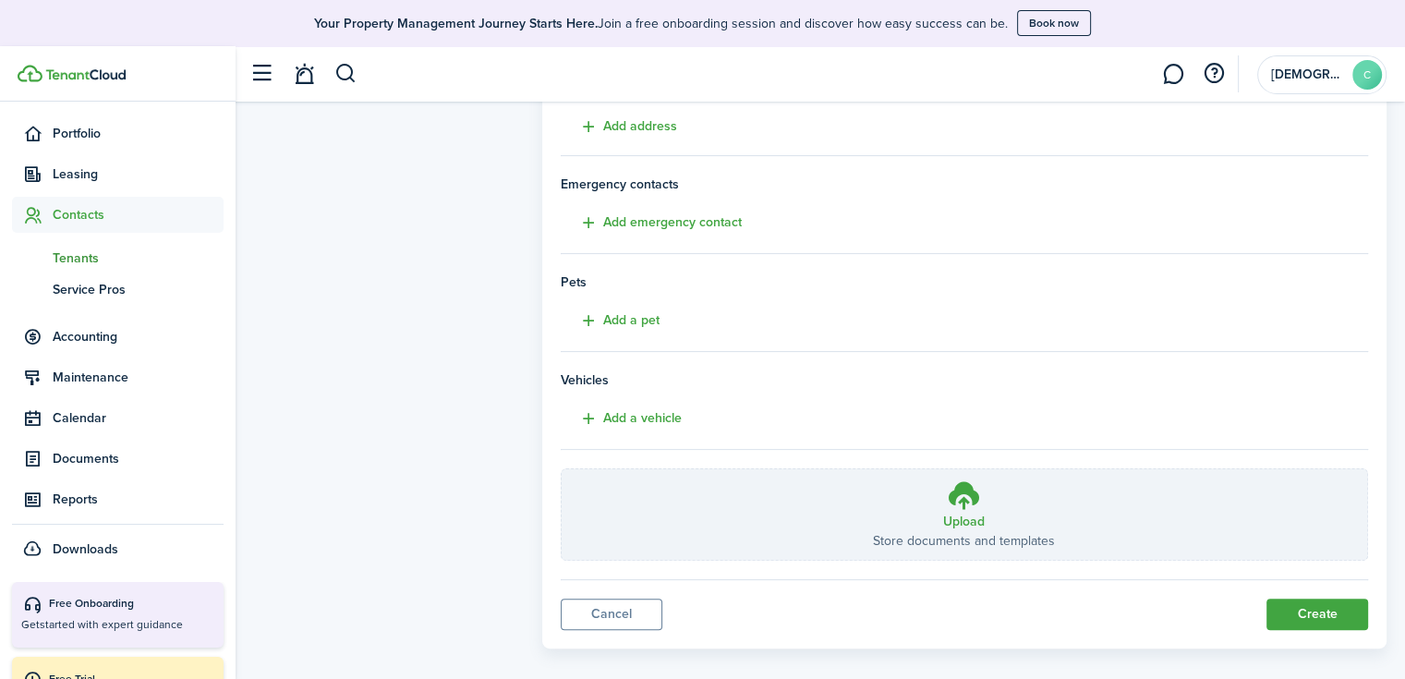
scroll to position [375, 0]
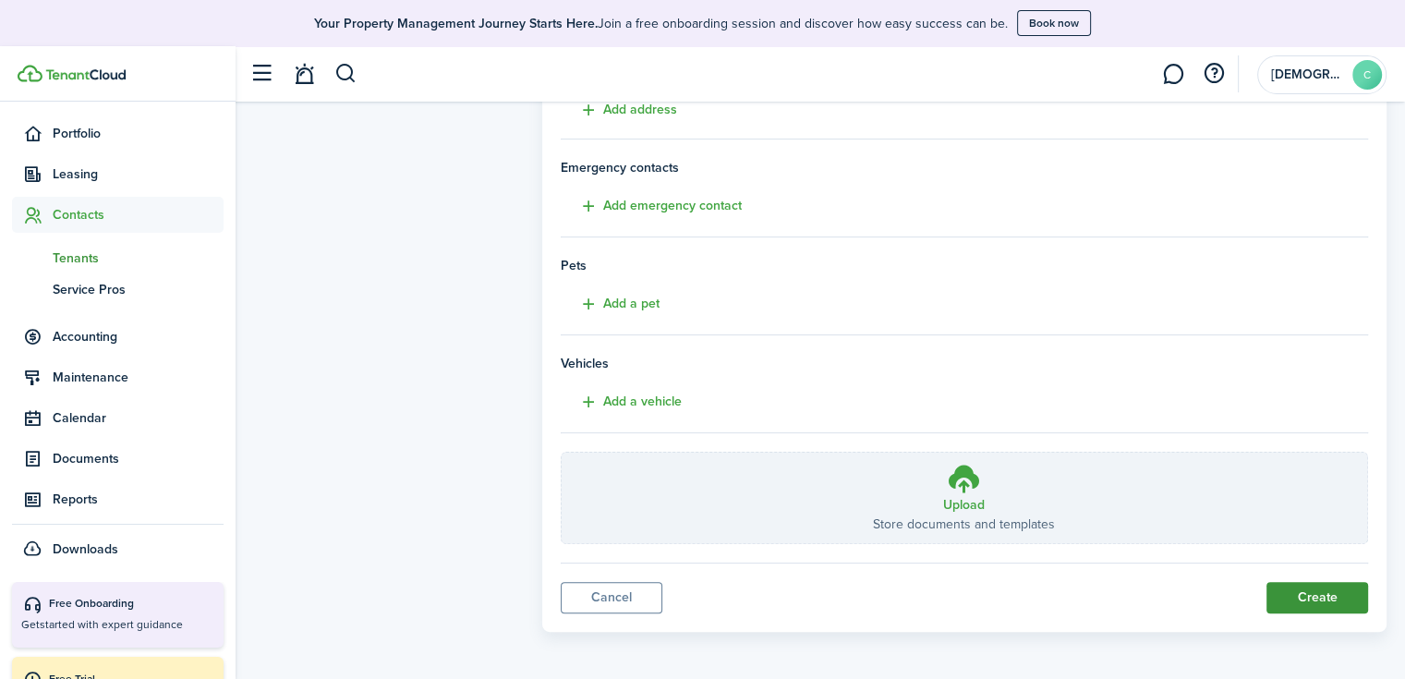
type input "[EMAIL_ADDRESS][DOMAIN_NAME]"
click at [1337, 601] on button "Create" at bounding box center [1317, 597] width 102 height 31
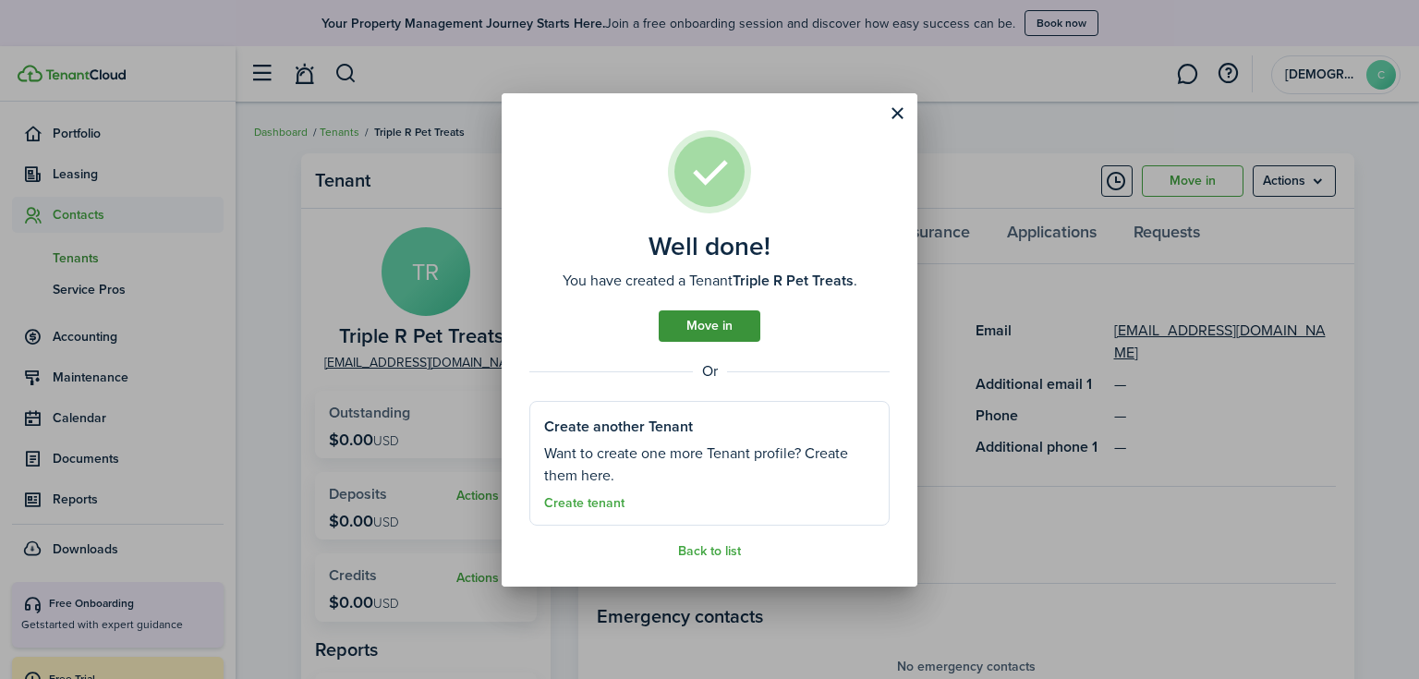
click at [713, 322] on link "Move in" at bounding box center [710, 325] width 102 height 31
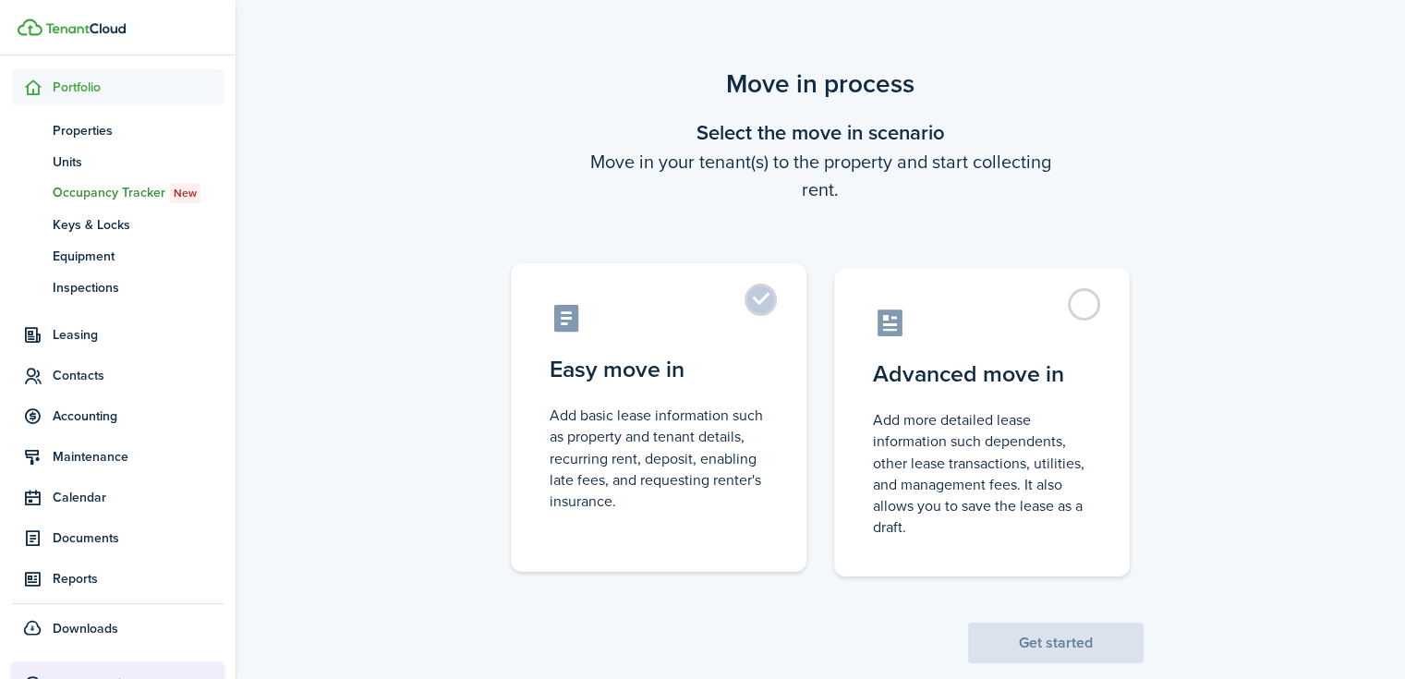
click at [709, 479] on control-radio-card-description "Add basic lease information such as property and tenant details, recurring rent…" at bounding box center [659, 458] width 218 height 107
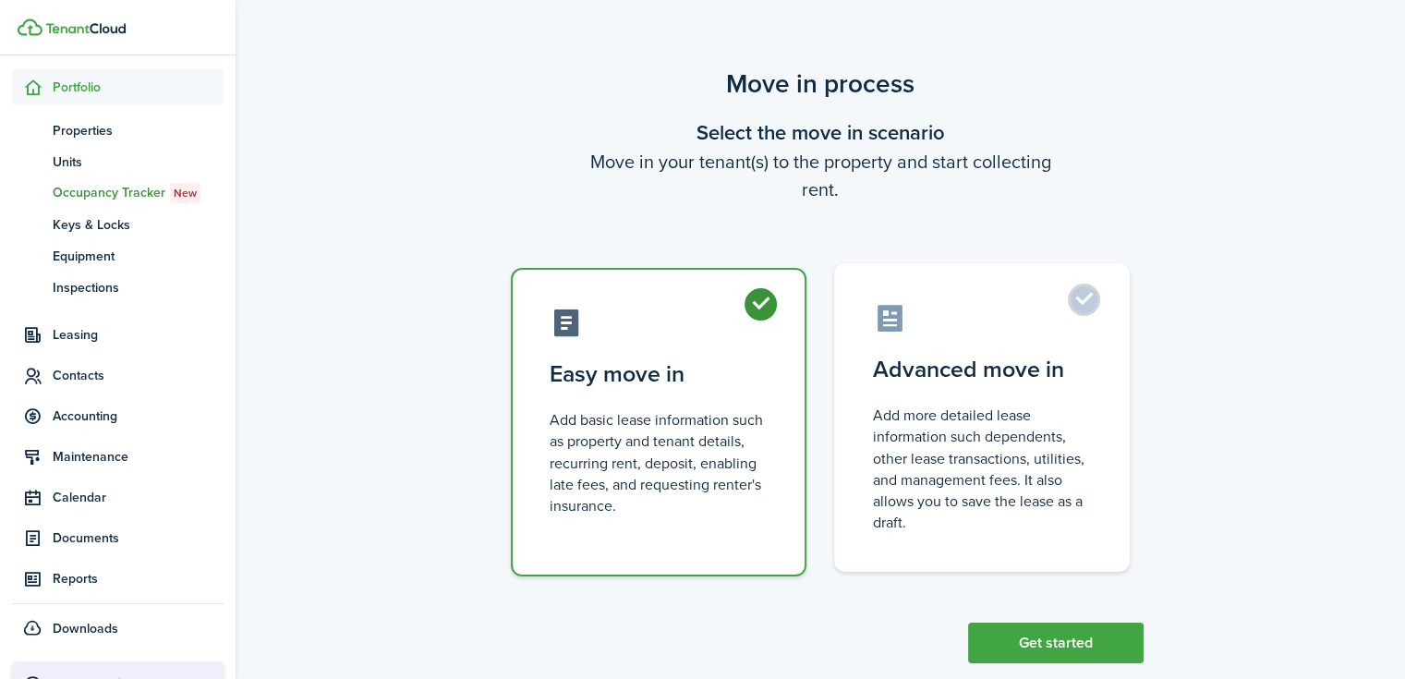
click at [973, 494] on control-radio-card-description "Add more detailed lease information such dependents, other lease transactions, …" at bounding box center [982, 469] width 218 height 128
radio input "false"
radio input "true"
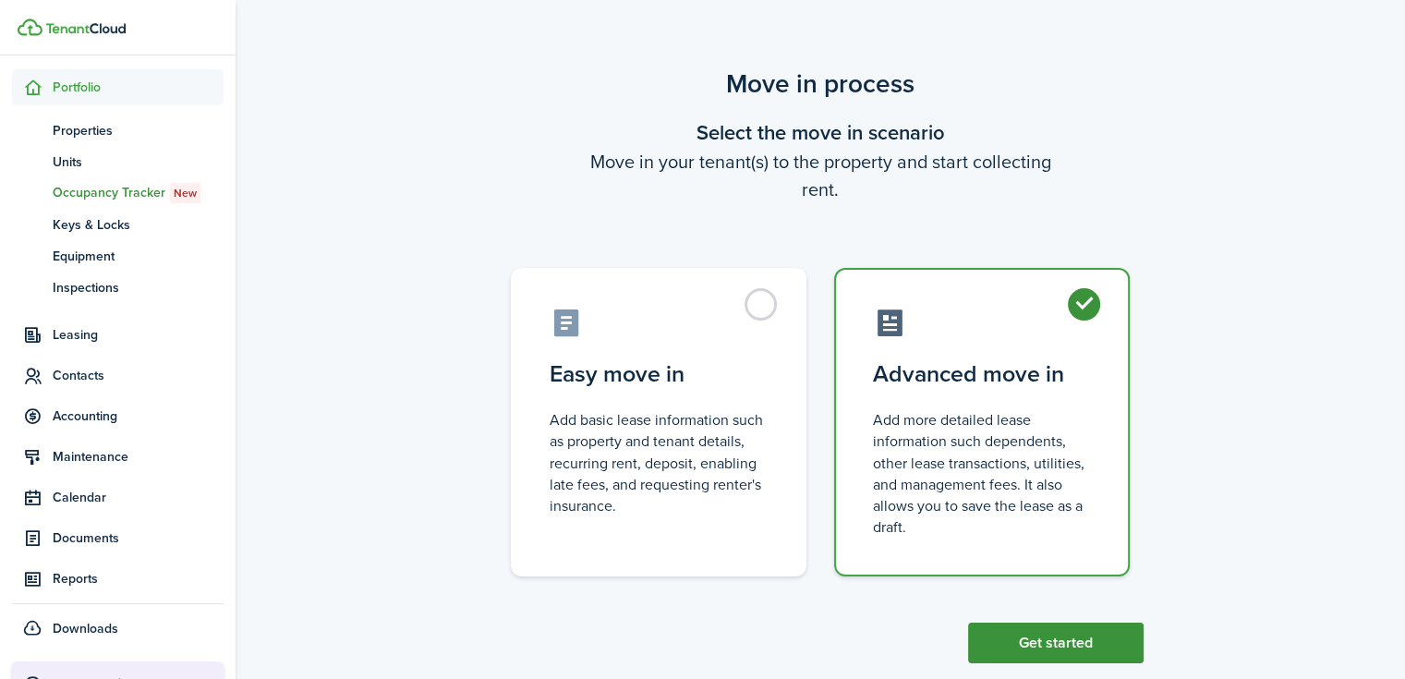
click at [1034, 638] on button "Get started" at bounding box center [1055, 643] width 175 height 41
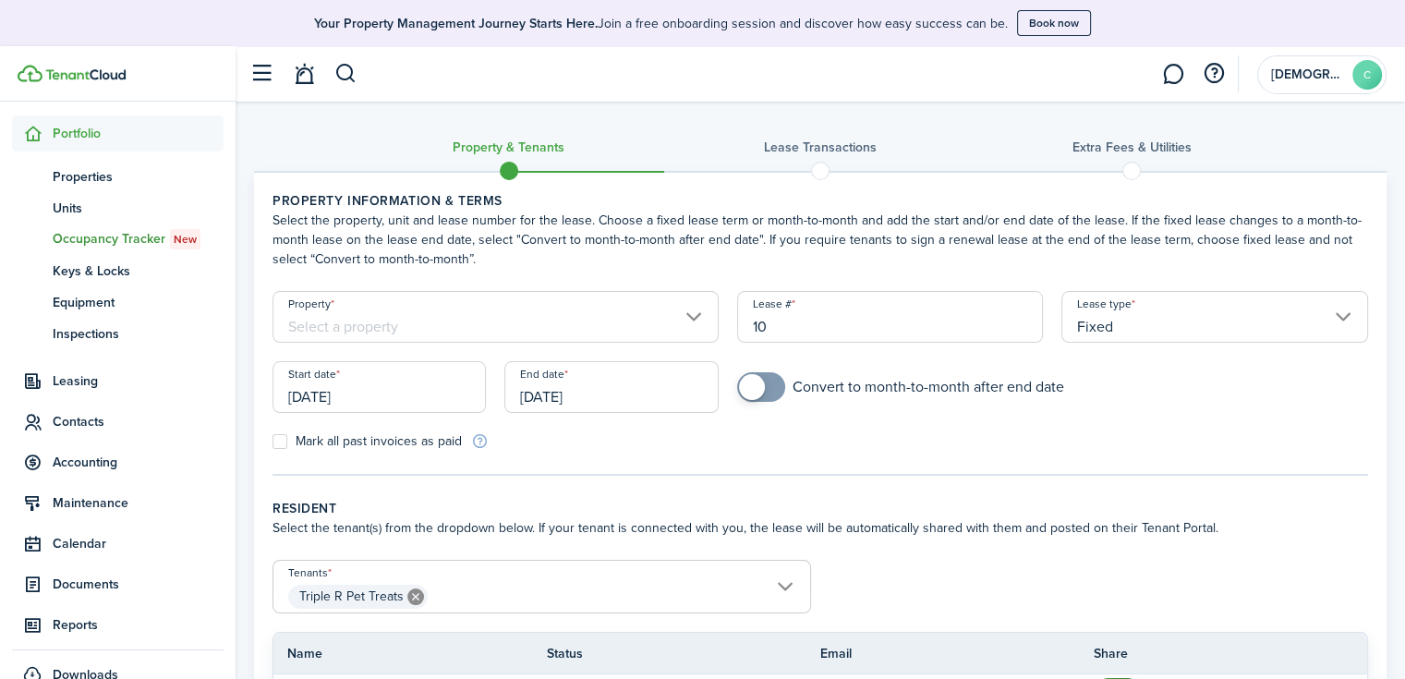
click at [372, 328] on input "Property" at bounding box center [495, 317] width 446 height 52
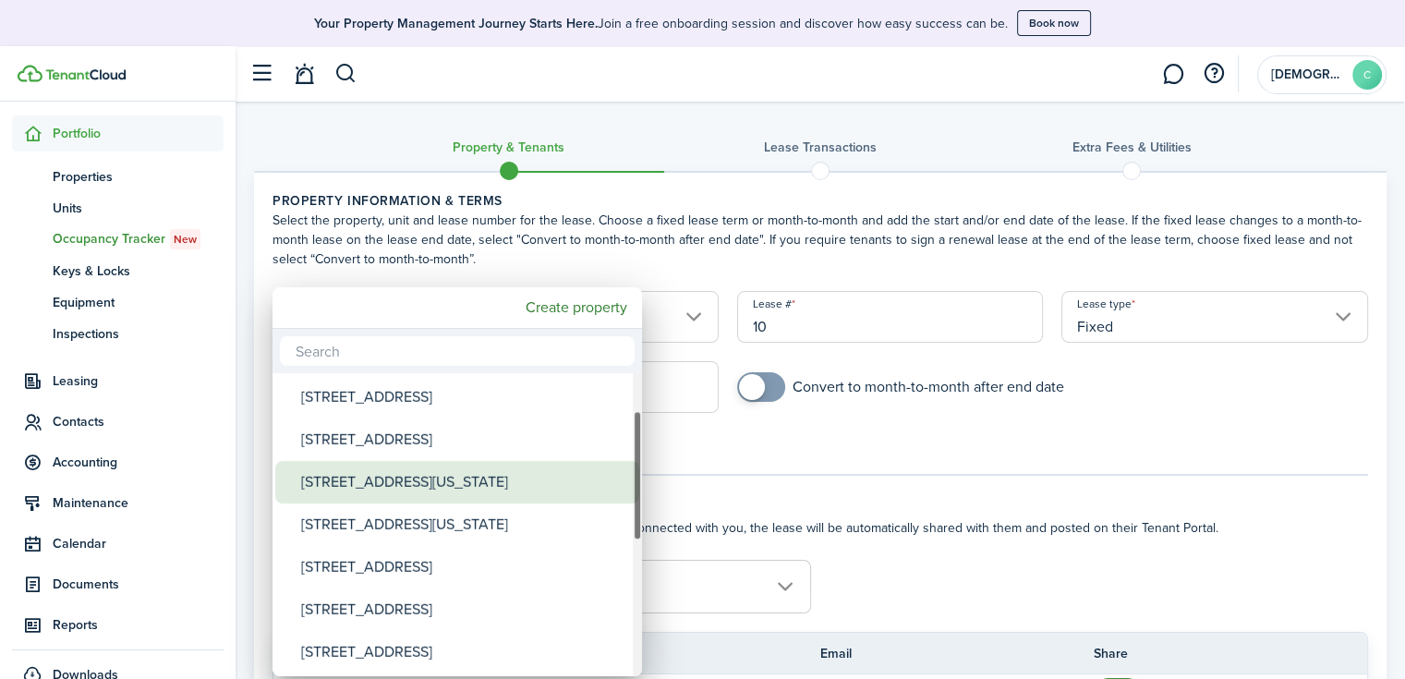
click at [391, 489] on div "[STREET_ADDRESS][US_STATE]" at bounding box center [464, 482] width 327 height 42
type input "[STREET_ADDRESS][US_STATE]"
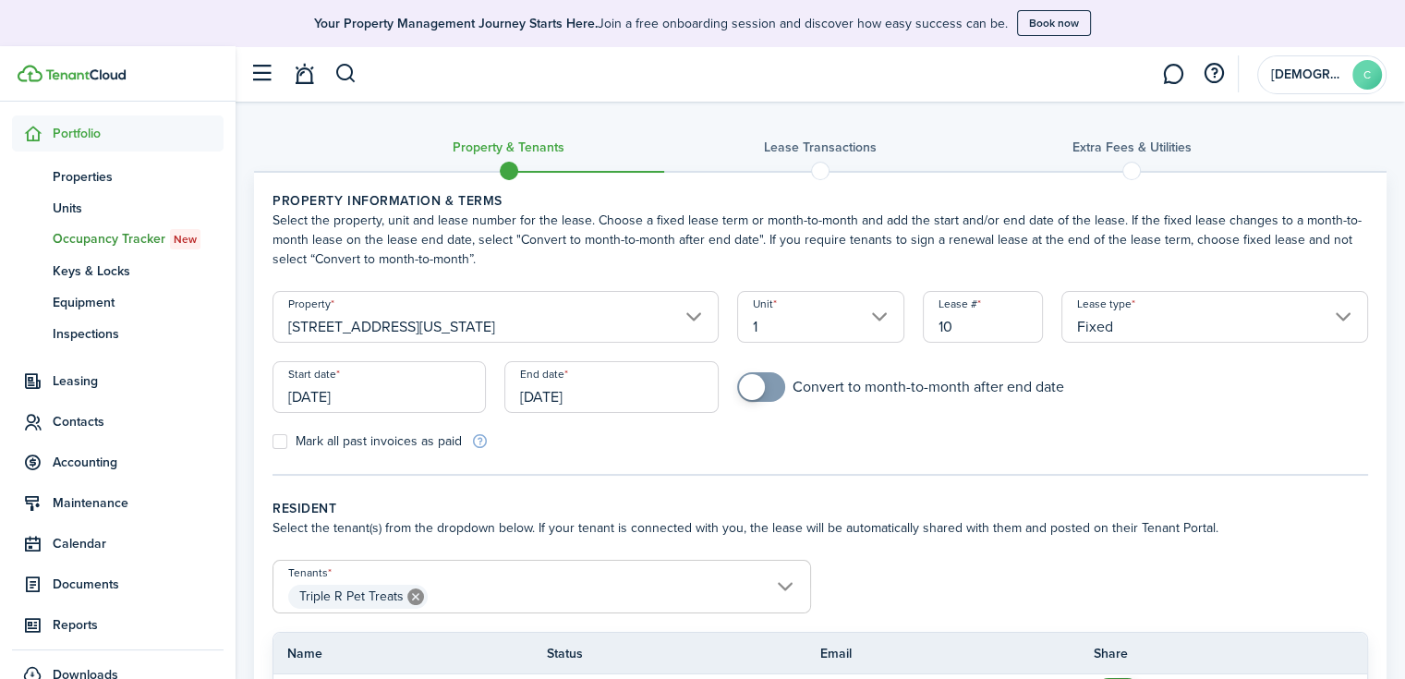
click at [369, 398] on input "[DATE]" at bounding box center [378, 387] width 213 height 52
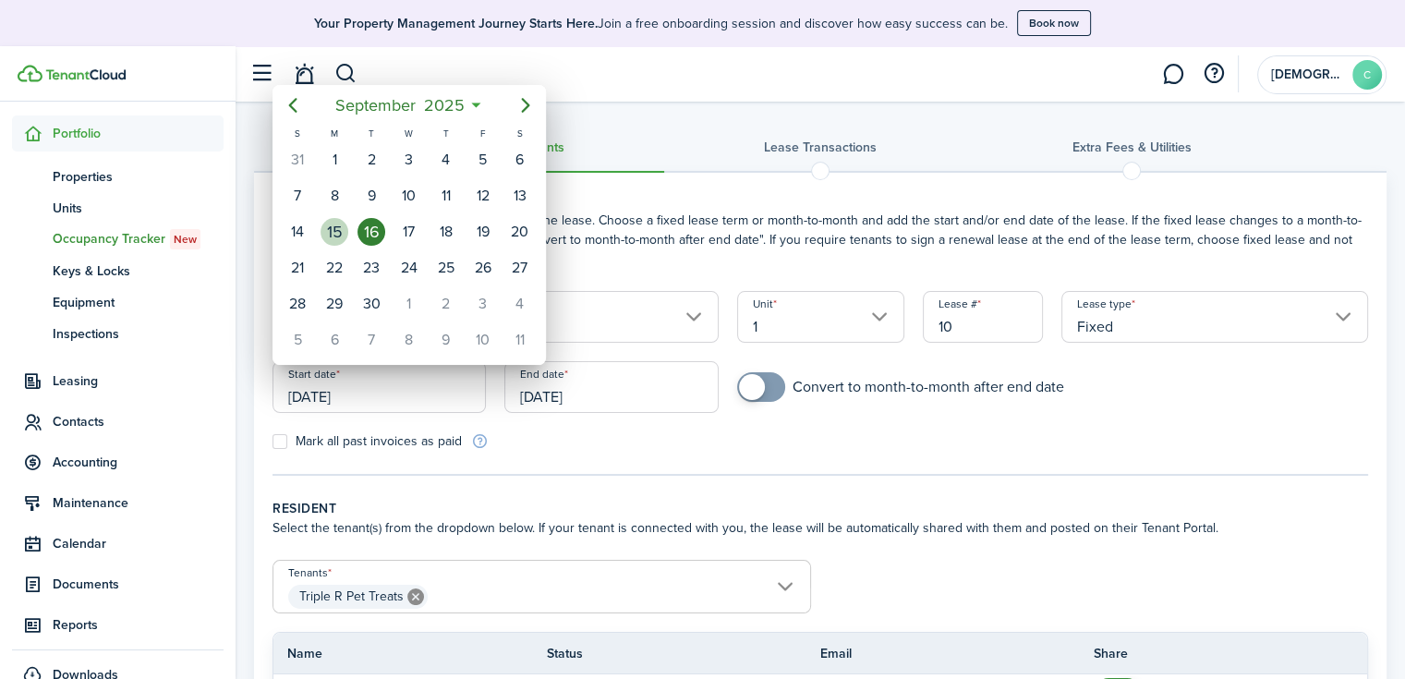
click at [336, 231] on div "15" at bounding box center [334, 232] width 28 height 28
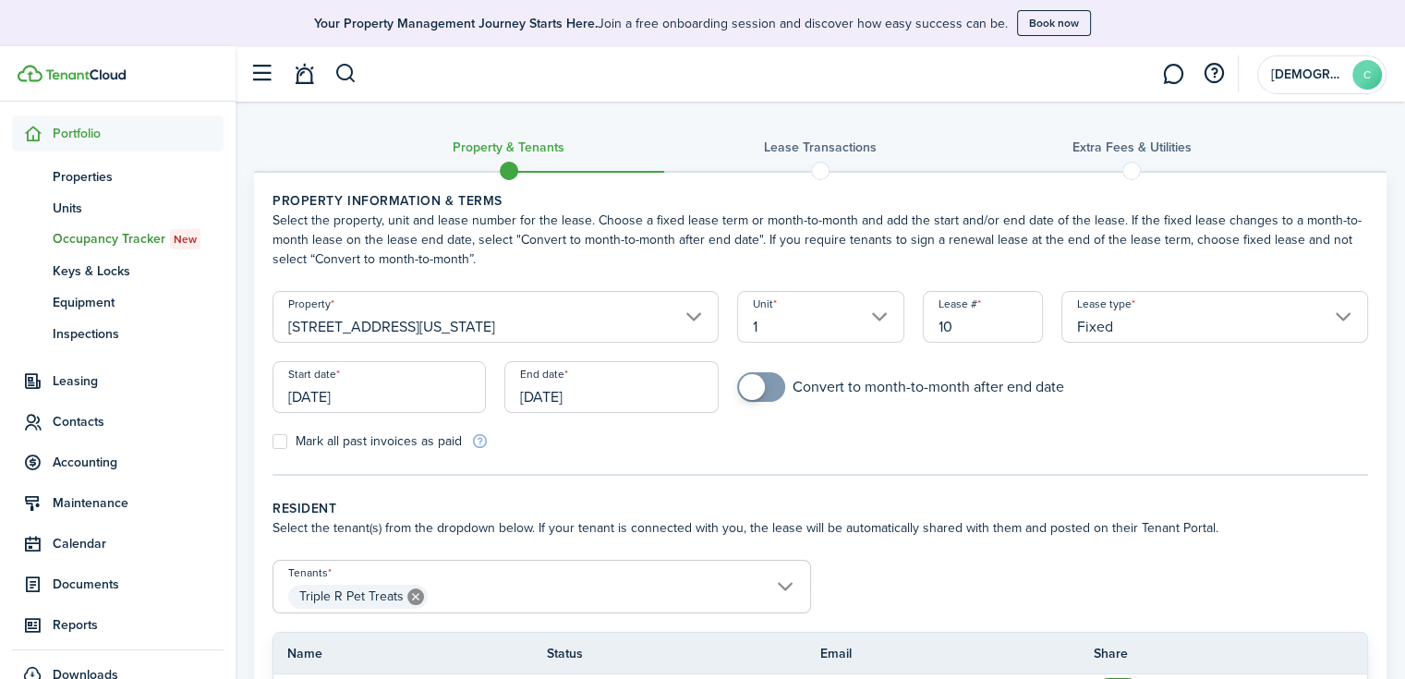
click at [562, 398] on input "[DATE]" at bounding box center [610, 387] width 213 height 52
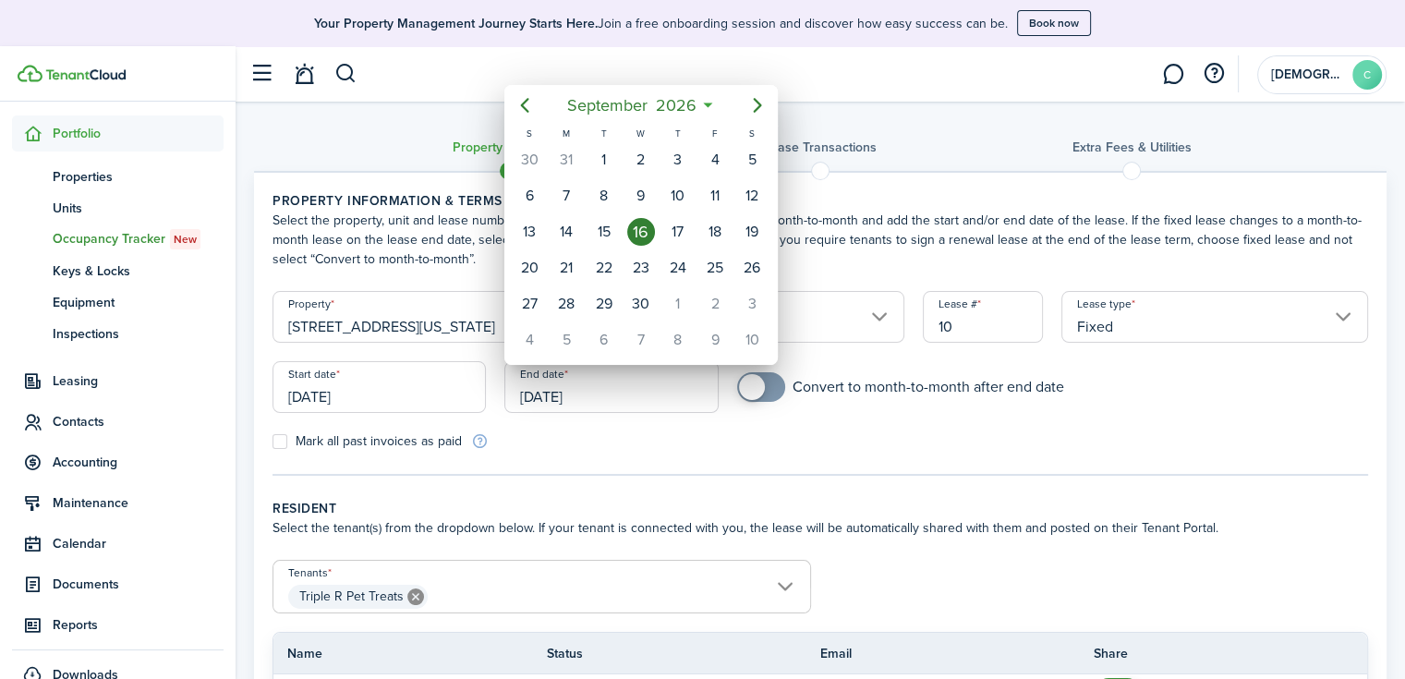
click at [391, 383] on div at bounding box center [702, 339] width 1700 height 974
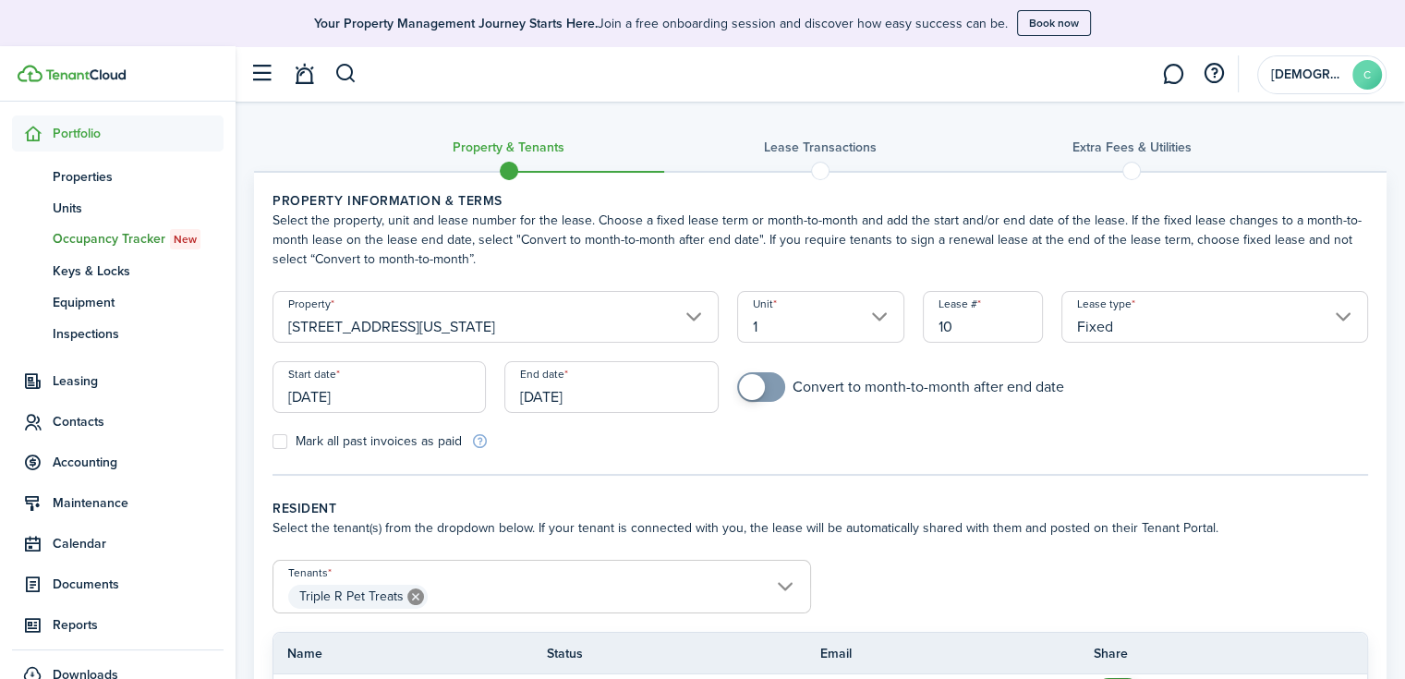
click at [385, 394] on input "[DATE]" at bounding box center [378, 387] width 213 height 52
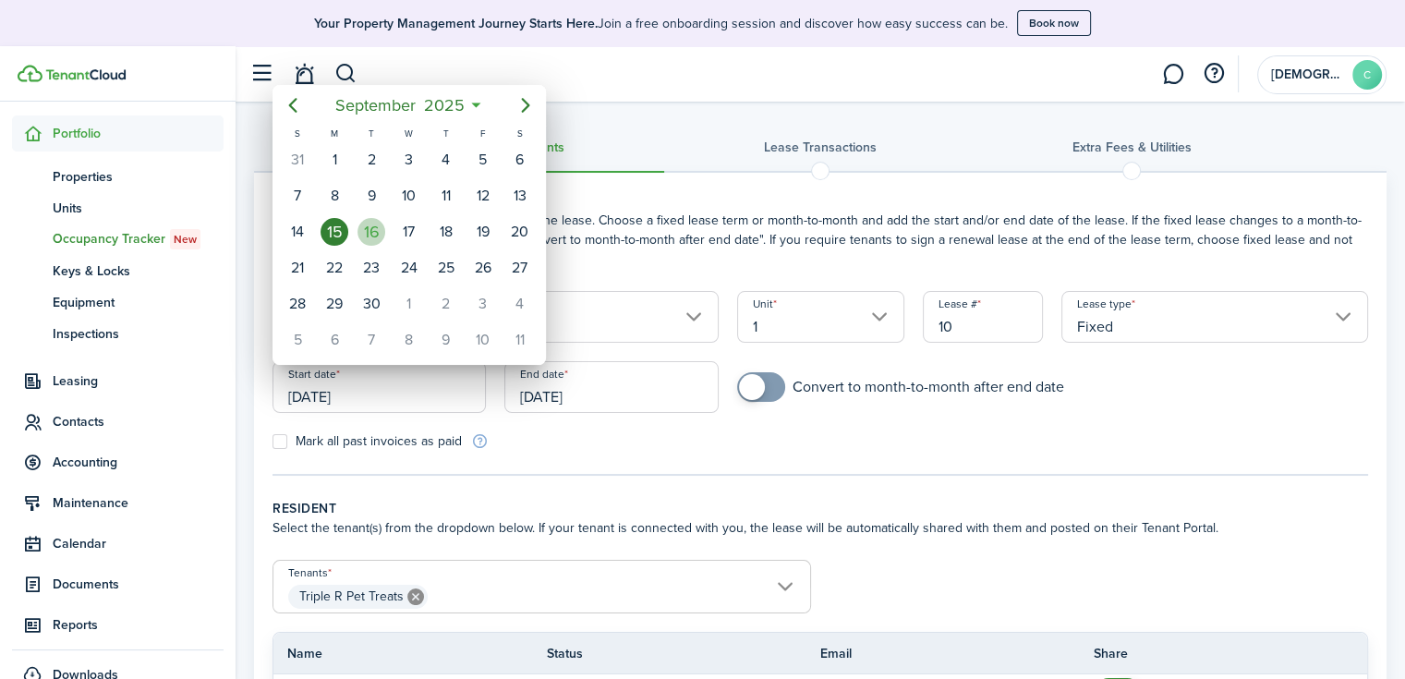
click at [381, 226] on div "16" at bounding box center [371, 232] width 28 height 28
type input "[DATE]"
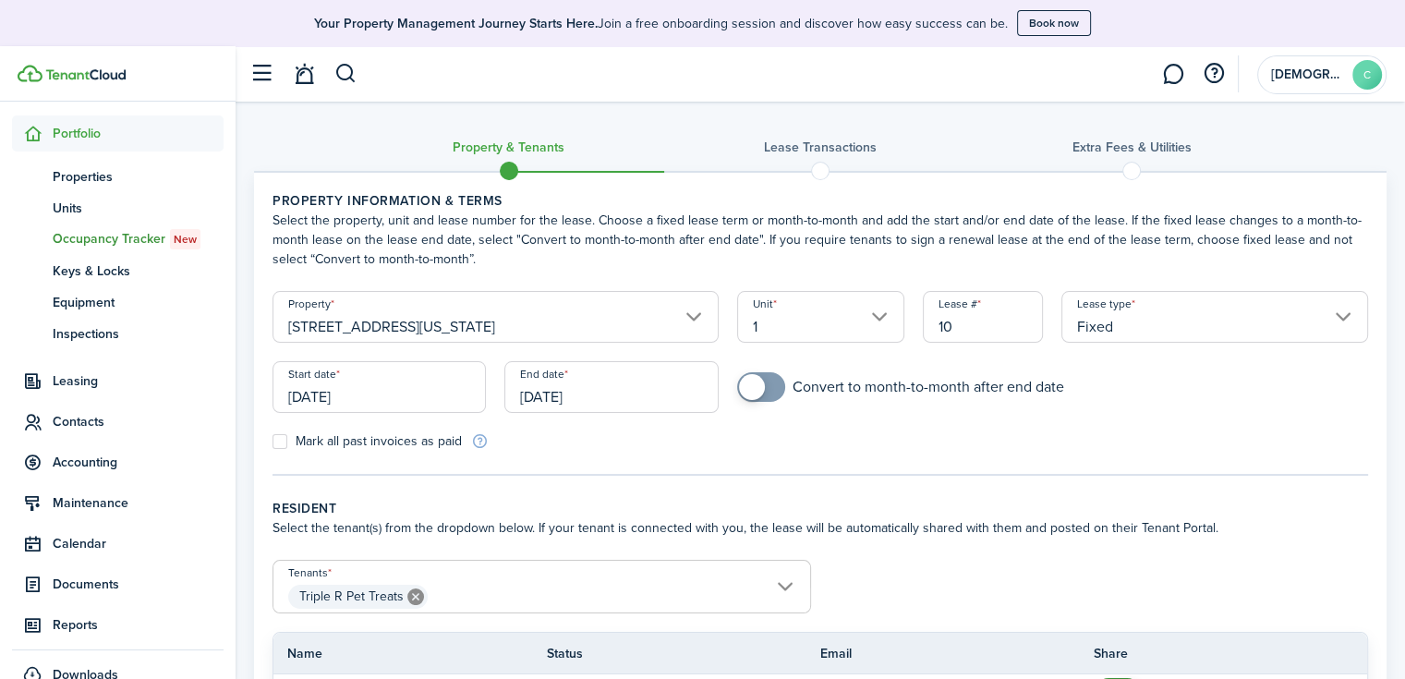
click at [621, 391] on input "[DATE]" at bounding box center [610, 387] width 213 height 52
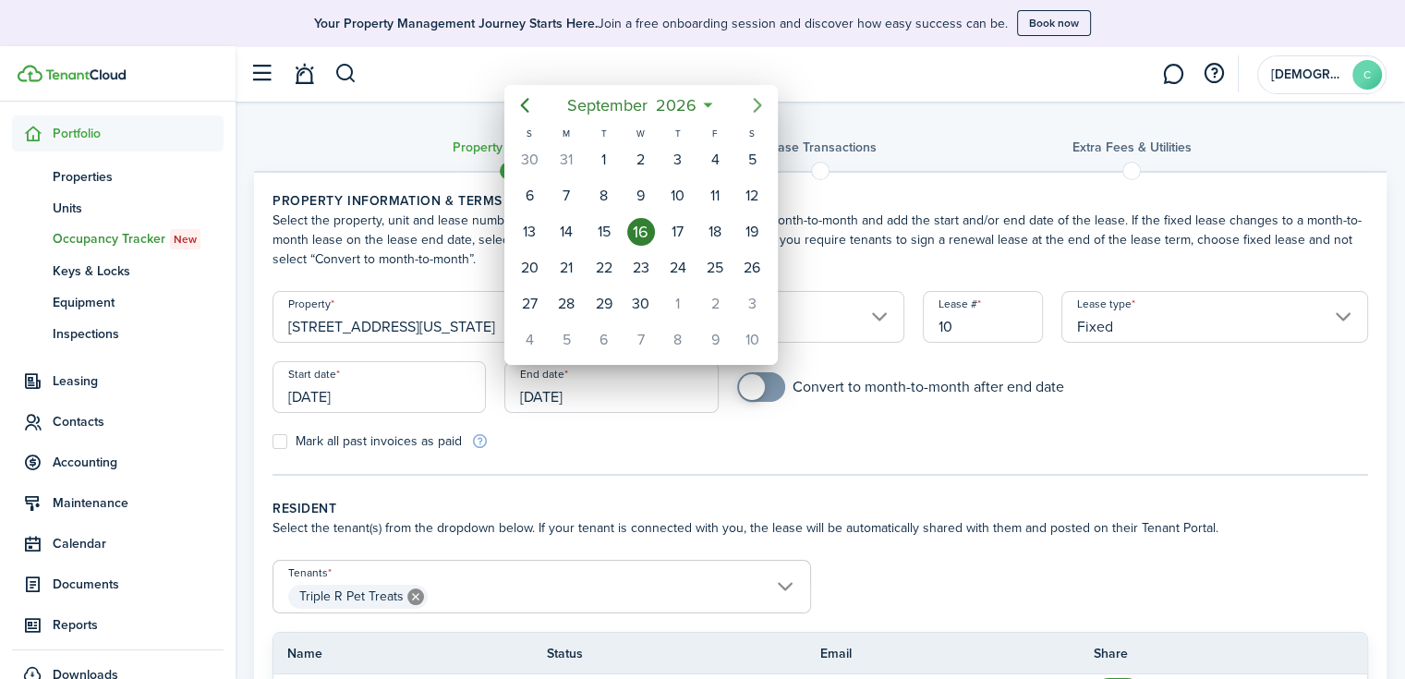
click at [752, 103] on icon "Next page" at bounding box center [757, 105] width 22 height 22
click at [694, 103] on mbsc-button "[DATE]" at bounding box center [631, 105] width 131 height 33
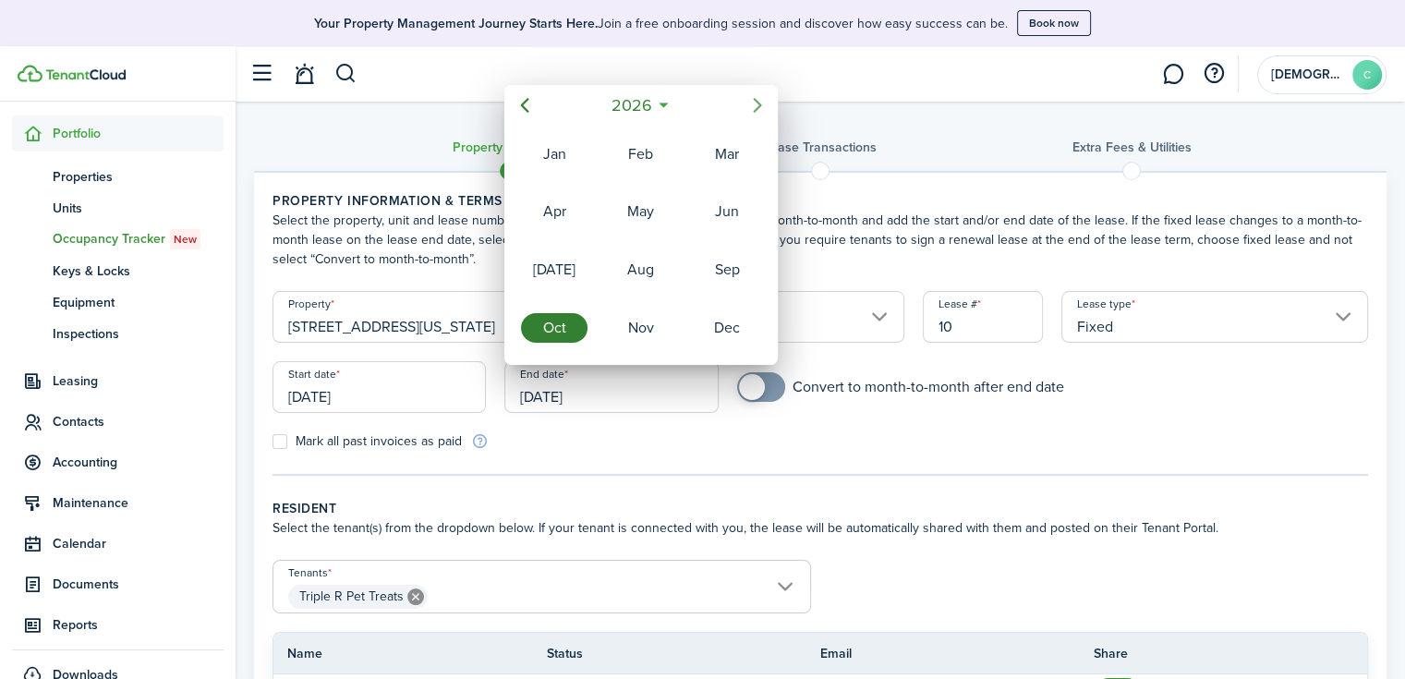
click at [763, 106] on icon "Next page" at bounding box center [757, 105] width 22 height 22
click at [761, 105] on icon "Next page" at bounding box center [757, 105] width 22 height 22
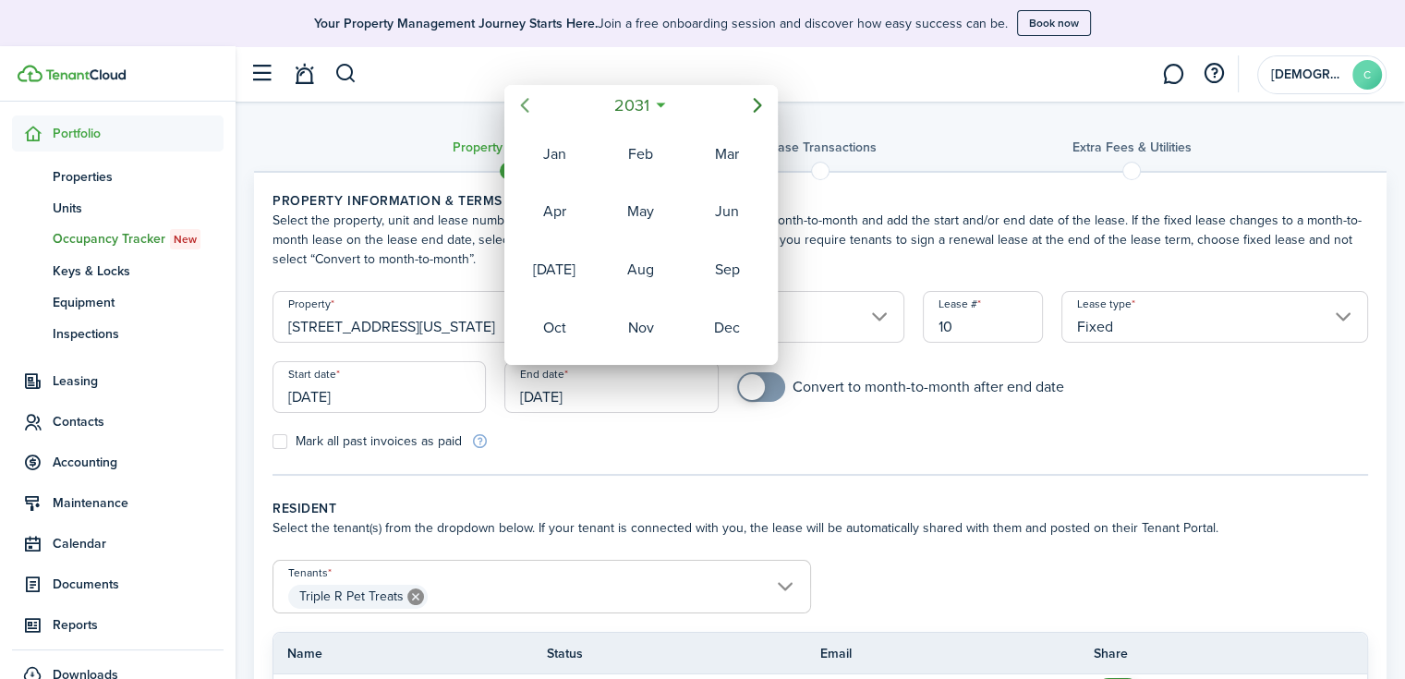
click at [532, 109] on icon "Previous page" at bounding box center [525, 105] width 22 height 22
click at [654, 269] on div "Aug" at bounding box center [641, 270] width 66 height 30
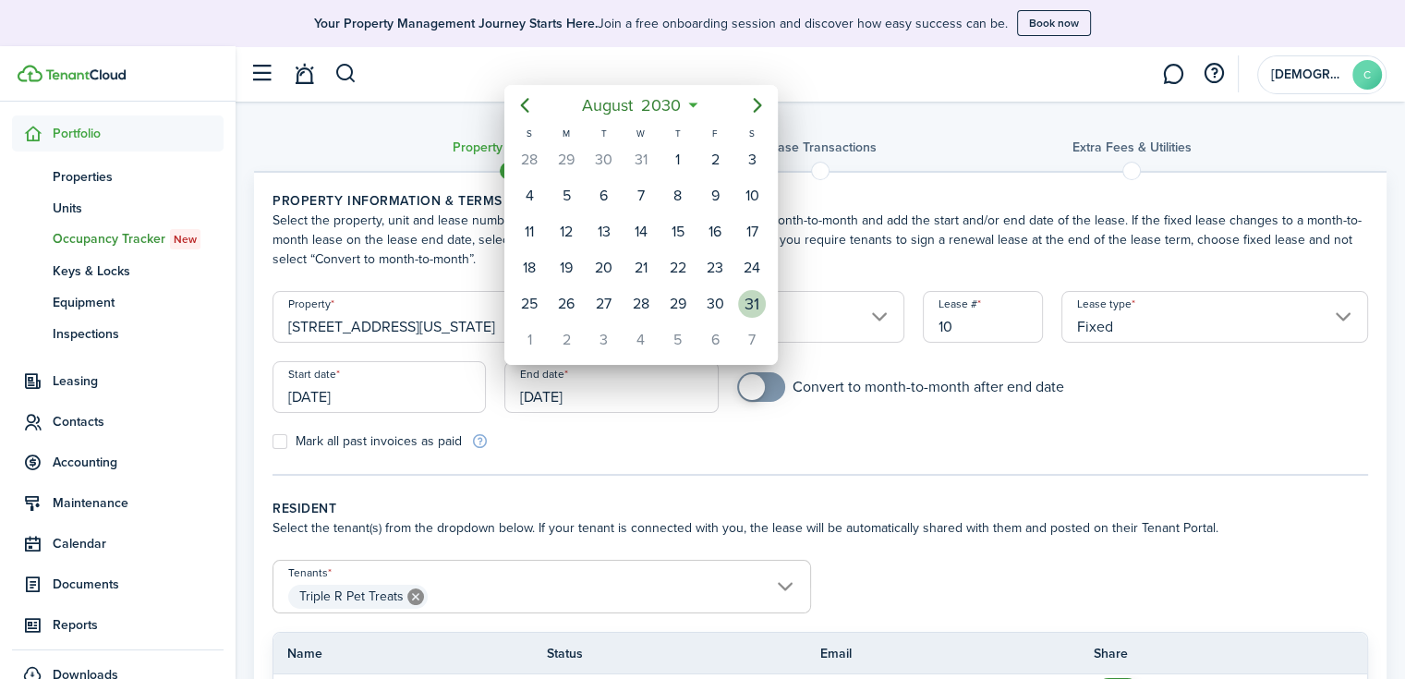
click at [741, 296] on div "31" at bounding box center [752, 304] width 28 height 28
type input "[DATE]"
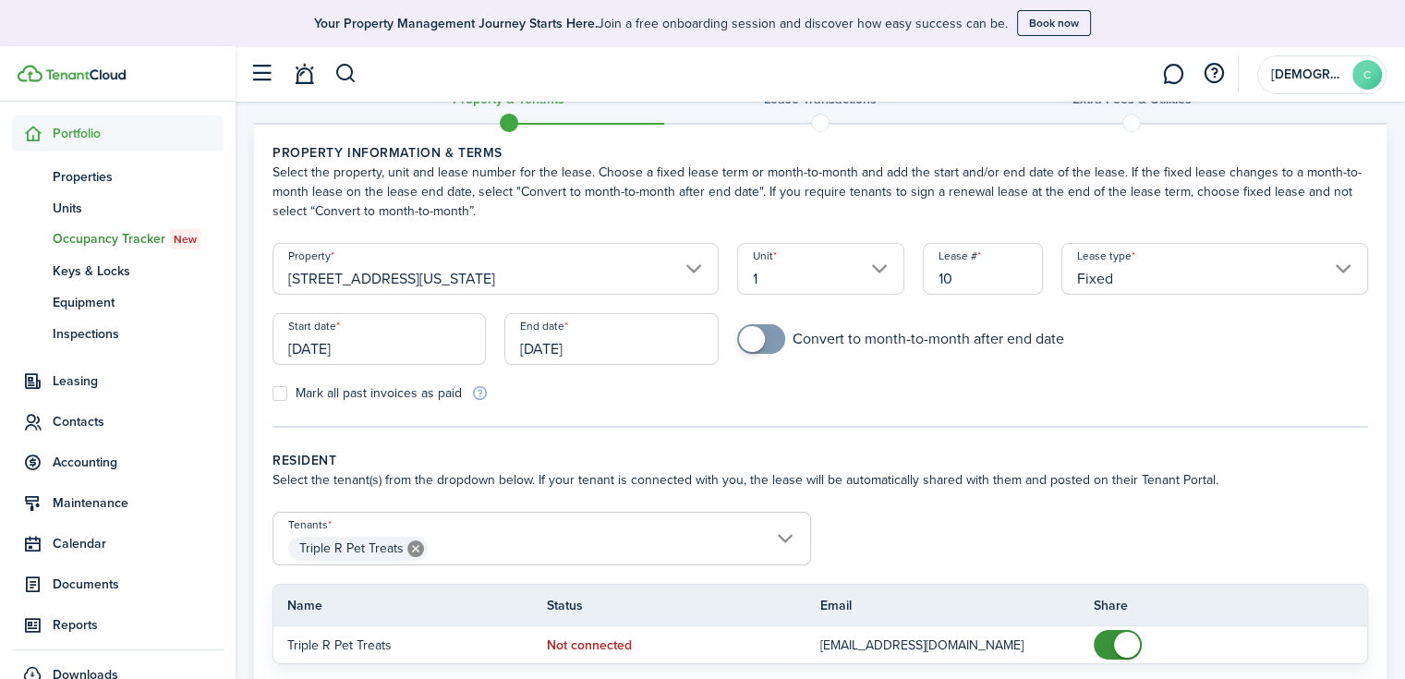
scroll to position [210, 0]
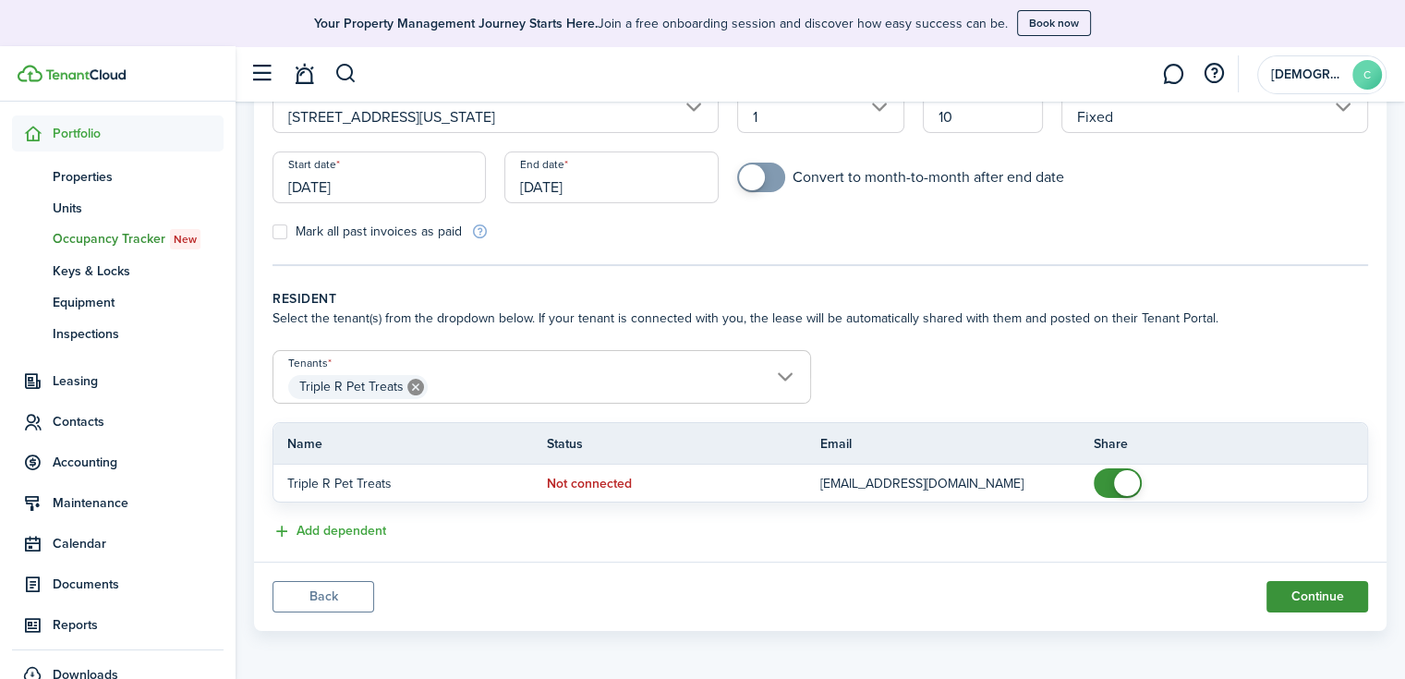
click at [1304, 588] on button "Continue" at bounding box center [1317, 596] width 102 height 31
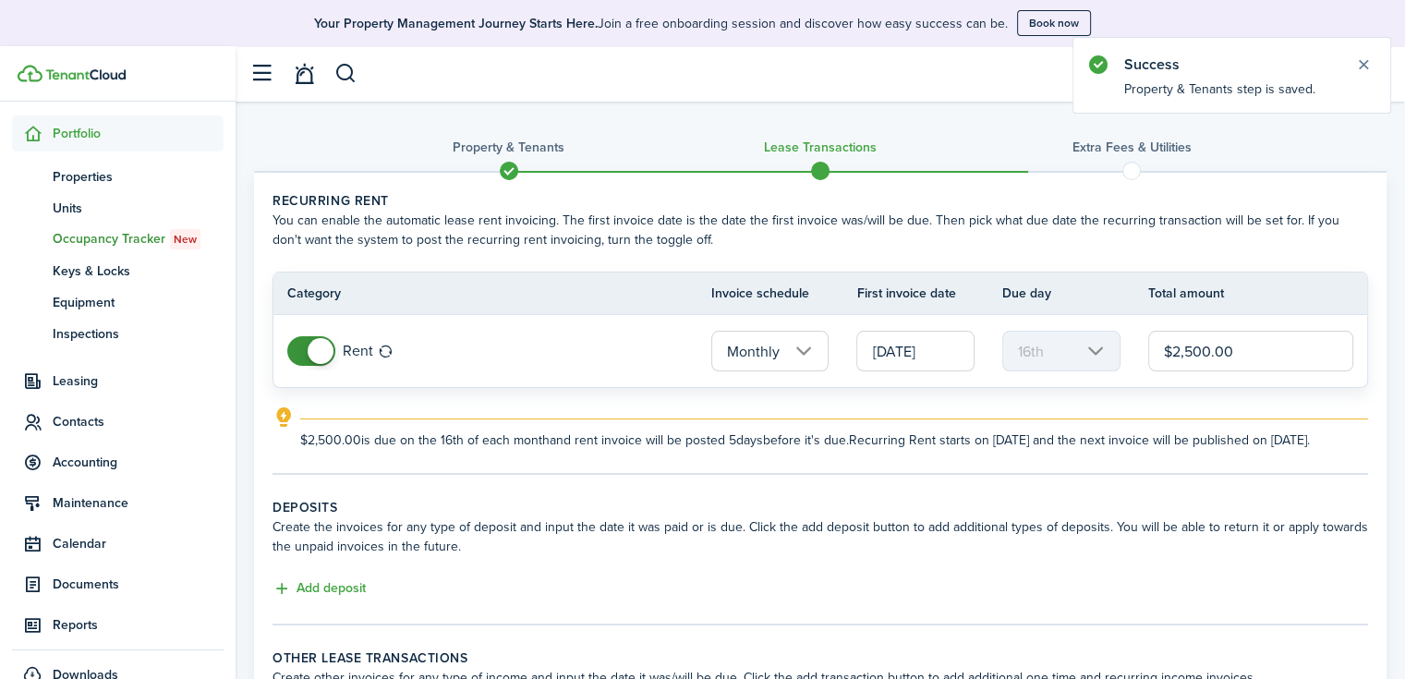
click at [891, 346] on input "[DATE]" at bounding box center [915, 351] width 118 height 41
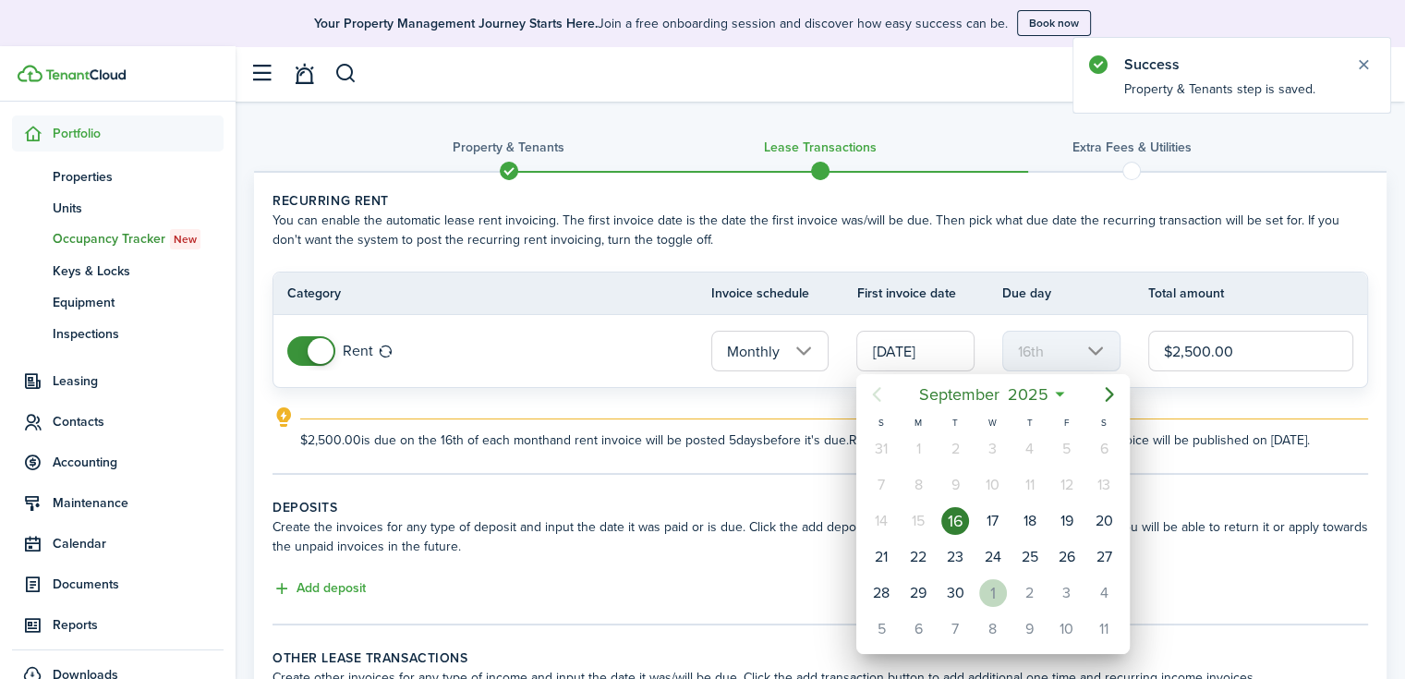
click at [1003, 594] on div "1" at bounding box center [993, 593] width 28 height 28
type input "[DATE]"
type input "1st"
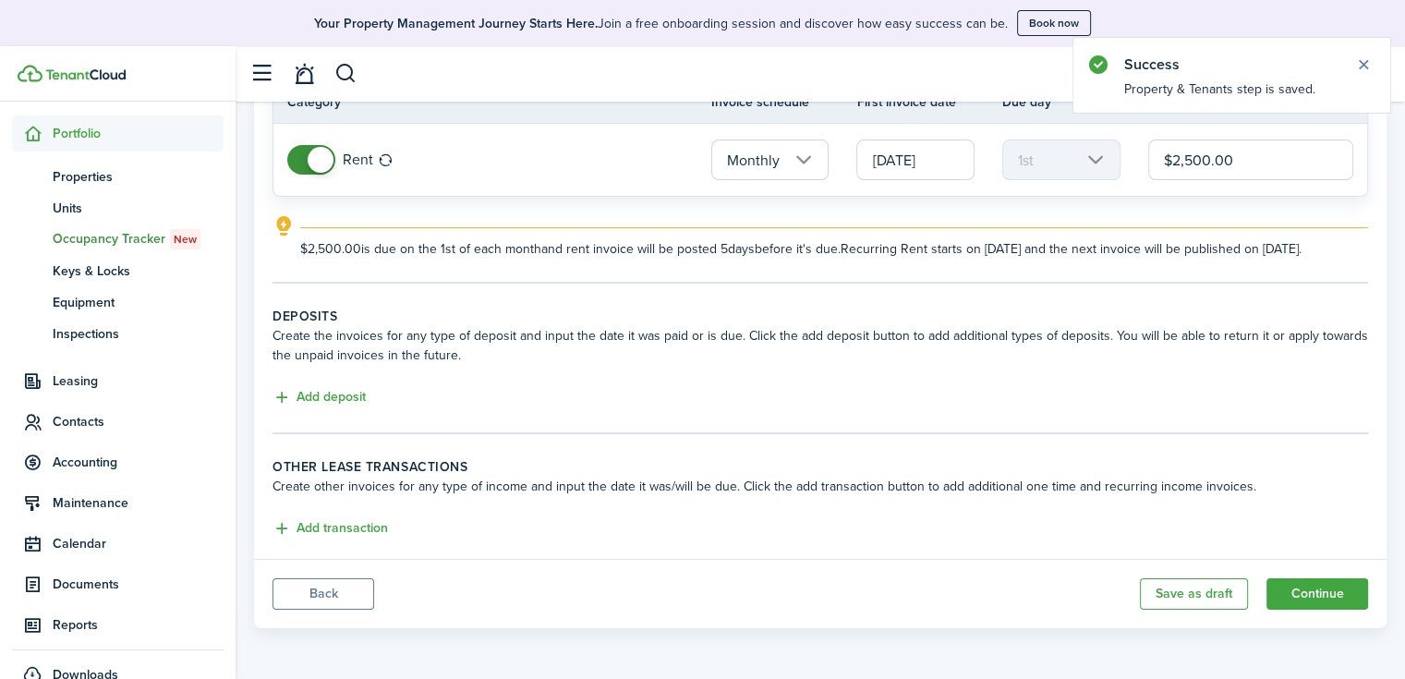
scroll to position [207, 0]
click at [344, 405] on button "Add deposit" at bounding box center [318, 397] width 93 height 21
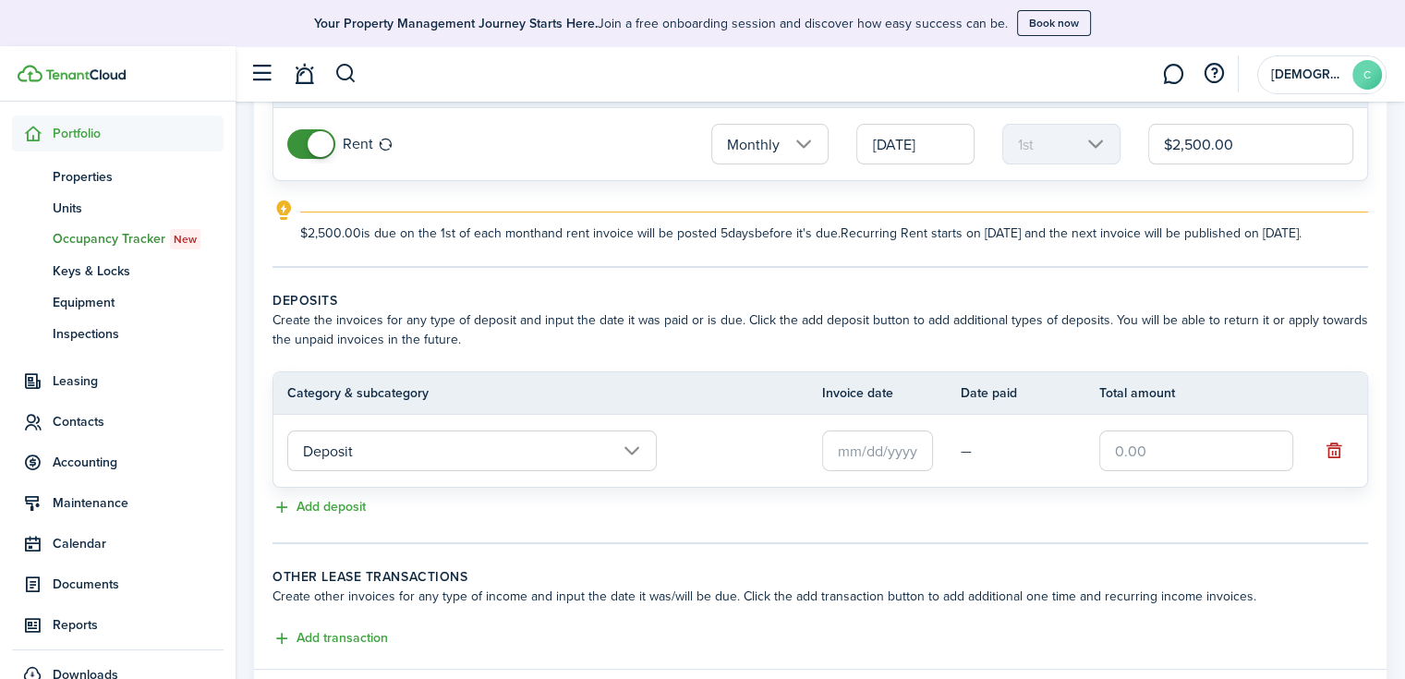
click at [897, 462] on input "text" at bounding box center [877, 450] width 111 height 41
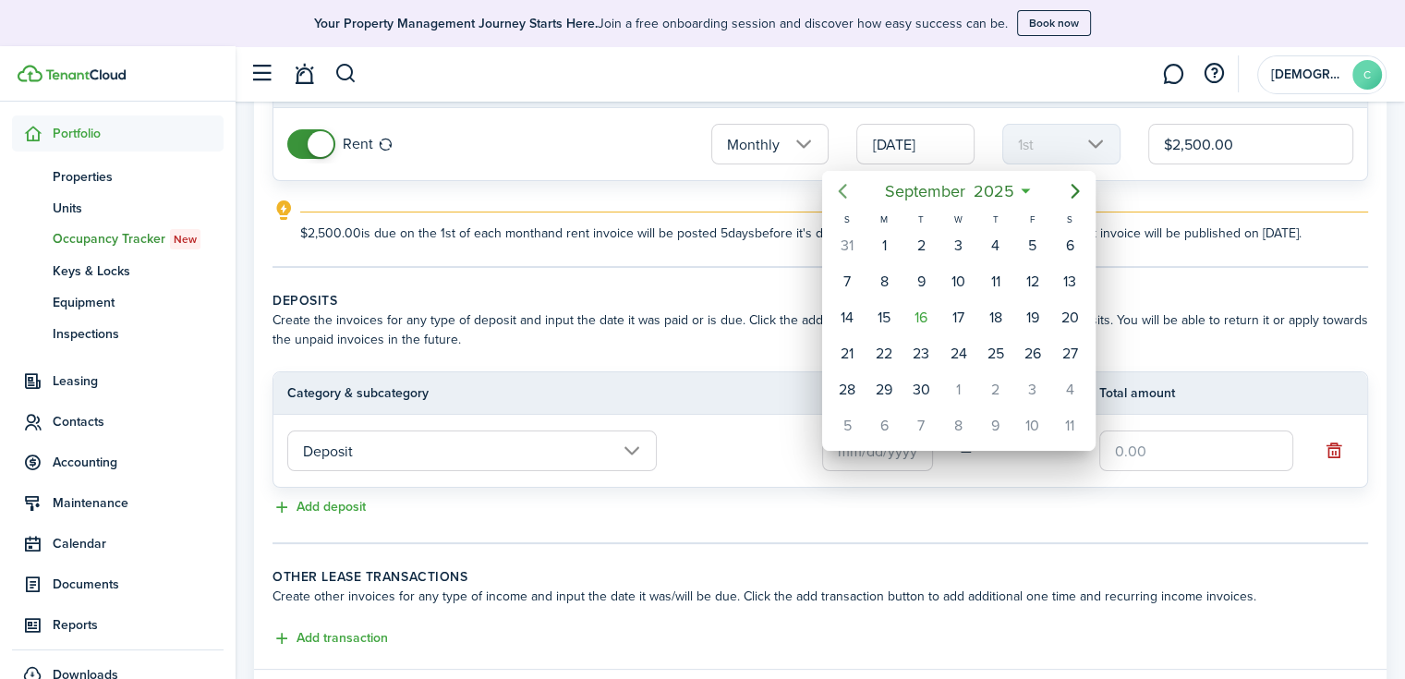
click at [844, 187] on icon "Previous page" at bounding box center [842, 191] width 22 height 22
click at [851, 195] on icon "Previous page" at bounding box center [842, 191] width 22 height 22
click at [851, 196] on icon "Previous page" at bounding box center [842, 191] width 22 height 22
click at [1026, 348] on div "23" at bounding box center [1033, 354] width 28 height 28
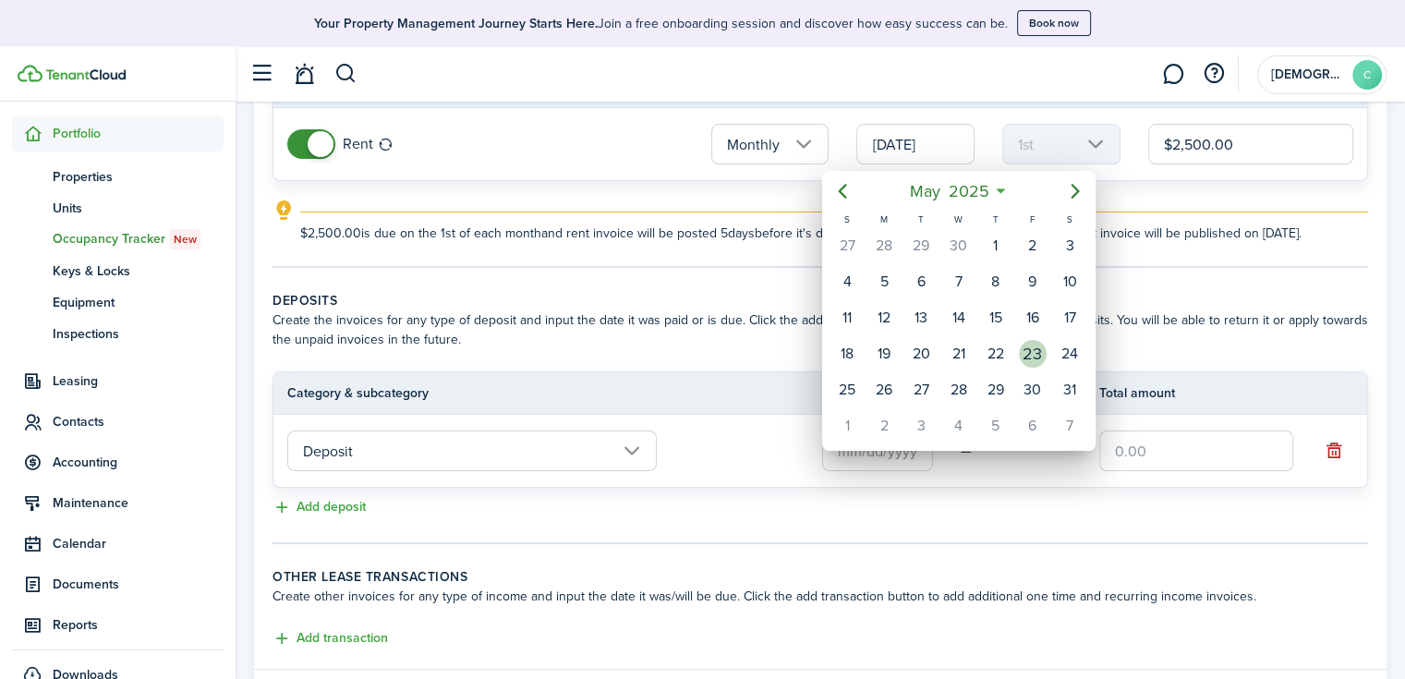
type input "[DATE]"
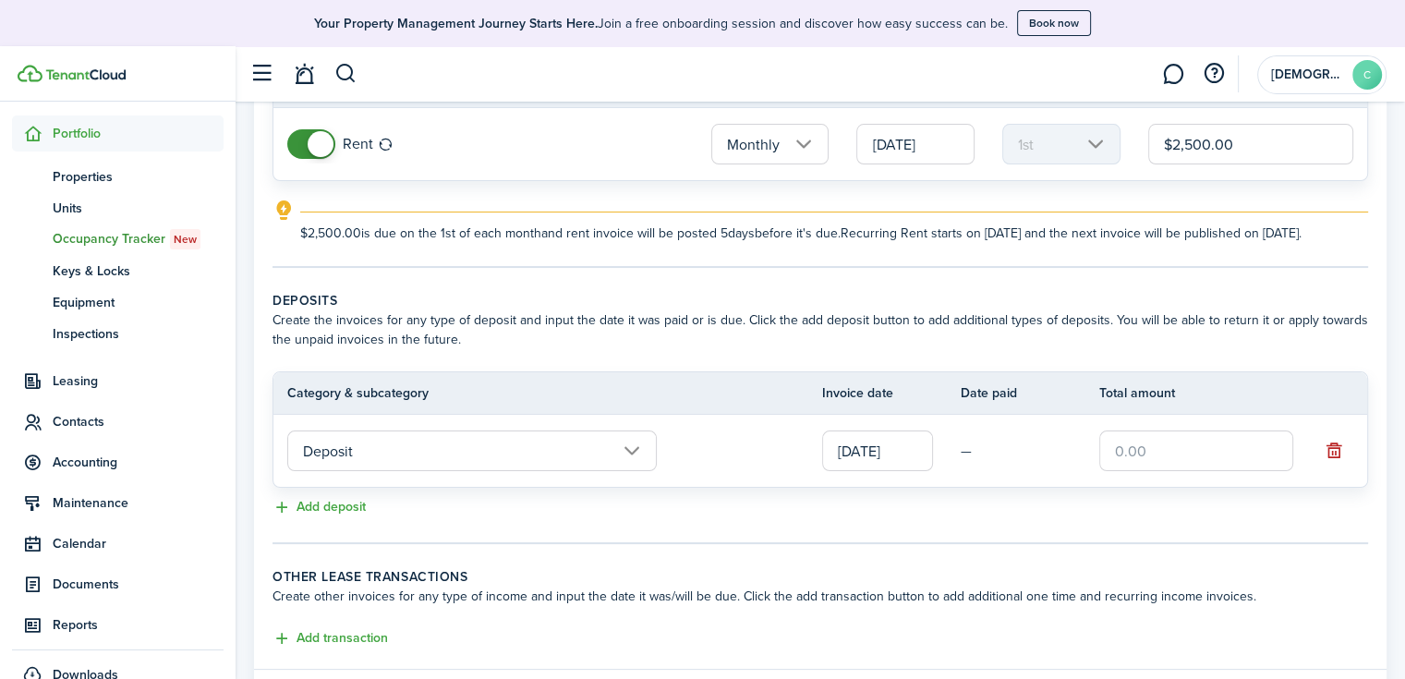
click at [1154, 471] on input "text" at bounding box center [1196, 450] width 194 height 41
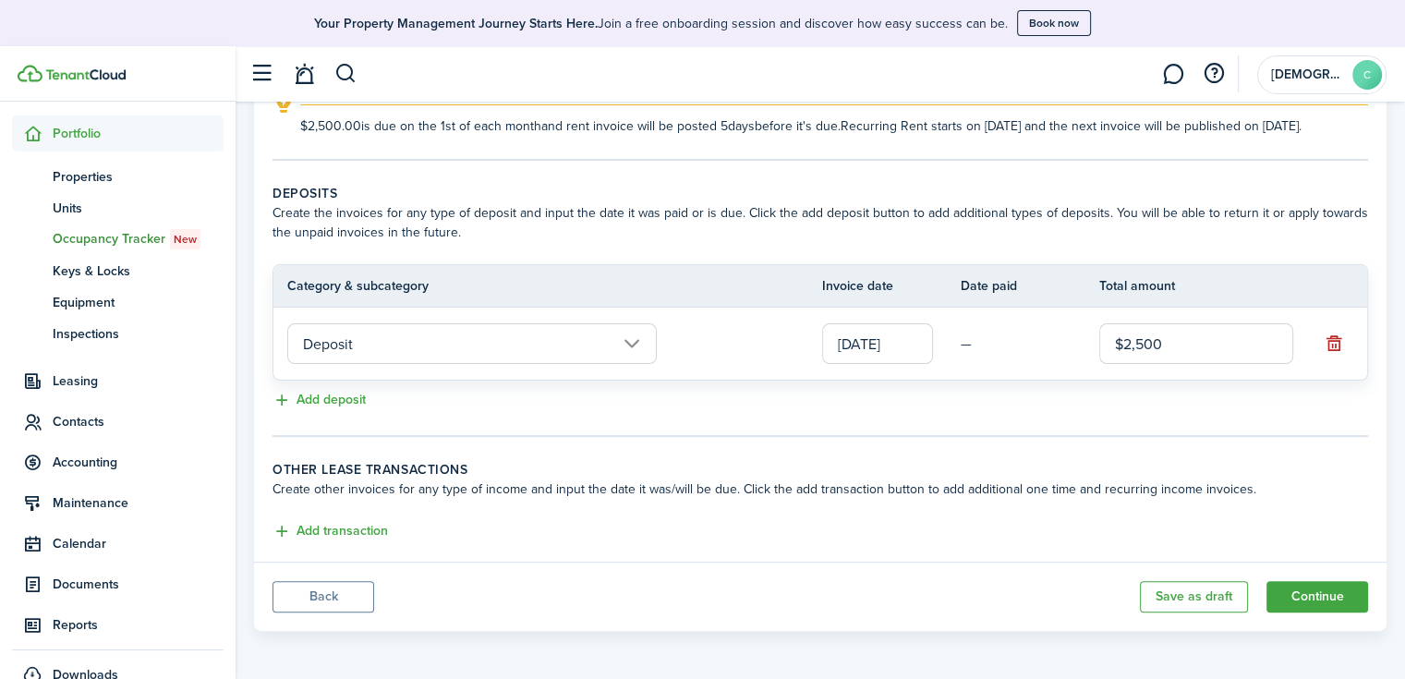
scroll to position [332, 0]
type input "$2,500.00"
click at [319, 533] on button "Add transaction" at bounding box center [329, 528] width 115 height 21
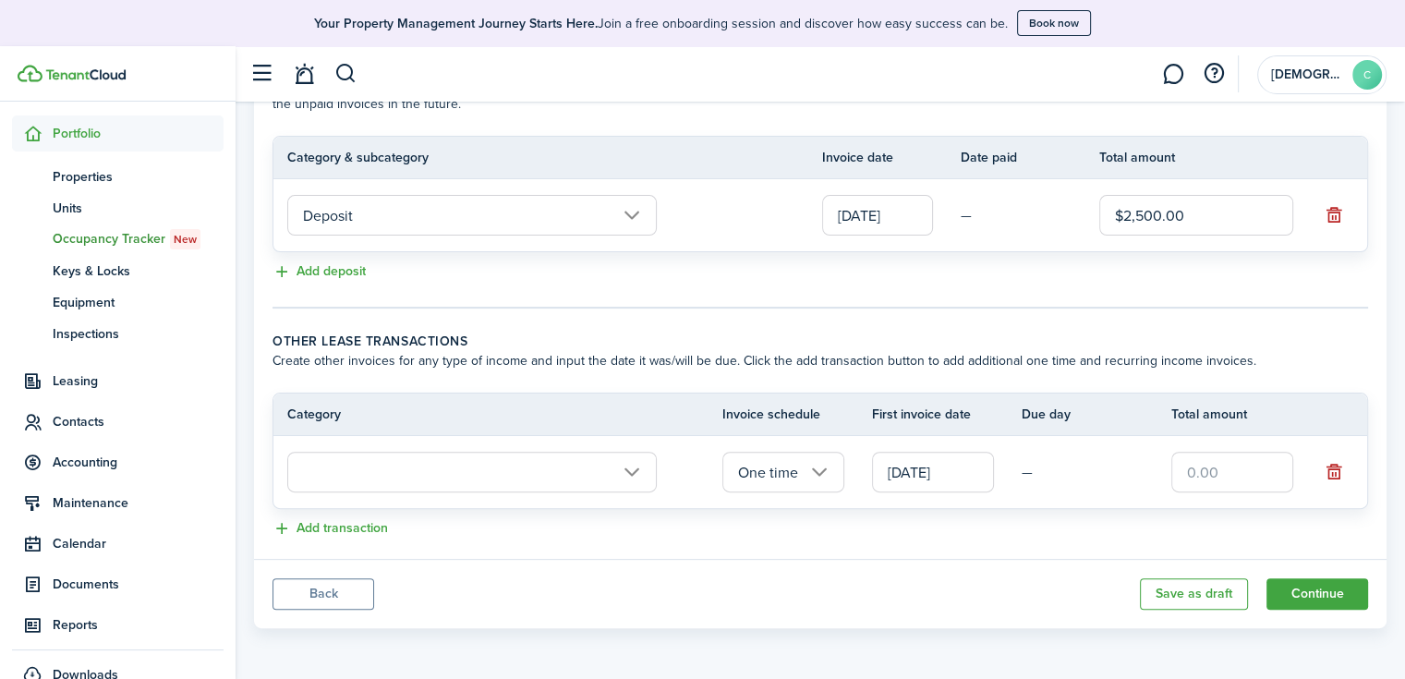
scroll to position [457, 0]
click at [402, 473] on input "text" at bounding box center [471, 472] width 369 height 41
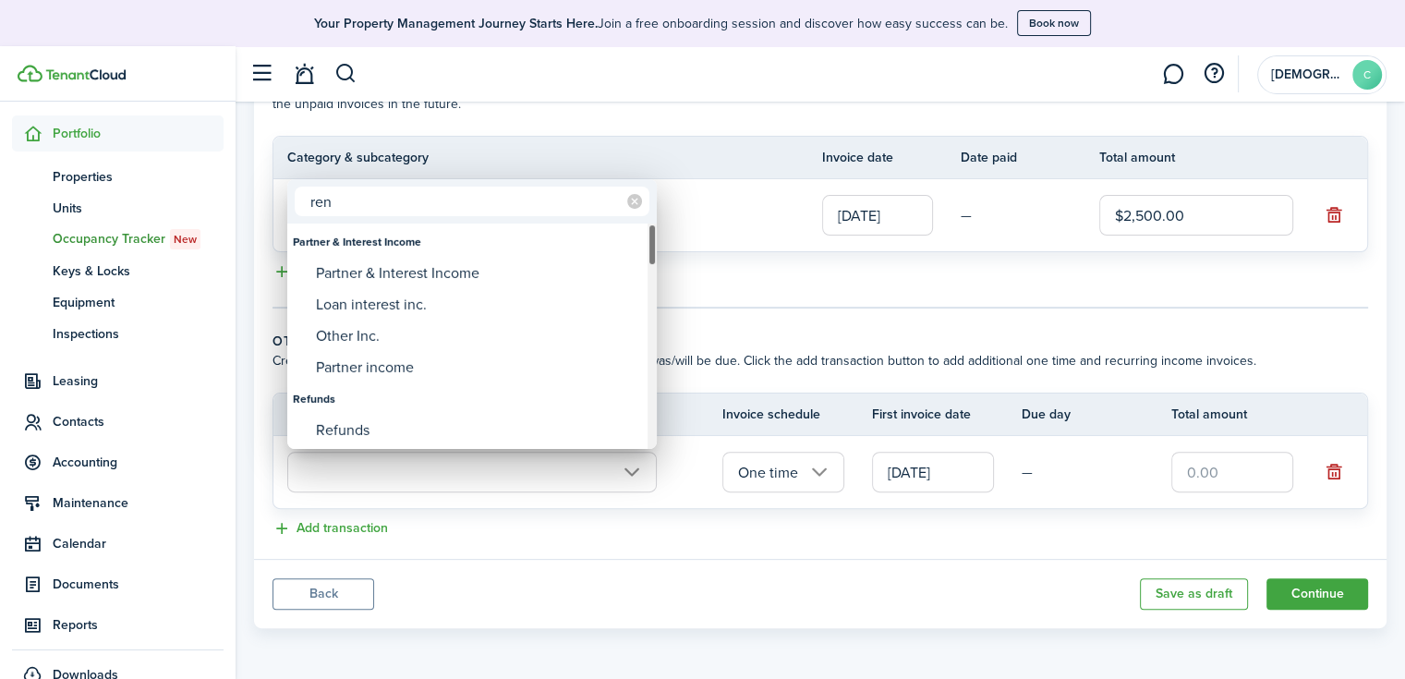
type input "rent"
click at [344, 195] on input "rent" at bounding box center [472, 202] width 355 height 30
click at [545, 550] on div at bounding box center [702, 339] width 1700 height 974
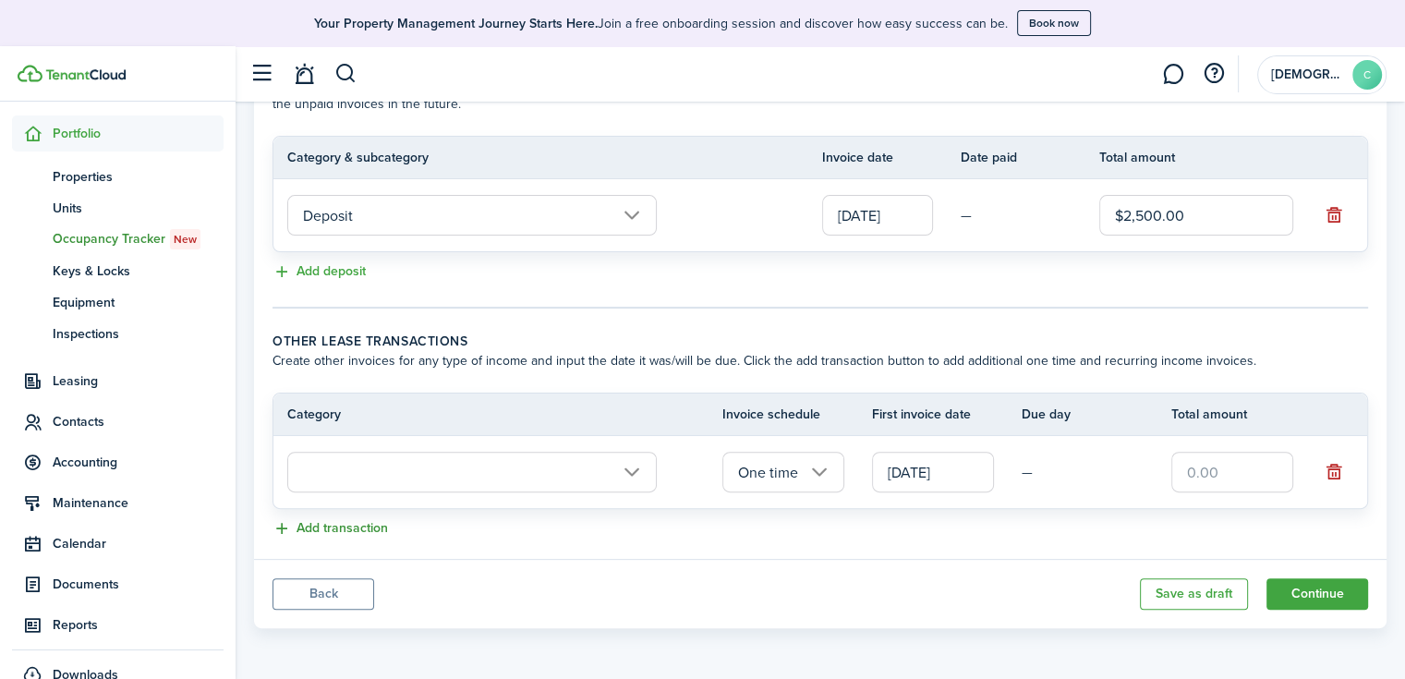
click at [347, 527] on button "Add transaction" at bounding box center [329, 528] width 115 height 21
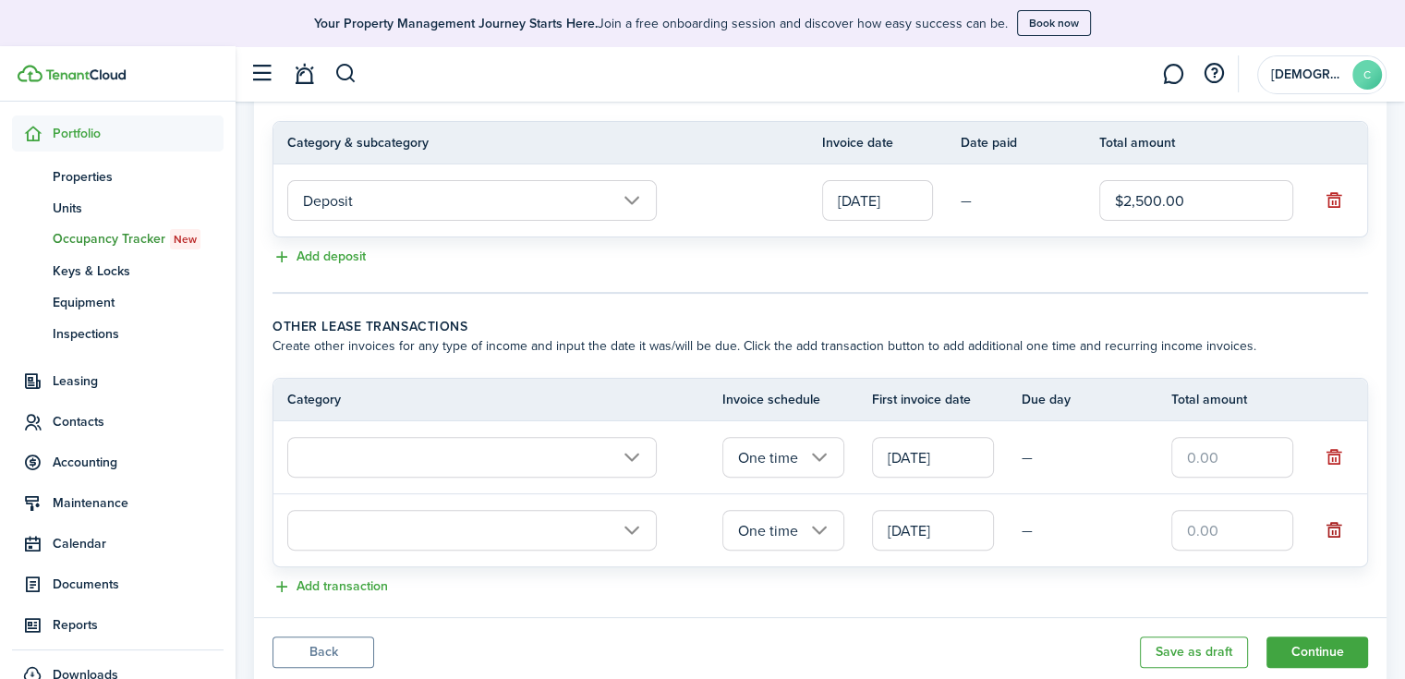
click at [1333, 541] on button "button" at bounding box center [1334, 530] width 26 height 26
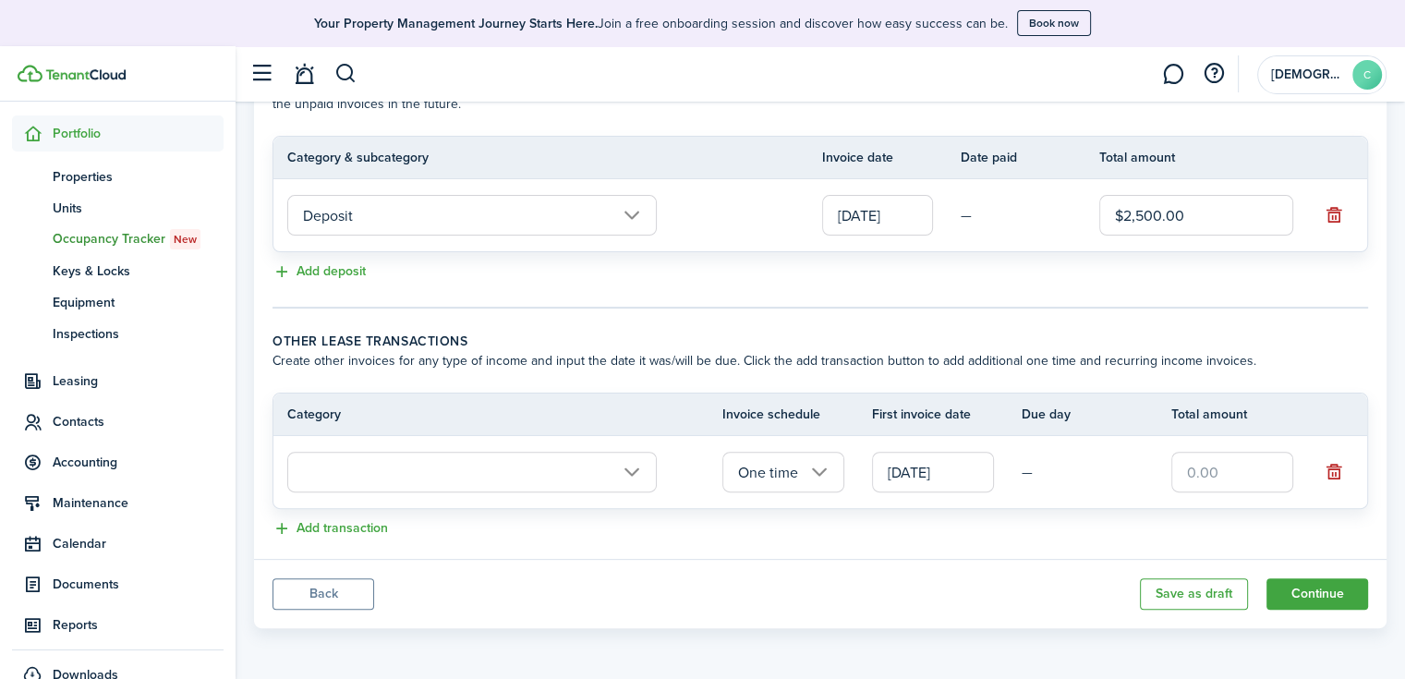
click at [553, 472] on input "text" at bounding box center [471, 472] width 369 height 41
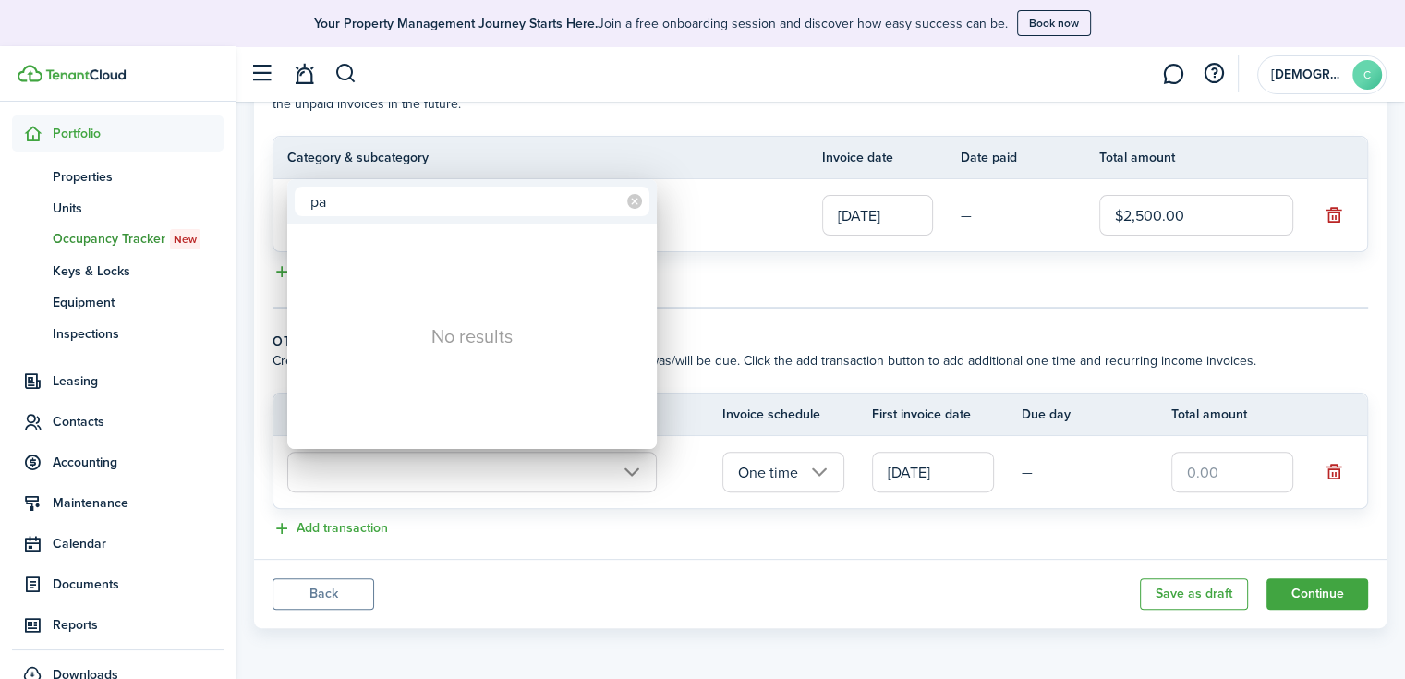
type input "p"
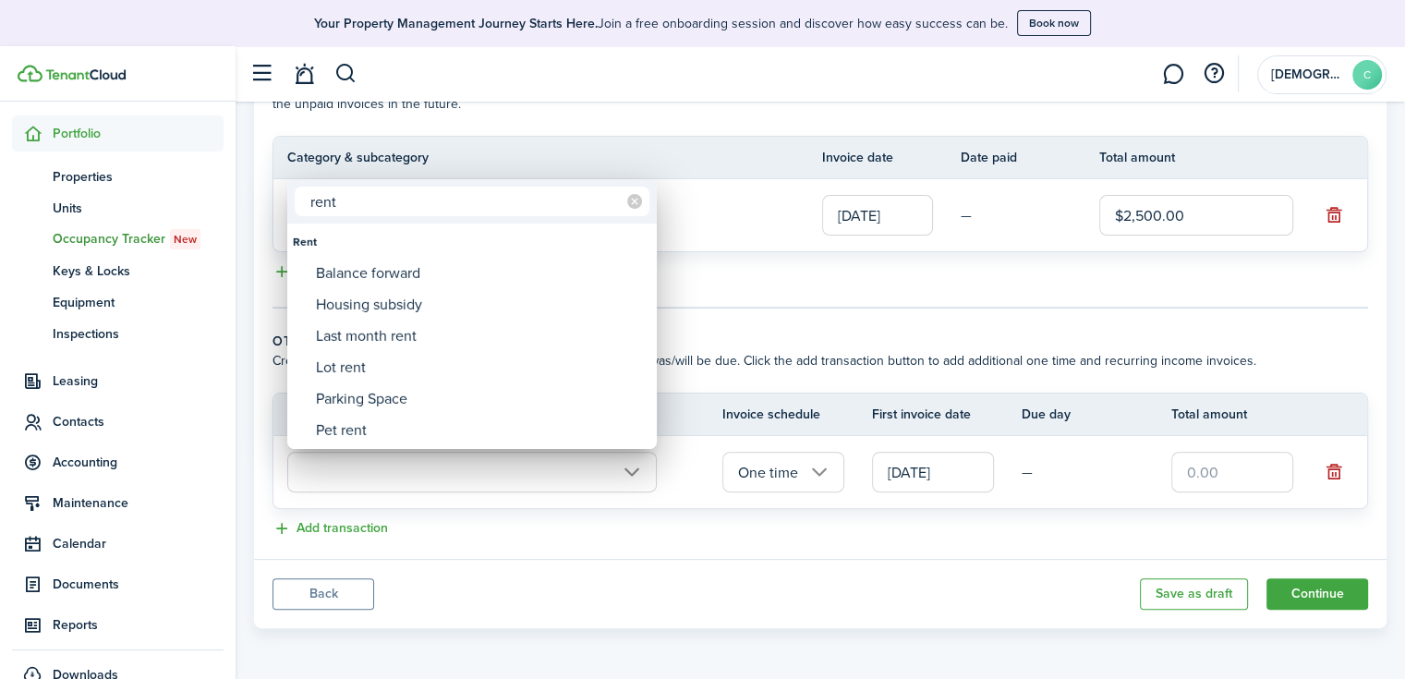
type input "rent"
click at [739, 292] on div at bounding box center [702, 339] width 1700 height 974
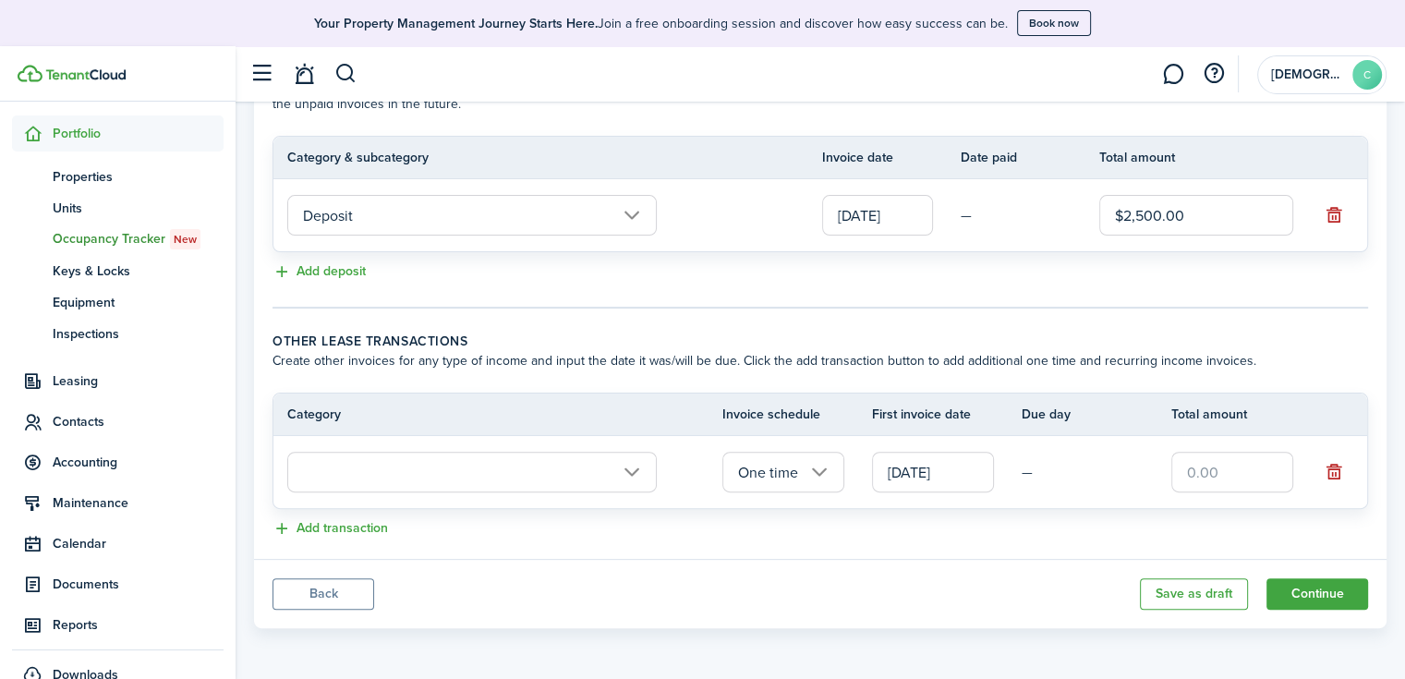
click at [624, 470] on input "text" at bounding box center [471, 472] width 369 height 41
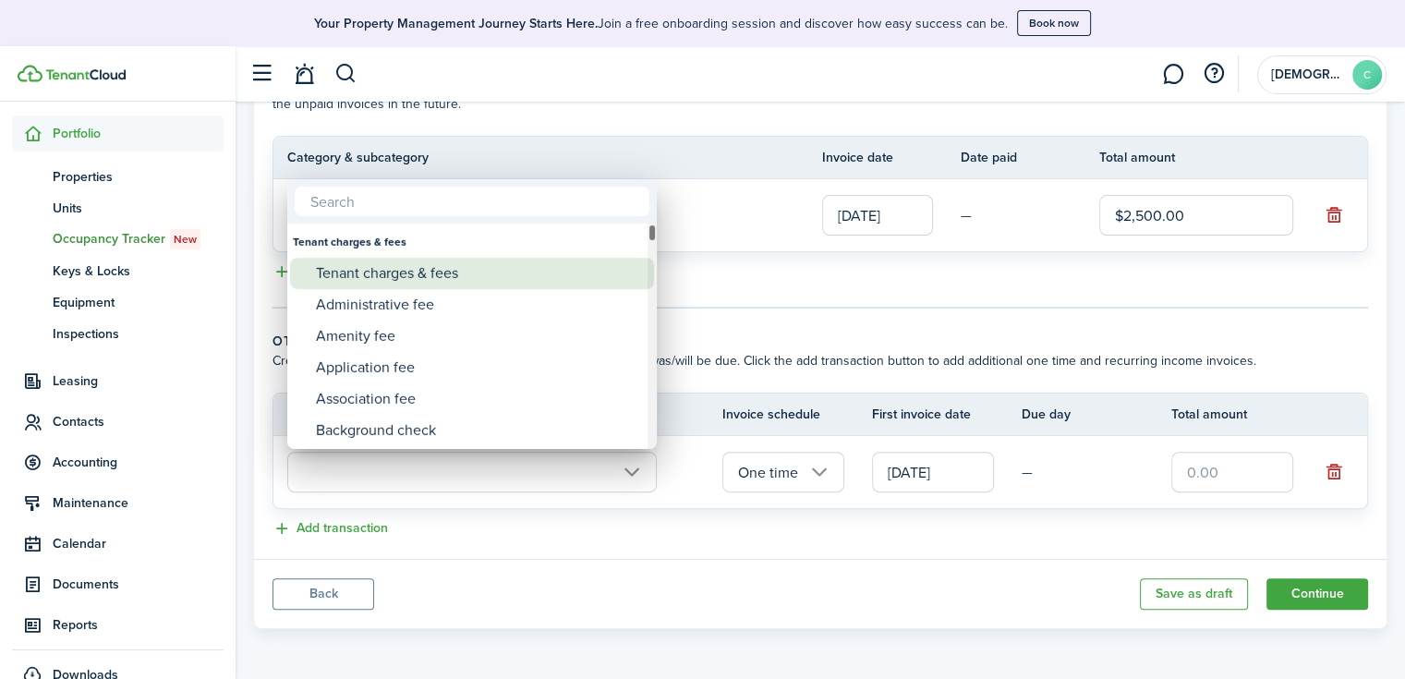
click at [381, 273] on div "Tenant charges & fees" at bounding box center [479, 273] width 327 height 31
type input "Tenant charges & fees"
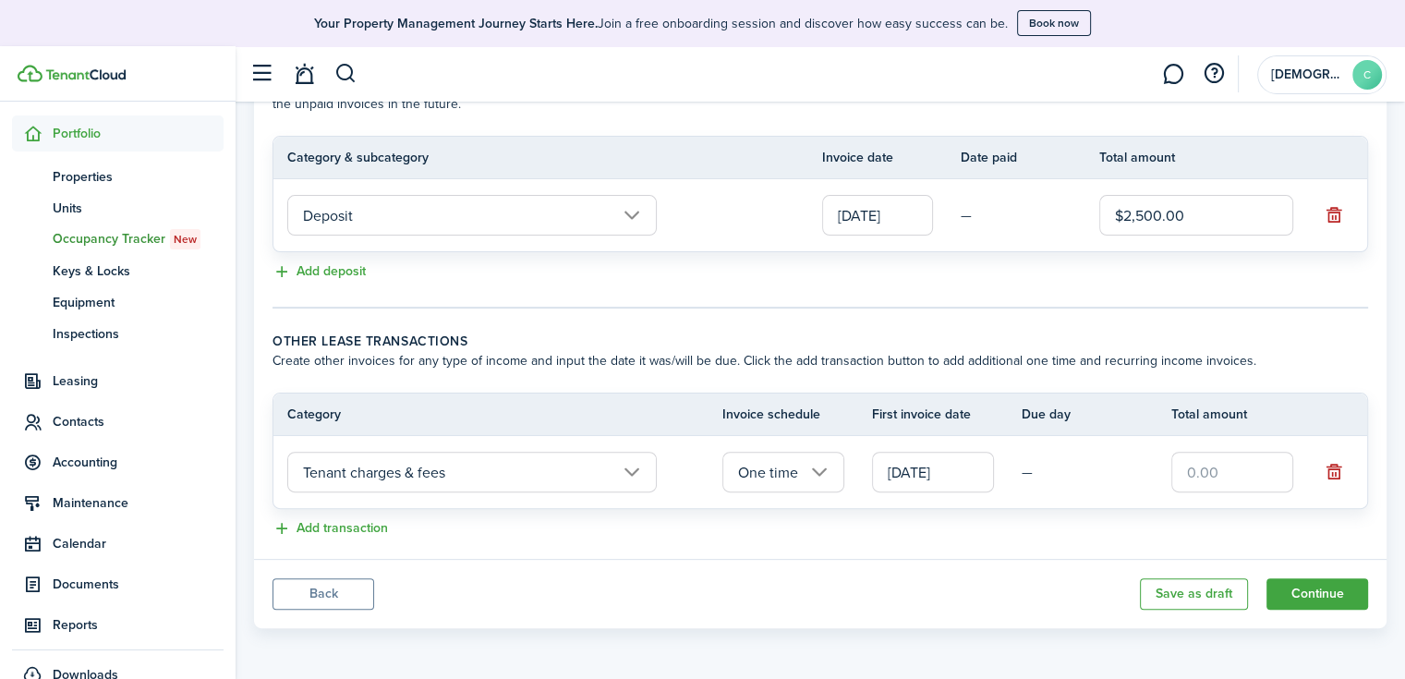
click at [1219, 475] on input "text" at bounding box center [1232, 472] width 122 height 41
type input "$1,233.00"
click at [451, 472] on input "Tenant charges & fees" at bounding box center [471, 472] width 369 height 41
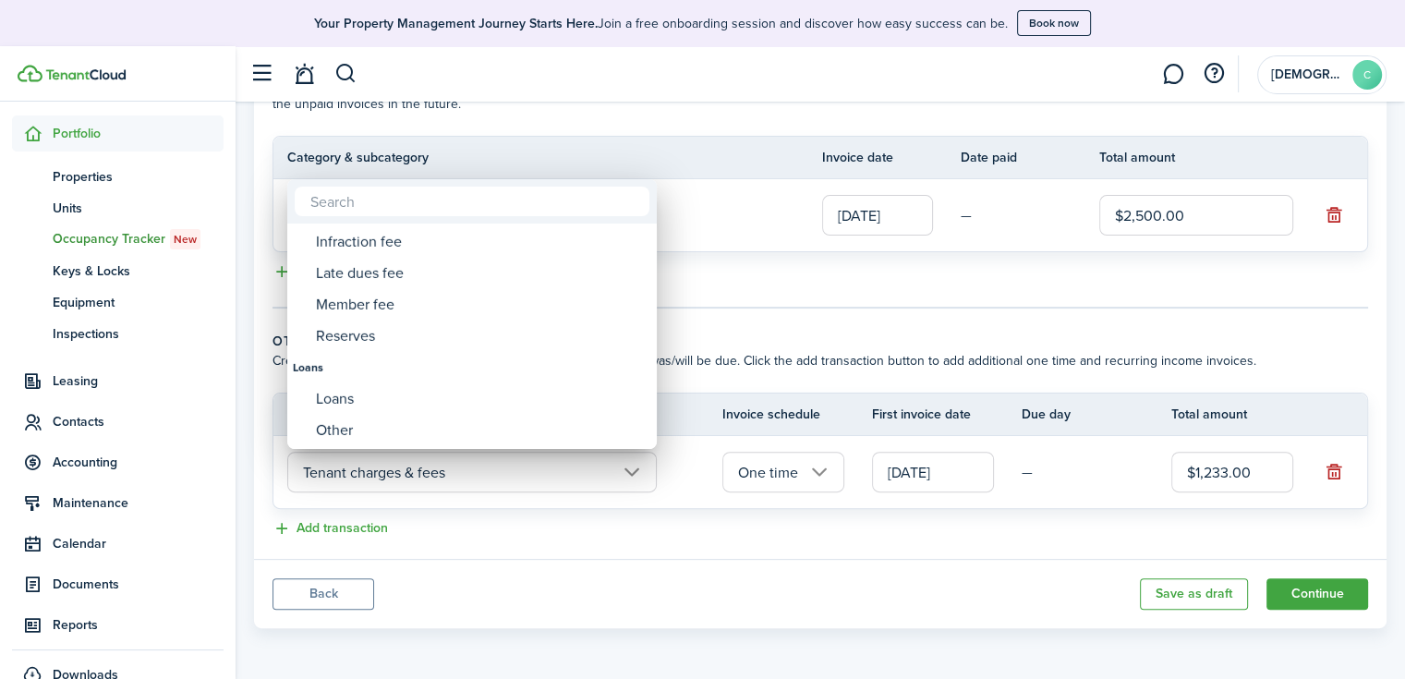
click at [1319, 470] on div at bounding box center [702, 339] width 1700 height 974
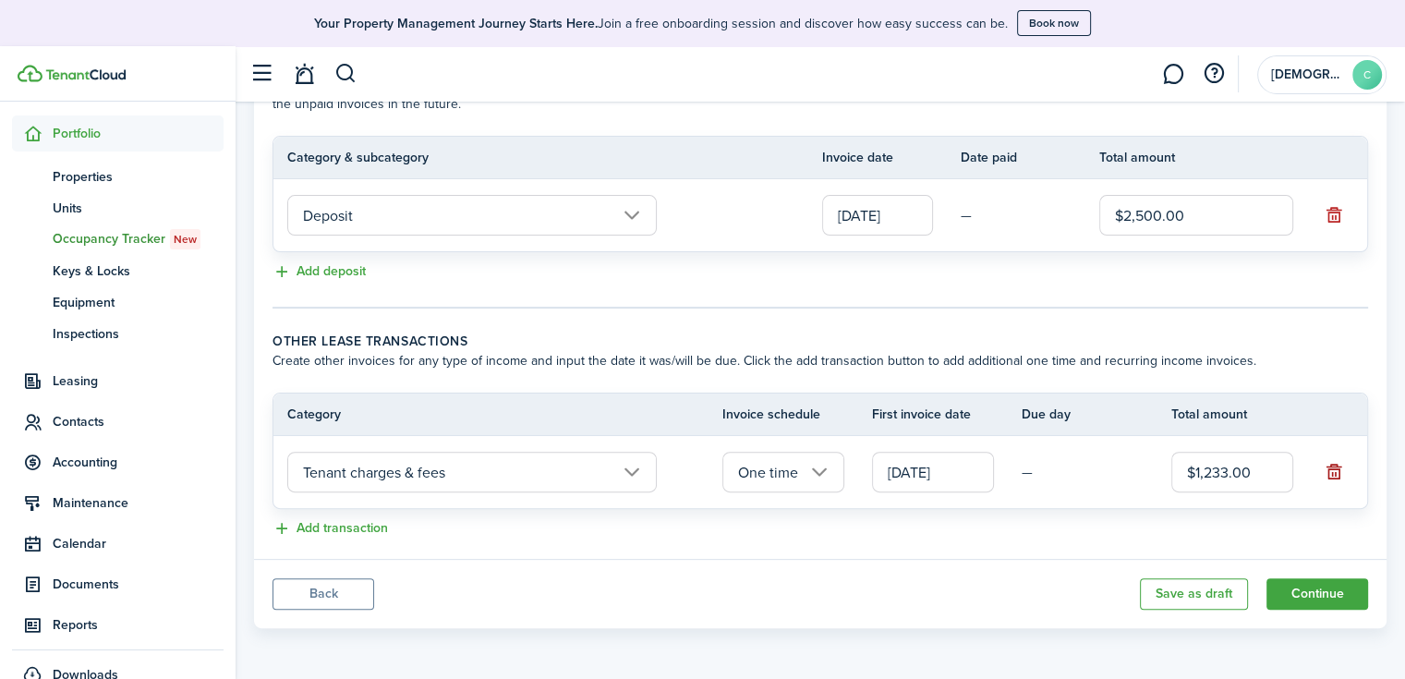
click at [1333, 470] on button "button" at bounding box center [1334, 472] width 26 height 26
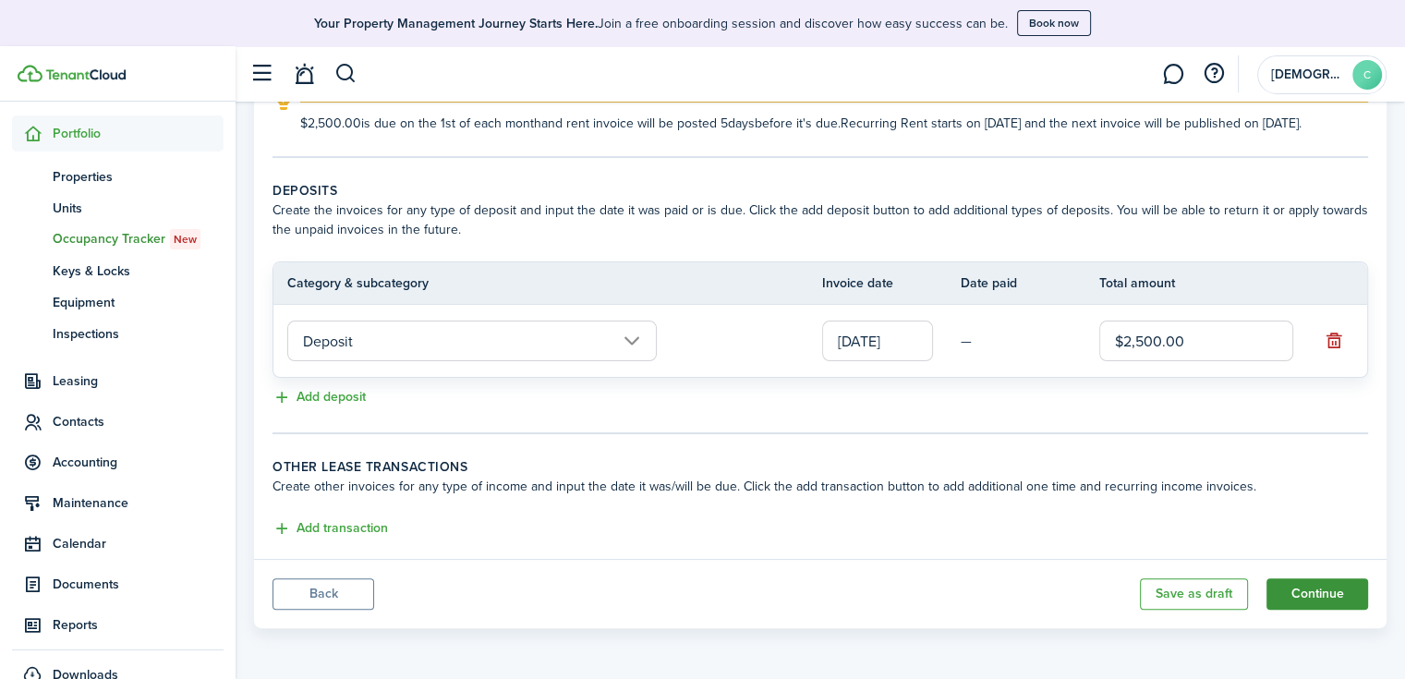
click at [1318, 591] on button "Continue" at bounding box center [1317, 593] width 102 height 31
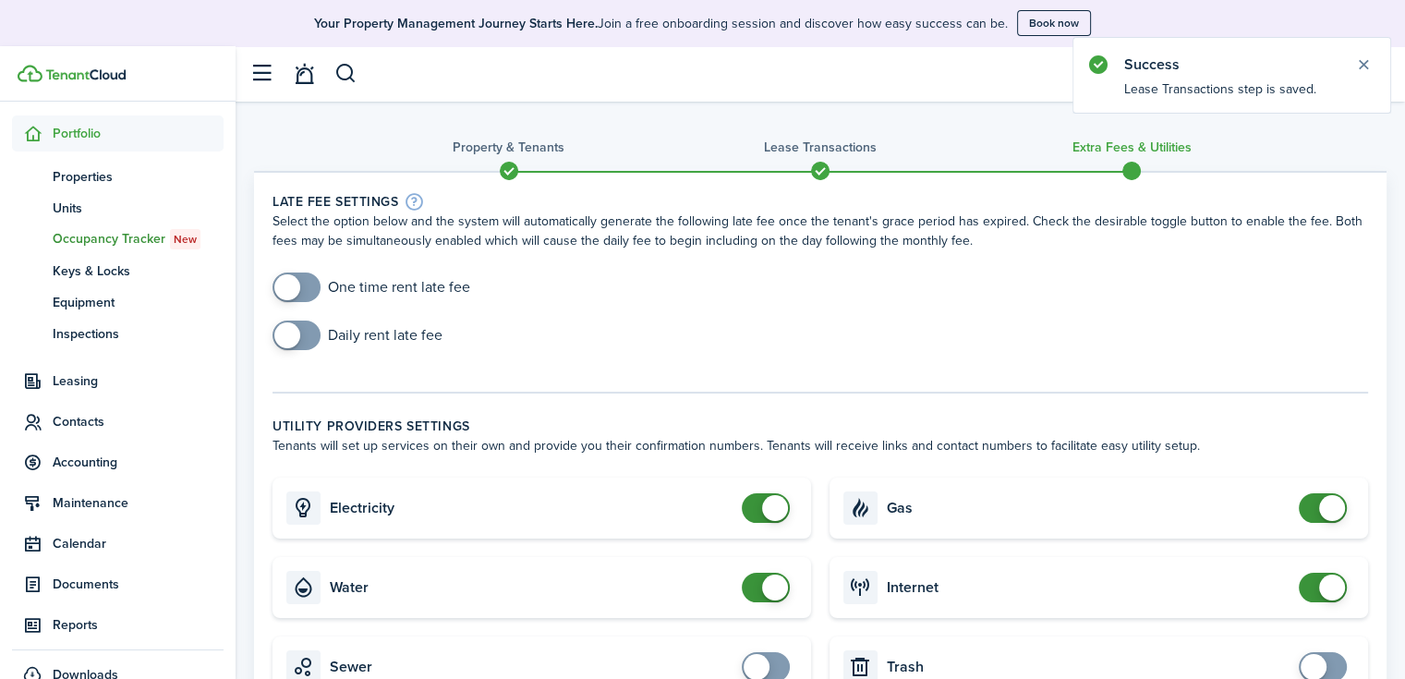
checkbox input "true"
click at [306, 287] on span at bounding box center [296, 287] width 18 height 30
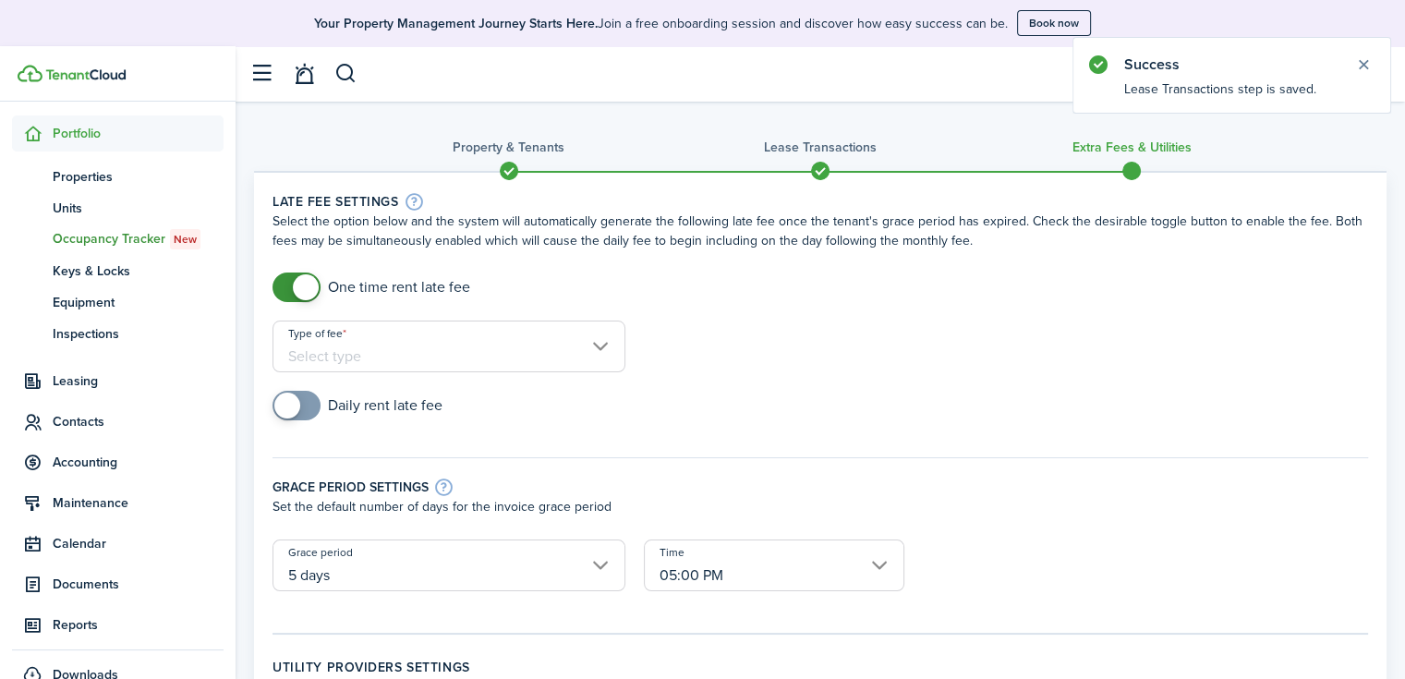
click at [381, 370] on input "Type of fee" at bounding box center [448, 346] width 353 height 52
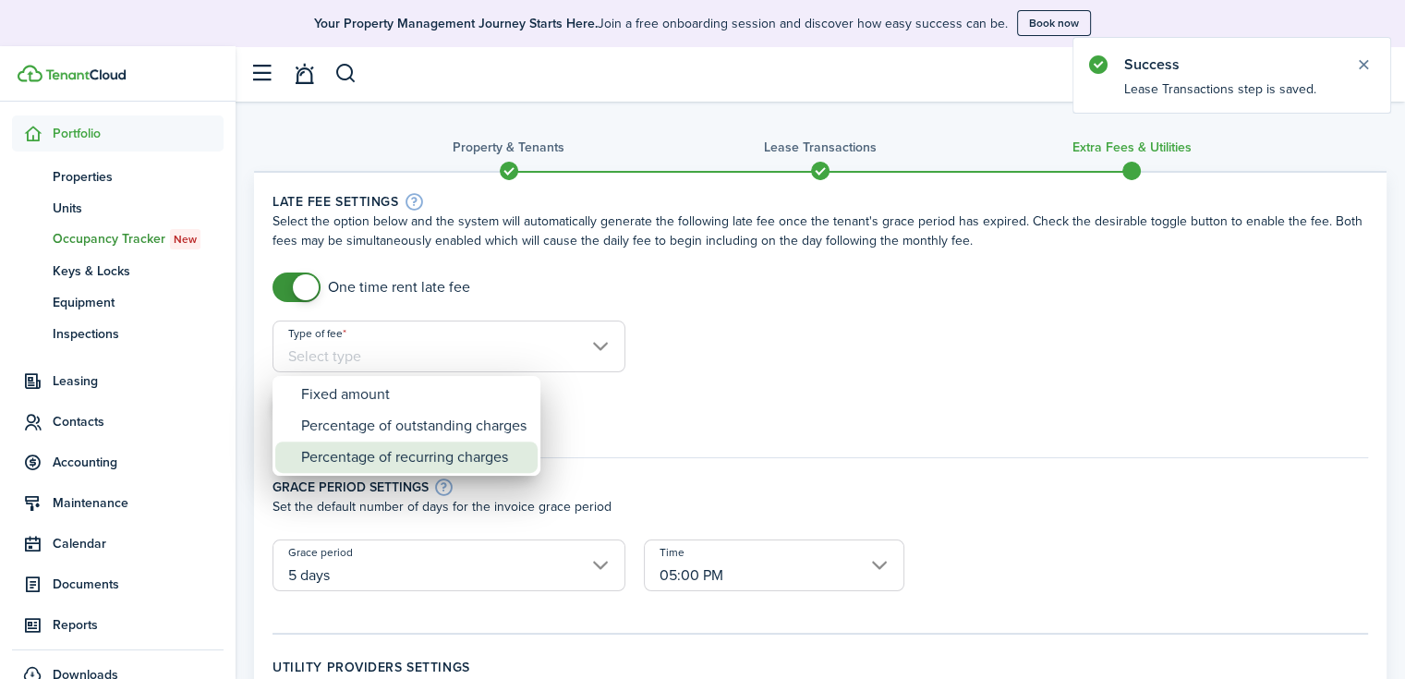
click at [379, 450] on div "Percentage of recurring charges" at bounding box center [413, 456] width 225 height 31
type input "Percentage of recurring charges"
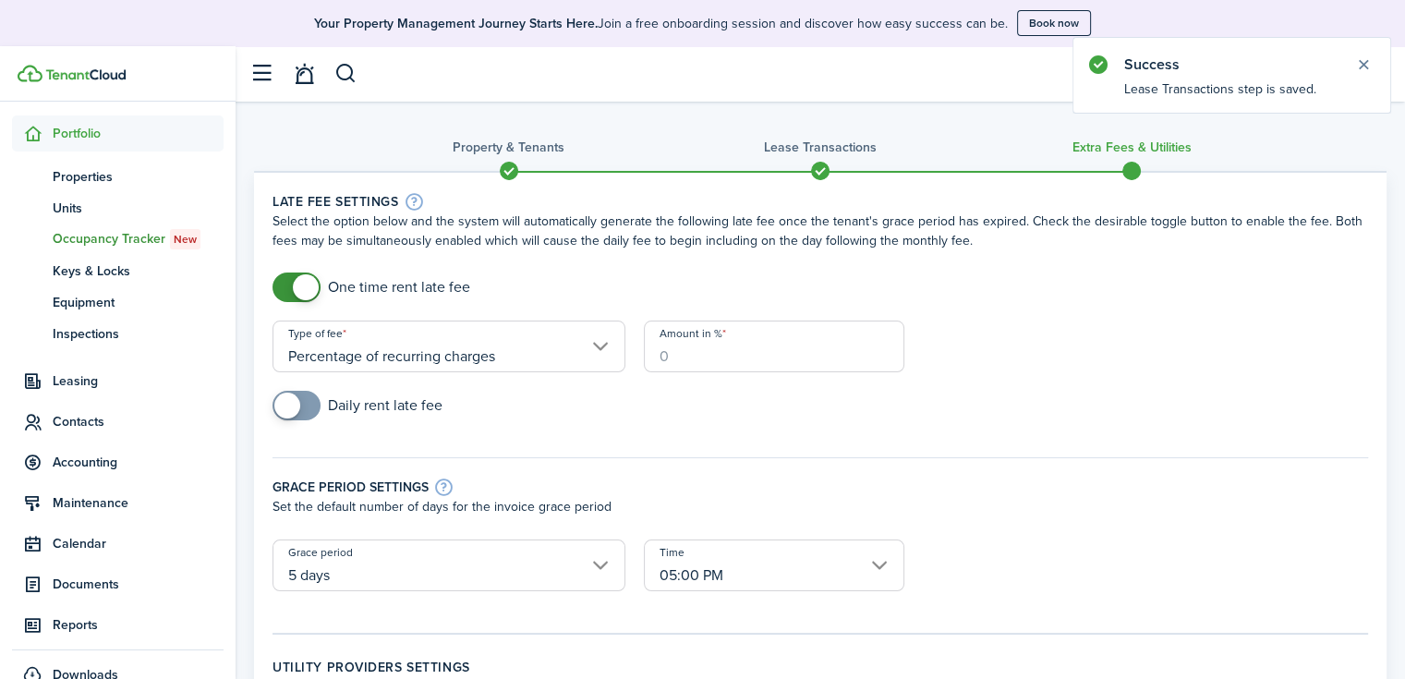
click at [672, 359] on input "Amount in %" at bounding box center [774, 346] width 260 height 52
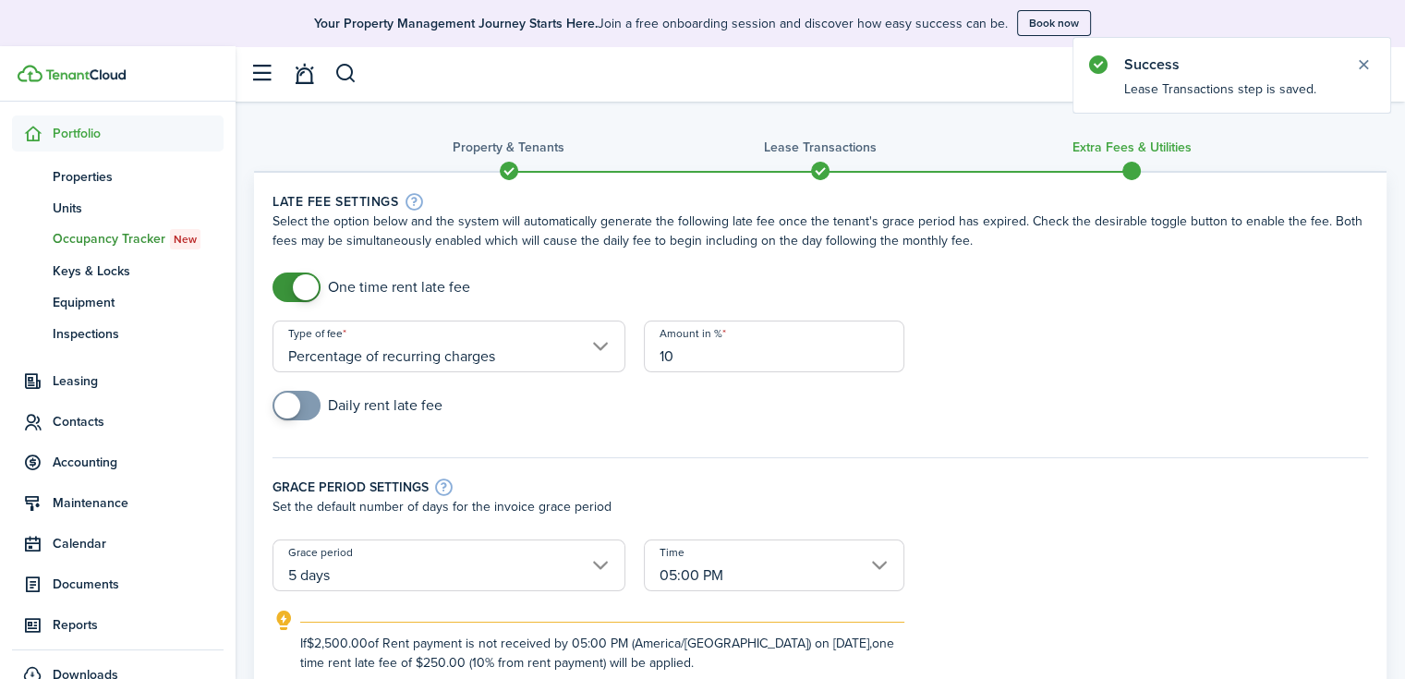
type input "10"
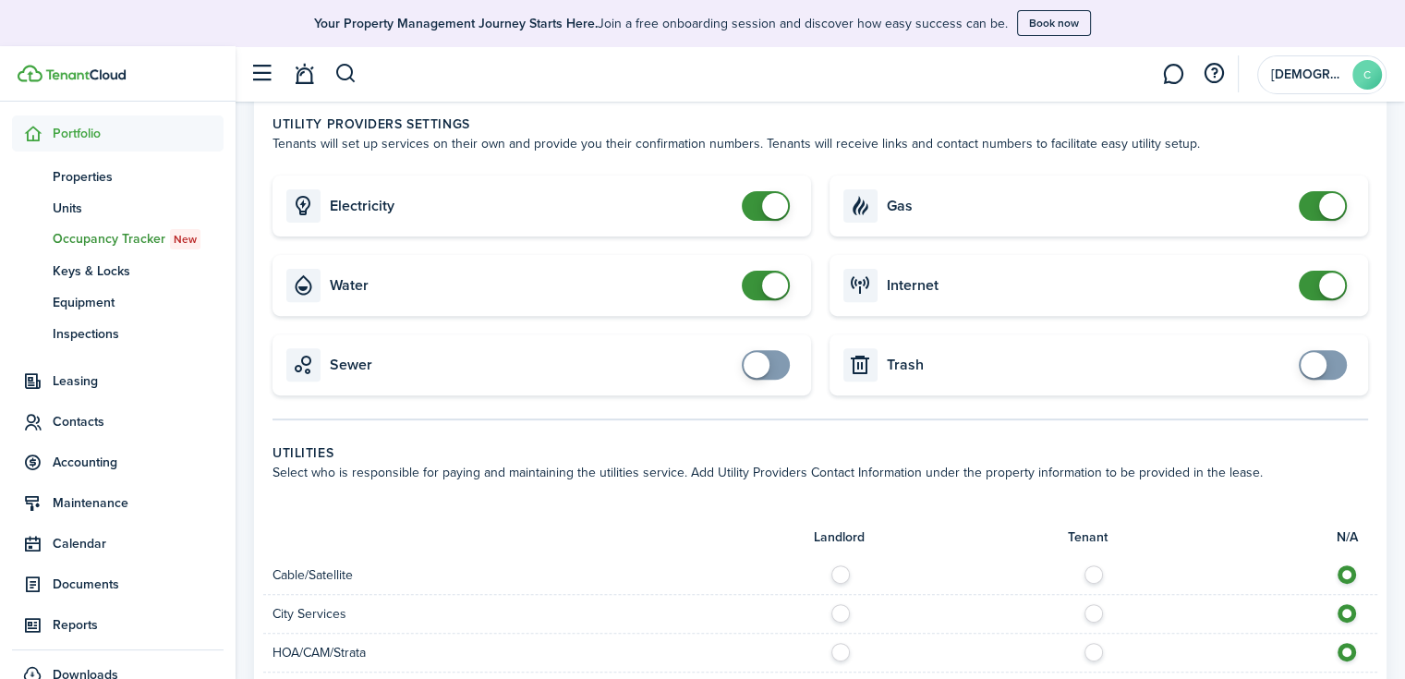
scroll to position [462, 0]
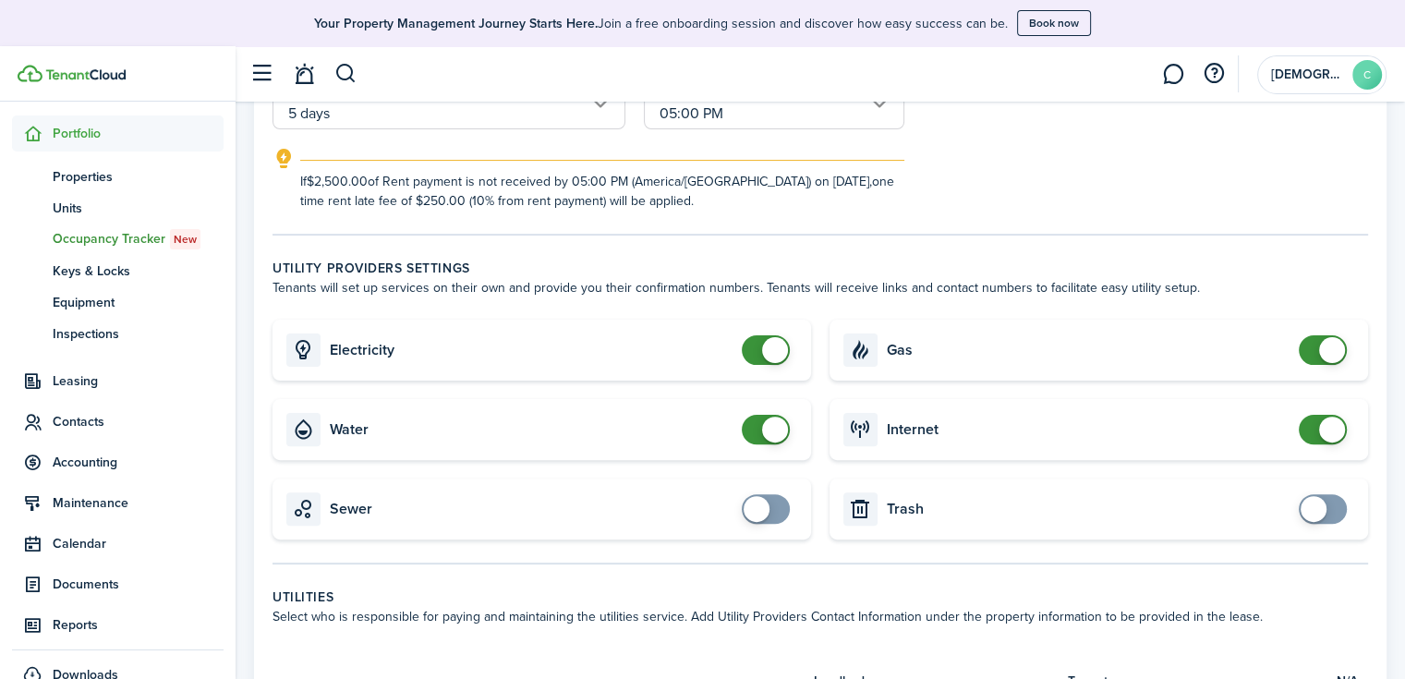
checkbox input "false"
click at [763, 429] on span at bounding box center [775, 430] width 26 height 26
checkbox input "false"
click at [761, 350] on span at bounding box center [765, 350] width 18 height 30
checkbox input "false"
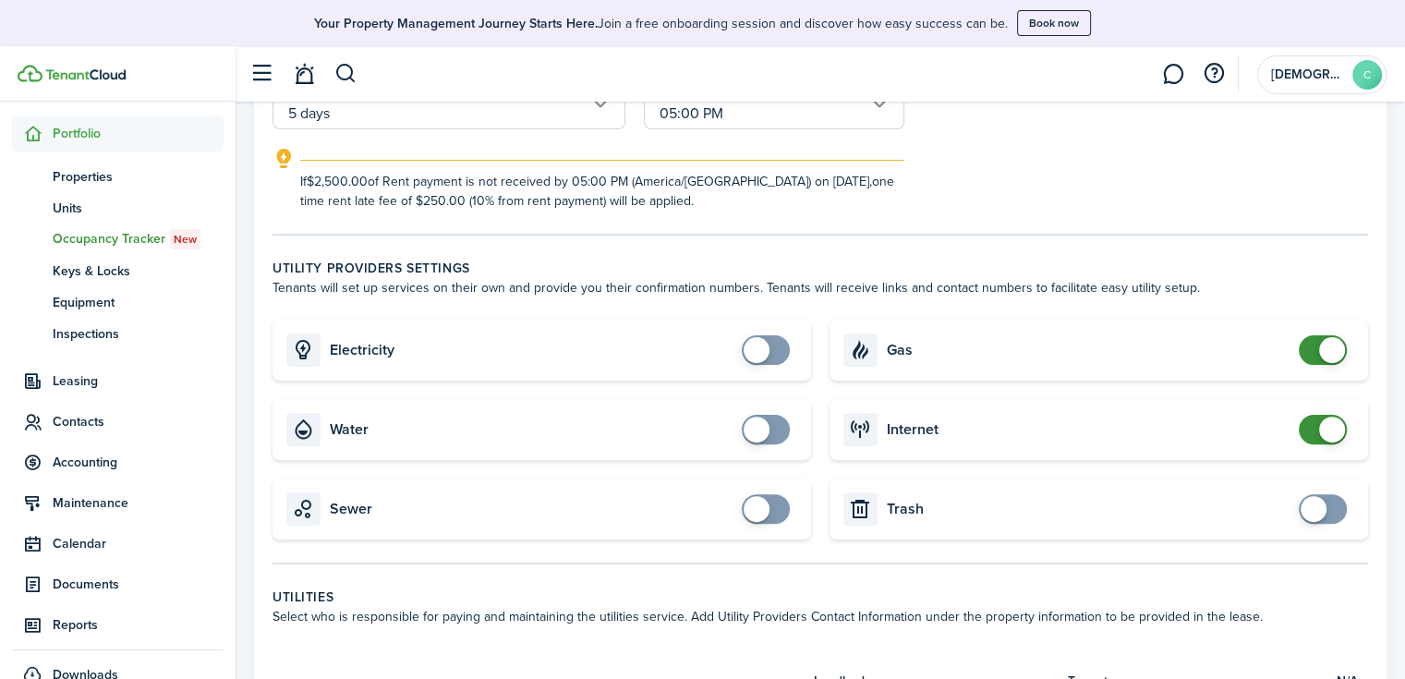
click at [1328, 347] on span at bounding box center [1332, 350] width 26 height 26
checkbox input "true"
click at [1323, 510] on span at bounding box center [1313, 509] width 26 height 26
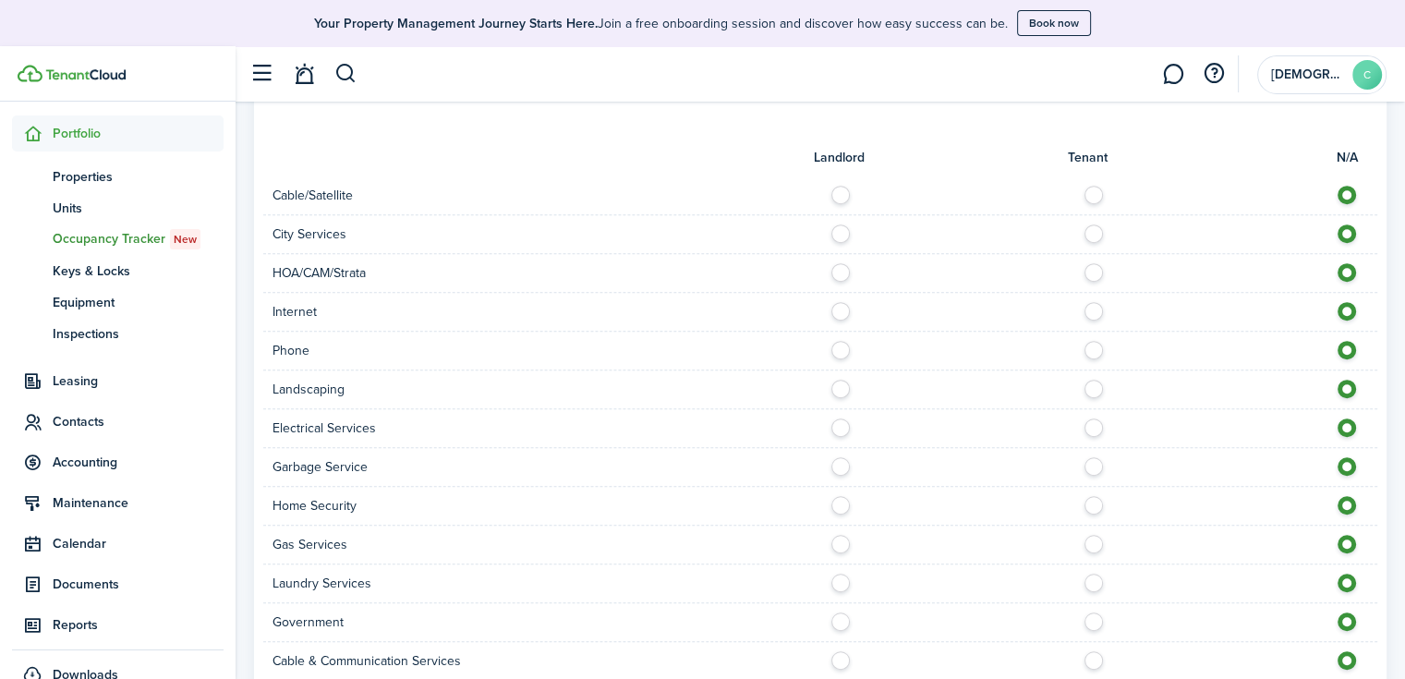
scroll to position [1016, 0]
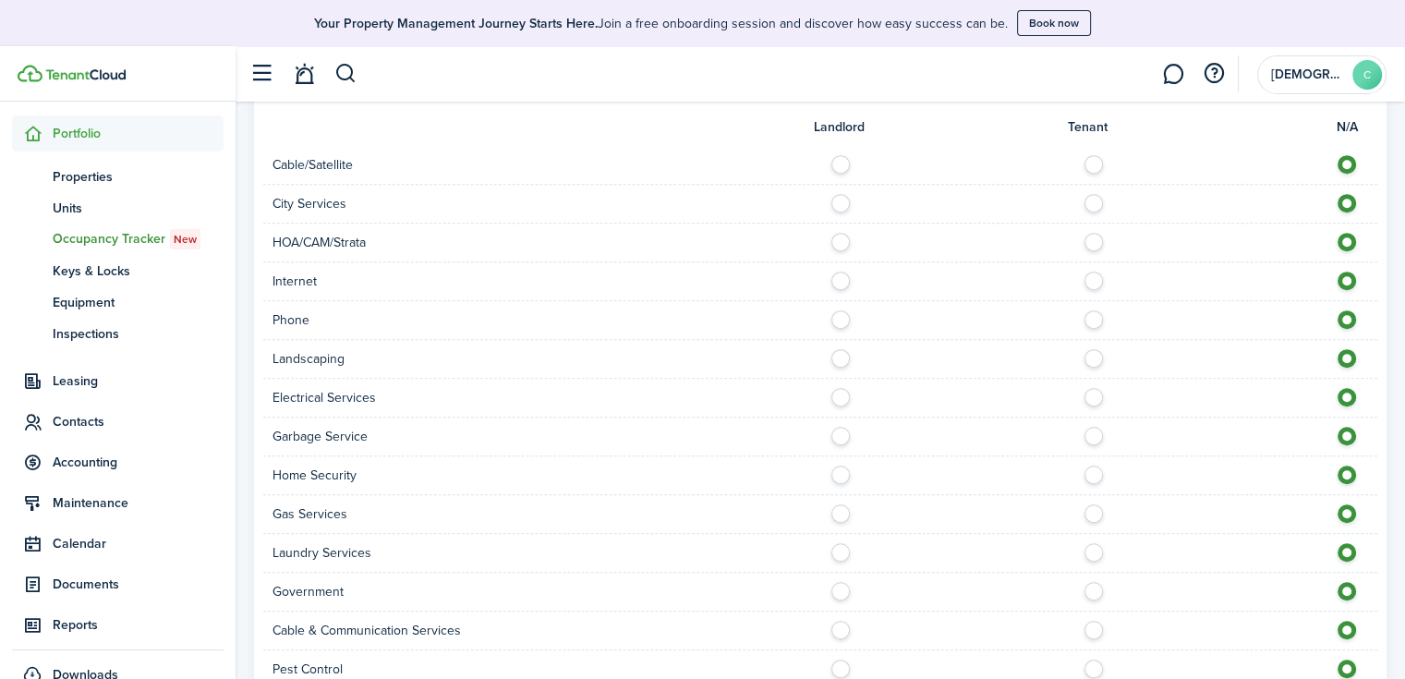
click at [1091, 164] on label at bounding box center [1098, 159] width 32 height 9
radio input "true"
click at [836, 203] on label at bounding box center [845, 198] width 32 height 9
radio input "true"
click at [1094, 277] on label at bounding box center [1098, 276] width 32 height 9
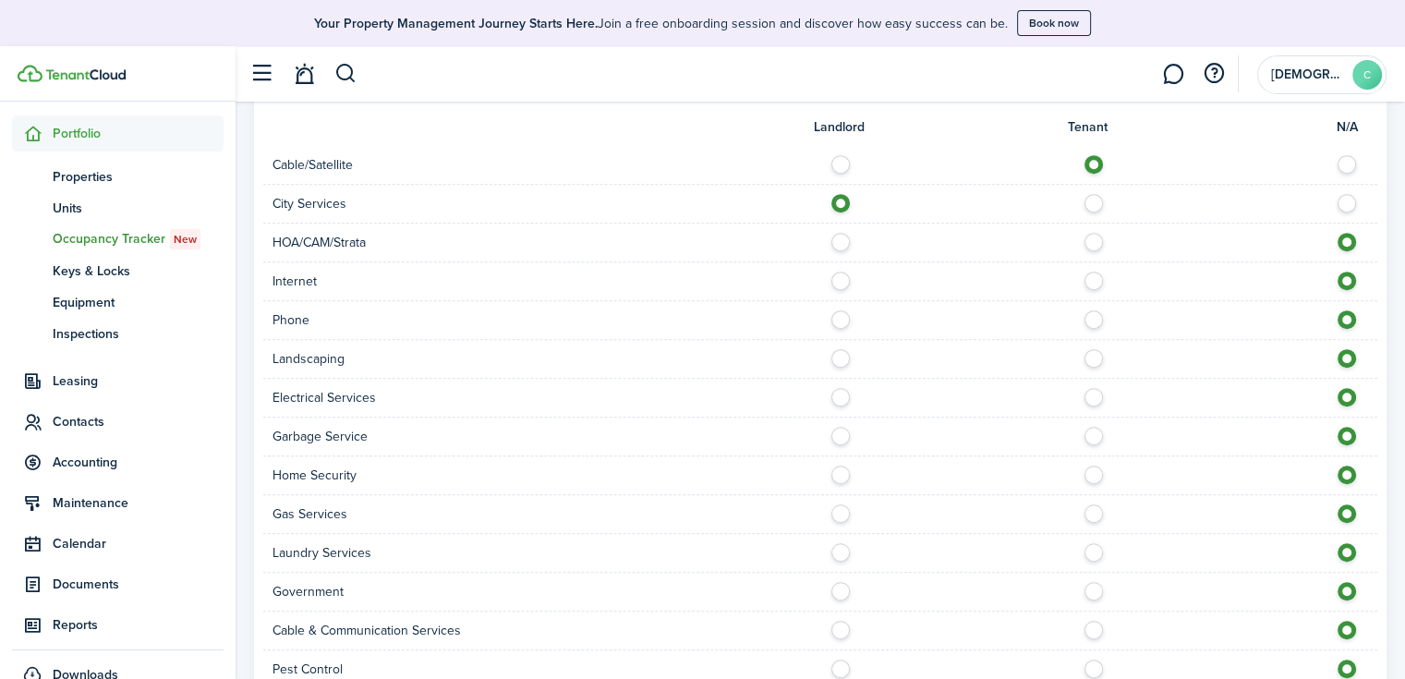
radio input "true"
click at [1090, 315] on label at bounding box center [1098, 314] width 32 height 9
radio input "true"
click at [842, 397] on label at bounding box center [845, 392] width 32 height 9
radio input "true"
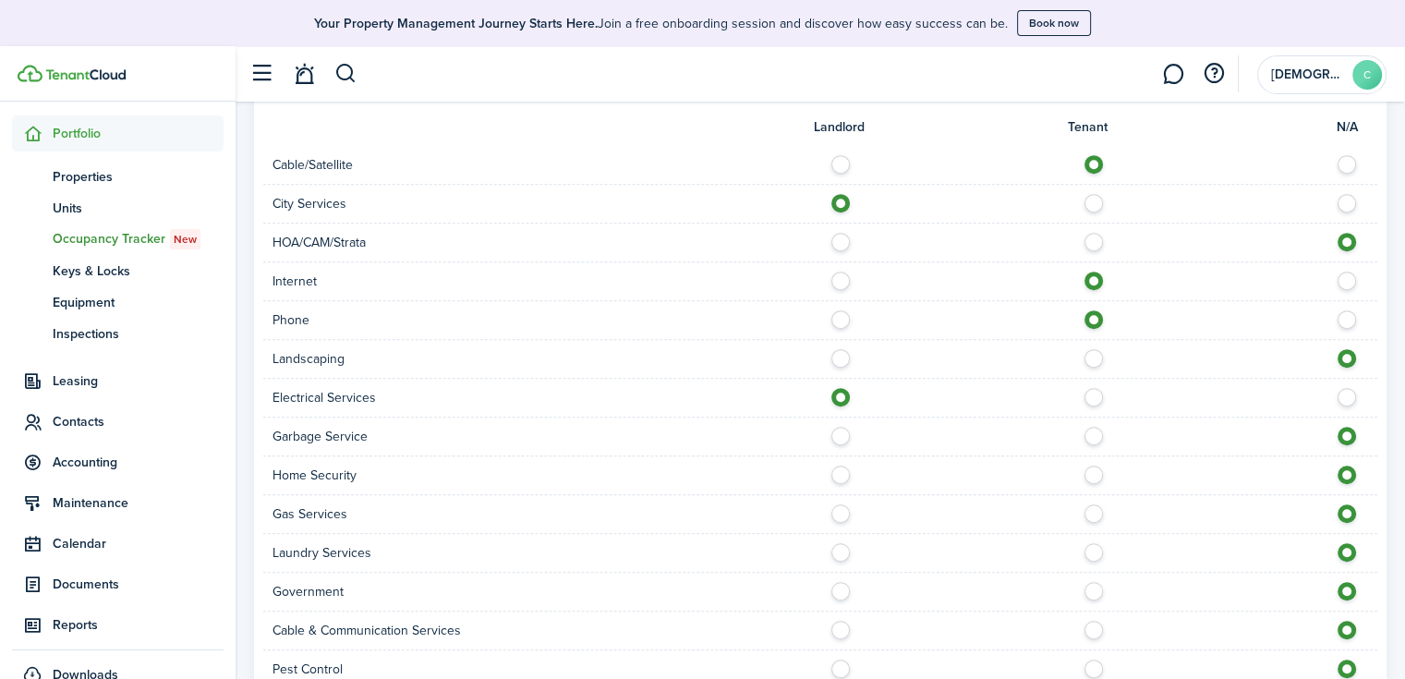
click at [1087, 429] on label at bounding box center [1098, 431] width 32 height 9
radio input "true"
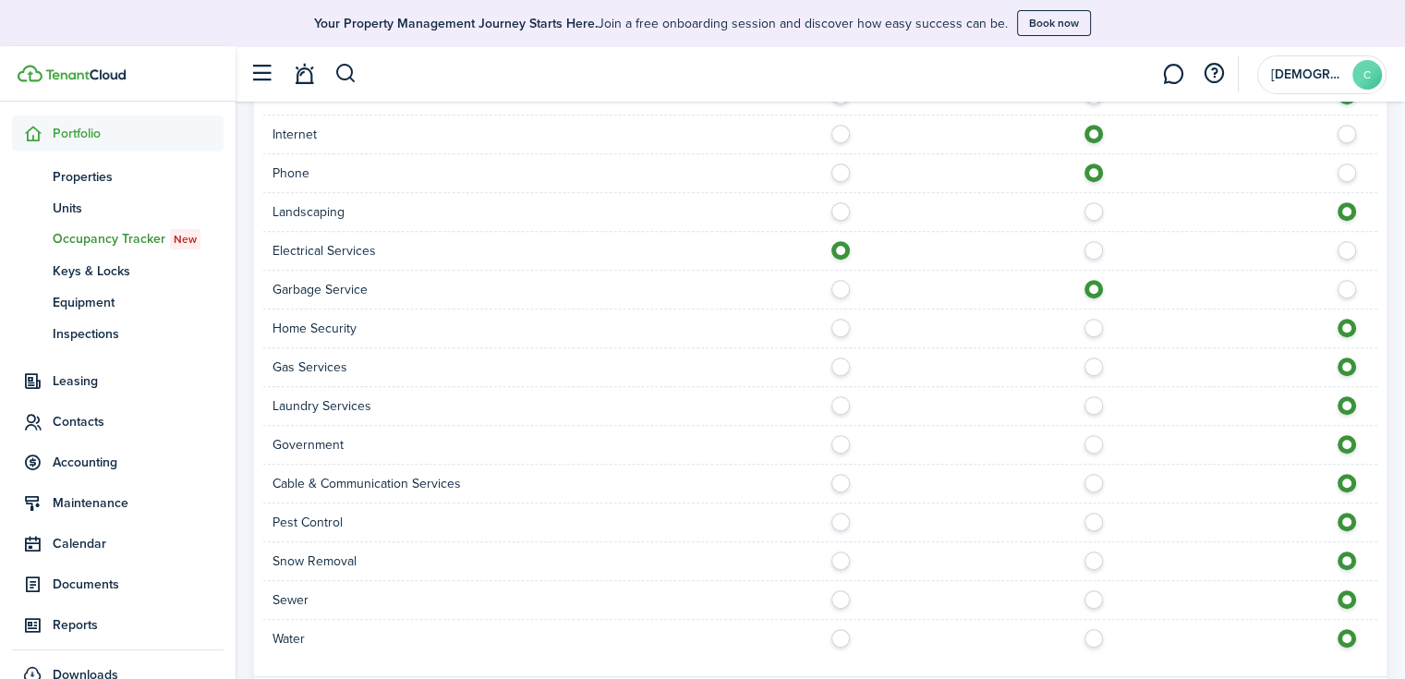
scroll to position [1201, 0]
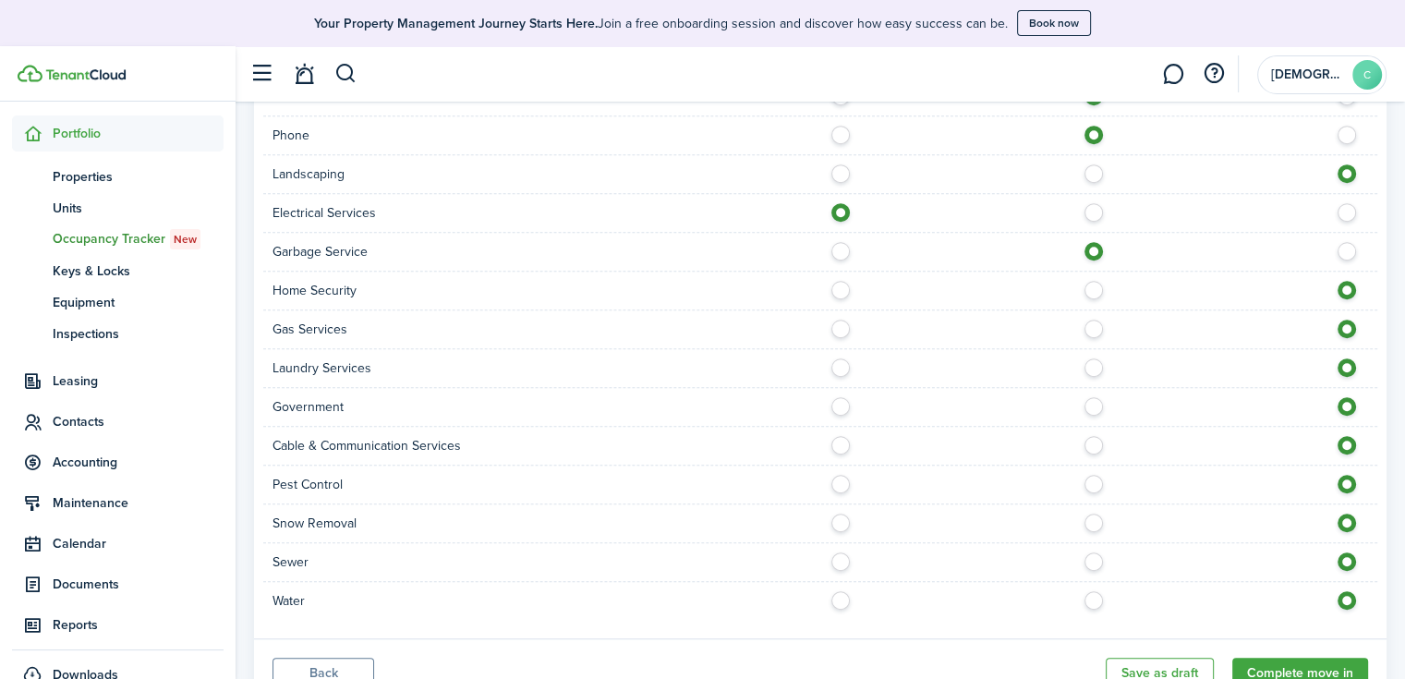
click at [847, 328] on label at bounding box center [845, 324] width 32 height 9
radio input "true"
click at [1091, 442] on label at bounding box center [1098, 440] width 32 height 9
radio input "true"
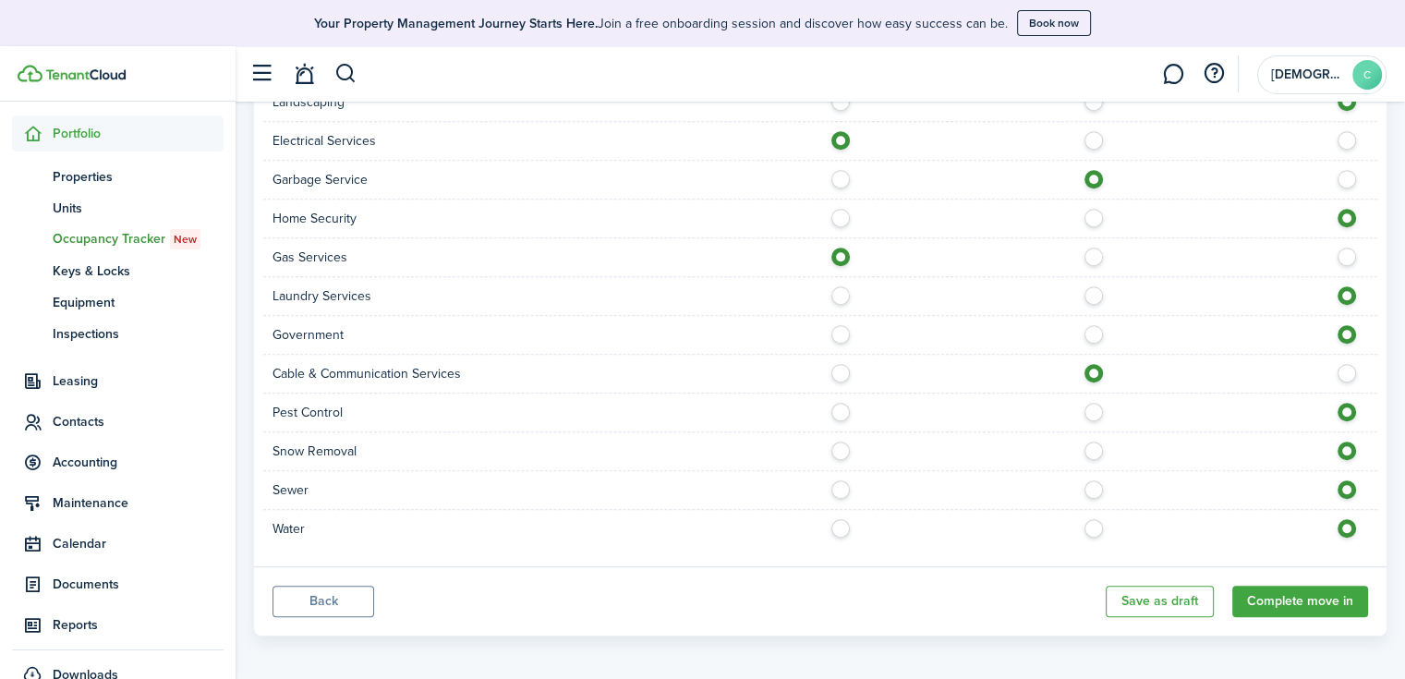
scroll to position [1275, 0]
click at [835, 484] on label at bounding box center [845, 482] width 32 height 9
radio input "true"
click at [842, 517] on label at bounding box center [845, 521] width 32 height 9
radio input "true"
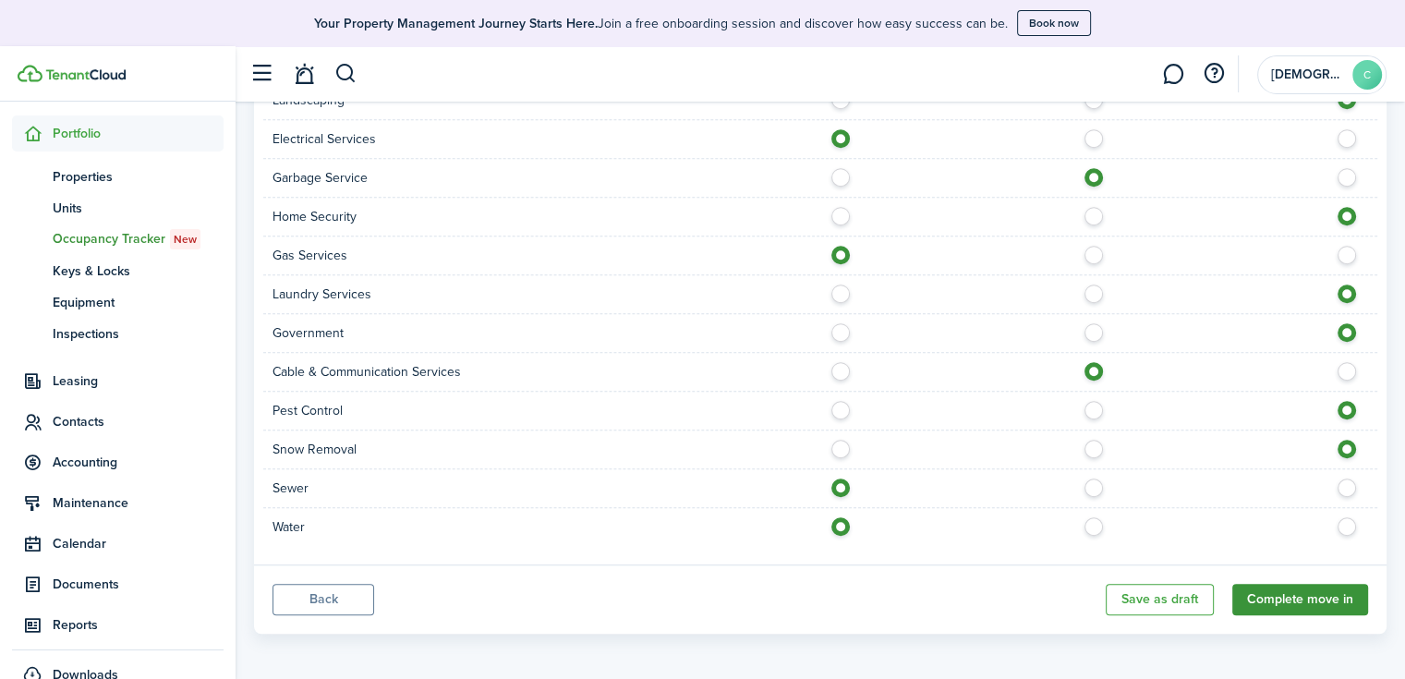
click at [1283, 589] on button "Complete move in" at bounding box center [1300, 599] width 136 height 31
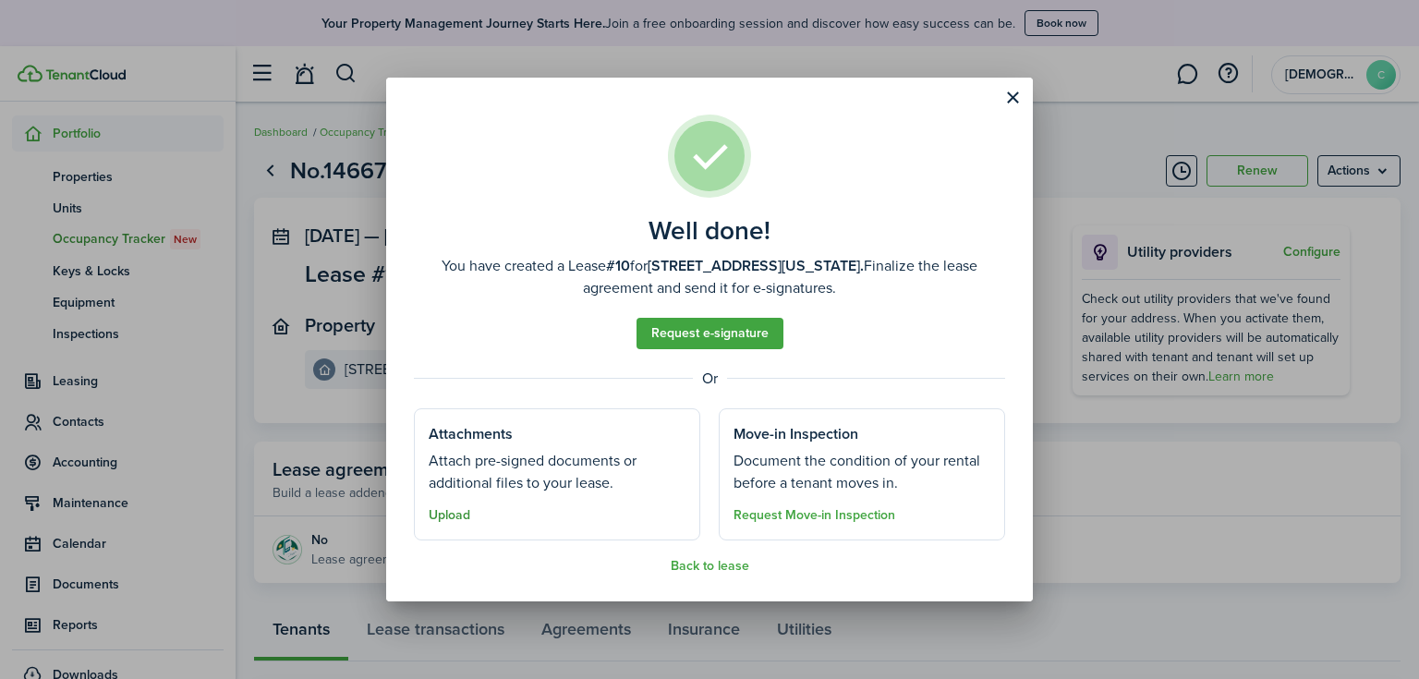
click at [435, 517] on button "Upload" at bounding box center [450, 515] width 42 height 15
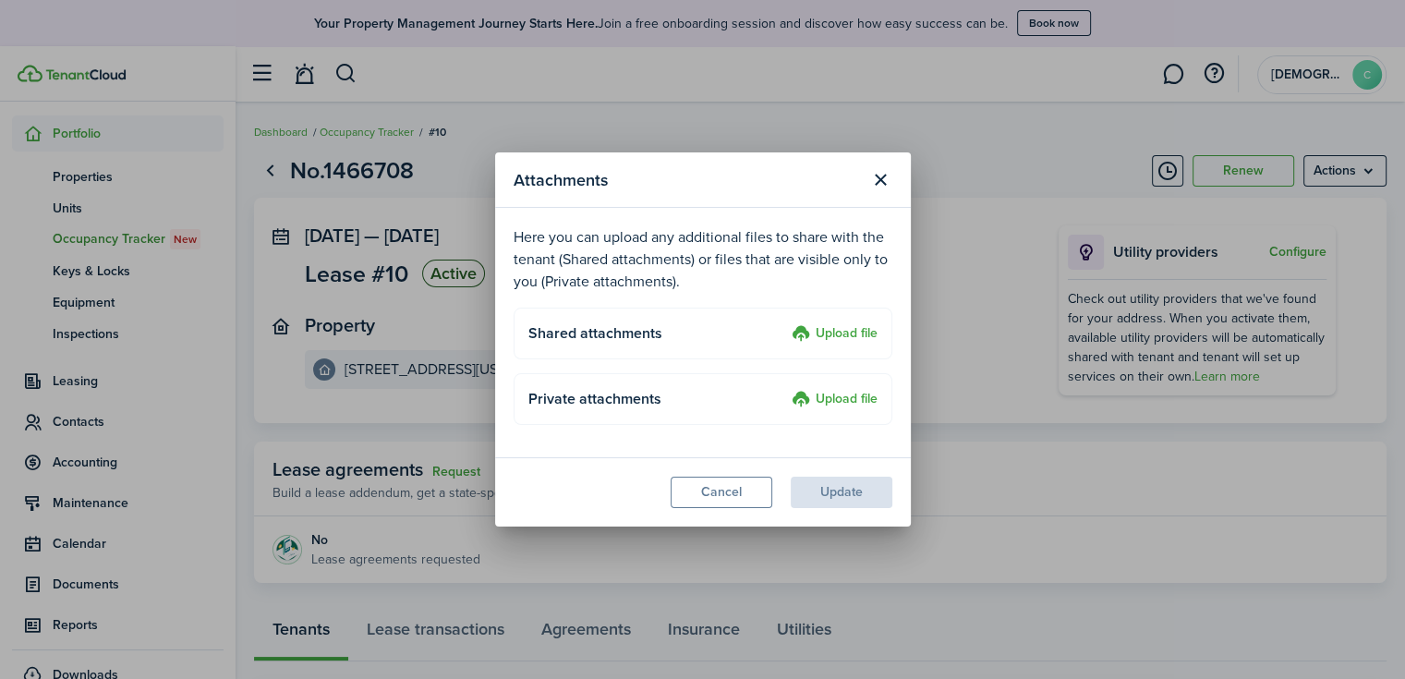
click at [853, 332] on label "Upload file" at bounding box center [835, 334] width 86 height 22
click at [785, 323] on input "Upload file" at bounding box center [785, 323] width 0 height 0
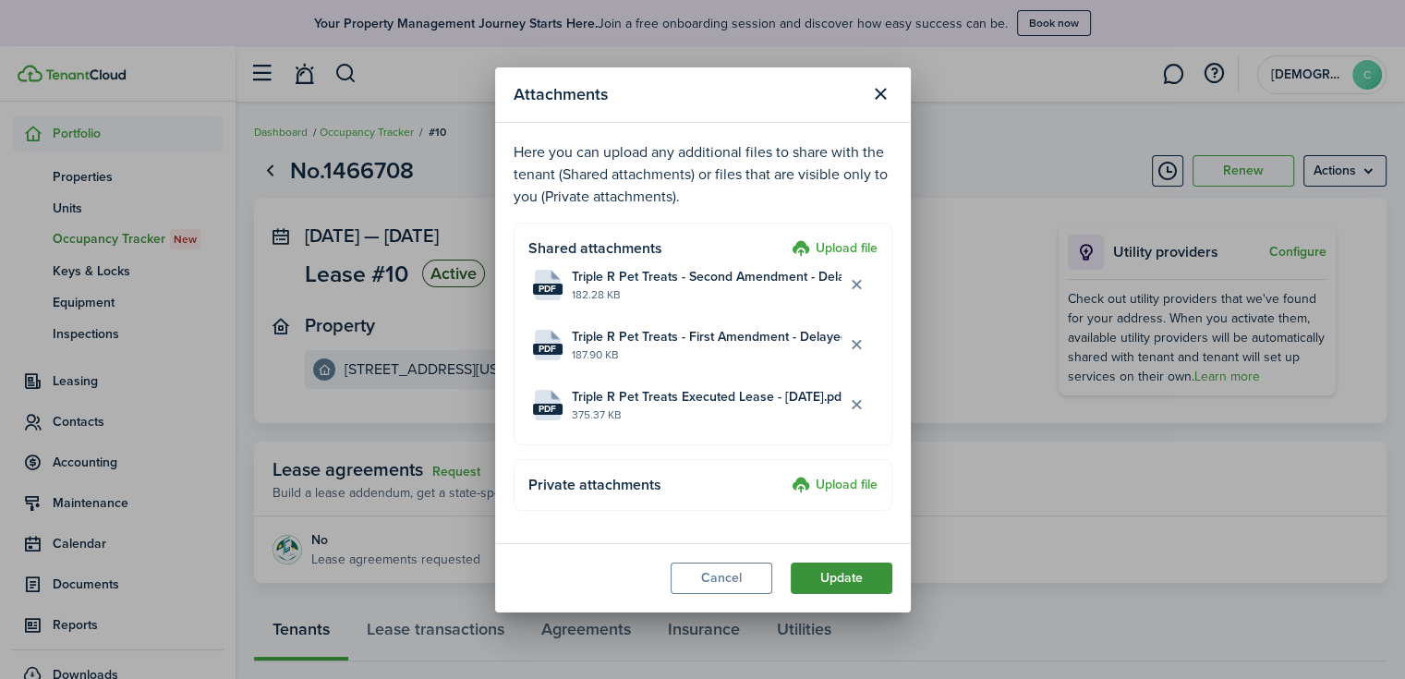
click at [871, 579] on button "Update" at bounding box center [842, 577] width 102 height 31
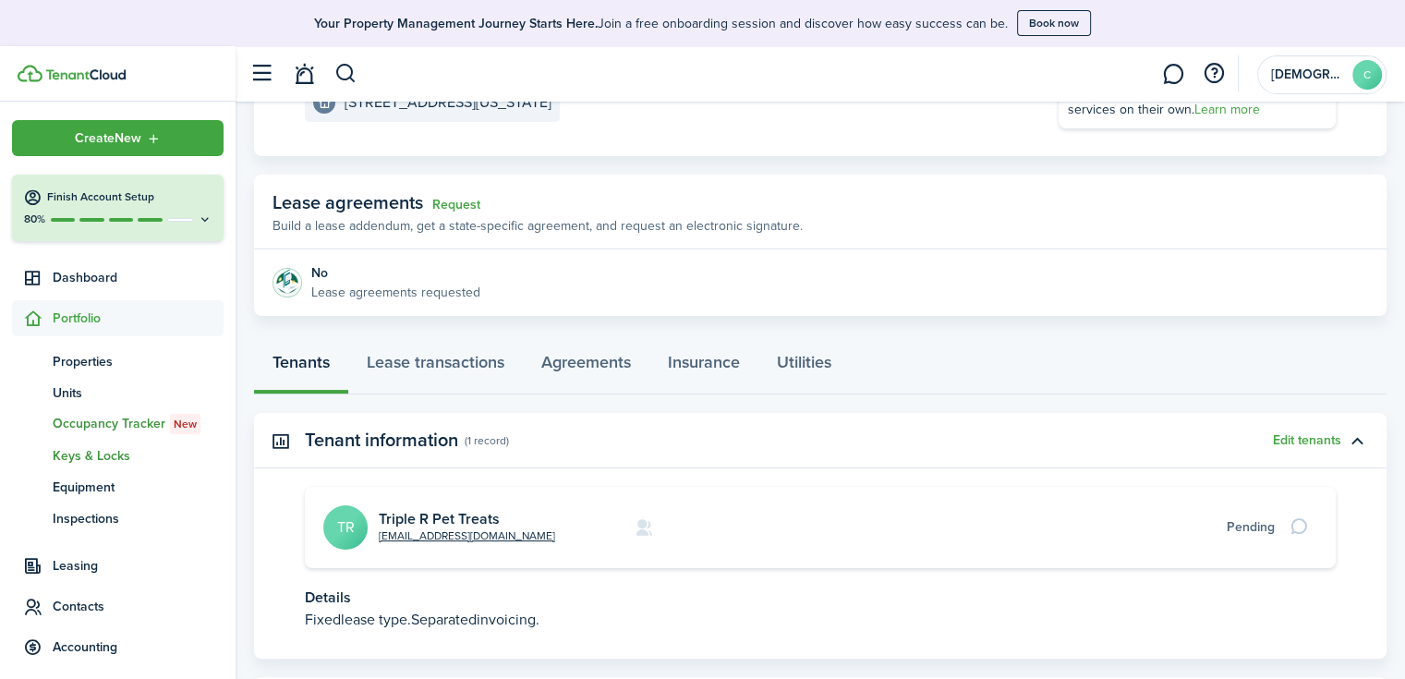
scroll to position [277, 0]
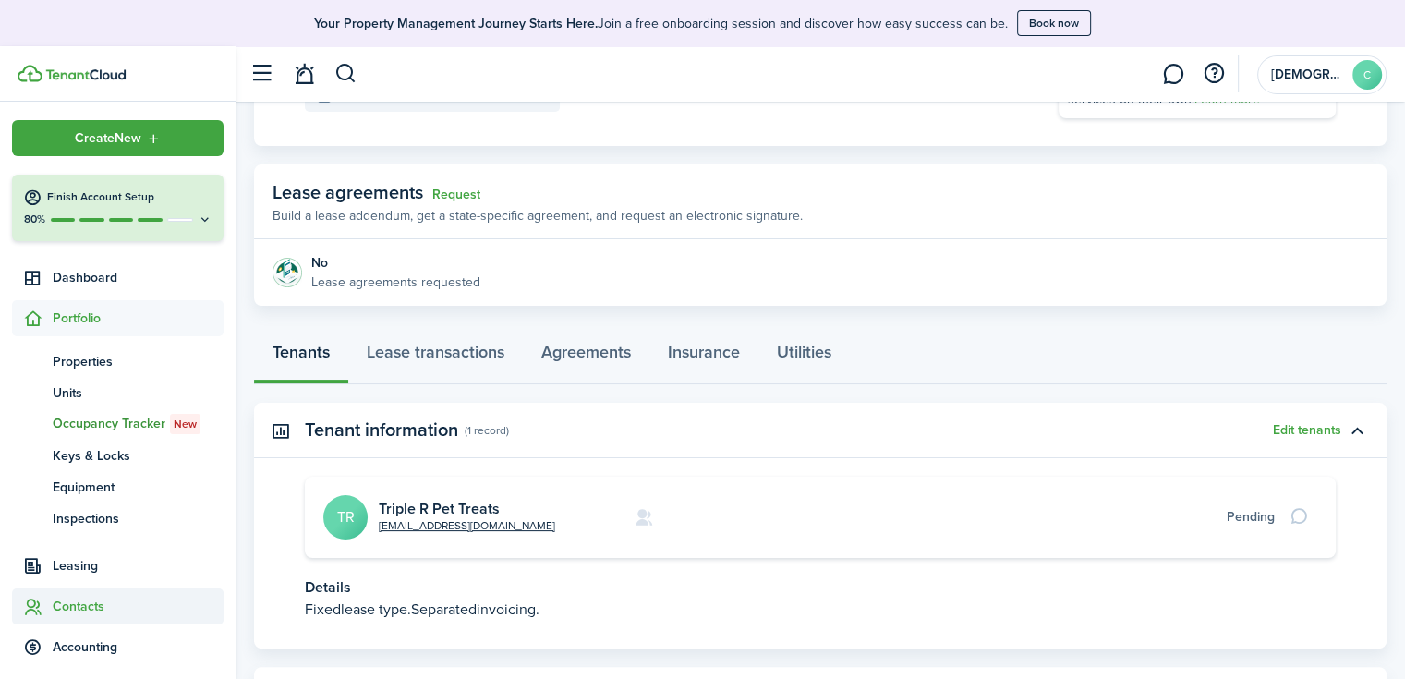
click at [76, 600] on span "Contacts" at bounding box center [138, 606] width 171 height 19
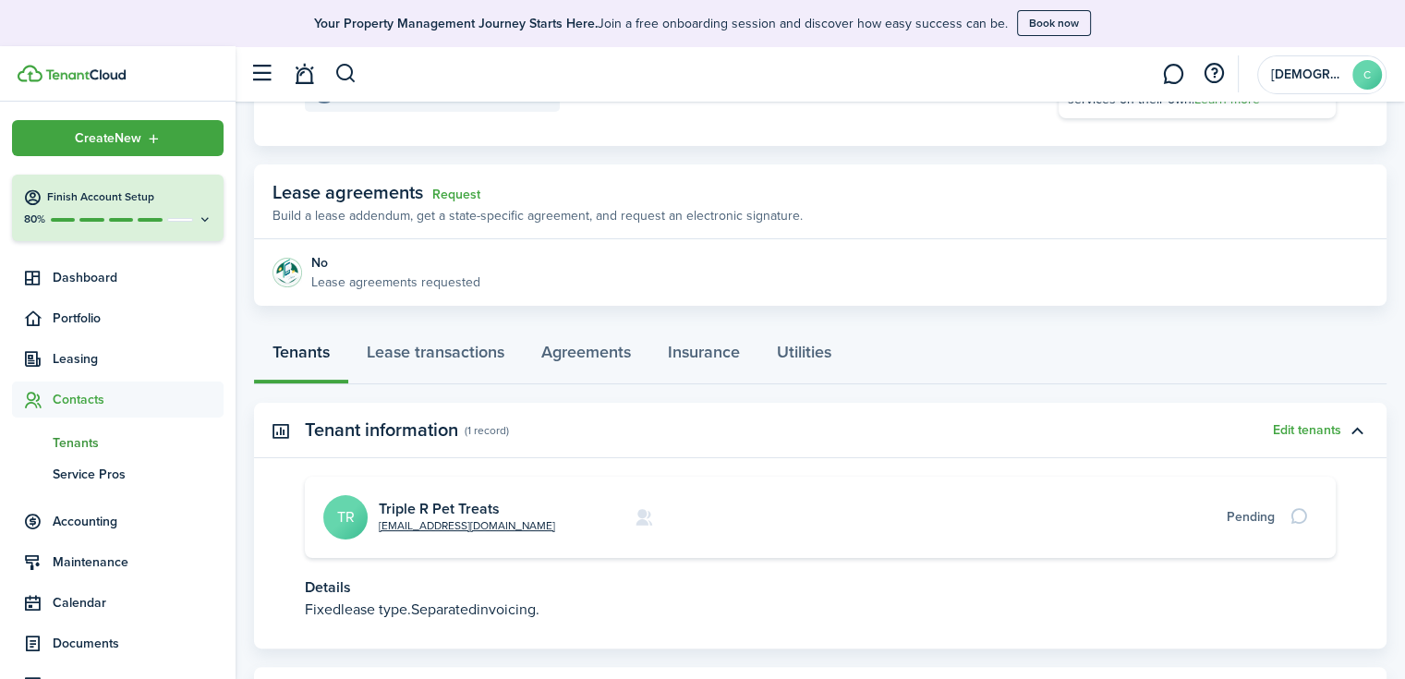
click at [74, 442] on span "Tenants" at bounding box center [138, 442] width 171 height 19
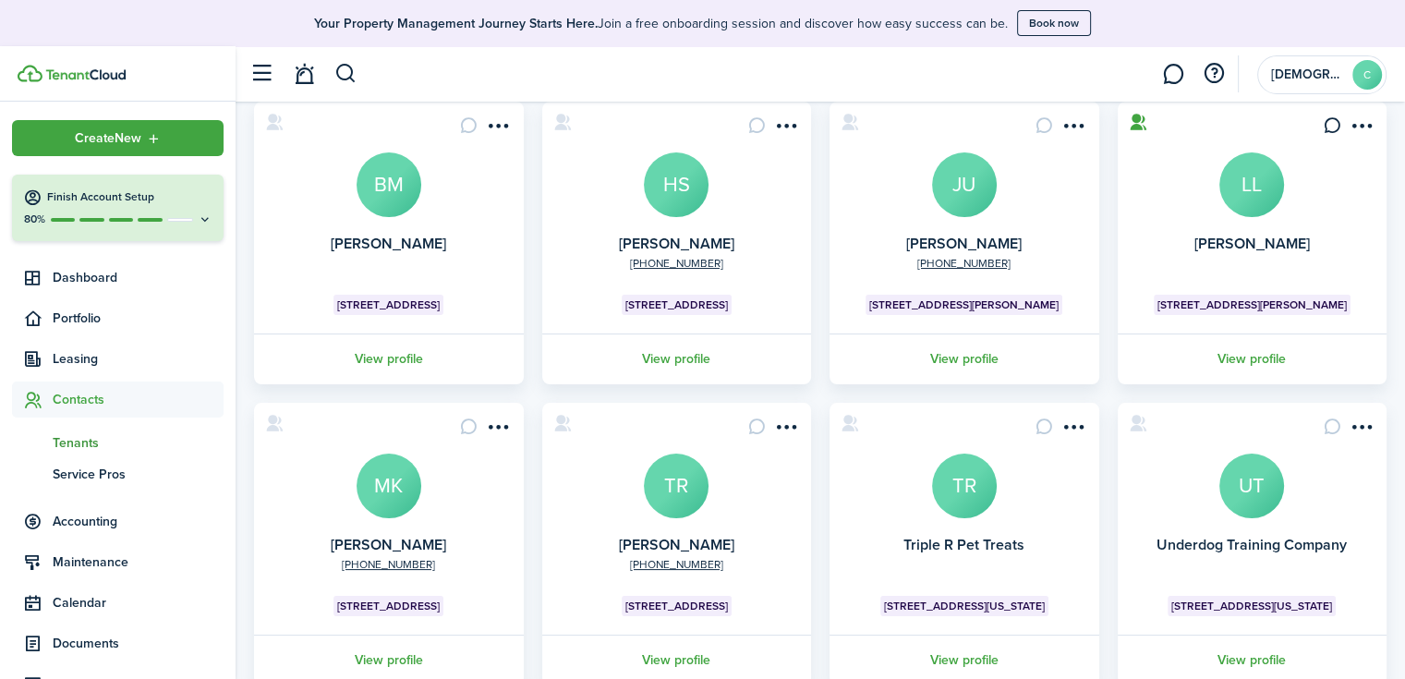
scroll to position [185, 0]
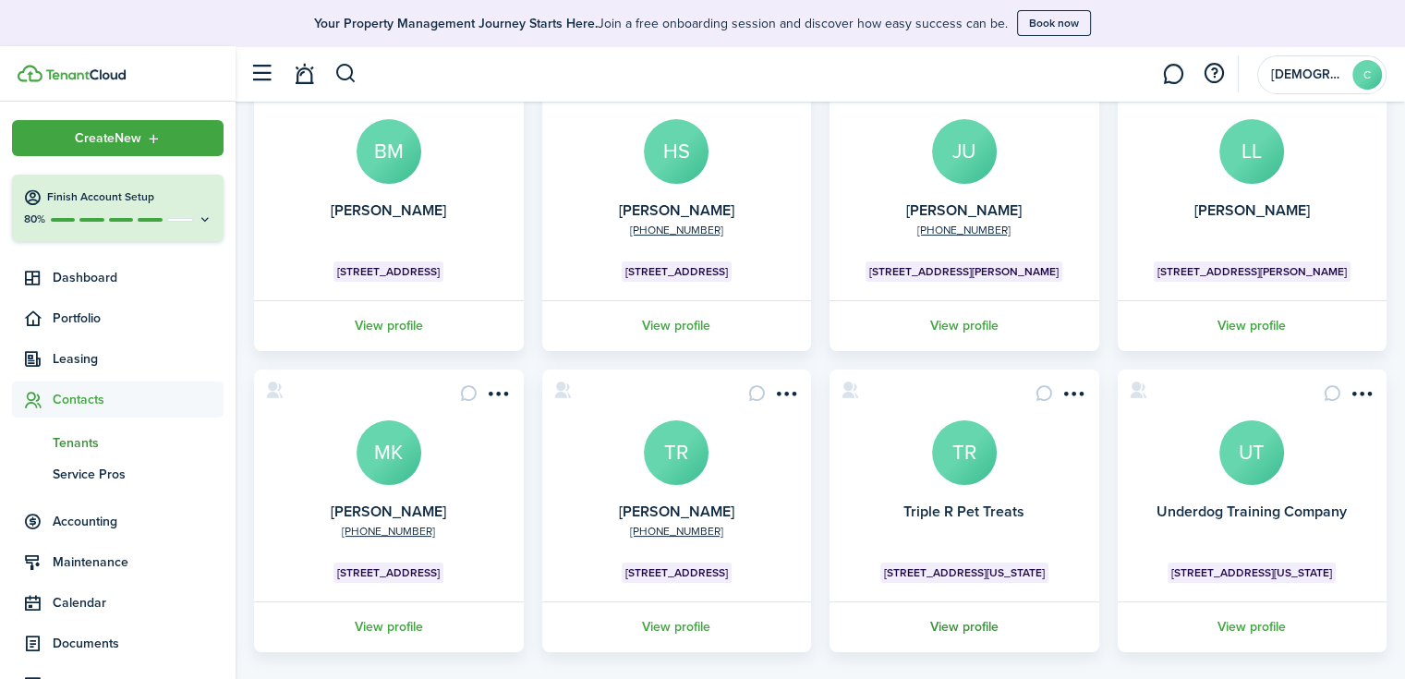
click at [967, 620] on link "View profile" at bounding box center [964, 626] width 275 height 51
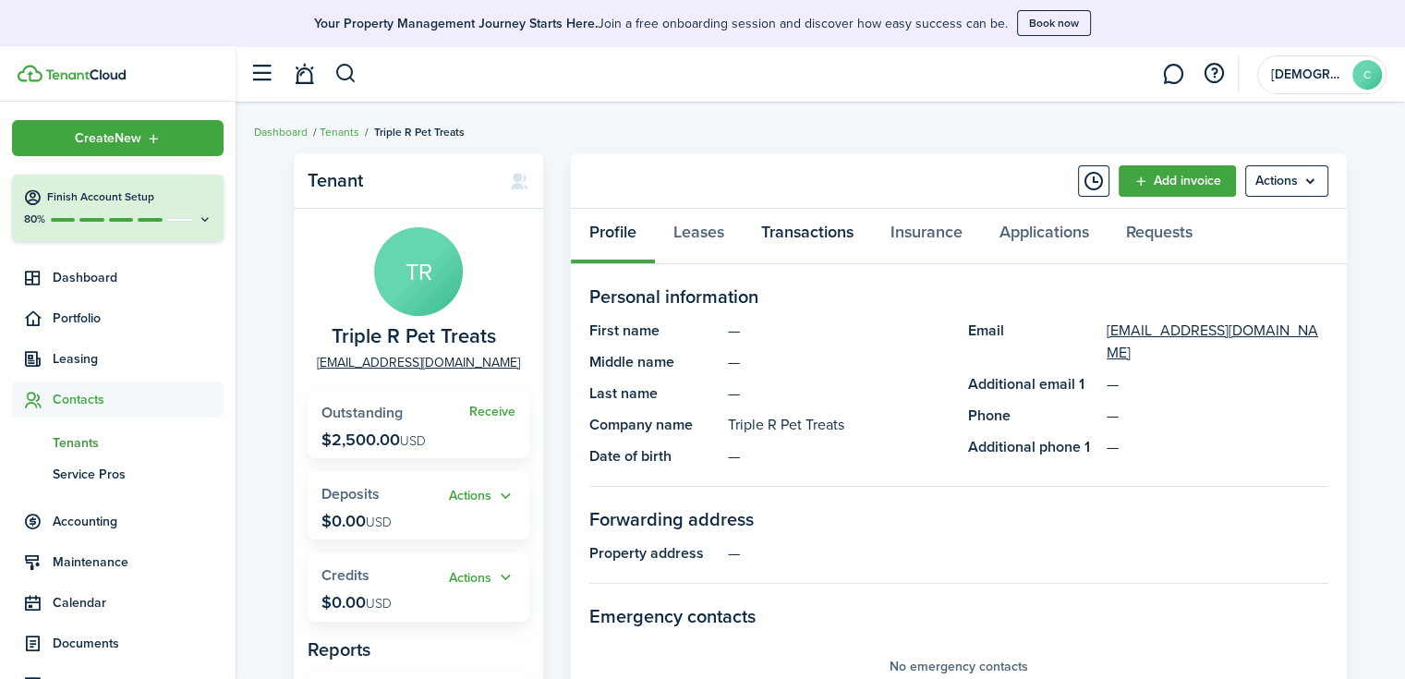
click at [829, 242] on link "Transactions" at bounding box center [807, 236] width 129 height 55
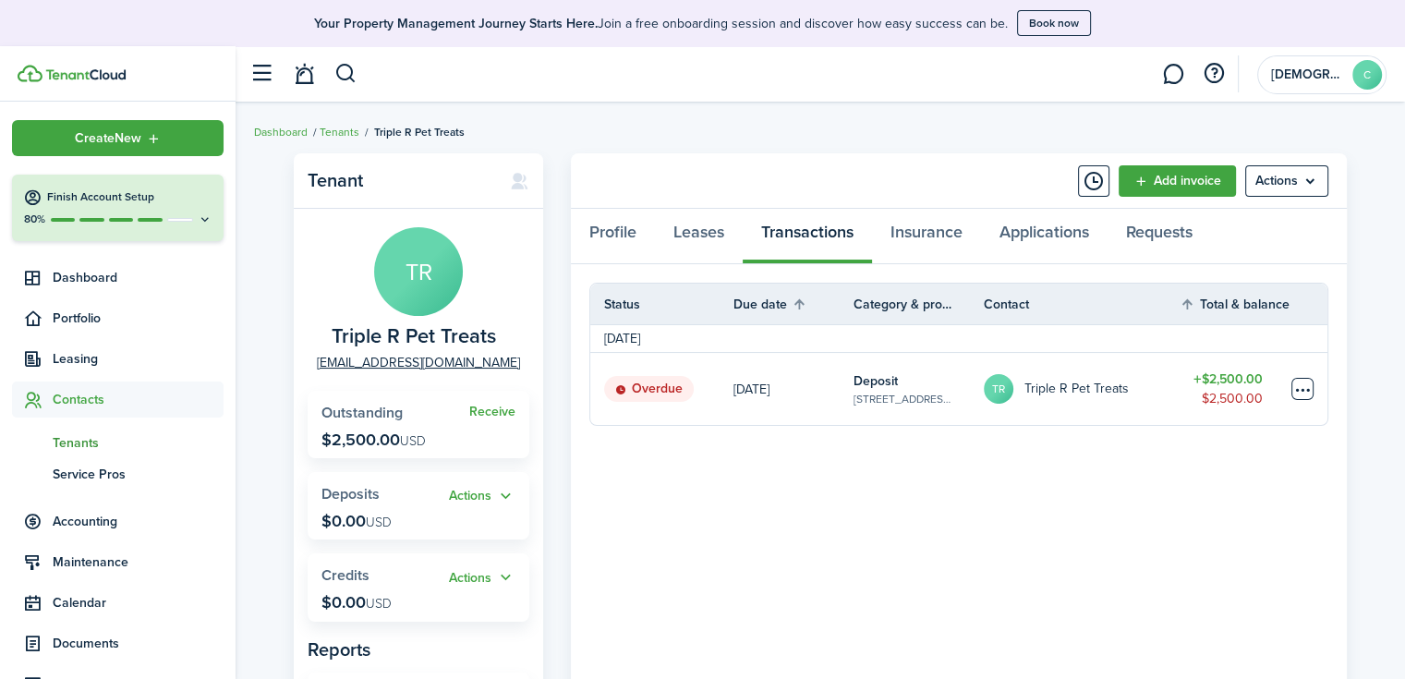
click at [1296, 390] on table-menu-btn-icon at bounding box center [1302, 389] width 22 height 22
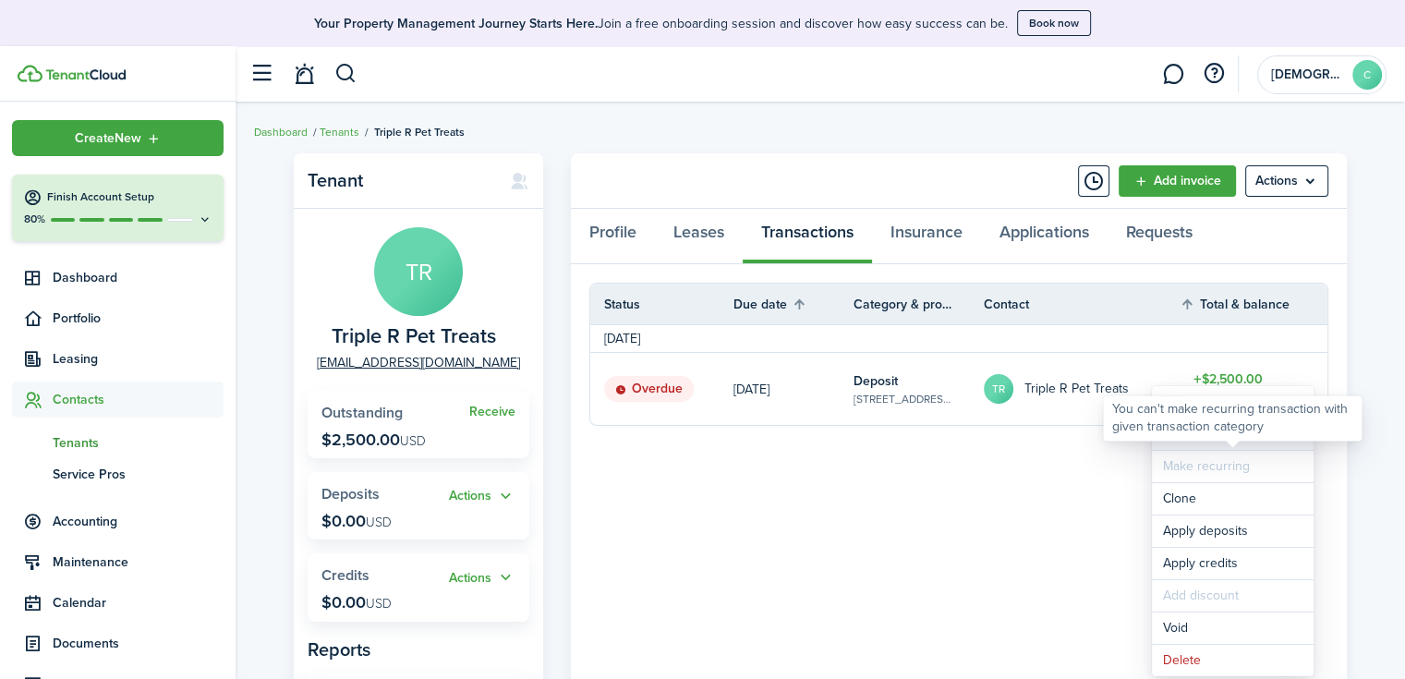
click at [1169, 443] on link "Mark as paid" at bounding box center [1233, 433] width 162 height 31
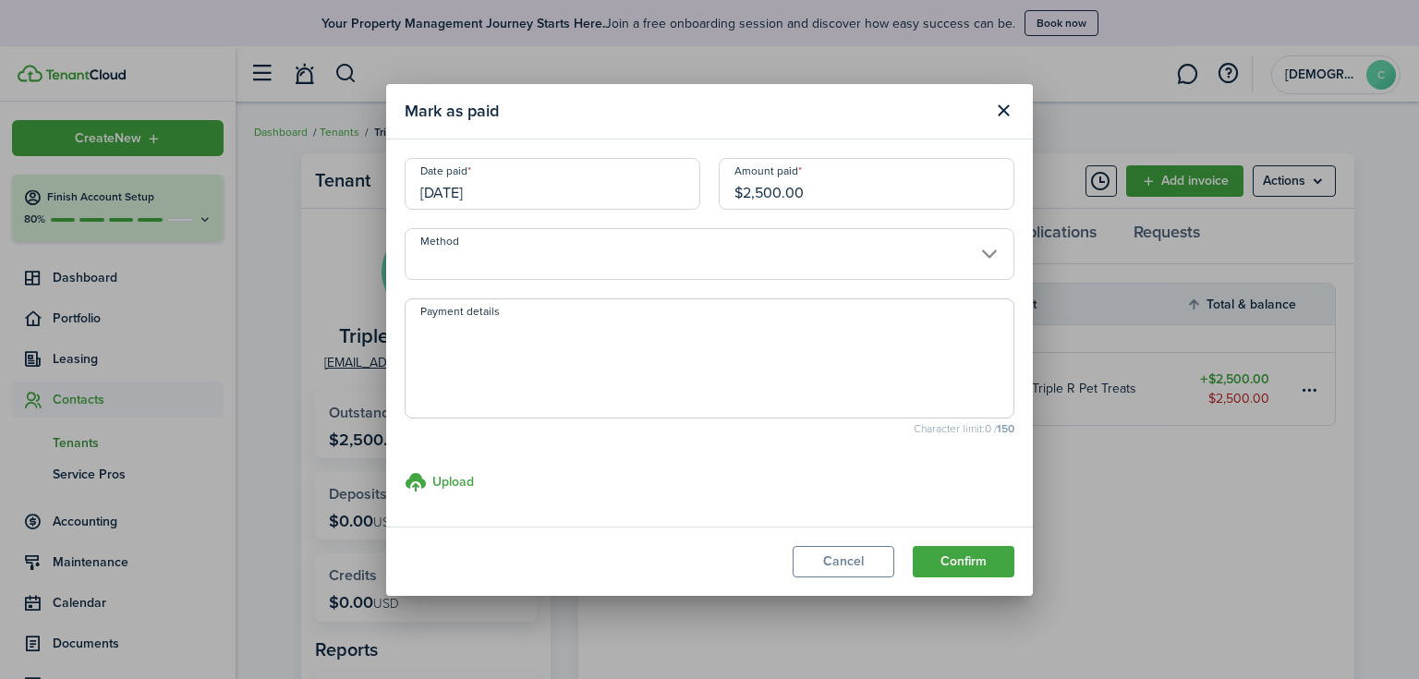
click at [511, 250] on input "Method" at bounding box center [710, 254] width 610 height 52
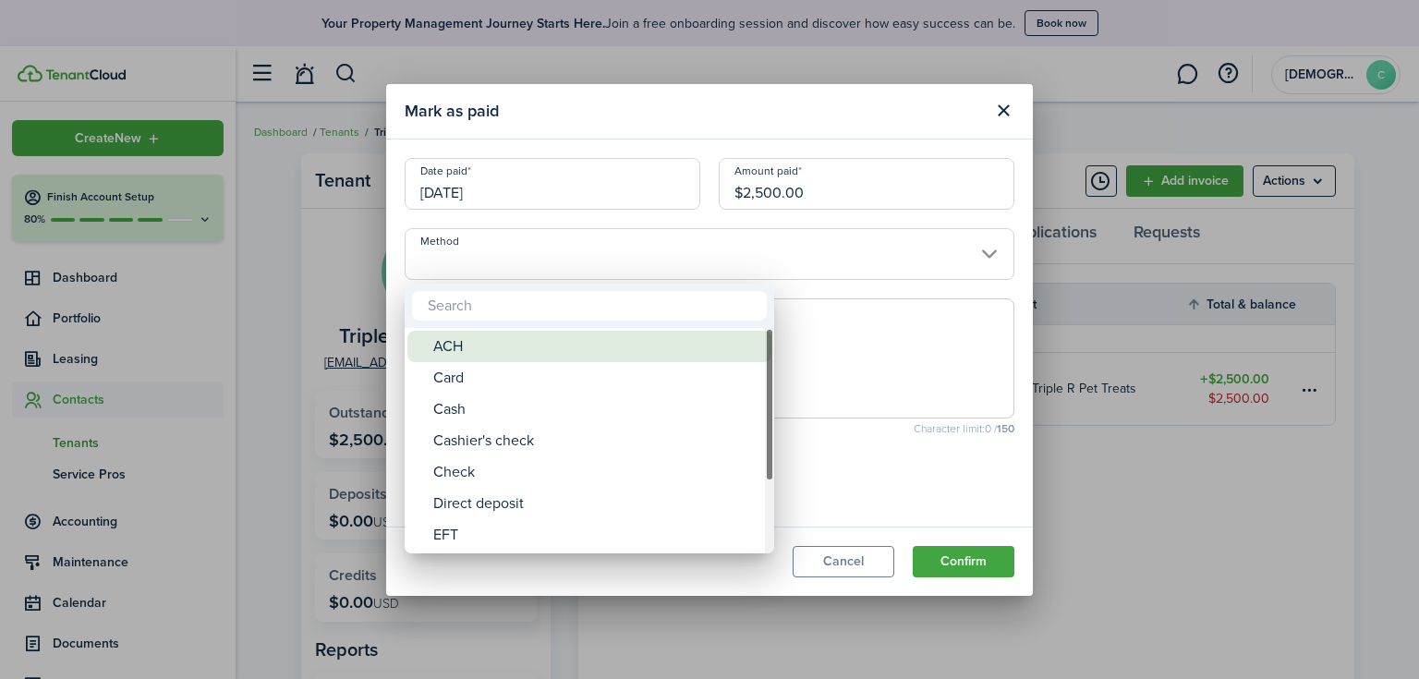
click at [477, 350] on div "ACH" at bounding box center [596, 346] width 327 height 31
type input "ACH"
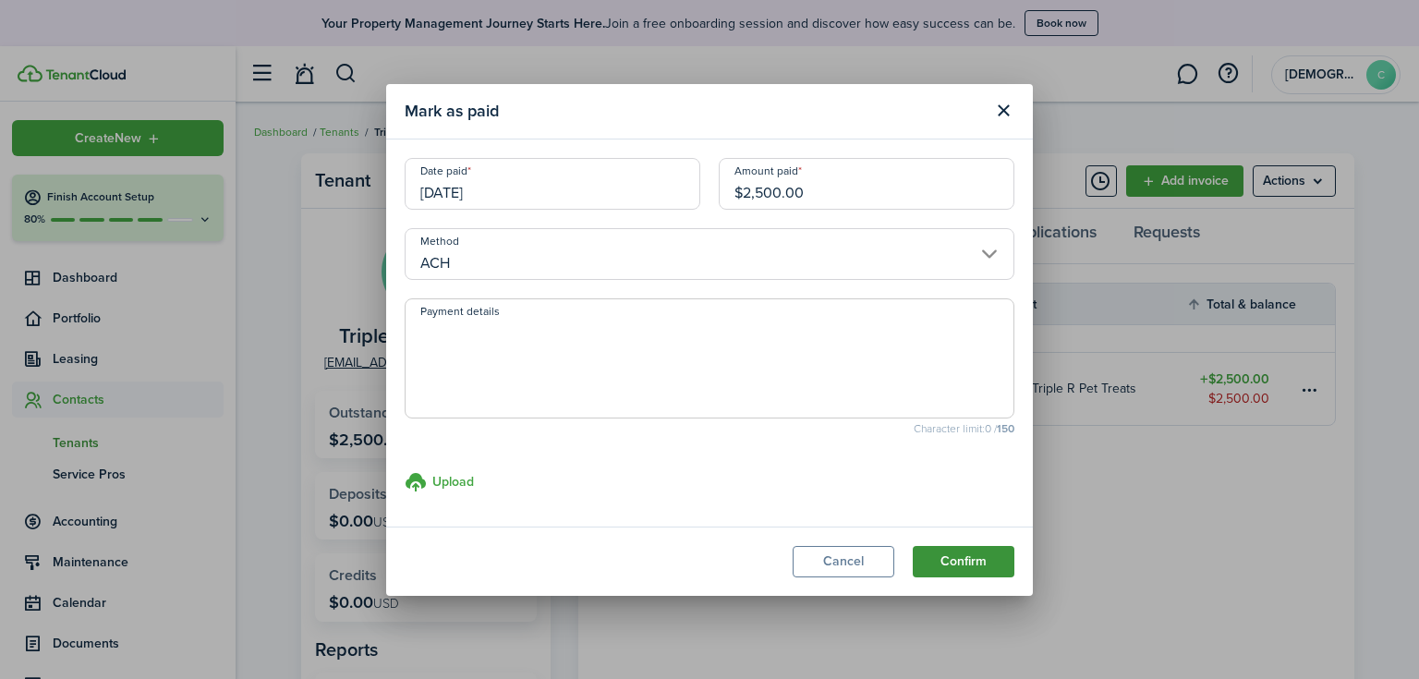
click at [975, 566] on button "Confirm" at bounding box center [964, 561] width 102 height 31
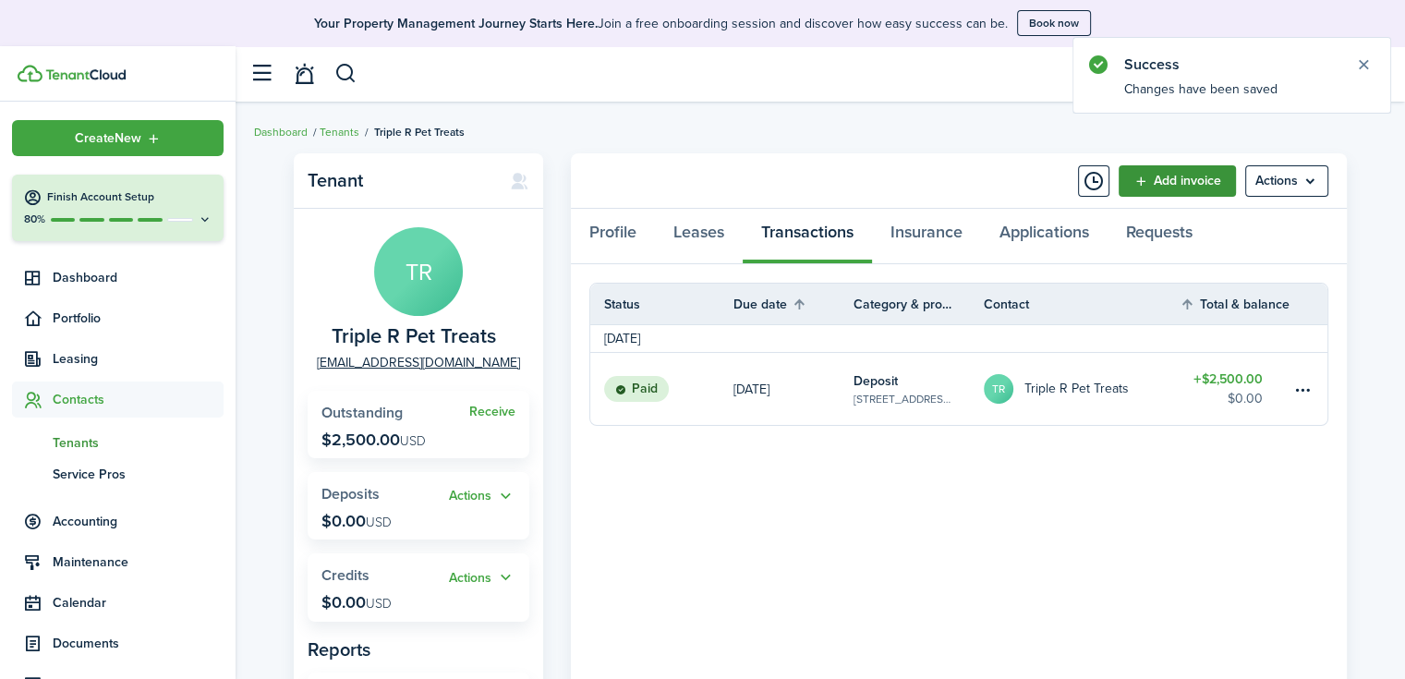
click at [1182, 187] on link "Add invoice" at bounding box center [1176, 180] width 117 height 31
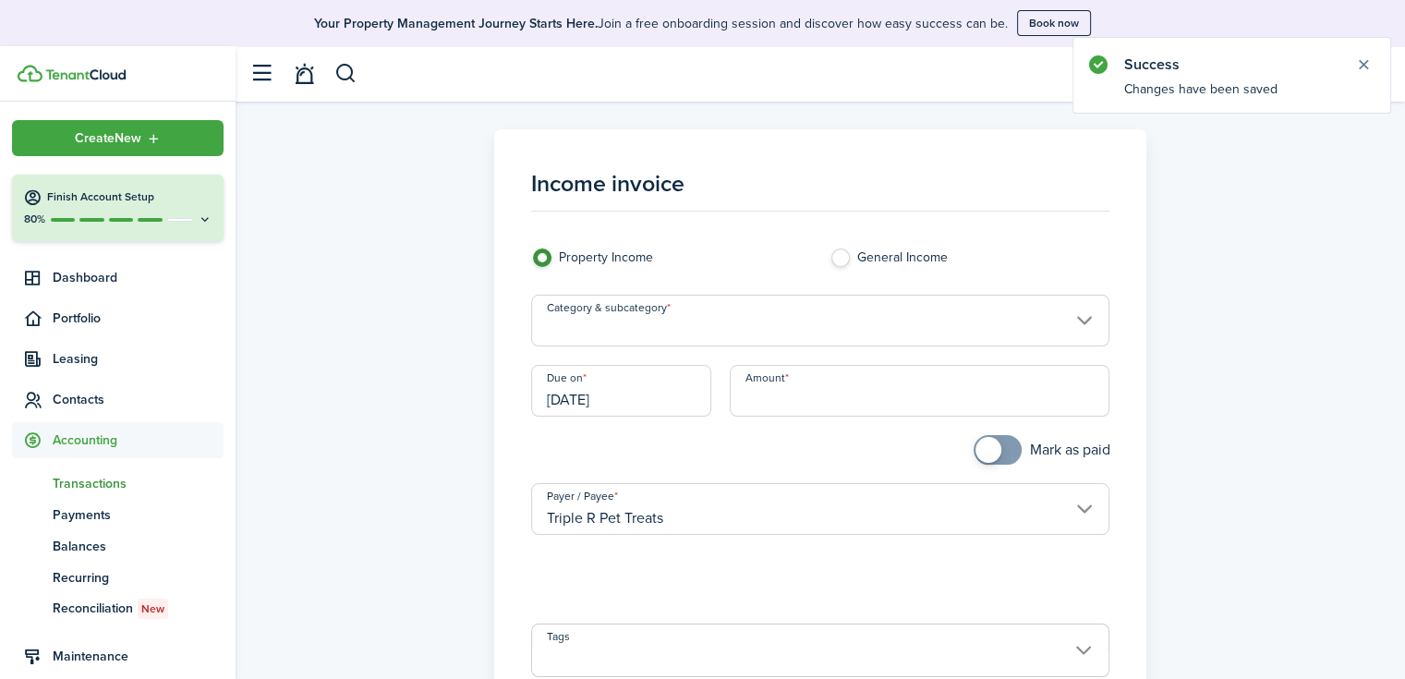
click at [723, 325] on input "Category & subcategory" at bounding box center [820, 321] width 579 height 52
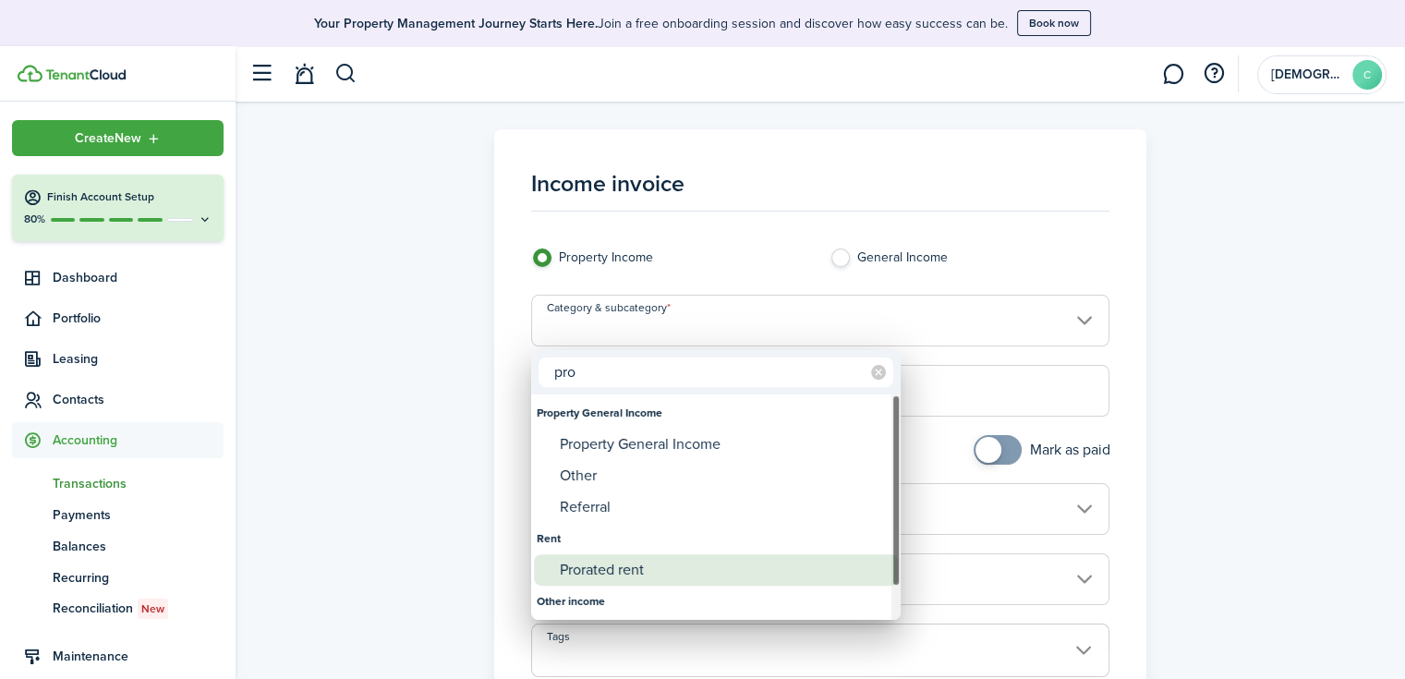
type input "pro"
click at [683, 568] on div "Prorated rent" at bounding box center [723, 569] width 327 height 31
type input "Rent / Prorated rent"
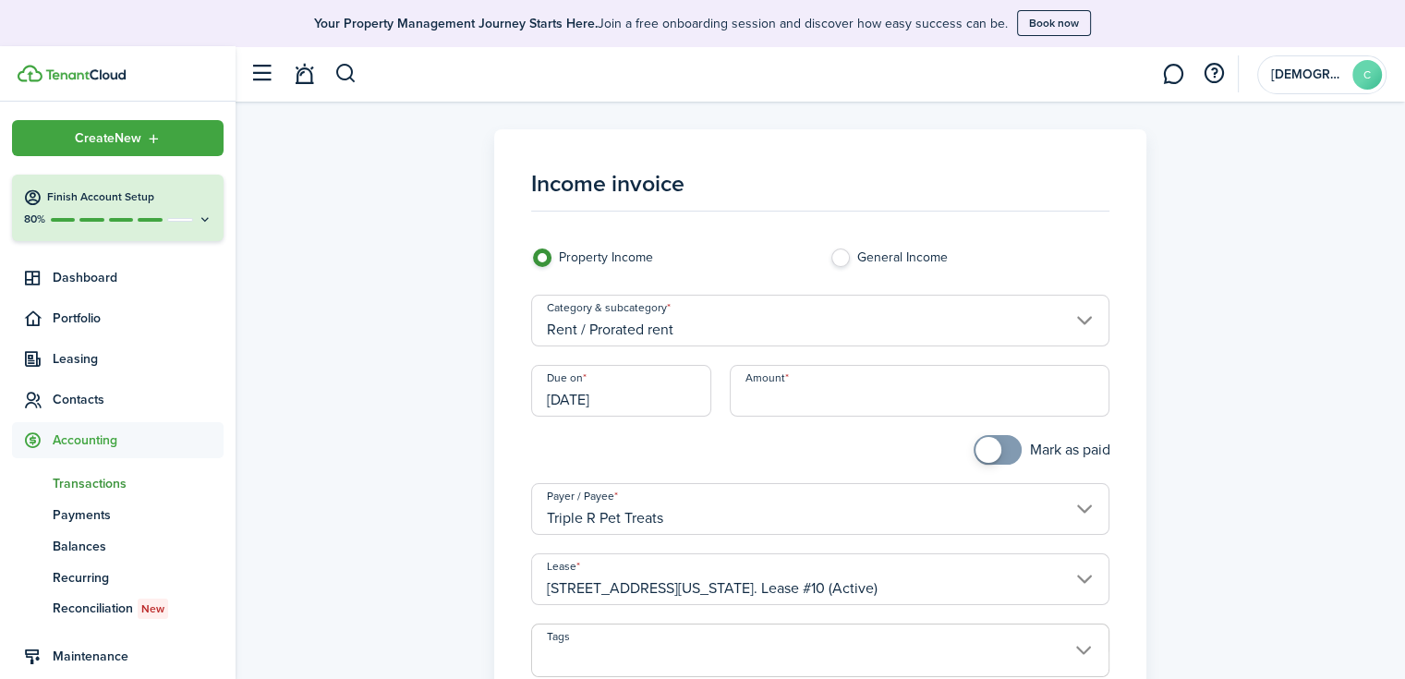
click at [760, 403] on input "Amount" at bounding box center [920, 391] width 380 height 52
type input "$1,233.00"
click at [804, 462] on div at bounding box center [671, 459] width 298 height 48
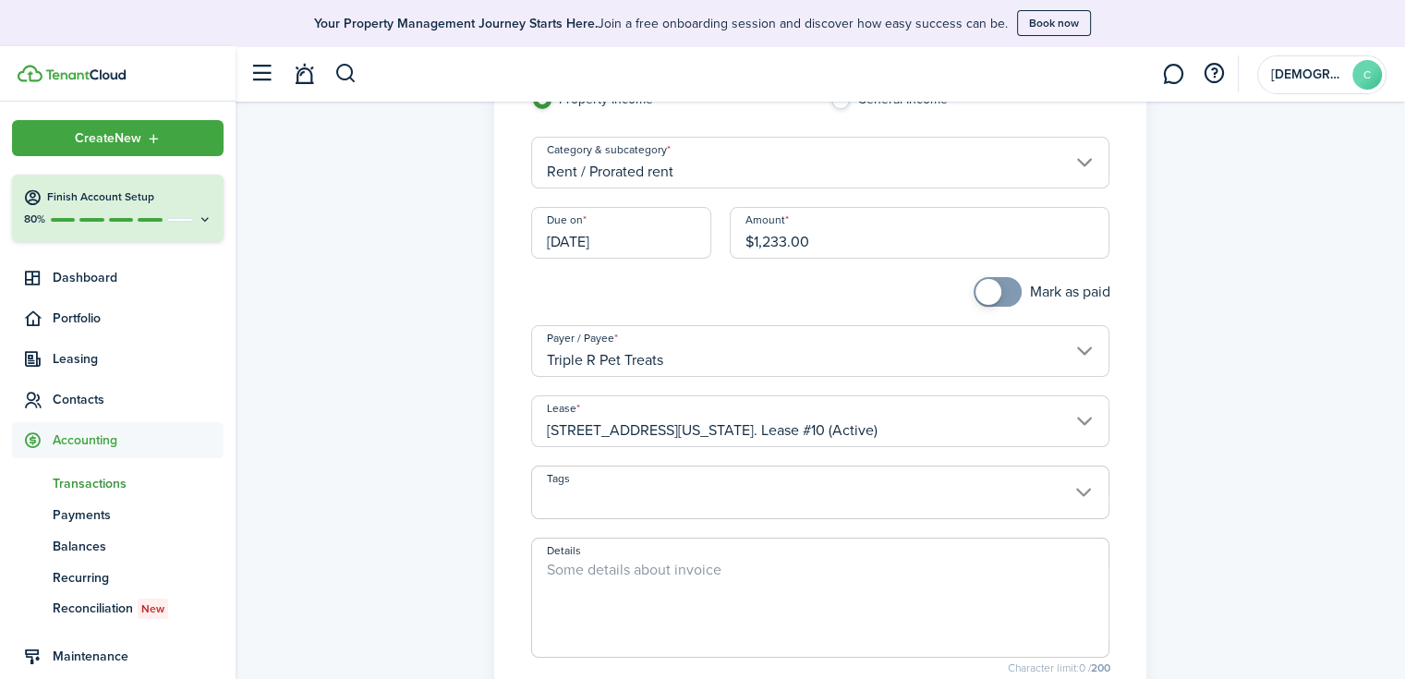
scroll to position [185, 0]
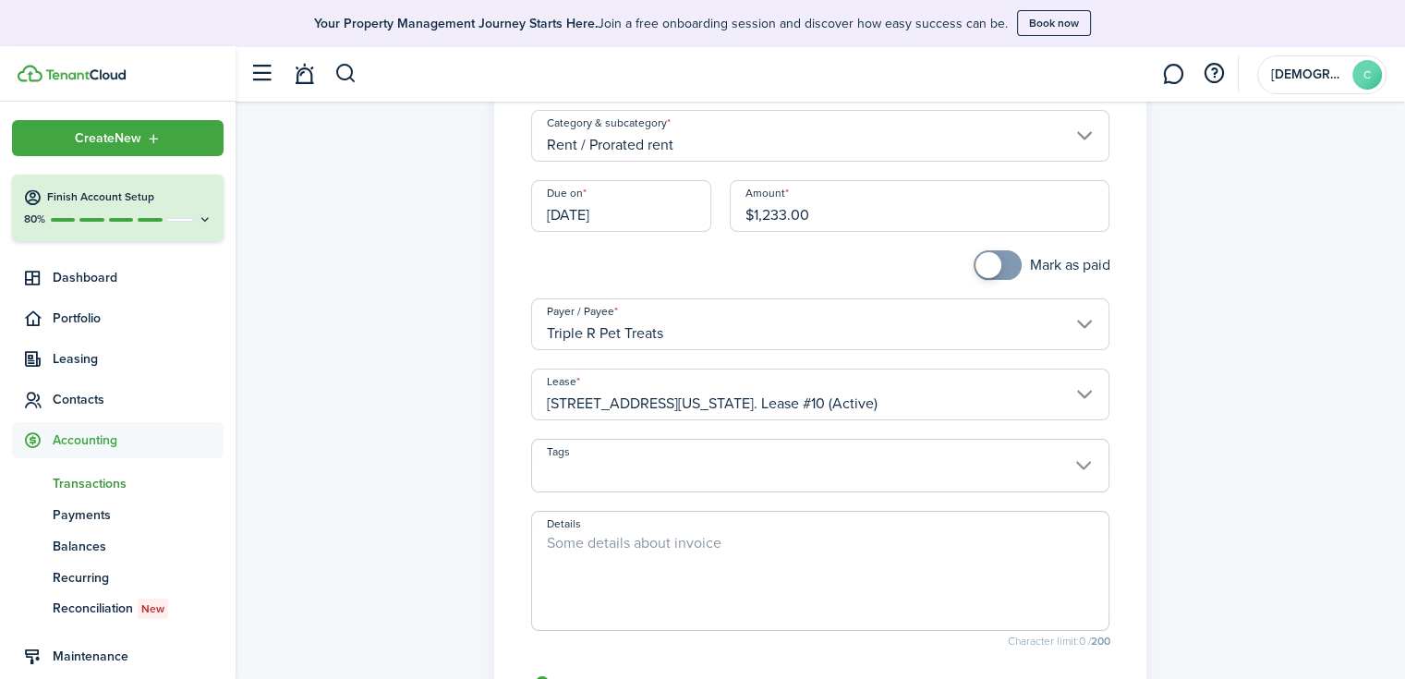
click at [724, 477] on span at bounding box center [820, 475] width 577 height 31
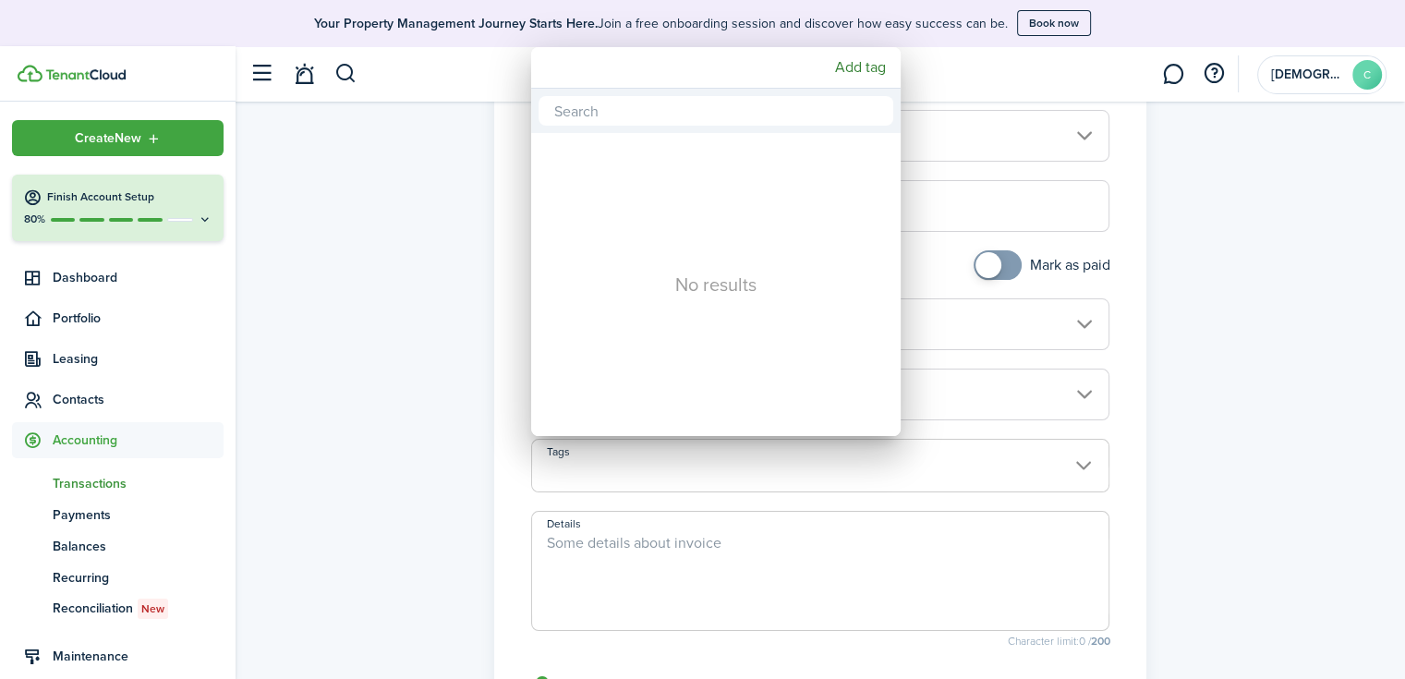
click at [724, 477] on div at bounding box center [702, 339] width 1700 height 974
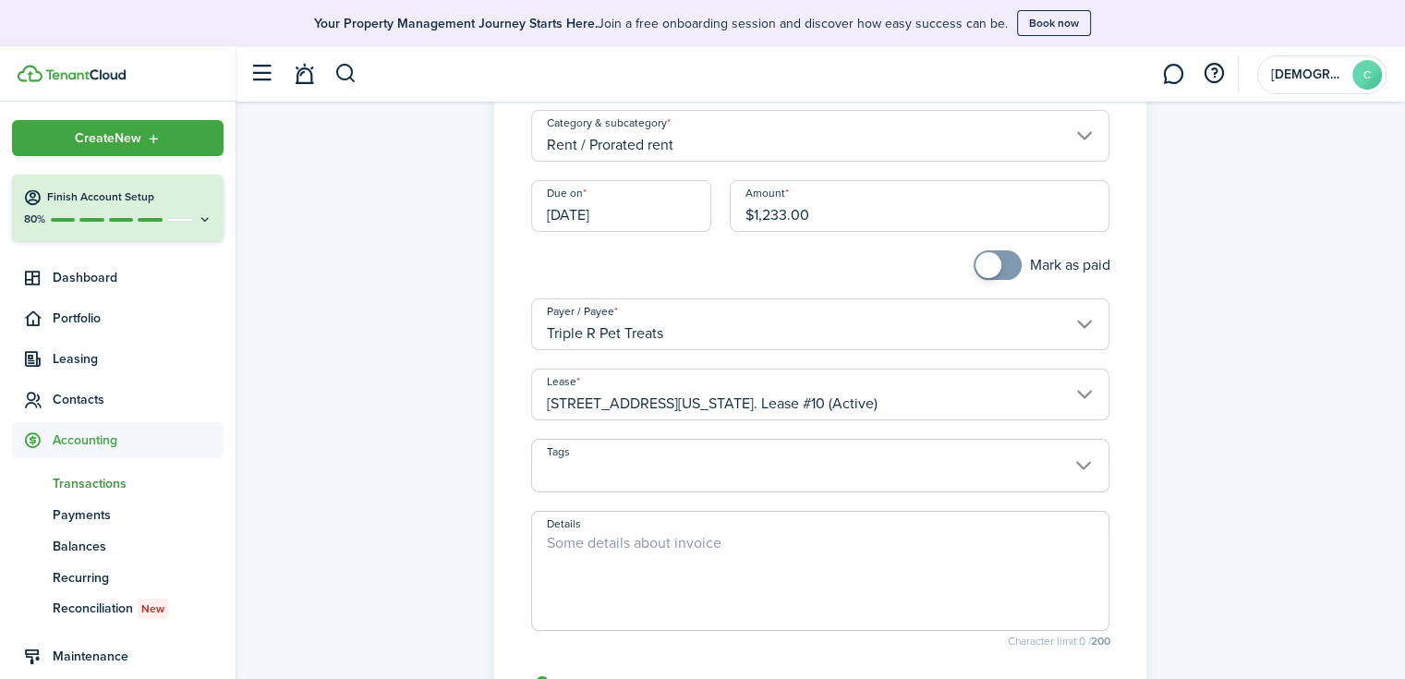
click at [858, 555] on textarea "Details" at bounding box center [820, 576] width 577 height 89
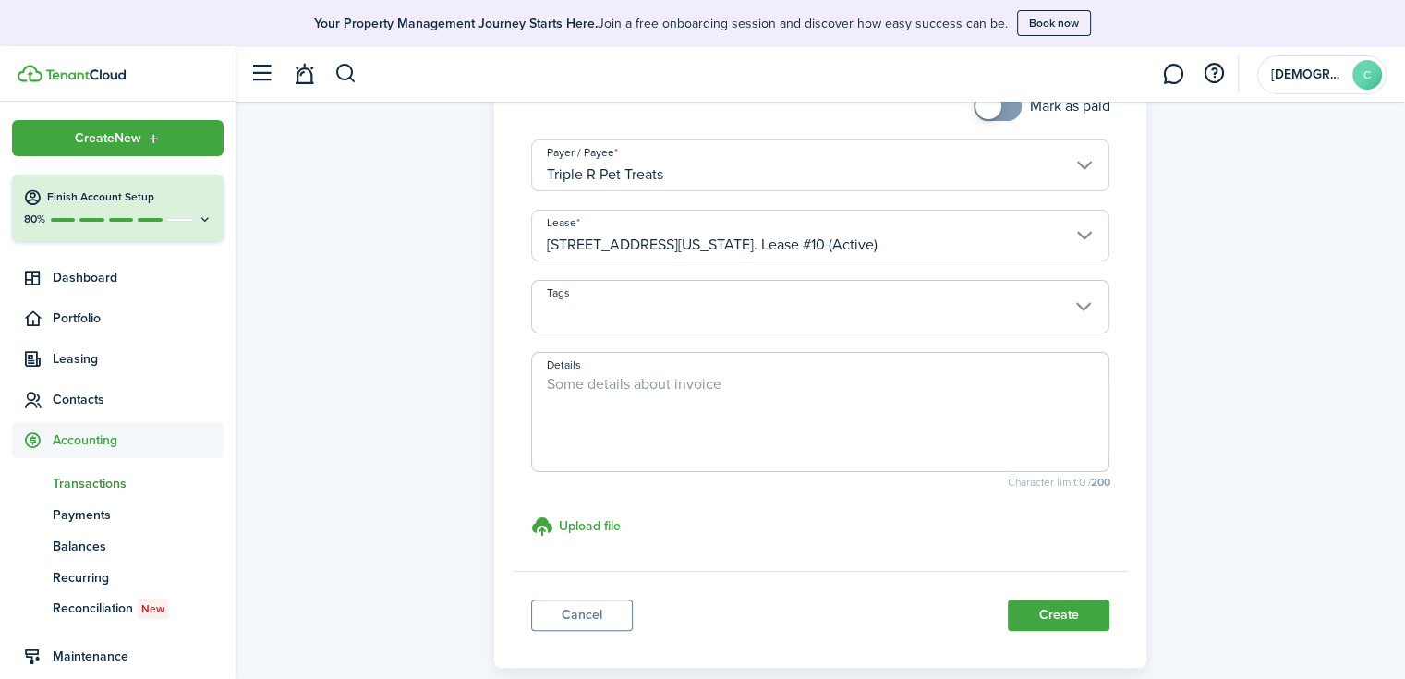
scroll to position [369, 0]
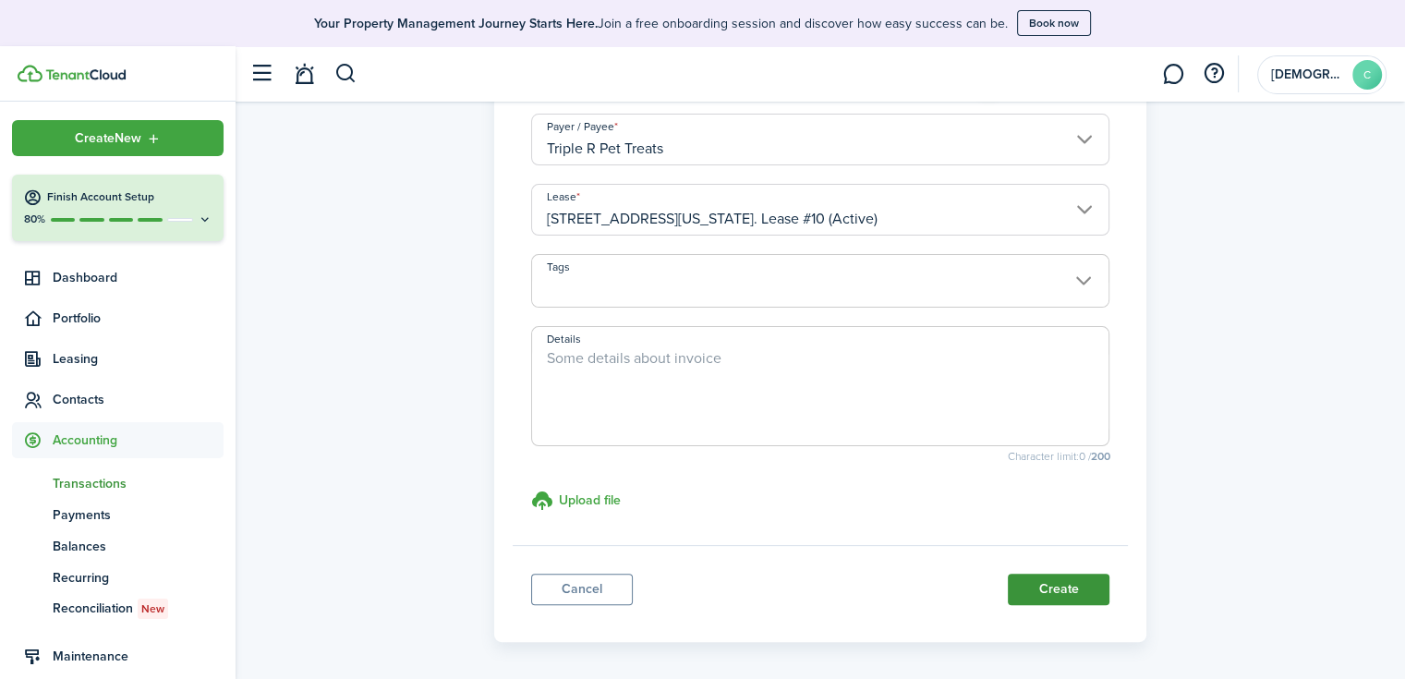
click at [1046, 590] on button "Create" at bounding box center [1059, 589] width 102 height 31
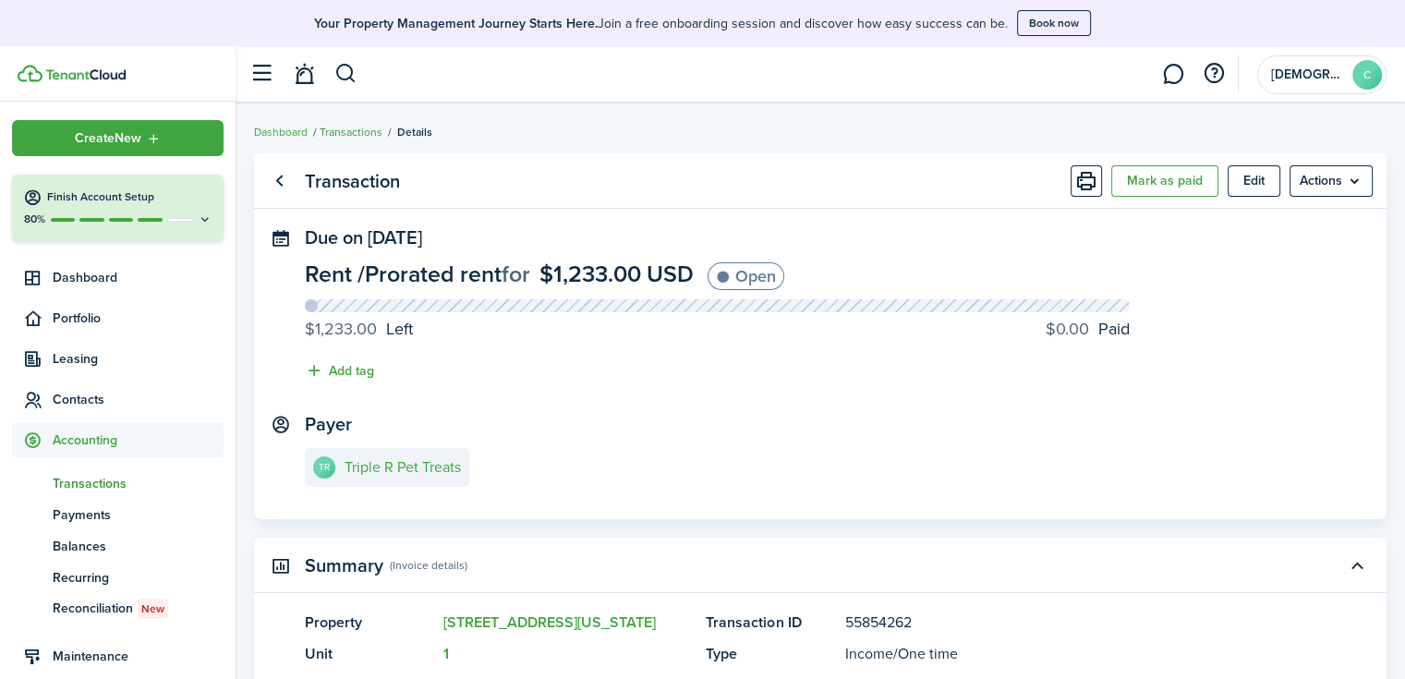
click at [370, 129] on link "Transactions" at bounding box center [351, 132] width 63 height 17
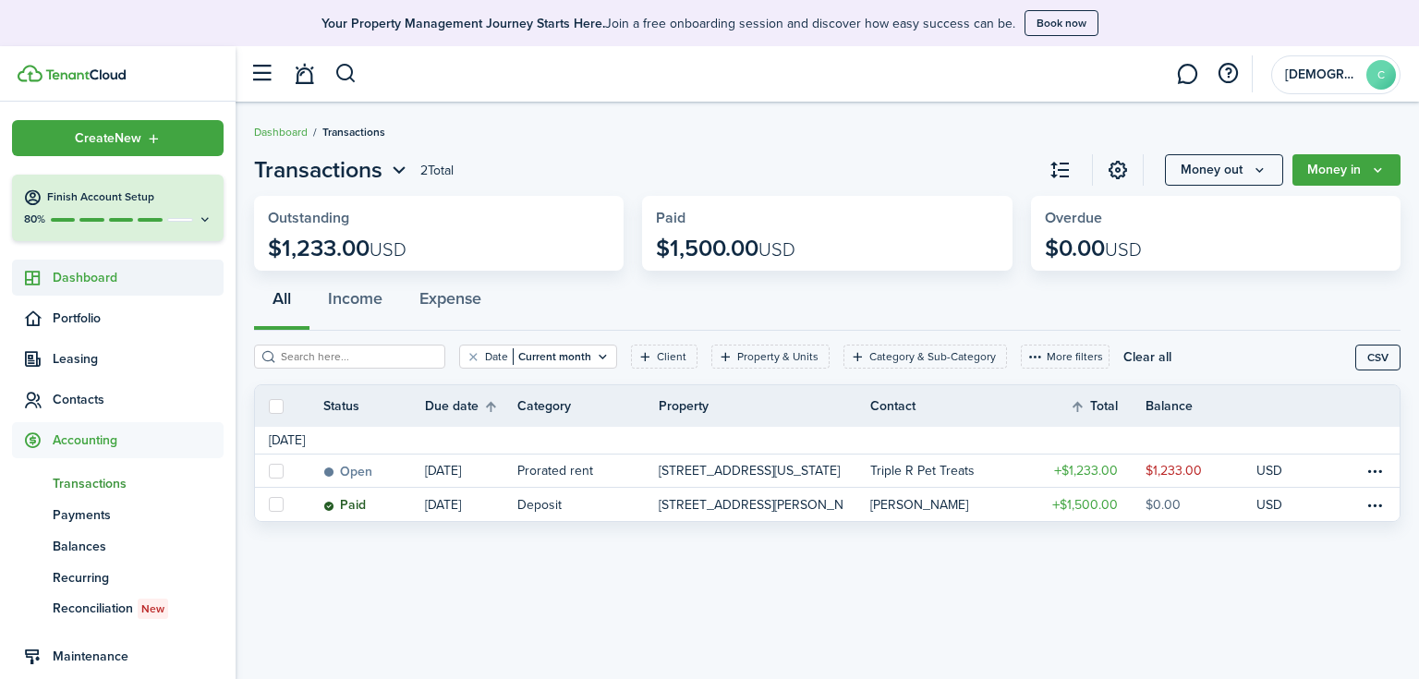
click at [103, 276] on span "Dashboard" at bounding box center [138, 277] width 171 height 19
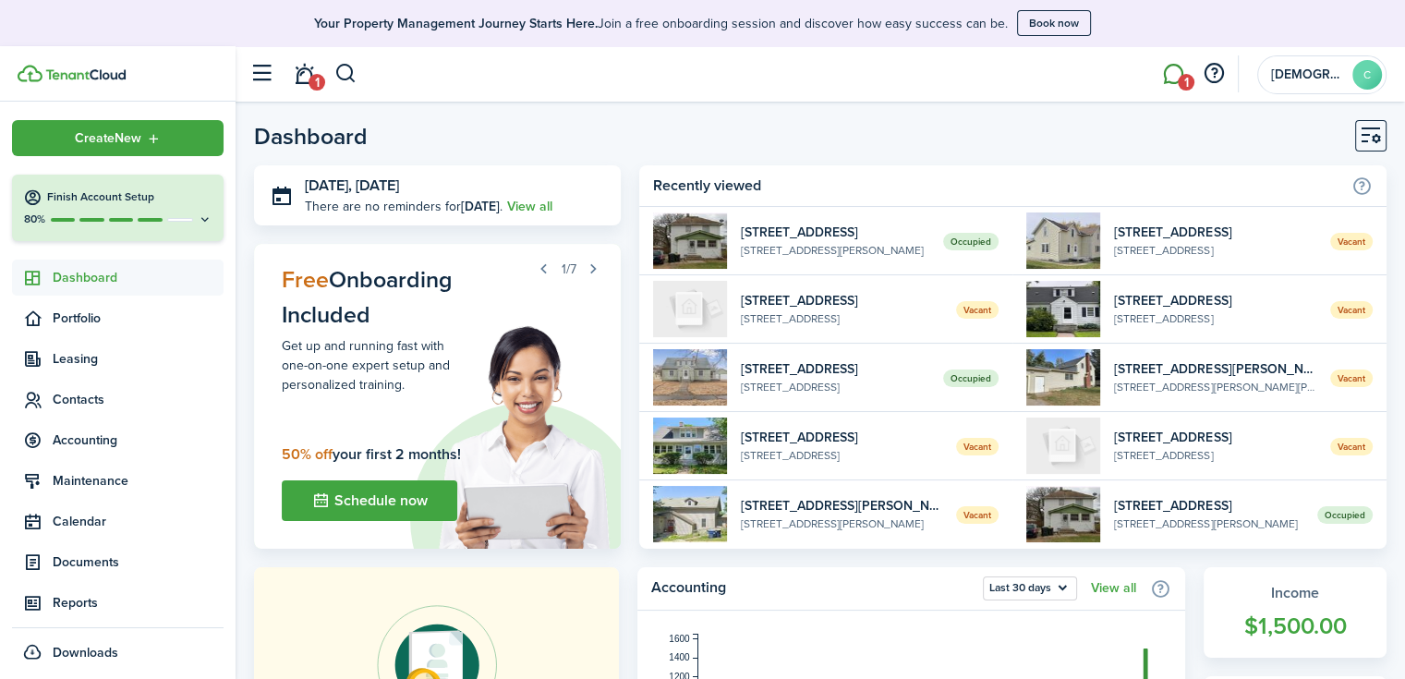
click at [1178, 80] on span "1" at bounding box center [1186, 82] width 17 height 17
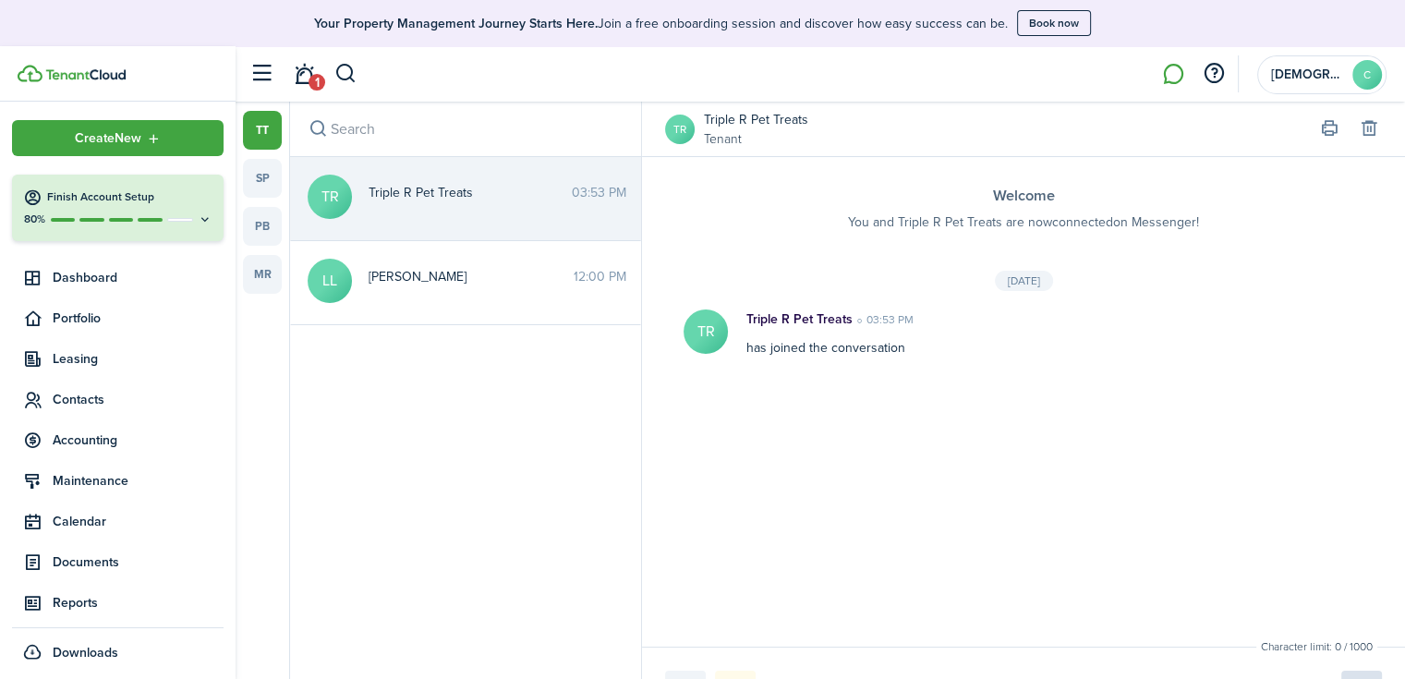
click at [303, 73] on link "1" at bounding box center [303, 74] width 35 height 47
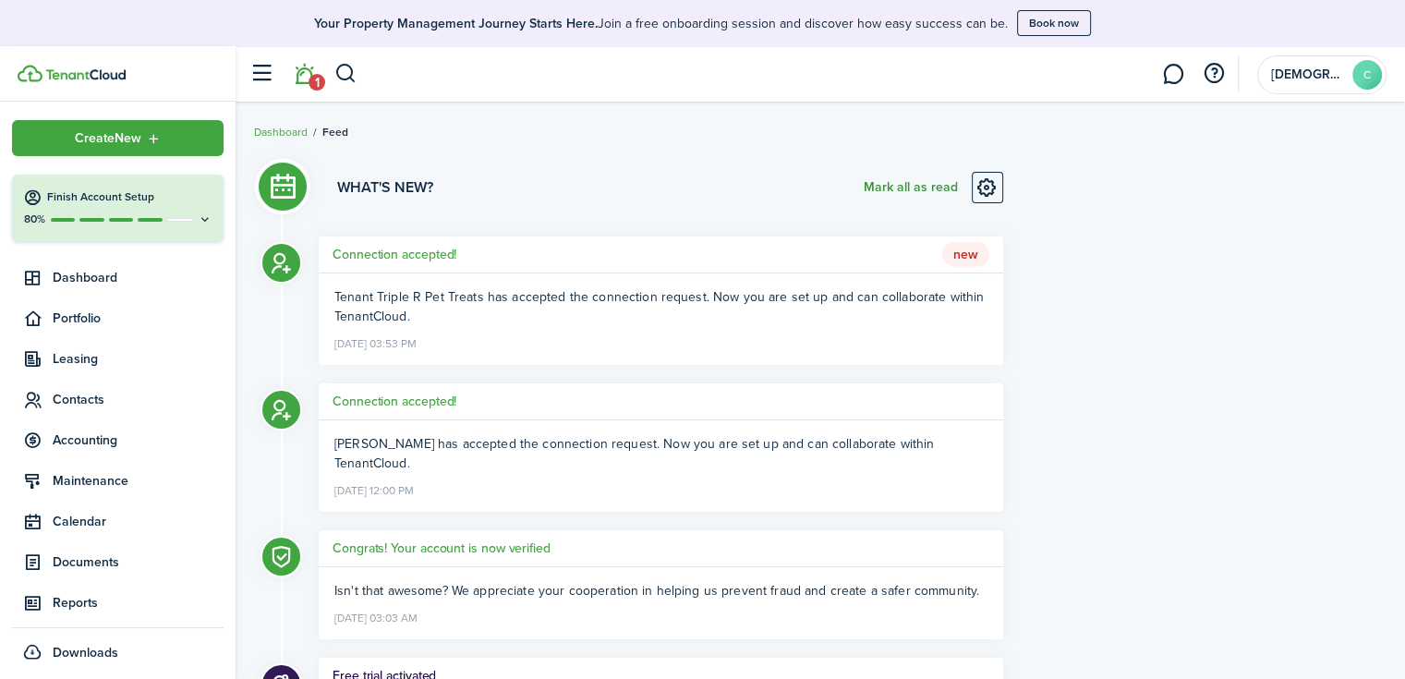
click at [916, 186] on button "Mark all as read" at bounding box center [911, 187] width 94 height 31
click at [114, 269] on span "Dashboard" at bounding box center [138, 277] width 171 height 19
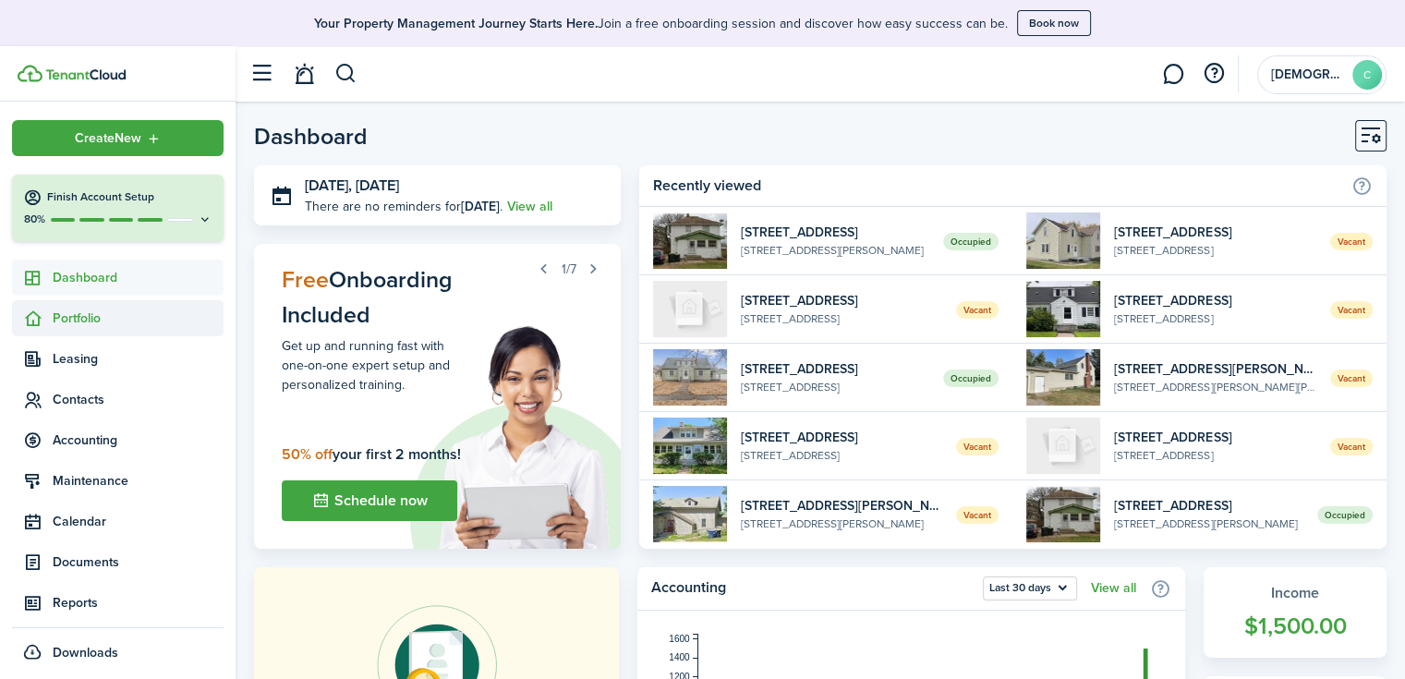
click at [102, 317] on span "Portfolio" at bounding box center [138, 317] width 171 height 19
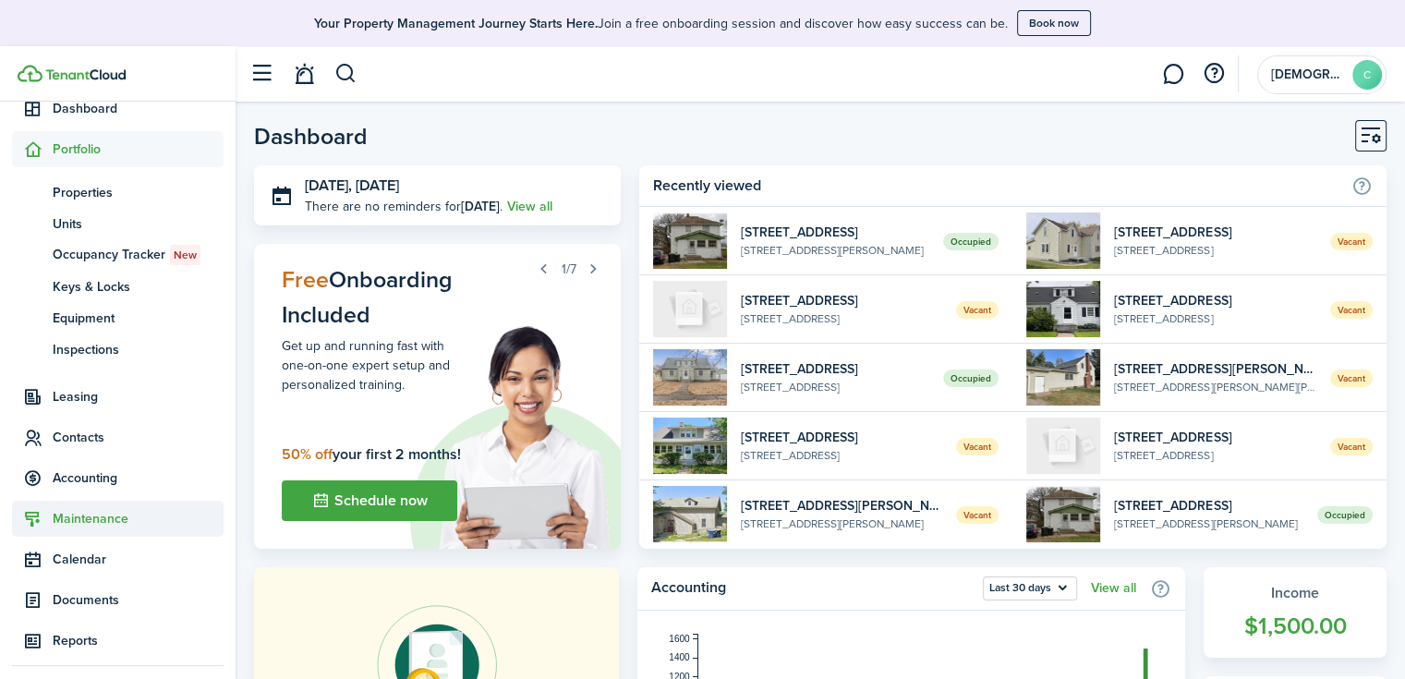
scroll to position [185, 0]
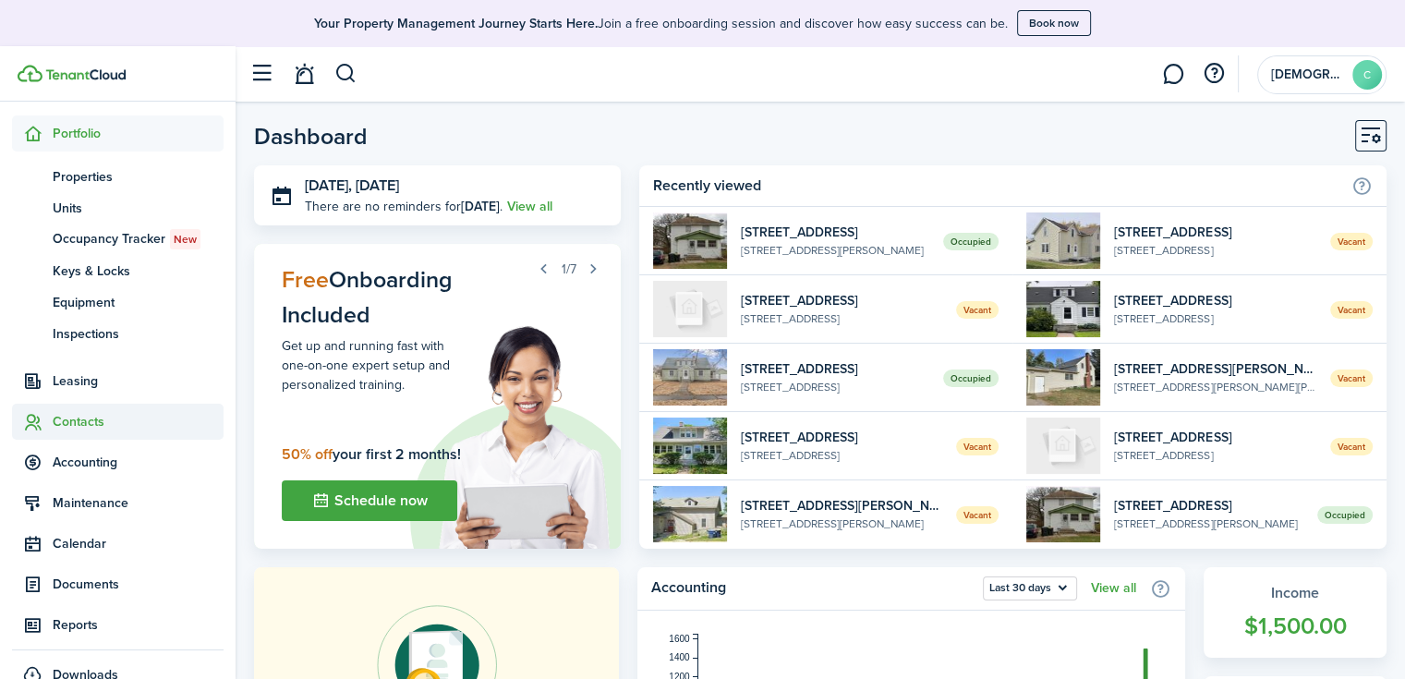
click at [103, 418] on span "Contacts" at bounding box center [138, 421] width 171 height 19
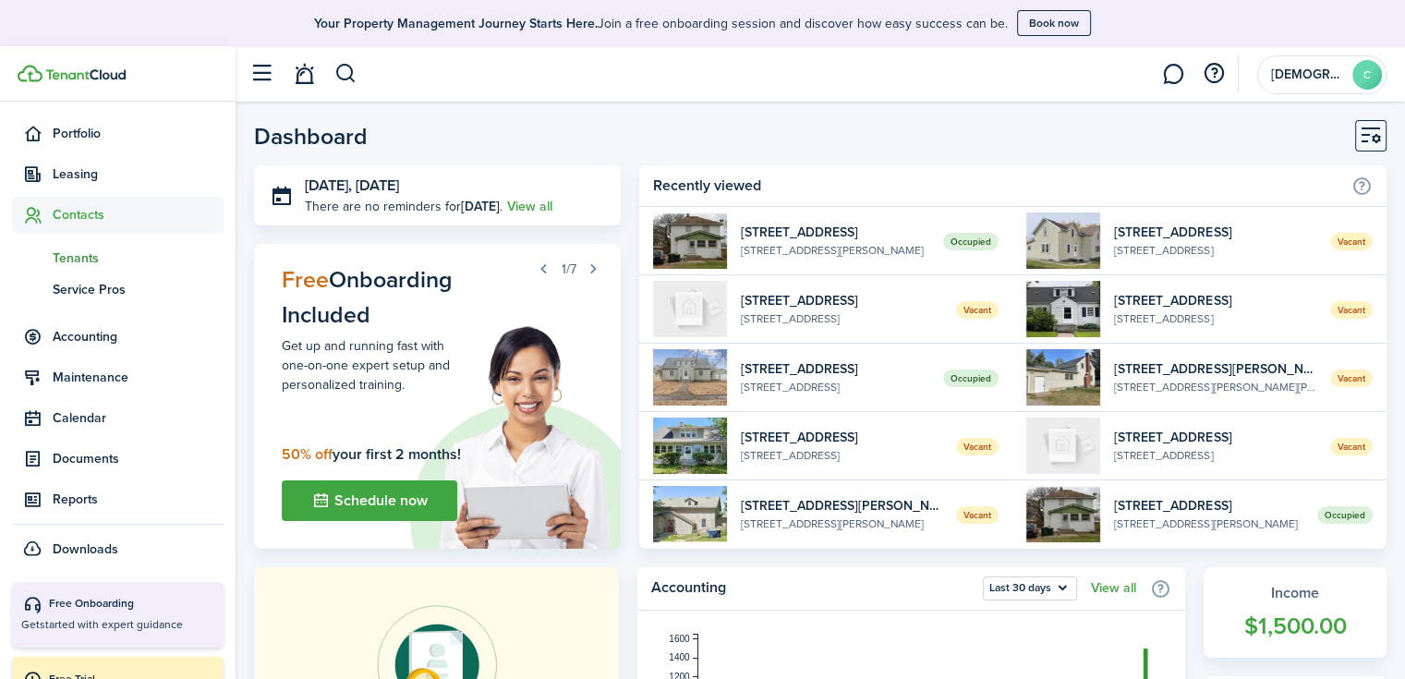
click at [86, 250] on span "Tenants" at bounding box center [138, 257] width 171 height 19
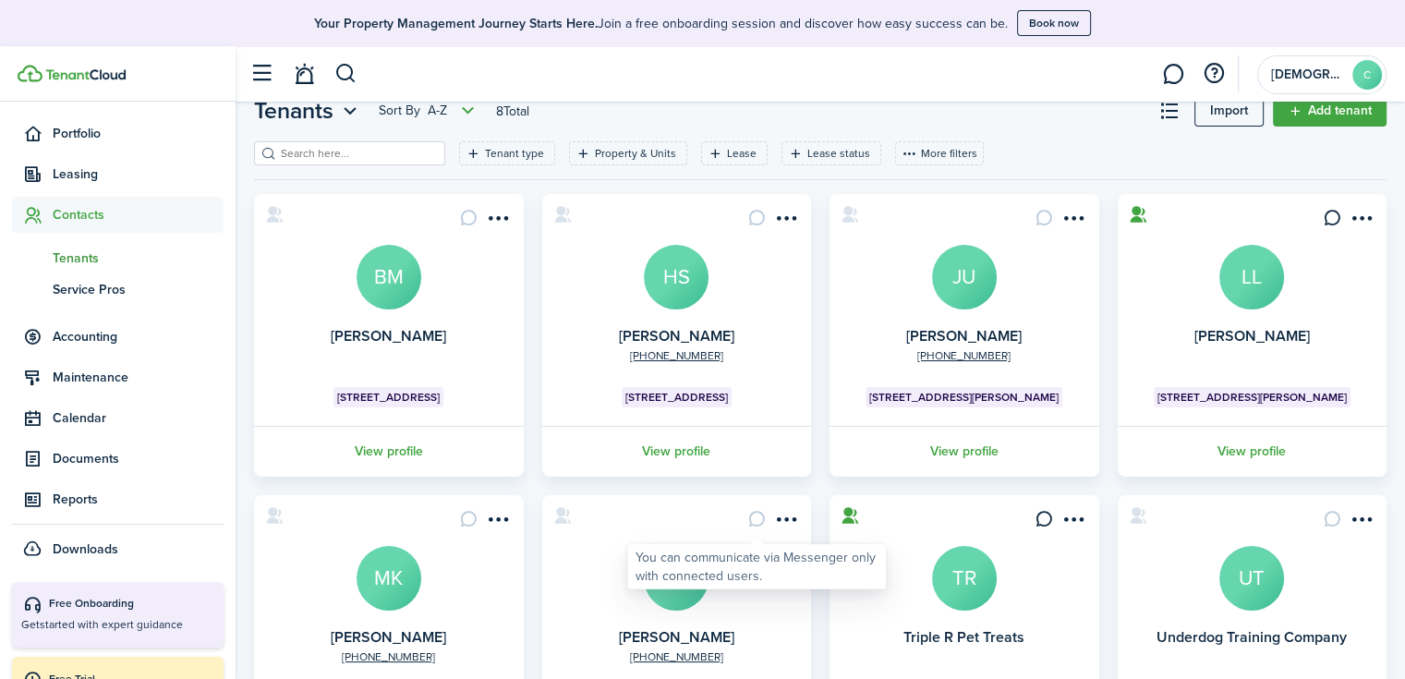
scroll to position [208, 0]
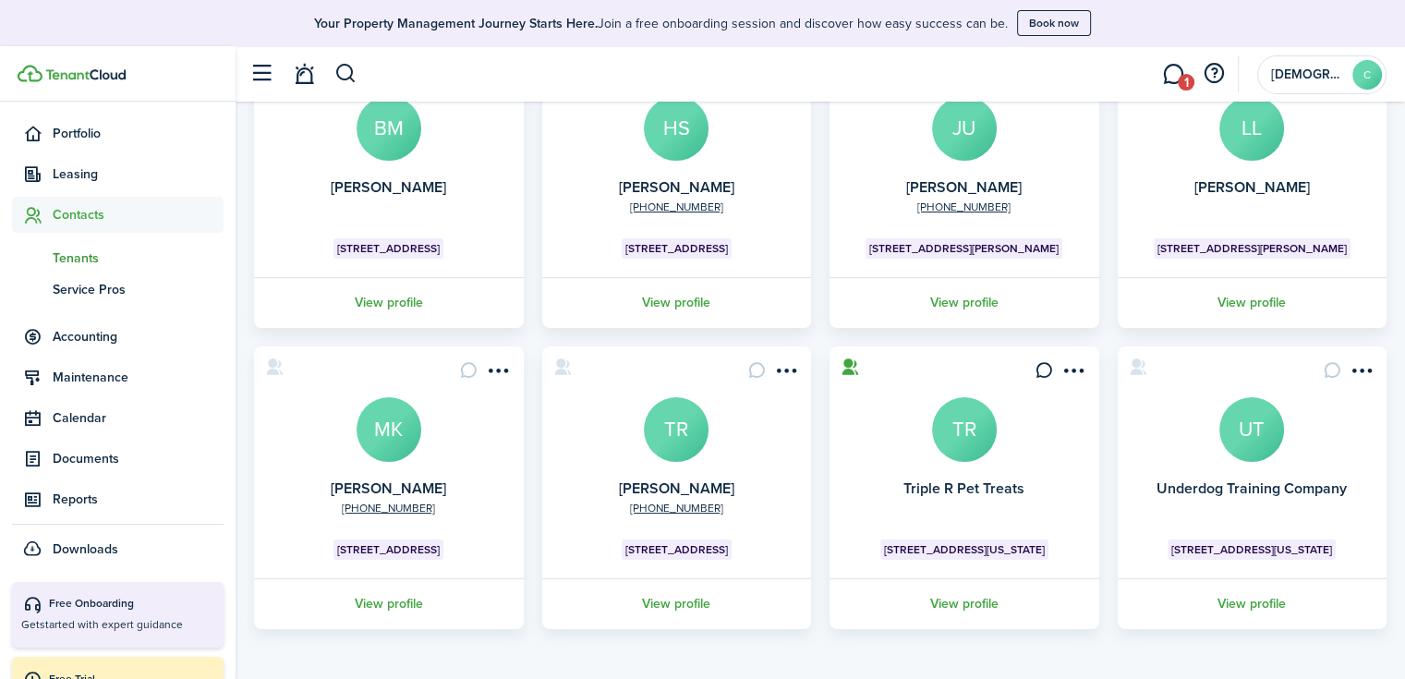
click at [1171, 75] on link "1" at bounding box center [1172, 74] width 35 height 47
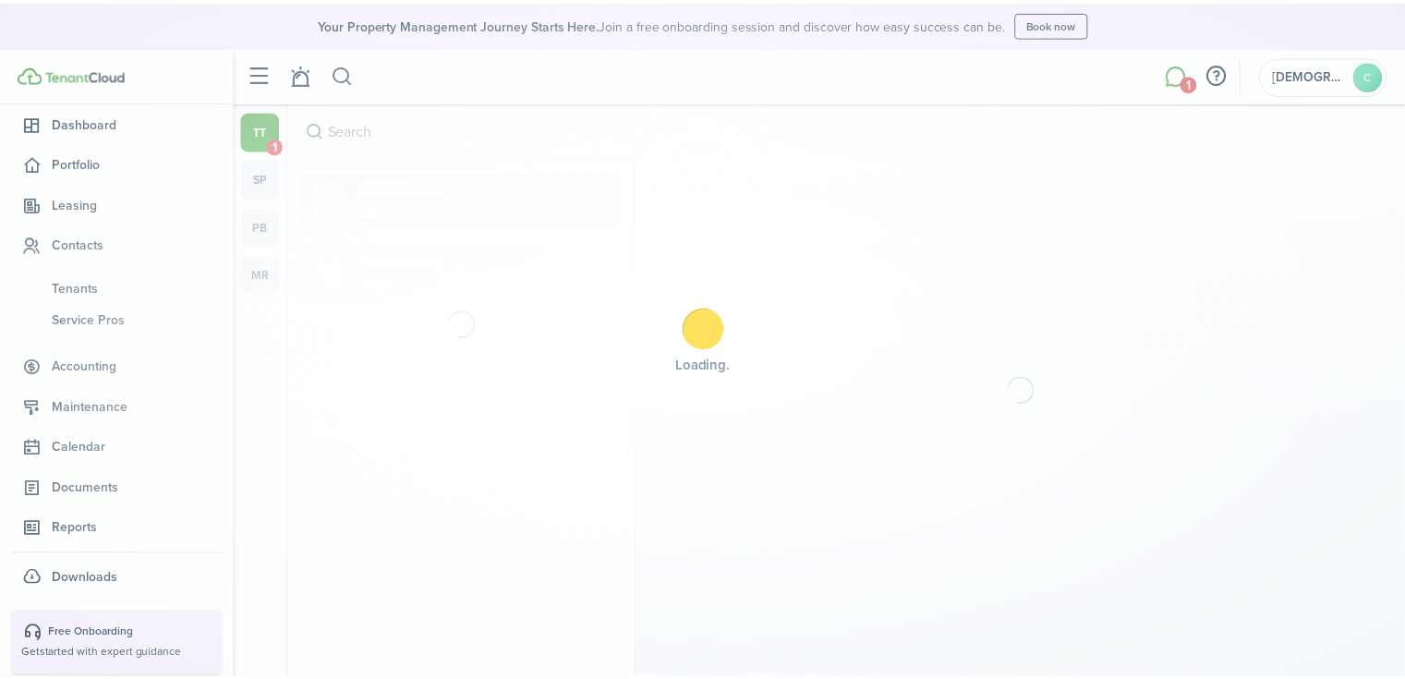
scroll to position [155, 0]
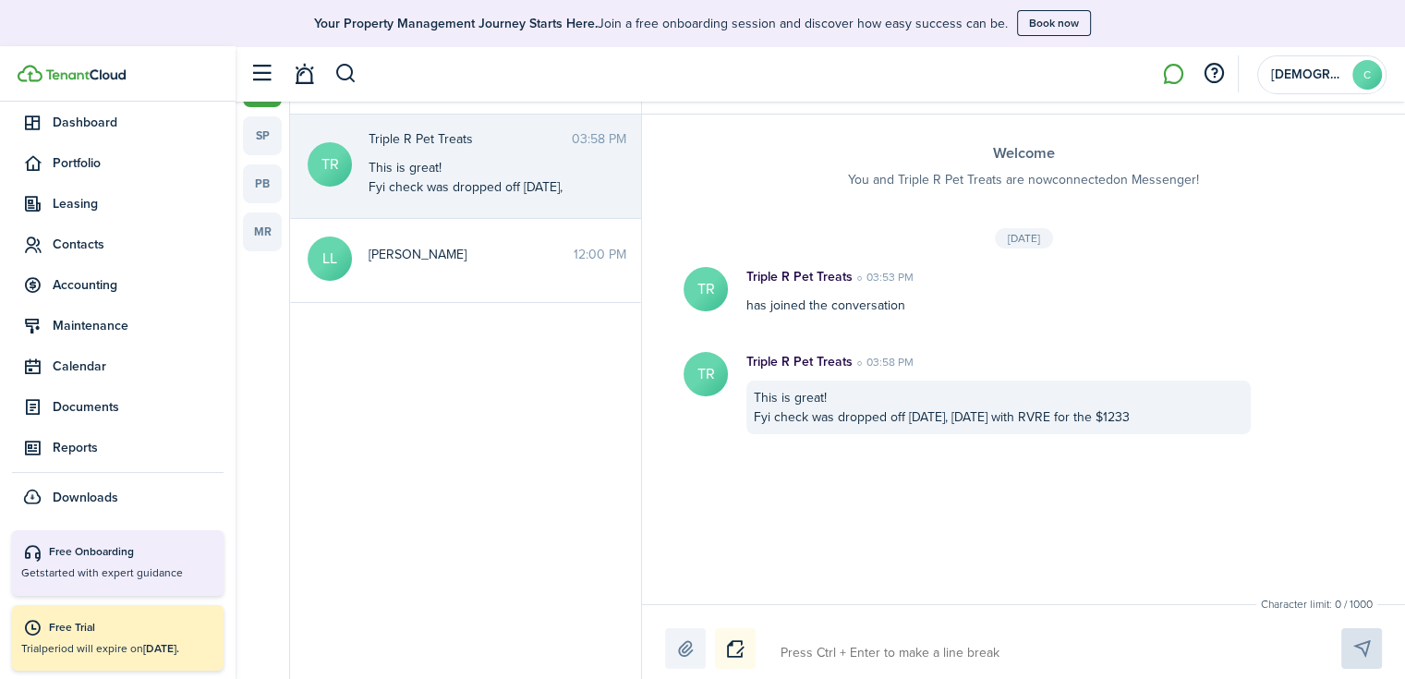
scroll to position [45, 0]
click at [835, 649] on textarea at bounding box center [1039, 650] width 530 height 31
type textarea "O"
type textarea "Ok"
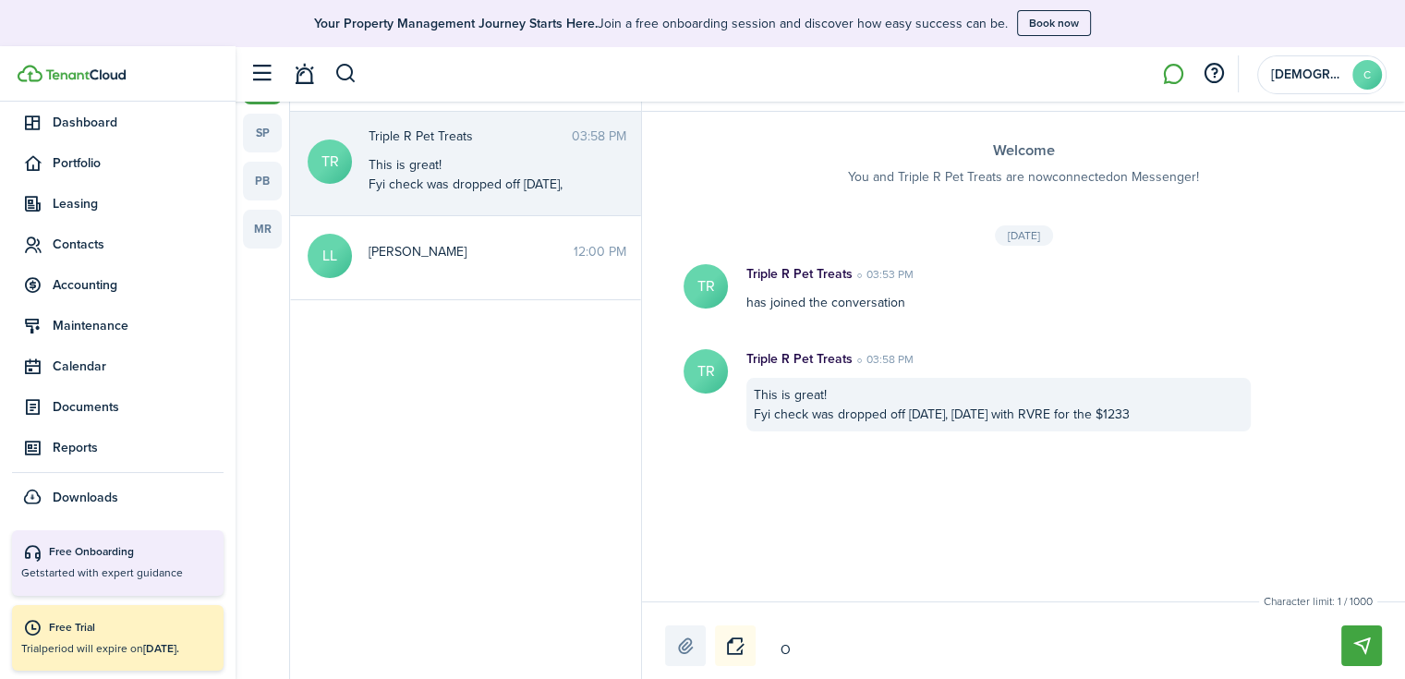
type textarea "Ok"
type textarea "Oka"
type textarea "Okay"
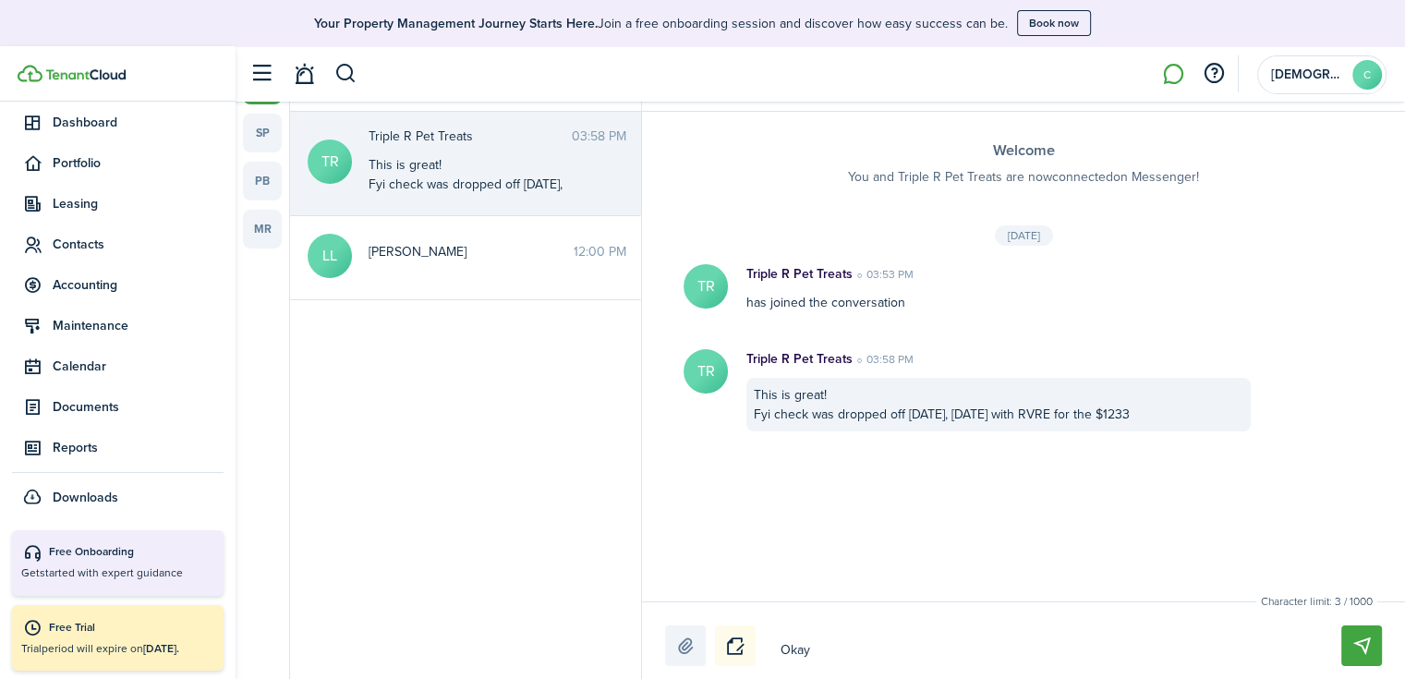
type textarea "Okay"
type textarea "Okay t"
type textarea "Okay th"
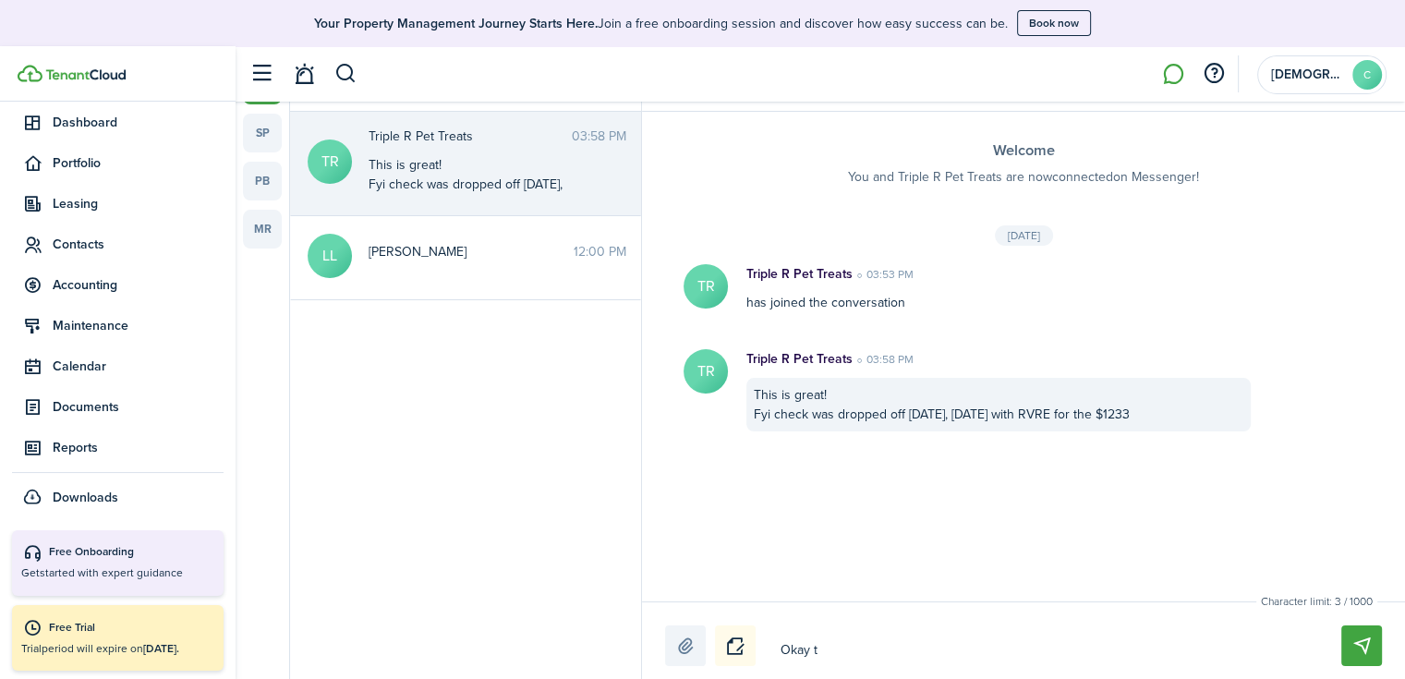
type textarea "Okay th"
type textarea "Okay tha"
type textarea "Okay than"
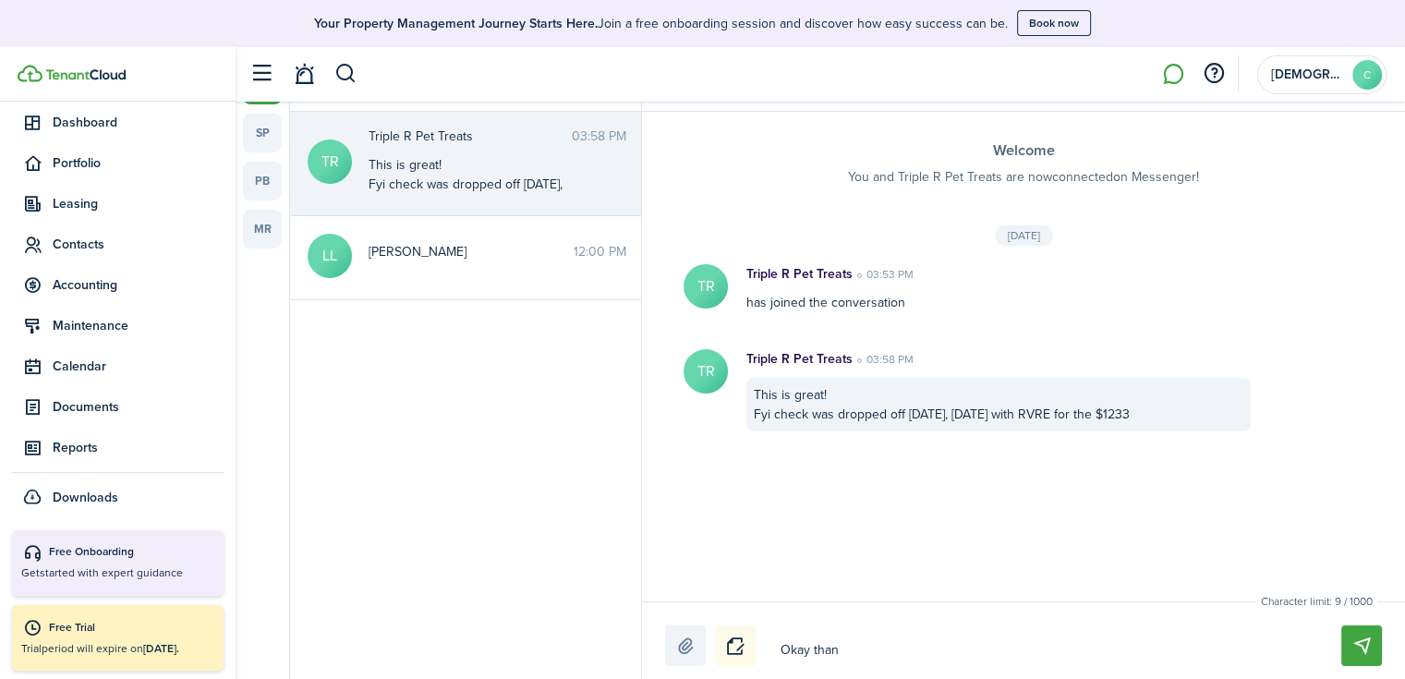
type textarea "Okay thank"
type textarea "Okay thank y"
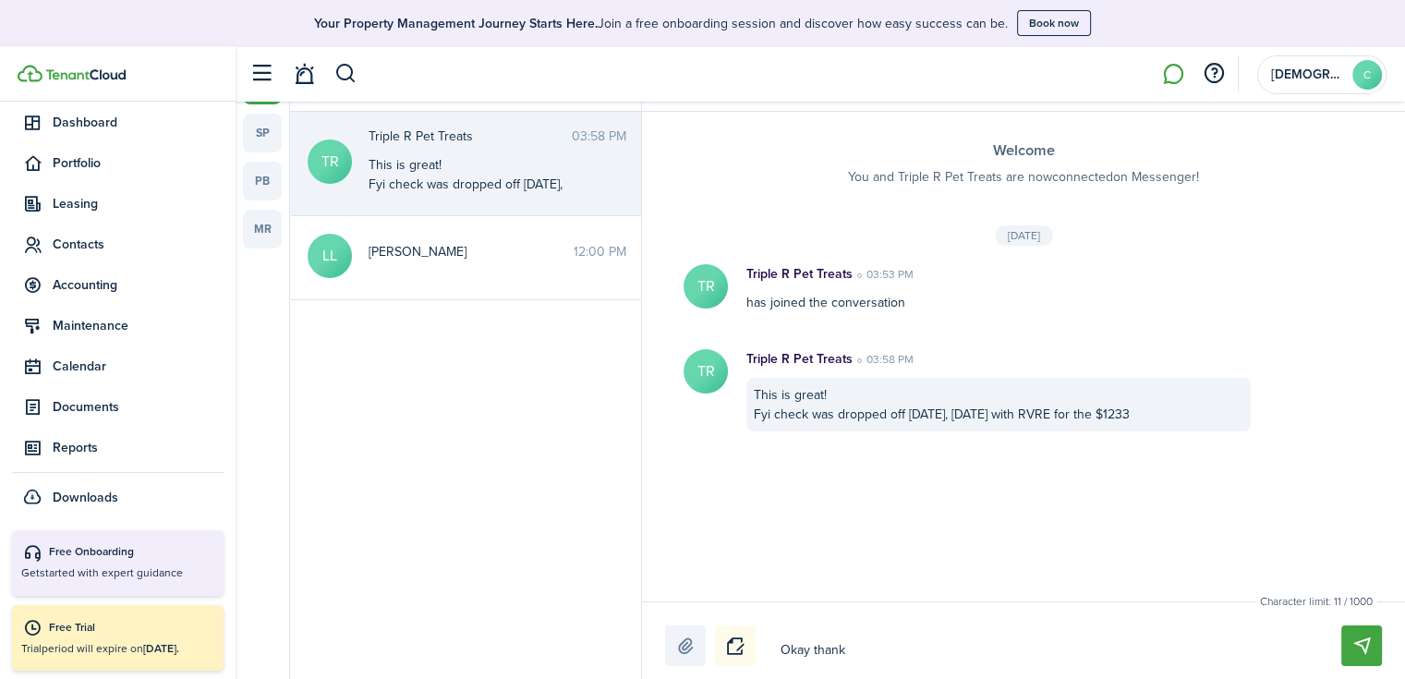
type textarea "Okay thank y"
type textarea "Okay thank yo"
type textarea "Okay thank you"
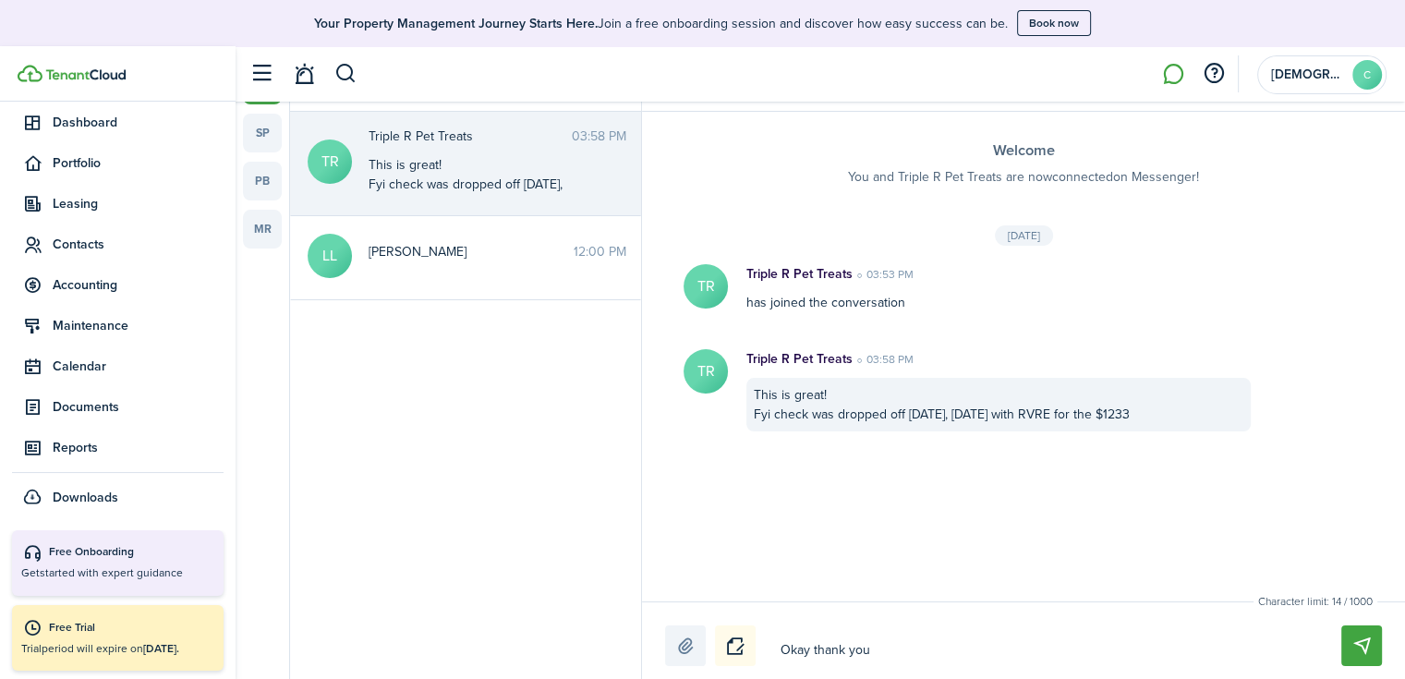
type textarea "Okay thank you."
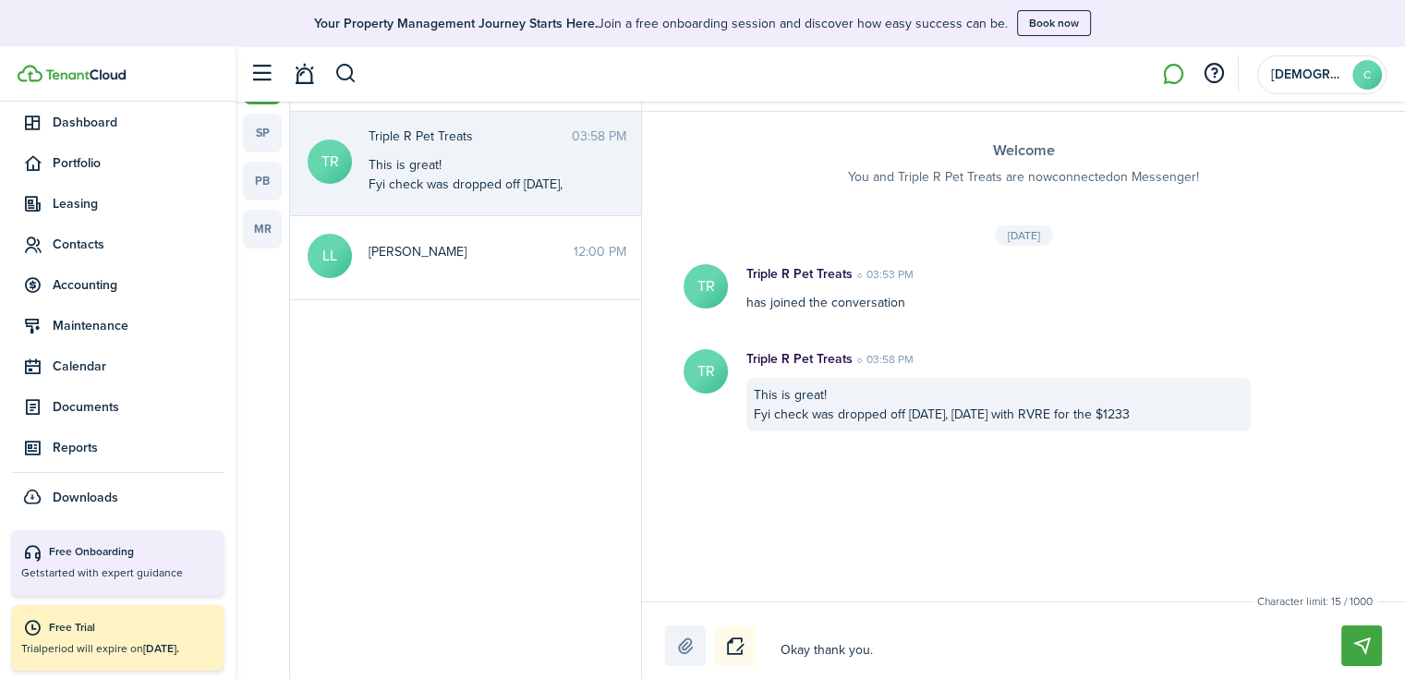
type textarea "Okay thank you."
type textarea "Okay thank you. T"
type textarea "Okay thank you. Th"
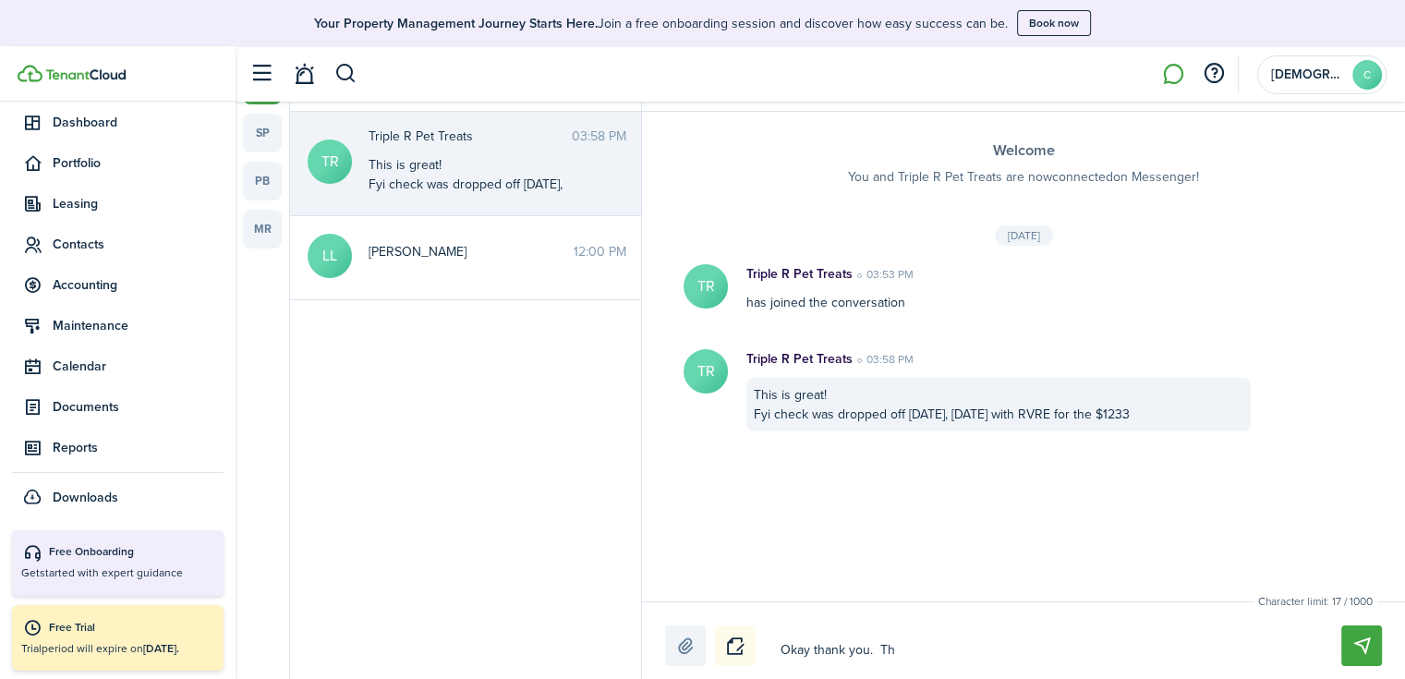
type textarea "Okay thank you. Tha"
type textarea "Okay thank you. That"
type textarea "Okay thank you. That'"
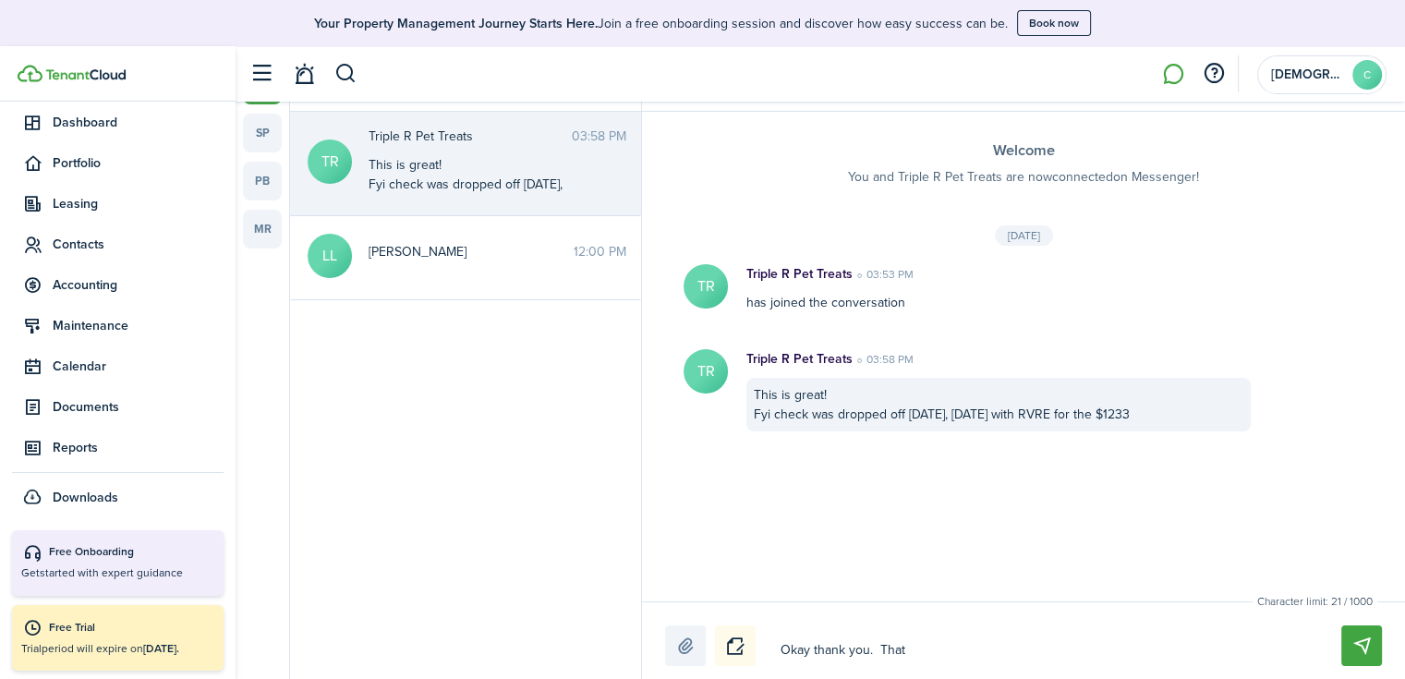
type textarea "Okay thank you. That'"
type textarea "Okay thank you. That's"
click at [1367, 649] on button "Send" at bounding box center [1361, 645] width 41 height 41
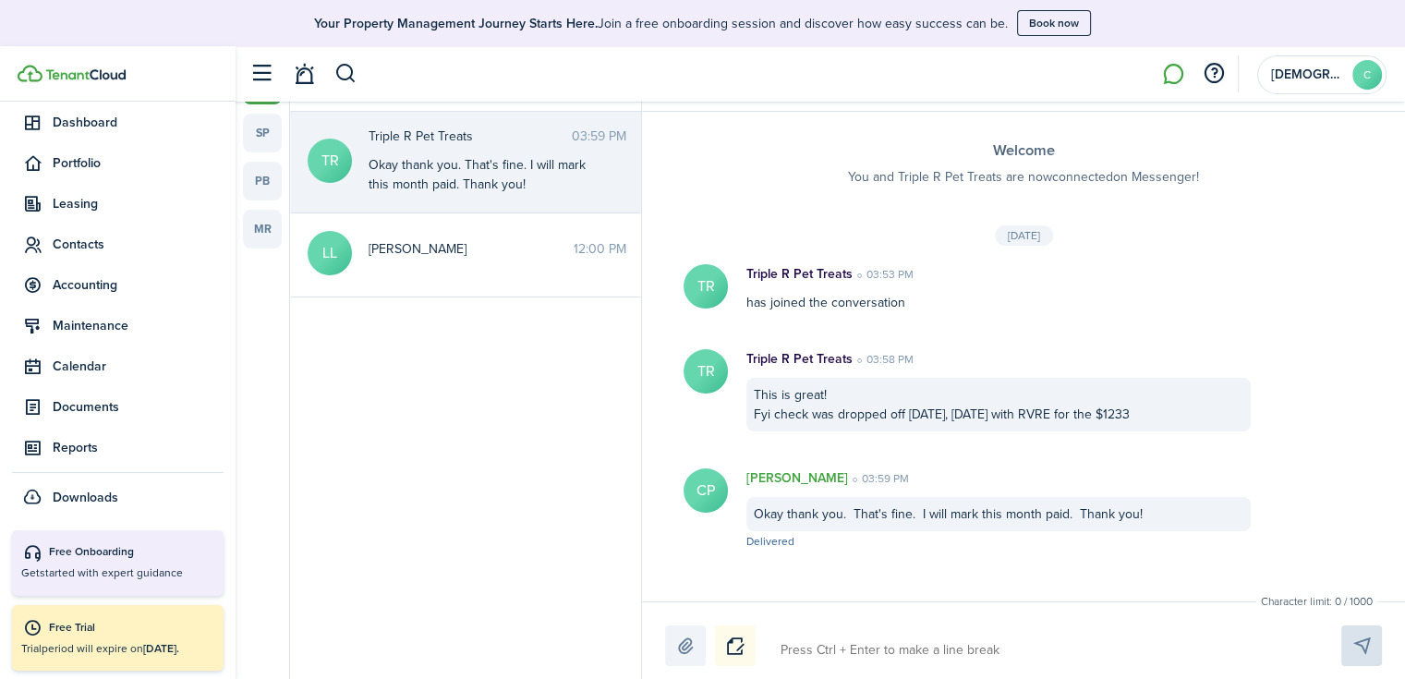
click at [794, 652] on textarea at bounding box center [1039, 650] width 530 height 31
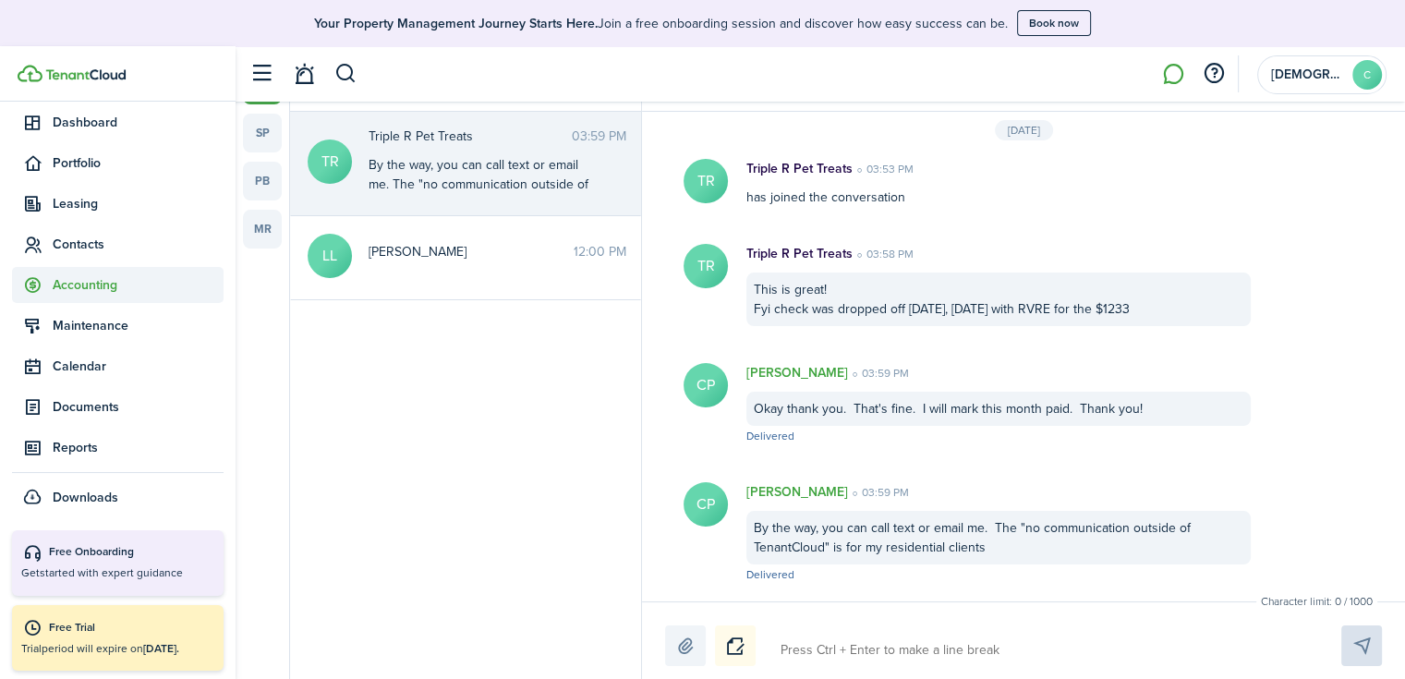
click at [66, 282] on span "Accounting" at bounding box center [138, 284] width 171 height 19
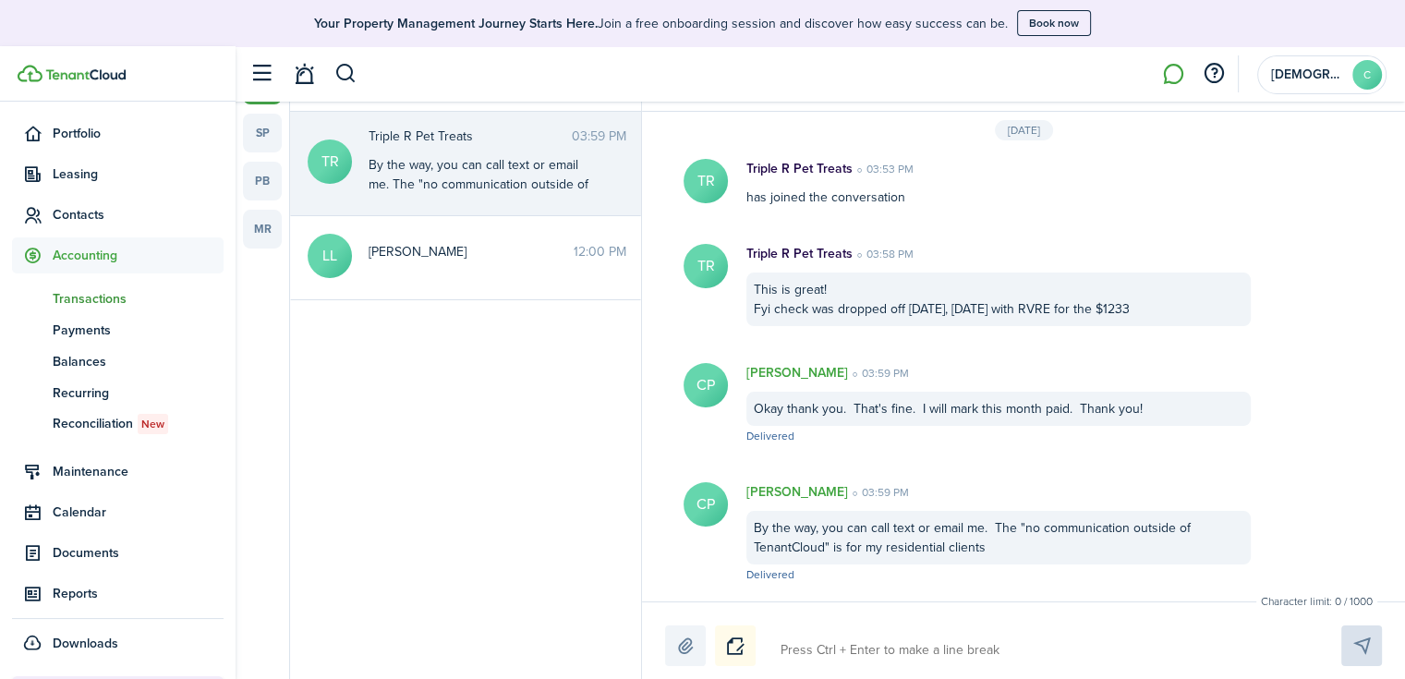
click at [81, 304] on span "Transactions" at bounding box center [138, 298] width 171 height 19
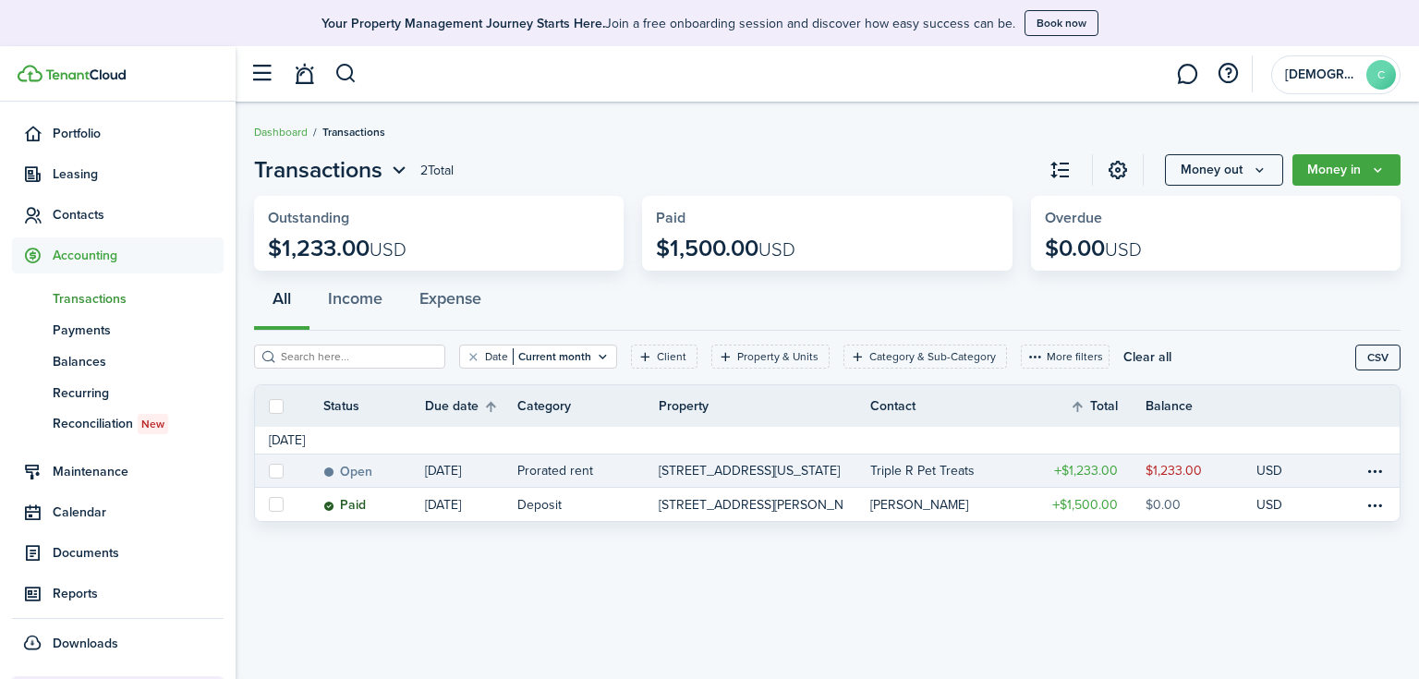
click at [560, 479] on table-info-title "Prorated rent" at bounding box center [555, 470] width 76 height 19
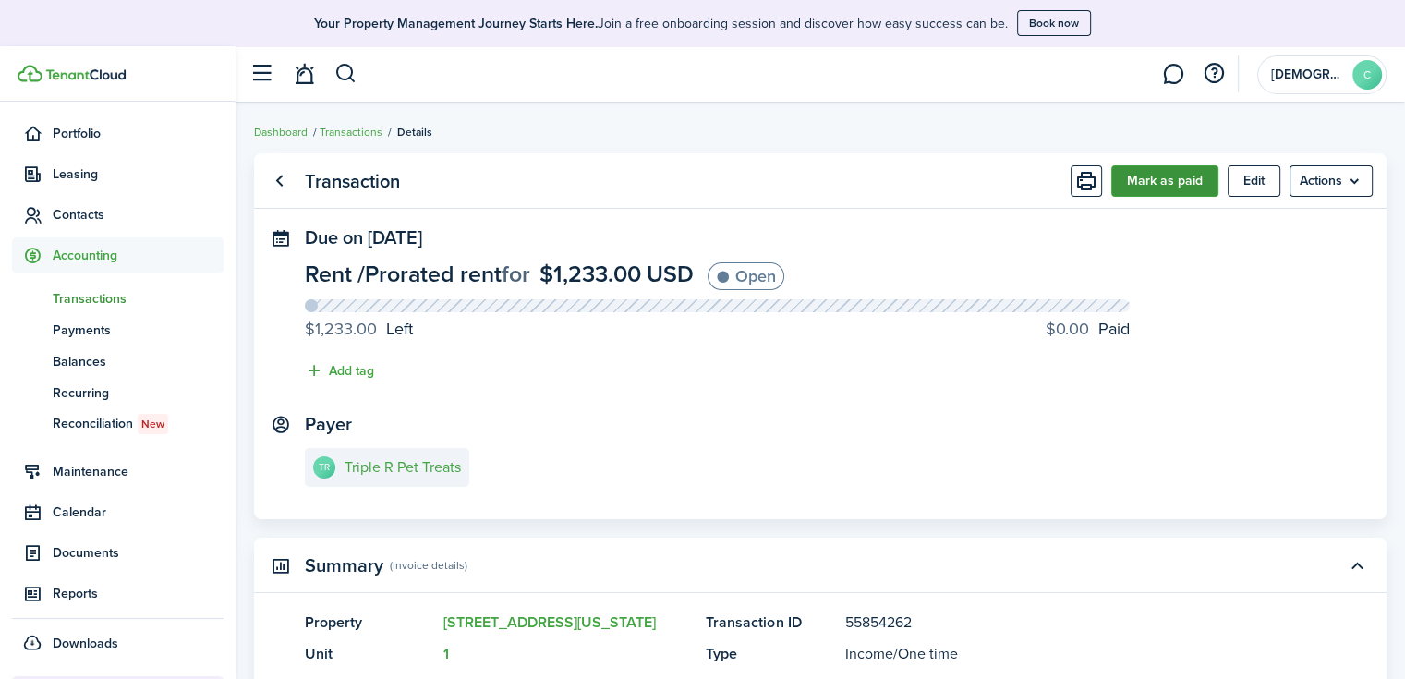
click at [1184, 180] on button "Mark as paid" at bounding box center [1164, 180] width 107 height 31
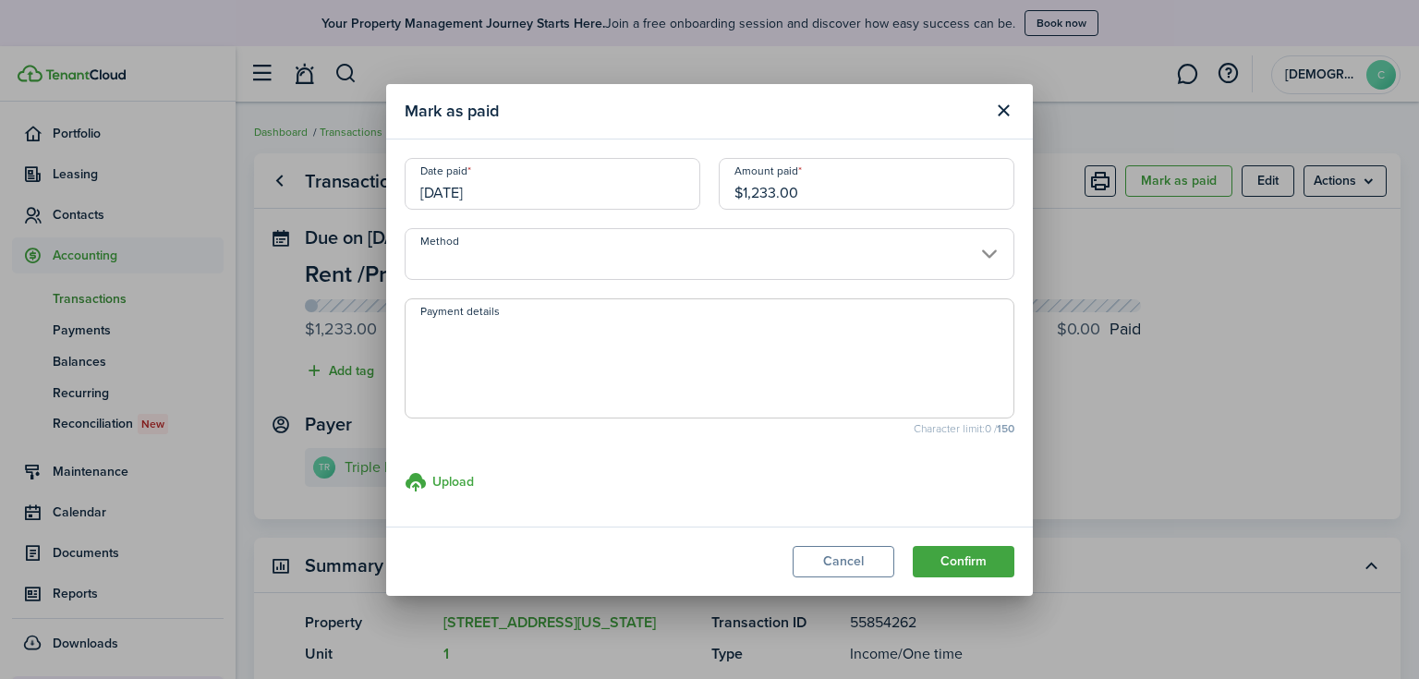
click at [569, 268] on input "Method" at bounding box center [710, 254] width 610 height 52
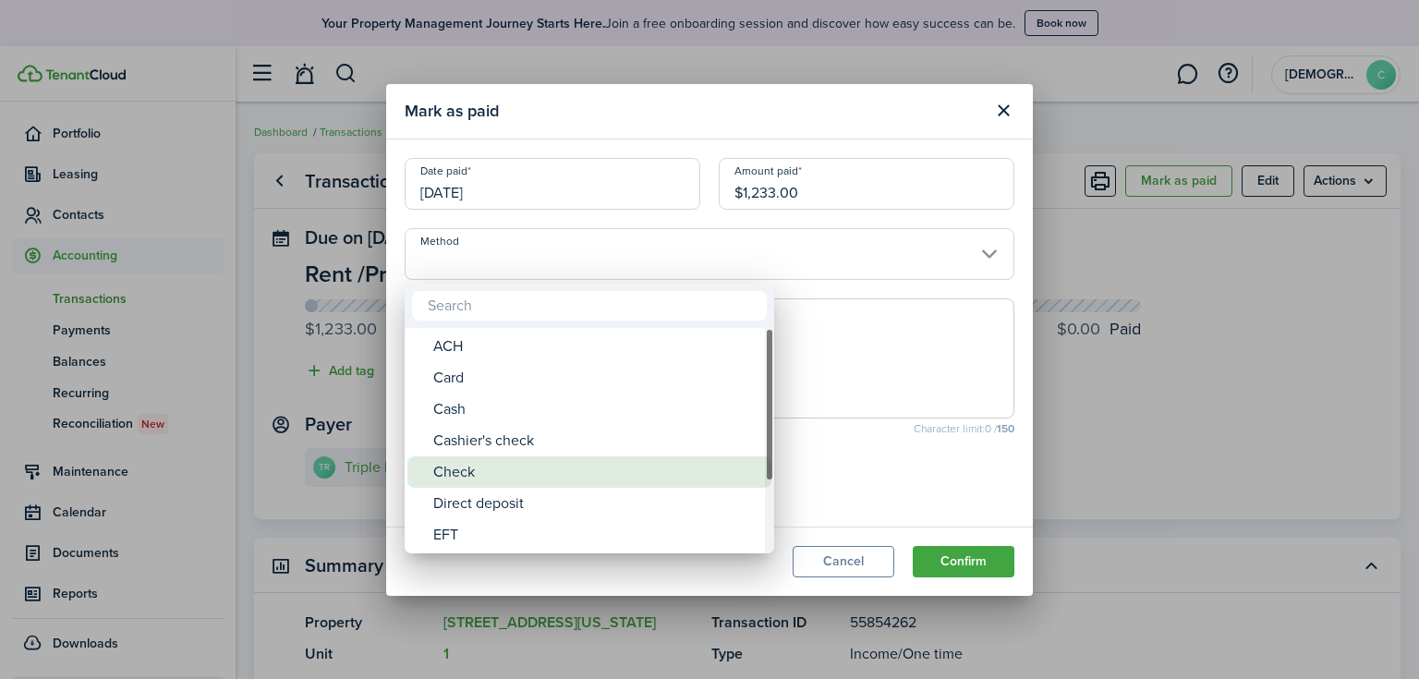
click at [510, 461] on div "Check" at bounding box center [596, 471] width 327 height 31
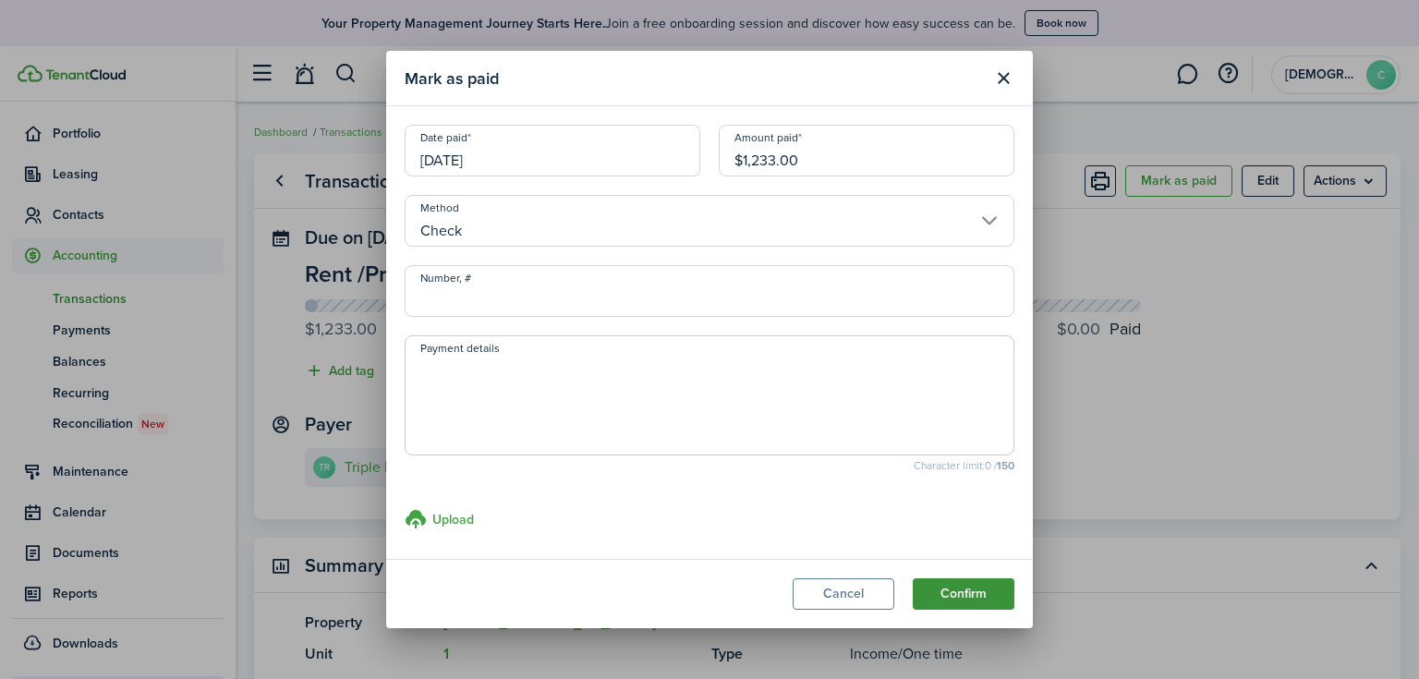
click at [966, 596] on button "Confirm" at bounding box center [964, 593] width 102 height 31
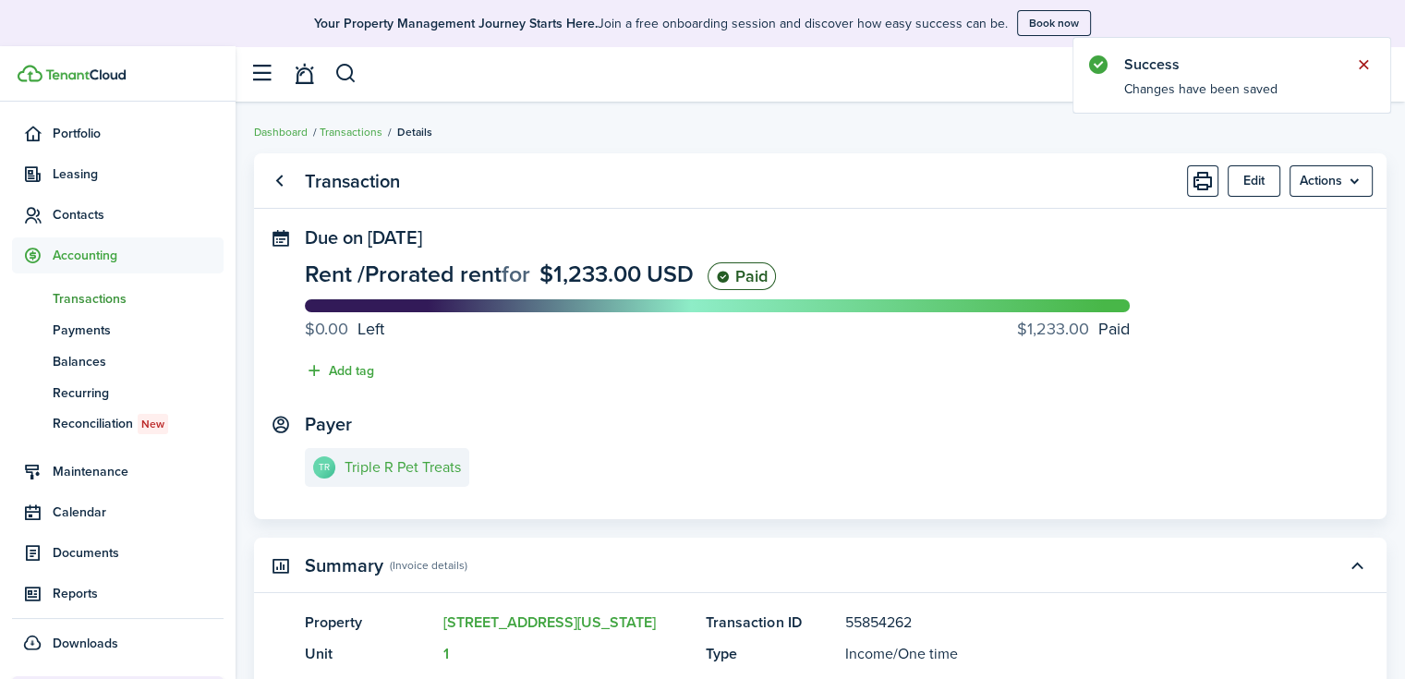
click at [1357, 59] on button "Close notify" at bounding box center [1363, 65] width 26 height 26
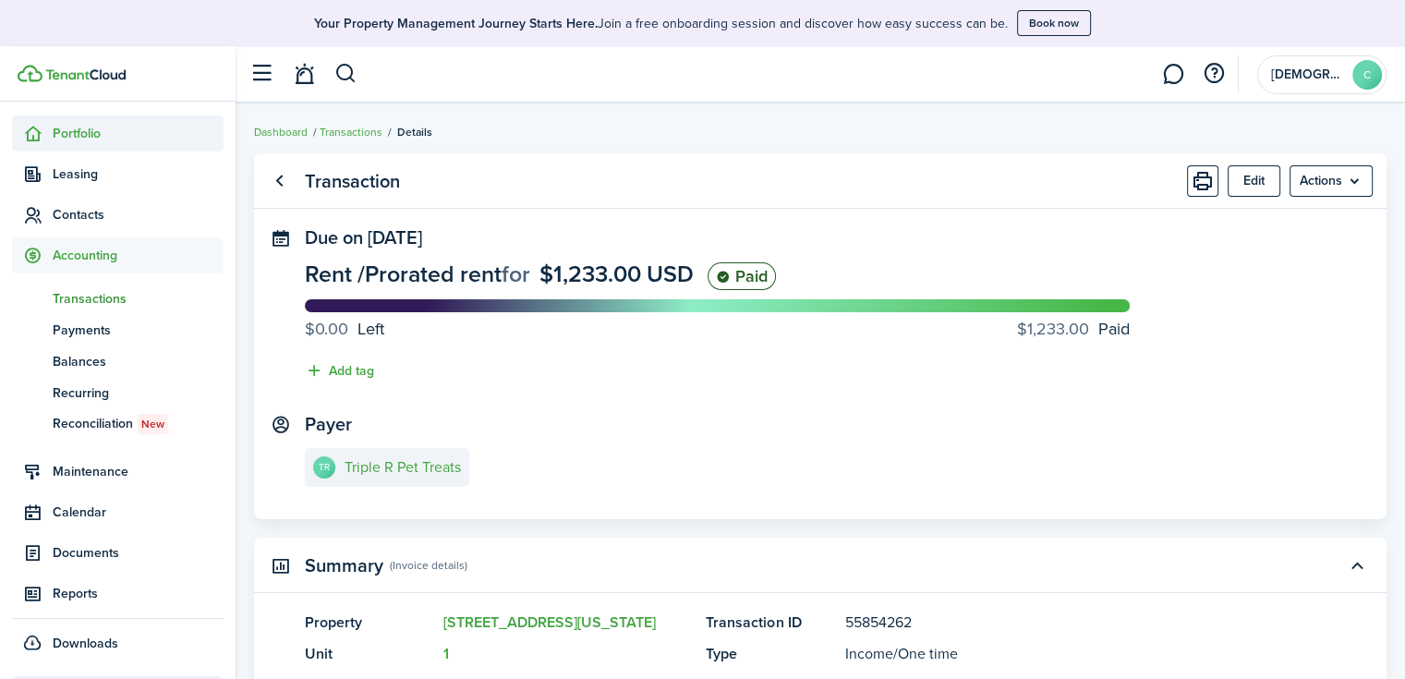
click at [122, 138] on span "Portfolio" at bounding box center [138, 133] width 171 height 19
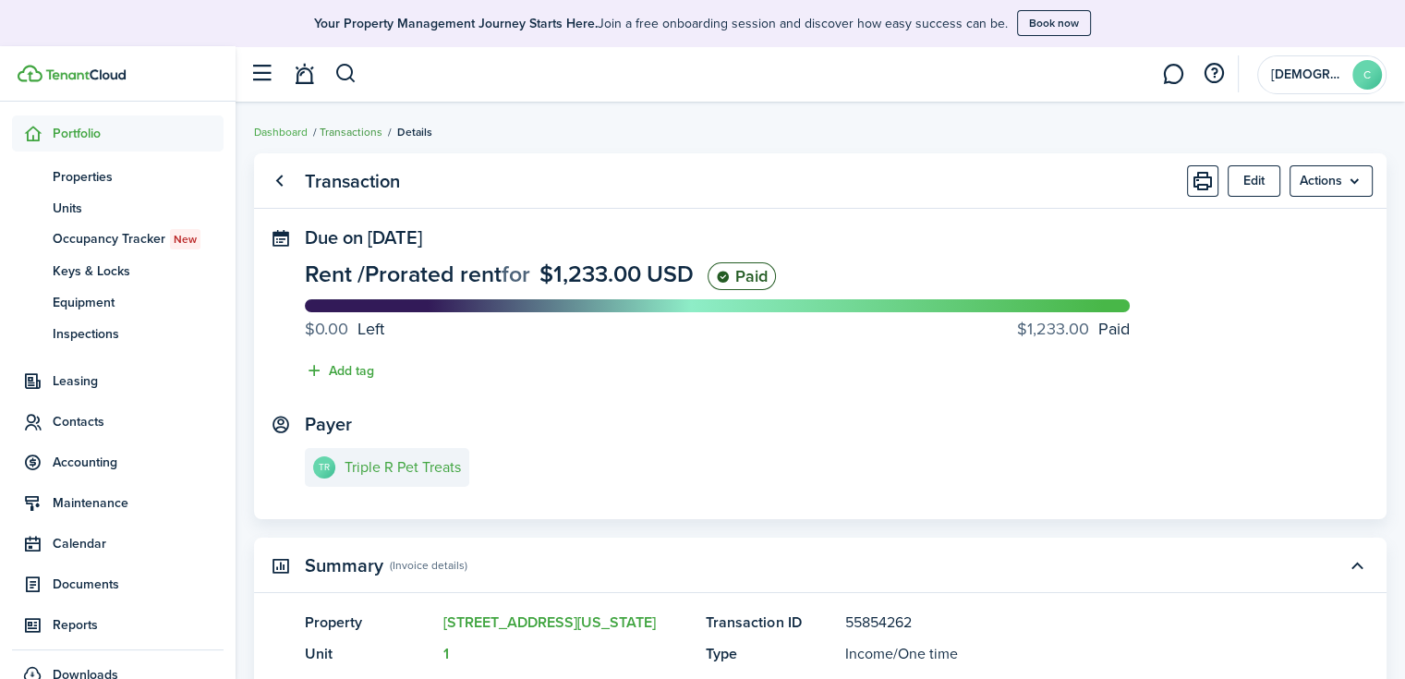
click at [344, 136] on link "Transactions" at bounding box center [351, 132] width 63 height 17
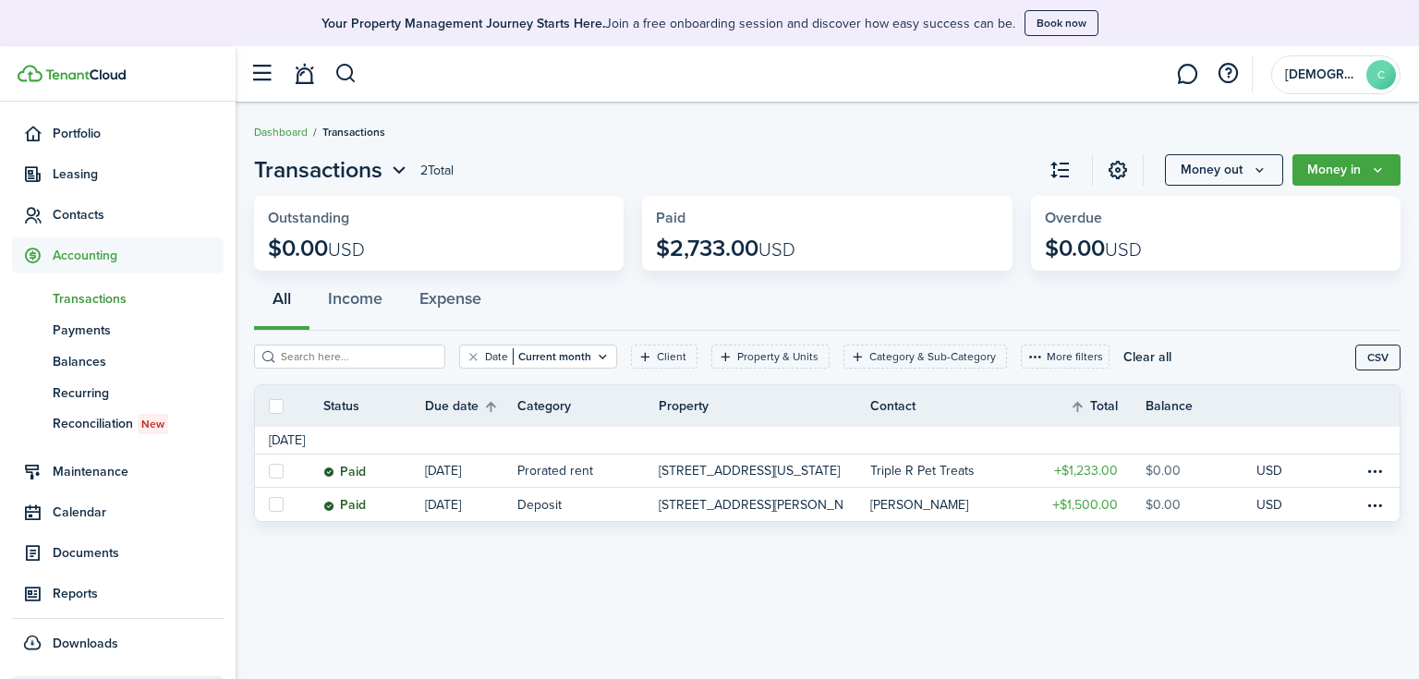
click at [262, 130] on link "Dashboard" at bounding box center [281, 132] width 54 height 17
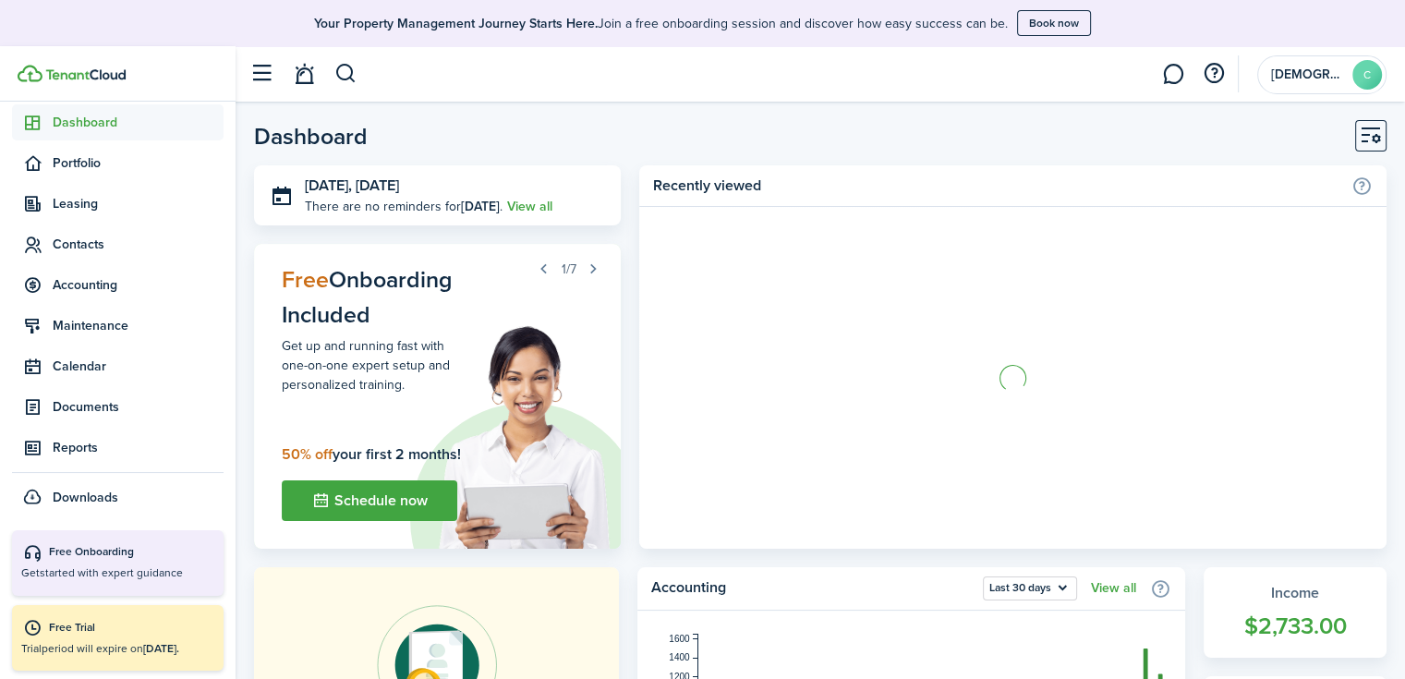
scroll to position [155, 0]
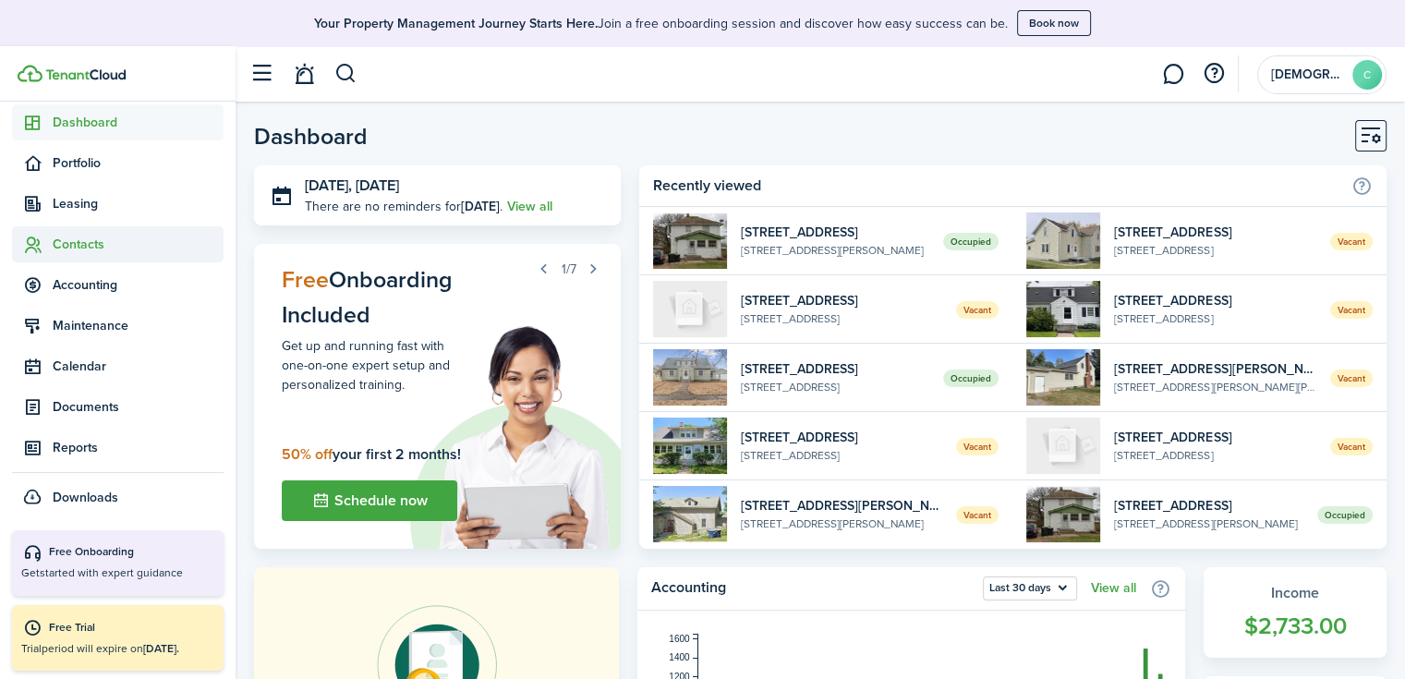
click at [82, 247] on span "Contacts" at bounding box center [138, 244] width 171 height 19
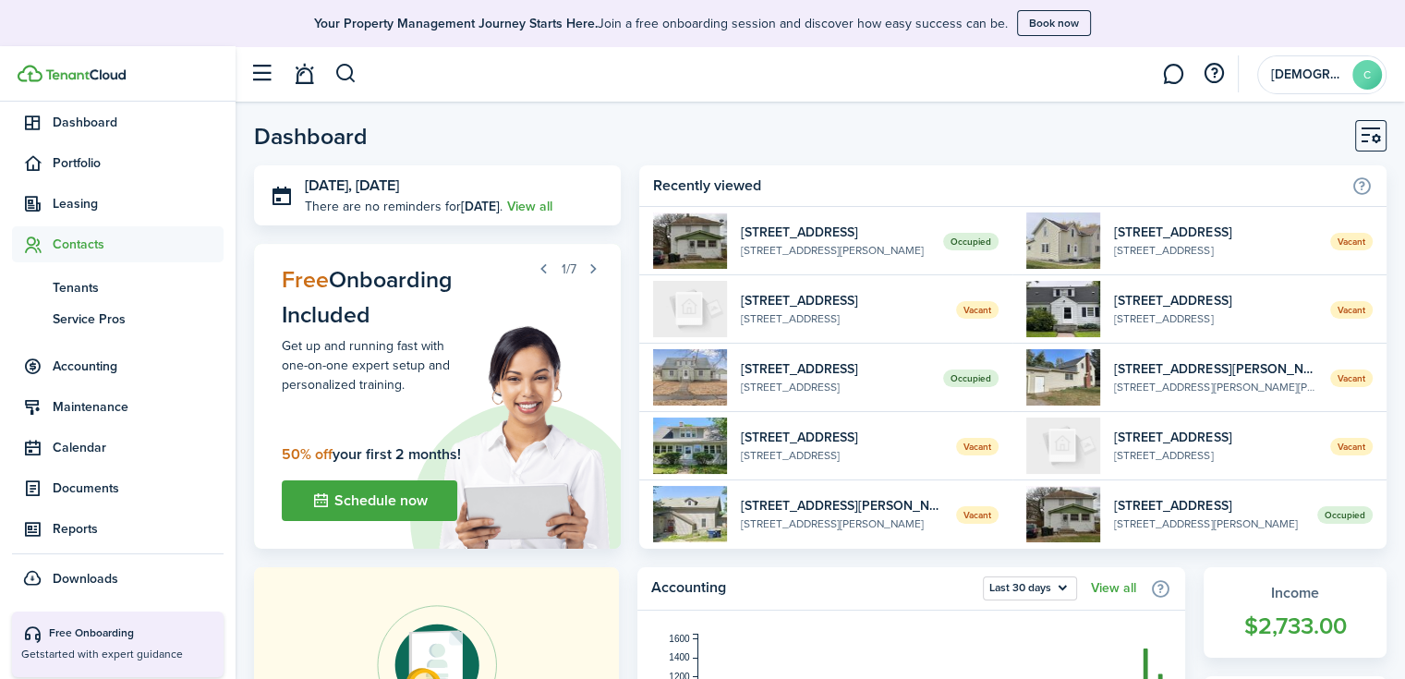
scroll to position [185, 0]
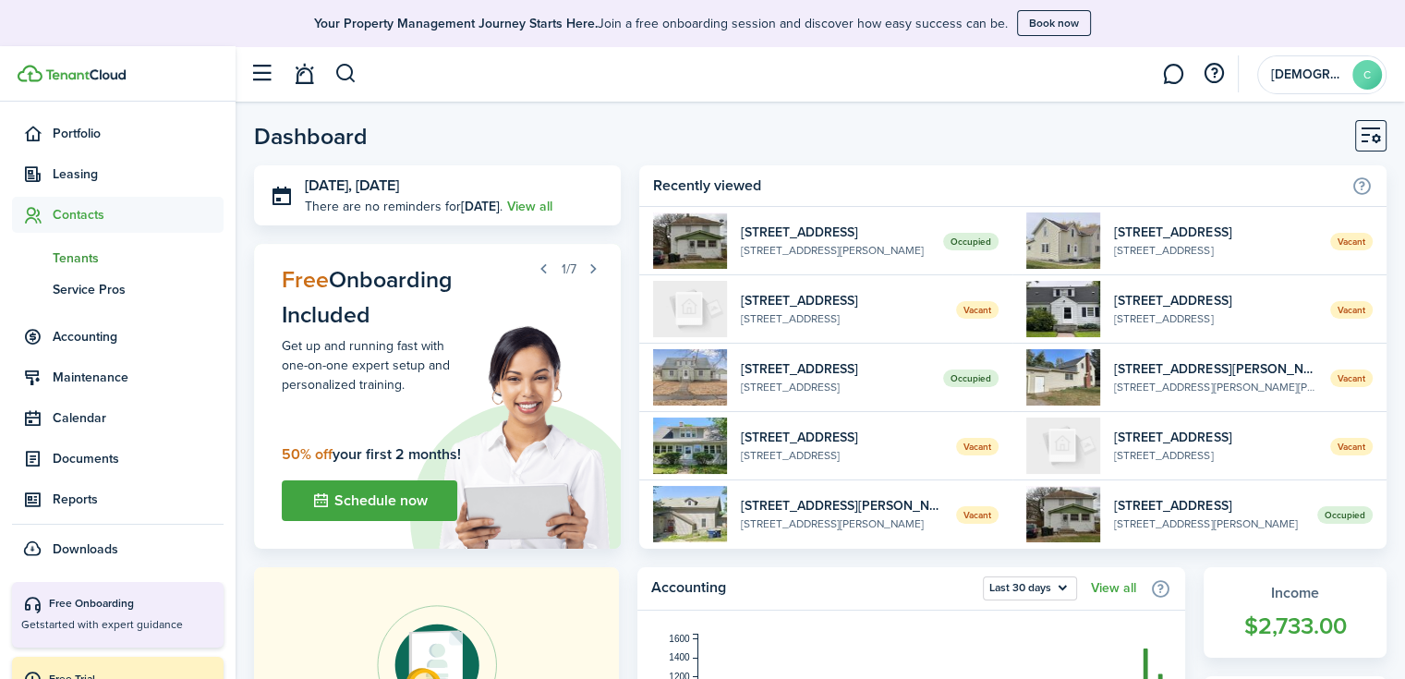
click at [91, 260] on span "Tenants" at bounding box center [138, 257] width 171 height 19
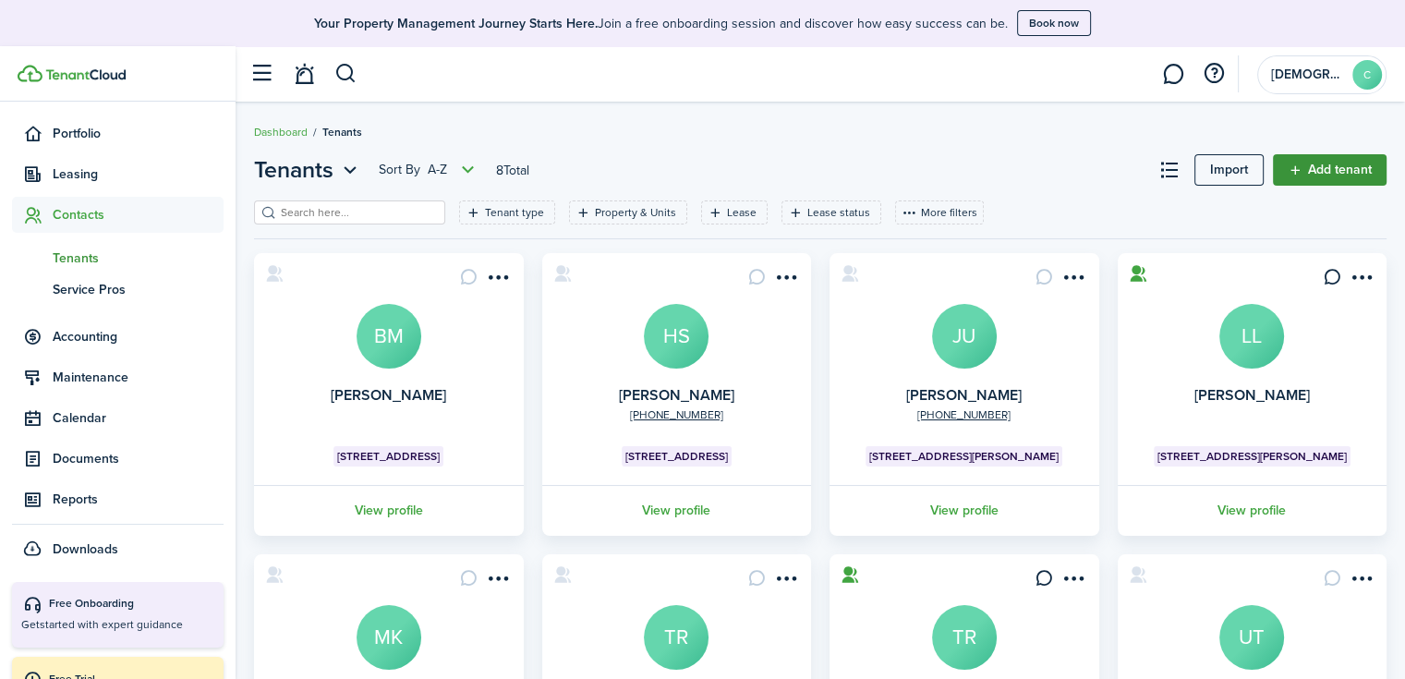
click at [1315, 168] on link "Add tenant" at bounding box center [1330, 169] width 114 height 31
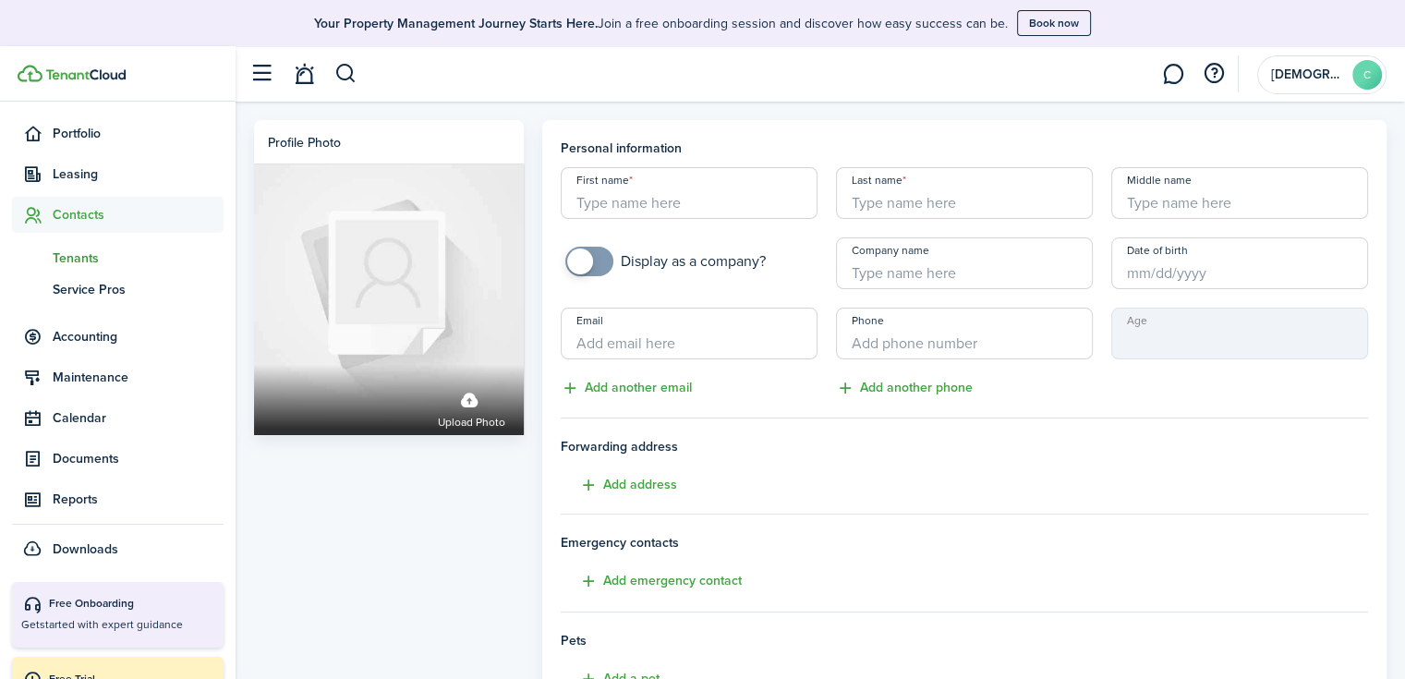
click at [659, 192] on input "First name" at bounding box center [689, 193] width 257 height 52
click at [600, 352] on input "Email" at bounding box center [689, 334] width 257 height 52
paste input "[EMAIL_ADDRESS][DOMAIN_NAME]"
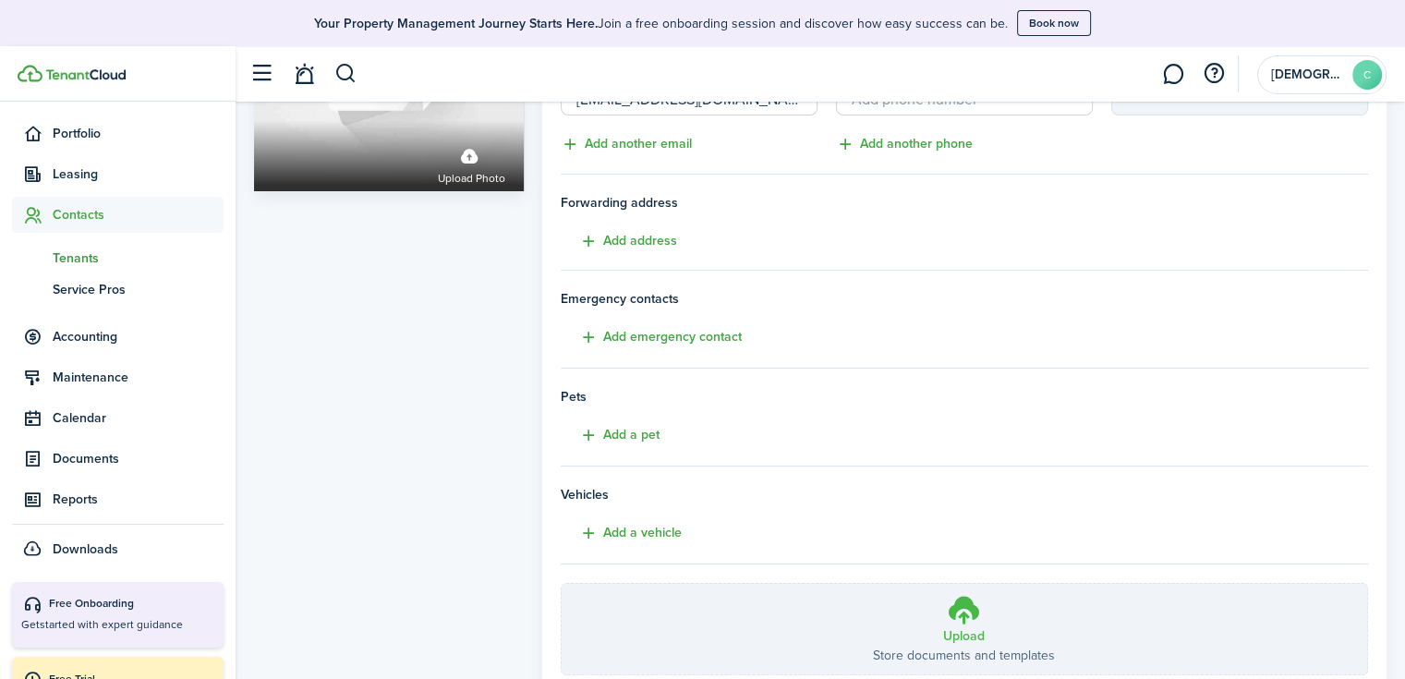
scroll to position [375, 0]
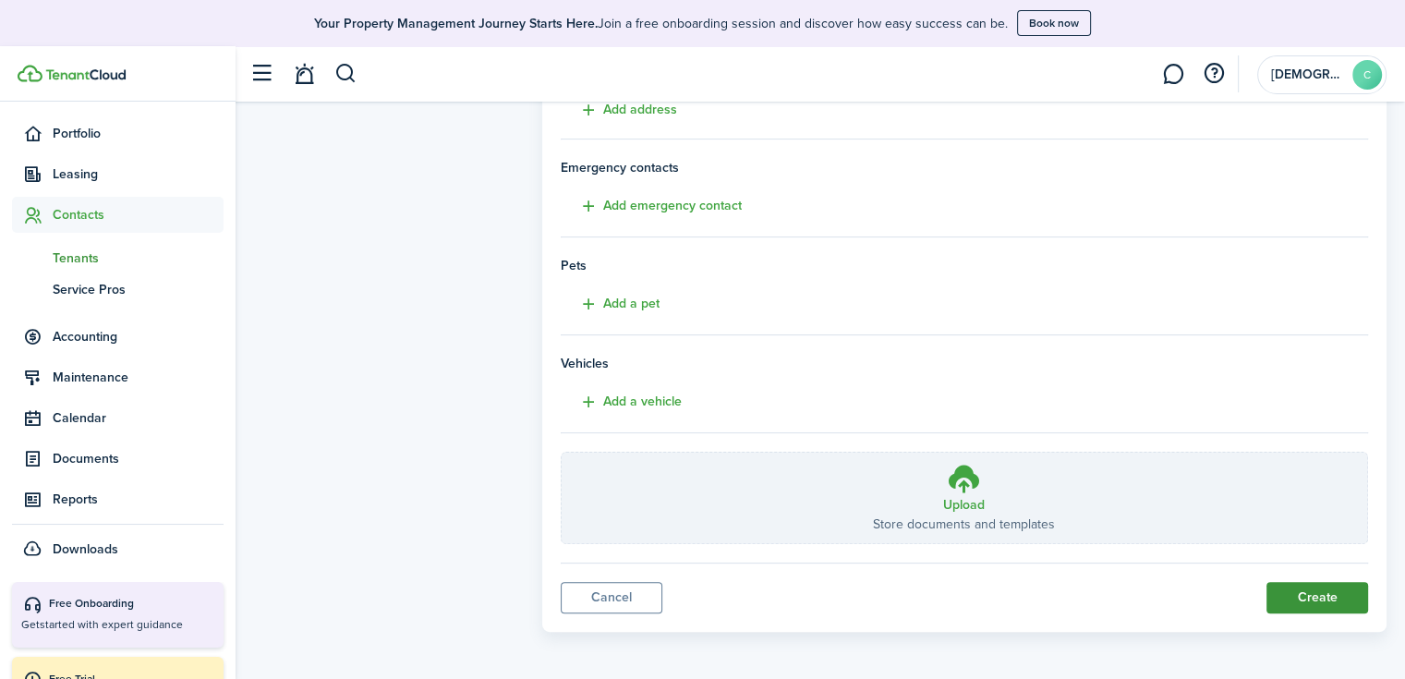
click at [1323, 585] on button "Create" at bounding box center [1317, 597] width 102 height 31
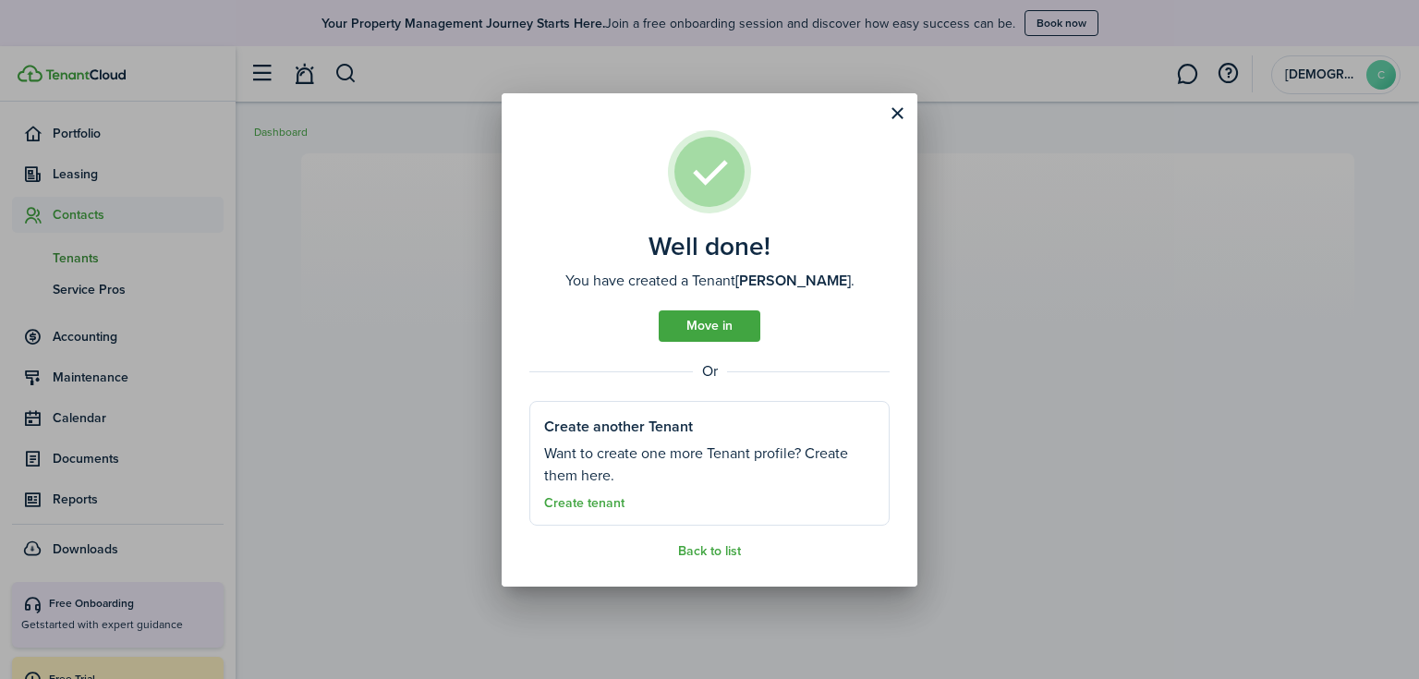
click at [728, 306] on assembled-view "Well done! You have created a Tenant [PERSON_NAME] . Move in Or Create another …" at bounding box center [709, 344] width 360 height 429
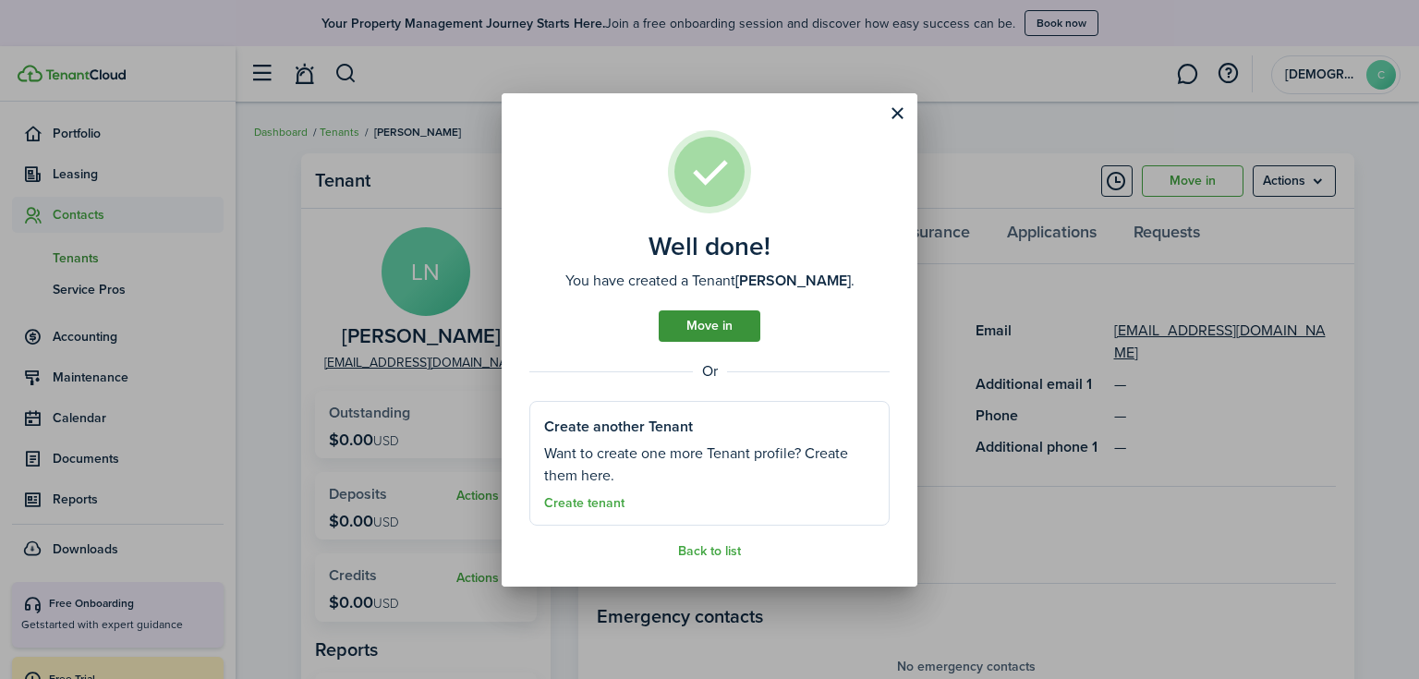
click at [726, 323] on link "Move in" at bounding box center [710, 325] width 102 height 31
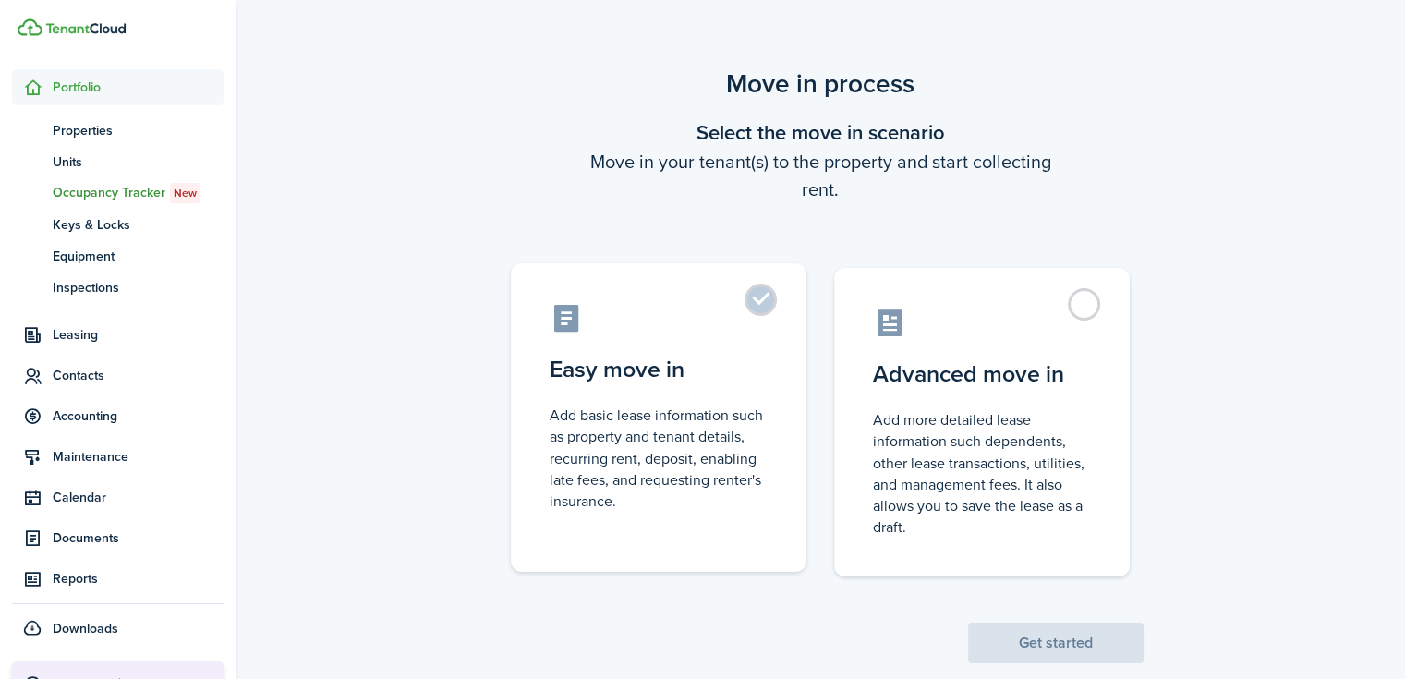
click at [743, 469] on control-radio-card-description "Add basic lease information such as property and tenant details, recurring rent…" at bounding box center [659, 458] width 218 height 107
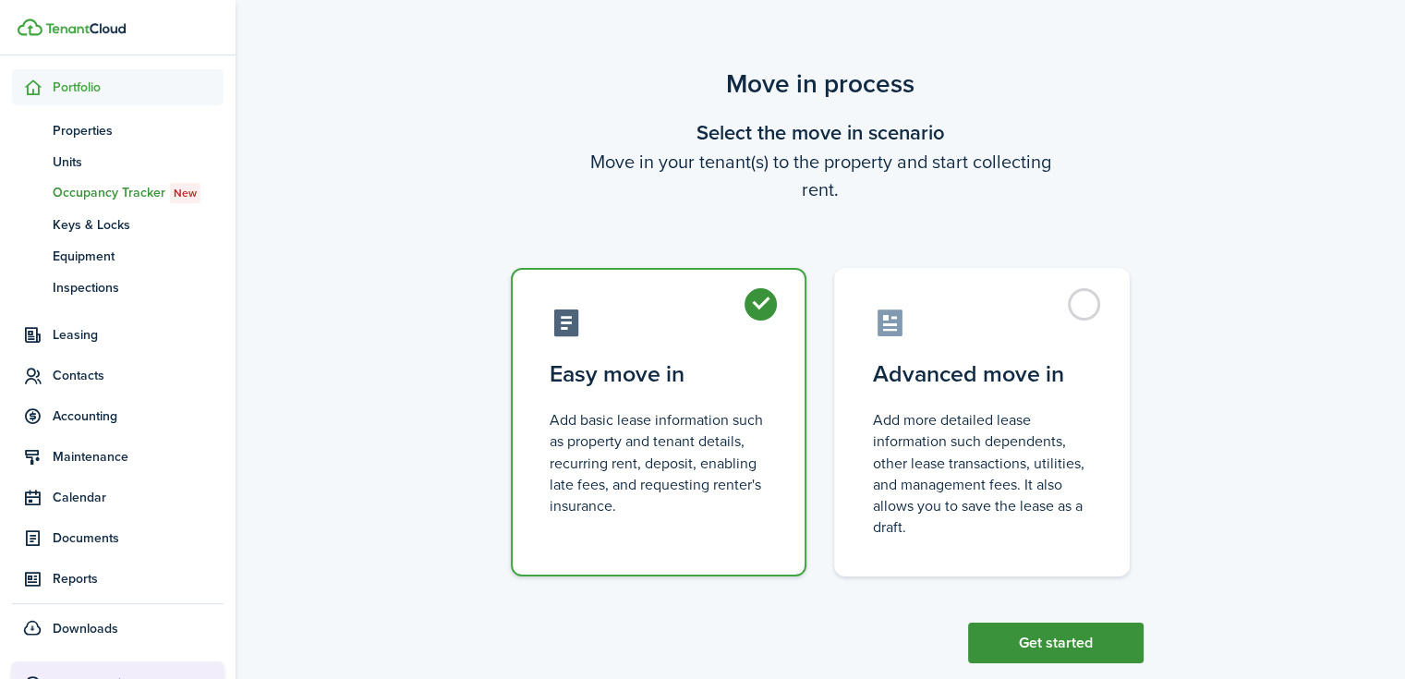
click at [1029, 638] on button "Get started" at bounding box center [1055, 643] width 175 height 41
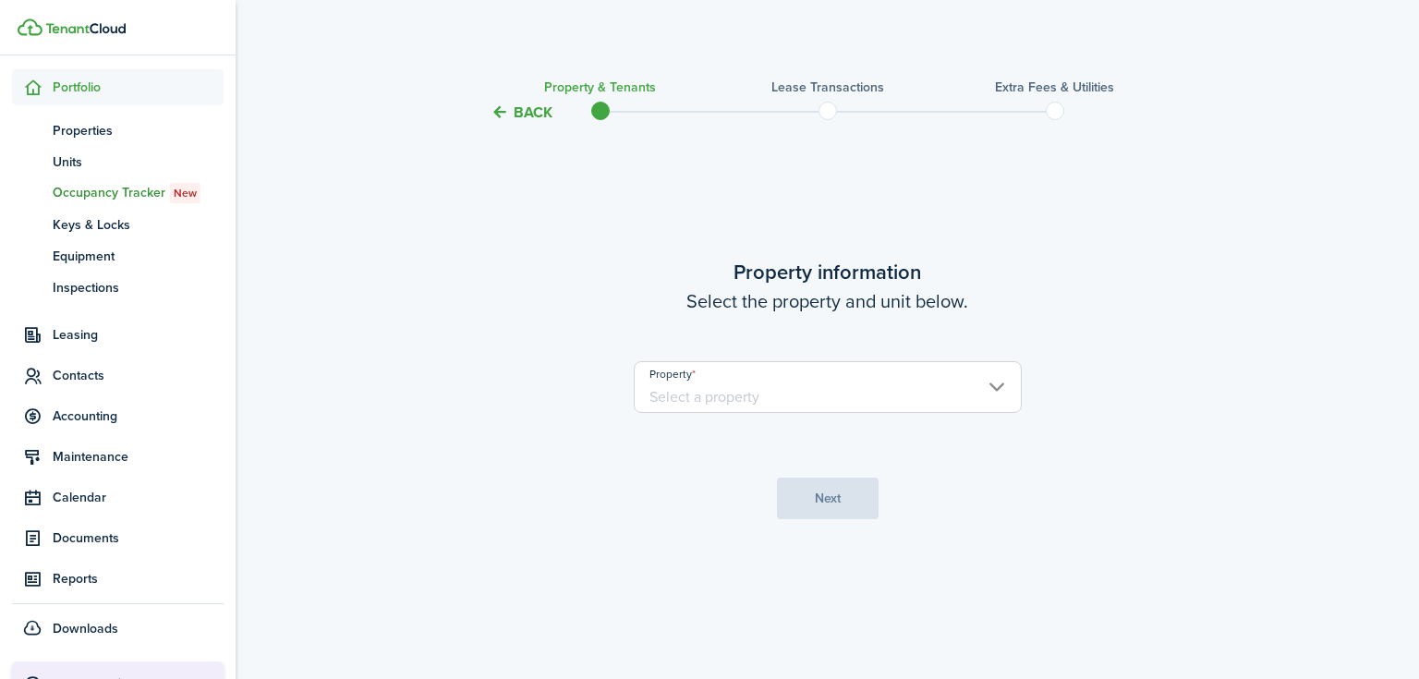
click at [832, 381] on input "Property" at bounding box center [828, 387] width 388 height 52
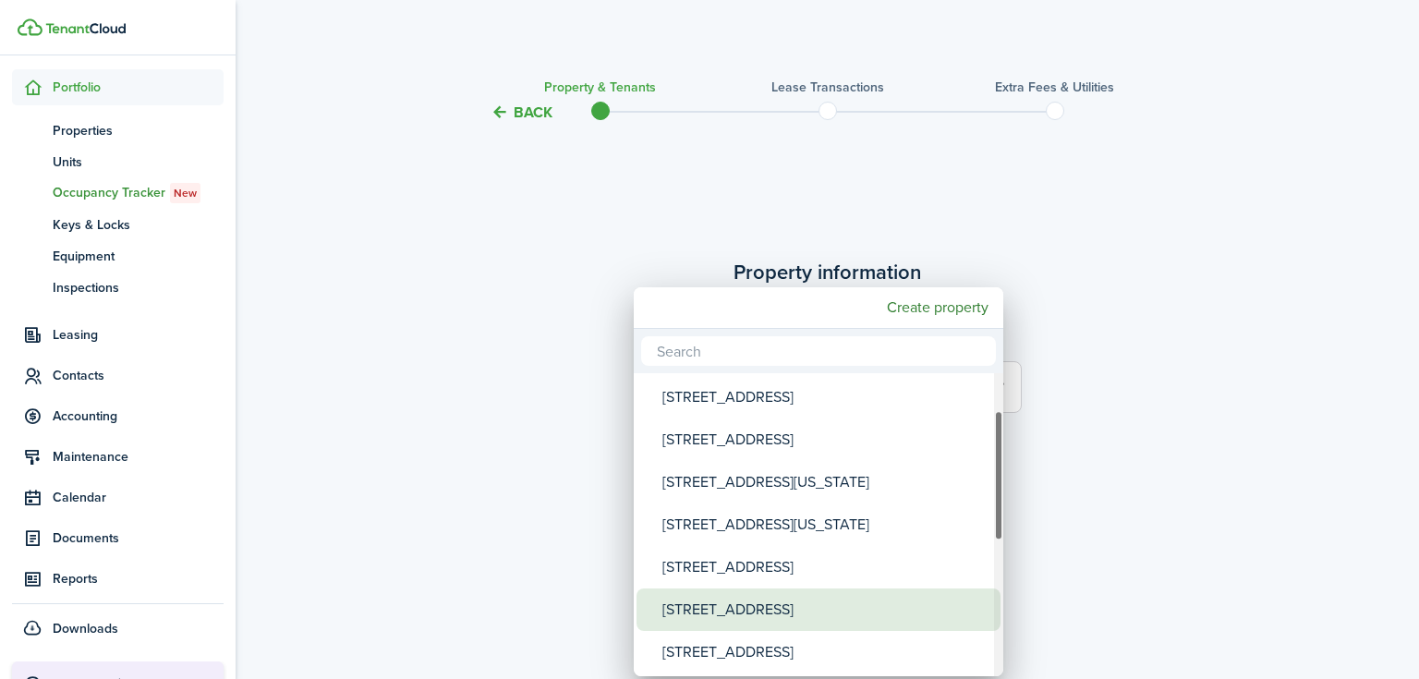
click at [765, 598] on div "[STREET_ADDRESS]" at bounding box center [825, 609] width 327 height 42
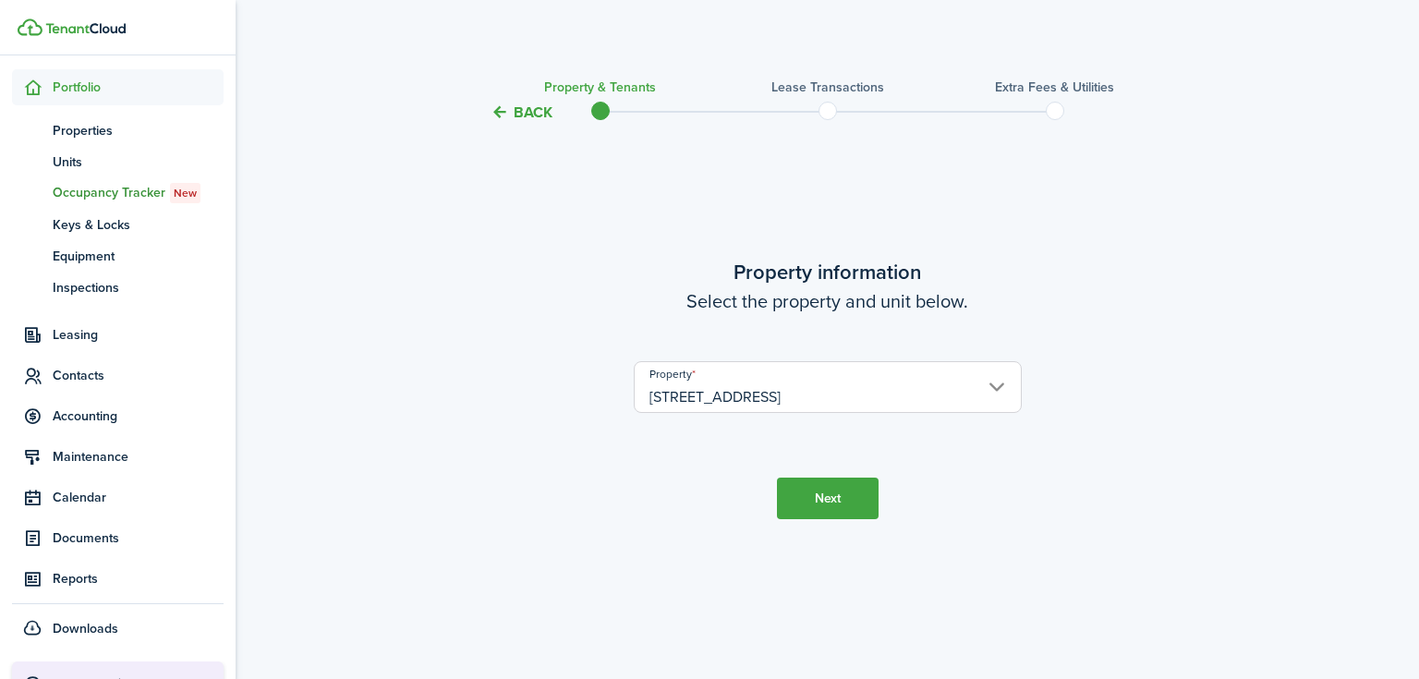
click at [828, 503] on button "Next" at bounding box center [828, 498] width 102 height 42
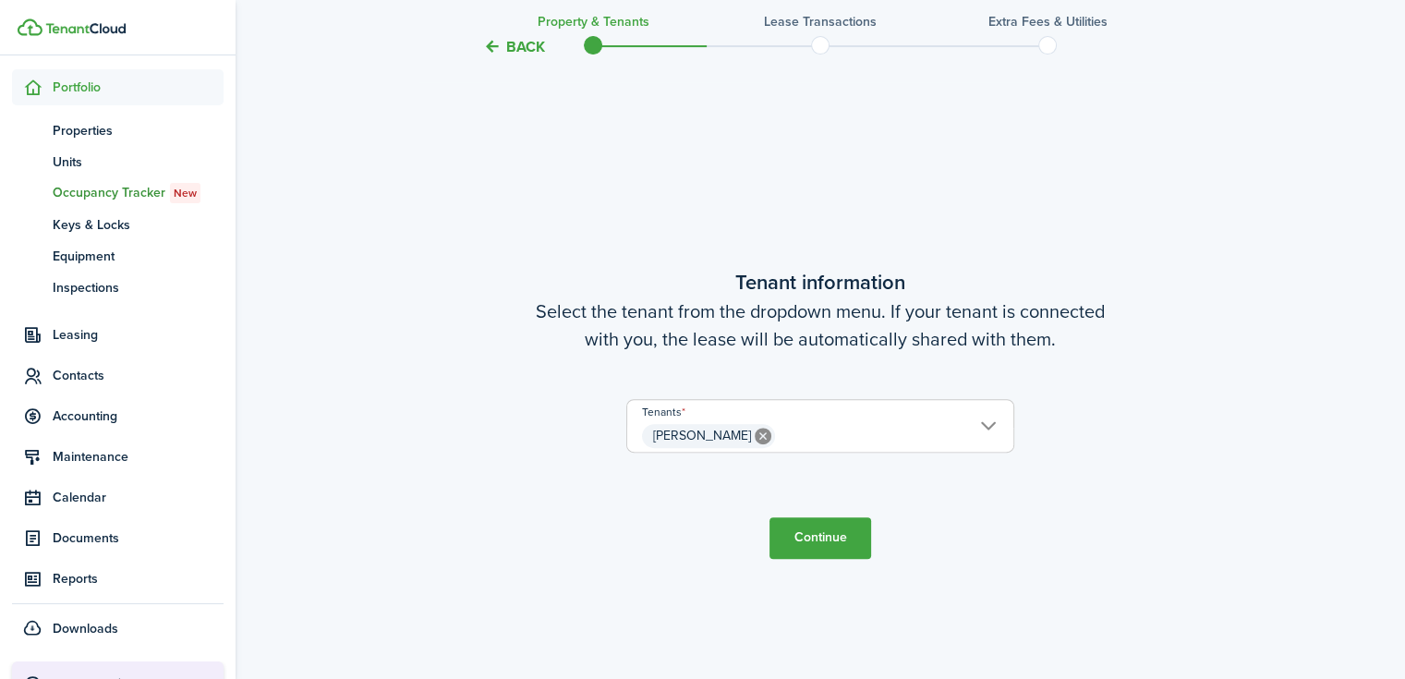
click at [814, 538] on button "Continue" at bounding box center [820, 538] width 102 height 42
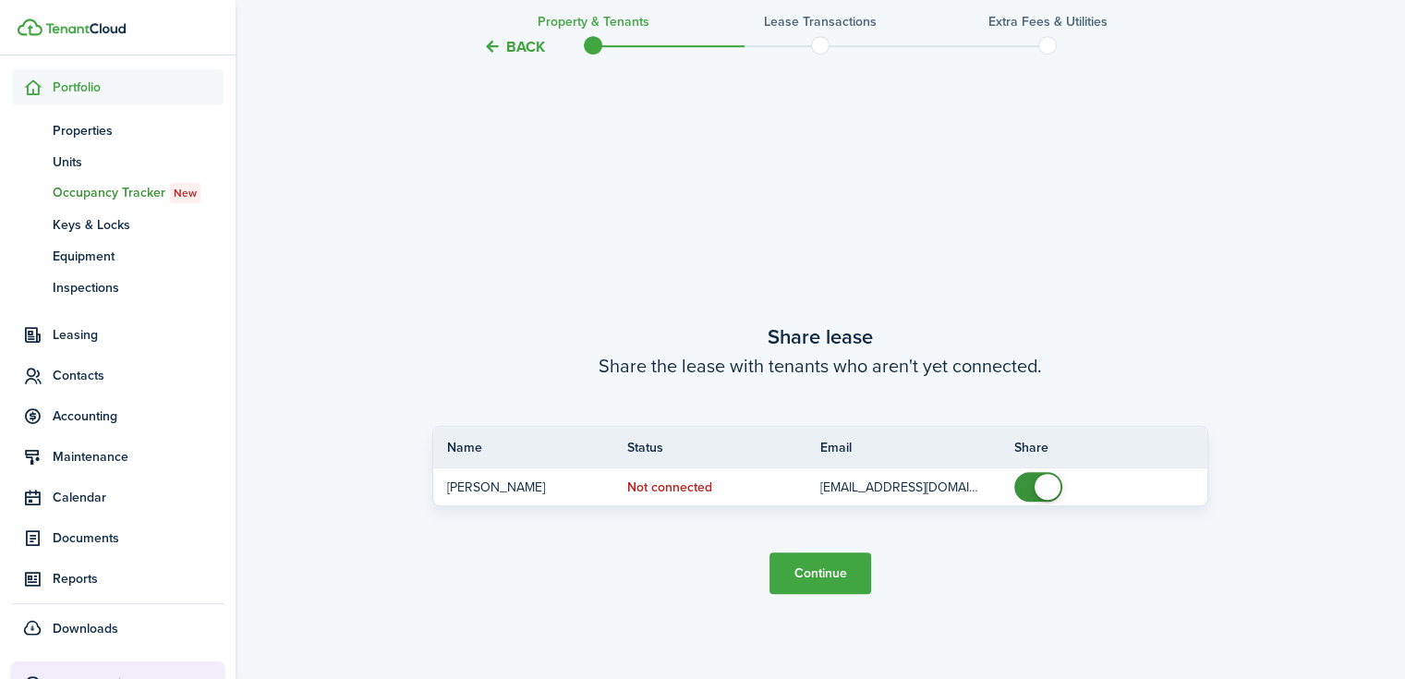
scroll to position [1234, 0]
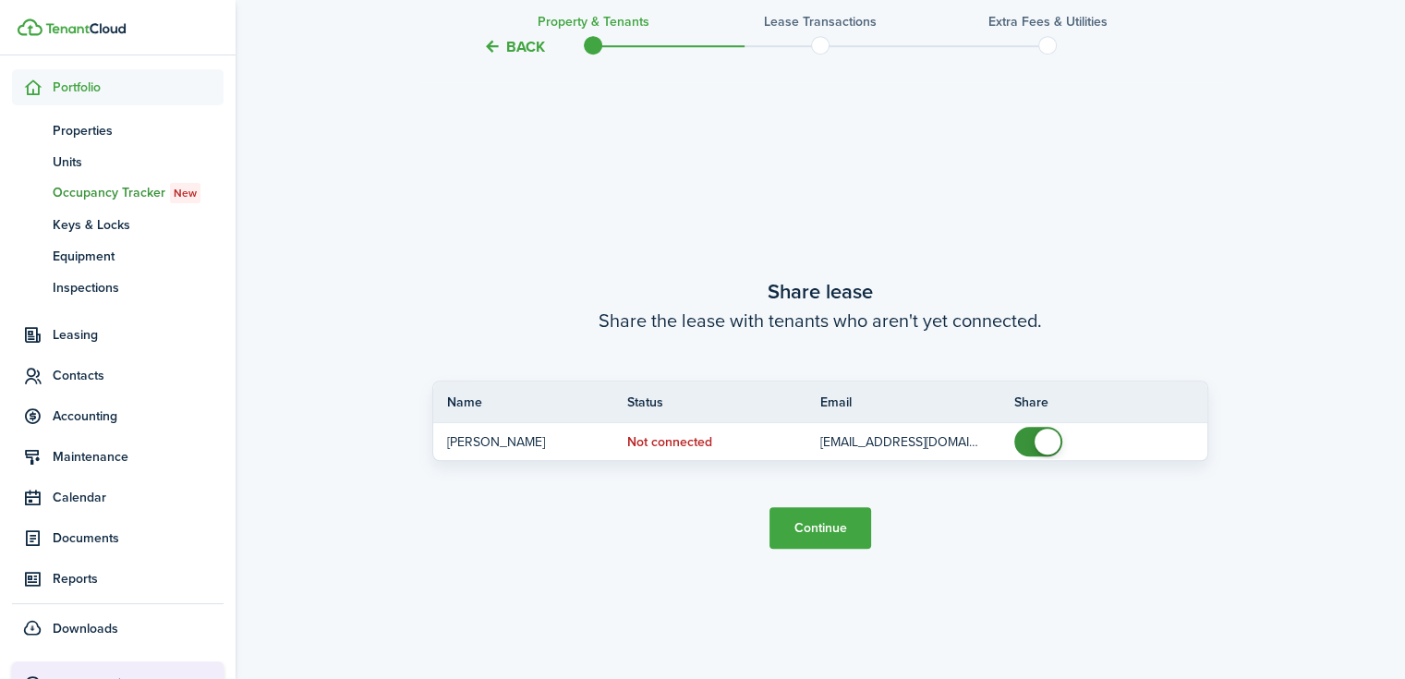
click at [796, 522] on button "Continue" at bounding box center [820, 528] width 102 height 42
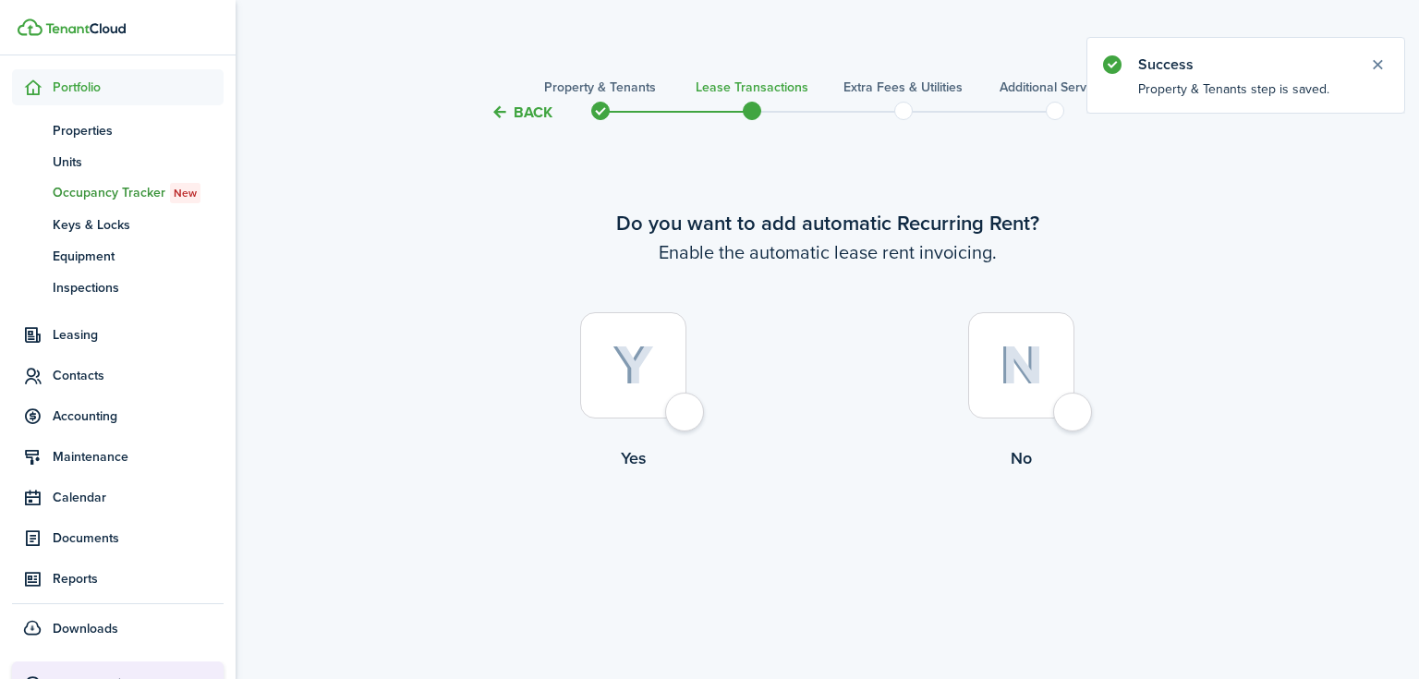
click at [652, 371] on img at bounding box center [633, 365] width 42 height 41
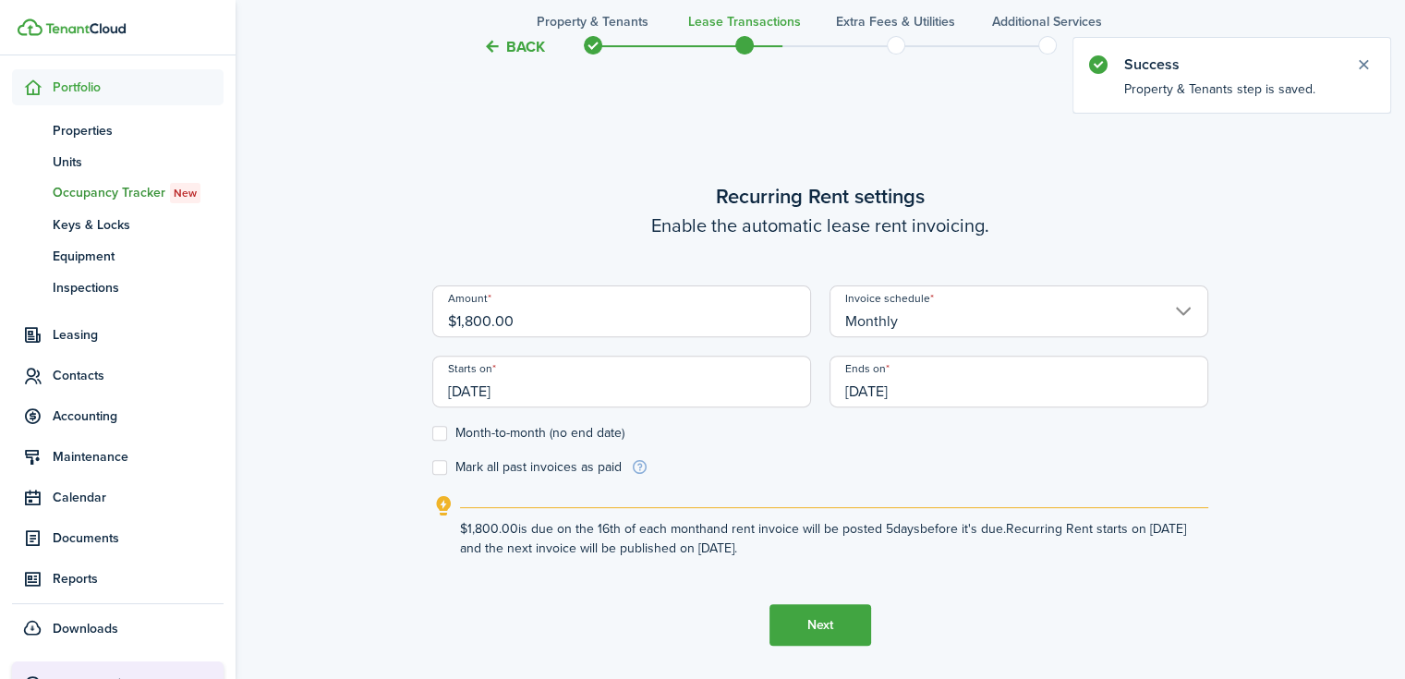
scroll to position [555, 0]
click at [622, 383] on input "[DATE]" at bounding box center [621, 381] width 379 height 52
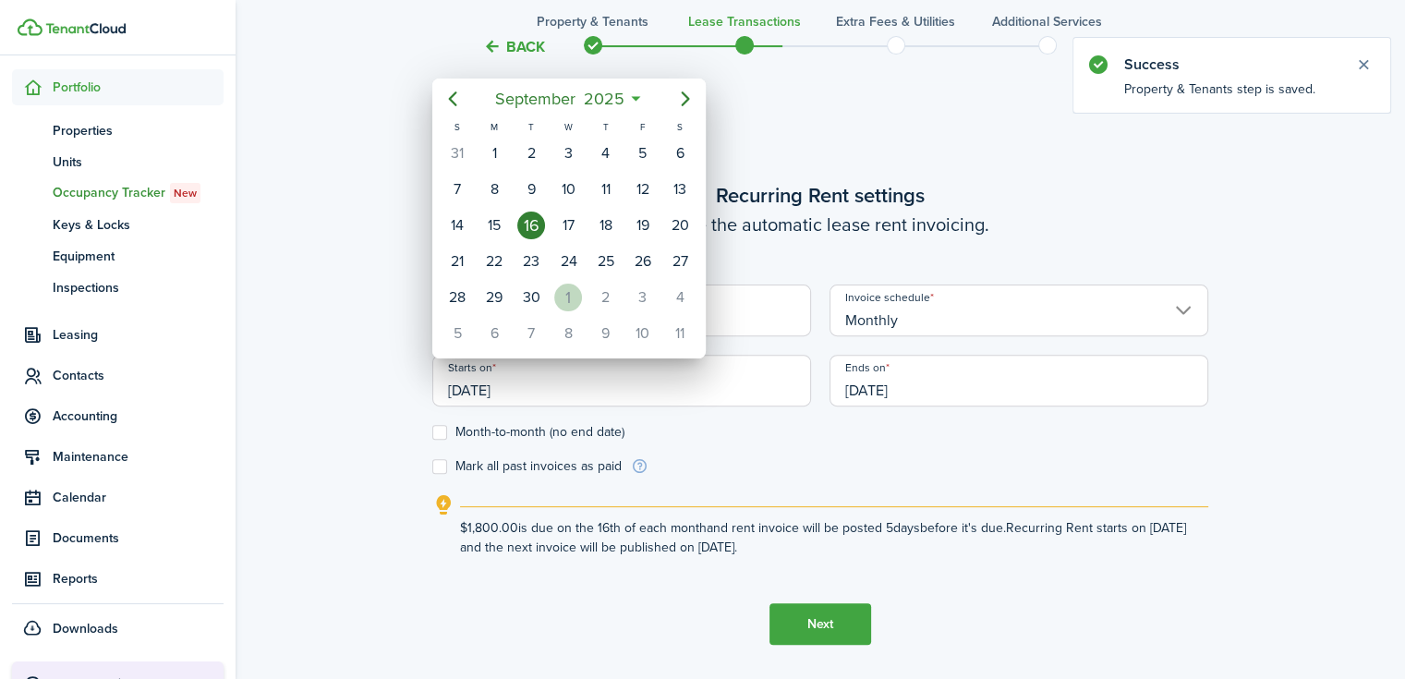
click at [571, 296] on div "1" at bounding box center [568, 298] width 28 height 28
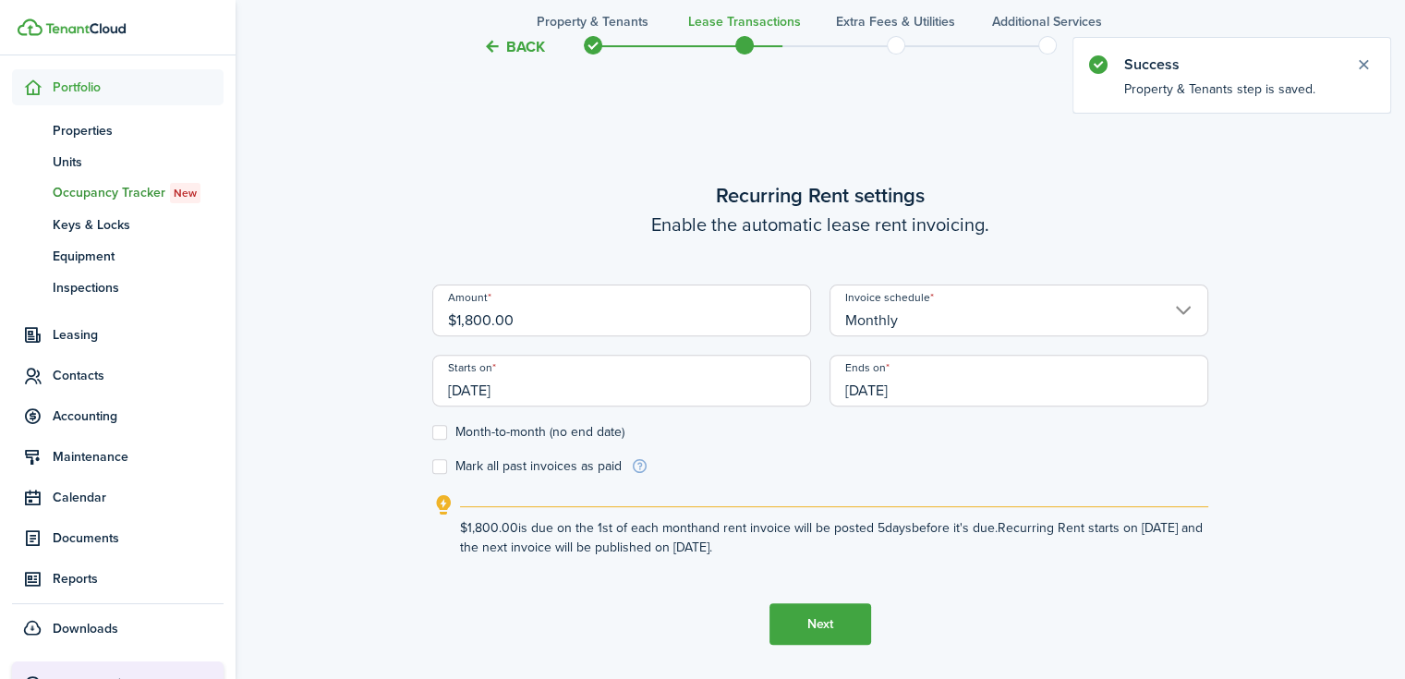
scroll to position [0, 0]
click at [953, 381] on input "[DATE]" at bounding box center [1018, 381] width 379 height 52
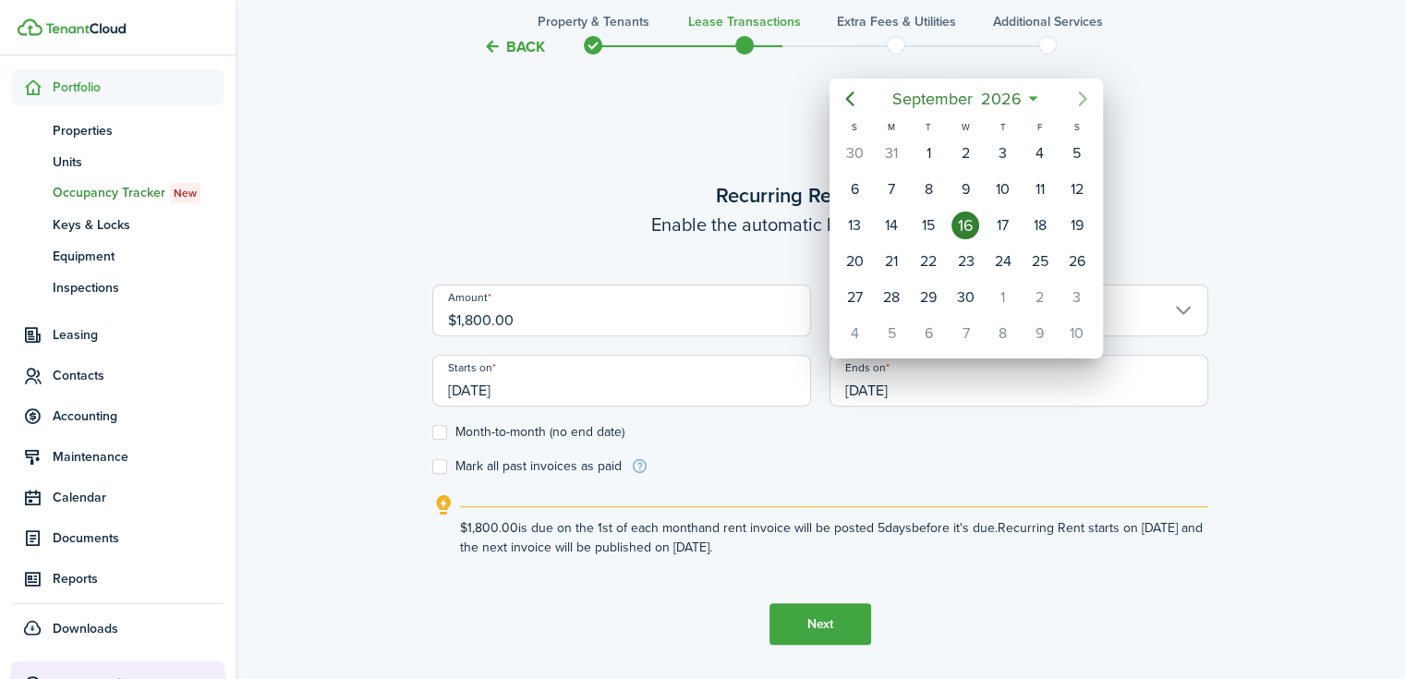
click at [1080, 100] on icon "Next page" at bounding box center [1082, 99] width 22 height 22
click at [1009, 298] on div "31" at bounding box center [1003, 298] width 28 height 28
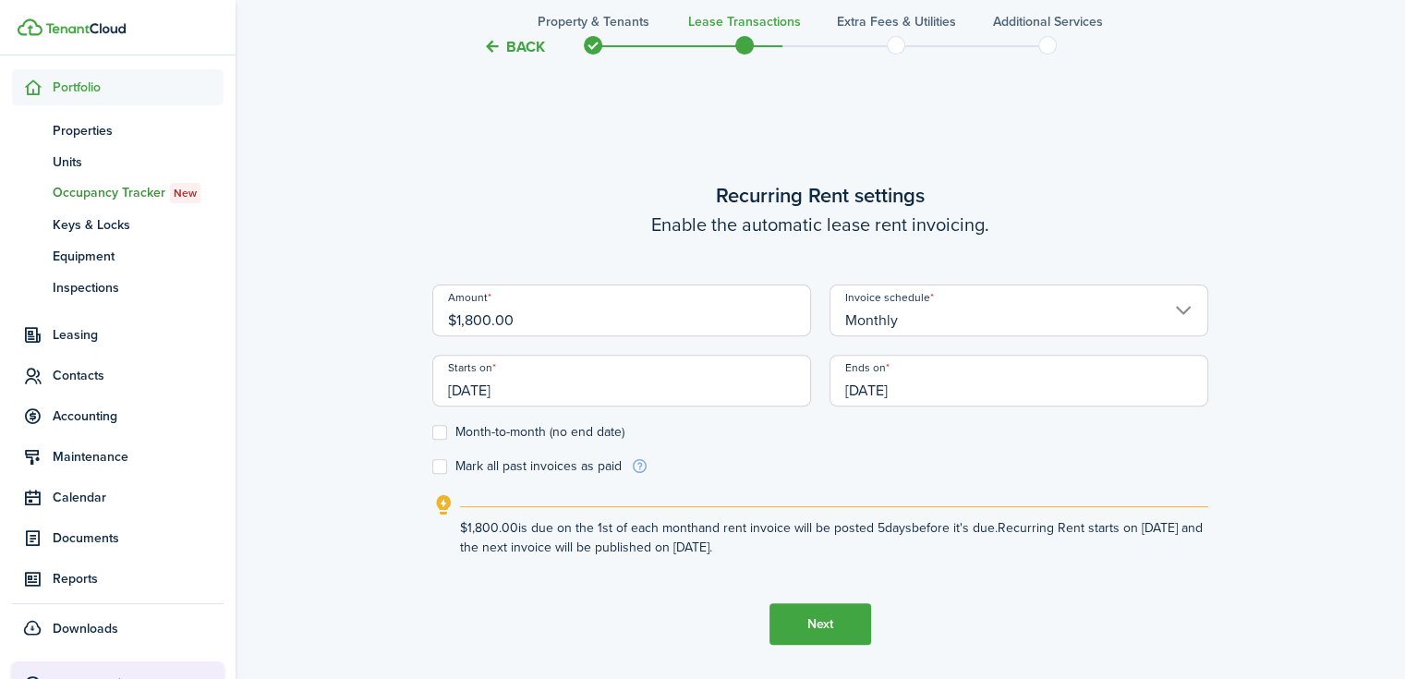
click at [822, 627] on button "Next" at bounding box center [820, 624] width 102 height 42
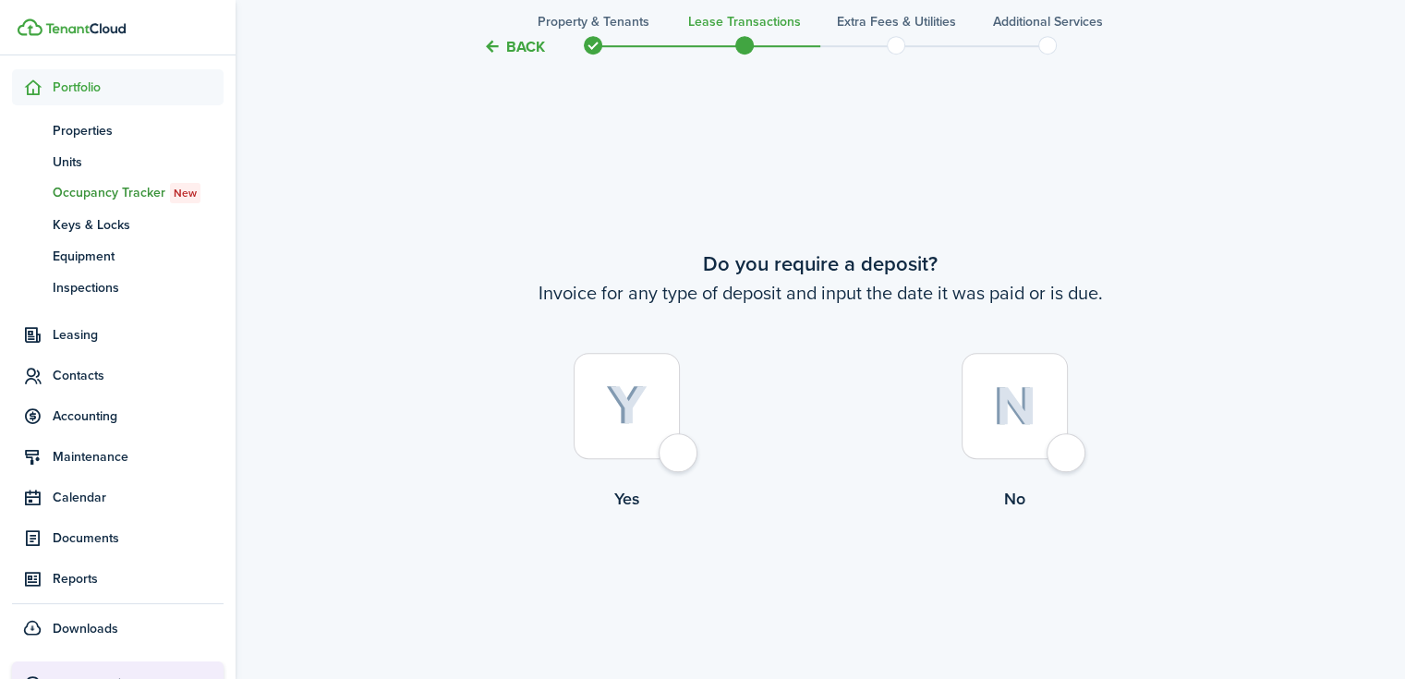
scroll to position [1234, 0]
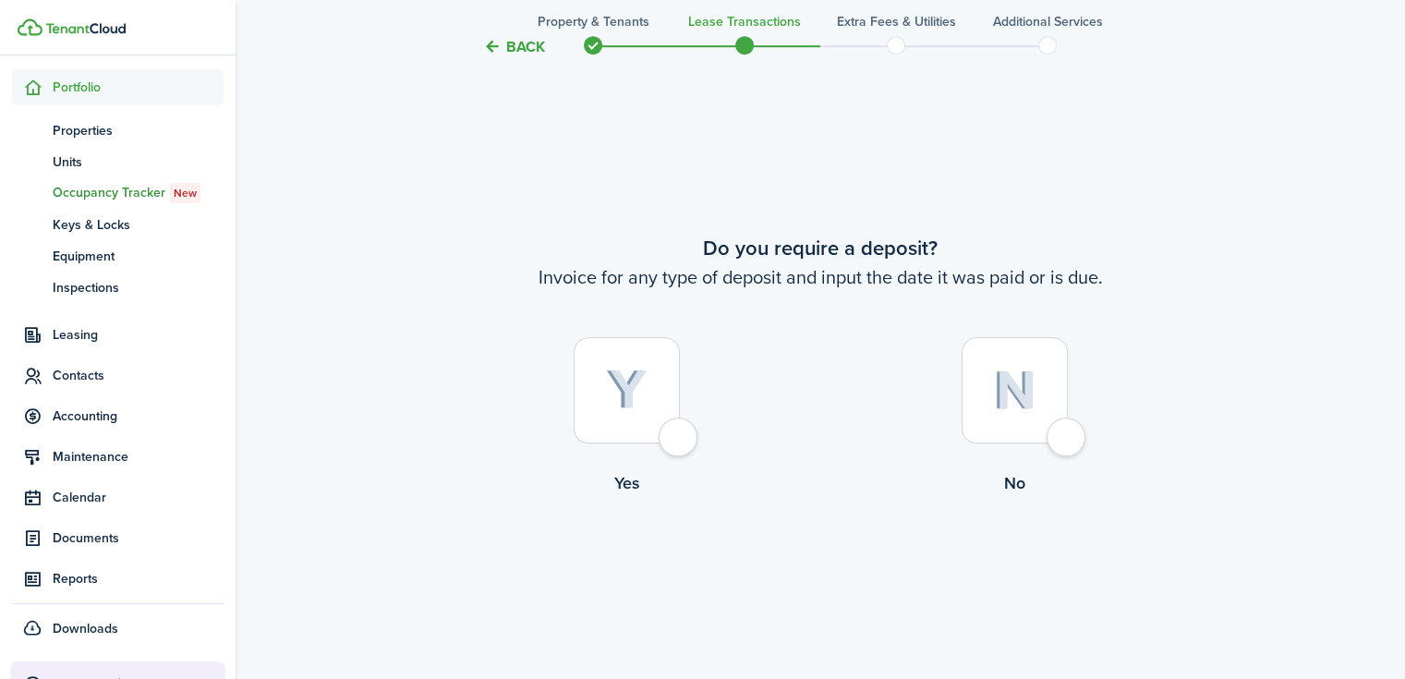
click at [628, 372] on img at bounding box center [627, 389] width 42 height 41
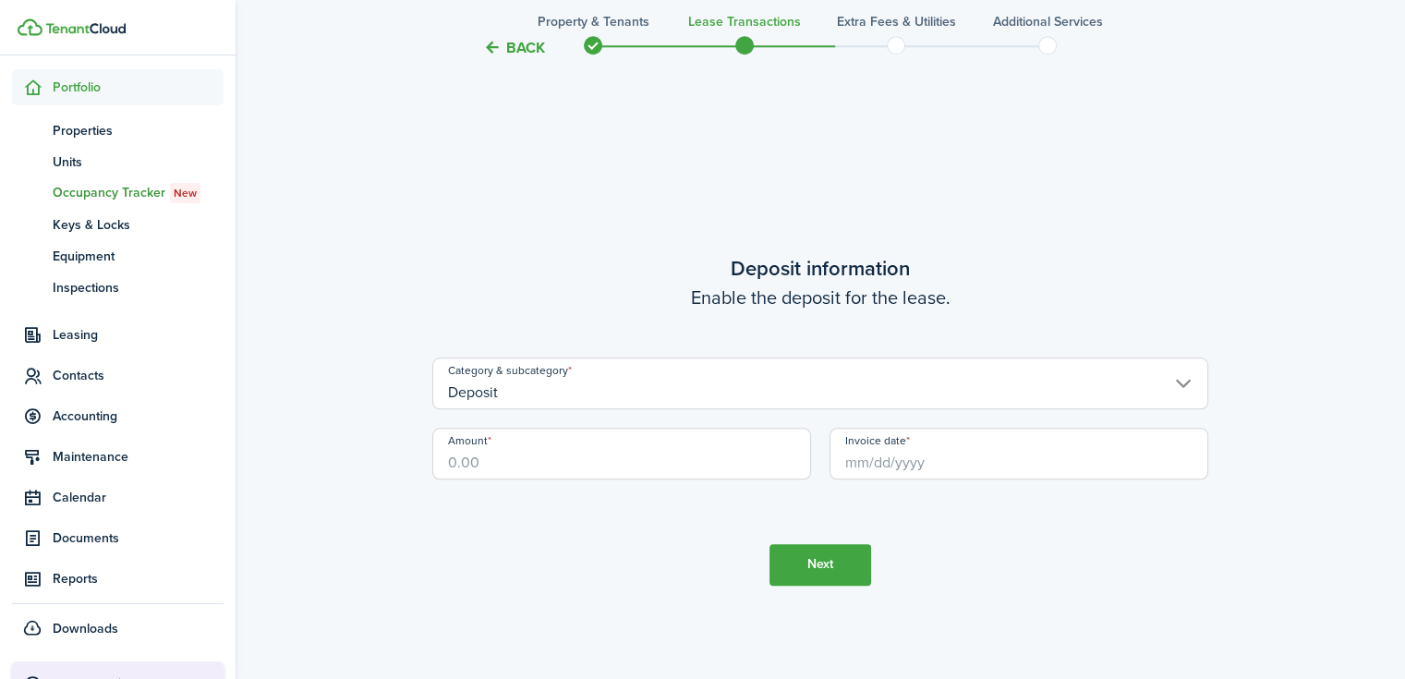
scroll to position [1914, 0]
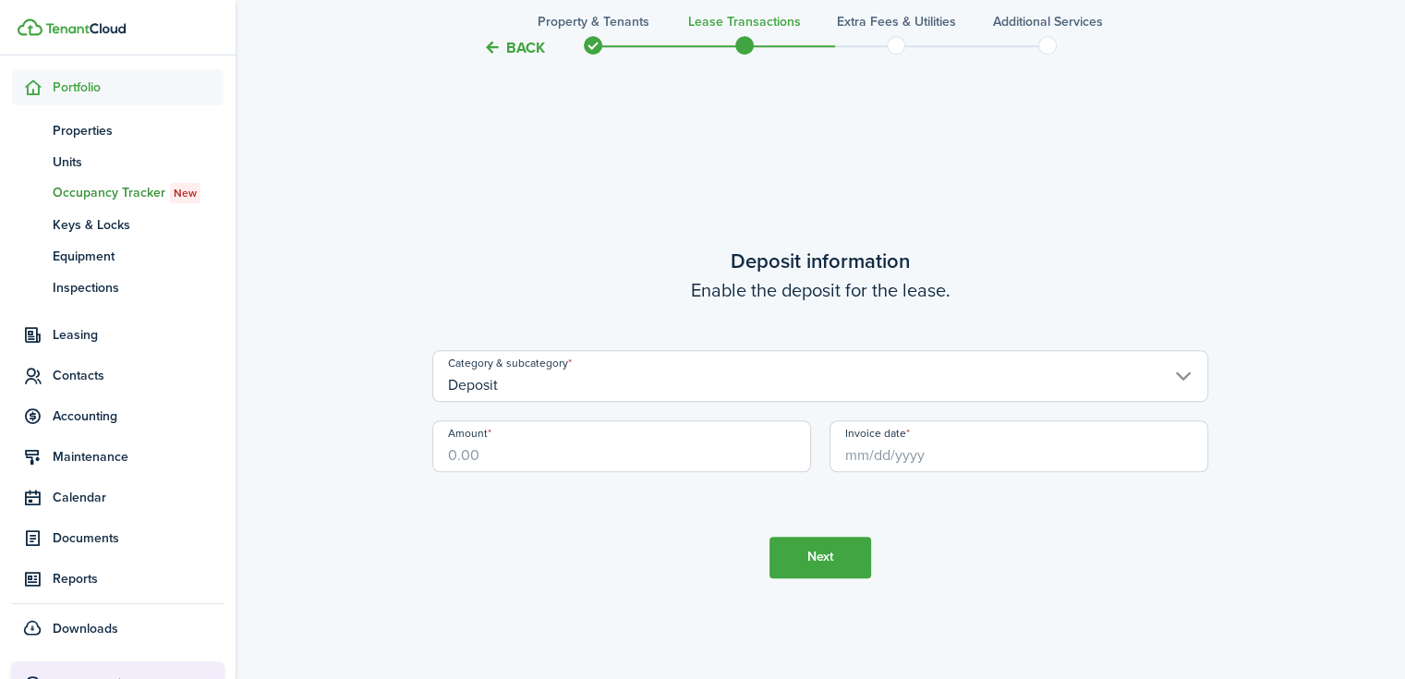
click at [639, 441] on input "Amount" at bounding box center [621, 446] width 379 height 52
click at [899, 461] on input "Invoice date" at bounding box center [1018, 446] width 379 height 52
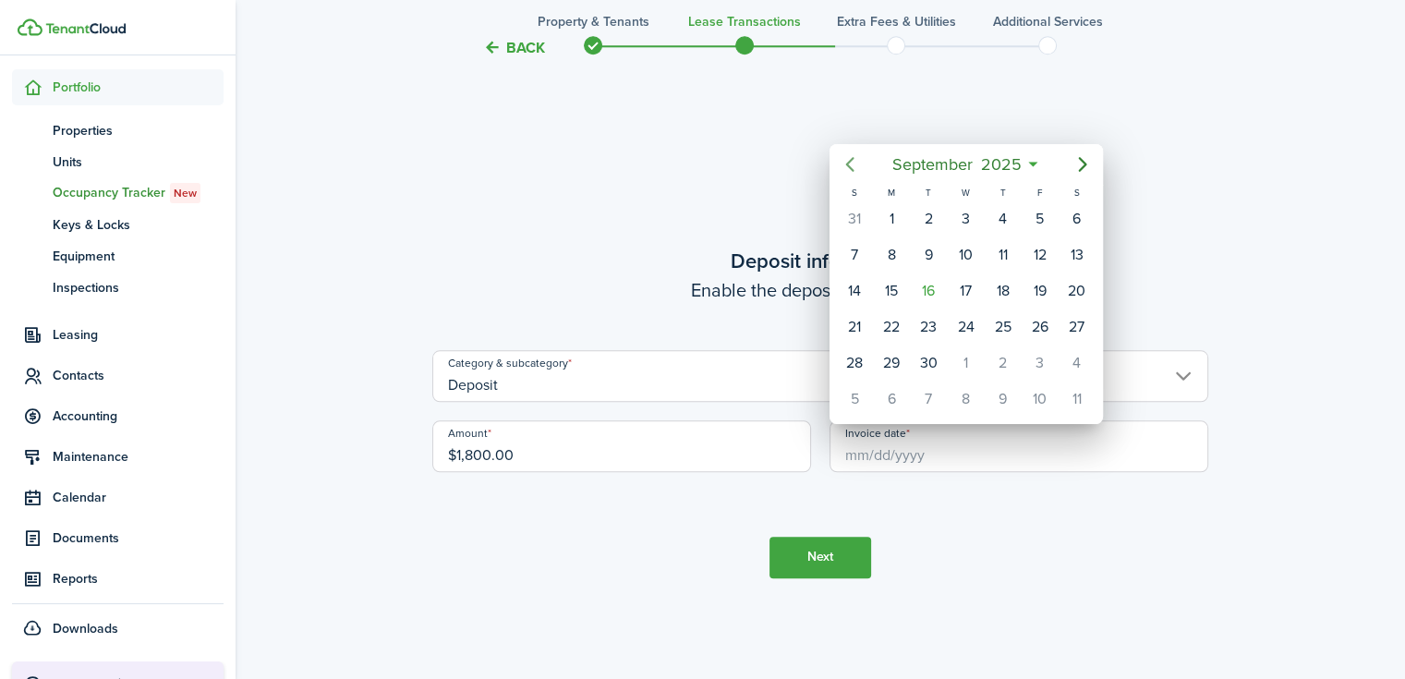
click at [848, 166] on icon "Previous page" at bounding box center [849, 164] width 8 height 15
click at [848, 165] on icon "Previous page" at bounding box center [849, 164] width 8 height 15
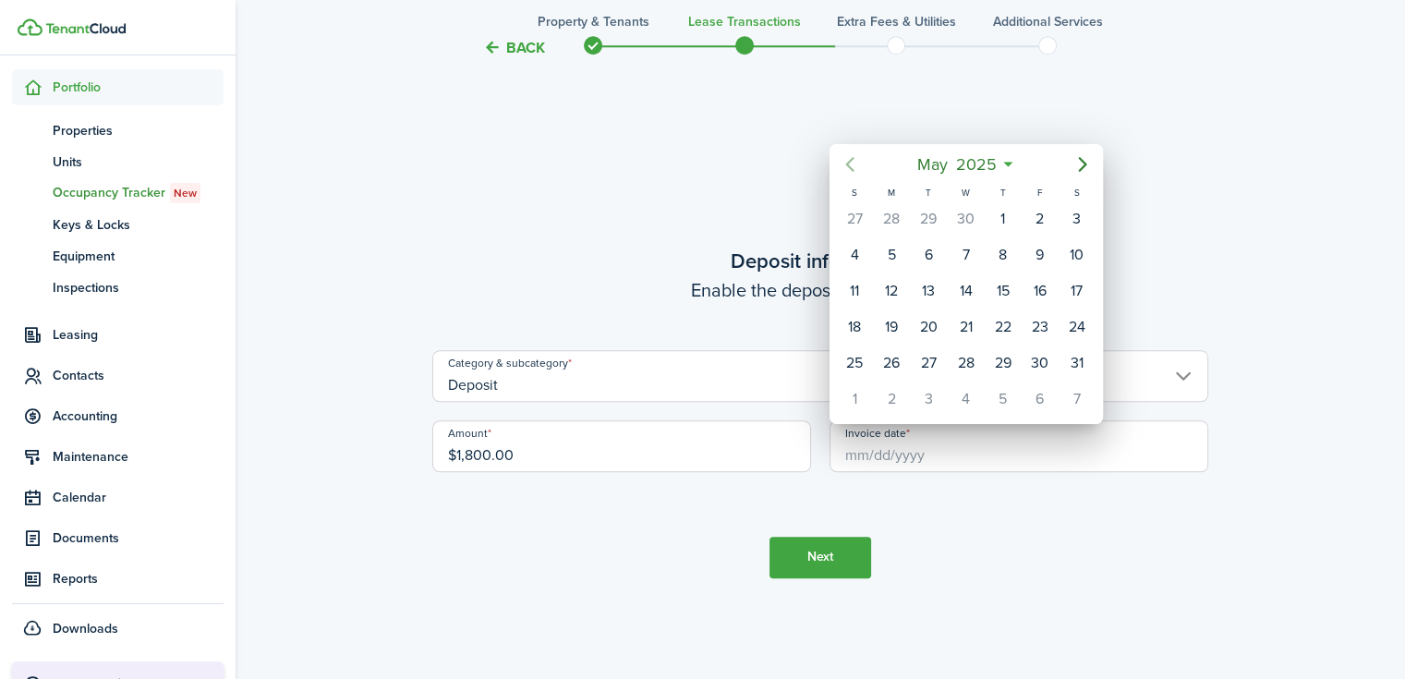
click at [848, 165] on icon "Previous page" at bounding box center [849, 164] width 8 height 15
click at [1082, 162] on icon "Next page" at bounding box center [1082, 164] width 8 height 15
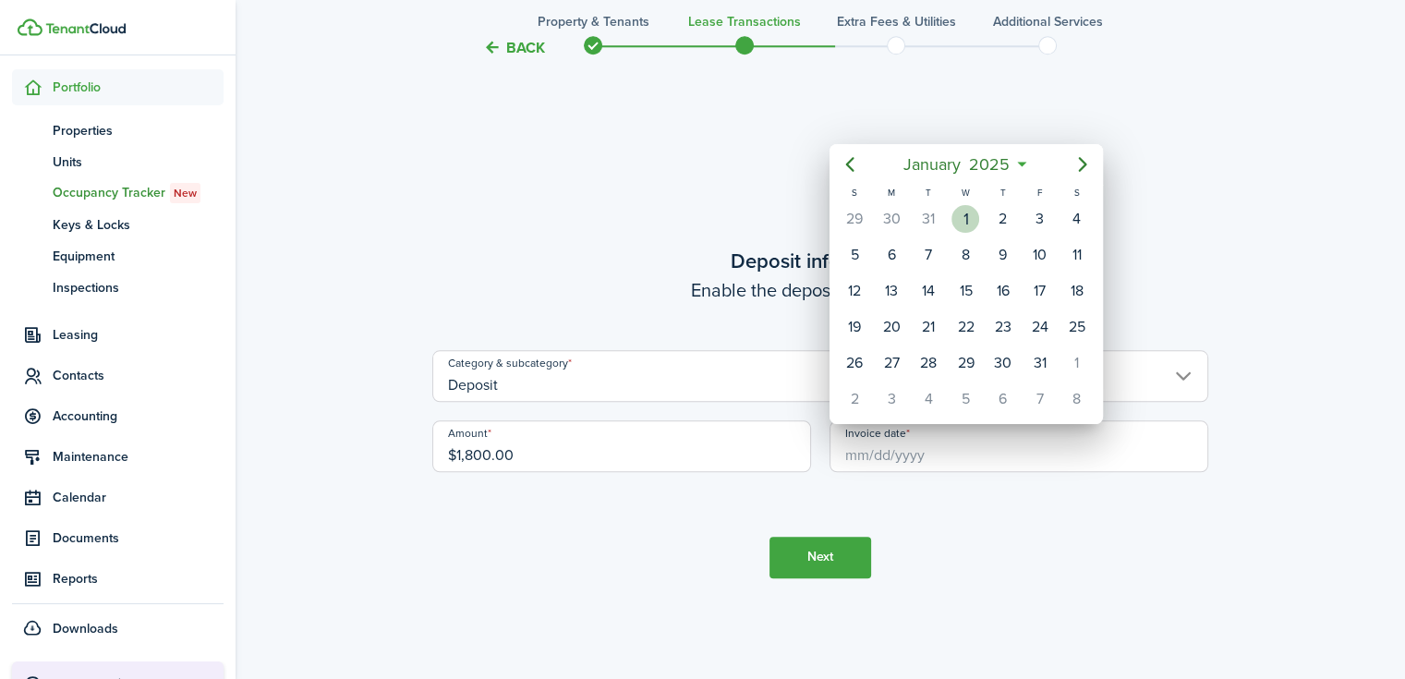
click at [972, 219] on div "1" at bounding box center [965, 219] width 28 height 28
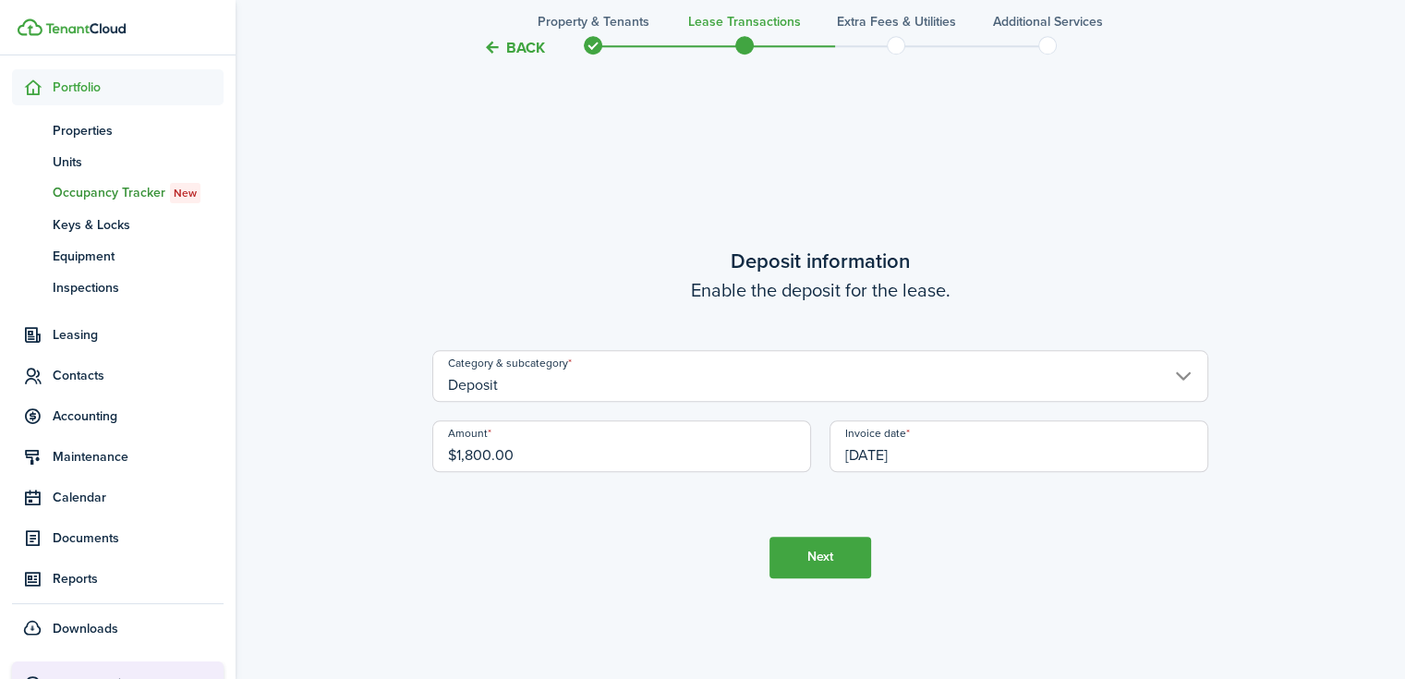
click at [839, 560] on button "Next" at bounding box center [820, 558] width 102 height 42
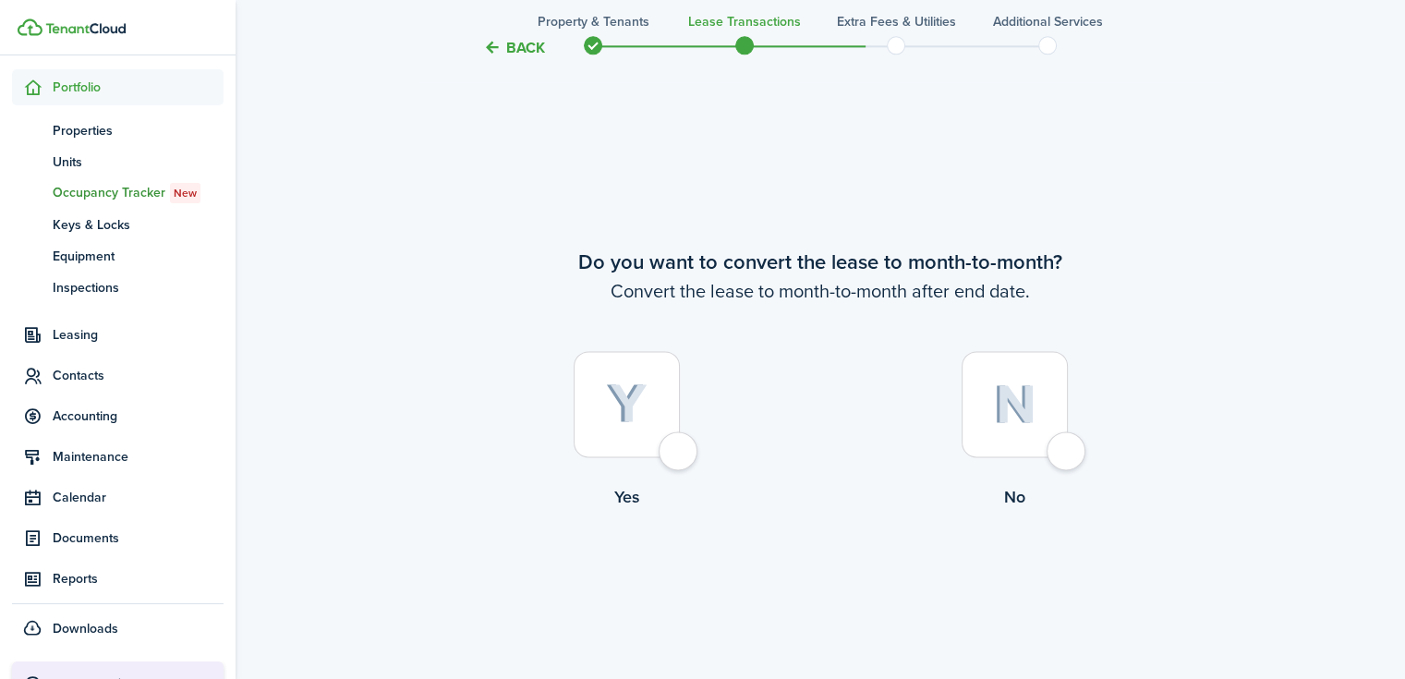
scroll to position [2593, 0]
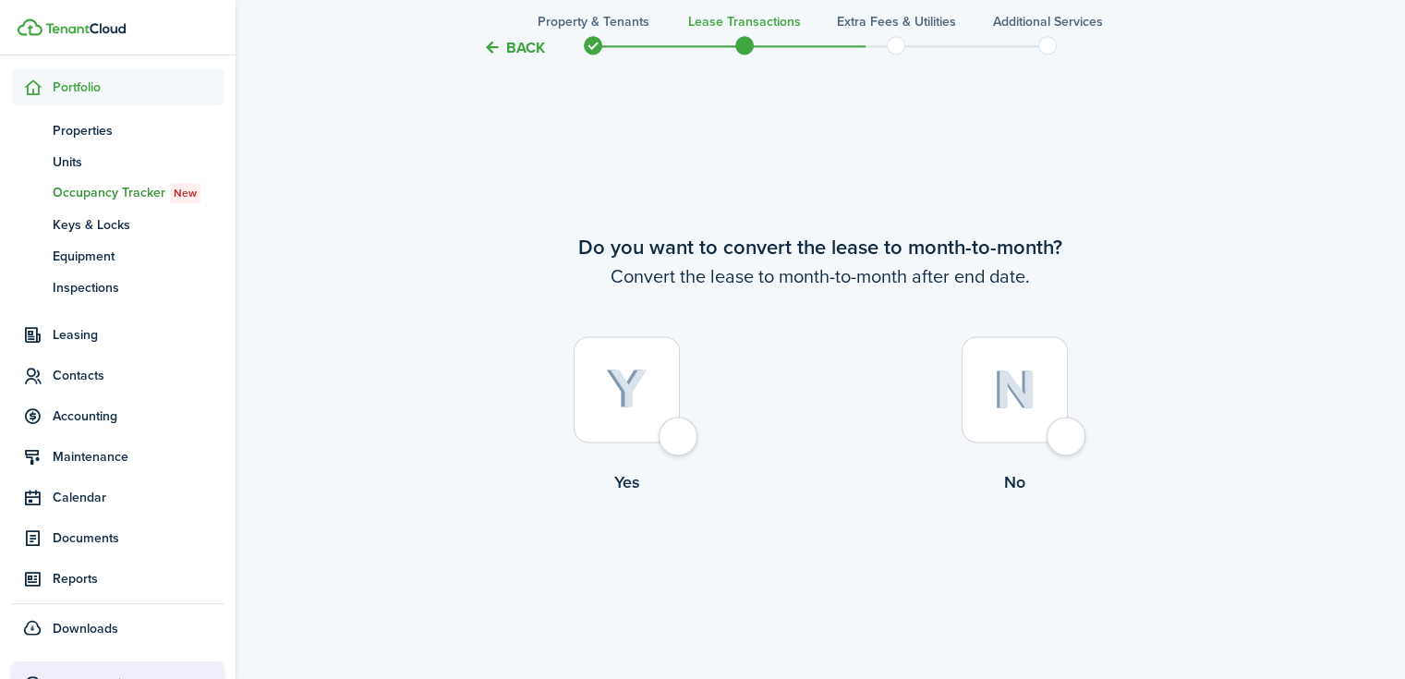
click at [987, 374] on div at bounding box center [1014, 389] width 106 height 106
click at [828, 568] on button "Continue" at bounding box center [820, 571] width 102 height 42
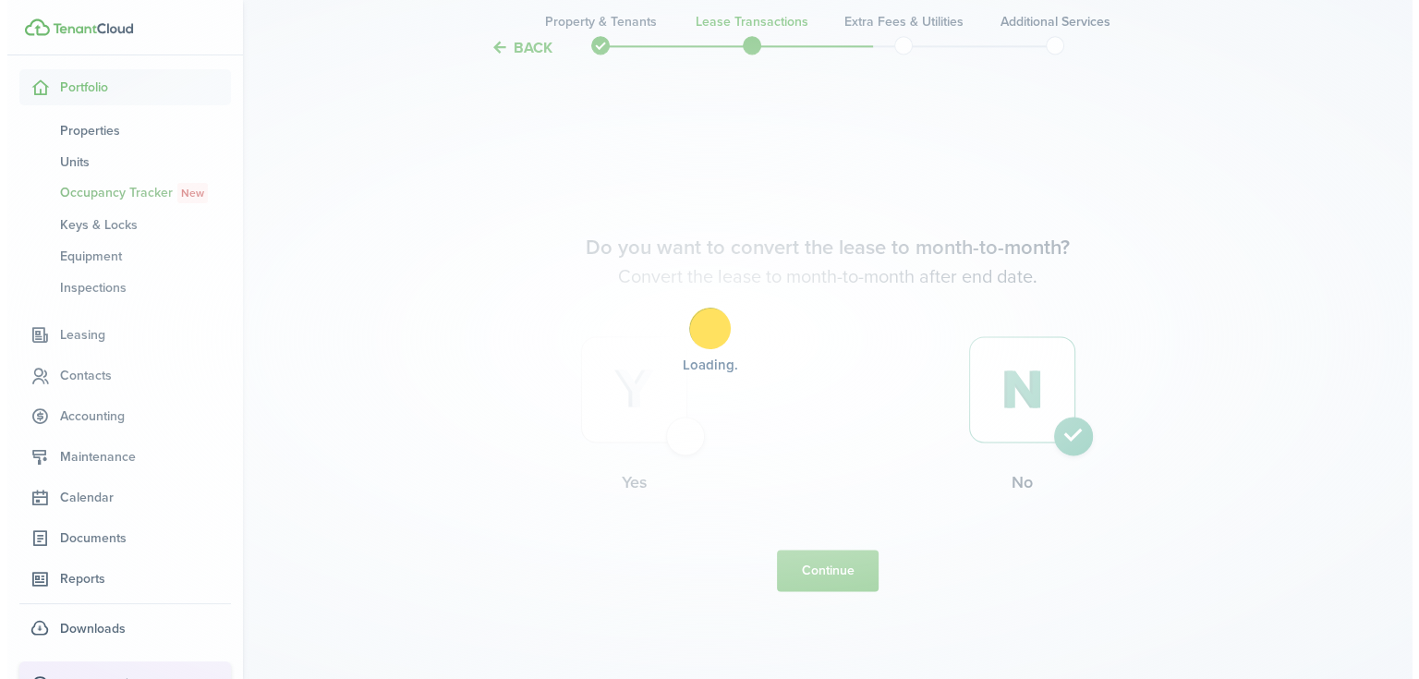
scroll to position [0, 0]
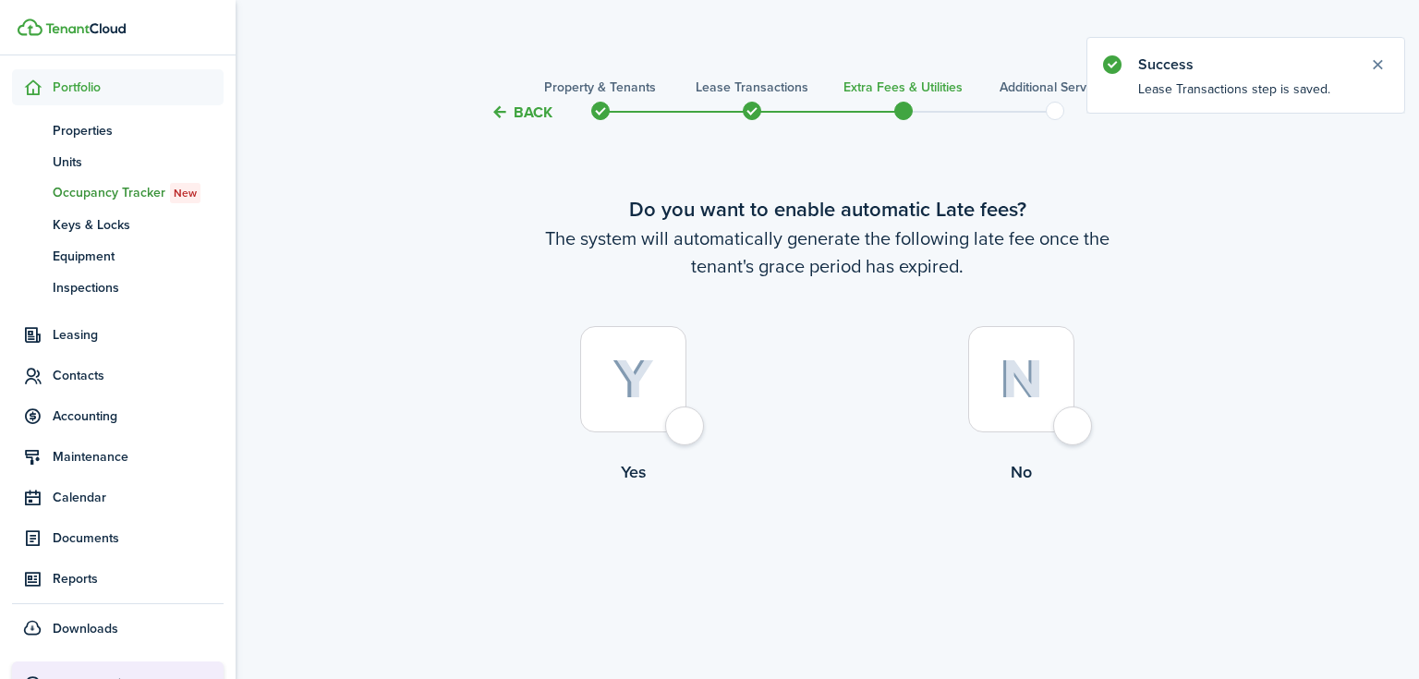
click at [632, 361] on img at bounding box center [633, 379] width 42 height 41
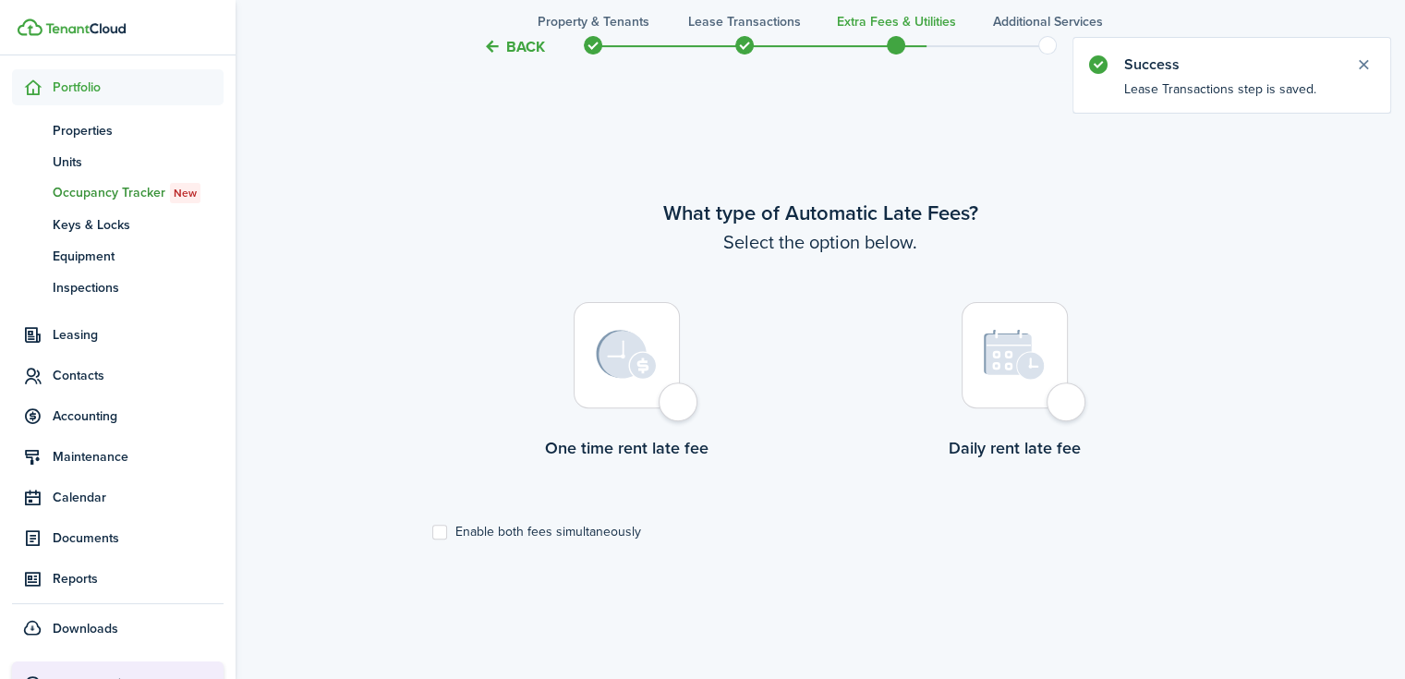
click at [645, 365] on img at bounding box center [626, 355] width 61 height 50
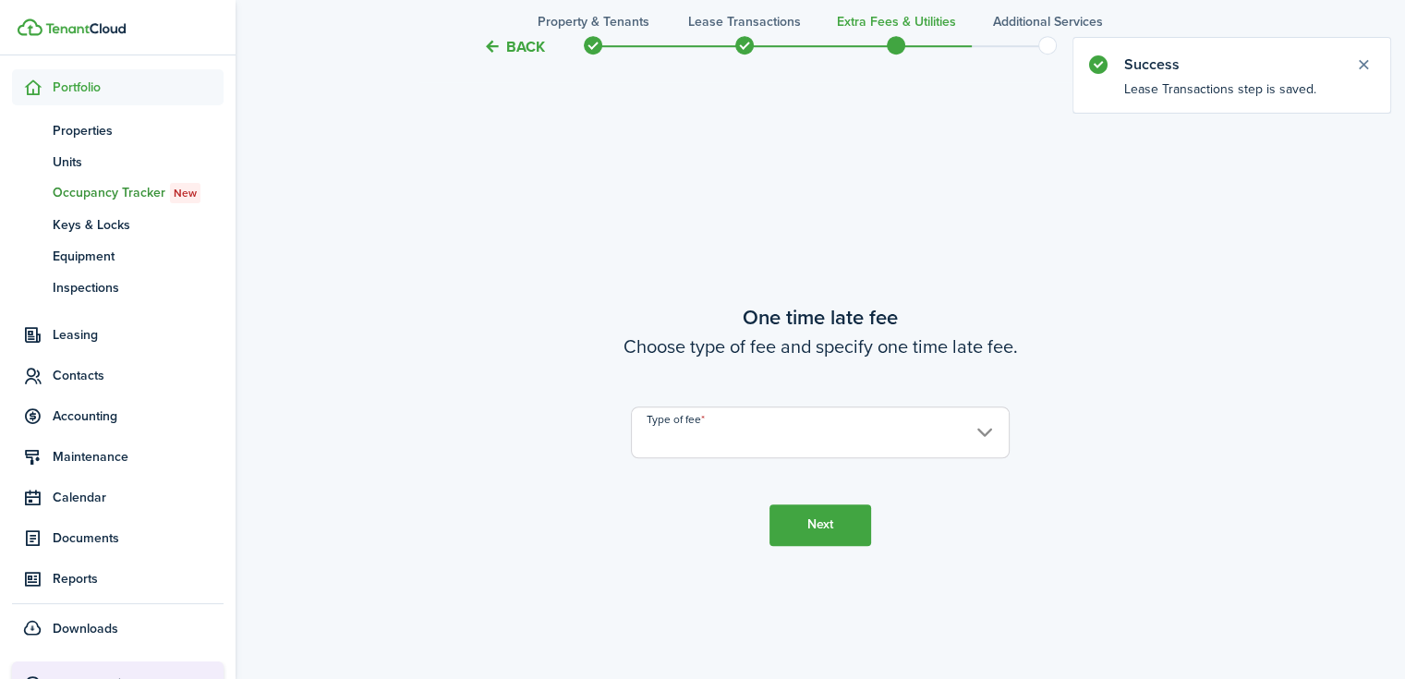
scroll to position [1234, 0]
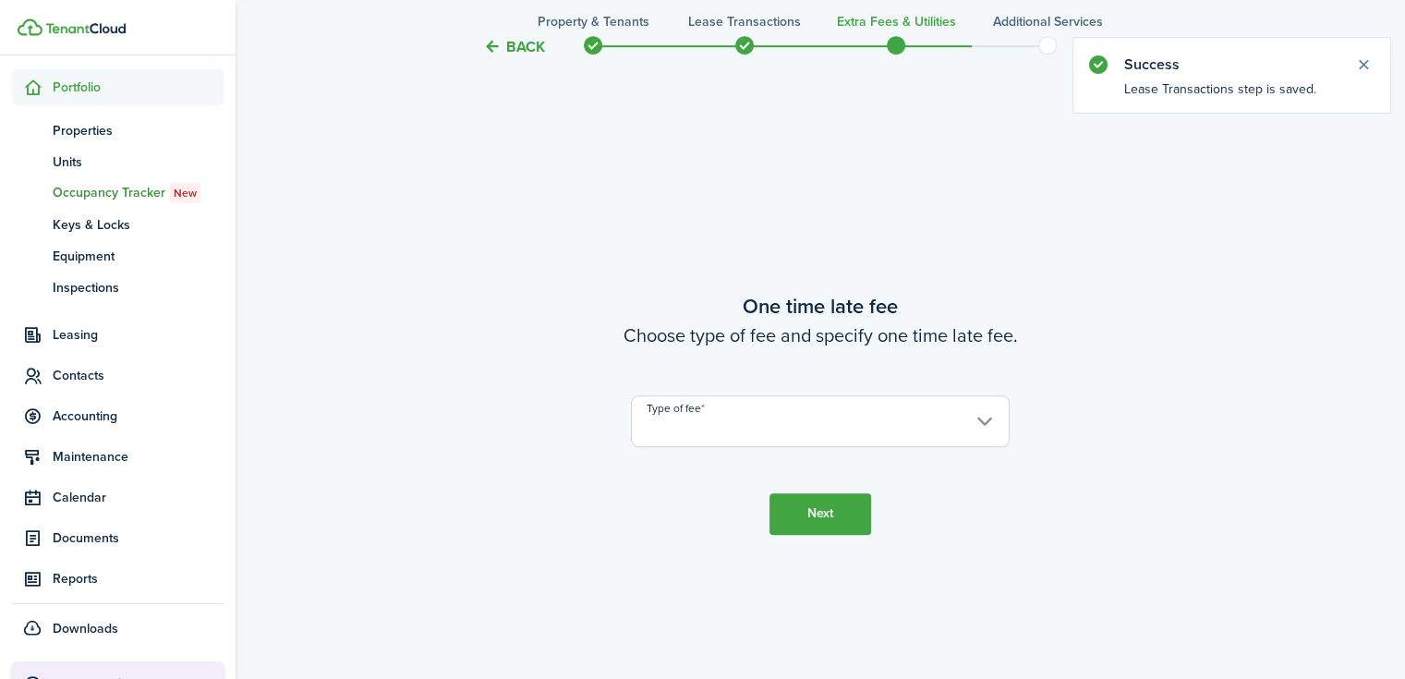
click at [729, 414] on input "Type of fee" at bounding box center [820, 421] width 379 height 52
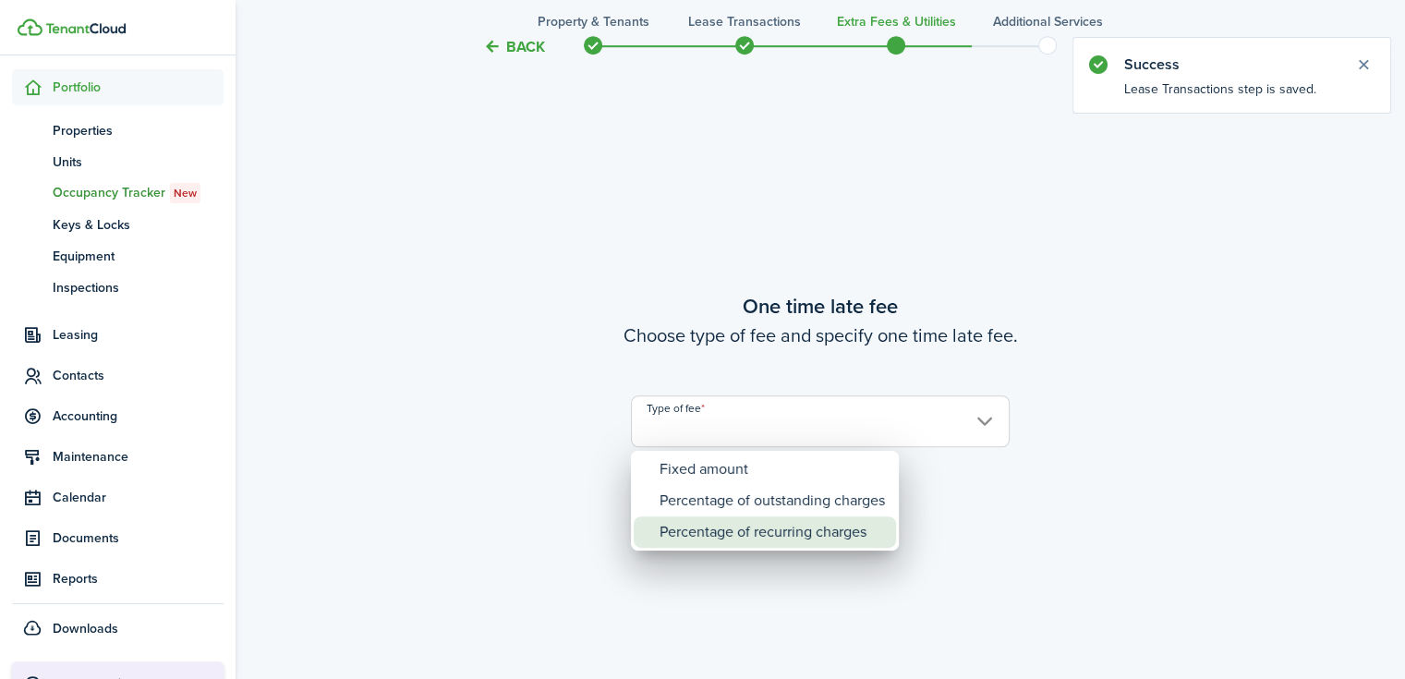
click at [724, 526] on div "Percentage of recurring charges" at bounding box center [771, 531] width 225 height 31
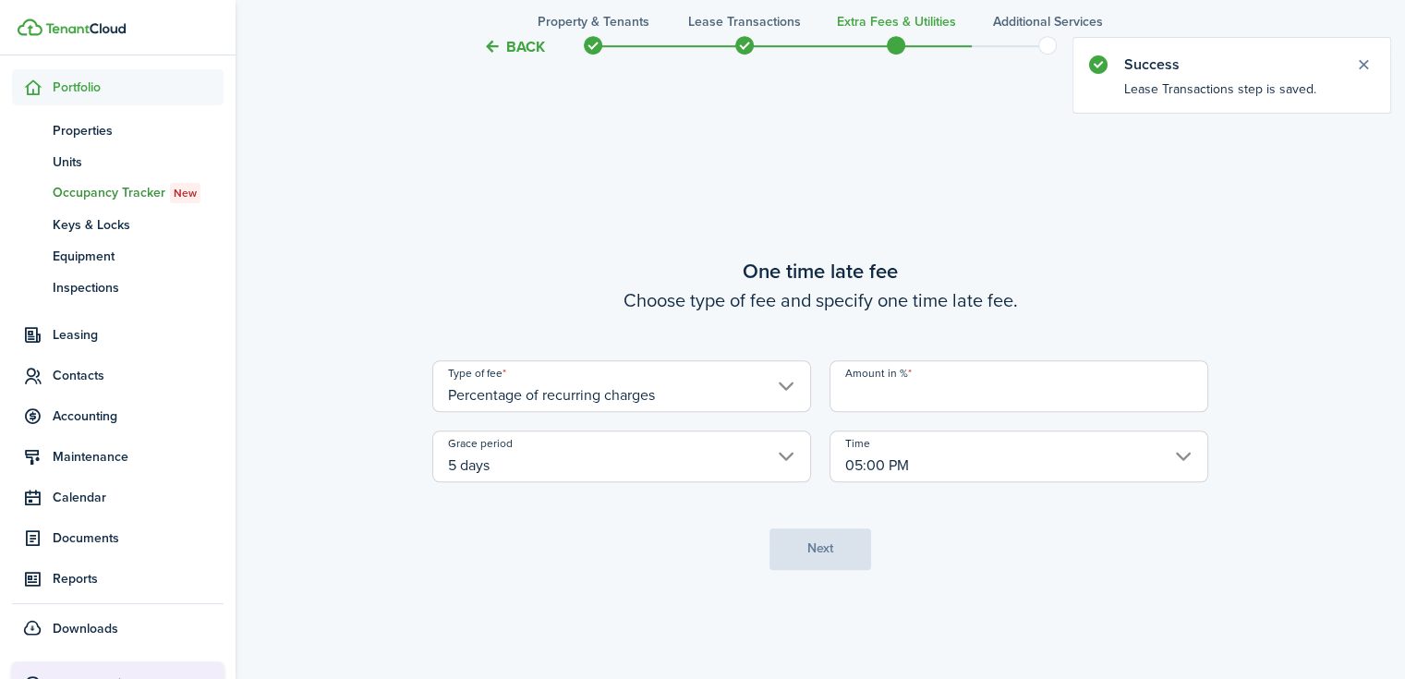
click at [937, 383] on input "Amount in %" at bounding box center [1018, 386] width 379 height 52
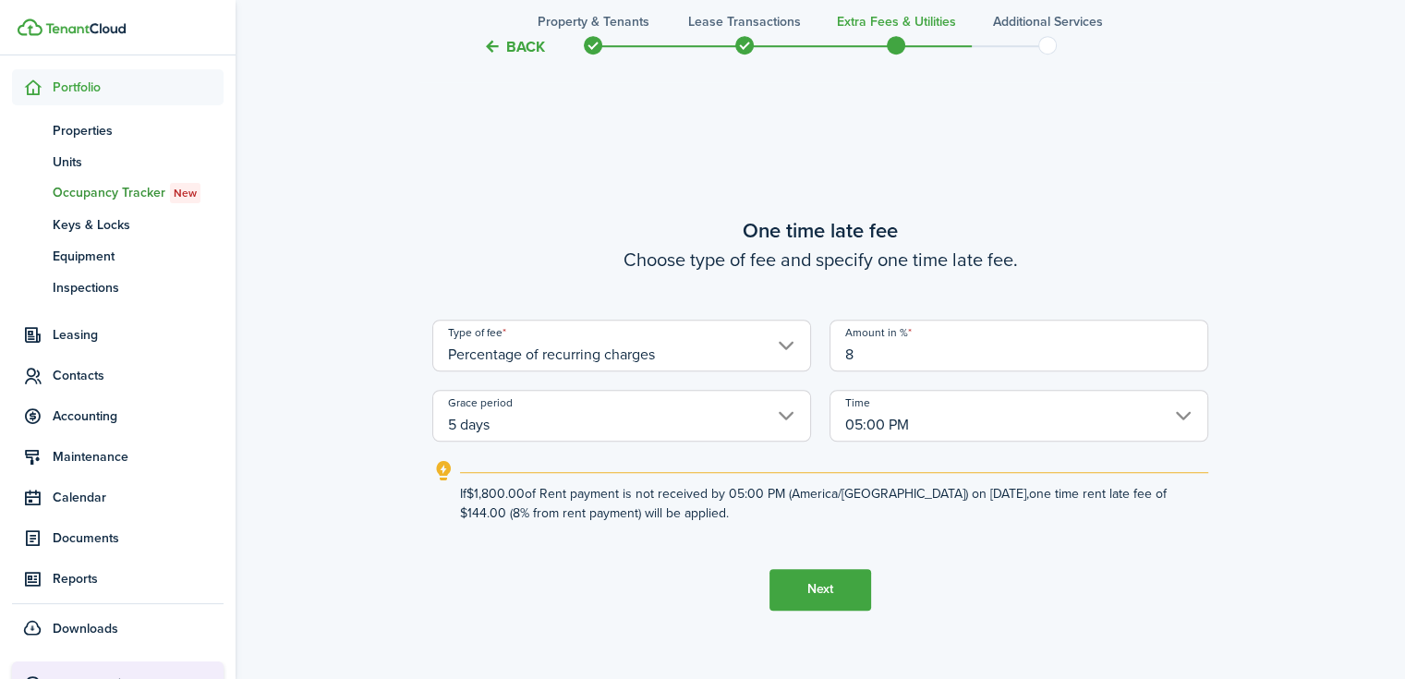
click at [817, 575] on button "Next" at bounding box center [820, 590] width 102 height 42
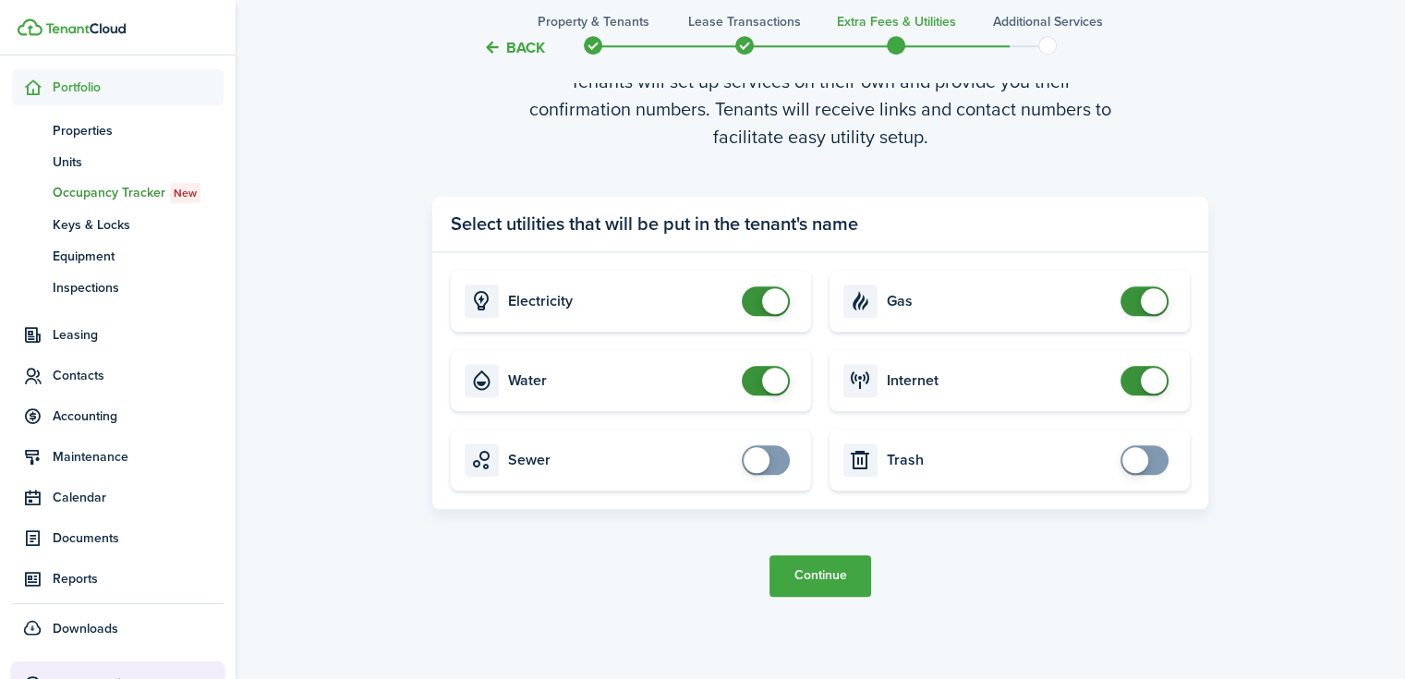
scroll to position [2037, 0]
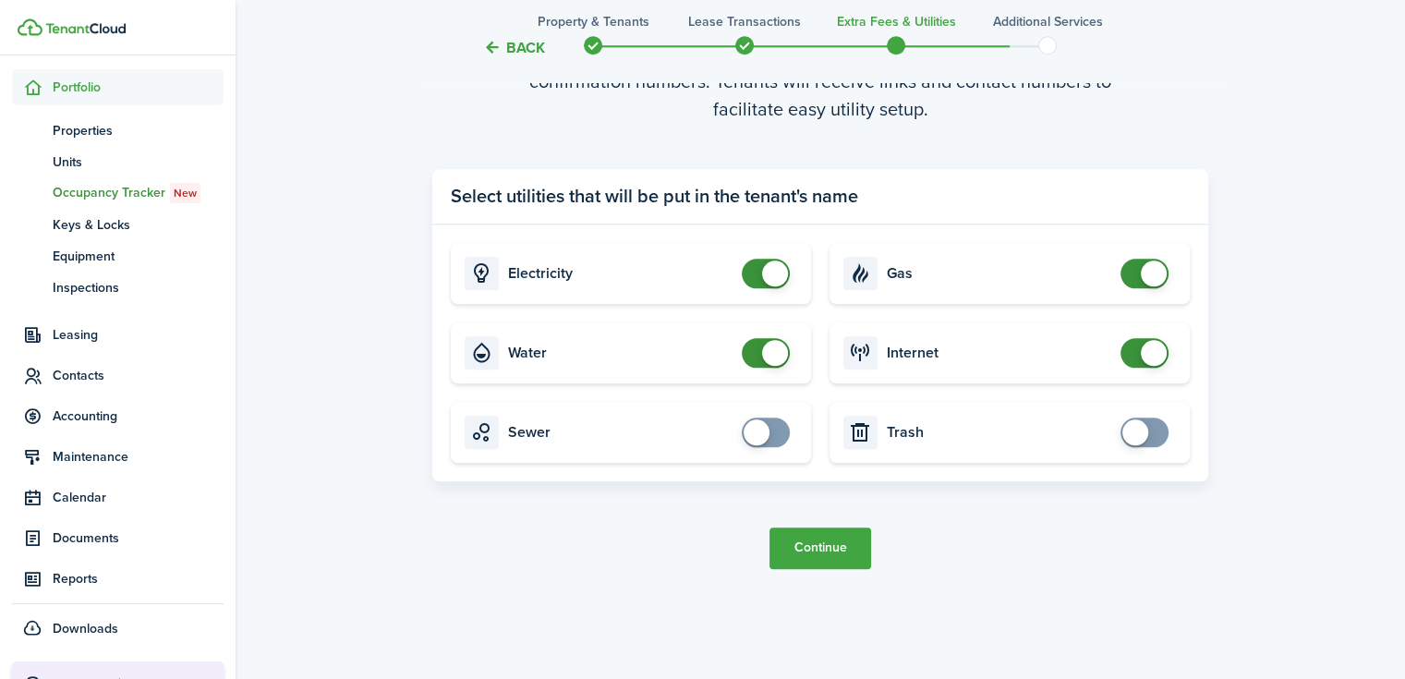
click at [760, 427] on span at bounding box center [756, 432] width 26 height 26
click at [1141, 431] on span at bounding box center [1135, 432] width 26 height 26
click at [840, 550] on button "Continue" at bounding box center [820, 548] width 102 height 42
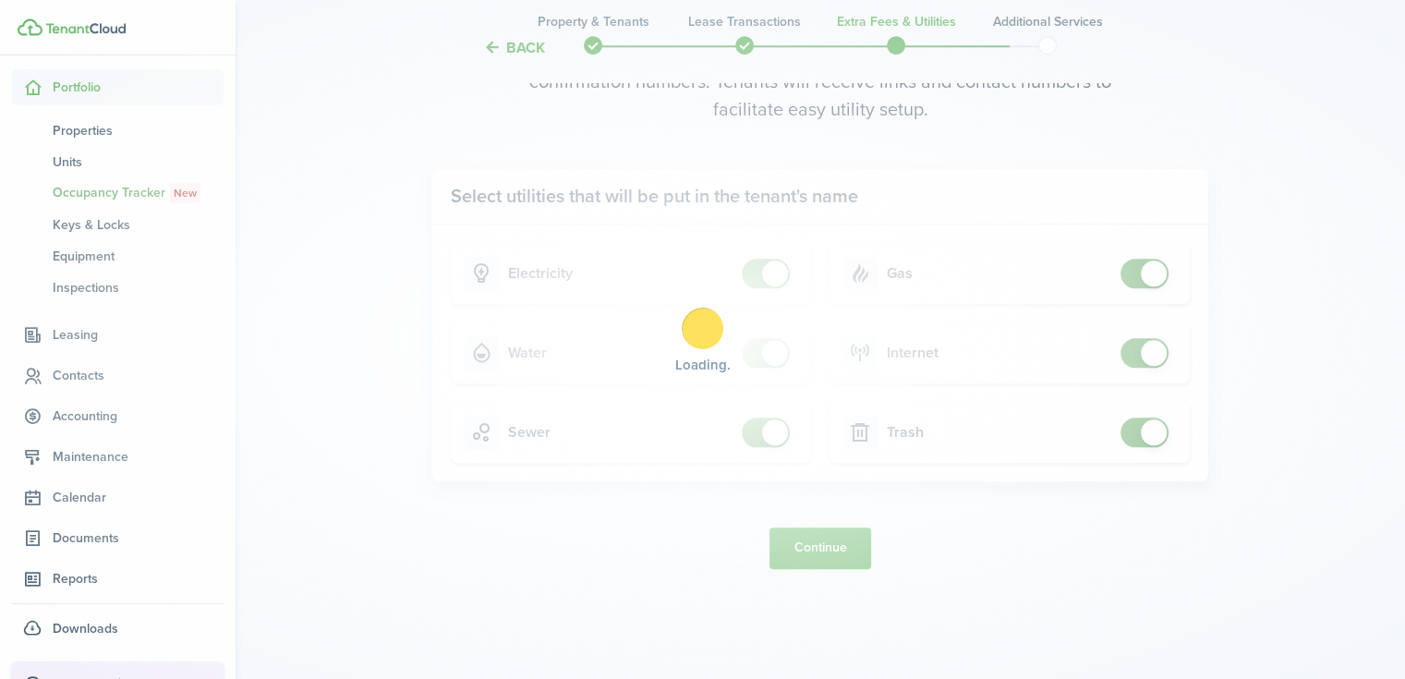
scroll to position [0, 0]
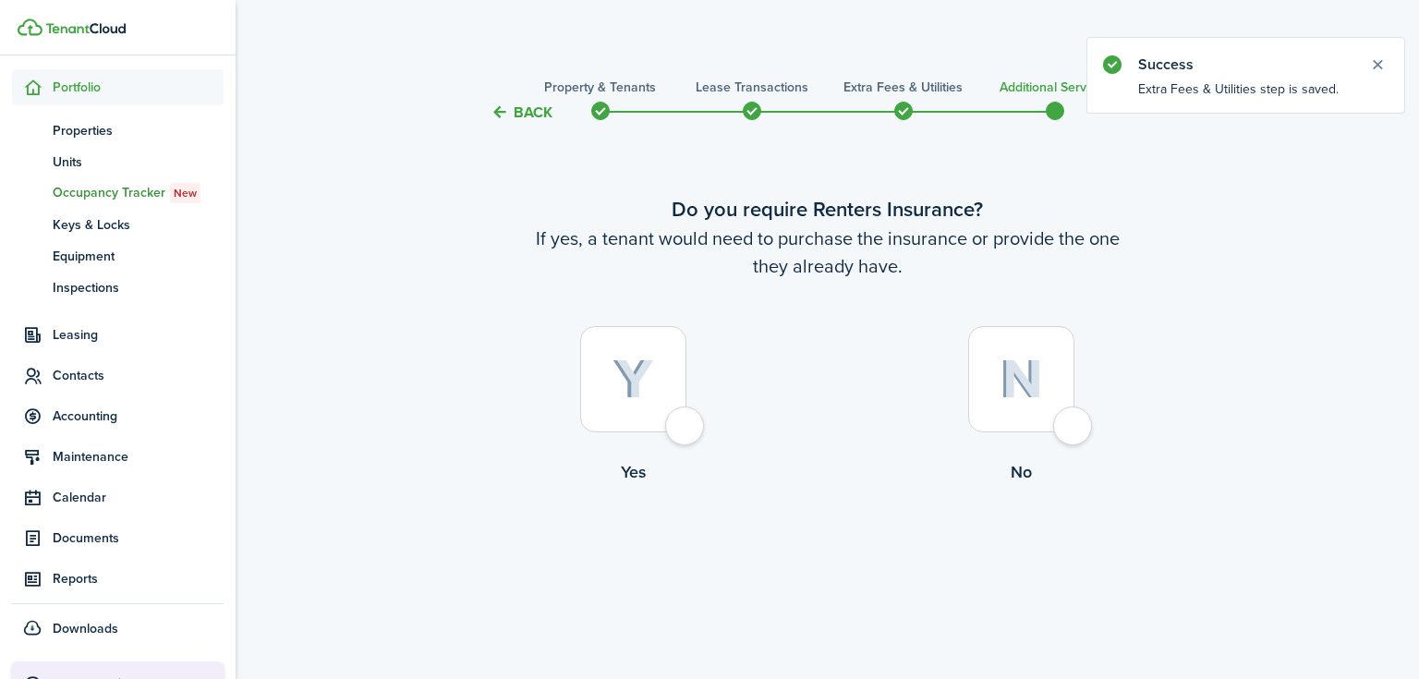
click at [1032, 367] on img at bounding box center [1020, 379] width 43 height 40
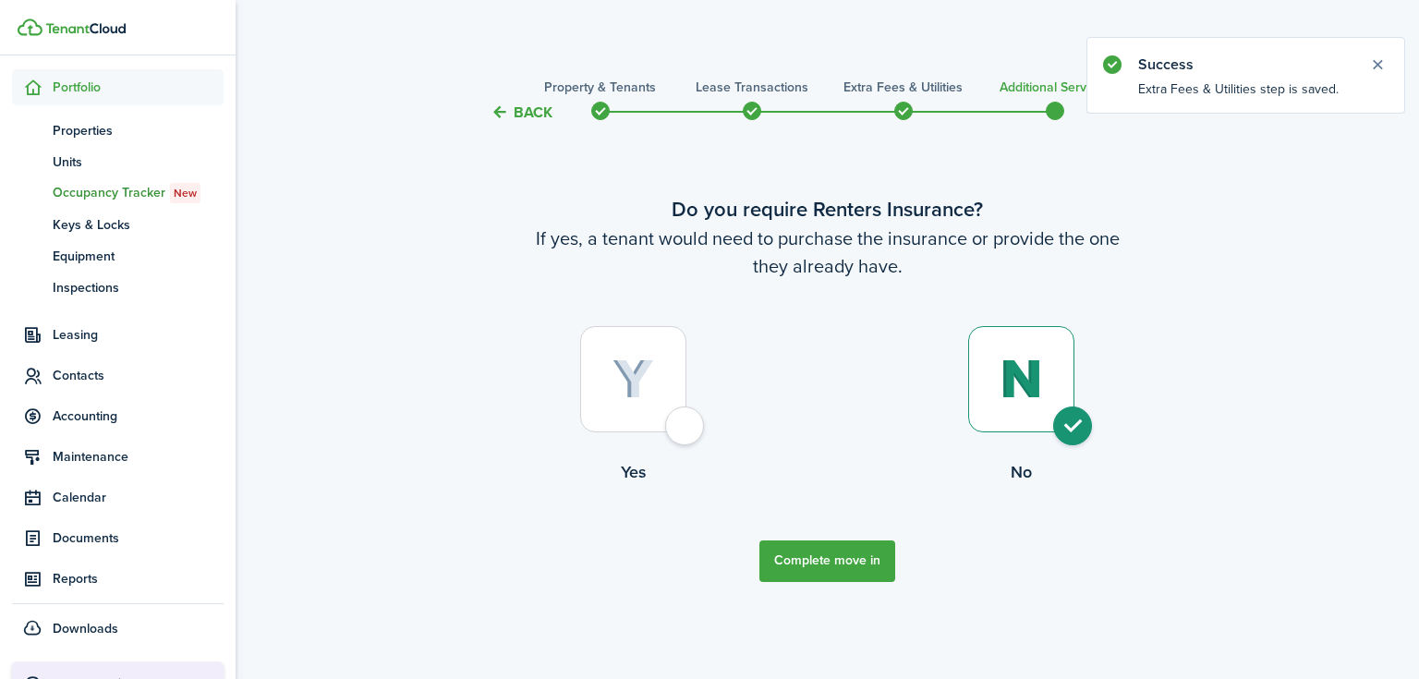
drag, startPoint x: 864, startPoint y: 526, endPoint x: 857, endPoint y: 536, distance: 11.8
click at [859, 534] on tc-wizard-step "Do you require Renters Insurance? If yes, a tenant would need to purchase the i…" at bounding box center [828, 388] width 776 height 480
click at [852, 545] on button "Complete move in" at bounding box center [827, 561] width 136 height 42
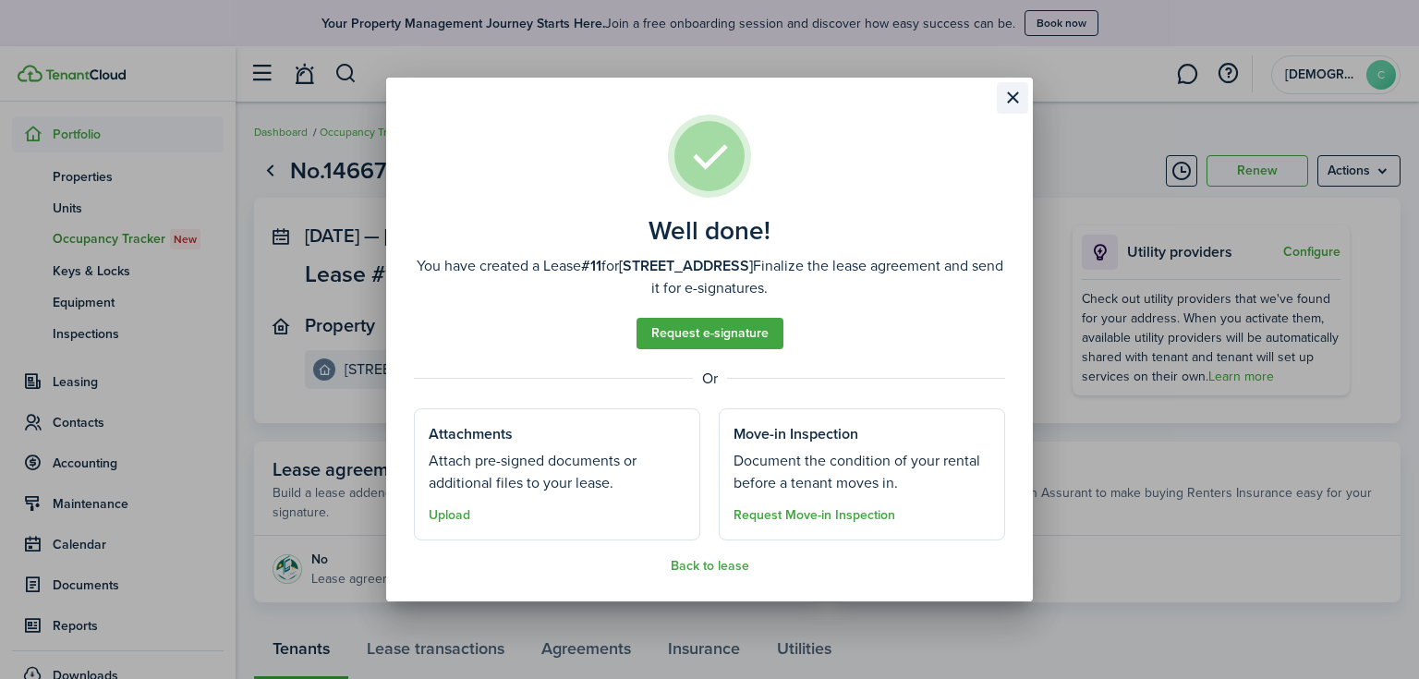
click at [1020, 102] on button "Close modal" at bounding box center [1012, 97] width 31 height 31
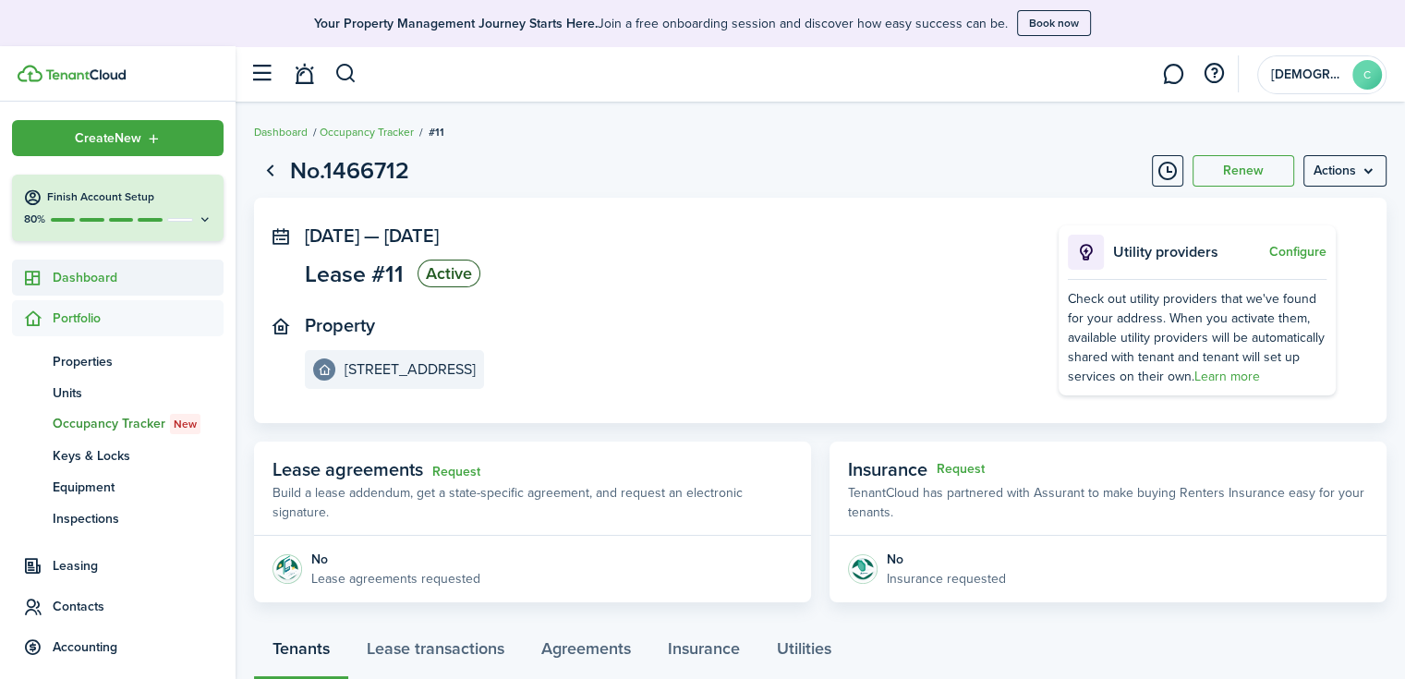
click at [100, 282] on span "Dashboard" at bounding box center [138, 277] width 171 height 19
